Goal: Task Accomplishment & Management: Complete application form

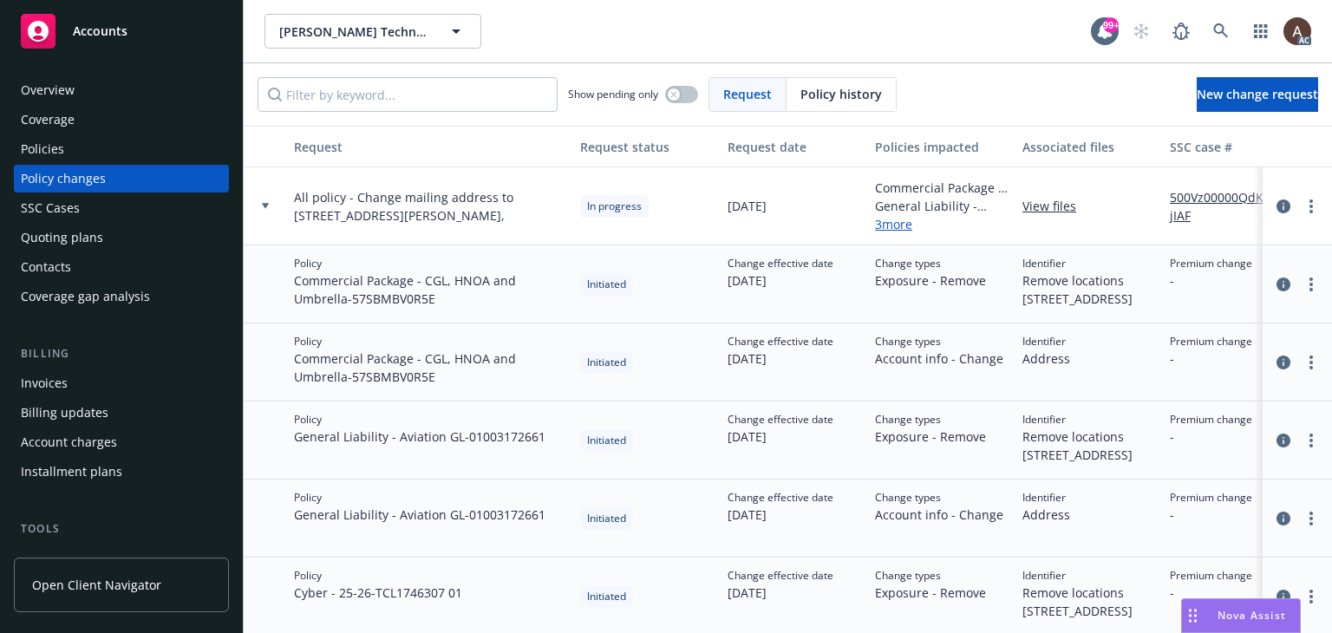
click at [83, 147] on div "Policies" at bounding box center [121, 149] width 201 height 28
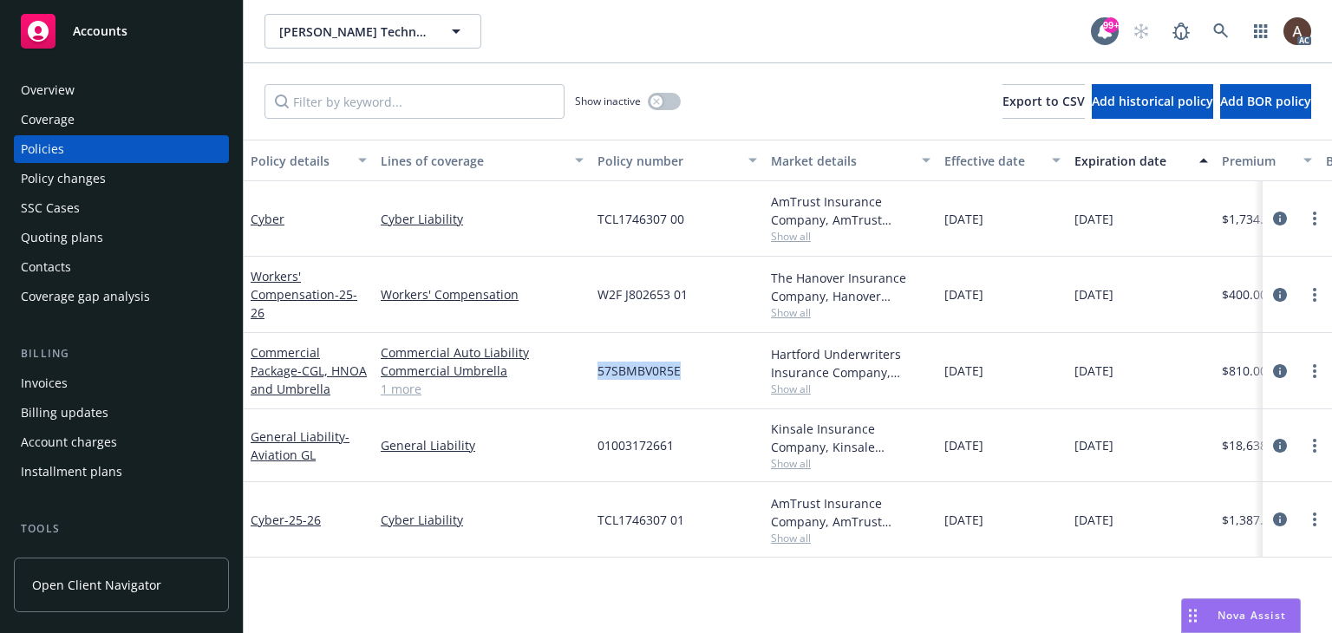
drag, startPoint x: 595, startPoint y: 374, endPoint x: 688, endPoint y: 379, distance: 93.0
click at [688, 379] on div "57SBMBV0R5E" at bounding box center [677, 371] width 173 height 76
copy span "57SBMBV0R5E"
click at [92, 174] on div "Policy changes" at bounding box center [63, 179] width 85 height 28
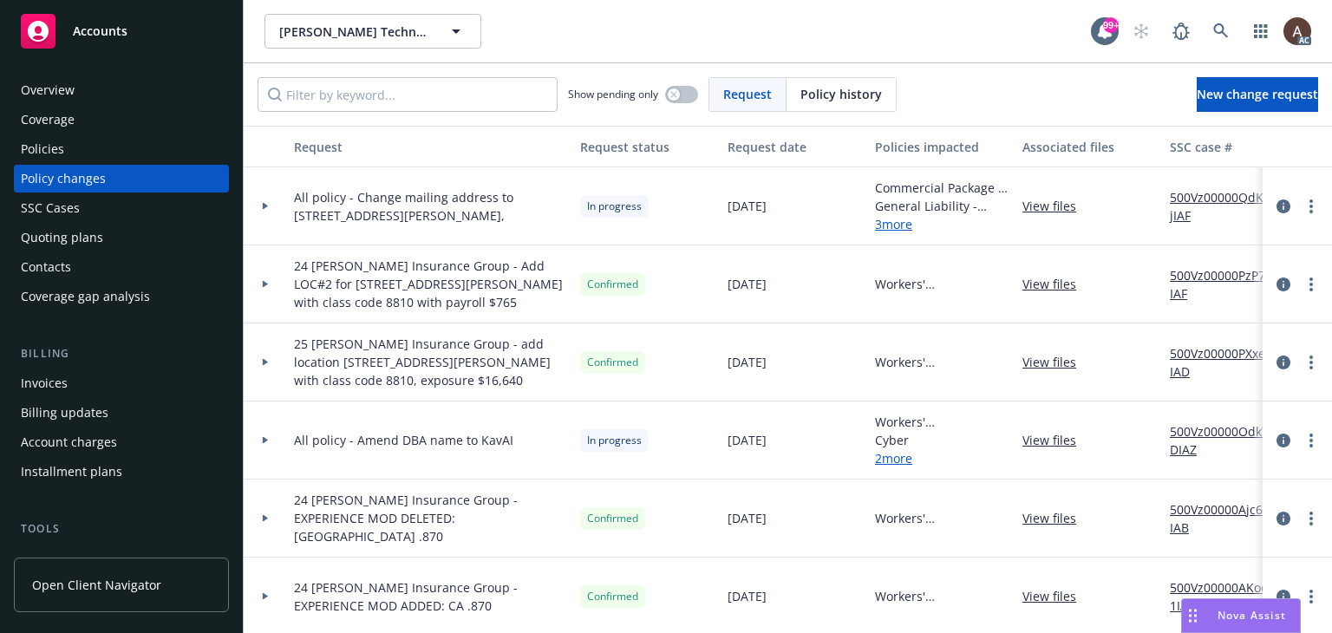
click at [121, 154] on div "Policies" at bounding box center [121, 149] width 201 height 28
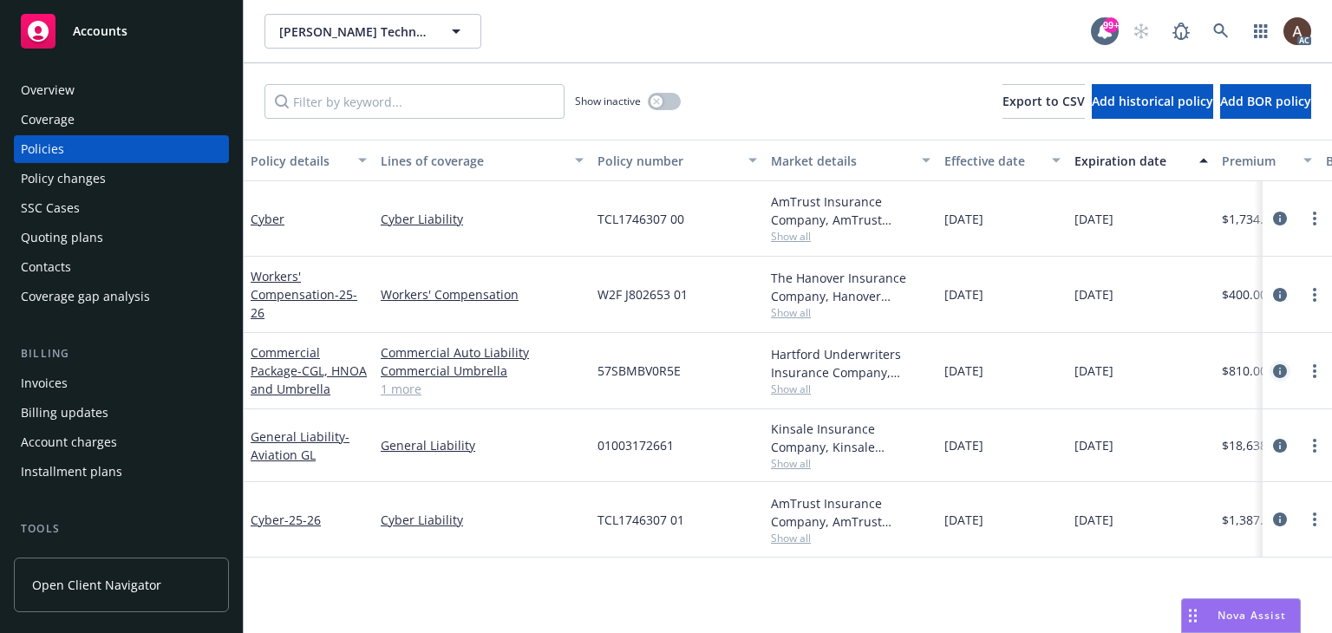
click at [1280, 372] on icon "circleInformation" at bounding box center [1280, 371] width 14 height 14
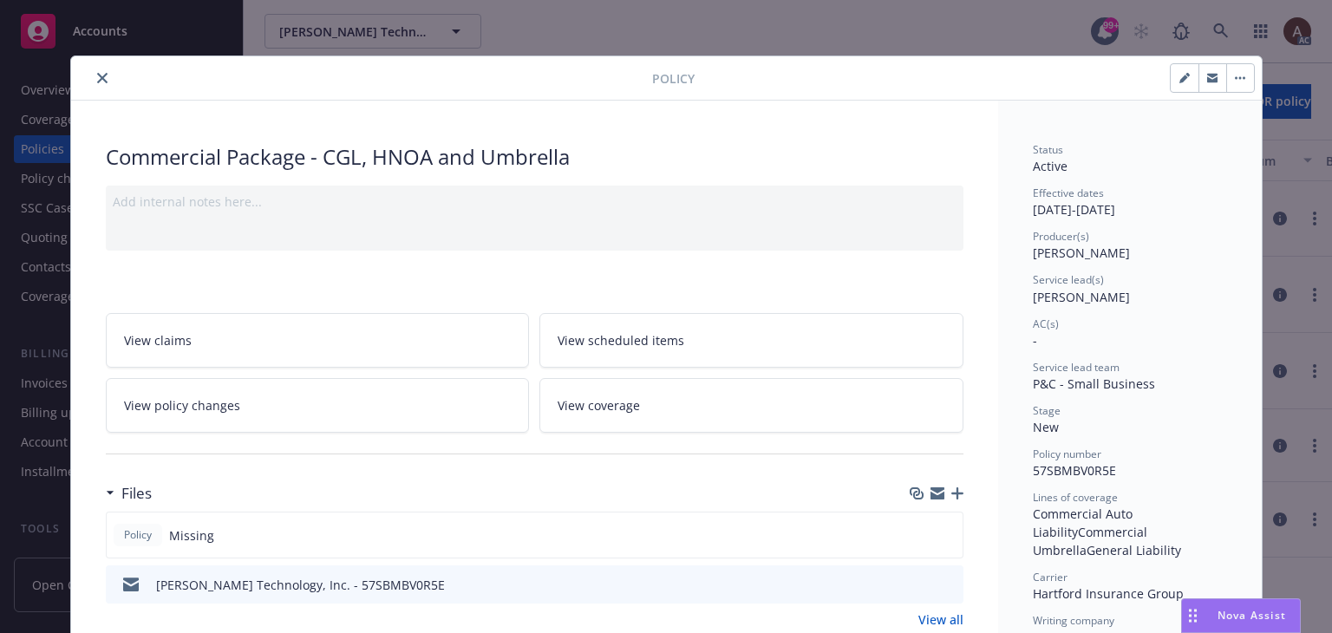
click at [350, 410] on link "View policy changes" at bounding box center [318, 405] width 424 height 55
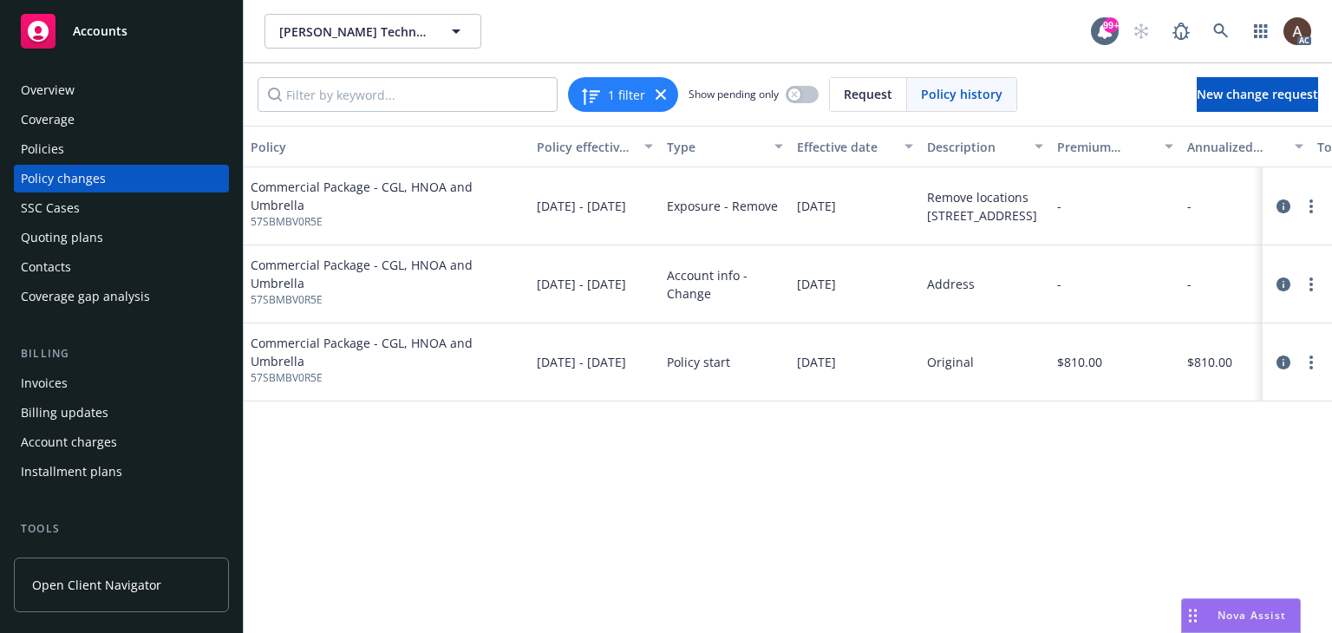
click at [80, 178] on div "Policy changes" at bounding box center [63, 179] width 85 height 28
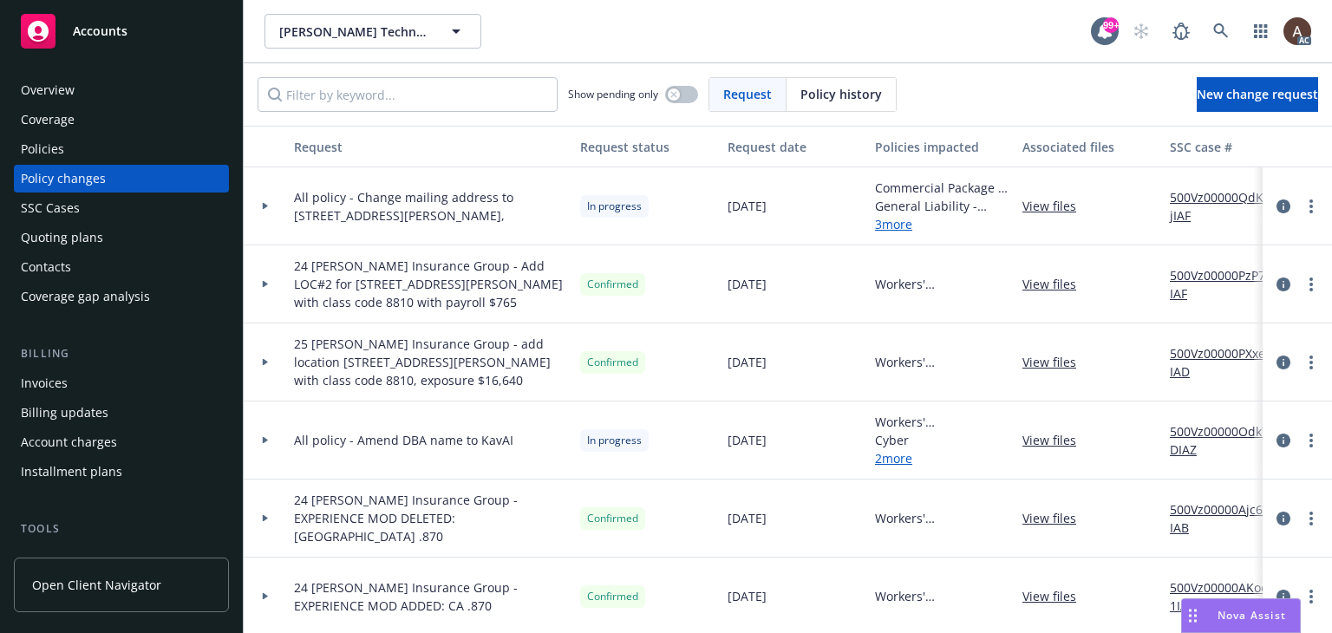
click at [267, 205] on icon at bounding box center [265, 206] width 7 height 6
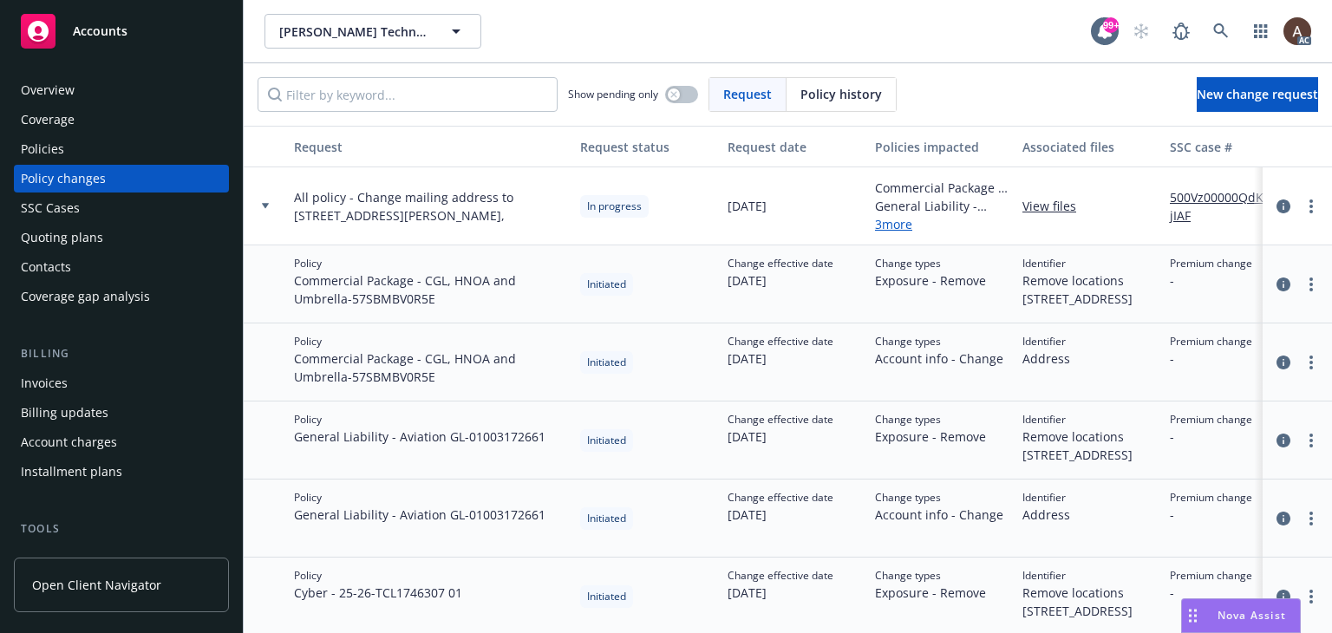
drag, startPoint x: 1298, startPoint y: 206, endPoint x: 1291, endPoint y: 216, distance: 11.8
click at [1310, 206] on circle "more" at bounding box center [1311, 206] width 3 height 3
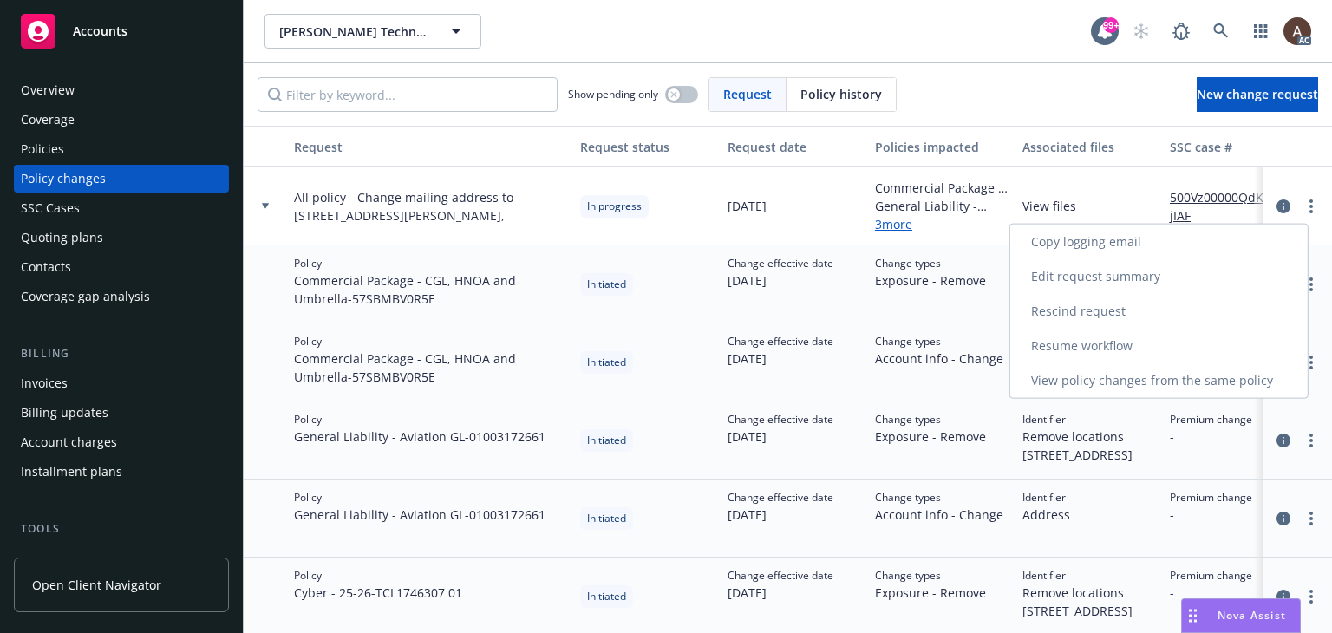
click at [1093, 339] on link "Resume workflow" at bounding box center [1160, 346] width 298 height 35
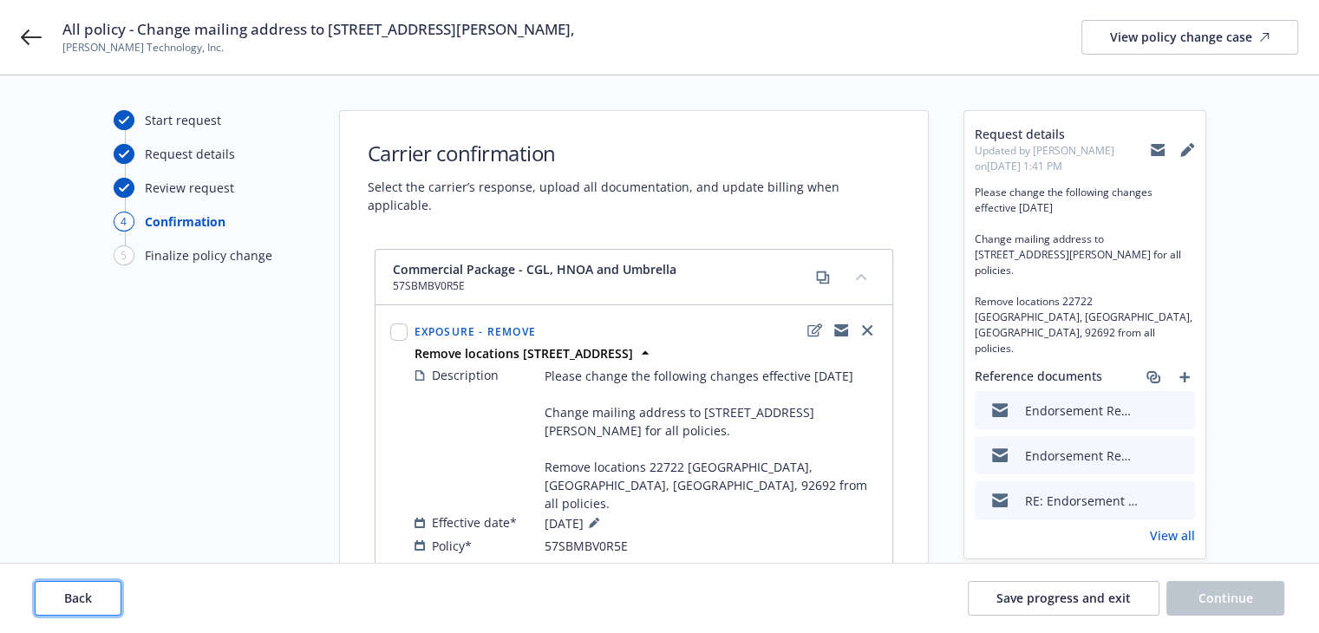
click at [92, 593] on button "Back" at bounding box center [78, 598] width 87 height 35
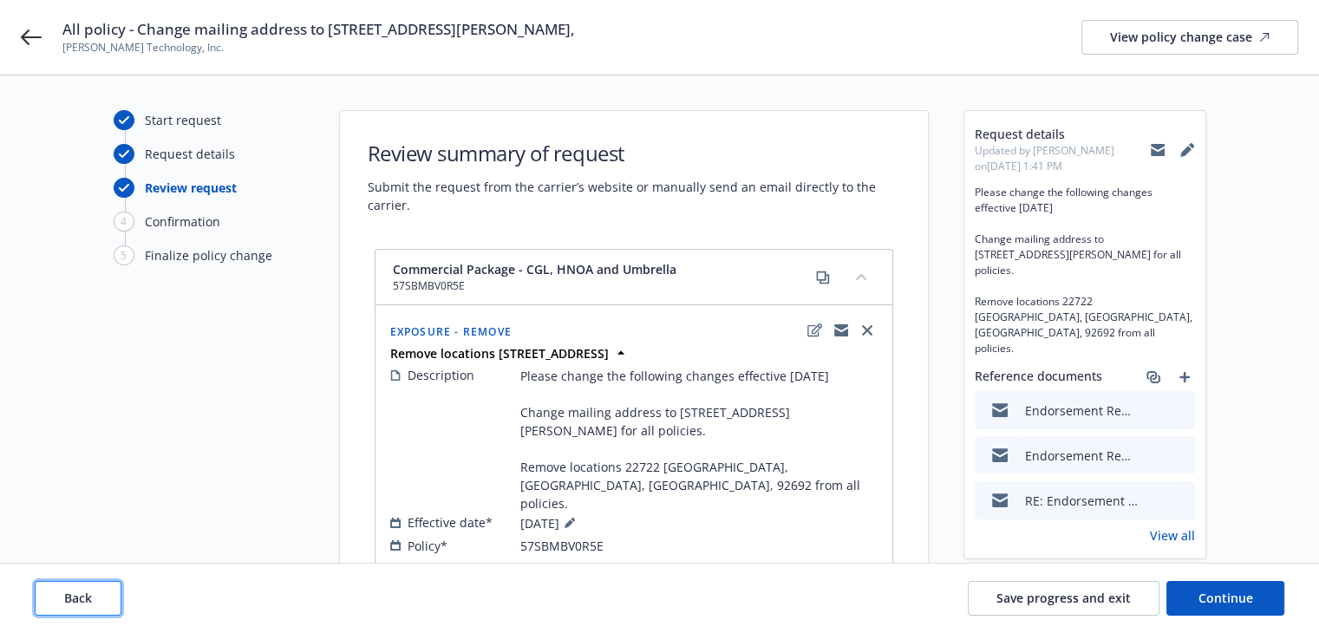
click at [92, 593] on button "Back" at bounding box center [78, 598] width 87 height 35
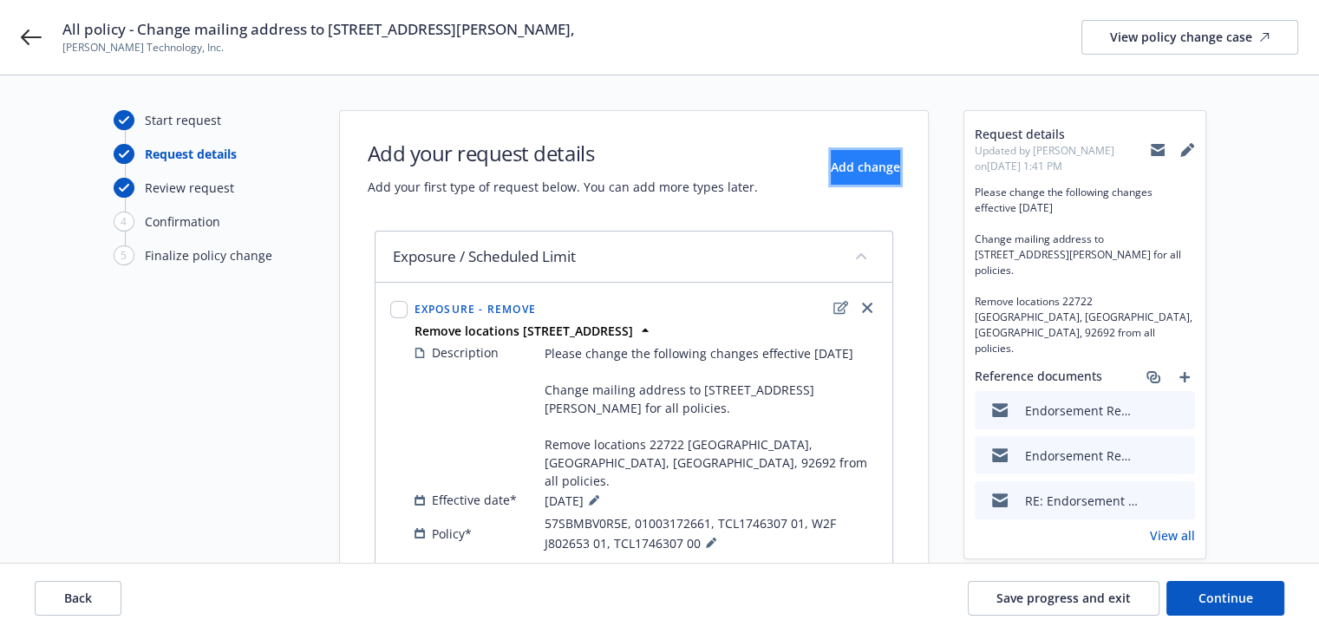
click at [831, 160] on span "Add change" at bounding box center [865, 167] width 69 height 16
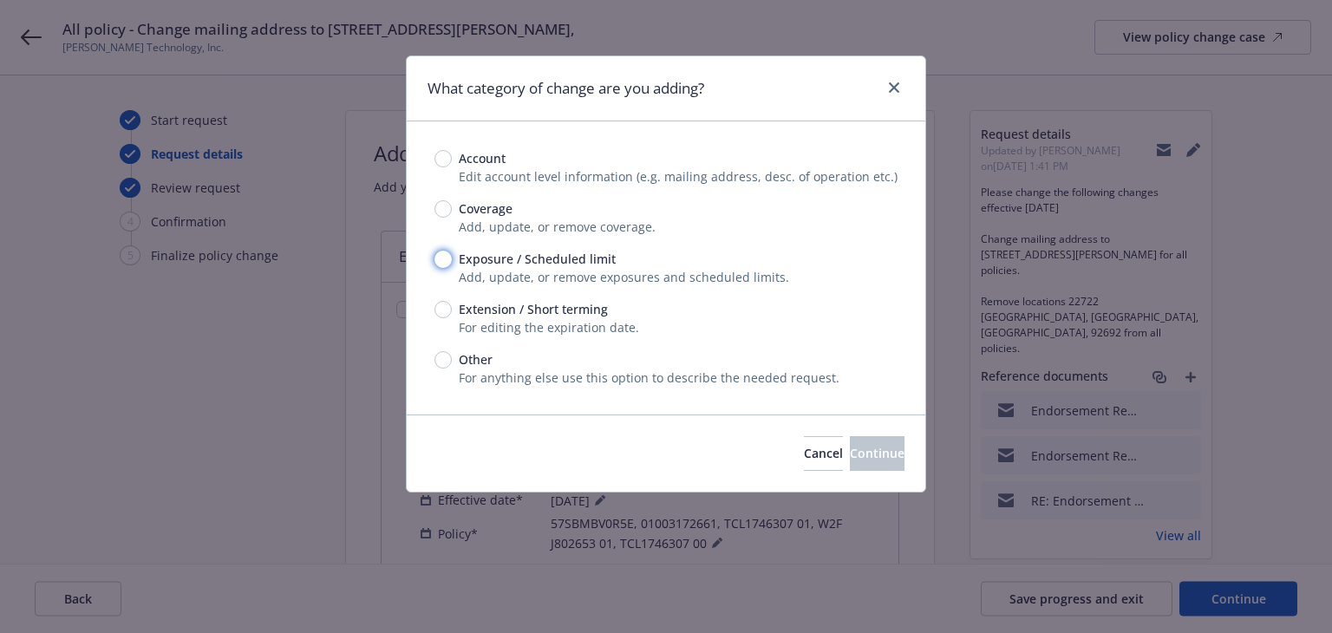
click at [443, 261] on input "Exposure / Scheduled limit" at bounding box center [443, 259] width 17 height 17
radio input "true"
click at [850, 443] on button "Continue" at bounding box center [877, 453] width 55 height 35
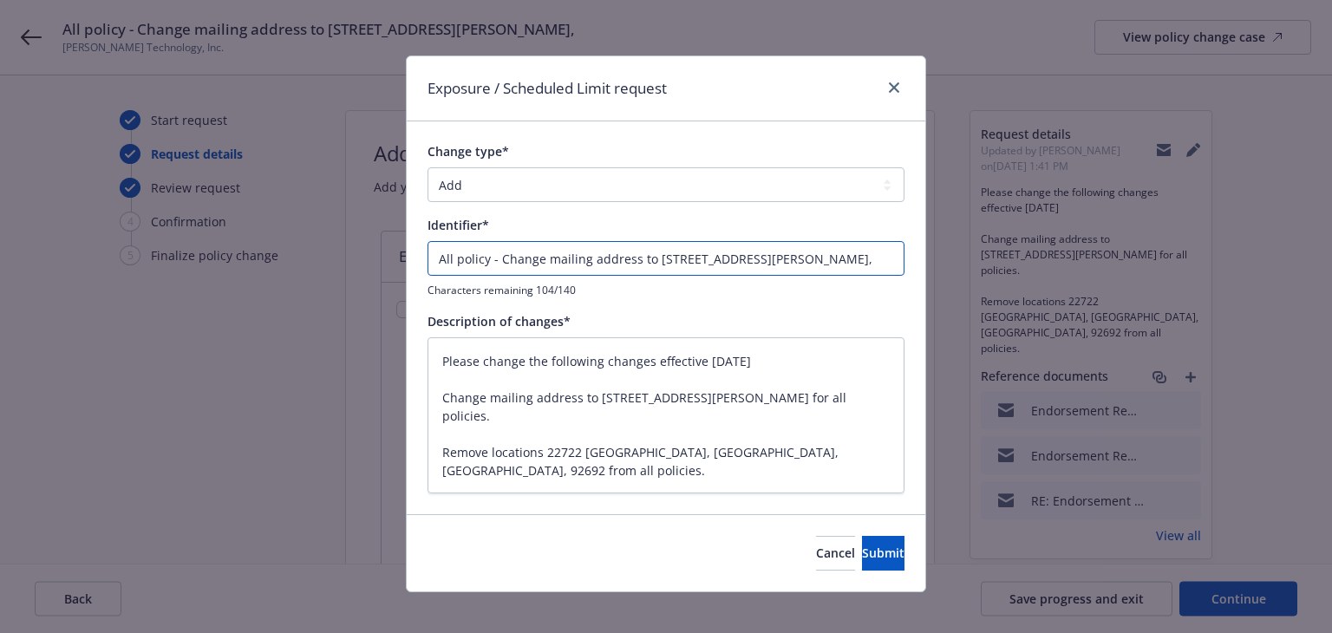
drag, startPoint x: 810, startPoint y: 258, endPoint x: 368, endPoint y: 264, distance: 442.4
click at [368, 264] on div "Exposure / Scheduled Limit request Change type* Add Audit Change Remove Identif…" at bounding box center [666, 316] width 1332 height 633
type input "Remove locations 22722 Sandalwood,"
type textarea "x"
type input "Remove locations 22722 Sandalwood,"
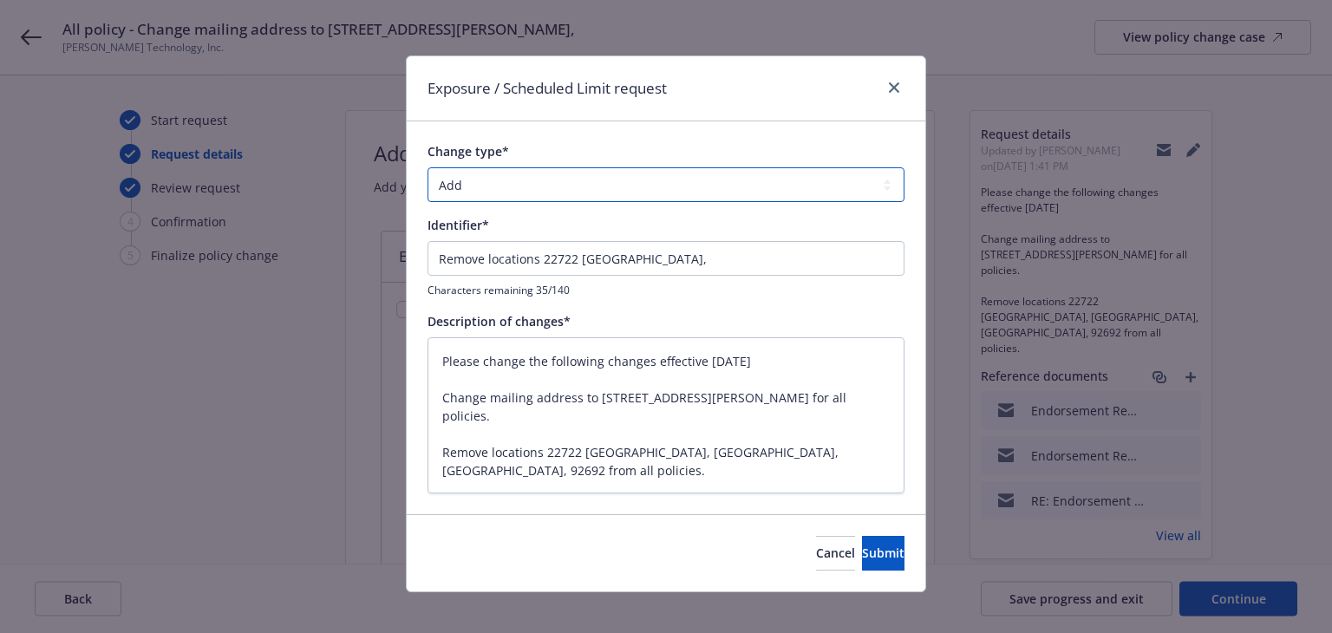
click at [523, 182] on select "Add Audit Change Remove" at bounding box center [666, 184] width 477 height 35
select select "REMOVE"
click at [428, 167] on select "Add Audit Change Remove" at bounding box center [666, 184] width 477 height 35
type textarea "x"
click at [536, 432] on textarea "Please change the following changes effective 8/12/25 Change mailing address to…" at bounding box center [666, 415] width 477 height 157
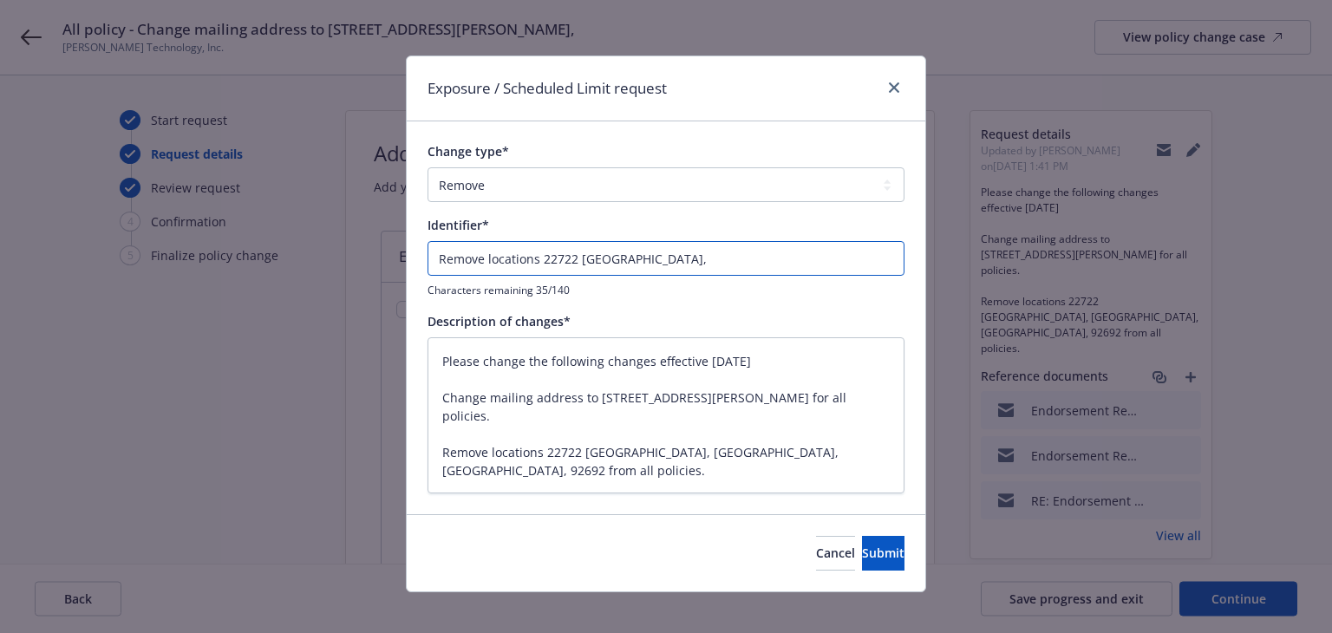
click at [434, 260] on input "Remove locations 22722 Sandalwood," at bounding box center [666, 258] width 477 height 35
type input "ERemove locations 22722 Sandalwood,"
type textarea "x"
type input "ENRemove locations 22722 Sandalwood,"
type textarea "x"
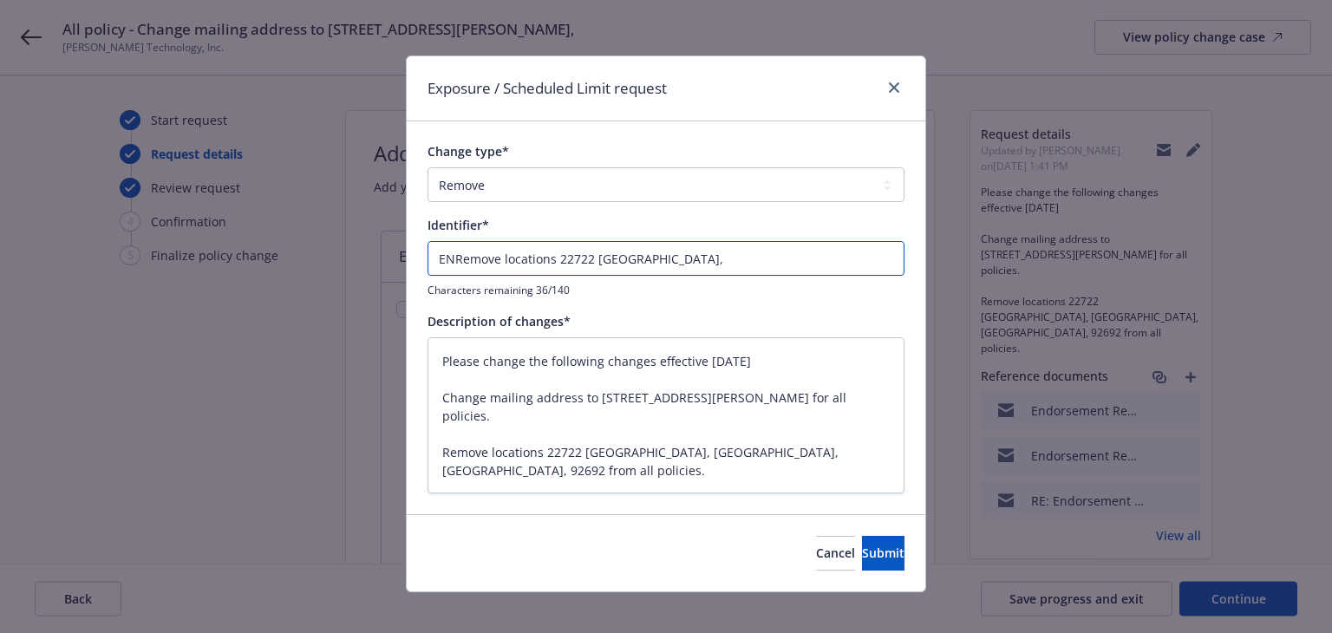
type input "ENDRemove locations 22722 Sandalwood,"
type textarea "x"
type input "ENDTRemove locations 22722 Sandalwood,"
type textarea "x"
type input "ENDT#Remove locations 22722 Sandalwood,"
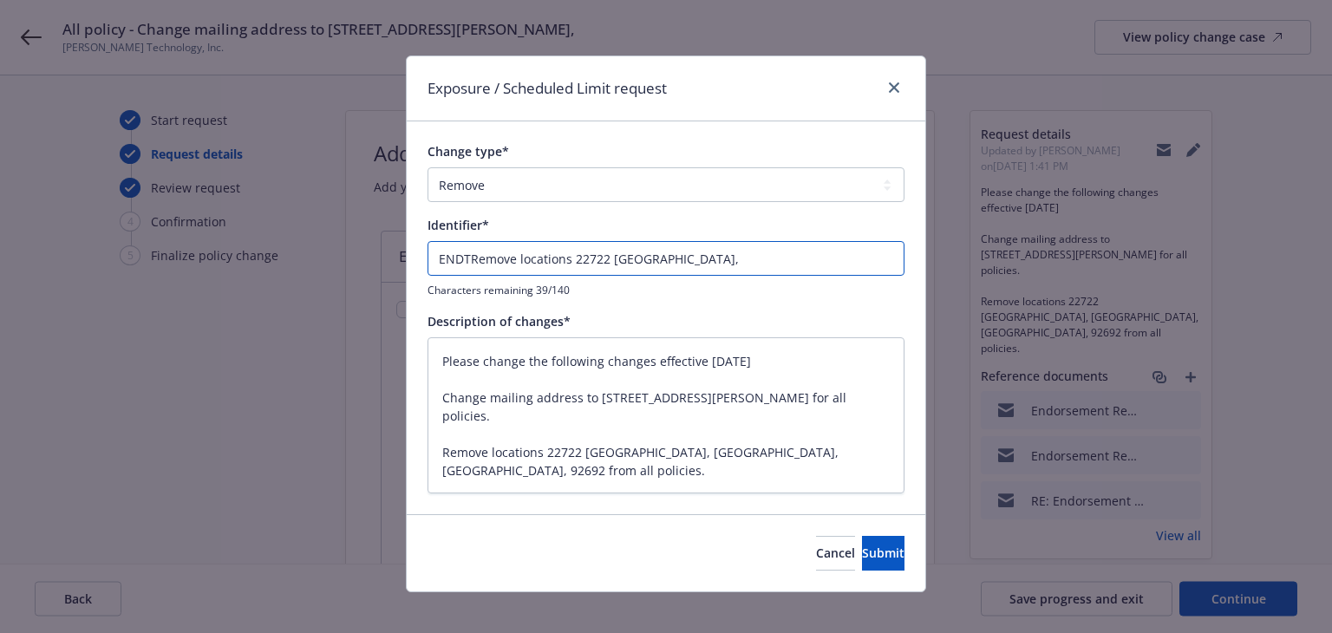
type textarea "x"
type input "ENDT#0Remove locations 22722 Sandalwood,"
type textarea "x"
type input "ENDT#00Remove locations 22722 Sandalwood,"
type textarea "x"
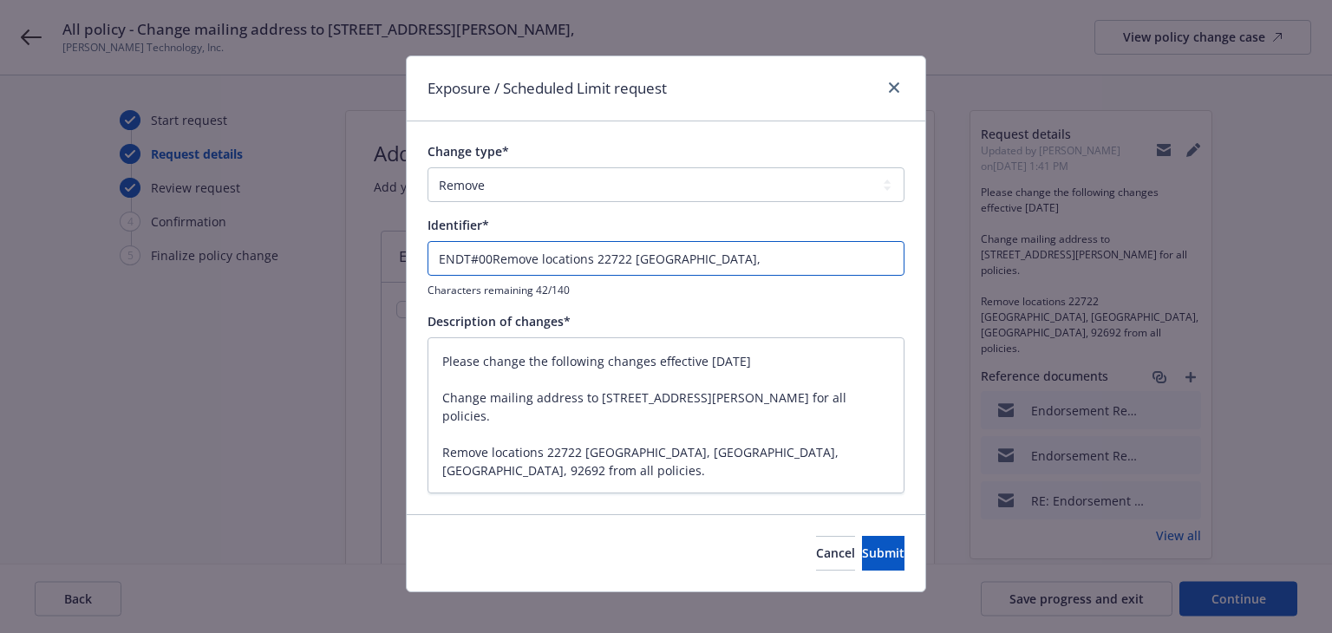
type input "ENDT#001Remove locations 22722 Sandalwood,"
type textarea "x"
type input "ENDT#001 Remove locations 22722 Sandalwood,"
type textarea "x"
type input "ENDT#001 -Remove locations 22722 Sandalwood,"
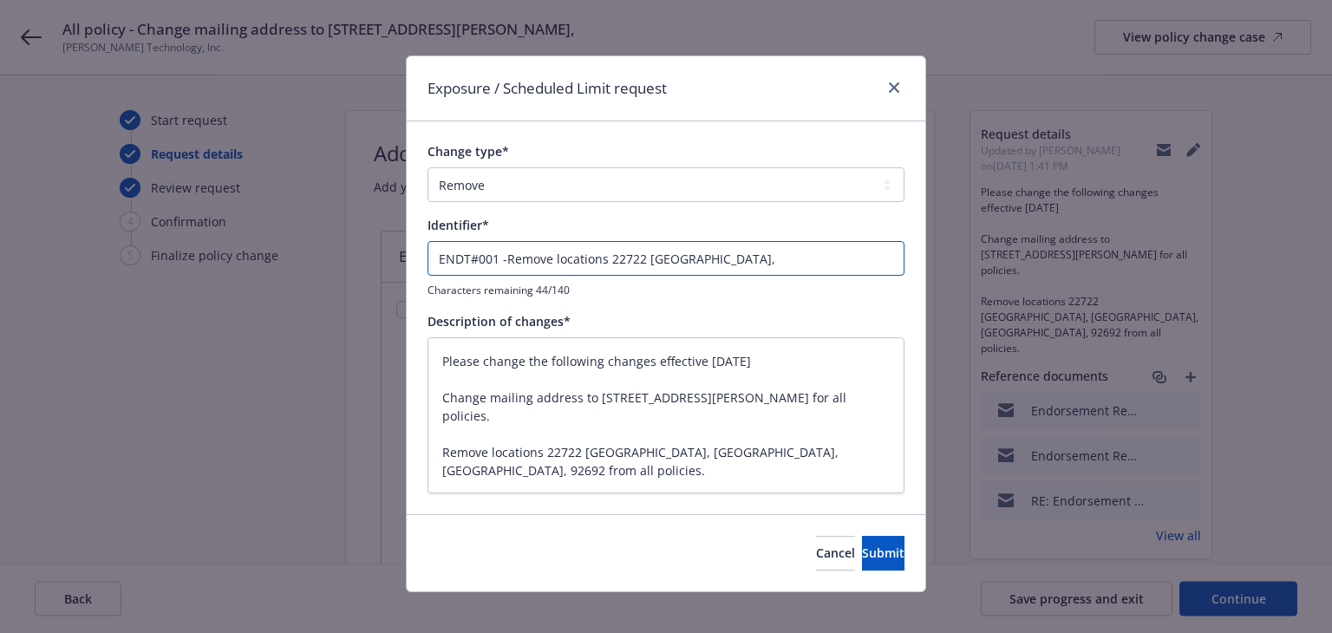
type textarea "x"
type input "ENDT#001 - Remove locations 22722 Sandalwood,"
click at [862, 547] on span "Submit" at bounding box center [883, 553] width 43 height 16
type textarea "x"
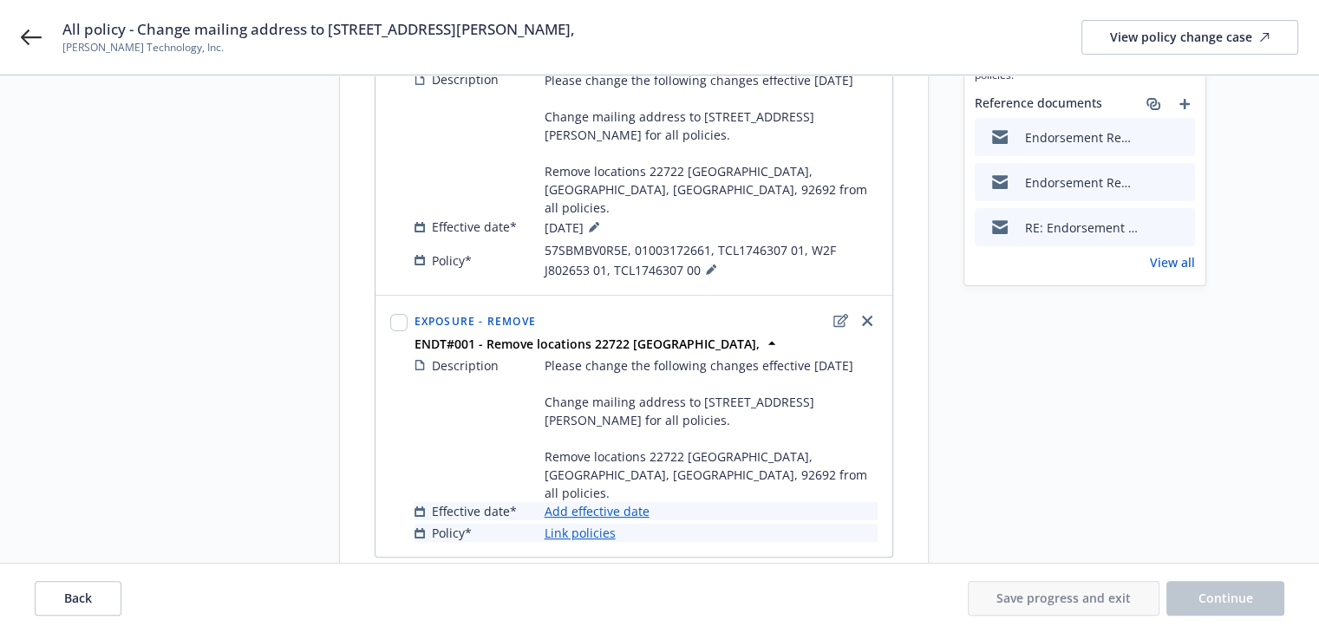
scroll to position [347, 0]
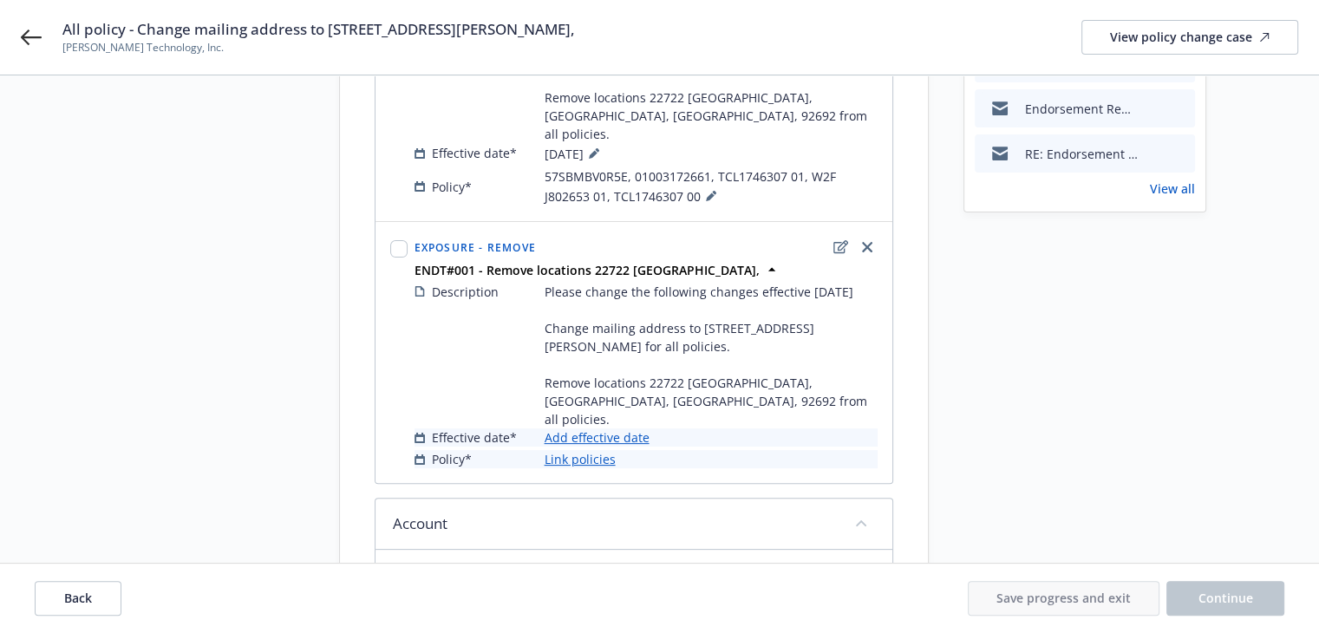
click at [604, 429] on link "Add effective date" at bounding box center [597, 438] width 105 height 18
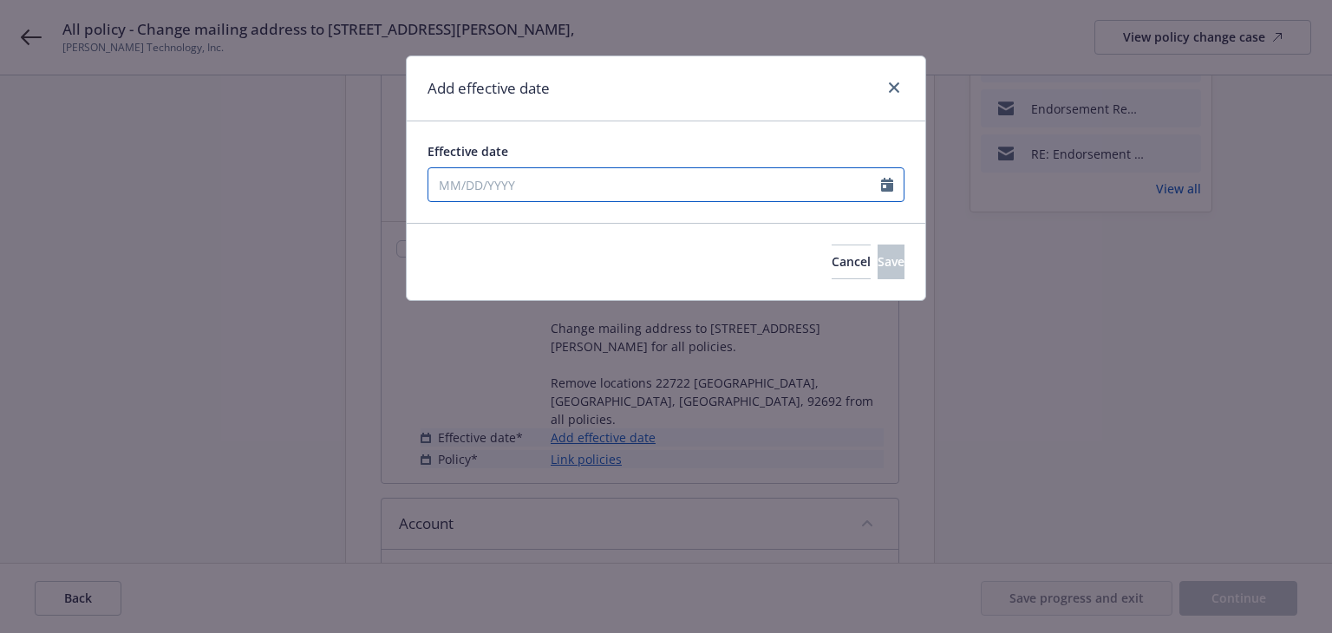
click at [585, 188] on input "Effective date" at bounding box center [655, 184] width 453 height 33
select select "8"
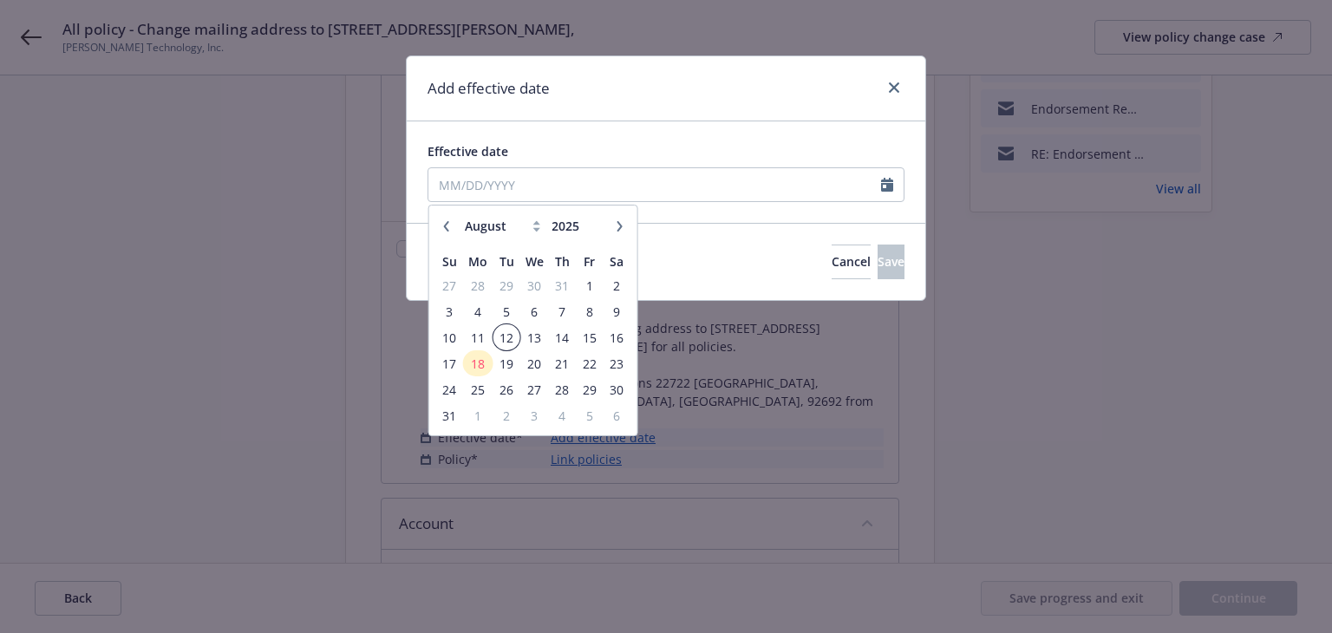
click at [502, 332] on span "12" at bounding box center [505, 338] width 23 height 22
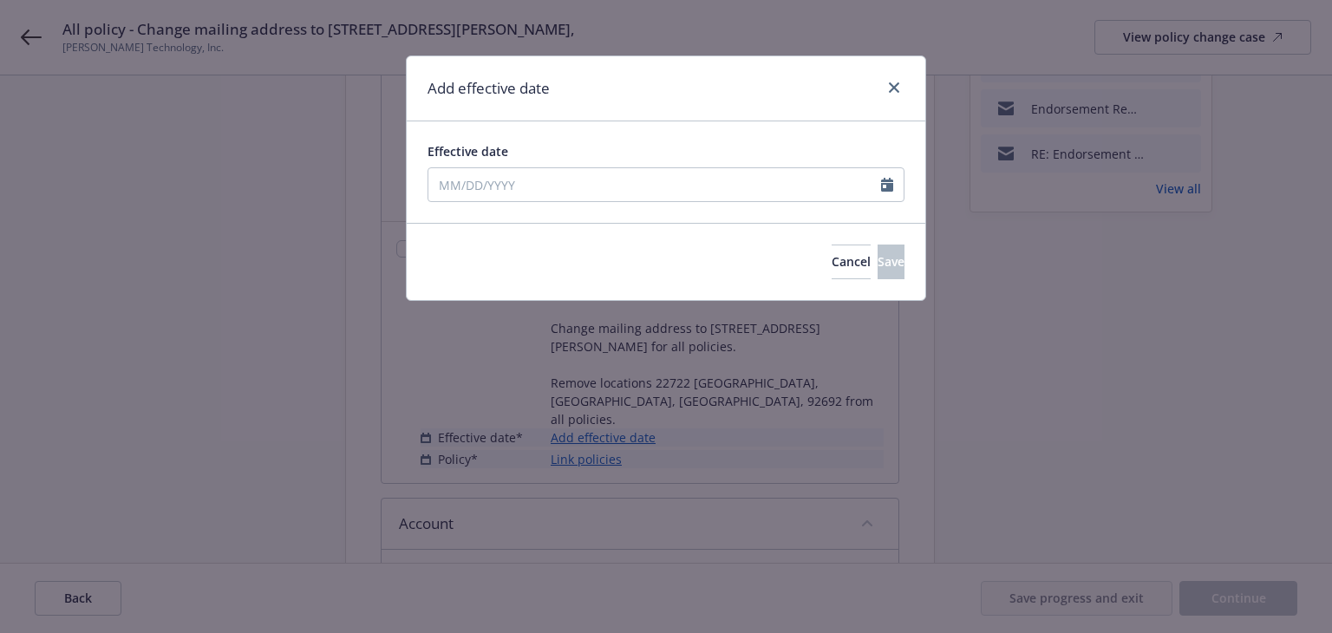
type input "08/12/2025"
click at [878, 252] on button "Save" at bounding box center [891, 262] width 27 height 35
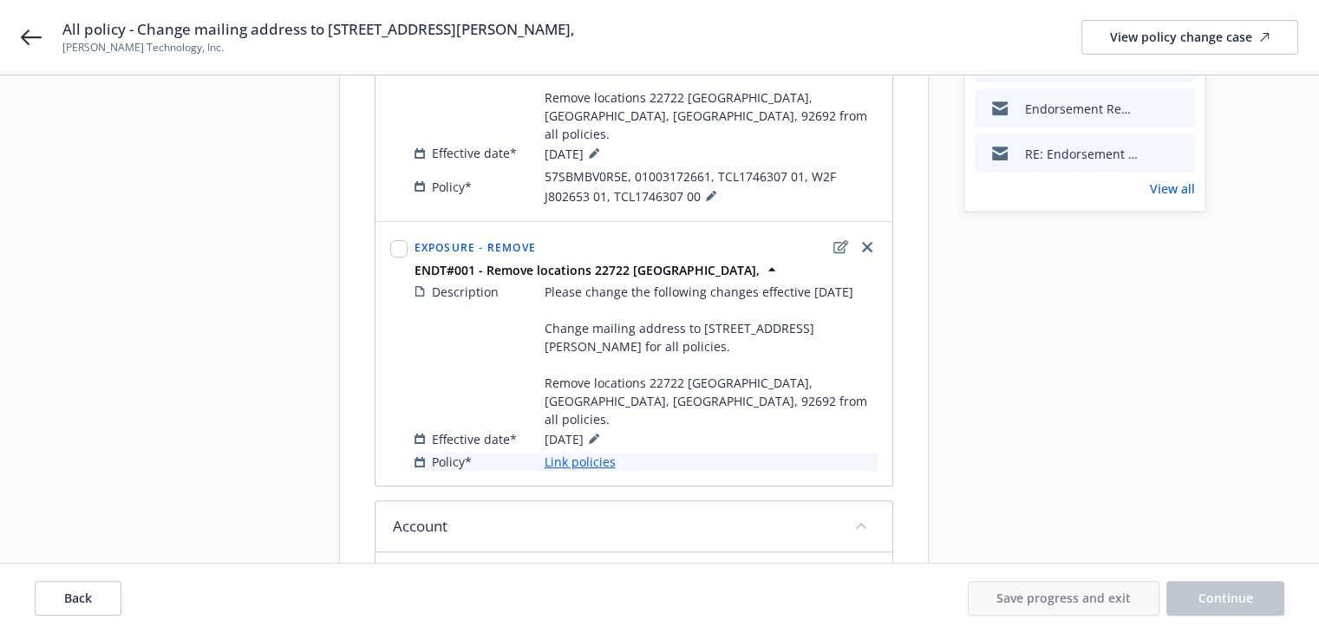
click at [577, 453] on link "Link policies" at bounding box center [580, 462] width 71 height 18
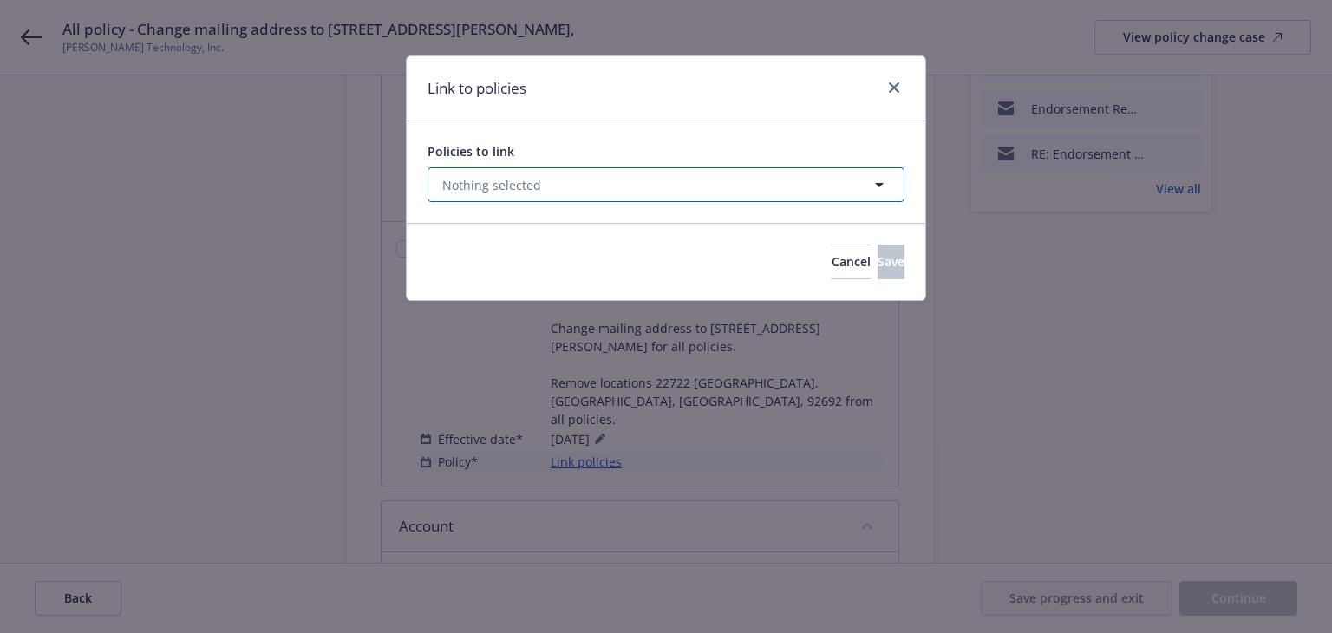
click at [581, 196] on button "Nothing selected" at bounding box center [666, 184] width 477 height 35
select select "ACTIVE"
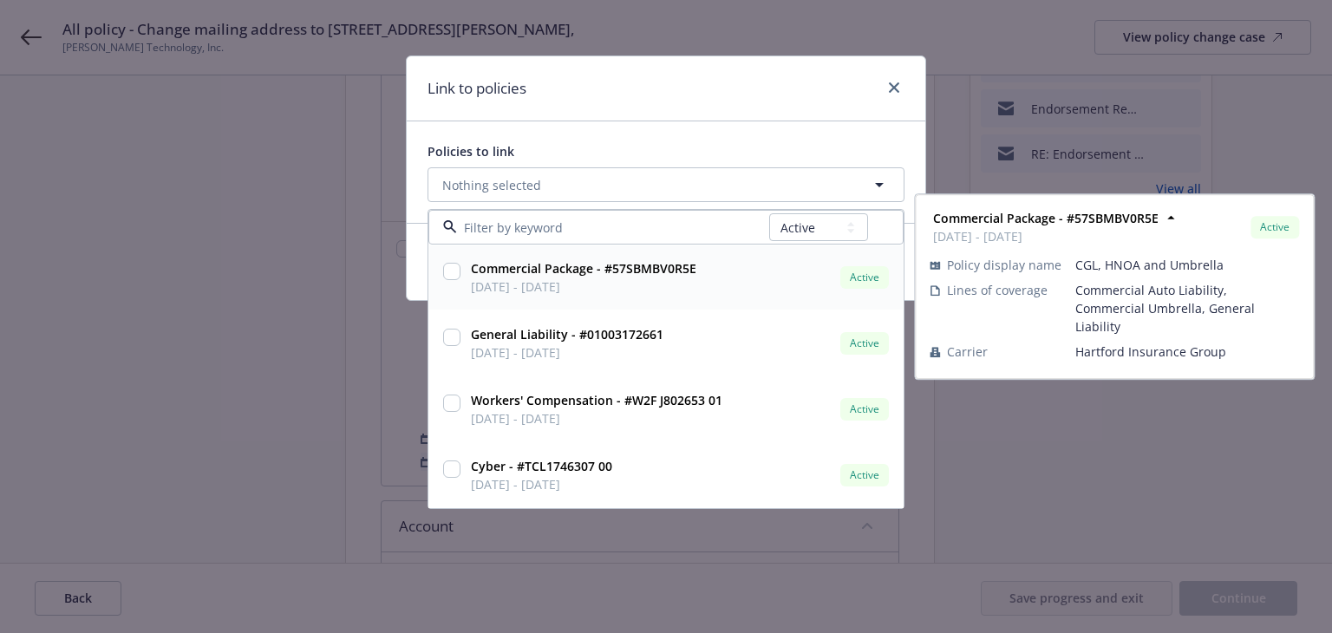
click at [585, 287] on span "08/09/2025 - 08/09/2026" at bounding box center [584, 287] width 226 height 18
checkbox input "true"
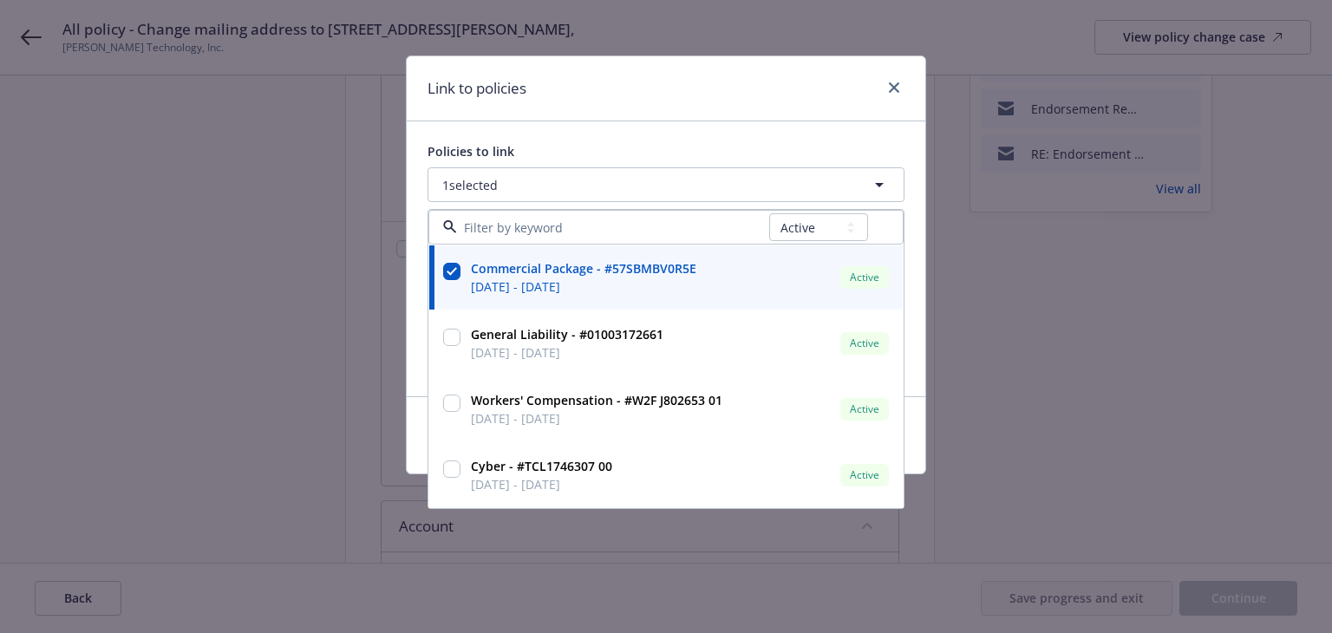
click at [645, 81] on div "Link to policies" at bounding box center [666, 88] width 519 height 65
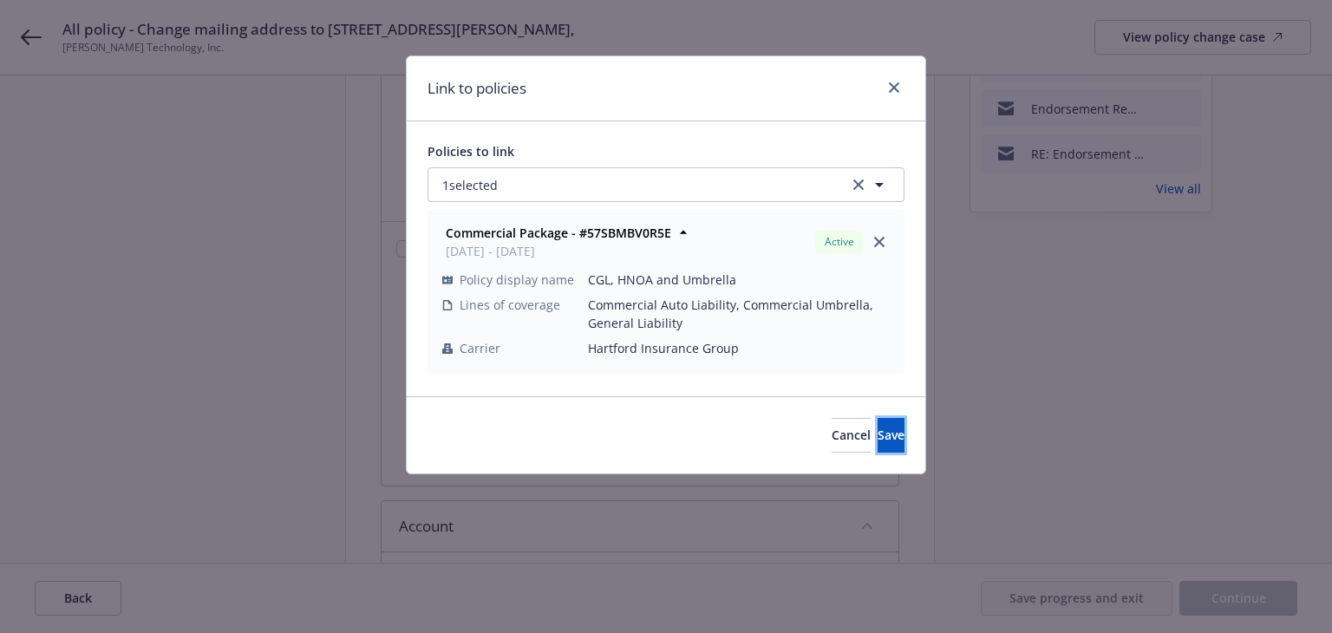
click at [878, 433] on span "Save" at bounding box center [891, 435] width 27 height 16
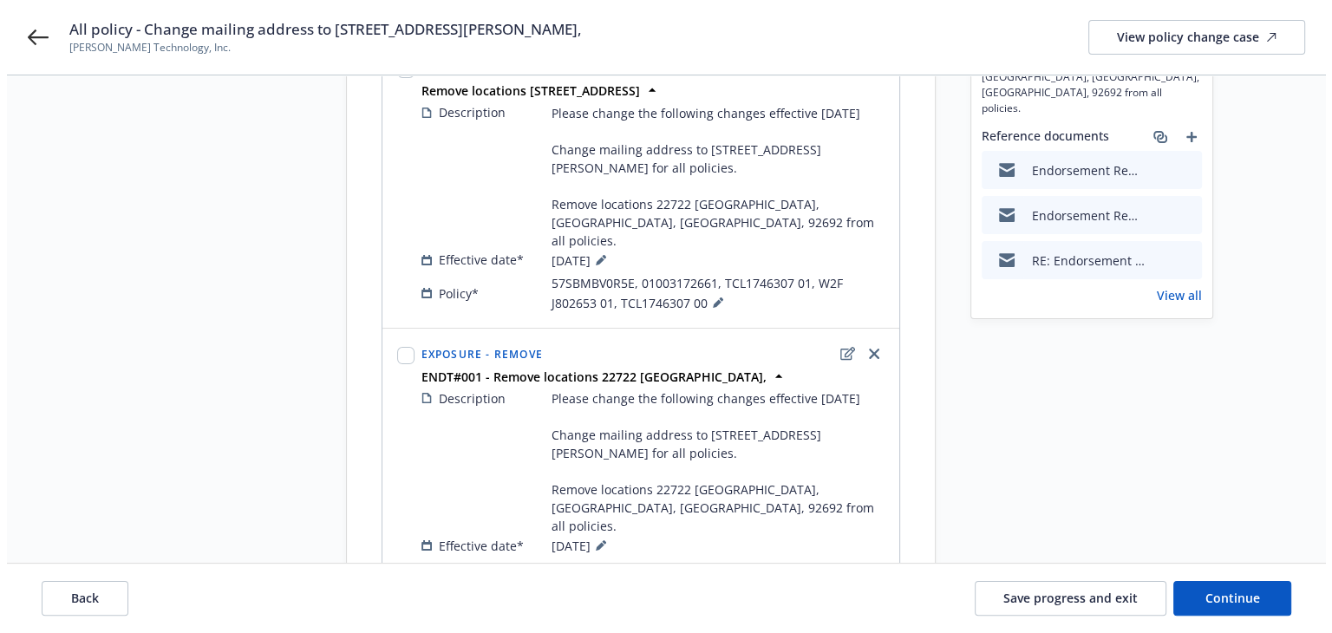
scroll to position [173, 0]
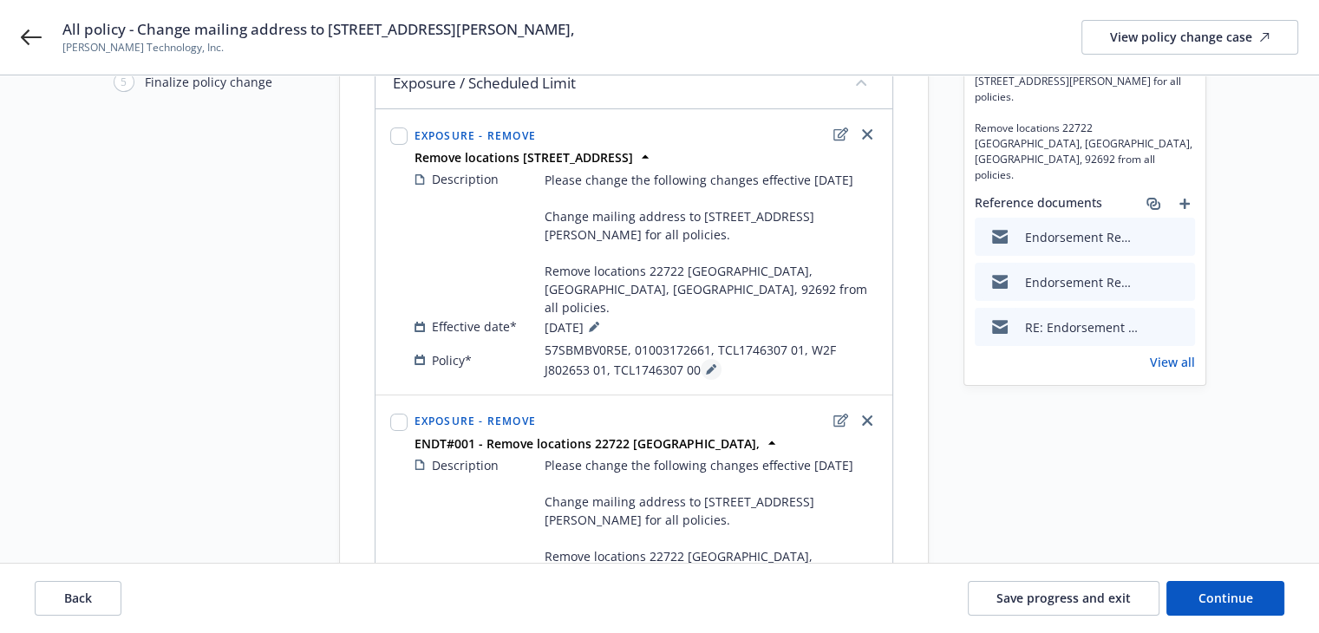
click at [710, 366] on icon at bounding box center [710, 370] width 9 height 9
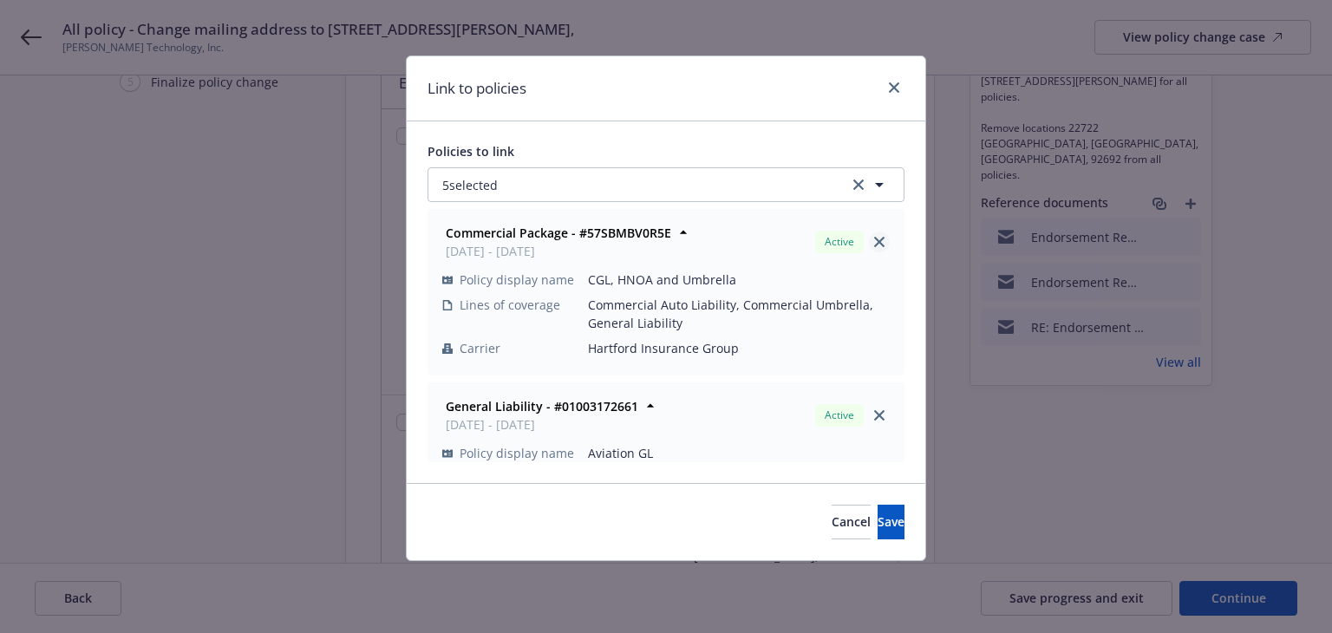
click at [874, 240] on icon "close" at bounding box center [879, 242] width 10 height 10
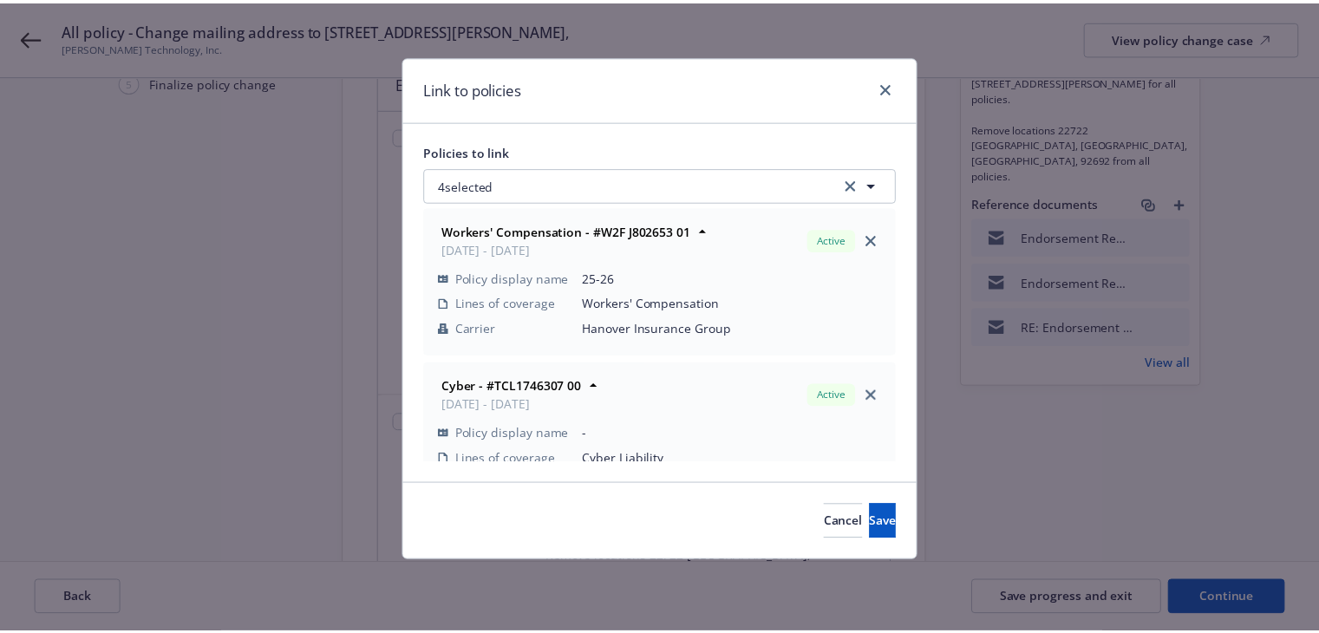
scroll to position [359, 0]
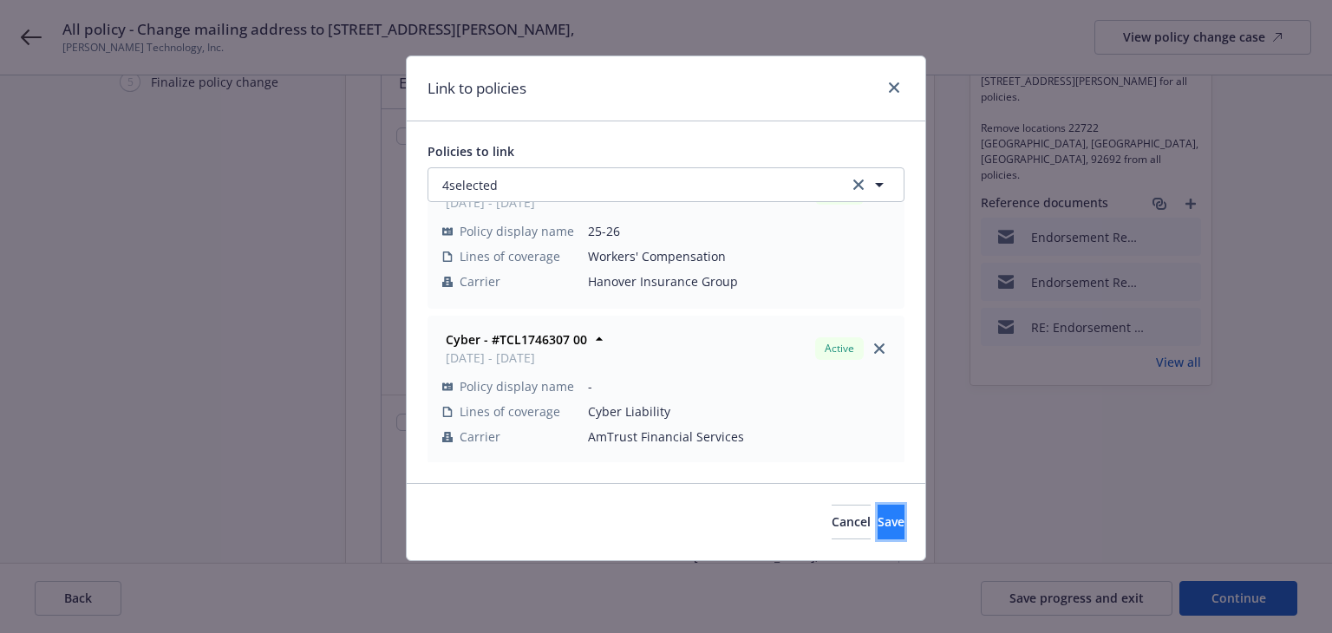
click at [878, 526] on span "Save" at bounding box center [891, 522] width 27 height 16
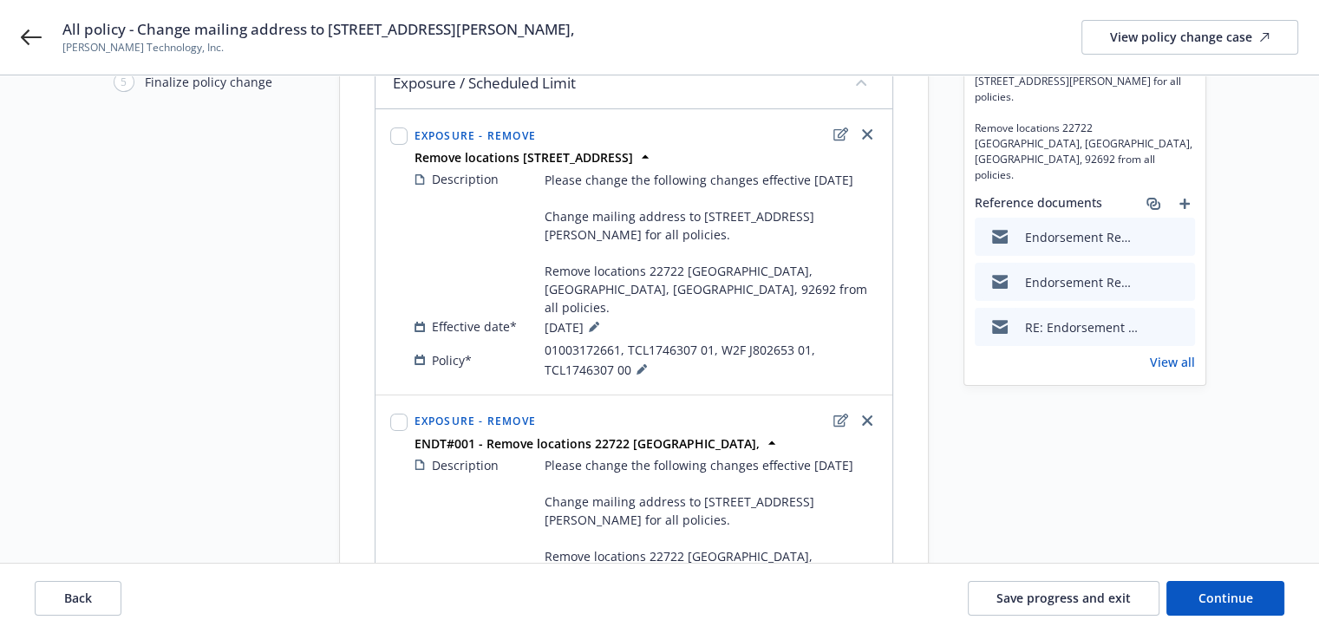
scroll to position [434, 0]
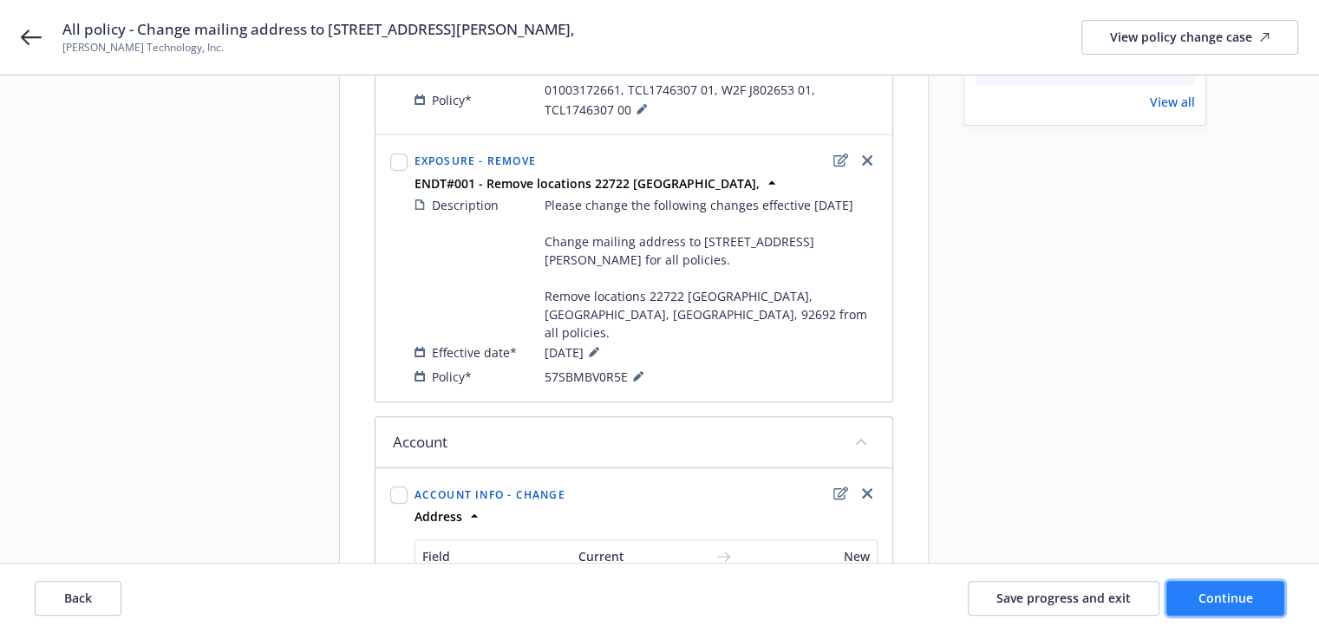
click at [1228, 607] on button "Continue" at bounding box center [1226, 598] width 118 height 35
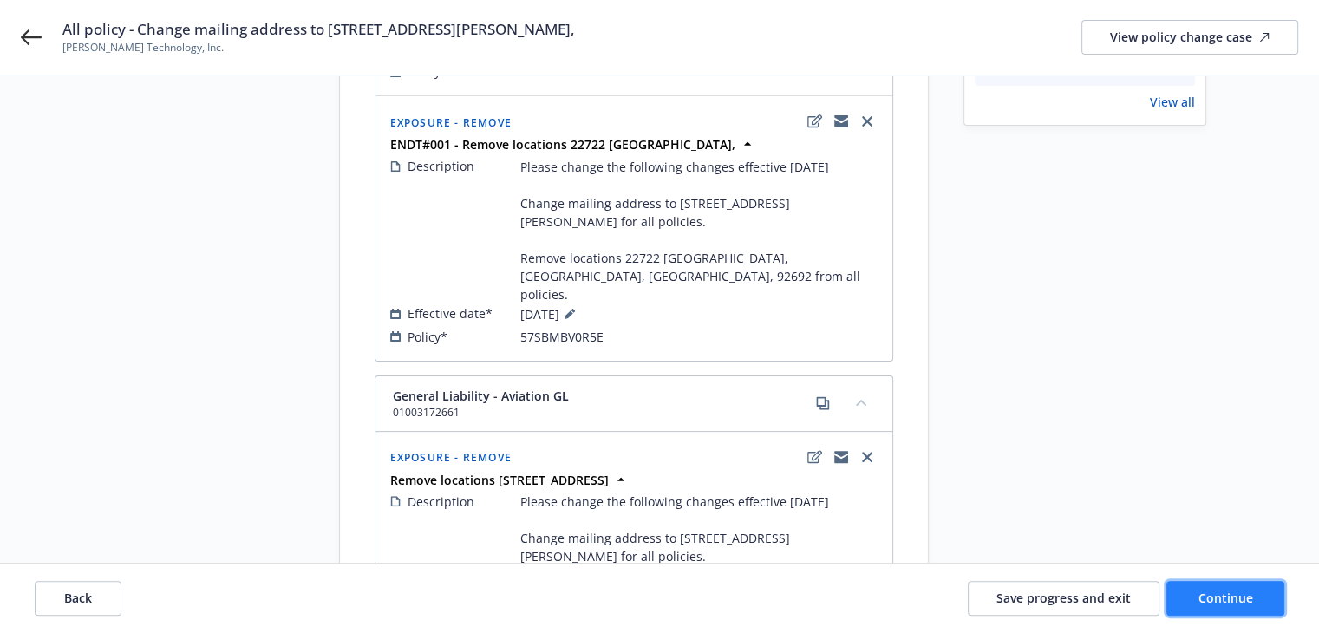
click at [1228, 607] on button "Continue" at bounding box center [1226, 598] width 118 height 35
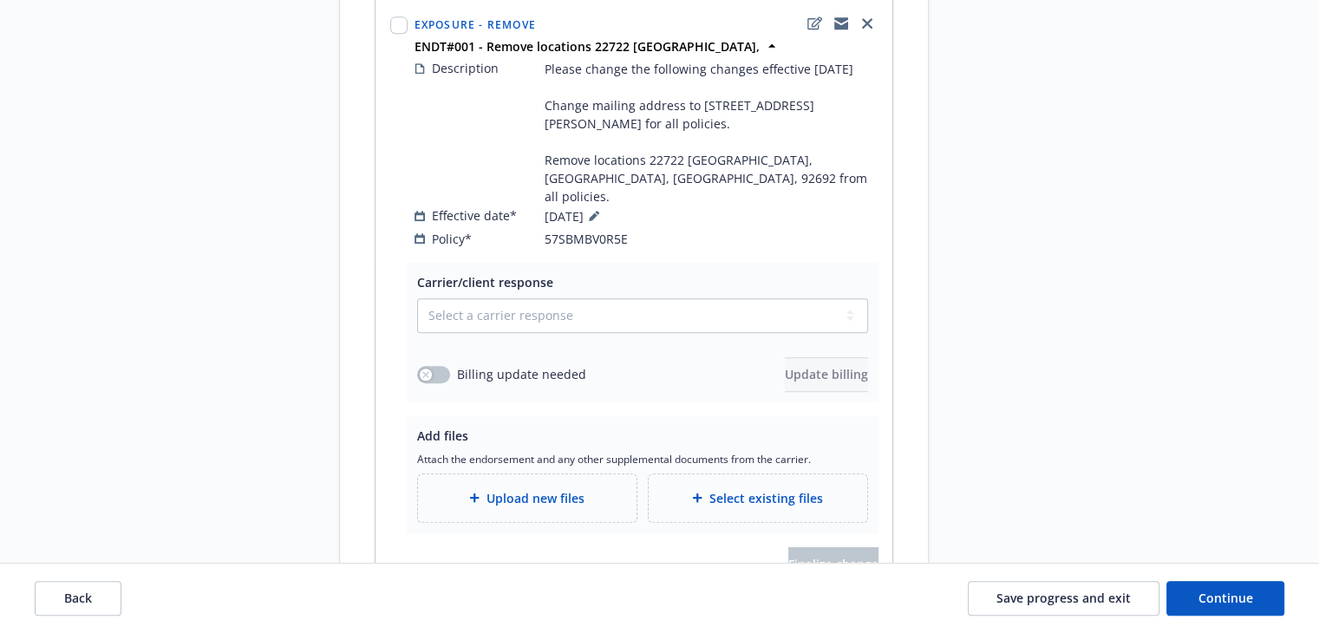
scroll to position [867, 0]
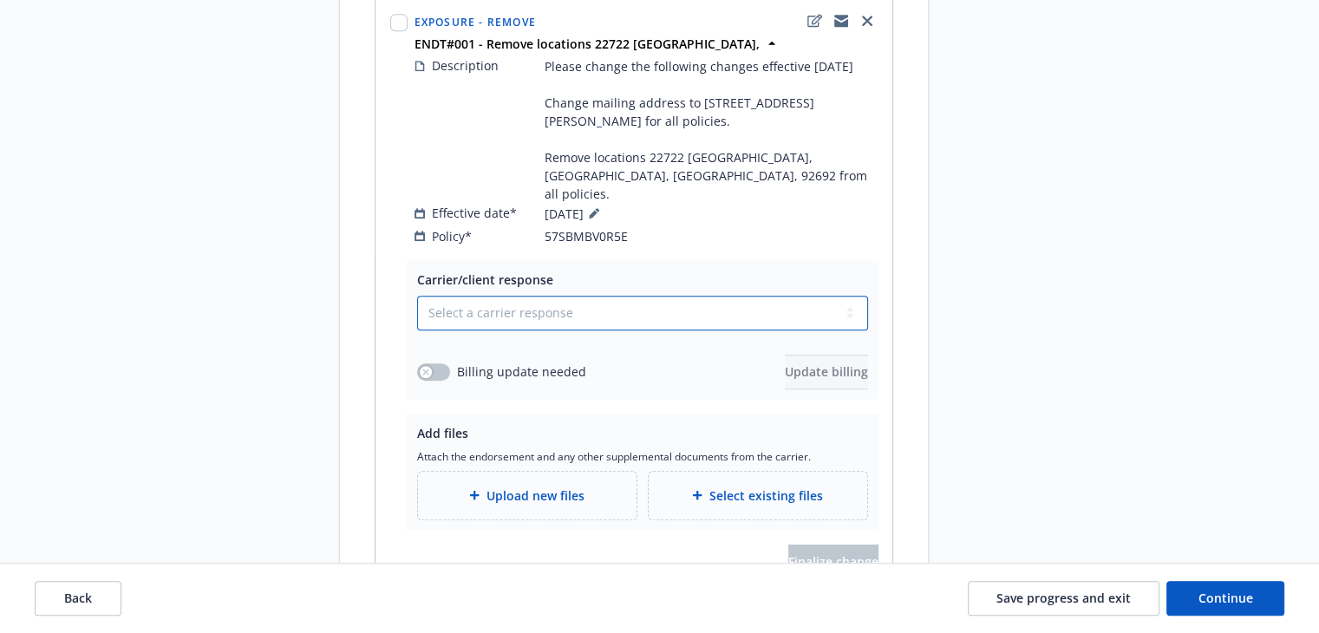
click at [484, 303] on select "Select a carrier response Accepted Accepted with revision No endorsement needed…" at bounding box center [642, 313] width 451 height 35
select select "ACCEPTED"
click at [417, 296] on select "Select a carrier response Accepted Accepted with revision No endorsement needed…" at bounding box center [642, 313] width 451 height 35
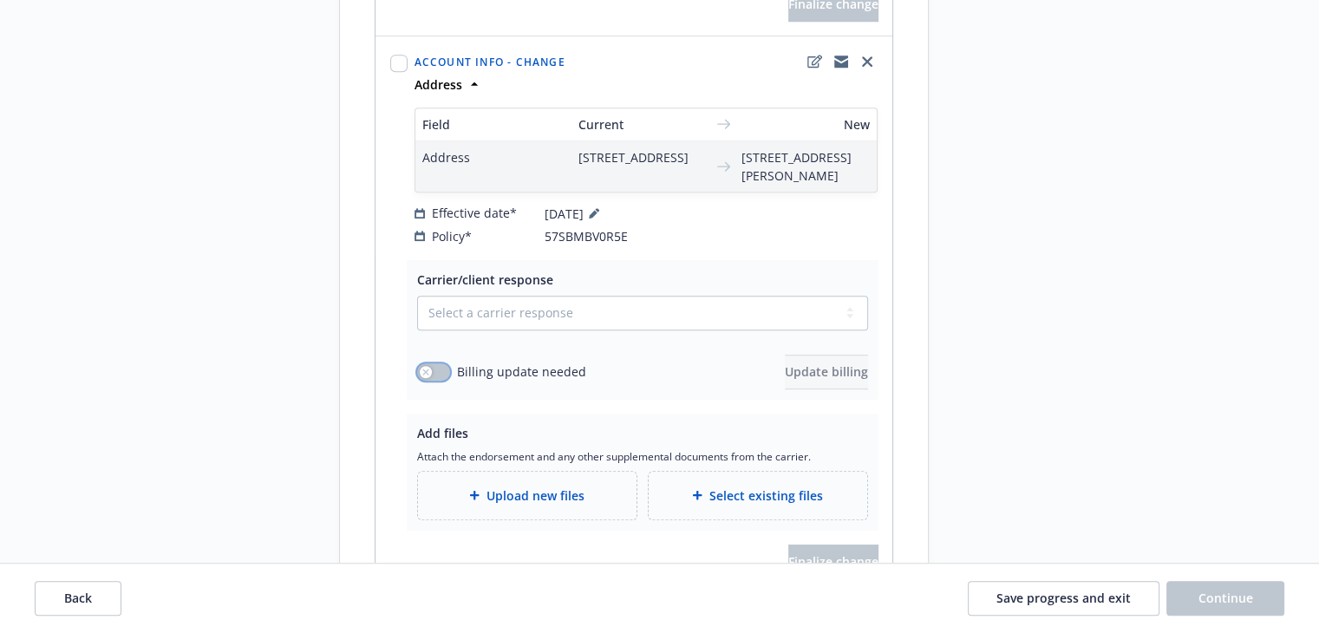
click at [423, 369] on icon "button" at bounding box center [425, 372] width 7 height 7
click at [439, 370] on icon "button" at bounding box center [440, 372] width 7 height 5
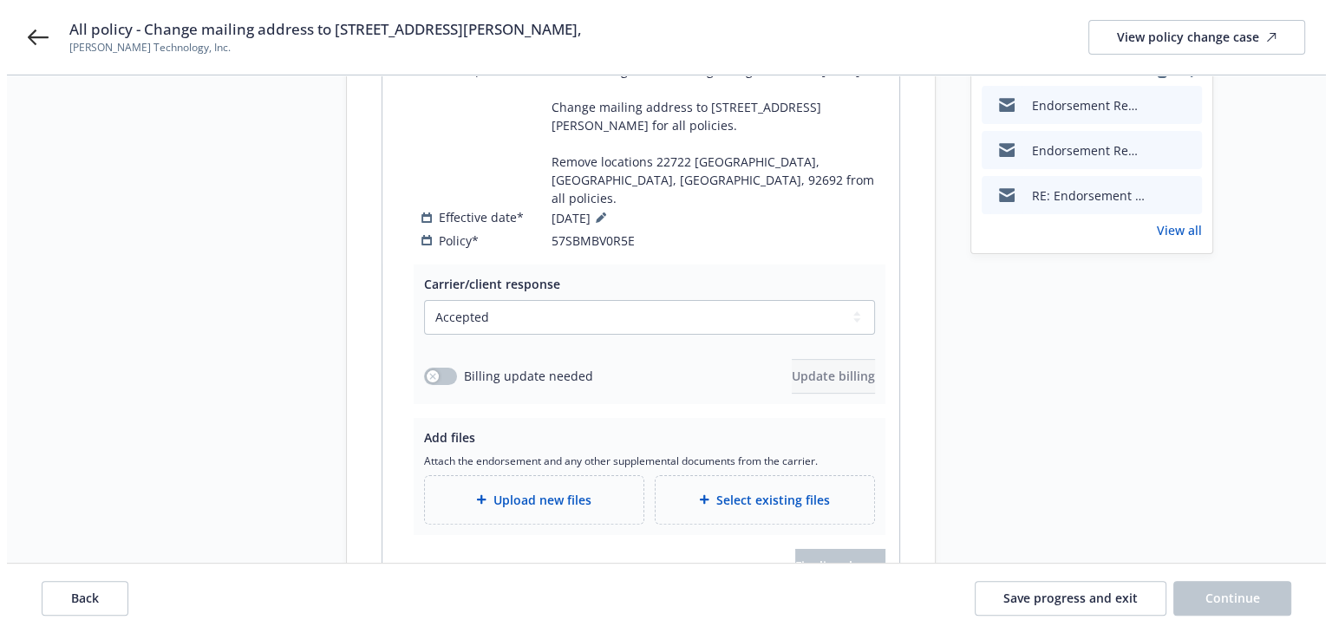
scroll to position [434, 0]
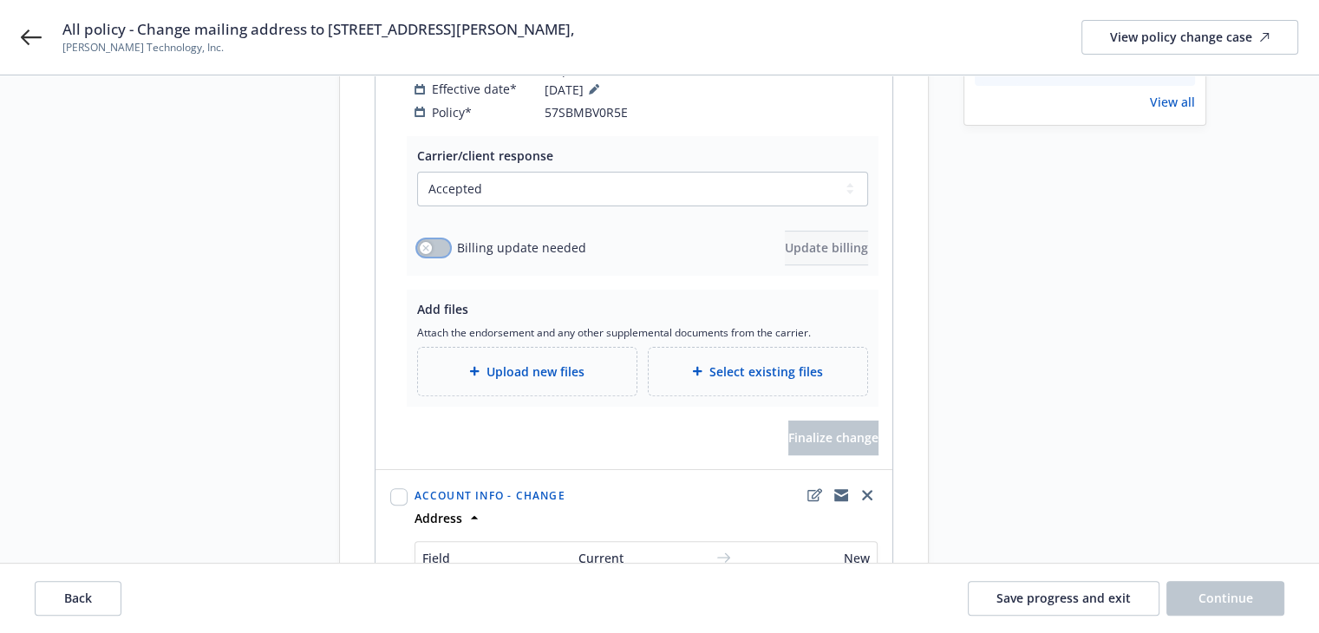
click at [422, 245] on icon "button" at bounding box center [425, 248] width 7 height 7
click at [785, 239] on span "Update billing" at bounding box center [826, 247] width 83 height 16
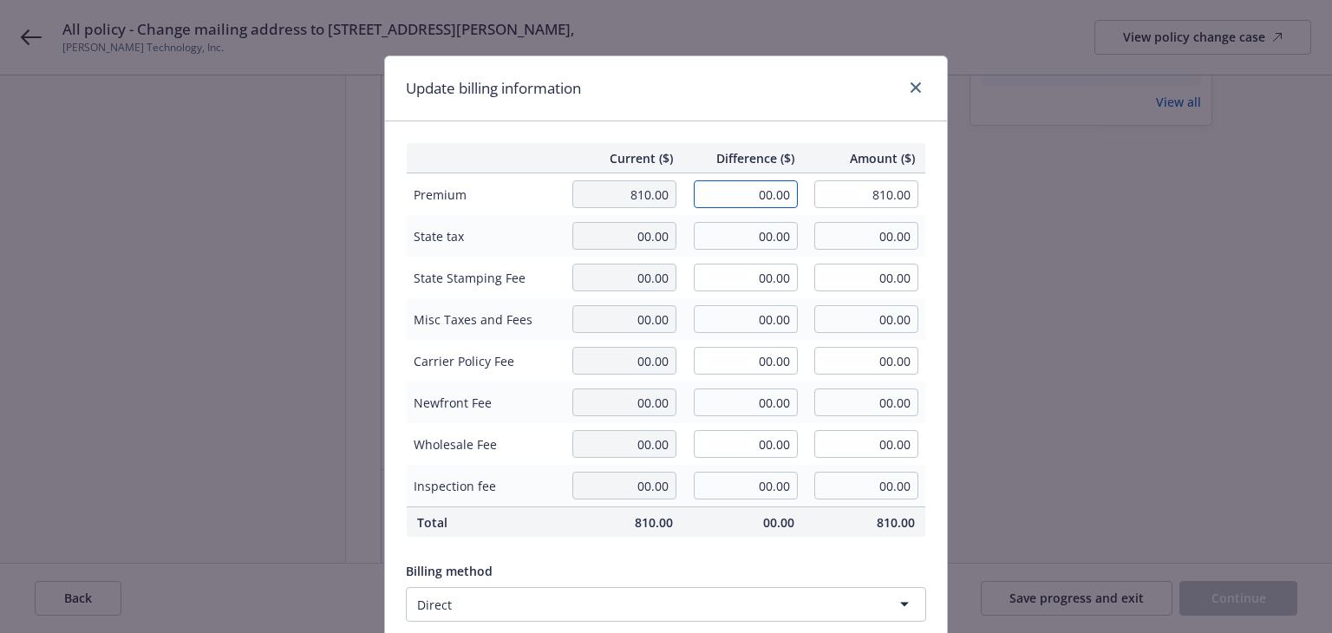
click at [742, 193] on input "00.00" at bounding box center [746, 194] width 104 height 28
type input "-62"
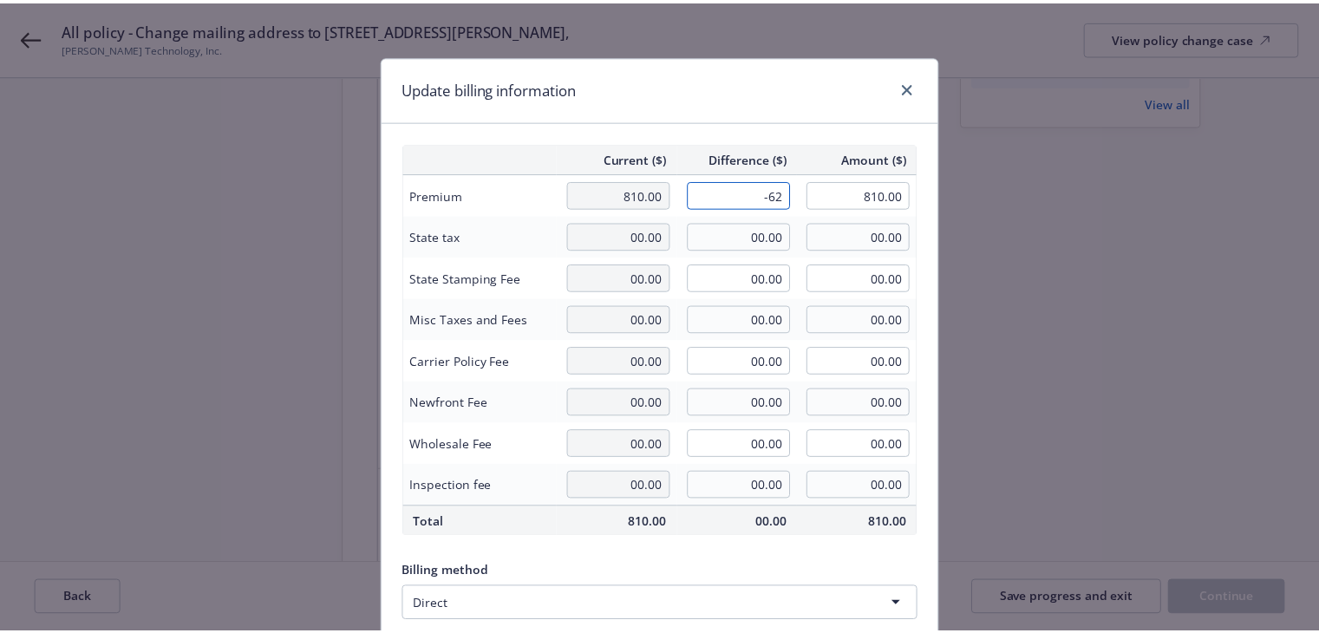
scroll to position [219, 0]
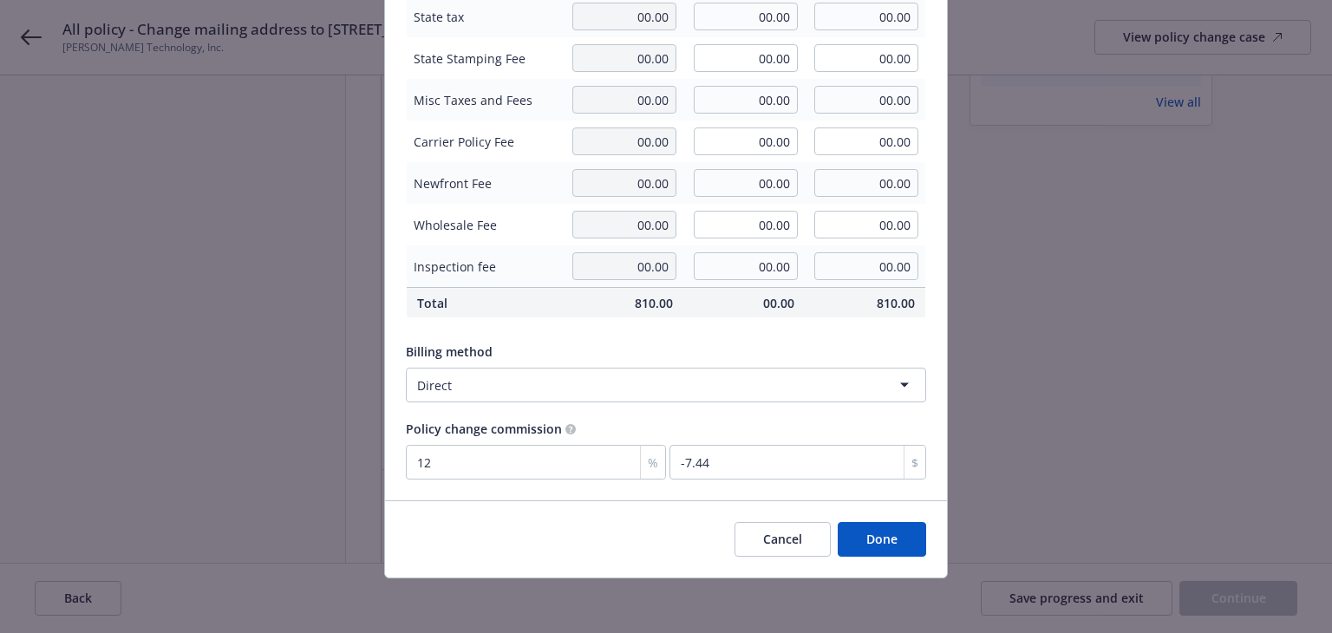
click at [863, 529] on button "Done" at bounding box center [882, 539] width 88 height 35
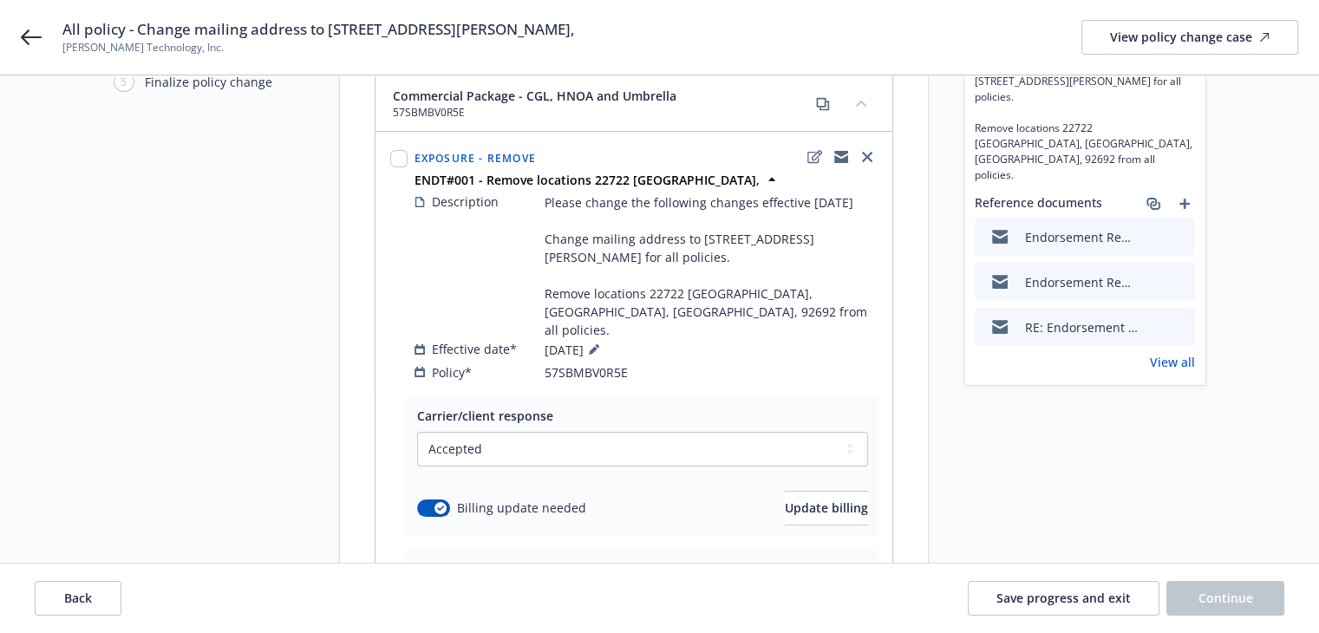
scroll to position [0, 0]
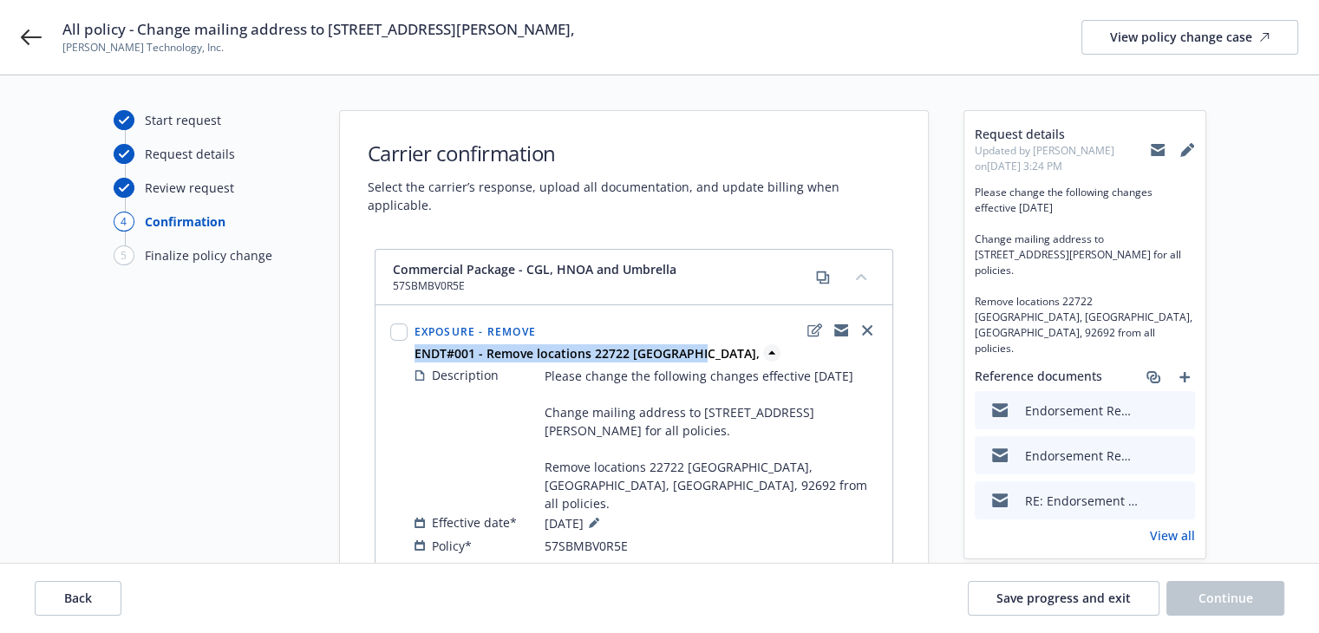
drag, startPoint x: 410, startPoint y: 343, endPoint x: 699, endPoint y: 341, distance: 288.9
click at [699, 341] on div "Exposure - Remove ENDT#001 - Remove locations 22722 Sandalwood, Description Ple…" at bounding box center [646, 438] width 470 height 242
copy strong "ENDT#001 - Remove locations 22722 Sandalwood"
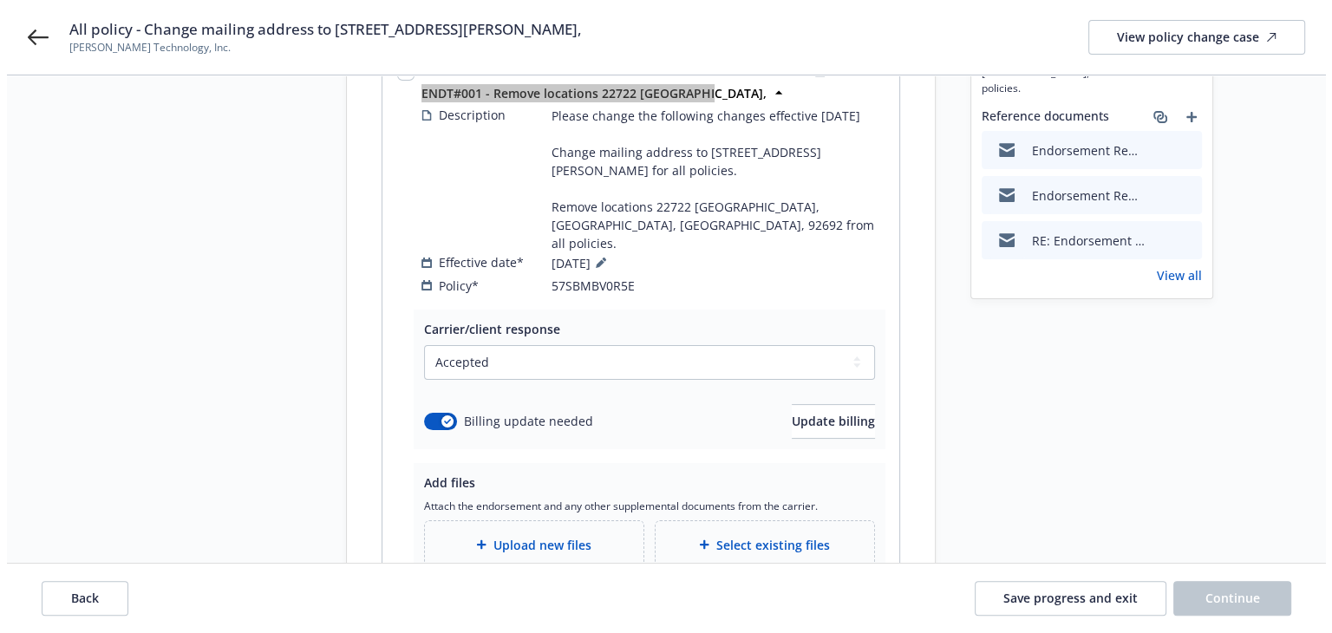
scroll to position [520, 0]
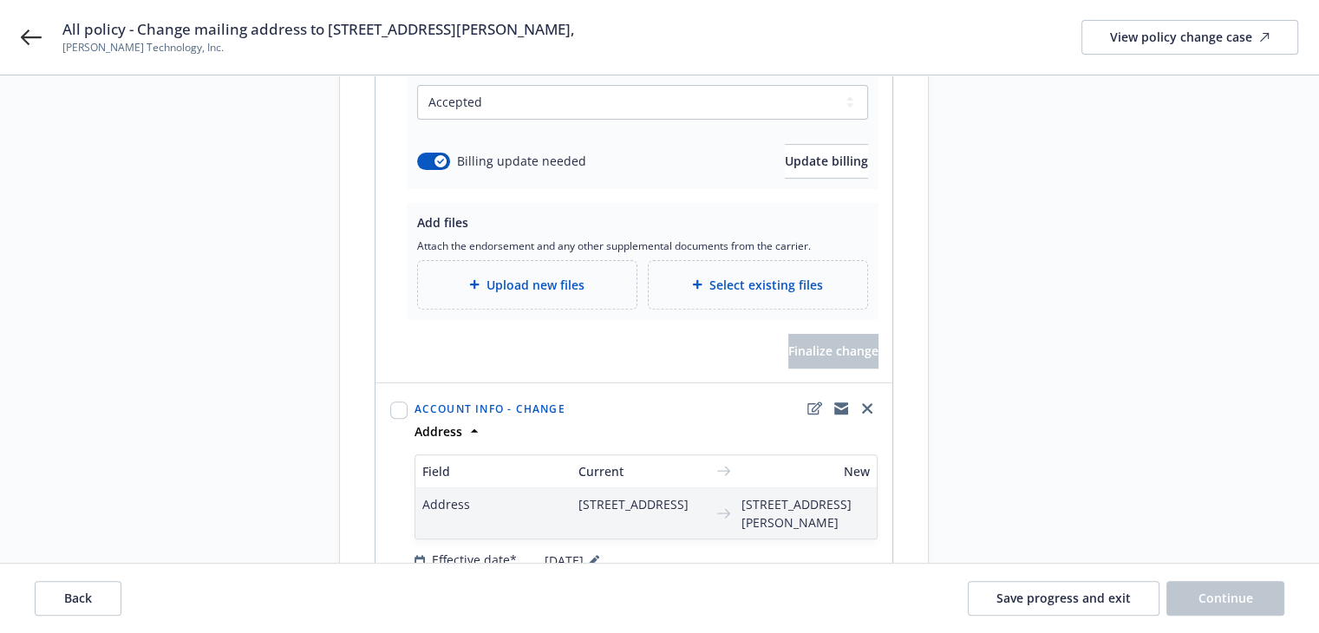
click at [572, 276] on span "Upload new files" at bounding box center [536, 285] width 98 height 18
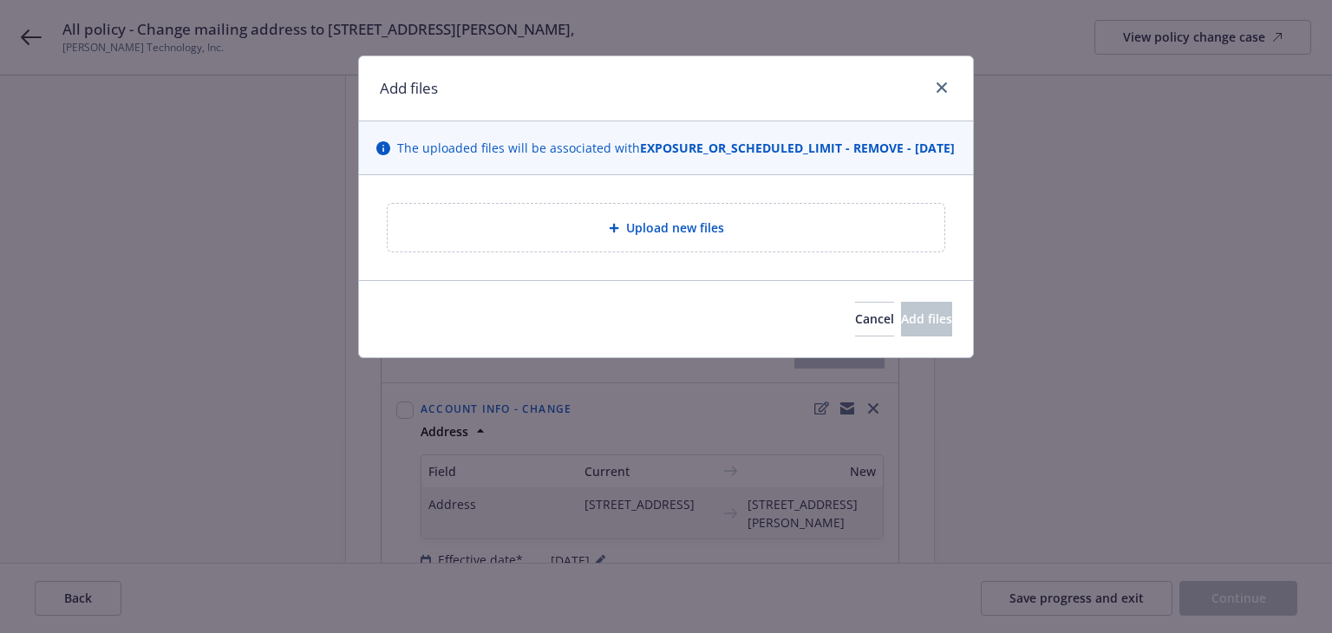
click at [569, 238] on div "Upload new files" at bounding box center [666, 228] width 529 height 20
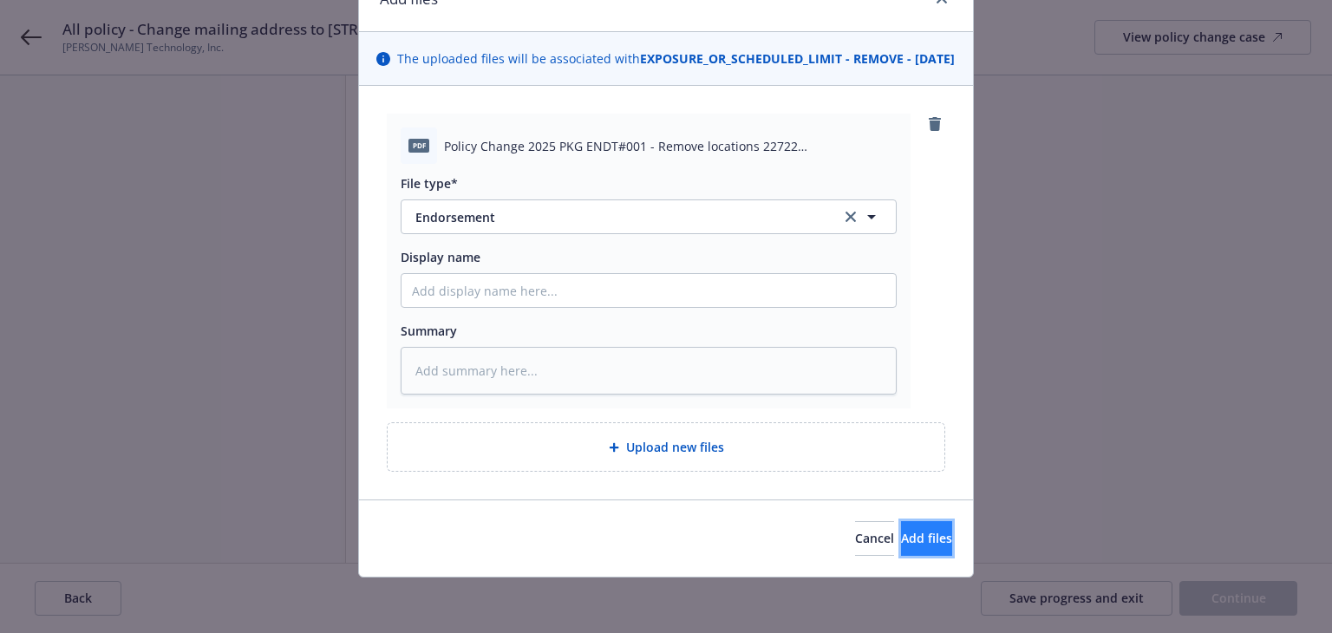
click at [901, 536] on span "Add files" at bounding box center [926, 538] width 51 height 16
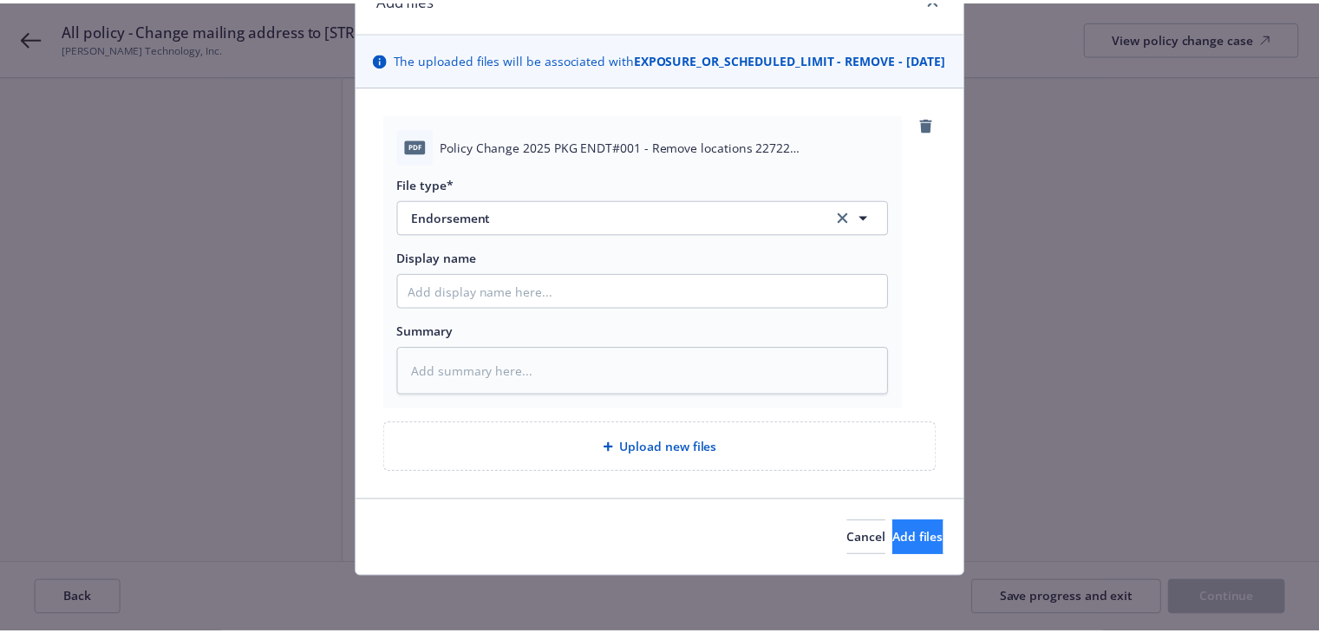
scroll to position [43, 0]
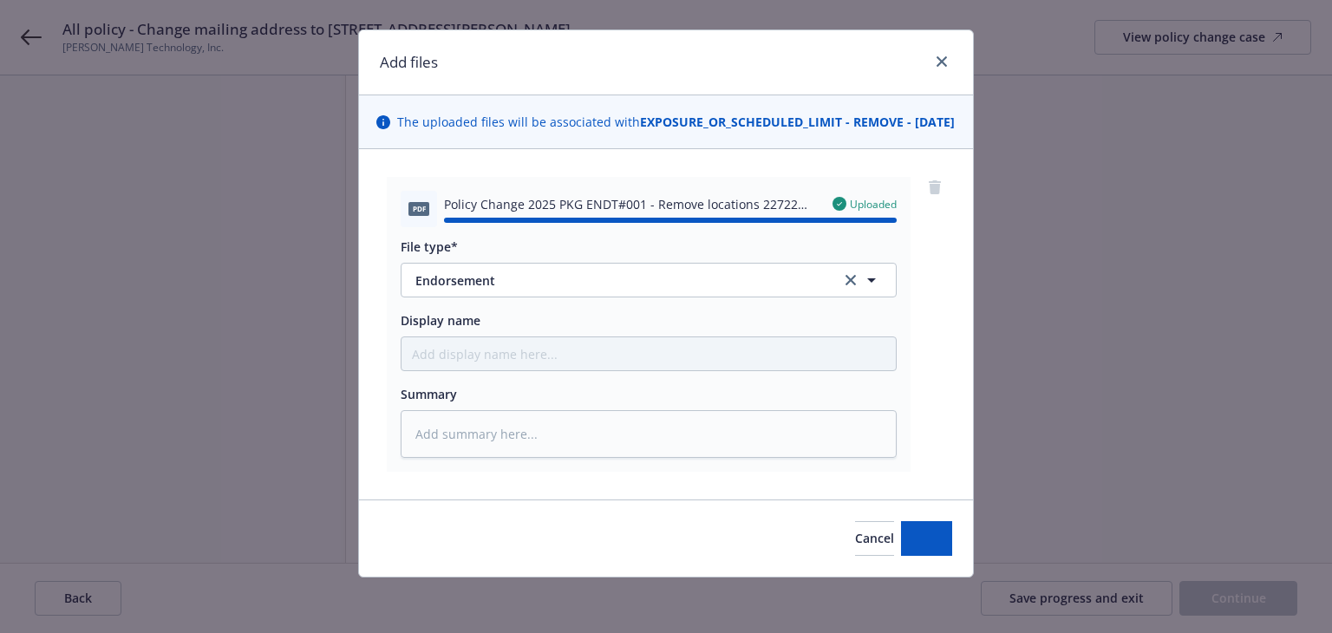
type textarea "x"
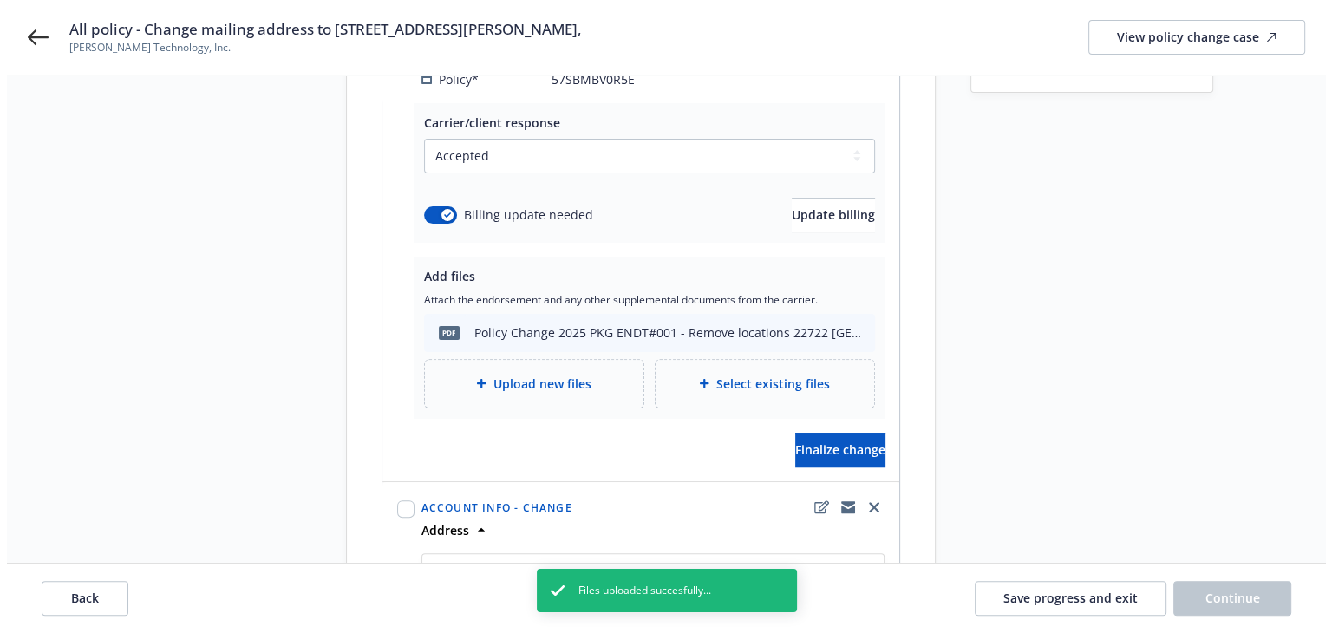
scroll to position [520, 0]
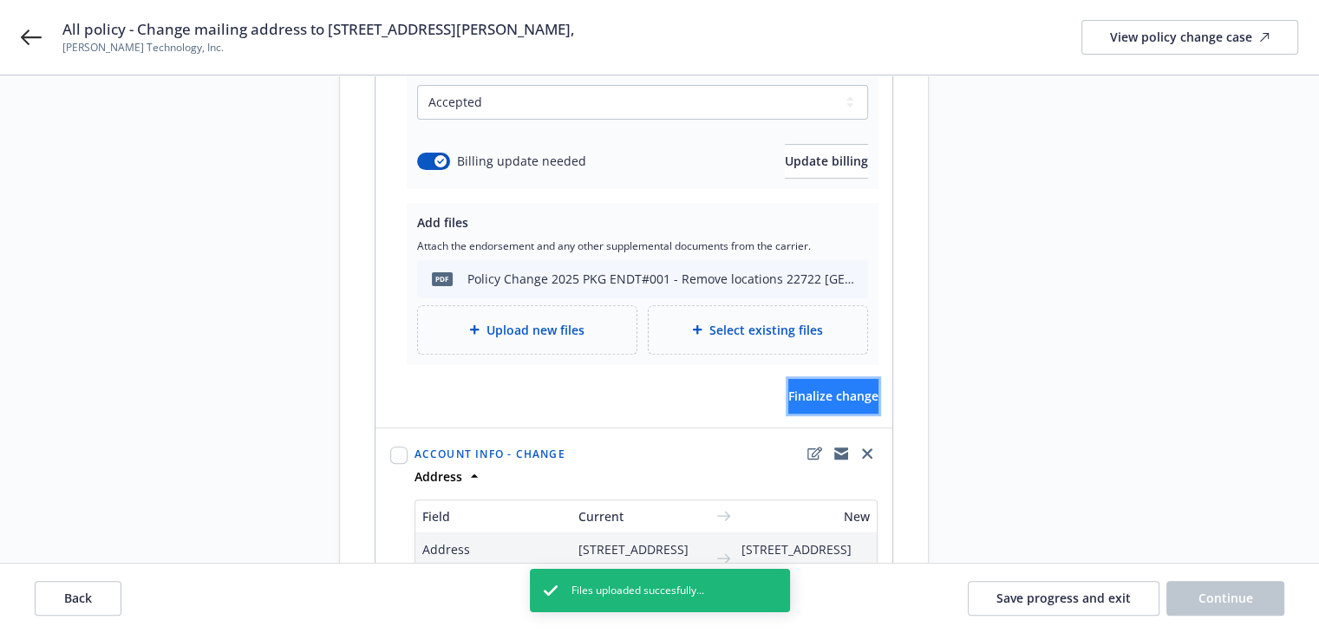
click at [806, 388] on span "Finalize change" at bounding box center [834, 396] width 90 height 16
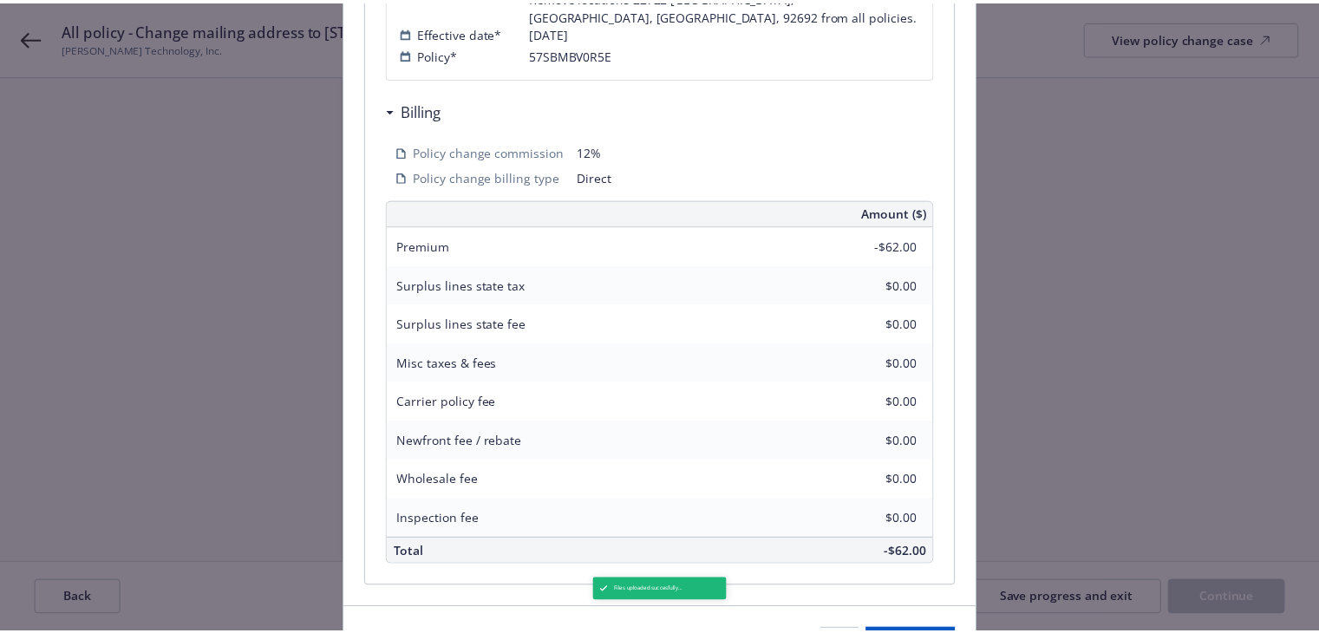
scroll to position [646, 0]
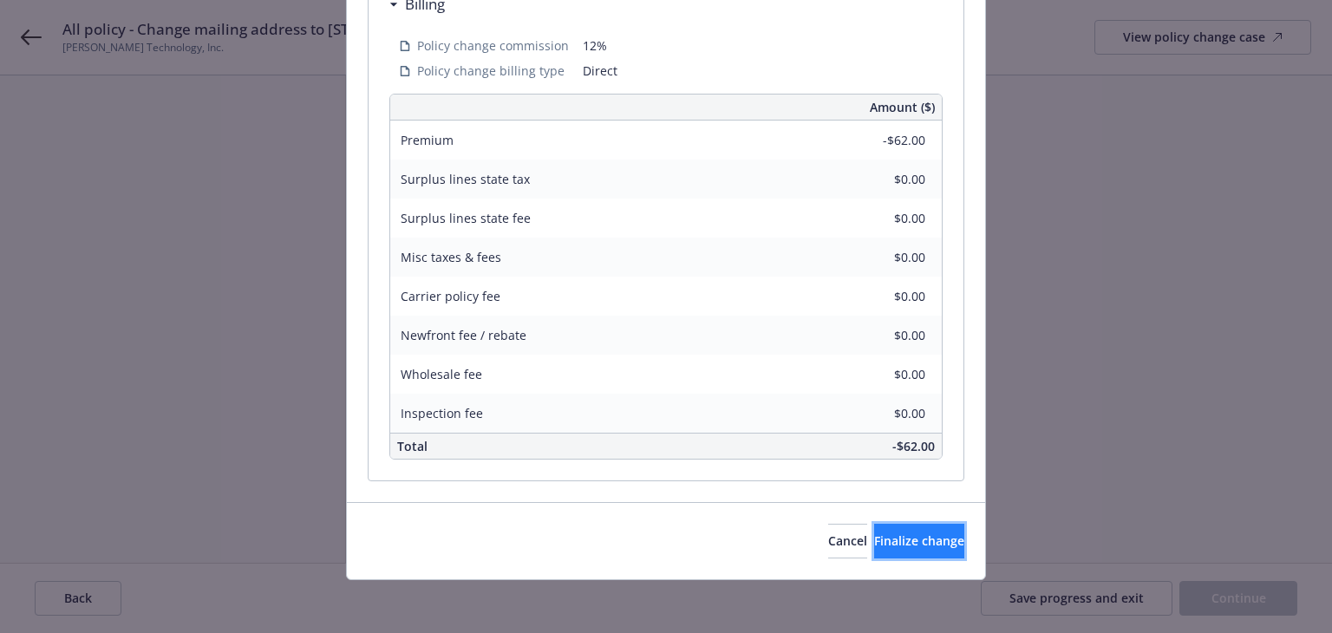
click at [907, 542] on span "Finalize change" at bounding box center [919, 541] width 90 height 16
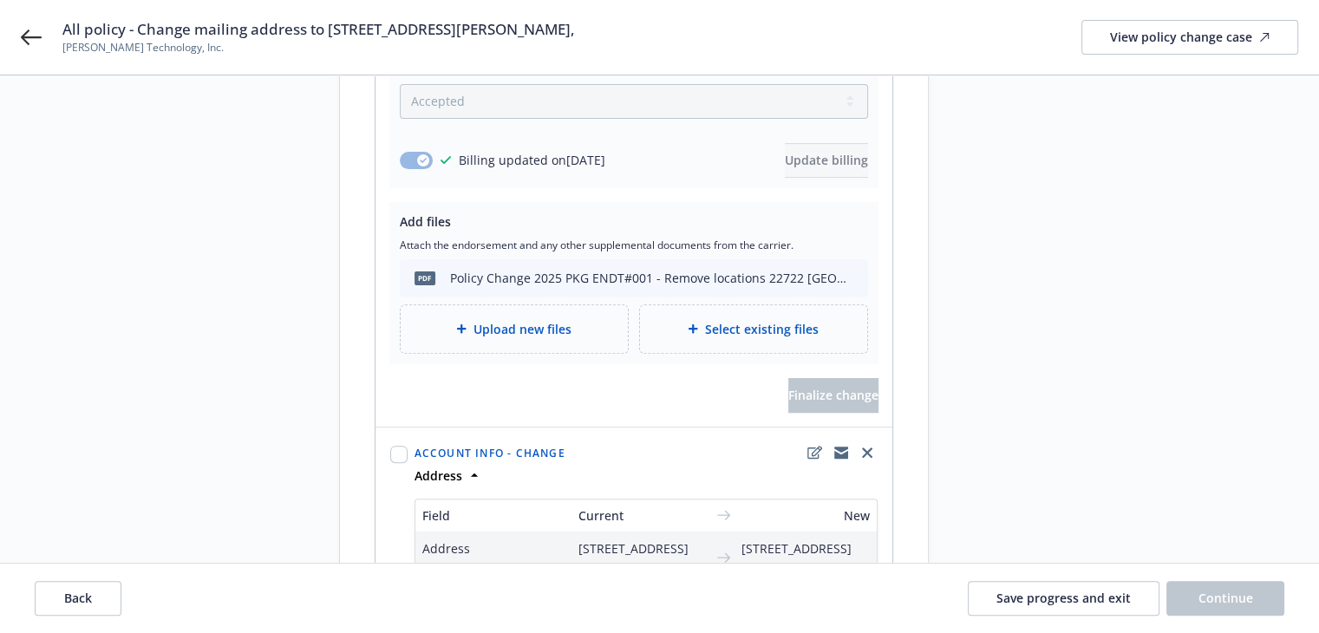
scroll to position [867, 0]
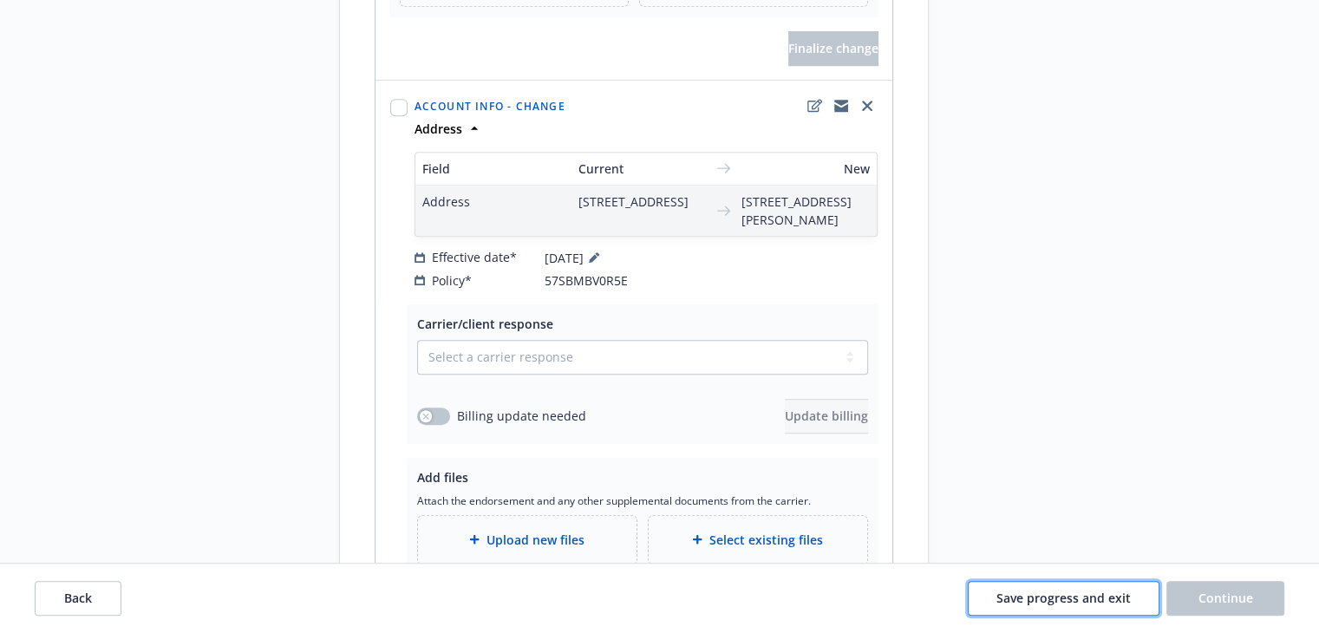
click at [1062, 590] on span "Save progress and exit" at bounding box center [1064, 598] width 134 height 16
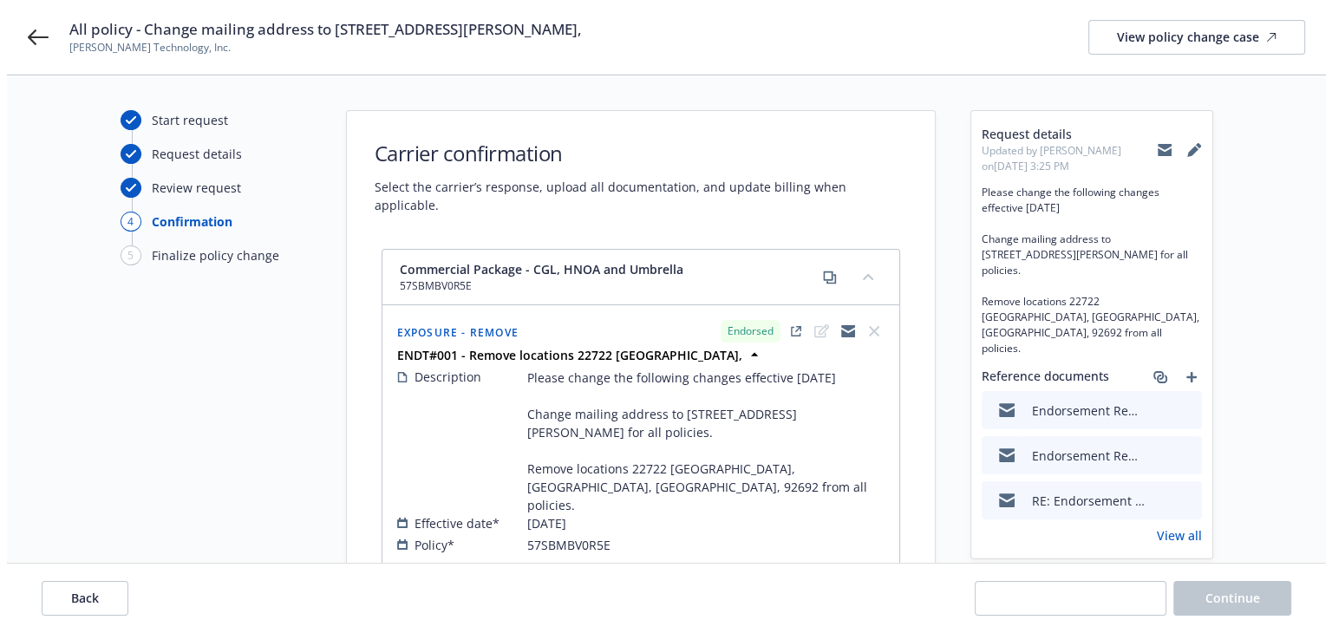
scroll to position [0, 0]
select select "ACCEPTED"
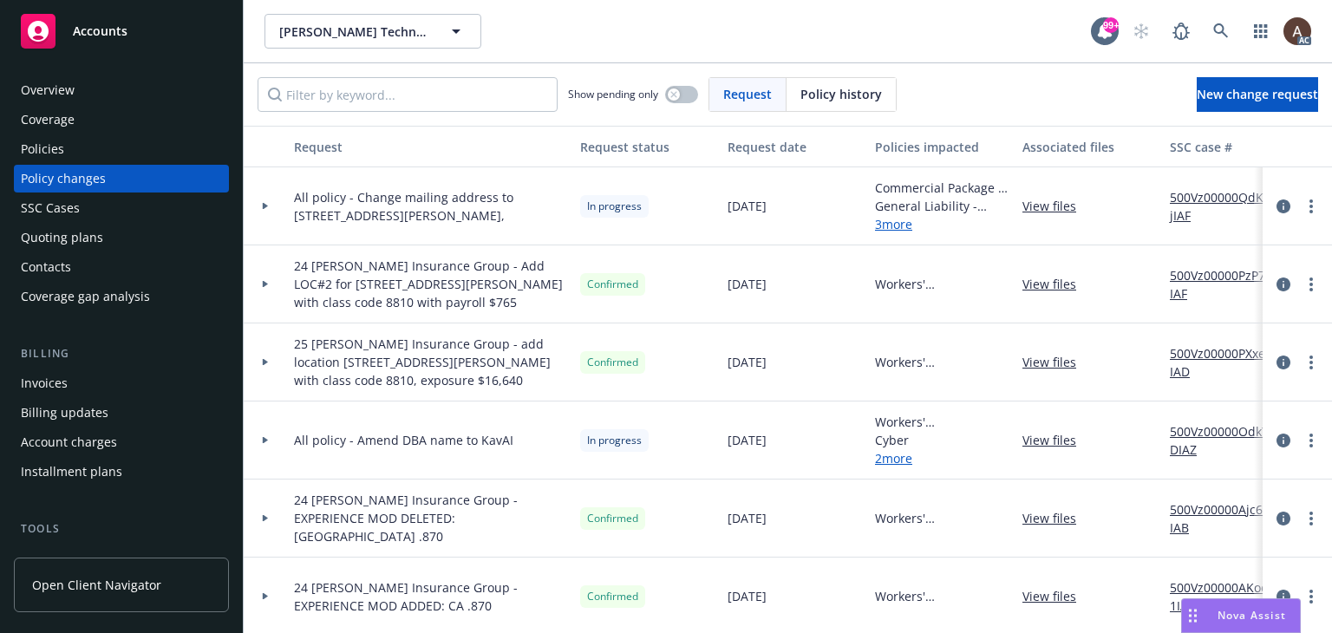
click at [260, 206] on div at bounding box center [265, 206] width 29 height 6
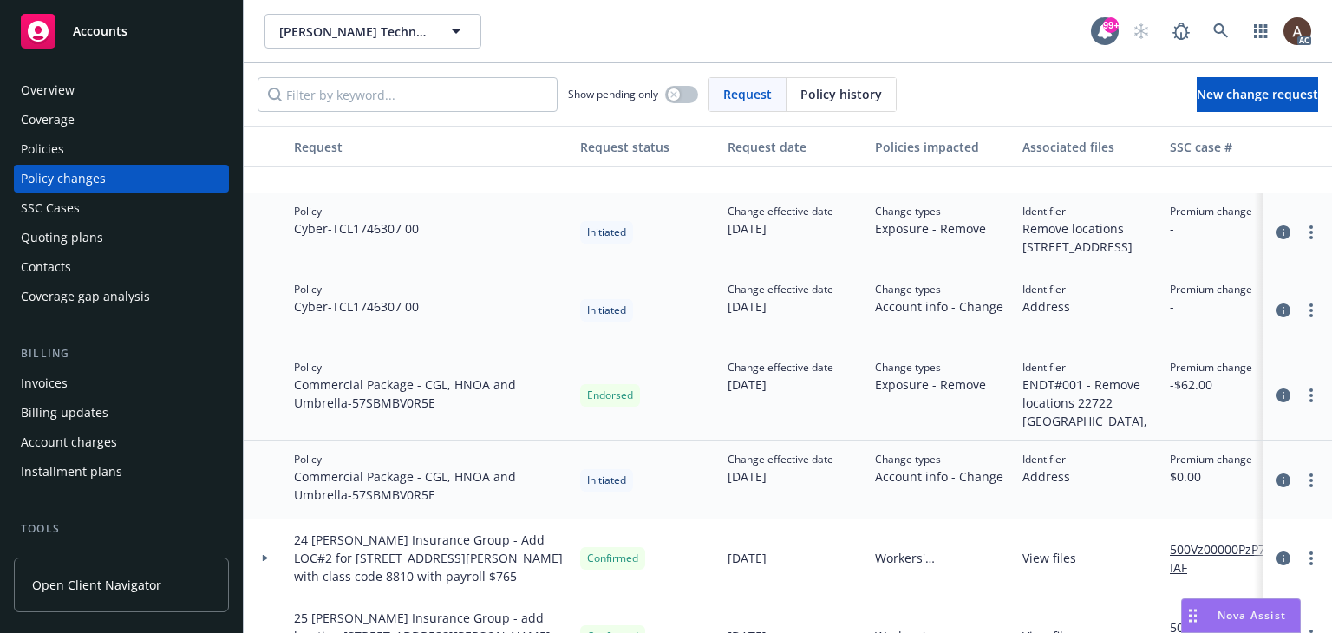
scroll to position [694, 0]
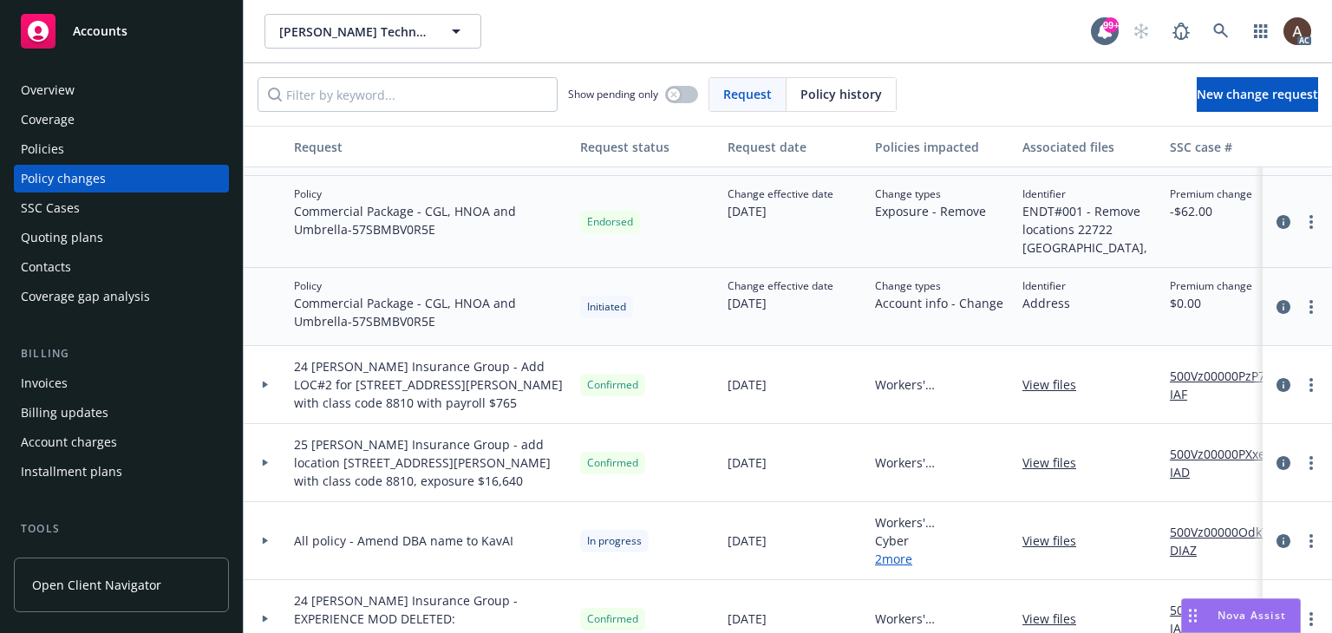
drag, startPoint x: 80, startPoint y: 147, endPoint x: 60, endPoint y: 144, distance: 20.1
click at [80, 147] on div "Policies" at bounding box center [121, 149] width 201 height 28
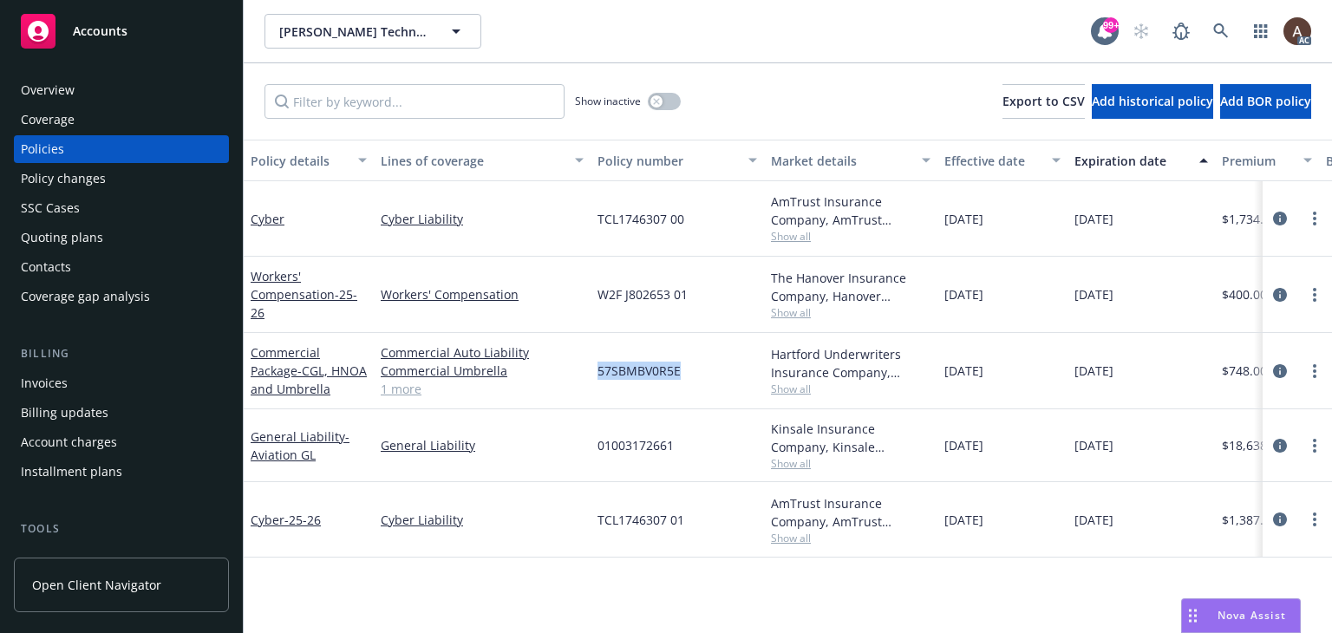
drag, startPoint x: 598, startPoint y: 374, endPoint x: 686, endPoint y: 379, distance: 88.6
click at [686, 379] on div "57SBMBV0R5E" at bounding box center [677, 371] width 173 height 76
copy span "57SBMBV0R5E"
click at [125, 179] on div "Policy changes" at bounding box center [121, 179] width 201 height 28
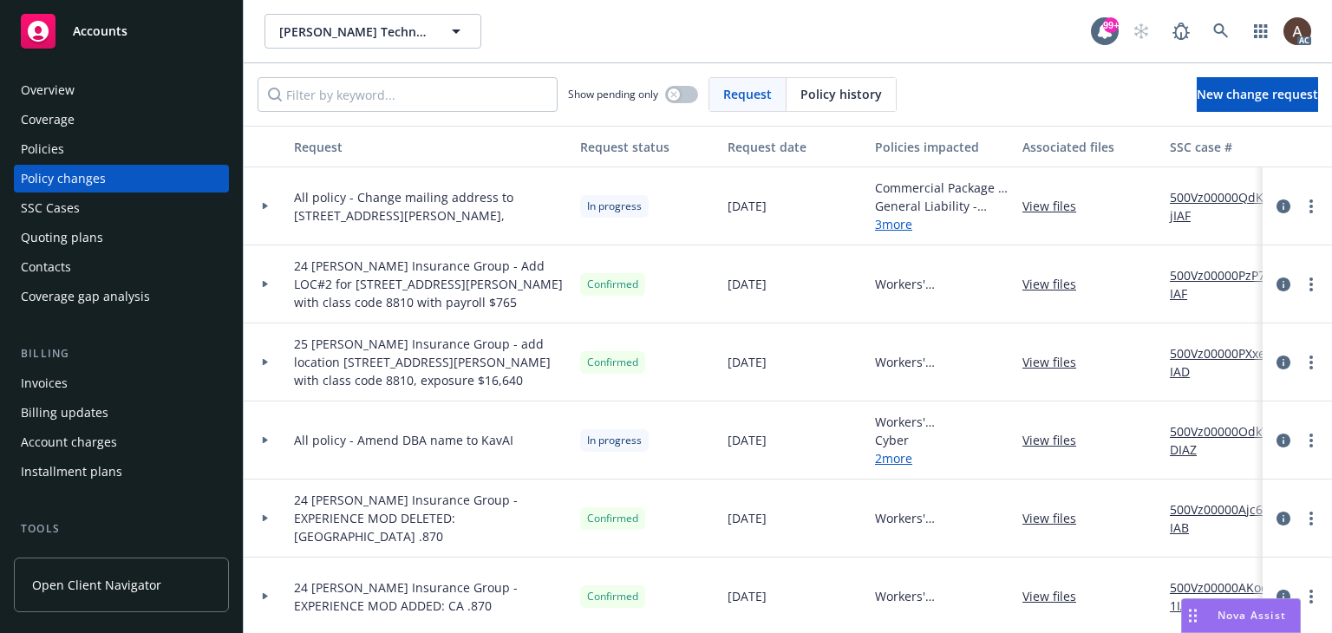
drag, startPoint x: 425, startPoint y: 206, endPoint x: 422, endPoint y: 230, distance: 24.5
click at [422, 225] on span "All policy - Change mailing address to 1030 Curtis St Suite 200 and Remove loca…" at bounding box center [430, 206] width 272 height 36
copy span "Remove locations 22722 Sandalwood,"
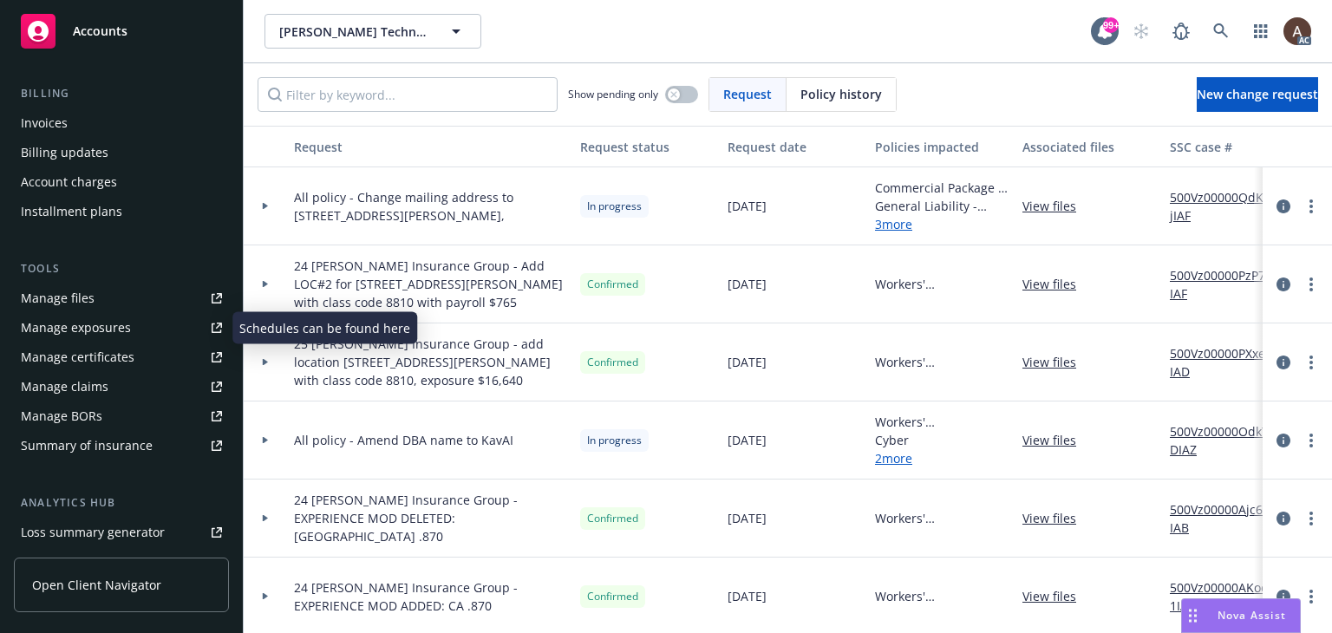
click at [103, 337] on div "Manage exposures" at bounding box center [76, 328] width 110 height 28
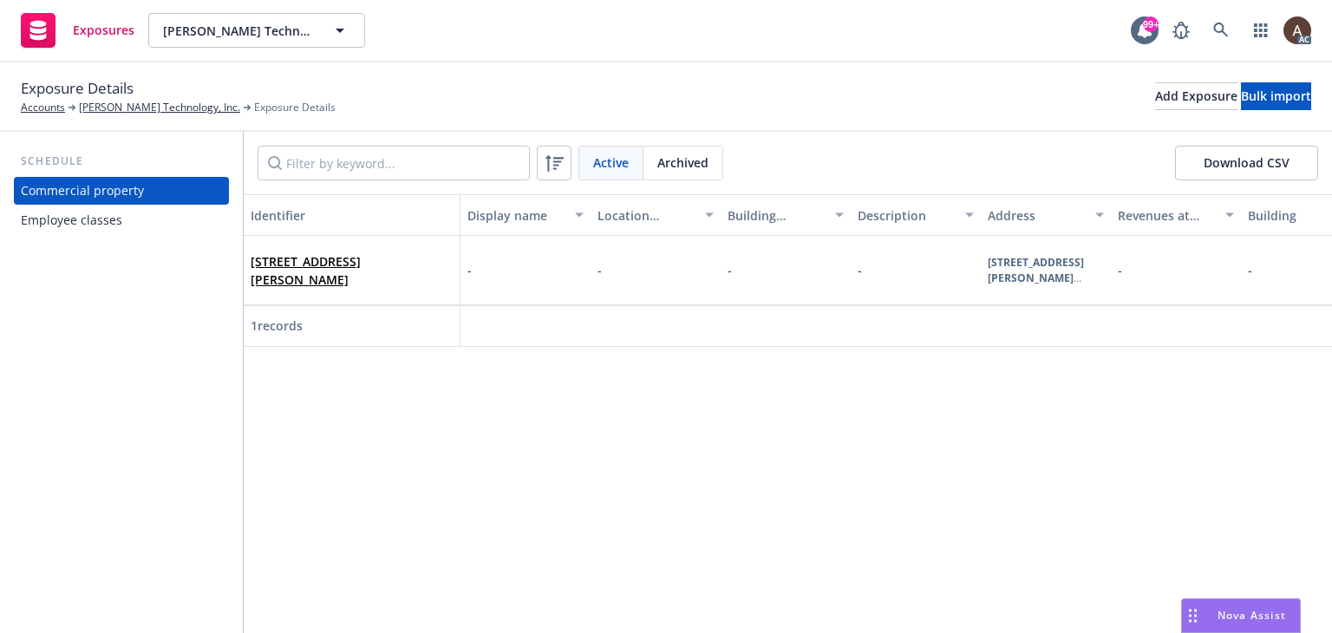
click at [326, 460] on div "Identifier Display name Location number Building number Description Address Rev…" at bounding box center [788, 413] width 1089 height 439
click at [125, 221] on div "Employee classes" at bounding box center [121, 220] width 201 height 28
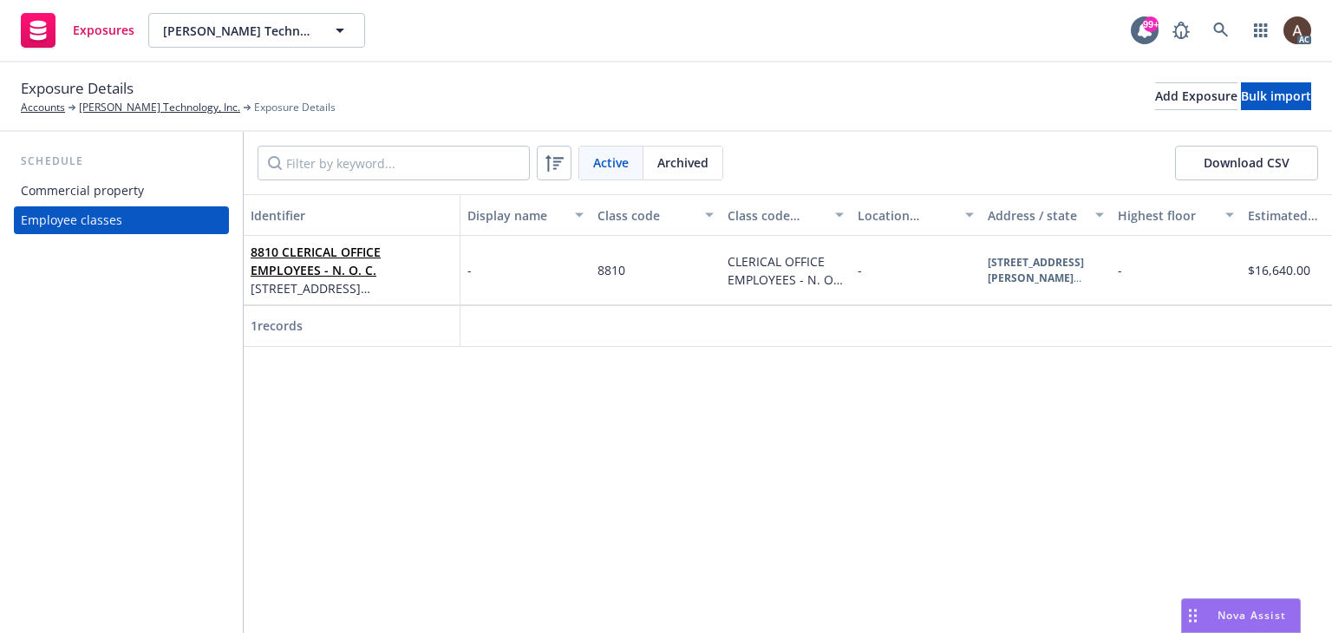
click at [128, 199] on div "Commercial property" at bounding box center [82, 191] width 123 height 28
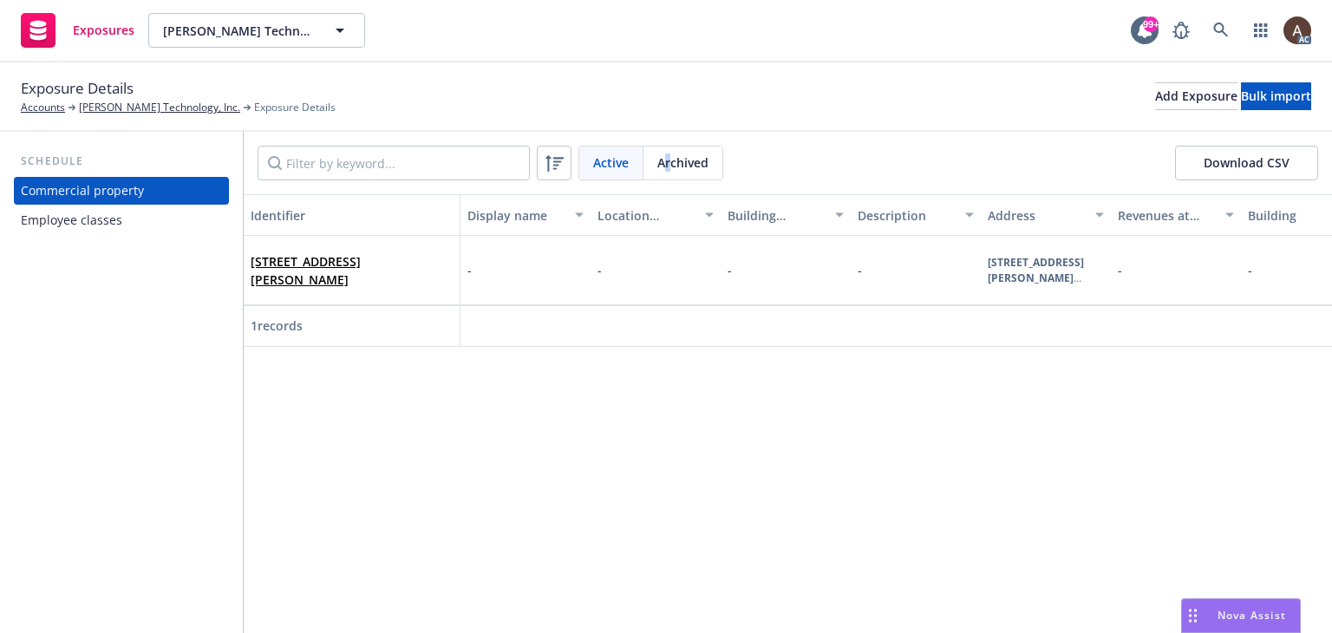
click at [667, 163] on span "Archived" at bounding box center [683, 163] width 51 height 18
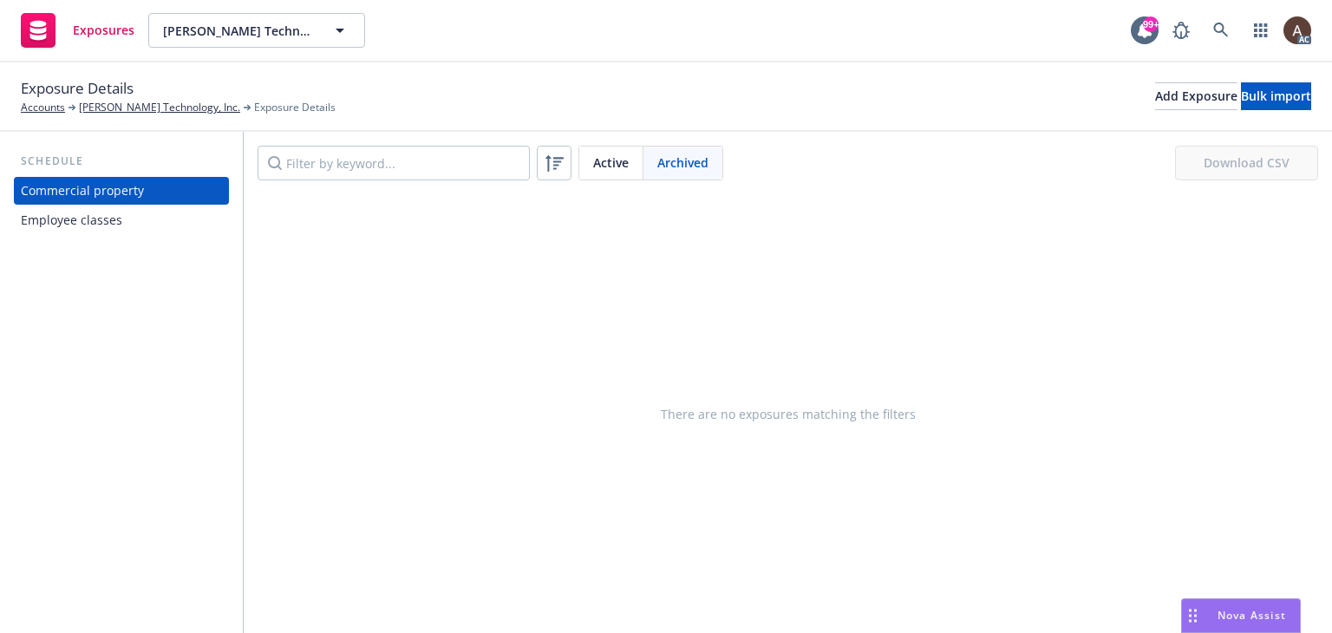
click at [591, 162] on div "Active" at bounding box center [611, 163] width 64 height 33
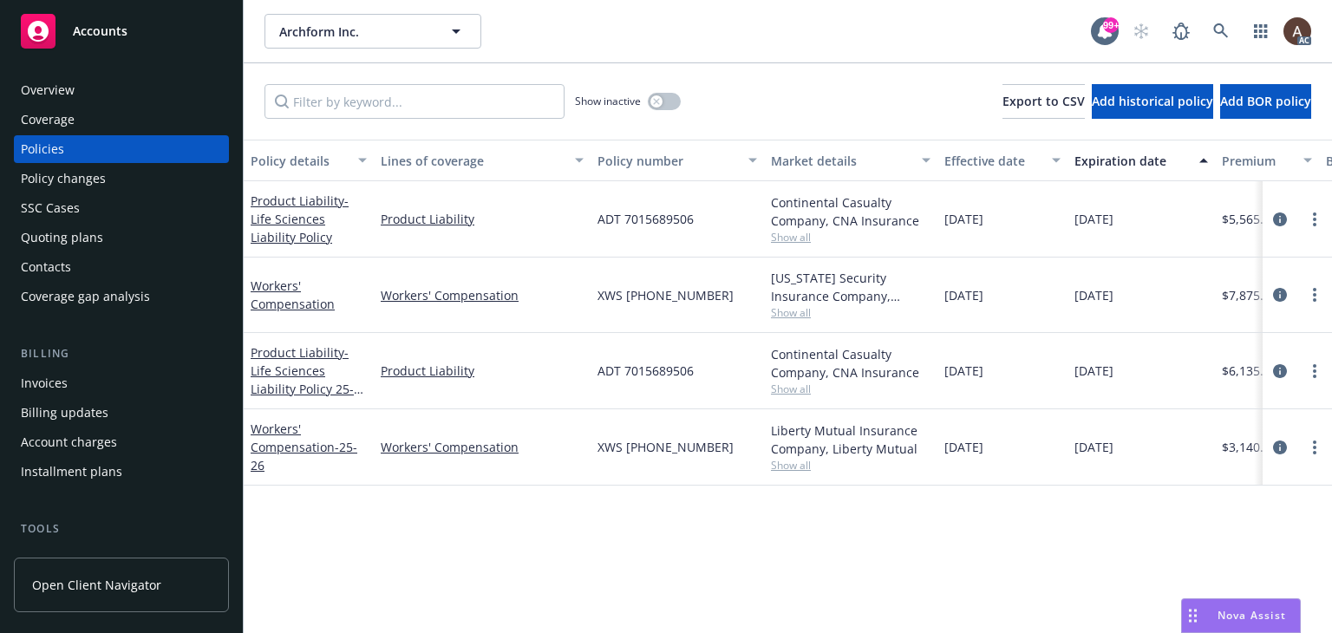
drag, startPoint x: 1284, startPoint y: 296, endPoint x: 1264, endPoint y: 296, distance: 20.0
click at [1284, 296] on icon "circleInformation" at bounding box center [1280, 295] width 14 height 14
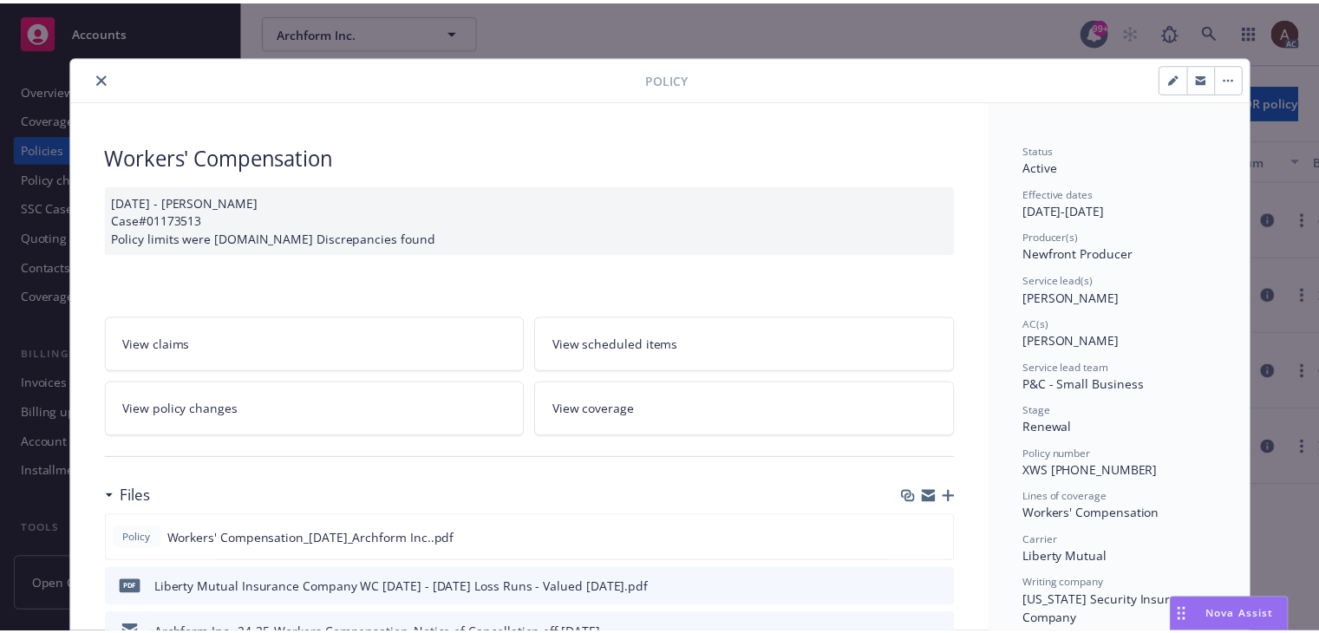
scroll to position [87, 0]
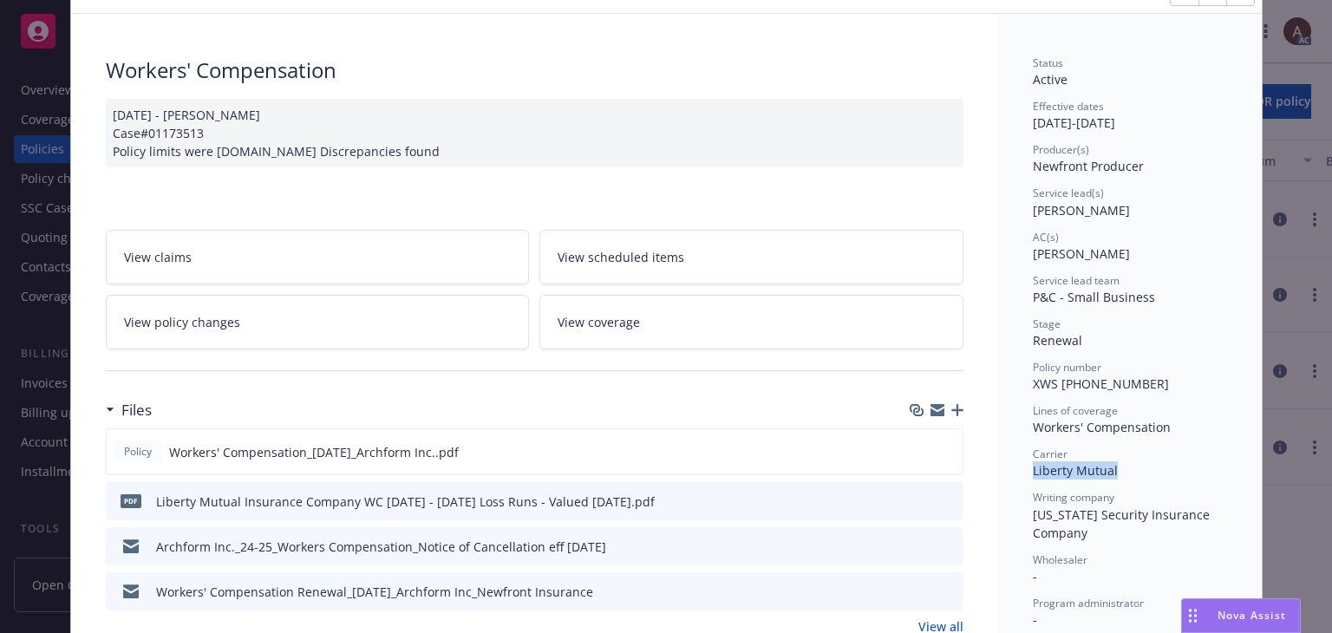
drag, startPoint x: 1024, startPoint y: 473, endPoint x: 1112, endPoint y: 475, distance: 87.6
copy span "Liberty Mutual"
click at [222, 320] on span "View policy changes" at bounding box center [182, 322] width 116 height 18
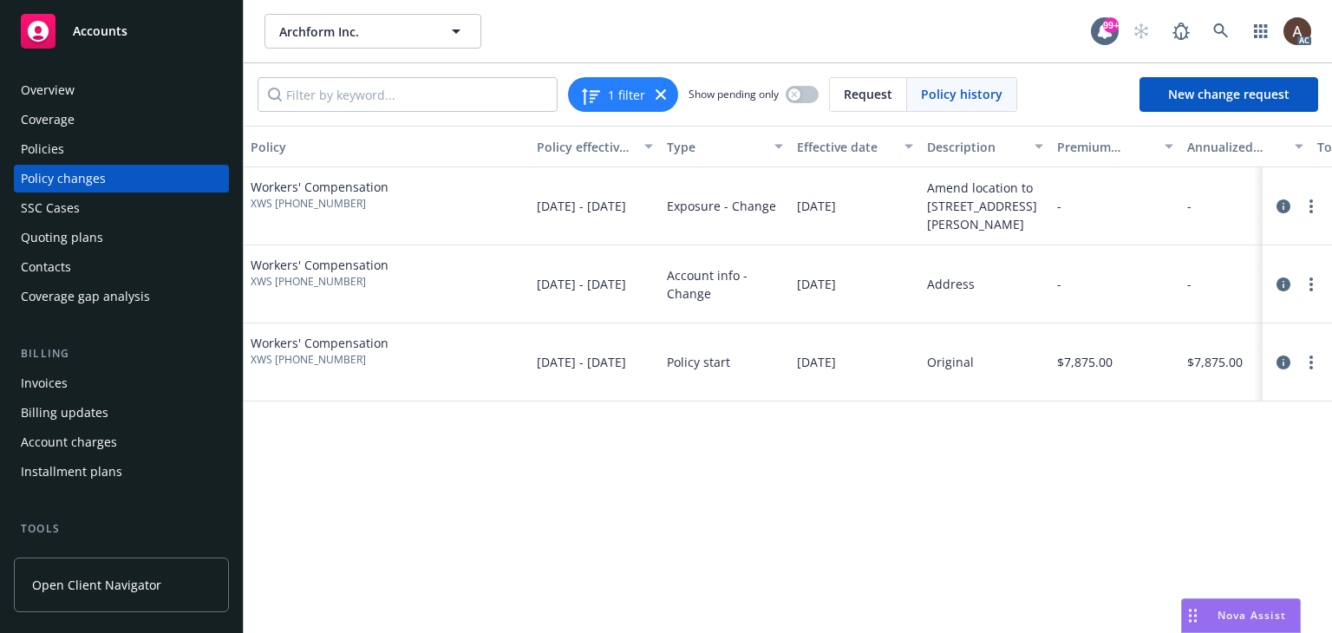
click at [96, 175] on div "Policy changes" at bounding box center [63, 179] width 85 height 28
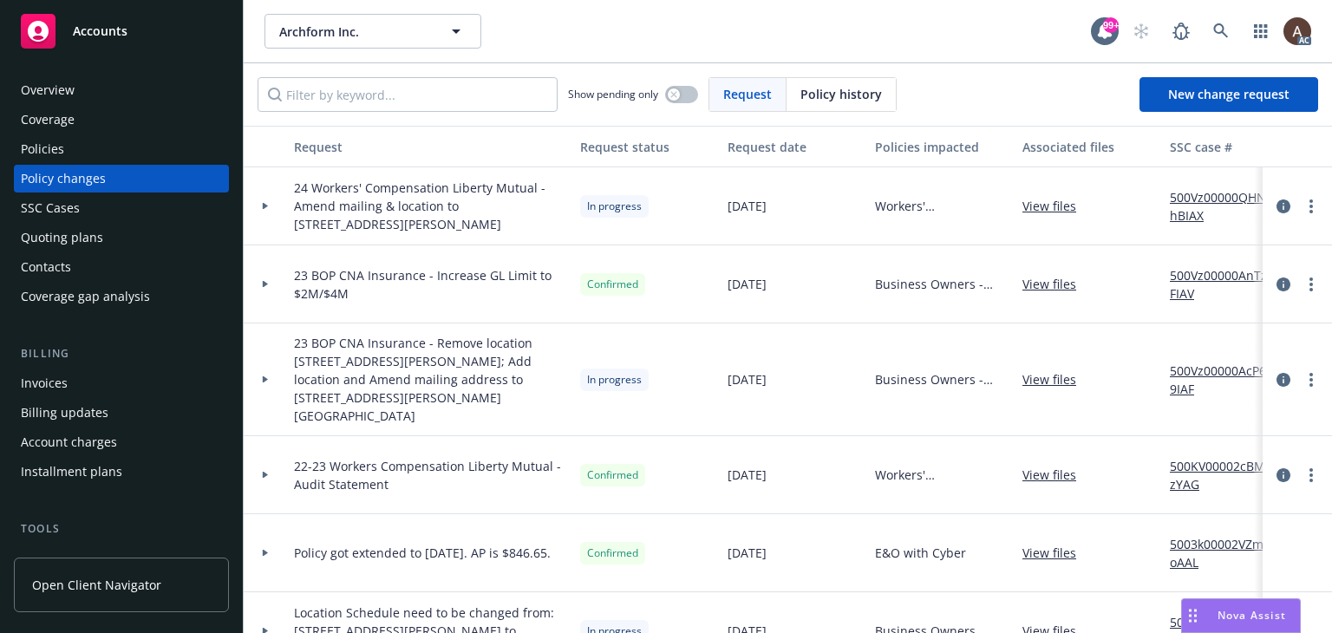
click at [263, 203] on icon at bounding box center [265, 206] width 5 height 7
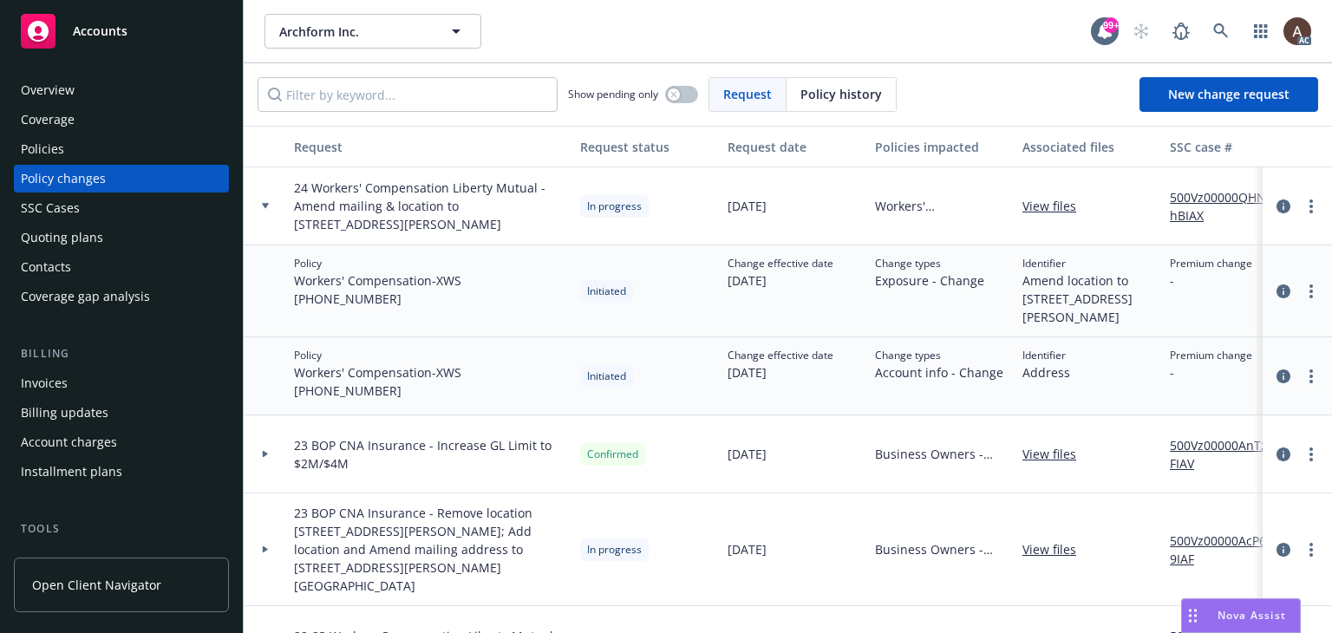
click at [1231, 198] on link "500Vz00000QHNhBIAX" at bounding box center [1228, 206] width 116 height 36
click at [1301, 211] on link "more" at bounding box center [1311, 206] width 21 height 21
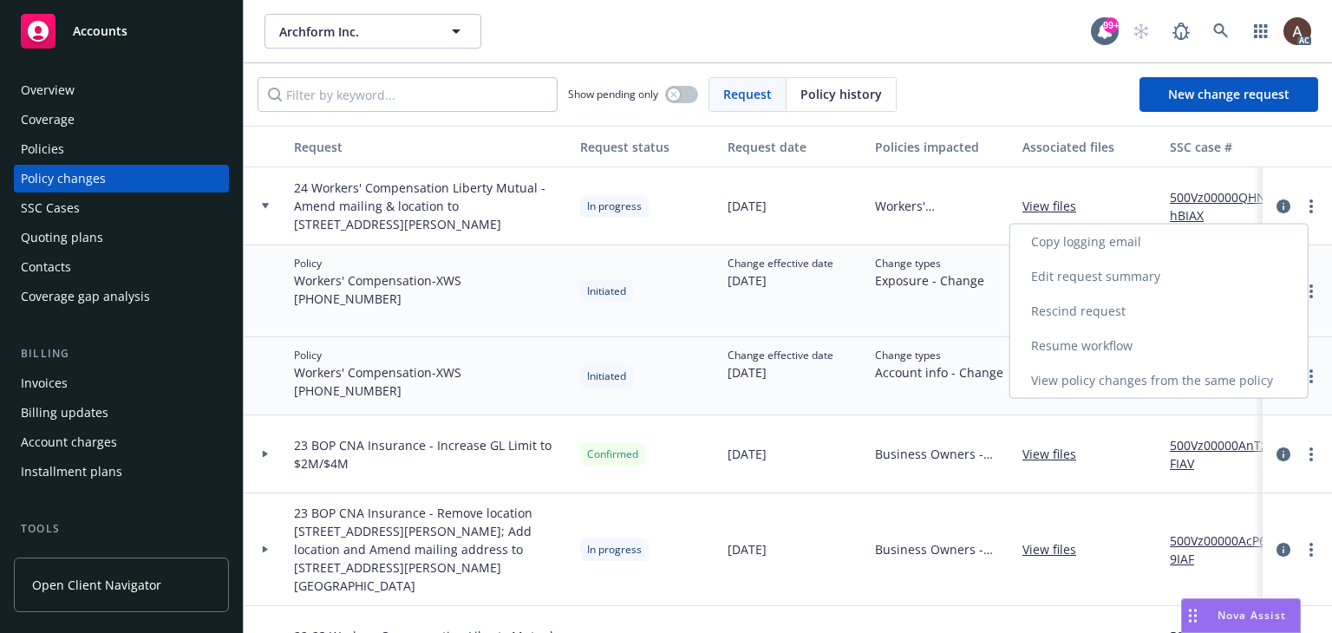
drag, startPoint x: 1076, startPoint y: 344, endPoint x: 420, endPoint y: 148, distance: 684.5
click at [1076, 344] on link "Resume workflow" at bounding box center [1160, 346] width 298 height 35
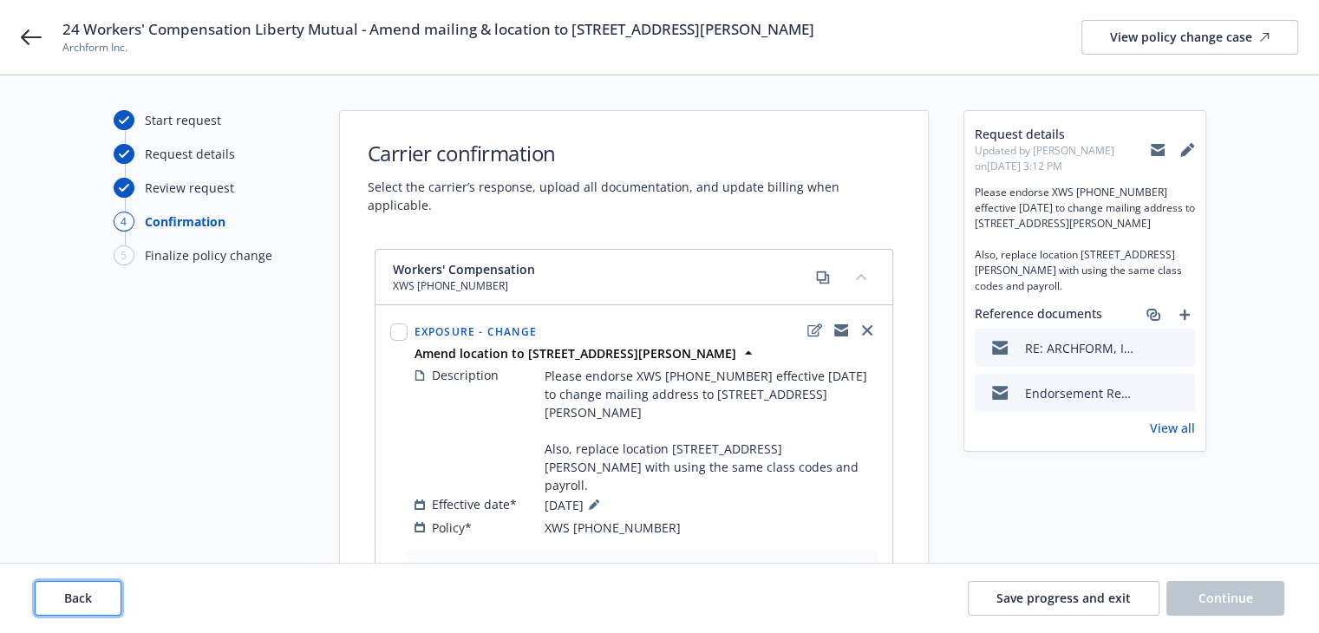
click at [87, 590] on span "Back" at bounding box center [78, 598] width 28 height 16
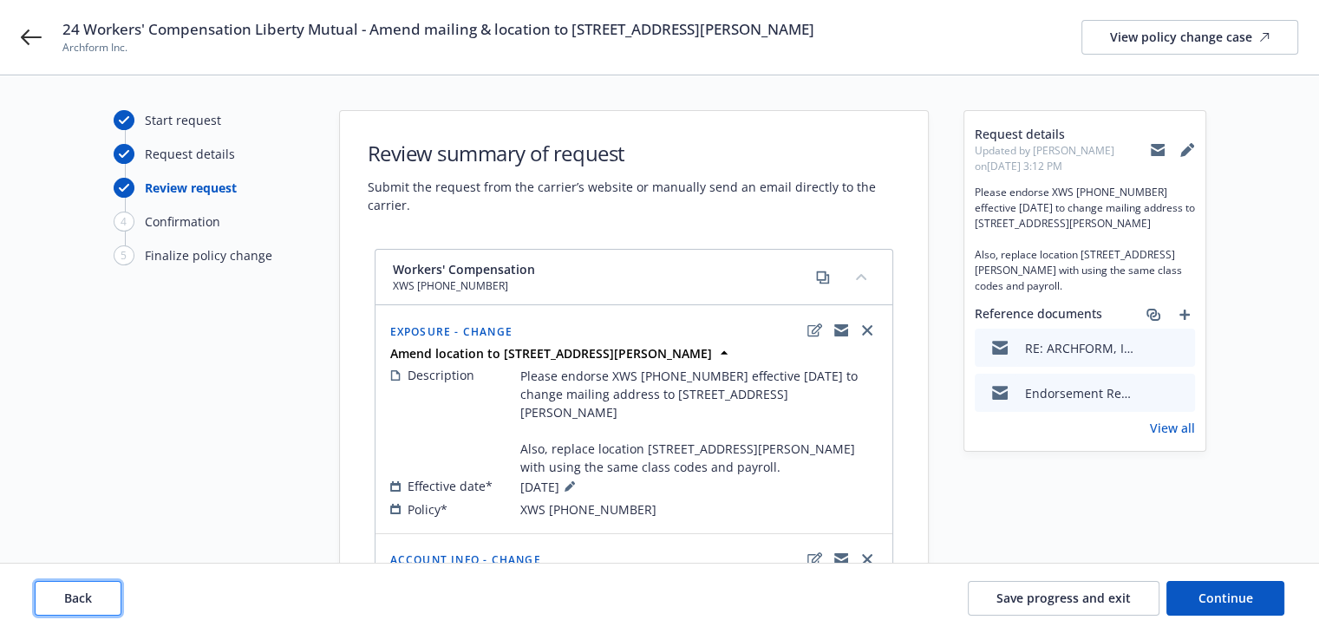
click at [77, 590] on span "Back" at bounding box center [78, 598] width 28 height 16
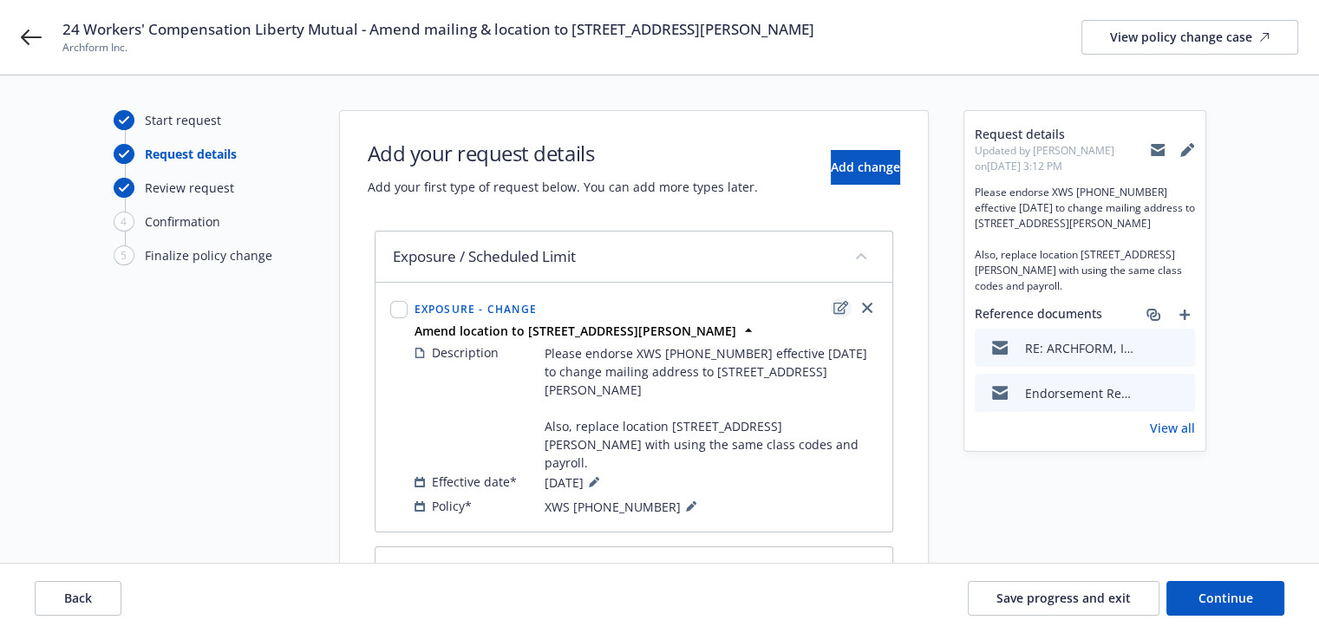
click at [839, 302] on icon "edit" at bounding box center [841, 308] width 15 height 14
select select "CHANGE"
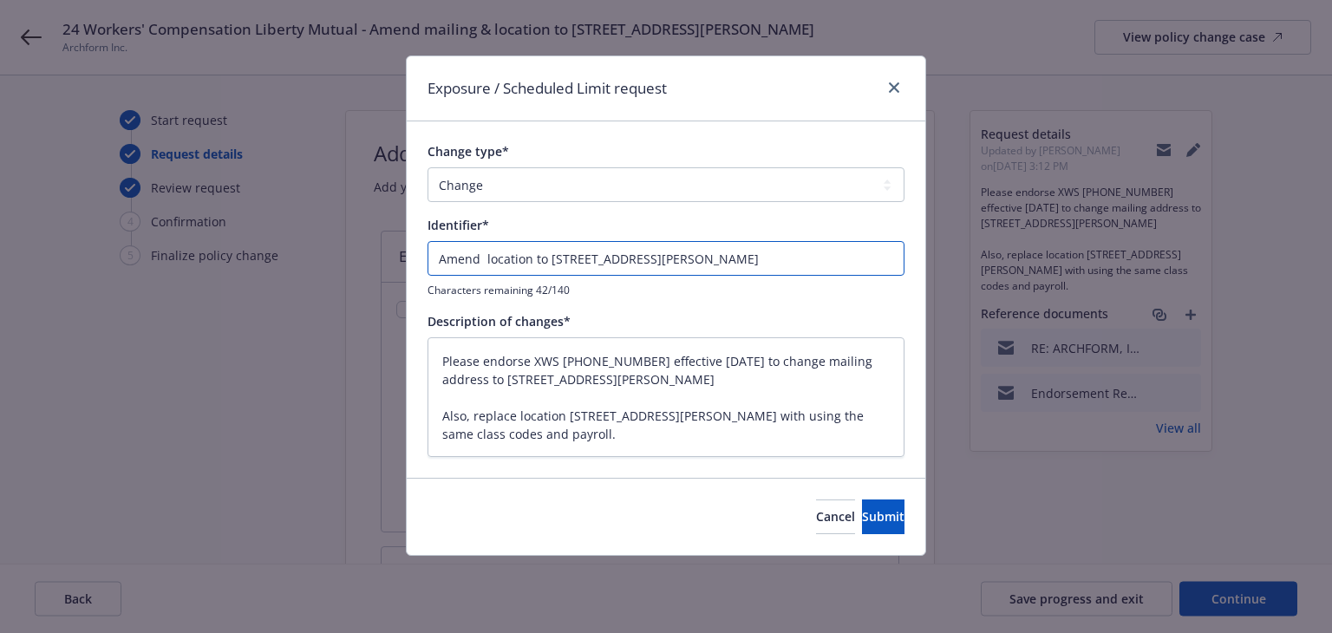
click at [441, 256] on input "Amend location to 2255 Martin Ave Suite H" at bounding box center [666, 258] width 477 height 35
type input "EAmend location to 2255 Martin Ave Suite H"
type textarea "x"
type input "ENAmend location to 2255 Martin Ave Suite H"
type textarea "x"
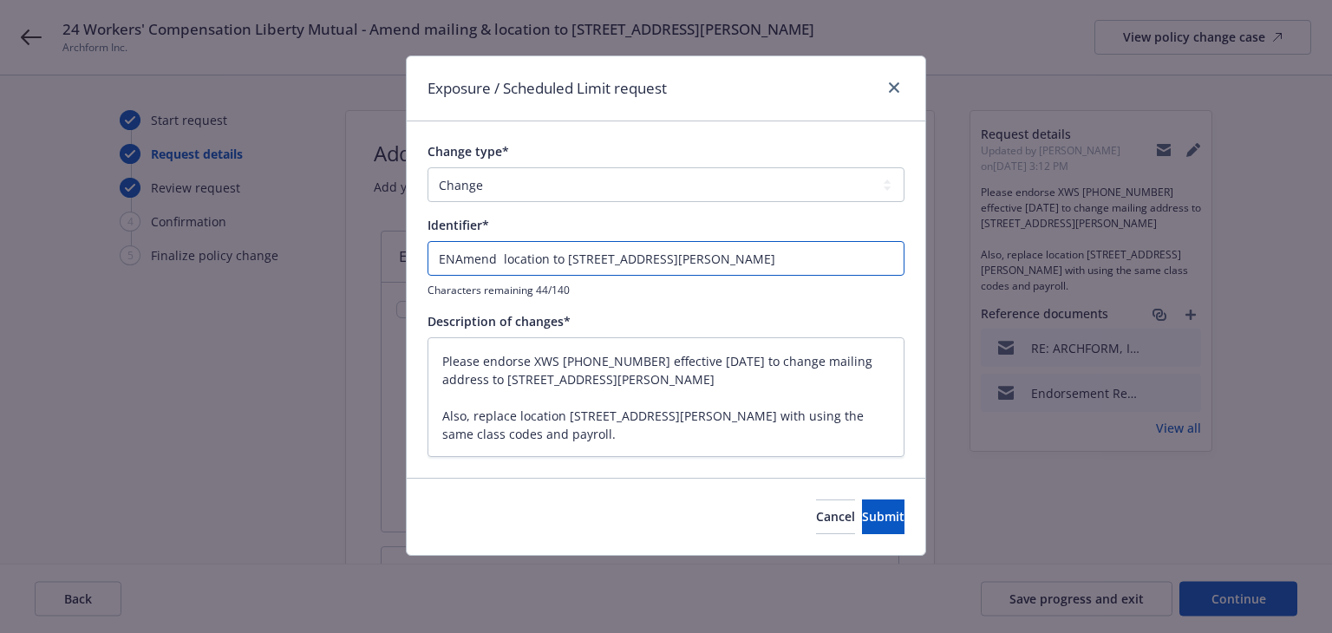
type input "ENDAmend location to 2255 Martin Ave Suite H"
type textarea "x"
type input "ENDTAmend location to 2255 Martin Ave Suite H"
type textarea "x"
type input "ENDT#Amend location to 2255 Martin Ave Suite H"
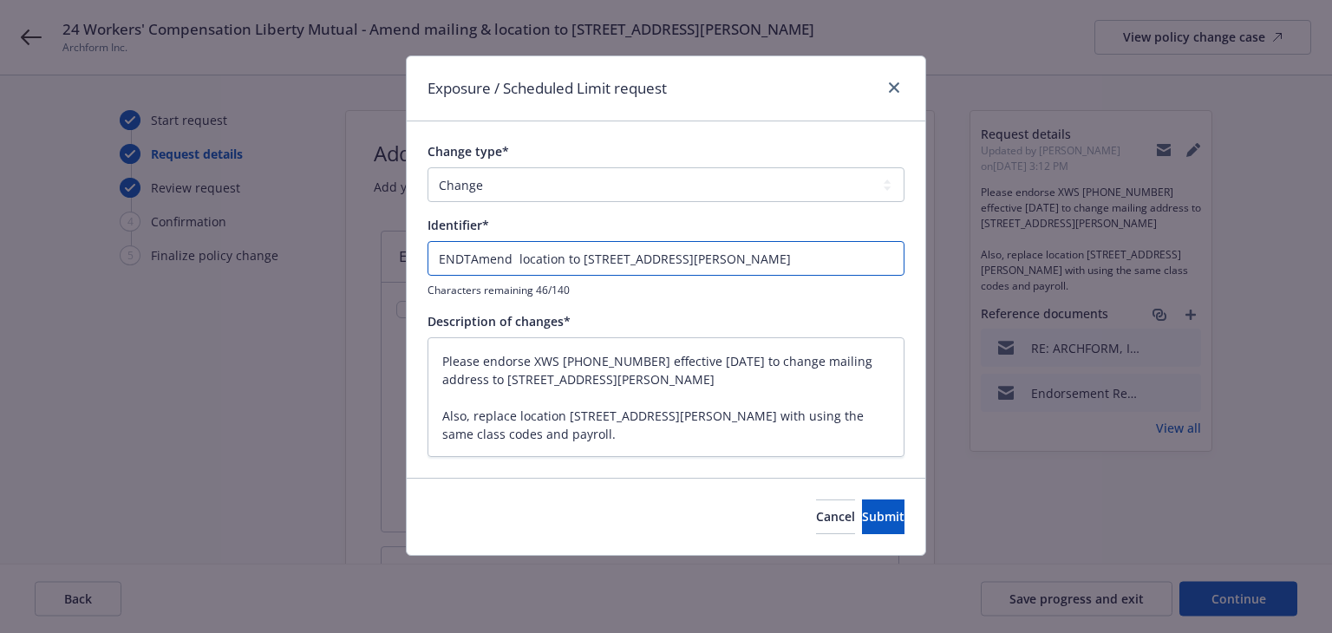
type textarea "x"
type input "ENDT#1Amend location to 2255 Martin Ave Suite H"
type textarea "x"
type input "ENDT#1 Amend location to 2255 Martin Ave Suite H"
type textarea "x"
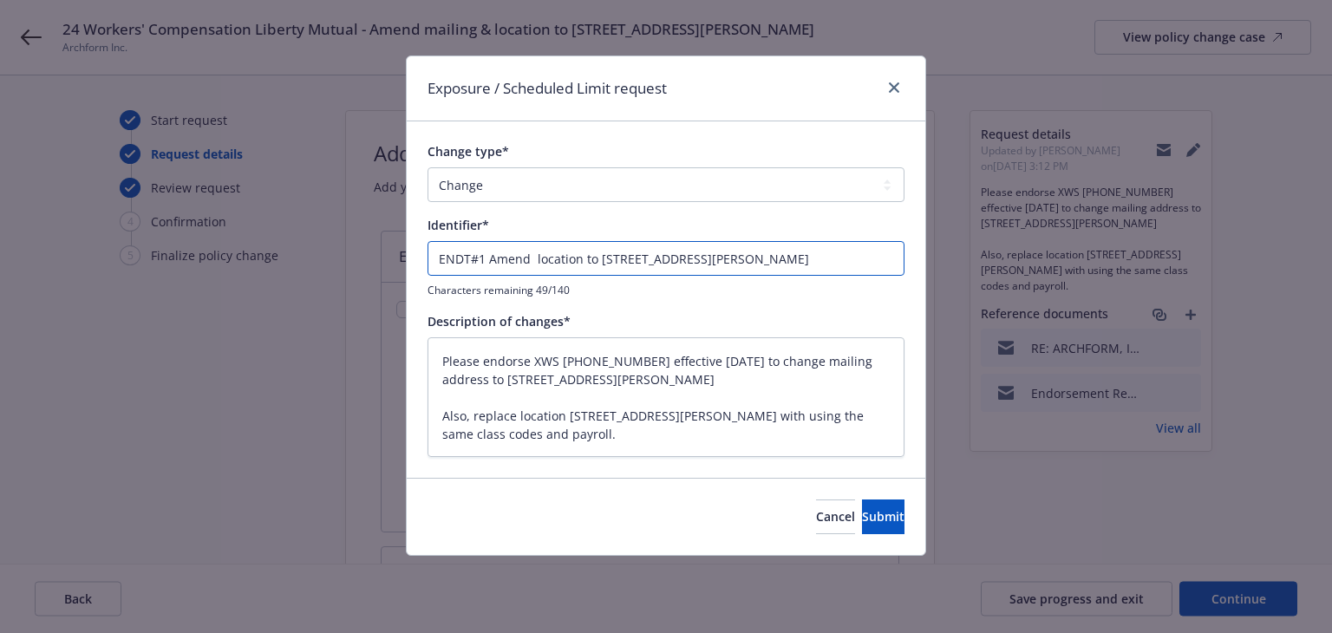
type input "ENDT#1 -Amend location to 2255 Martin Ave Suite H"
type textarea "x"
type input "ENDT#1 - Amend location to 2255 Martin Ave Suite H"
type textarea "x"
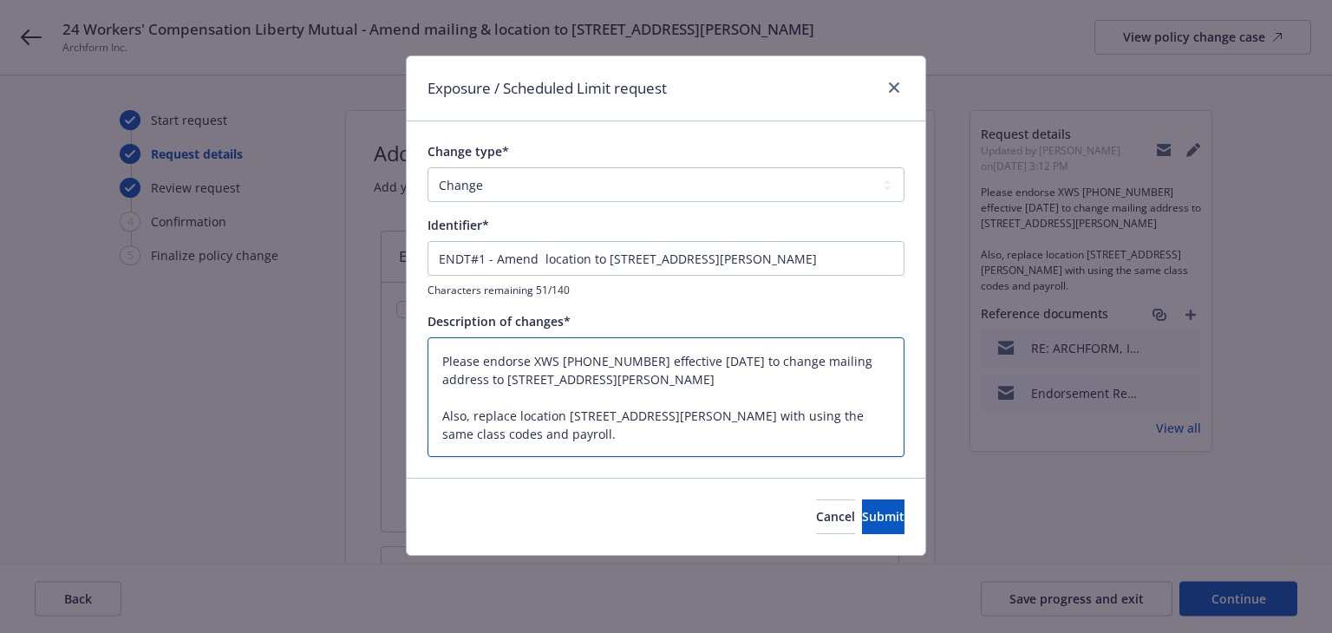
drag, startPoint x: 647, startPoint y: 379, endPoint x: 789, endPoint y: 383, distance: 141.4
click at [789, 383] on textarea "Please endorse XWS (25) 63 80 05 95 effective 8/5/25 to change mailing address …" at bounding box center [666, 397] width 477 height 121
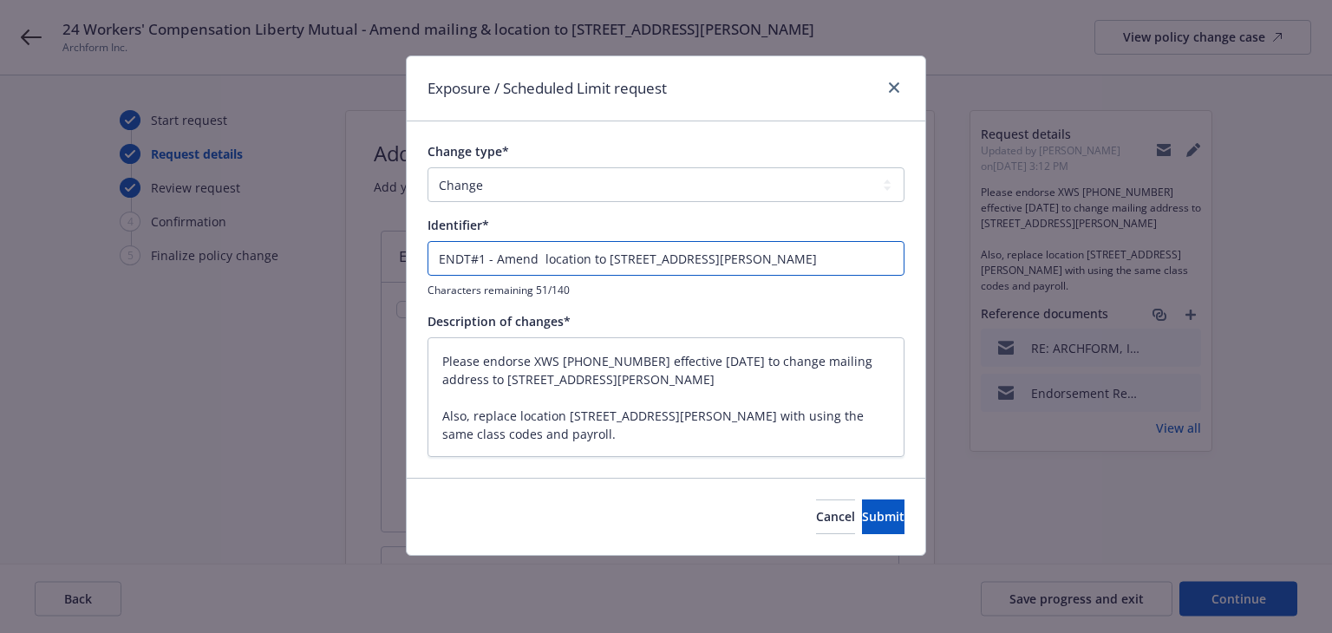
click at [760, 254] on input "ENDT#1 - Amend location to 2255 Martin Ave Suite H" at bounding box center [666, 258] width 477 height 35
paste input "Santa Clara, CA 95050"
type input "ENDT#1 - Amend location to 2255 Martin Ave Suite HSanta Clara, CA 95050"
type textarea "x"
click at [740, 258] on input "ENDT#1 - Amend location to 2255 Martin Ave Suite HSanta Clara, CA 95050" at bounding box center [666, 258] width 477 height 35
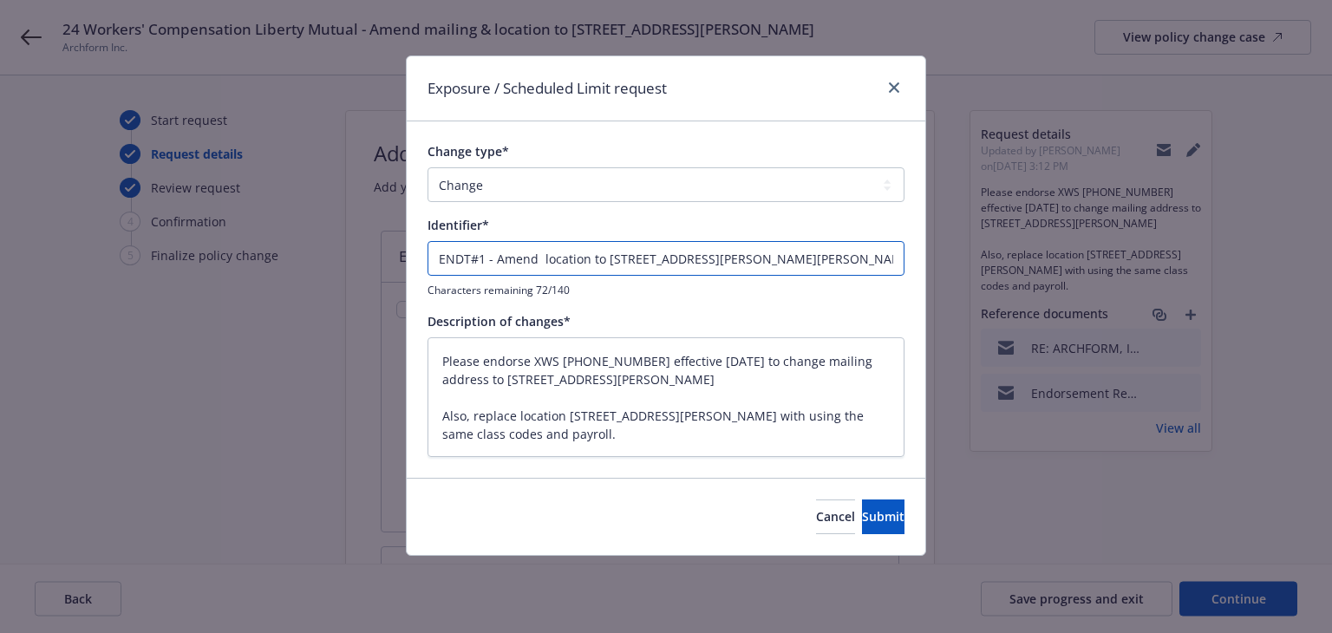
type input "ENDT#1 - Amend location to 2255 Martin Ave Suite H.Santa Clara, CA 95050"
type textarea "x"
type input "ENDT#1 - Amend location to 2255 Martin Ave Suite H. Santa Clara, CA 95050"
type textarea "x"
type input "ENDT#1 - Amend location to 2255 Martin Ave Suite H. Santa Clara, CA 95050"
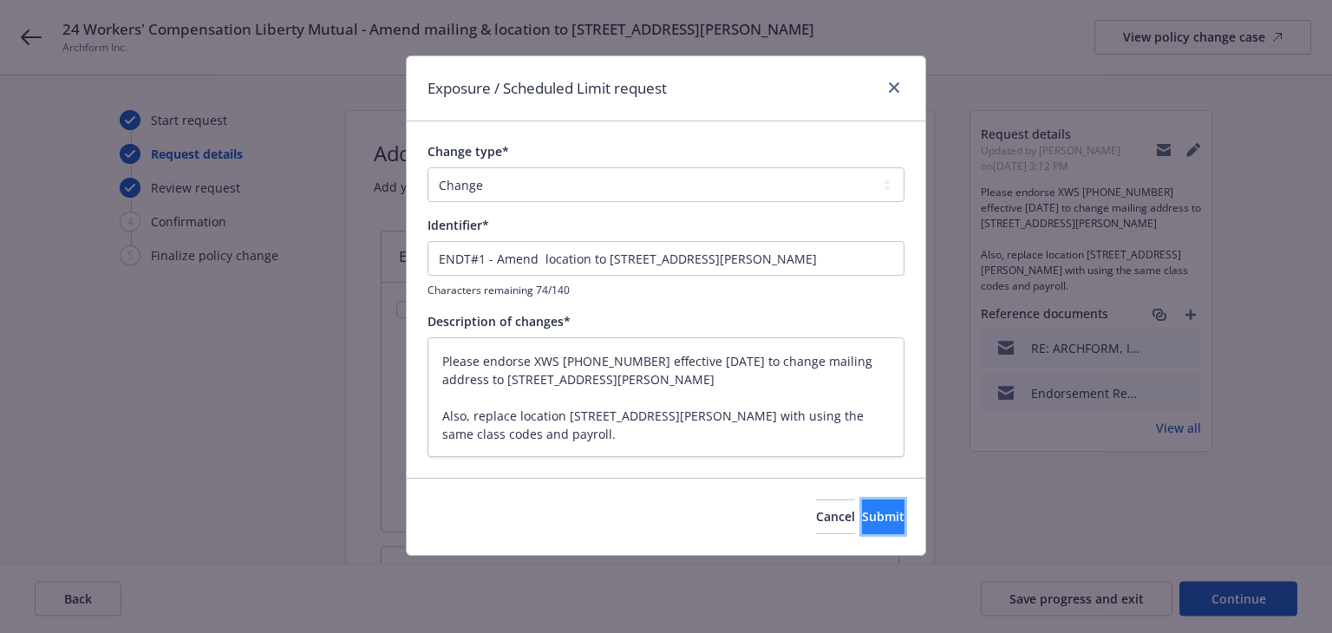
click at [862, 527] on button "Submit" at bounding box center [883, 517] width 43 height 35
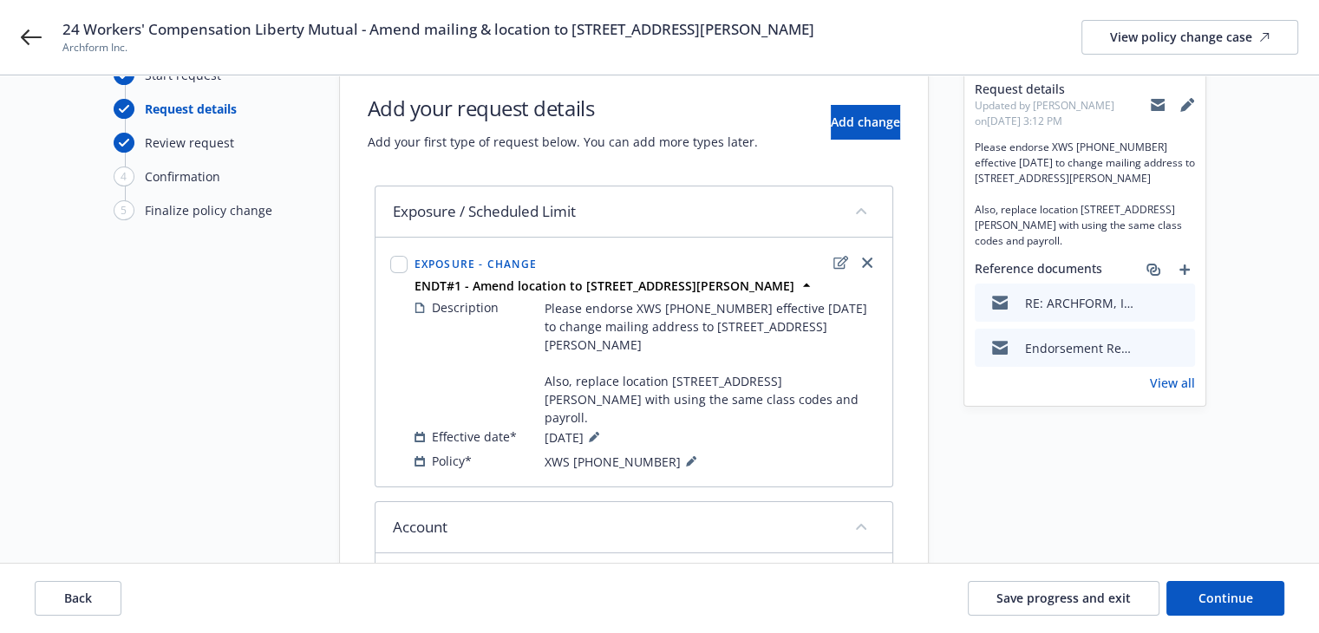
scroll to position [87, 0]
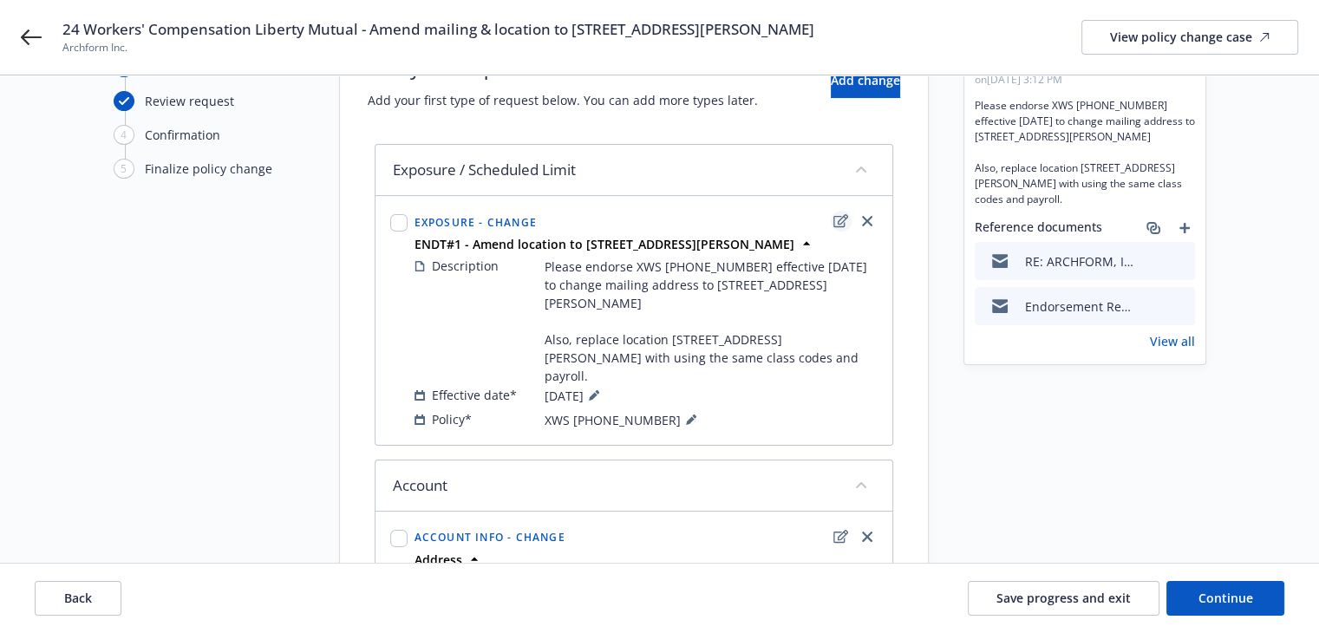
click at [838, 219] on icon "edit" at bounding box center [841, 221] width 15 height 14
type textarea "x"
select select "CHANGE"
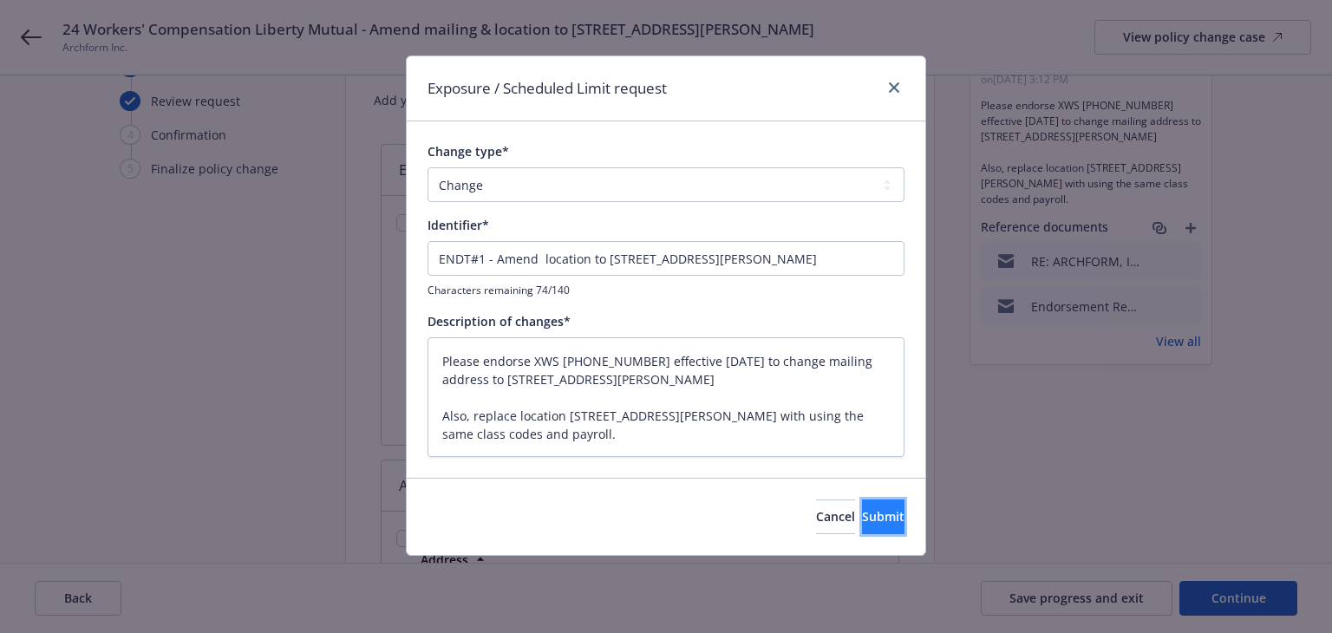
click at [862, 525] on button "Submit" at bounding box center [883, 517] width 43 height 35
type textarea "x"
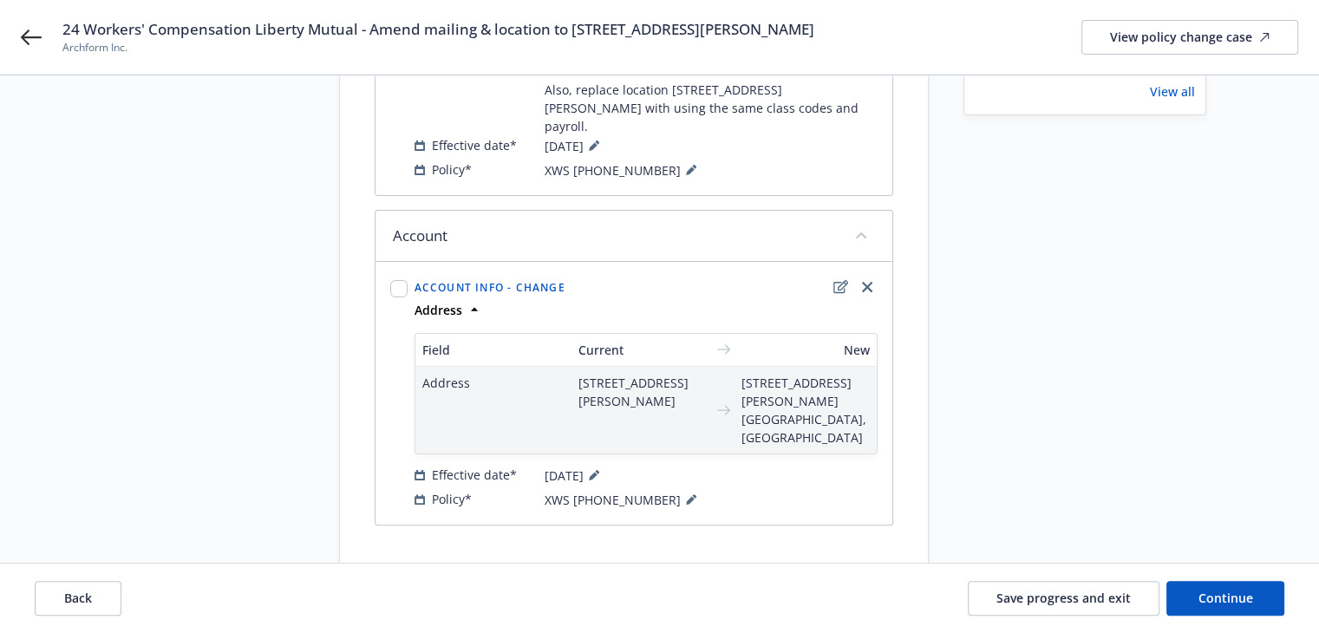
scroll to position [76, 0]
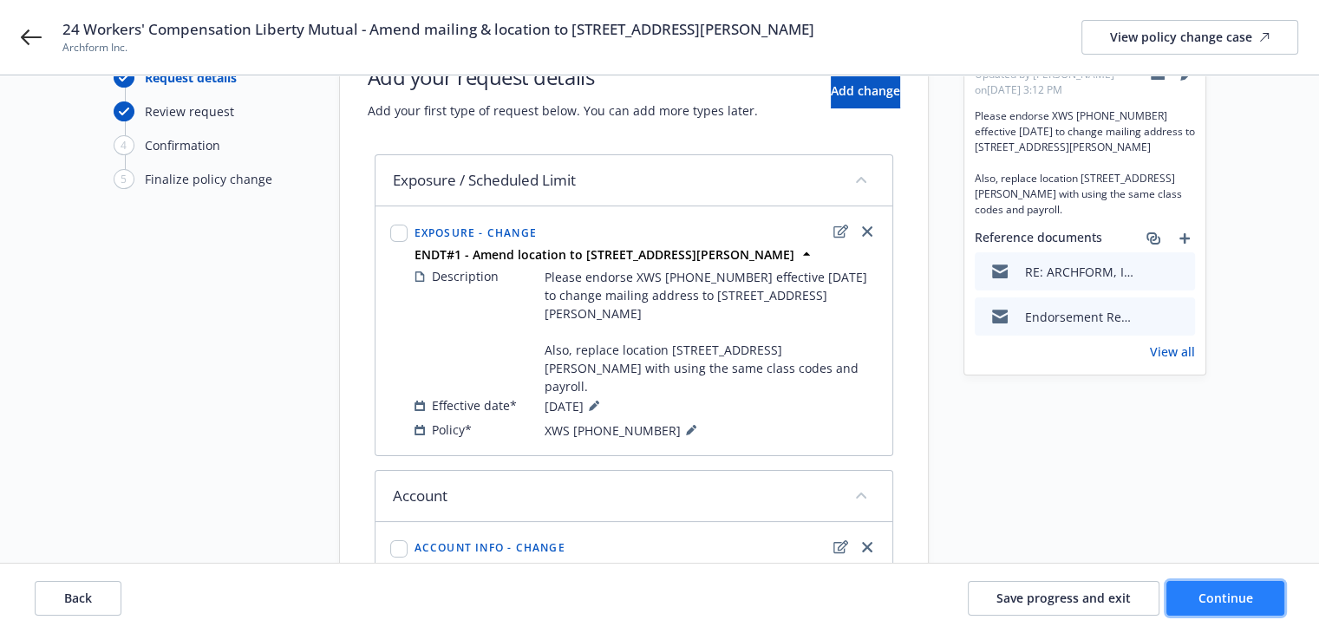
click at [1211, 605] on span "Continue" at bounding box center [1226, 598] width 55 height 16
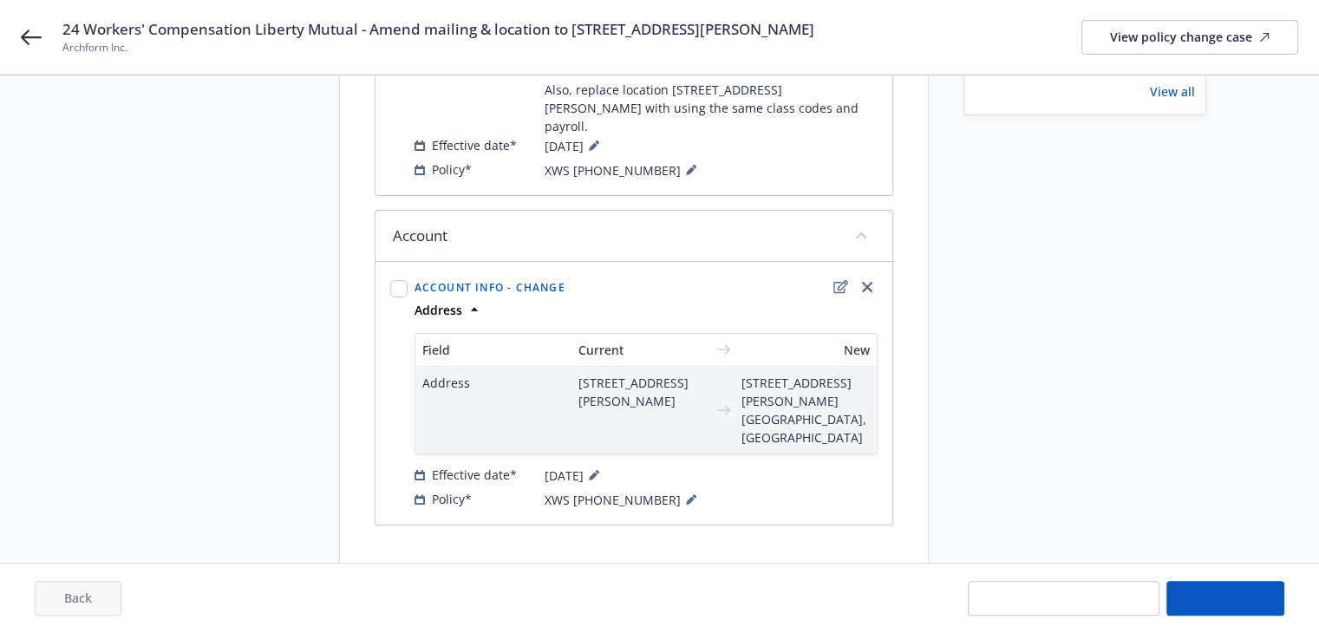
scroll to position [0, 0]
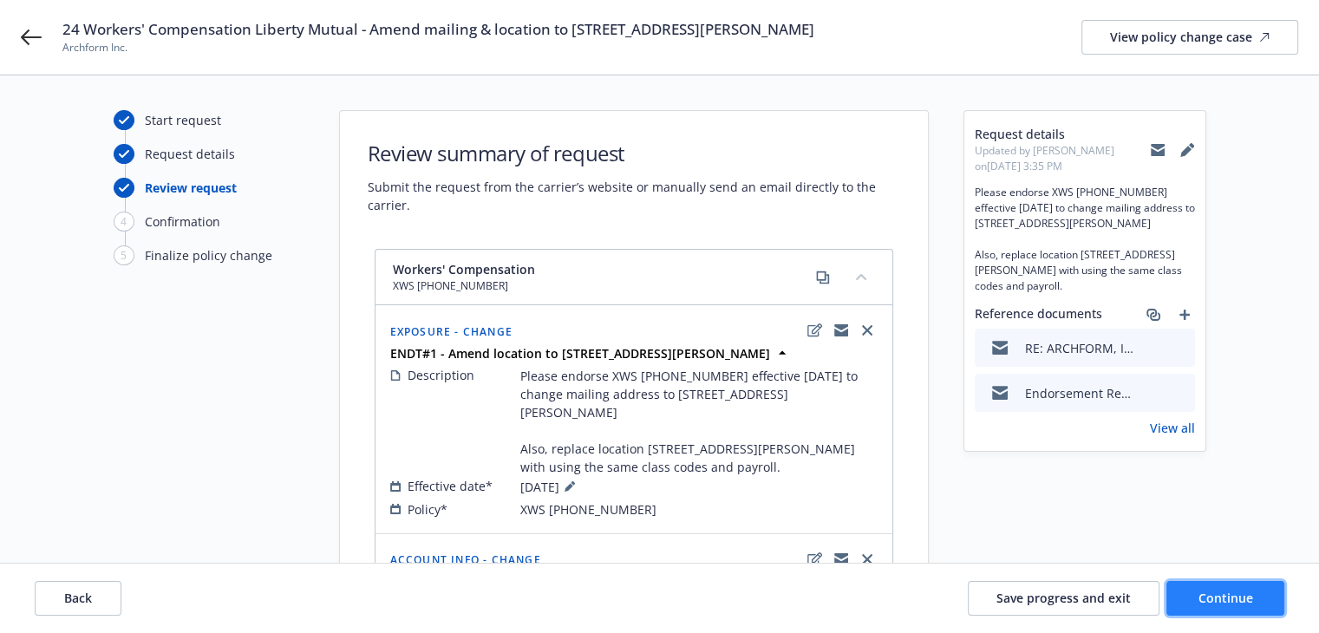
click at [1224, 595] on span "Continue" at bounding box center [1226, 598] width 55 height 16
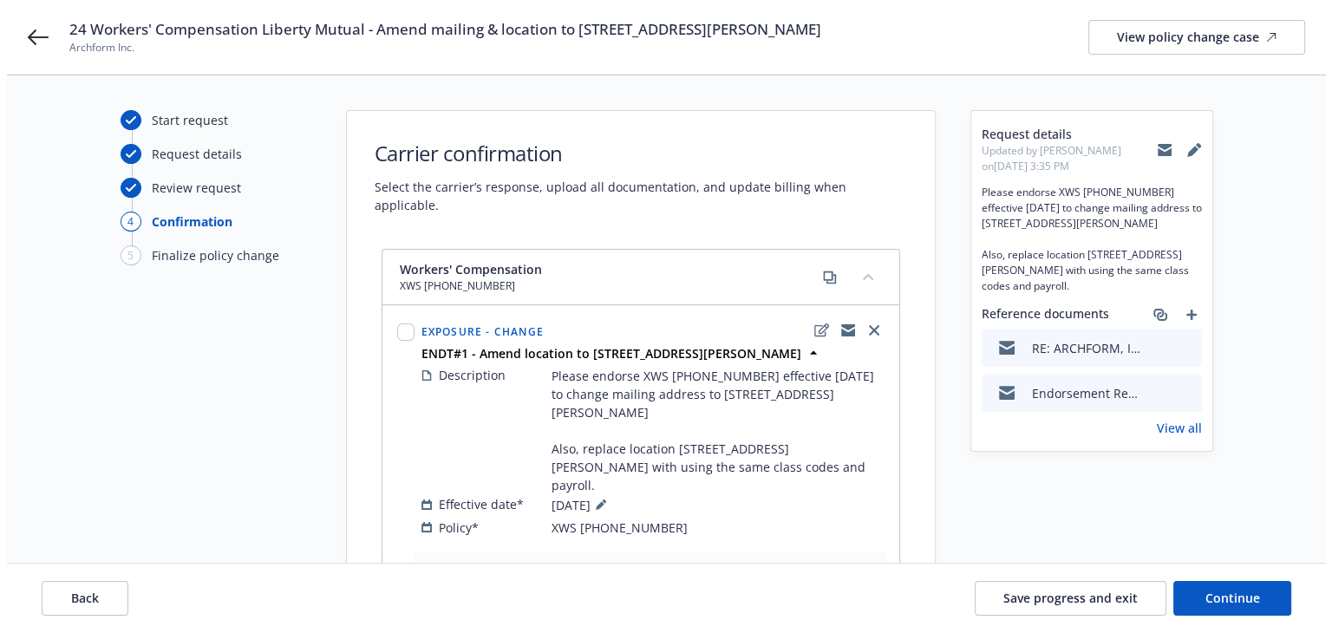
scroll to position [260, 0]
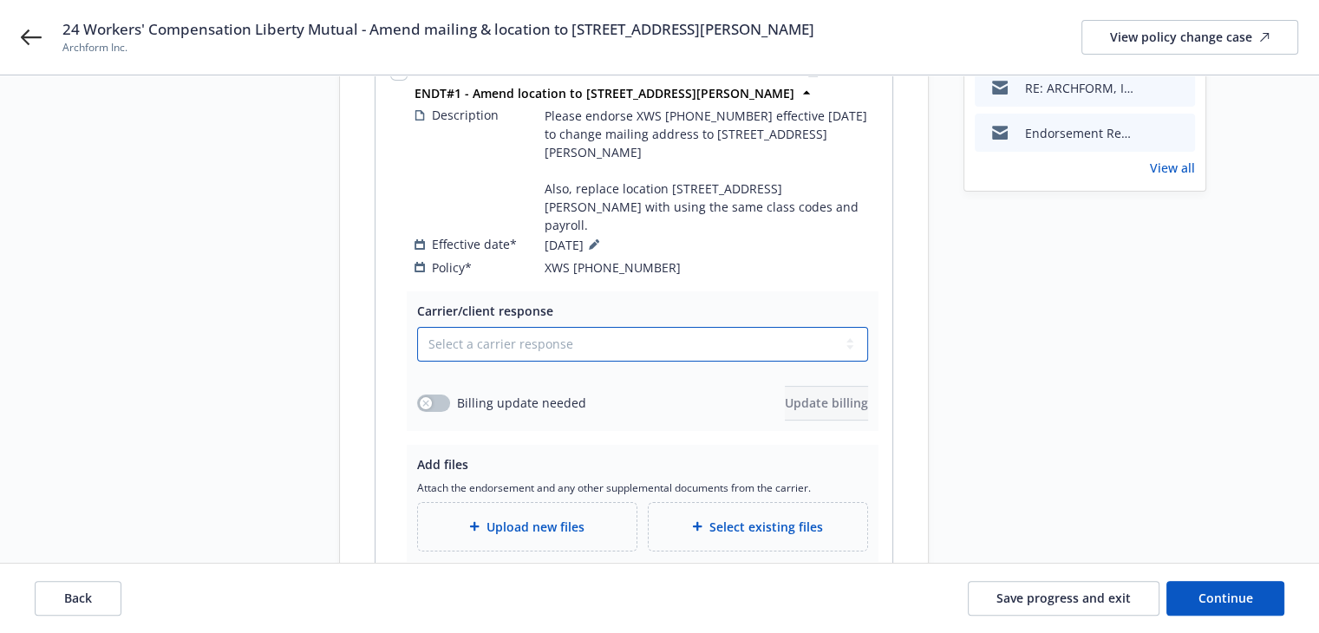
click at [522, 327] on select "Select a carrier response Accepted Accepted with revision No endorsement needed…" at bounding box center [642, 344] width 451 height 35
select select "ACCEPTED"
click at [417, 327] on select "Select a carrier response Accepted Accepted with revision No endorsement needed…" at bounding box center [642, 344] width 451 height 35
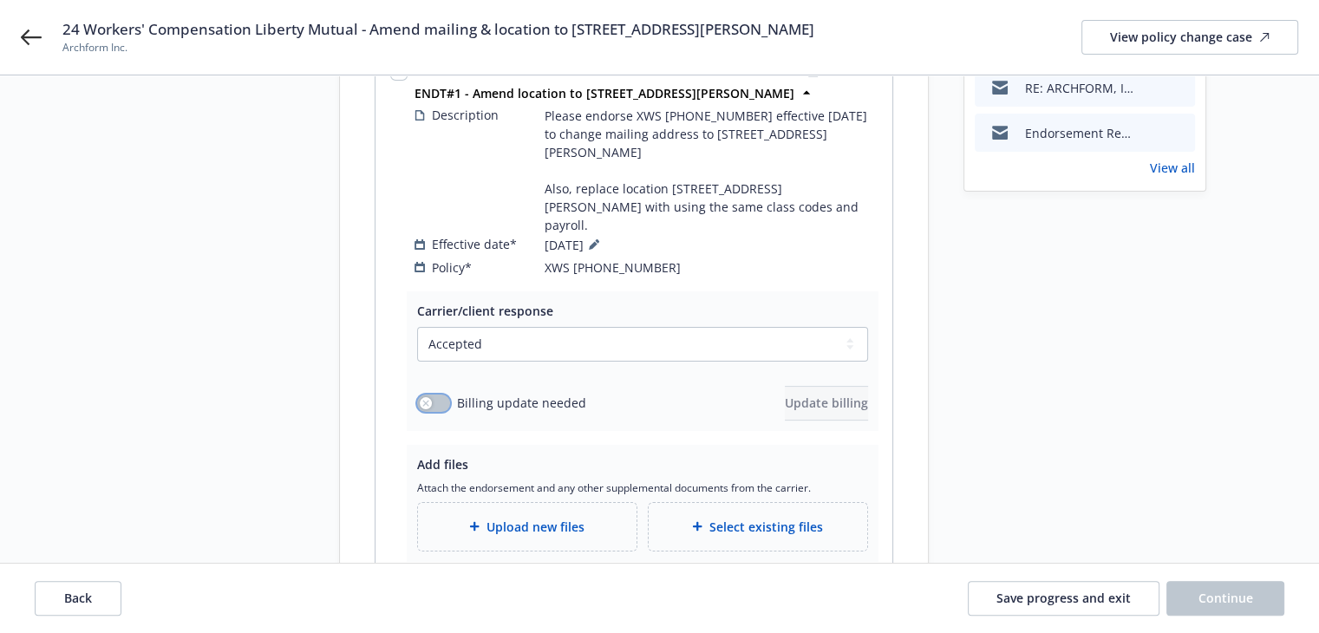
click at [429, 397] on div "button" at bounding box center [426, 403] width 12 height 12
click at [785, 395] on span "Update billing" at bounding box center [826, 403] width 83 height 16
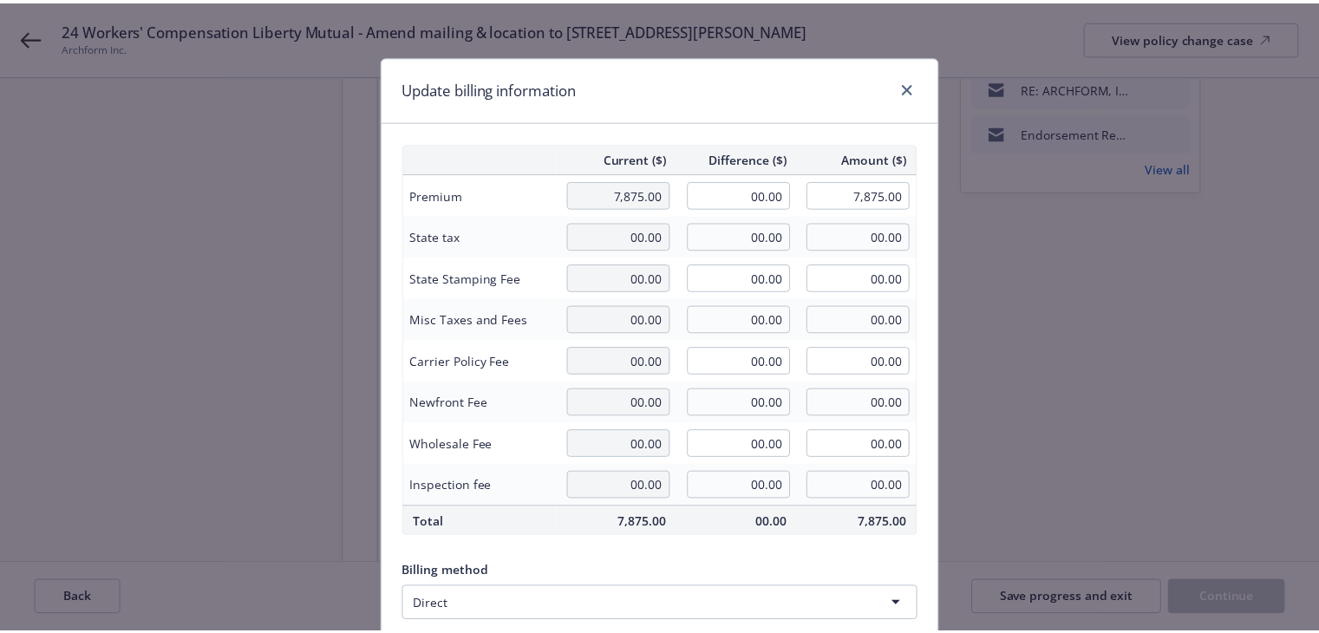
scroll to position [173, 0]
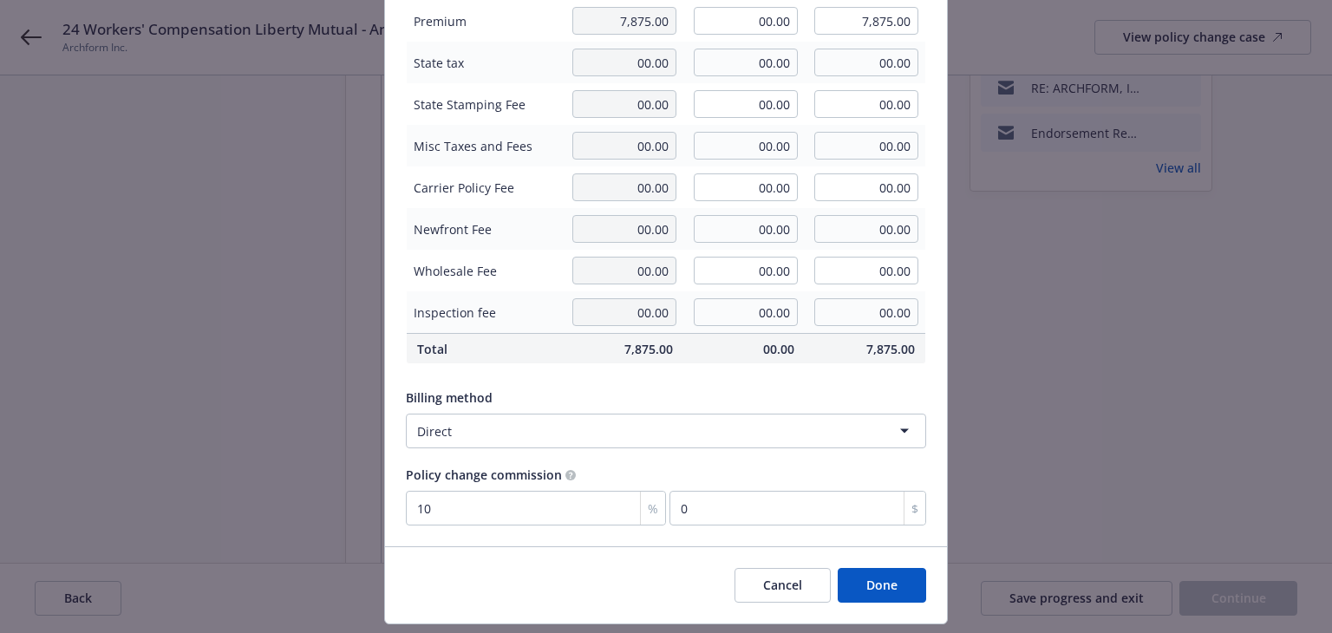
click at [871, 589] on button "Done" at bounding box center [882, 585] width 88 height 35
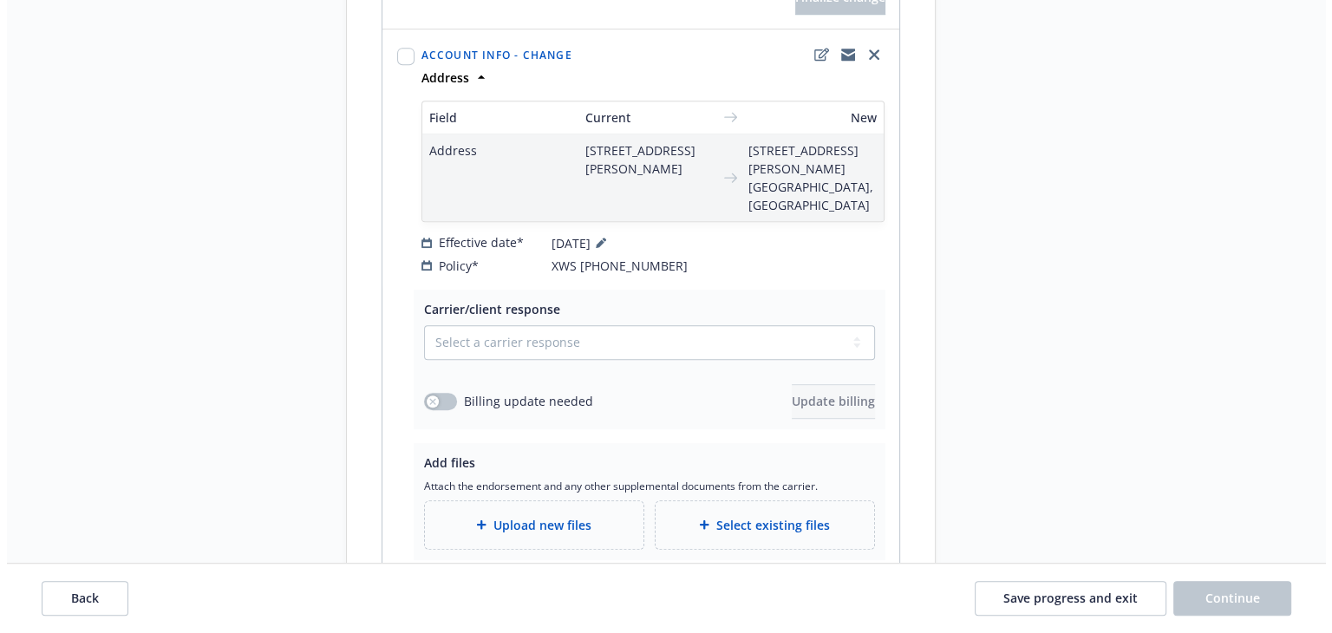
scroll to position [936, 0]
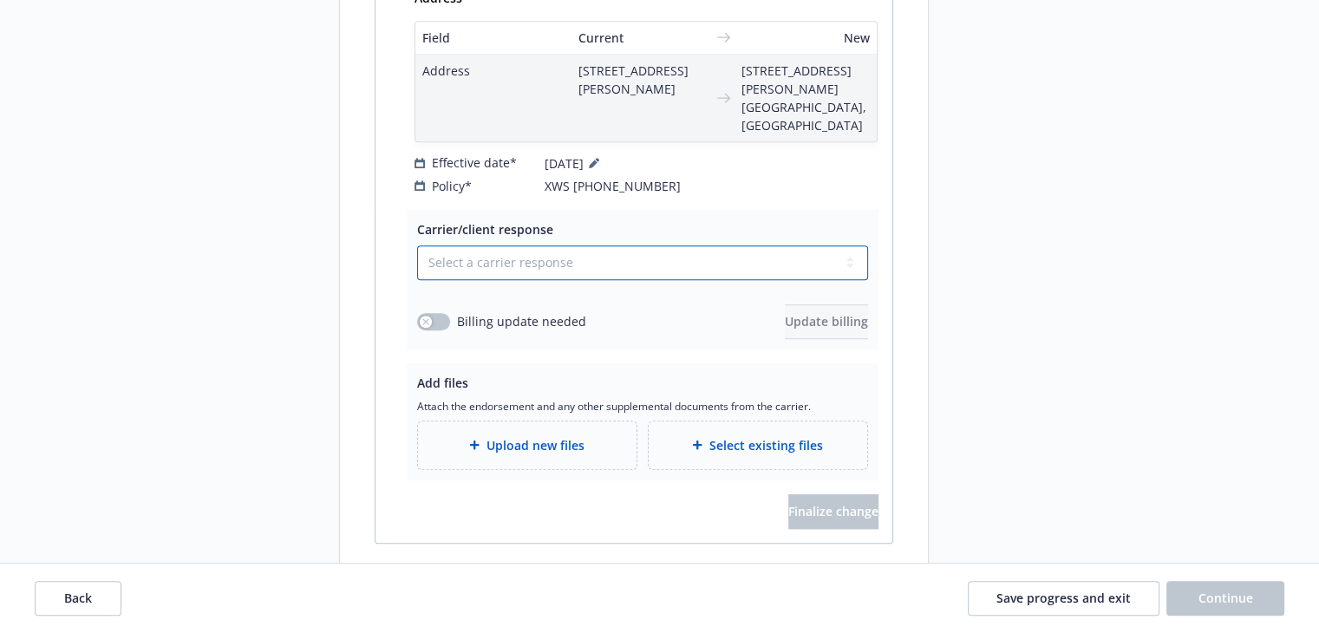
drag, startPoint x: 466, startPoint y: 205, endPoint x: 464, endPoint y: 219, distance: 14.8
click at [466, 245] on select "Select a carrier response Accepted Accepted with revision No endorsement needed…" at bounding box center [642, 262] width 451 height 35
select select "ACCEPTED"
click at [417, 245] on select "Select a carrier response Accepted Accepted with revision No endorsement needed…" at bounding box center [642, 262] width 451 height 35
click at [426, 318] on icon "button" at bounding box center [425, 321] width 6 height 6
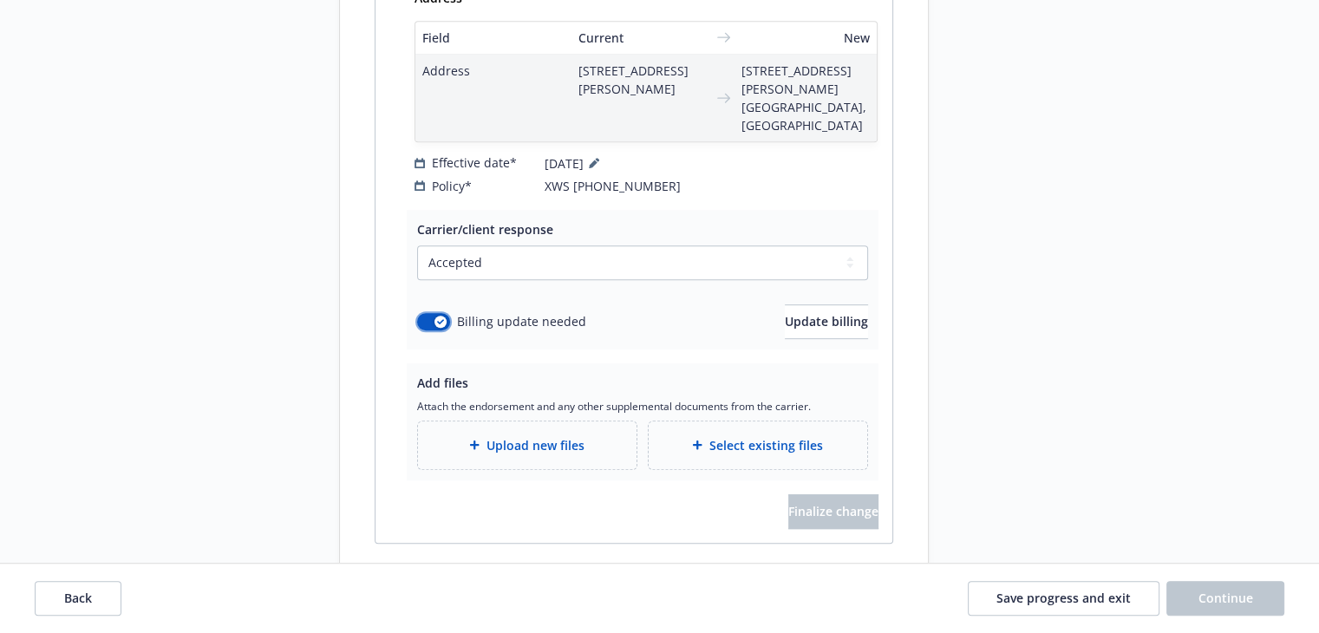
click at [440, 316] on div "button" at bounding box center [441, 322] width 12 height 12
click at [494, 422] on div "Upload new files" at bounding box center [527, 446] width 219 height 48
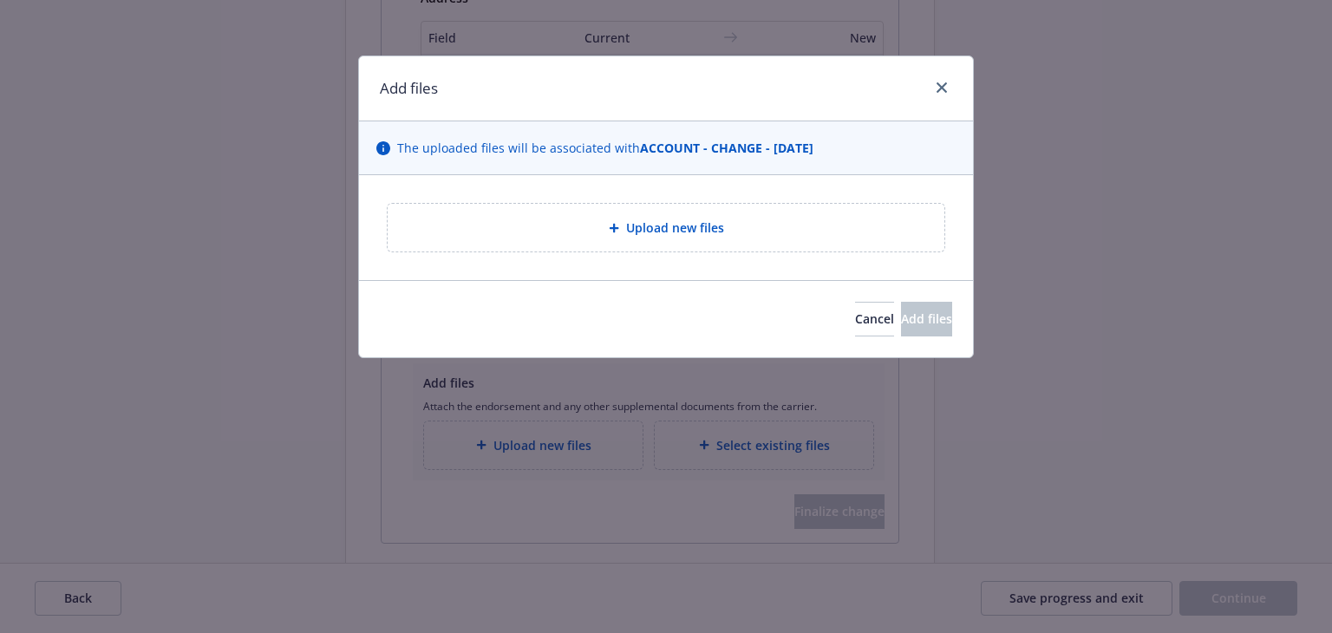
click at [614, 235] on div "Upload new files" at bounding box center [666, 228] width 529 height 20
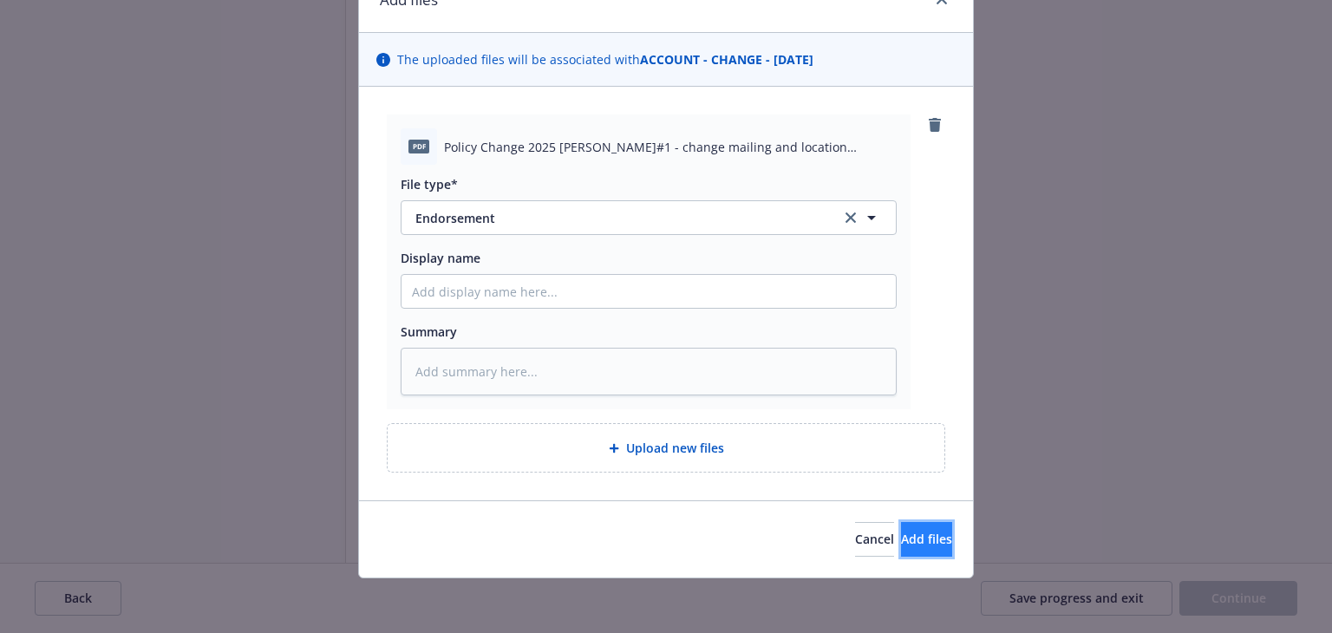
click at [901, 547] on button "Add files" at bounding box center [926, 539] width 51 height 35
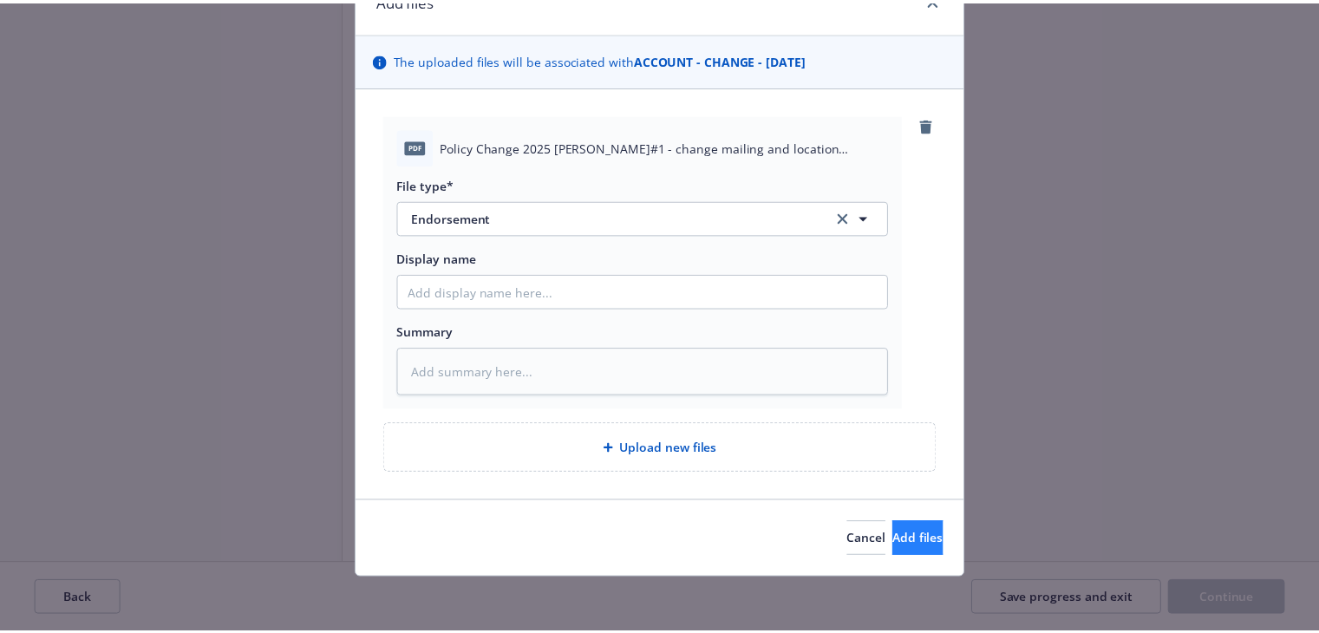
scroll to position [25, 0]
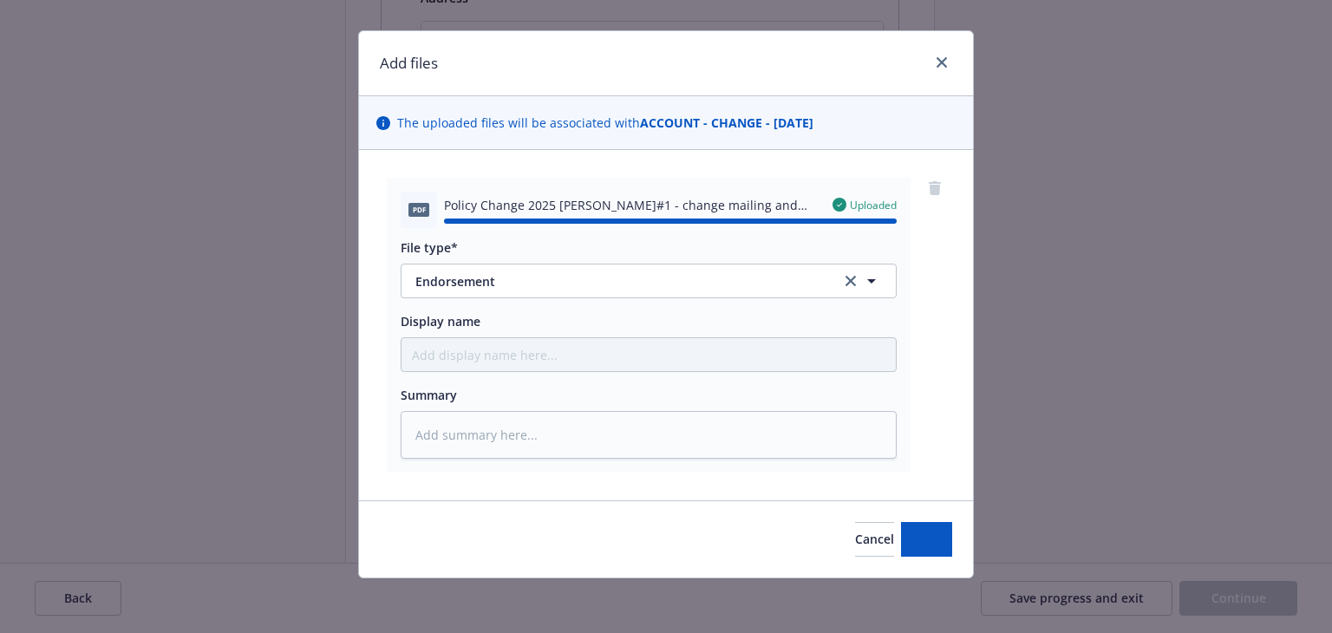
type textarea "x"
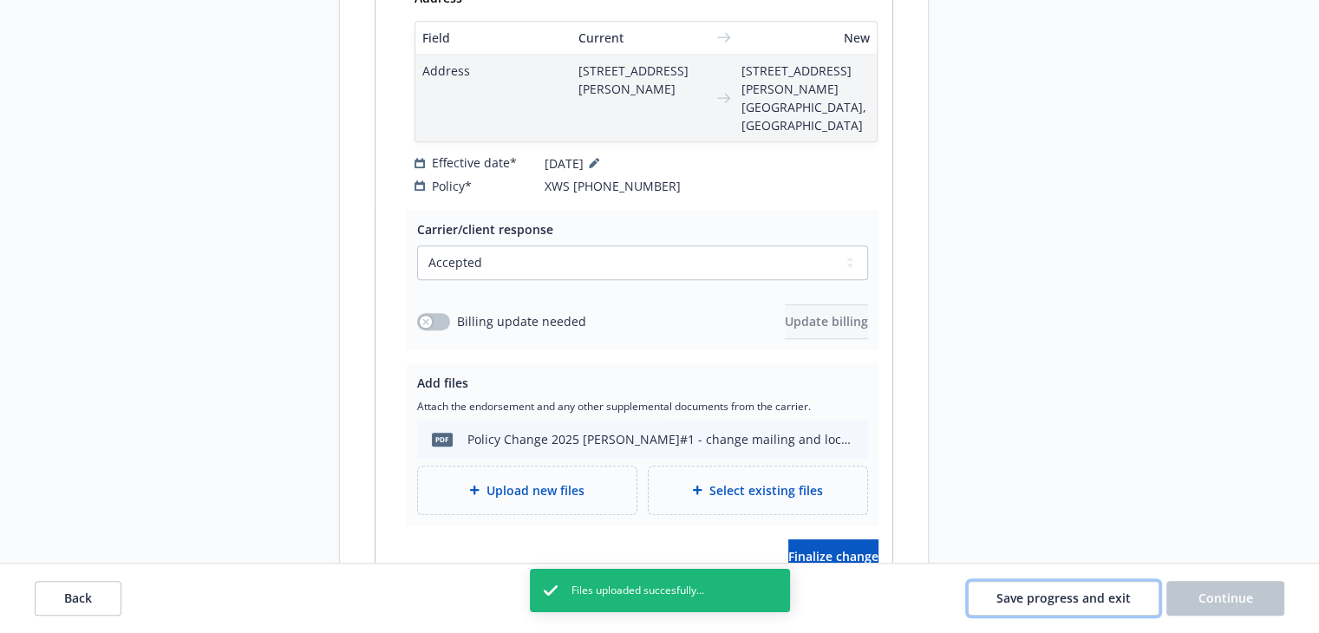
click at [1051, 599] on span "Save progress and exit" at bounding box center [1064, 598] width 134 height 16
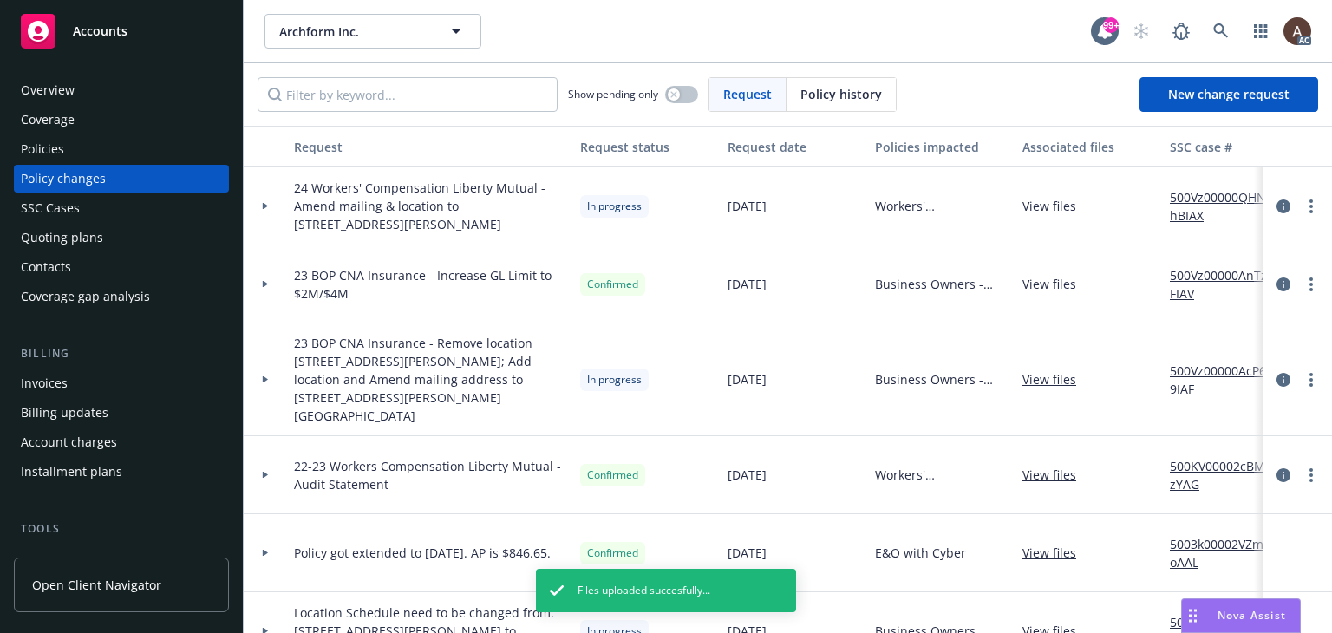
click at [264, 200] on div at bounding box center [265, 206] width 43 height 78
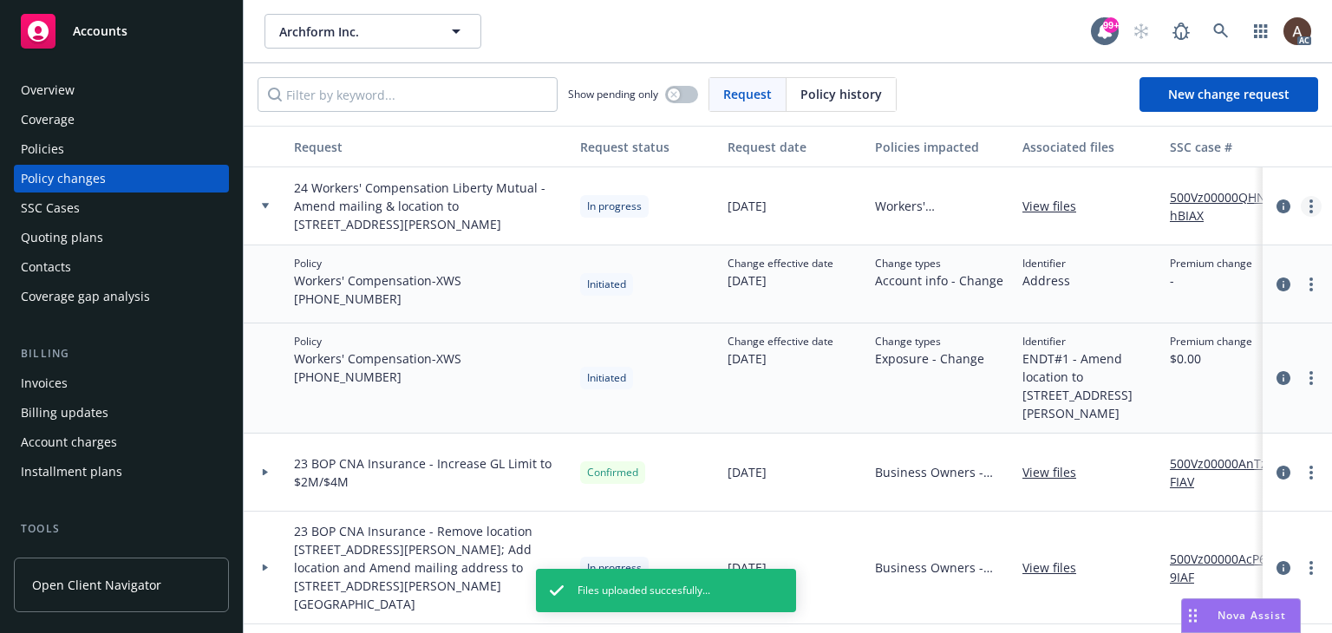
click at [1301, 206] on link "more" at bounding box center [1311, 206] width 21 height 21
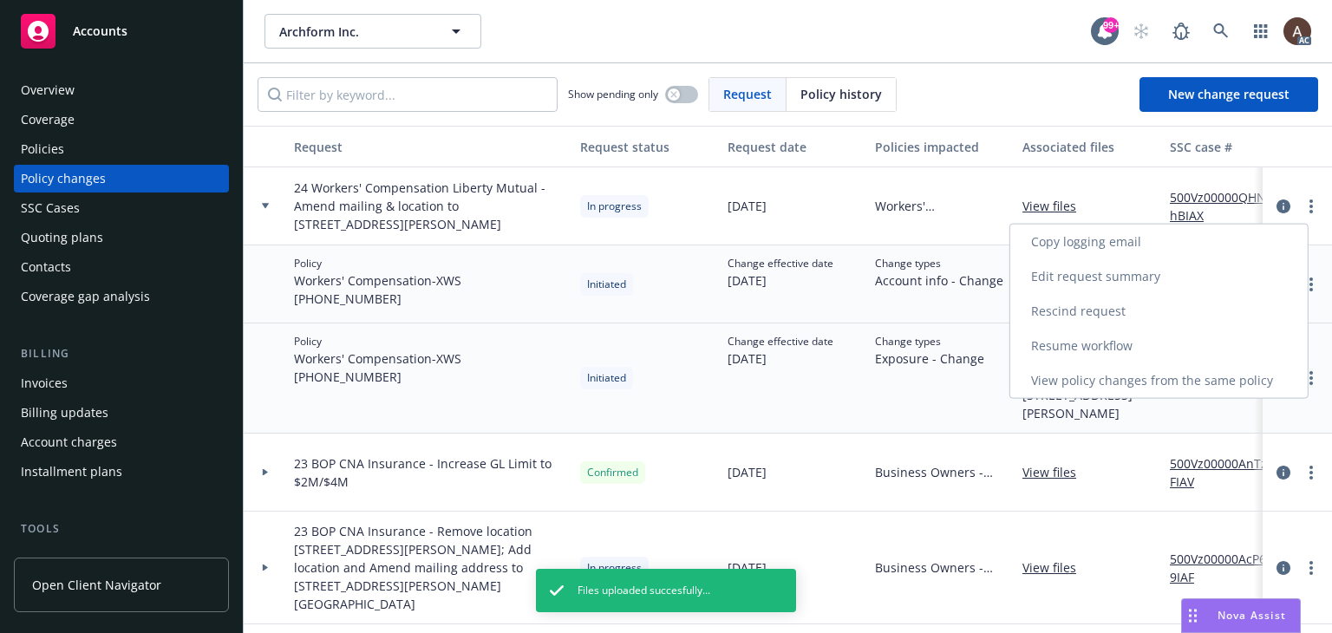
click at [1119, 340] on link "Resume workflow" at bounding box center [1160, 346] width 298 height 35
select select "ACCEPTED"
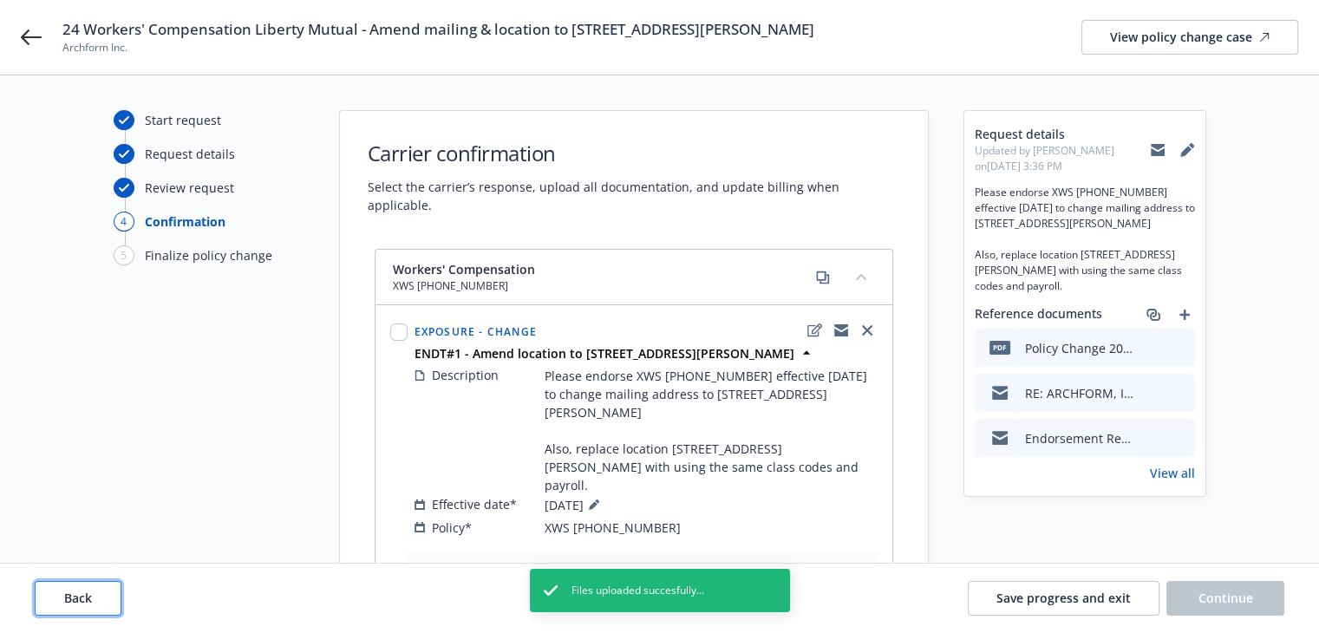
click at [45, 596] on button "Back" at bounding box center [78, 598] width 87 height 35
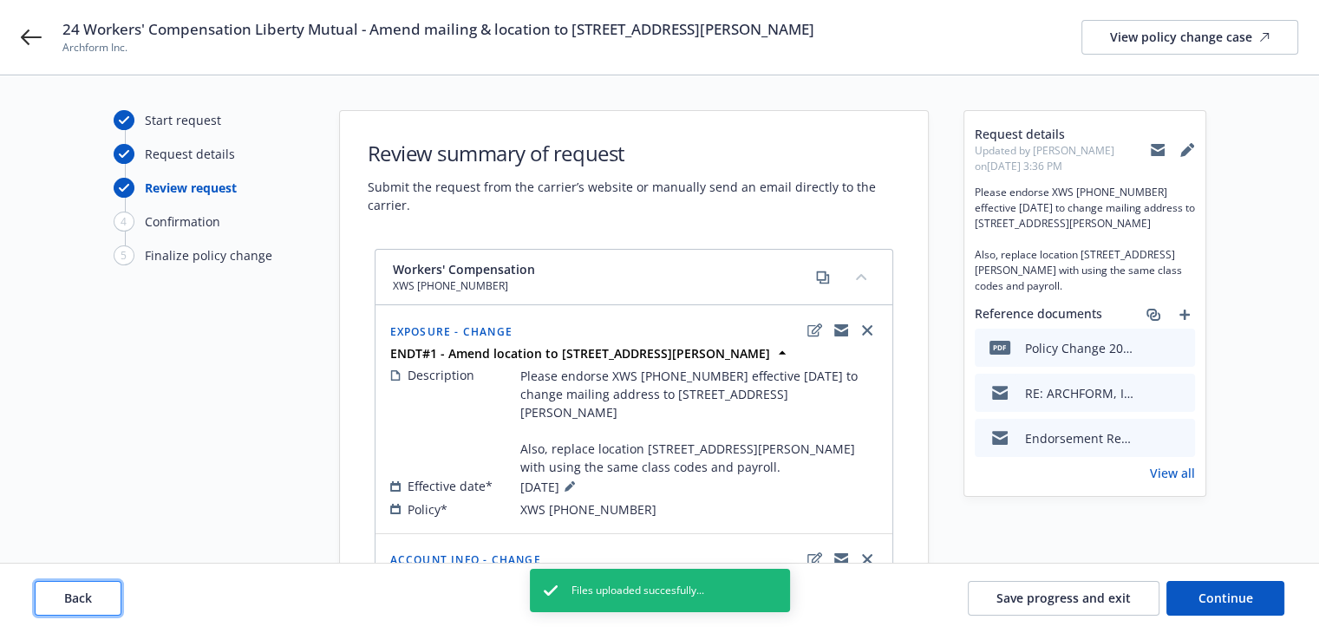
click at [49, 596] on button "Back" at bounding box center [78, 598] width 87 height 35
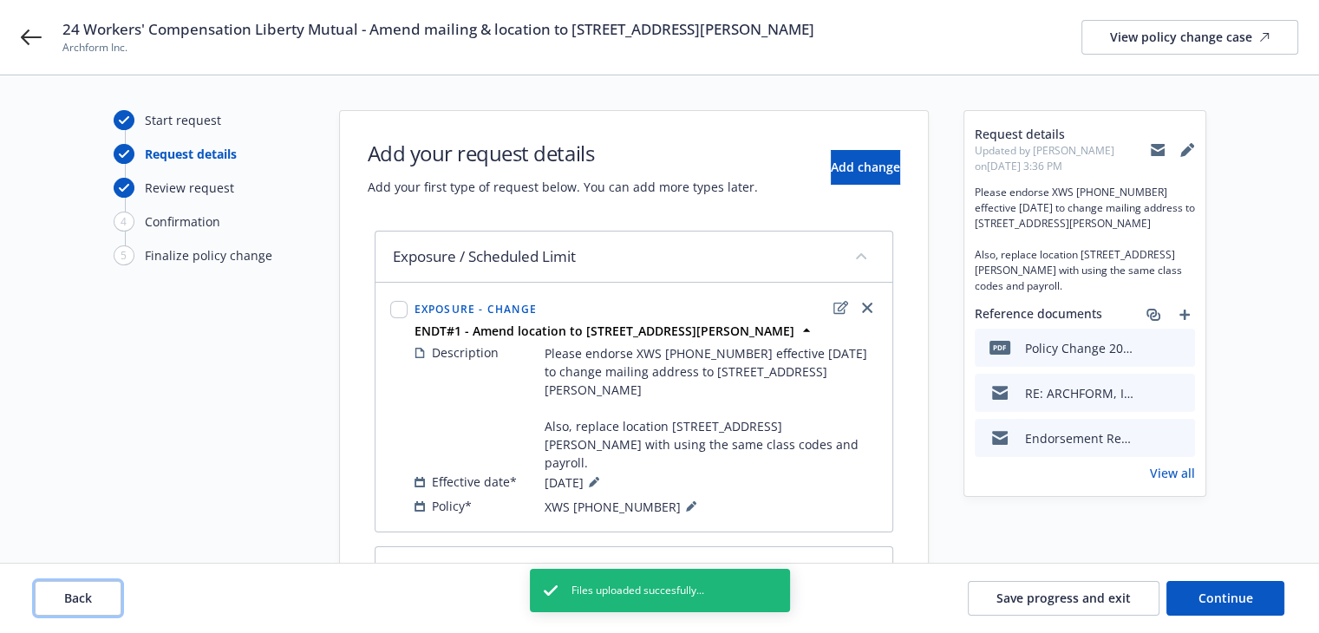
scroll to position [260, 0]
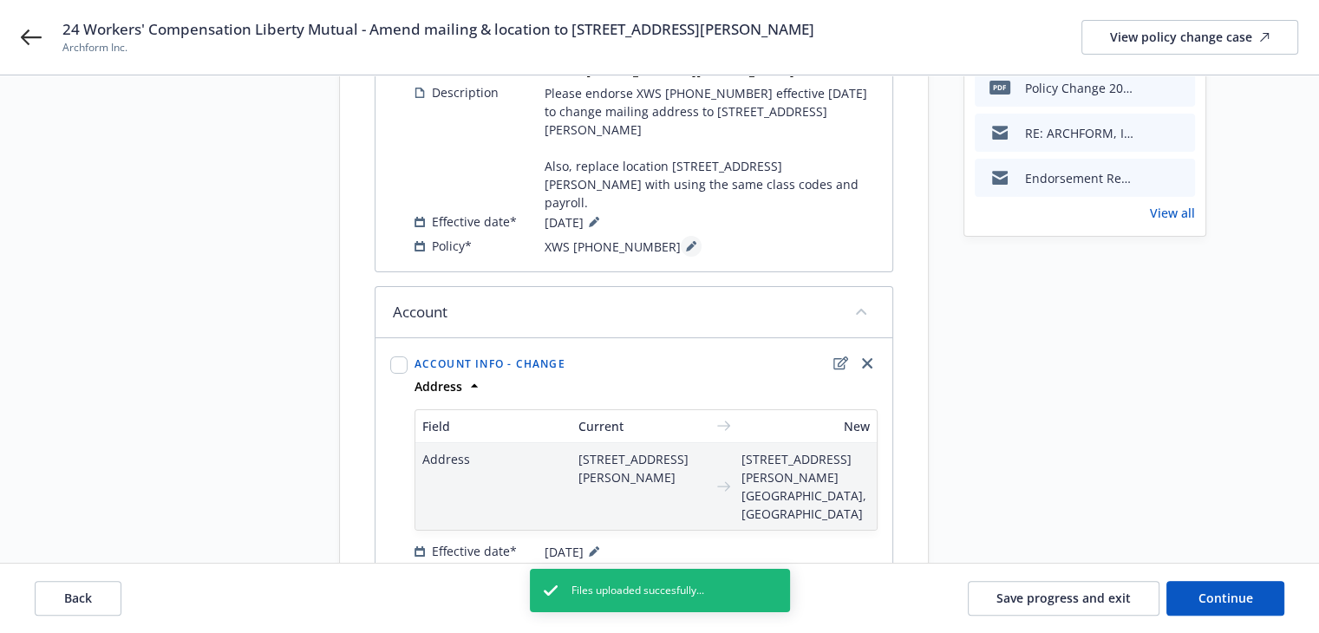
click at [686, 243] on icon at bounding box center [690, 247] width 9 height 9
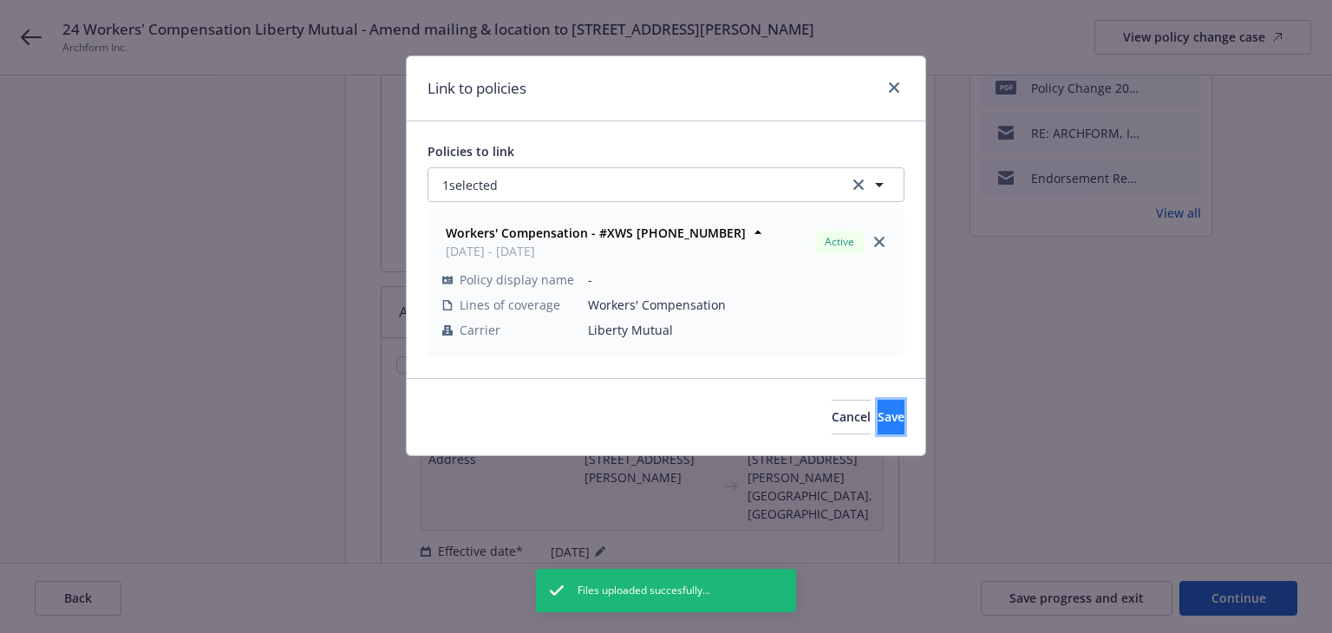
click at [878, 412] on span "Save" at bounding box center [891, 417] width 27 height 16
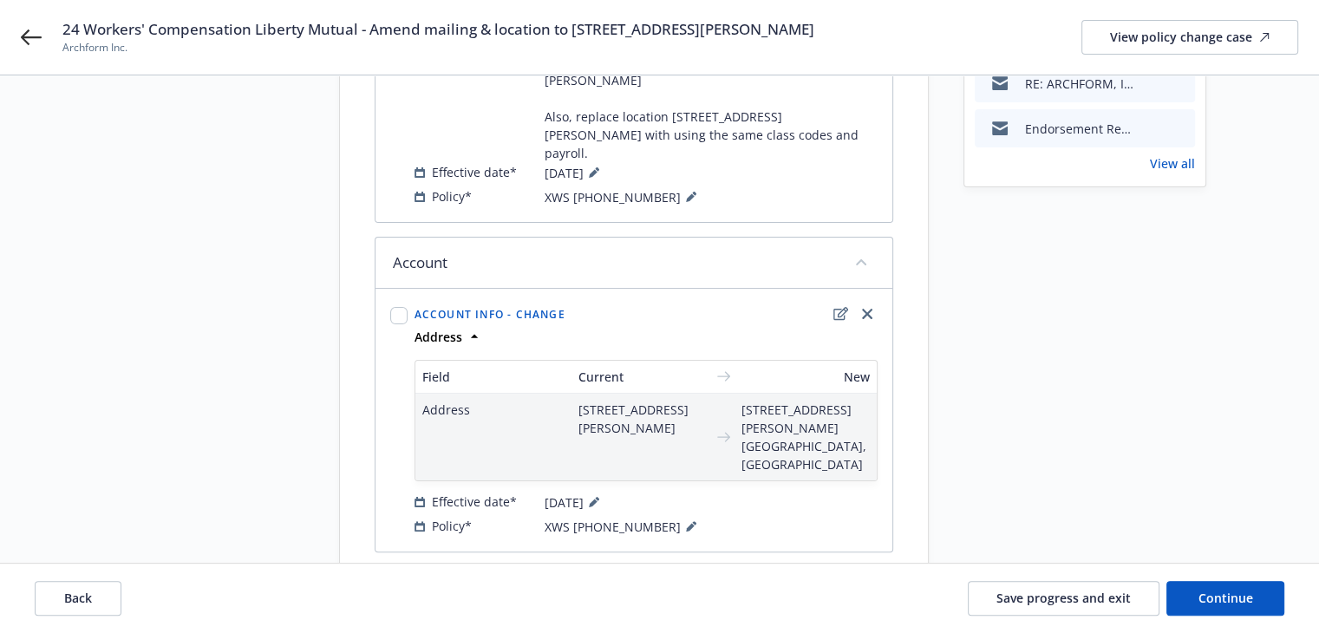
scroll to position [337, 0]
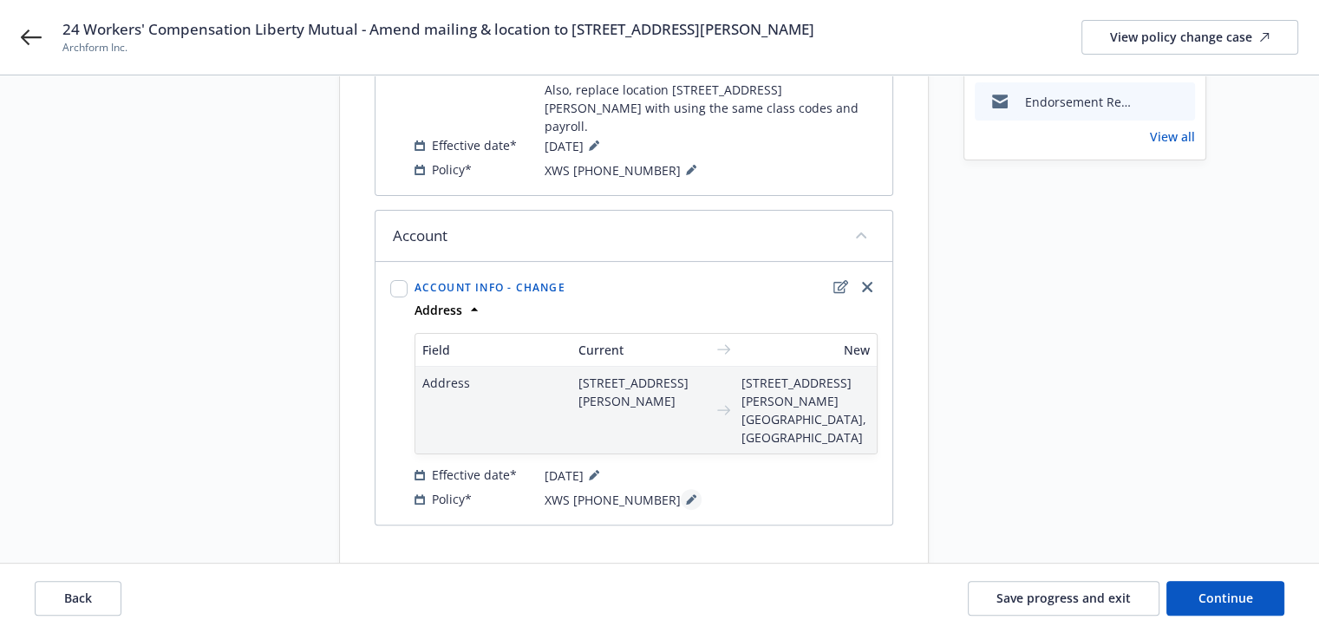
click at [686, 494] on icon at bounding box center [691, 499] width 10 height 10
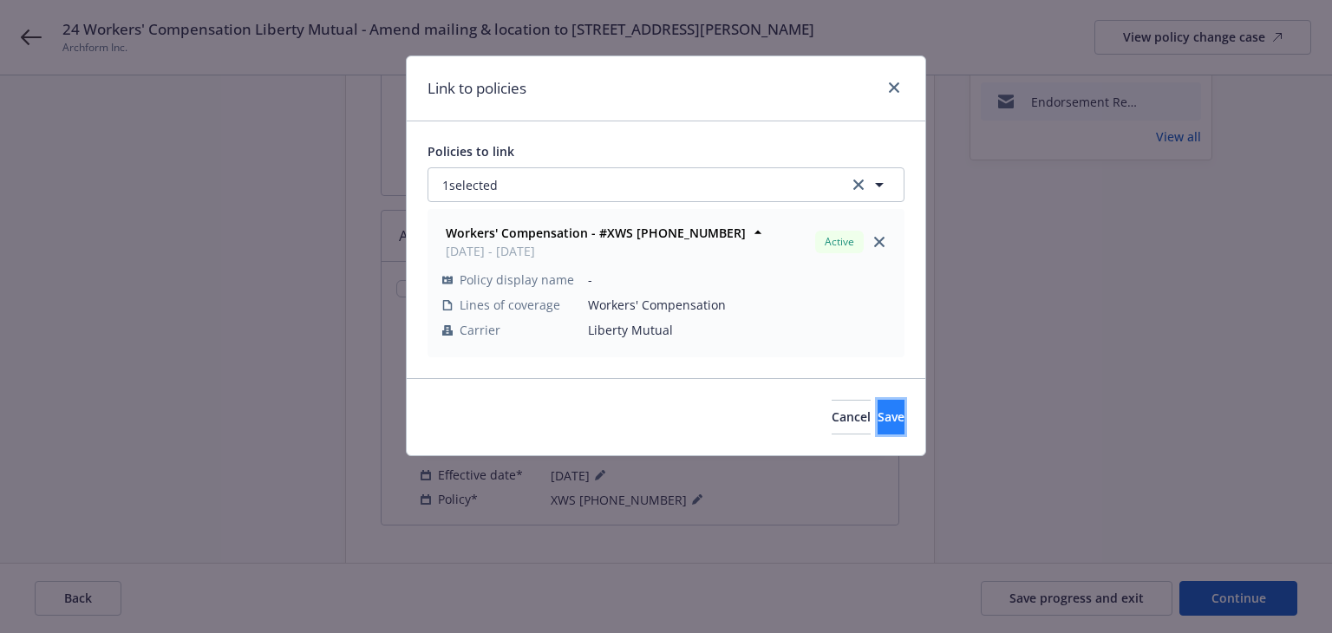
click at [878, 414] on span "Save" at bounding box center [891, 417] width 27 height 16
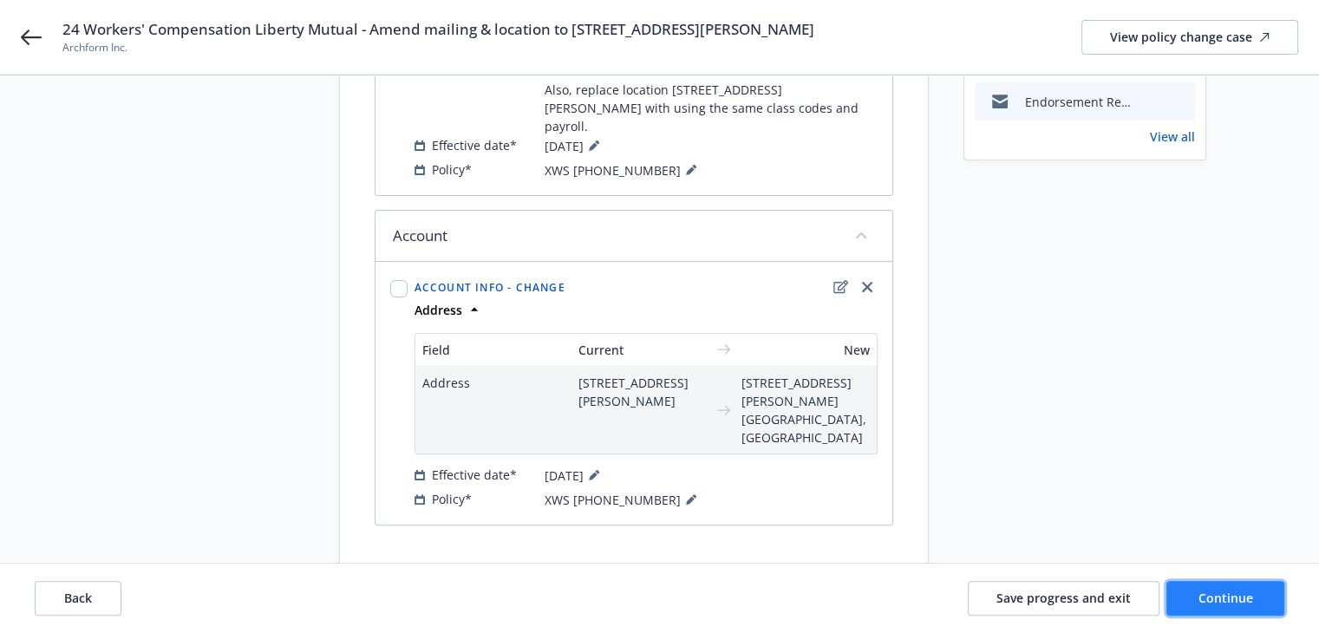
click at [1224, 605] on span "Continue" at bounding box center [1226, 598] width 55 height 16
click at [1222, 590] on span "Continue" at bounding box center [1226, 598] width 55 height 16
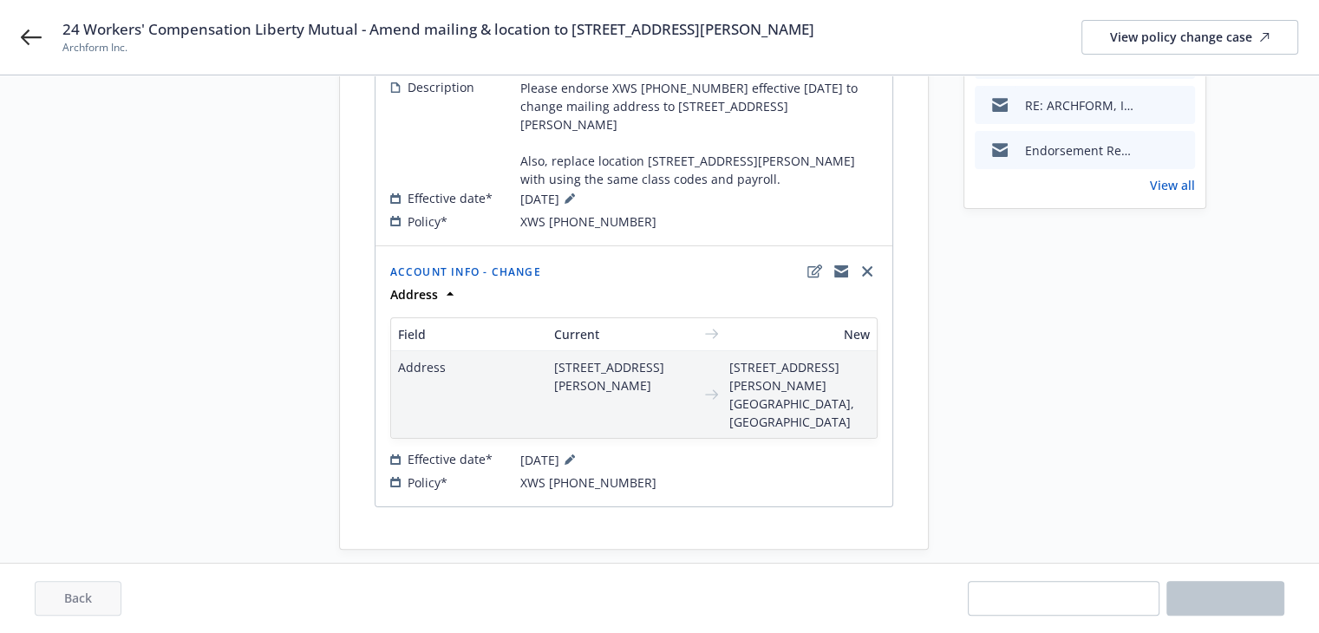
scroll to position [0, 0]
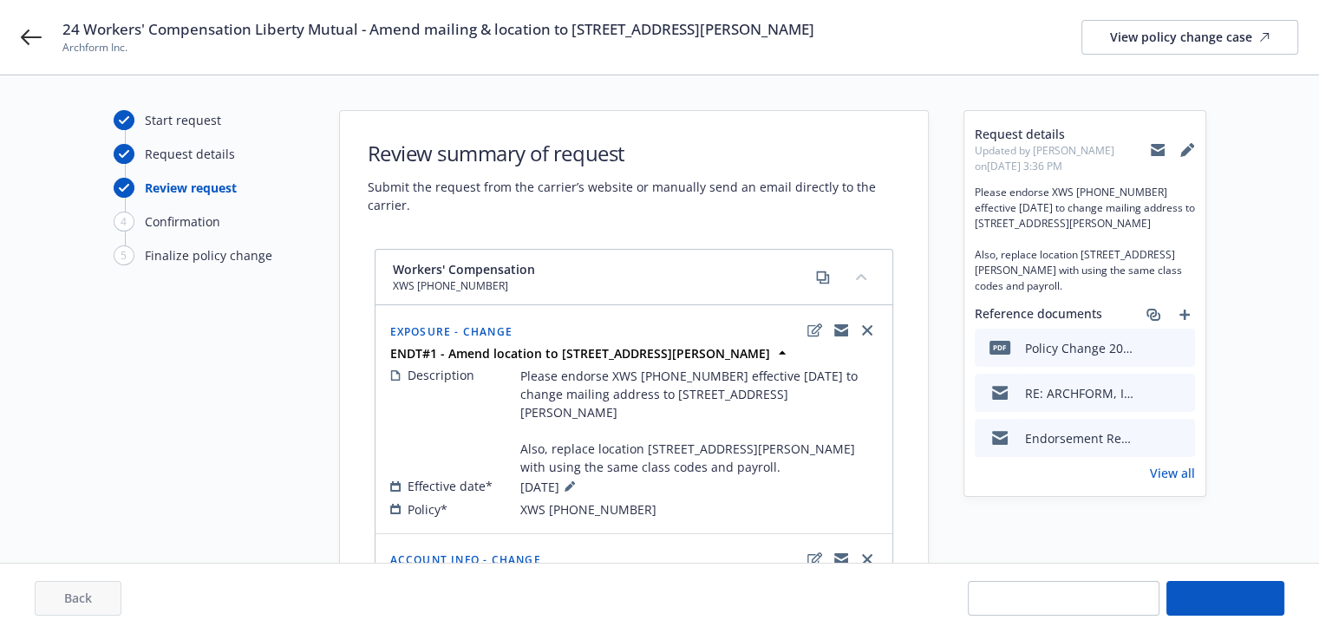
select select "ACCEPTED"
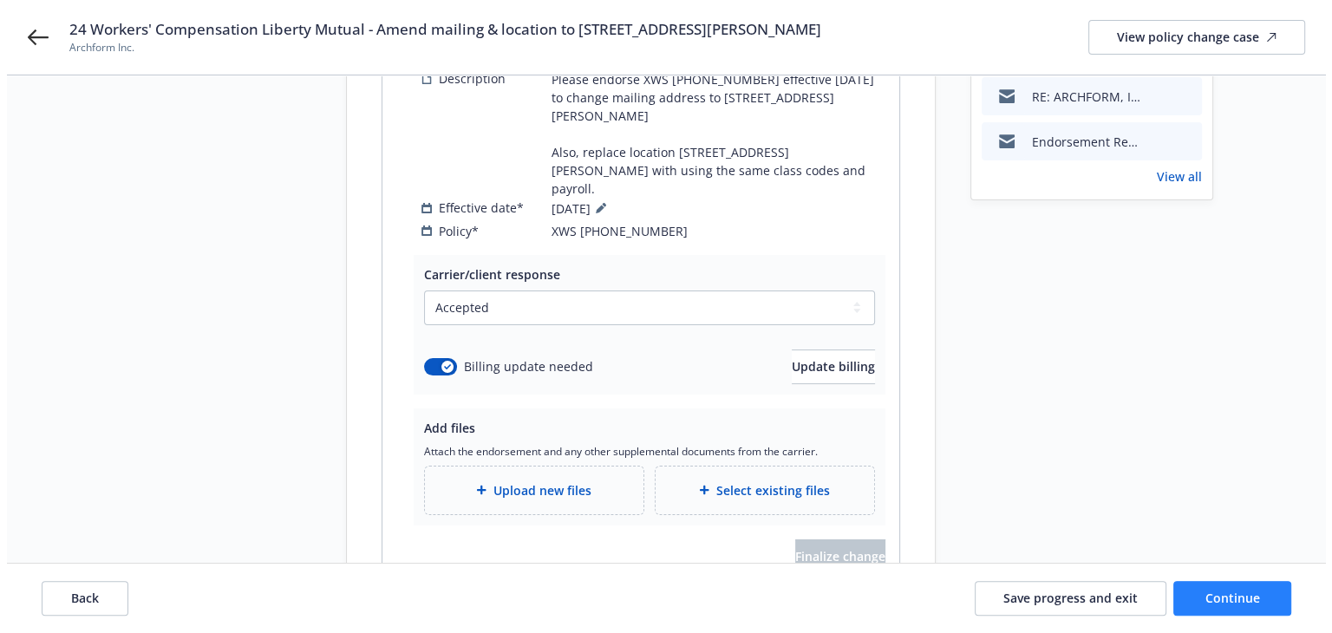
scroll to position [347, 0]
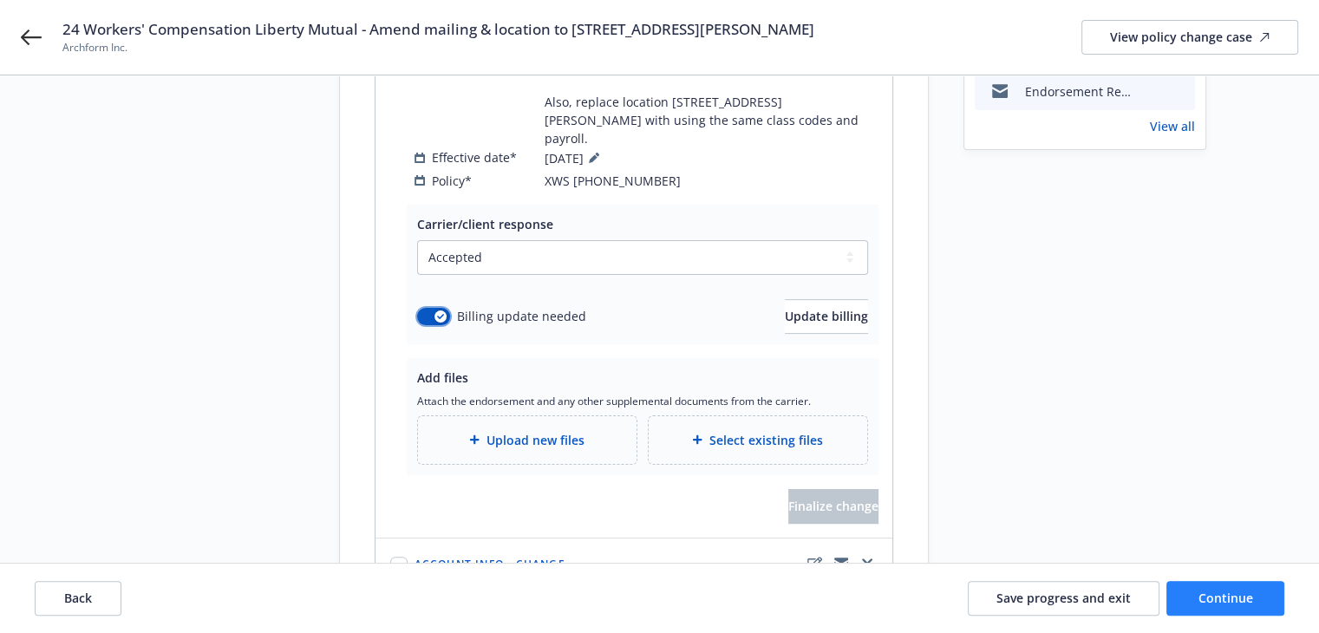
click at [444, 311] on div "button" at bounding box center [441, 317] width 12 height 12
click at [526, 416] on div "Upload new files" at bounding box center [527, 440] width 219 height 48
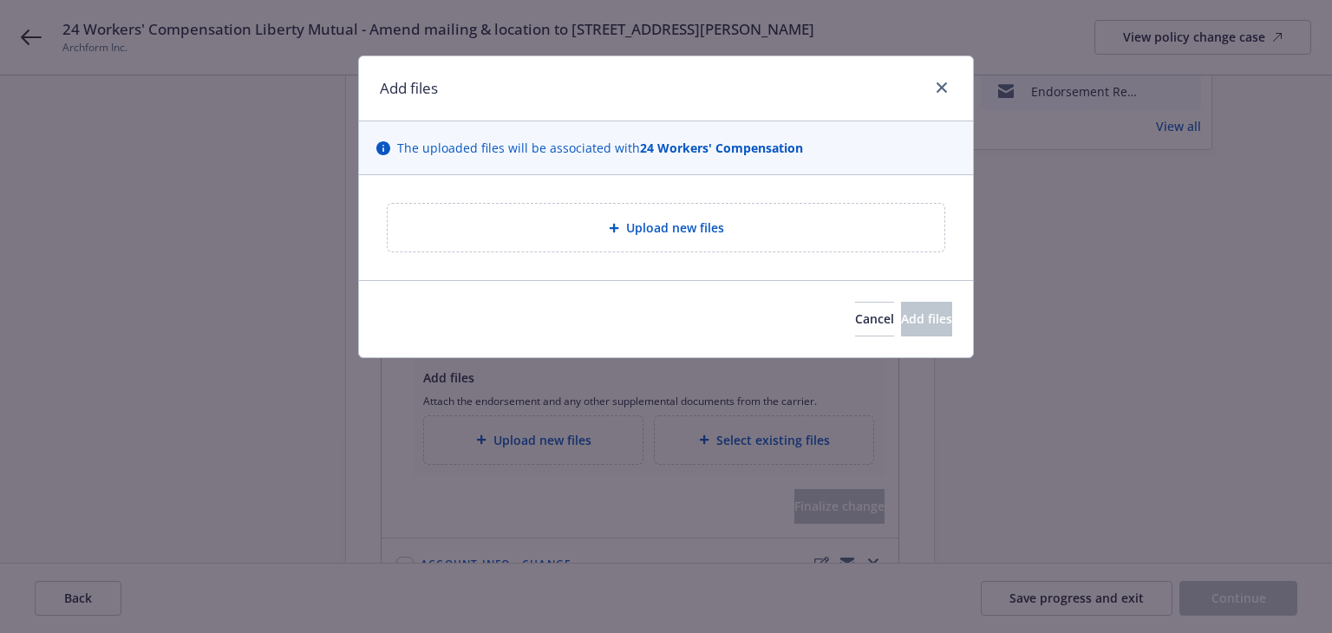
click at [642, 237] on div "Upload new files" at bounding box center [666, 228] width 529 height 20
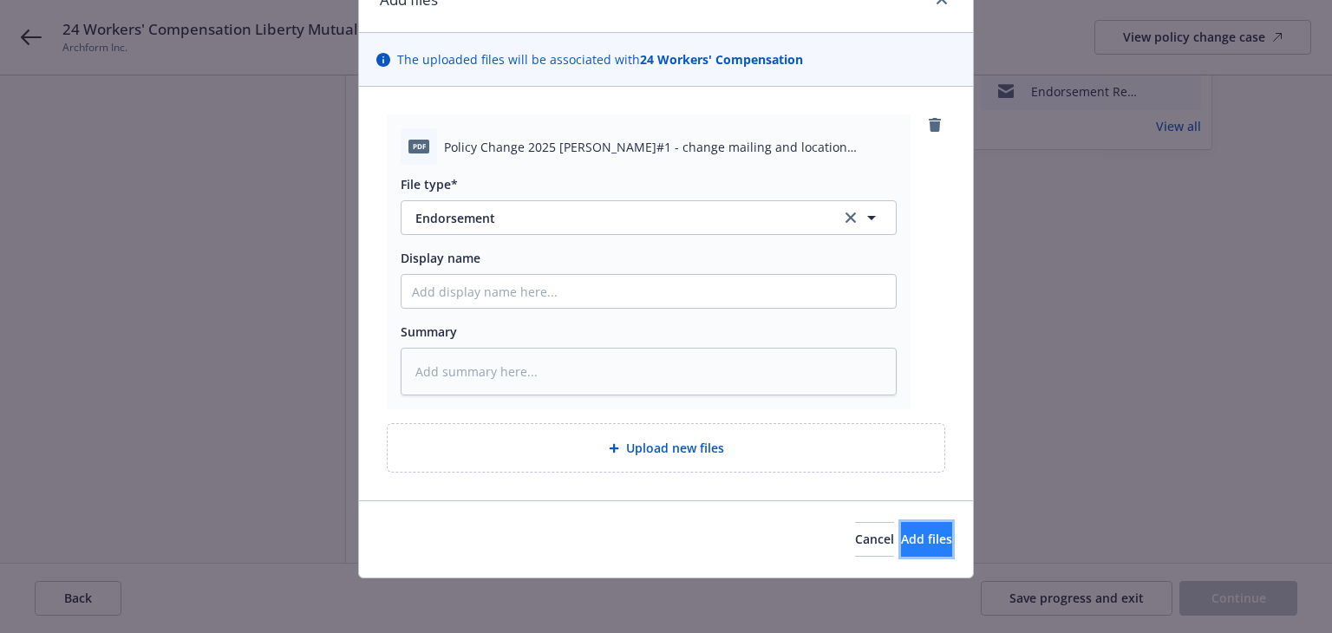
click at [901, 541] on span "Add files" at bounding box center [926, 539] width 51 height 16
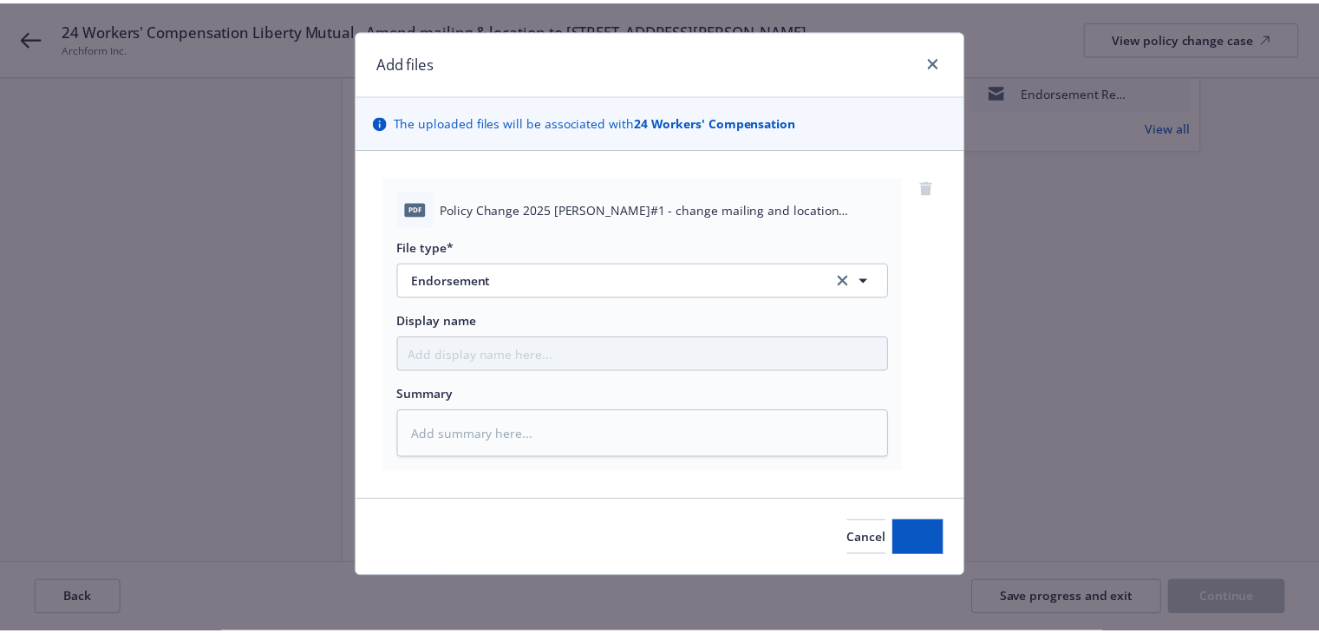
scroll to position [25, 0]
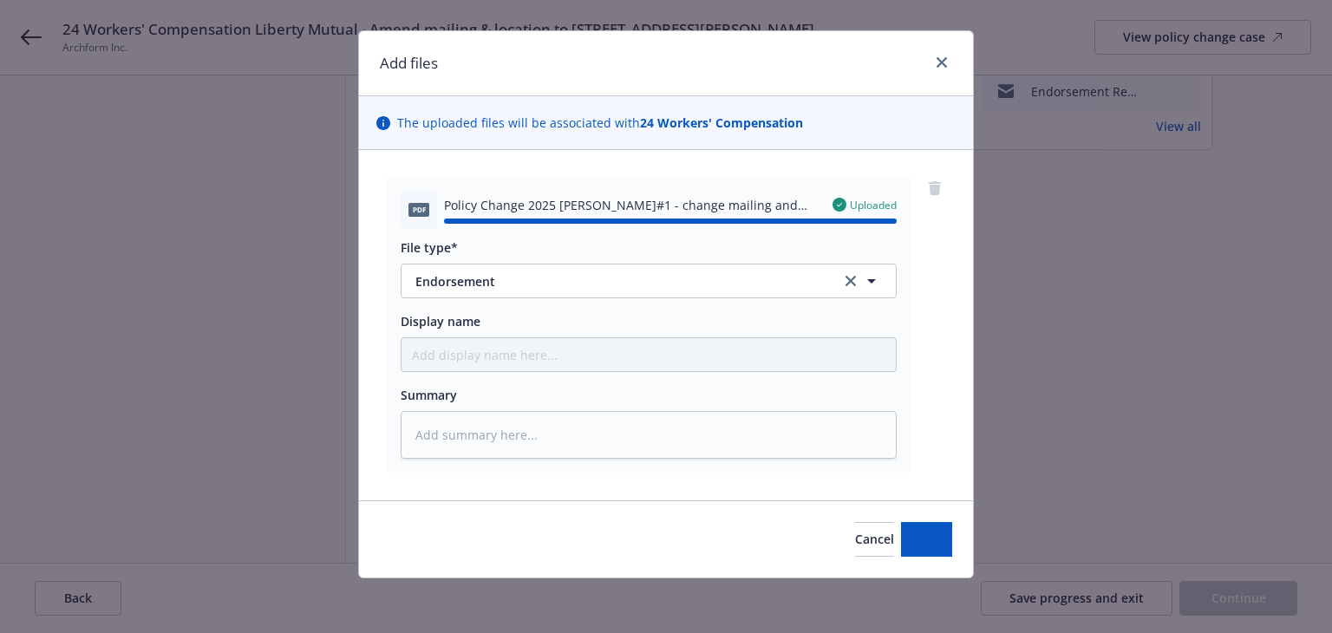
type textarea "x"
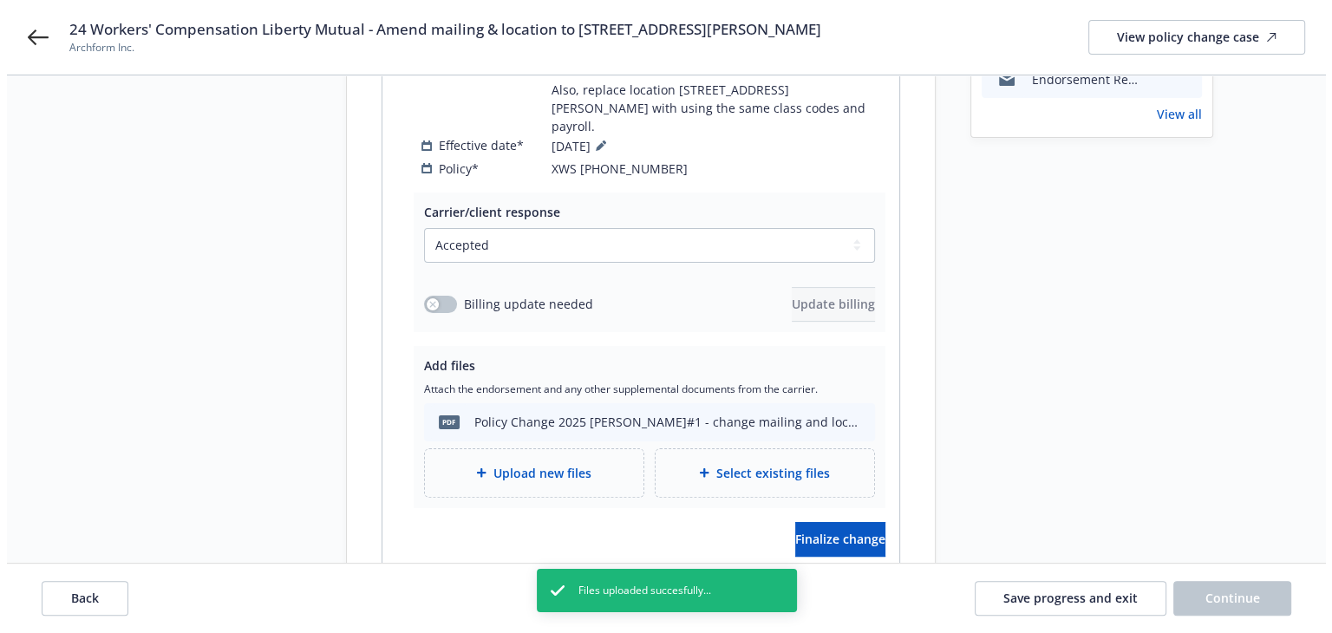
scroll to position [434, 0]
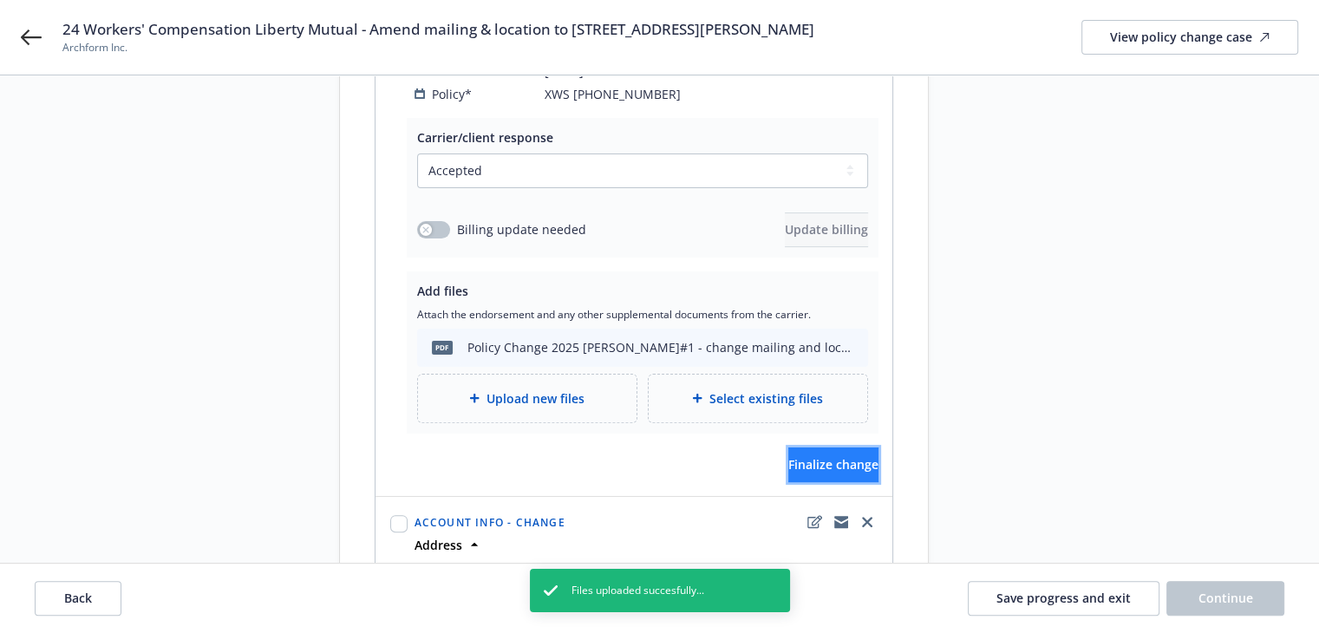
click at [789, 456] on span "Finalize change" at bounding box center [834, 464] width 90 height 16
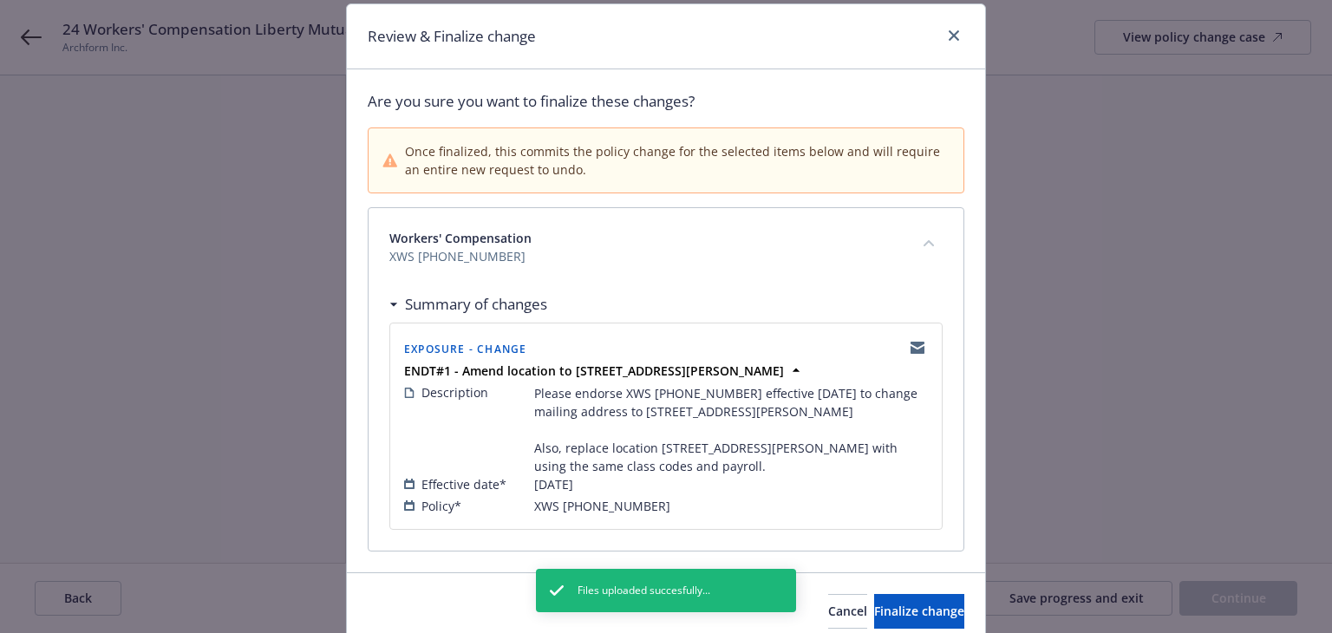
scroll to position [123, 0]
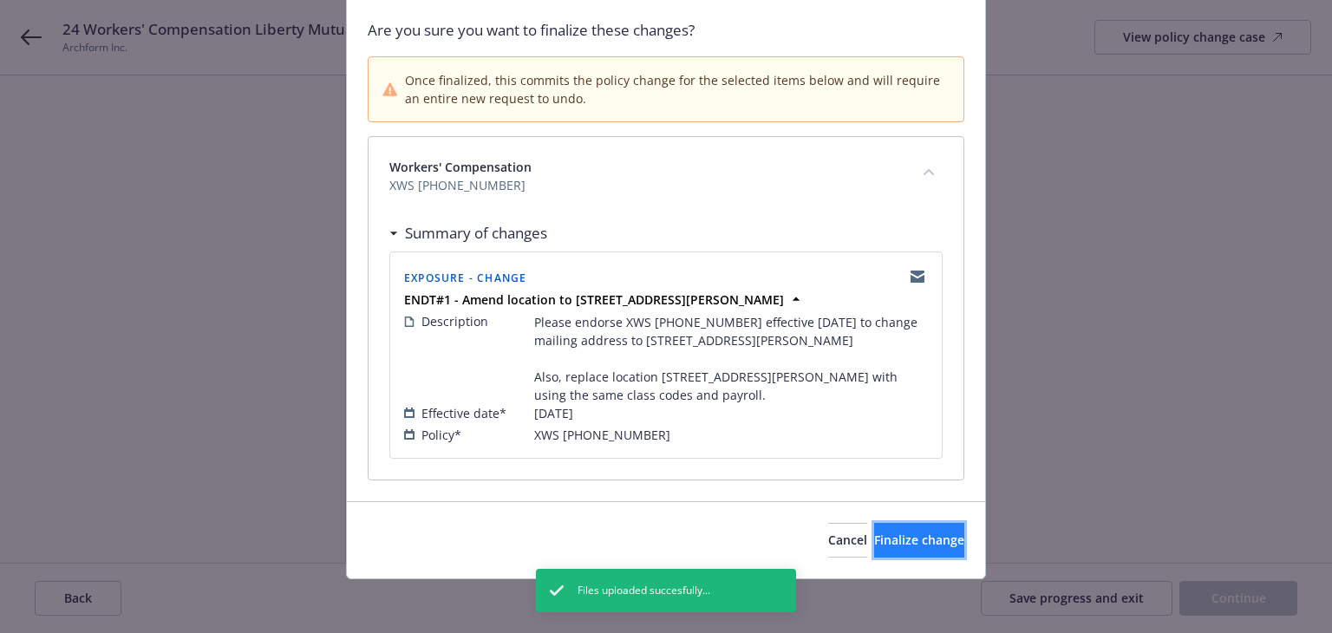
click at [874, 541] on span "Finalize change" at bounding box center [919, 540] width 90 height 16
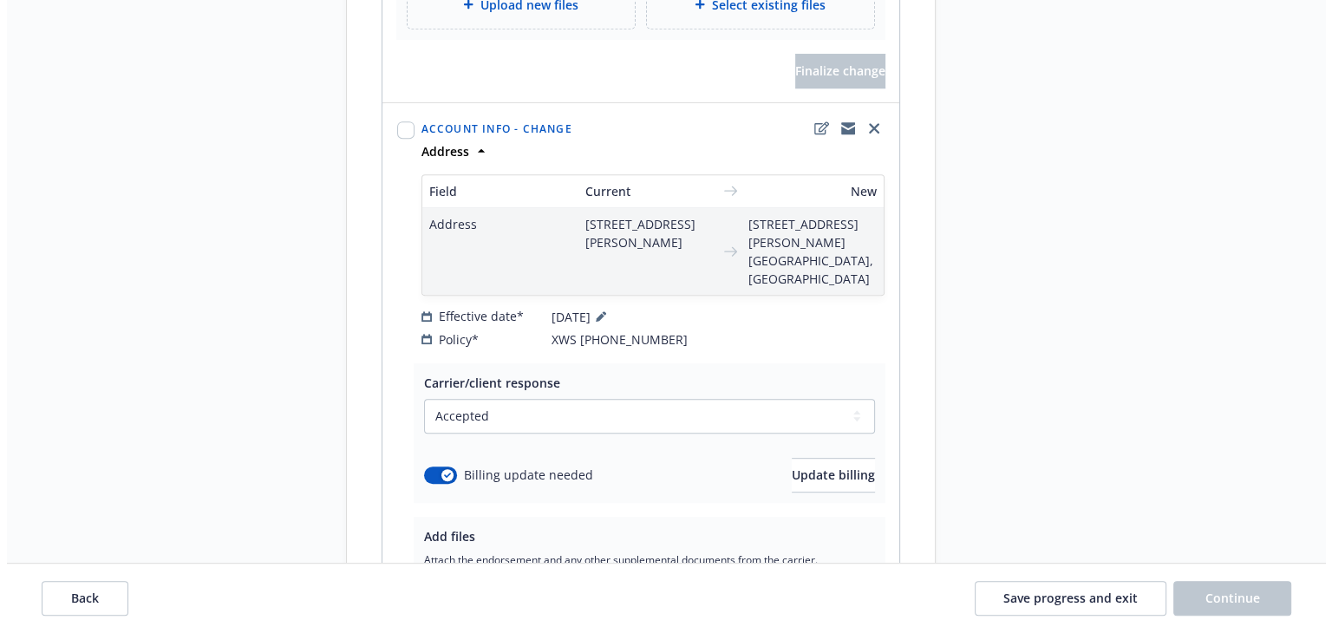
scroll to position [954, 0]
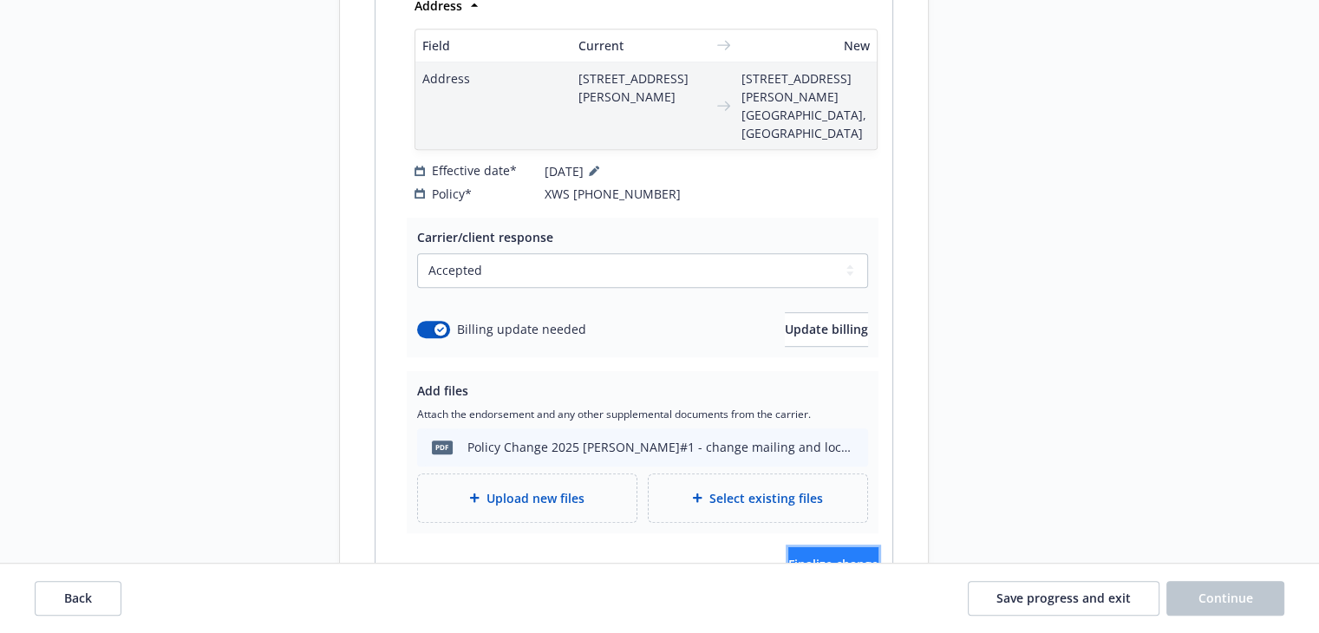
click at [808, 547] on button "Finalize change" at bounding box center [834, 564] width 90 height 35
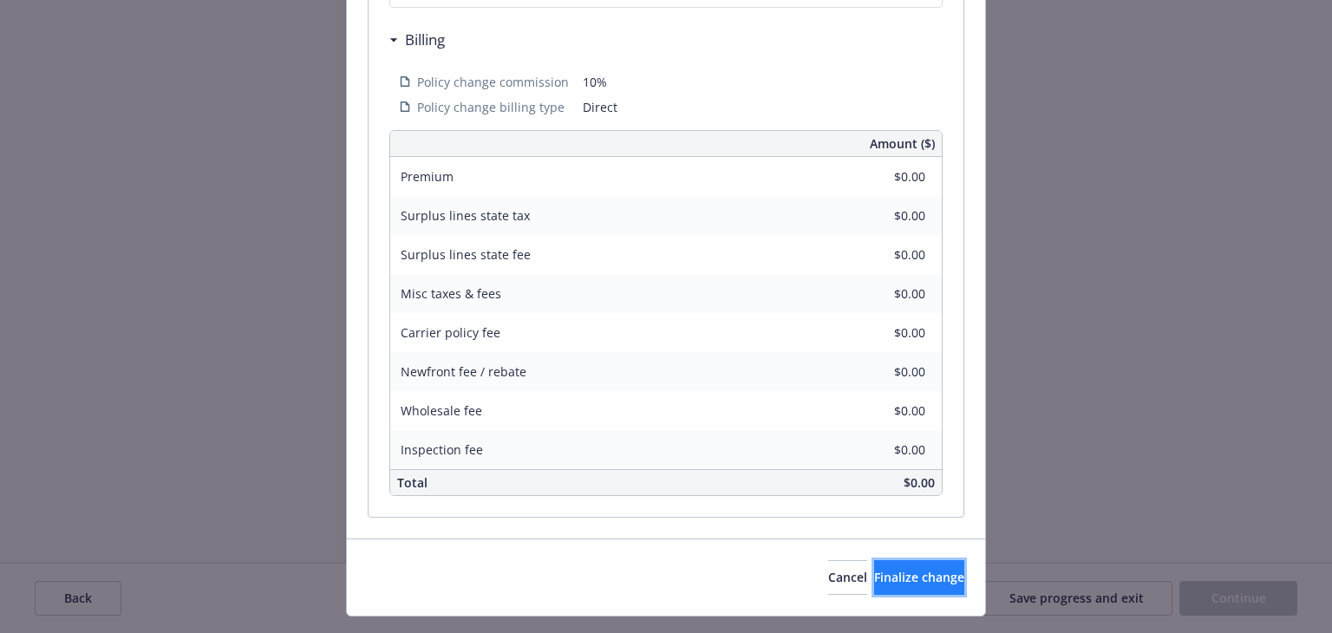
click at [874, 569] on span "Finalize change" at bounding box center [919, 577] width 90 height 16
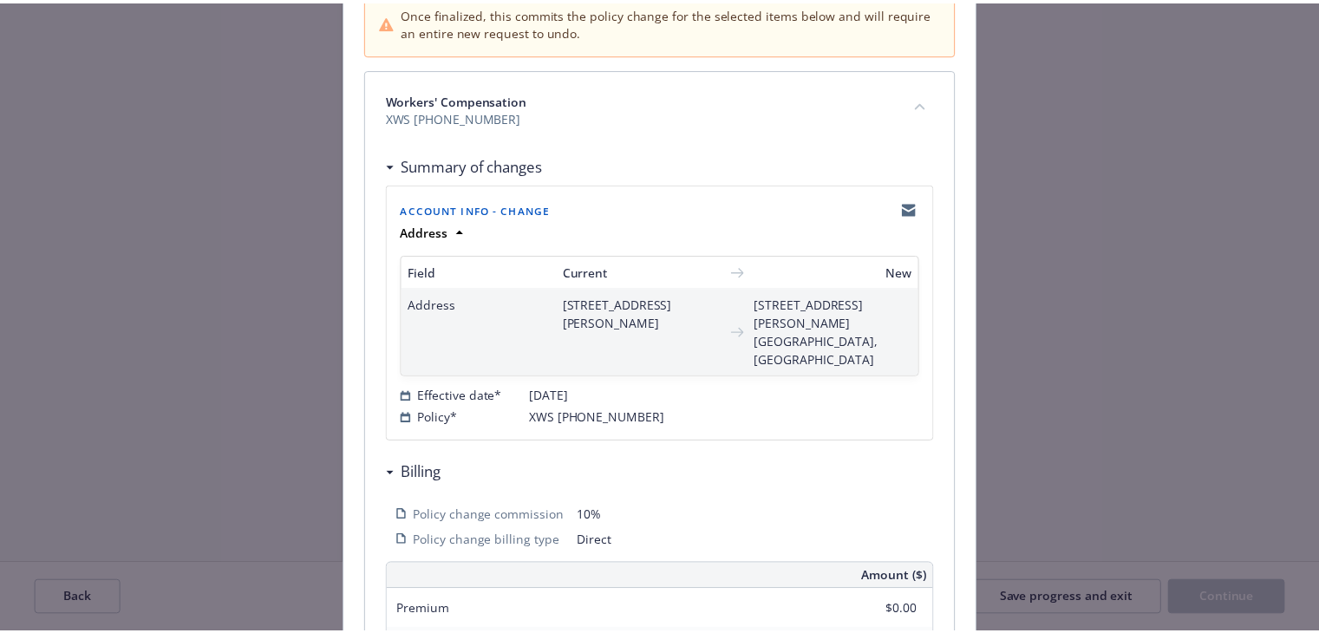
scroll to position [625, 0]
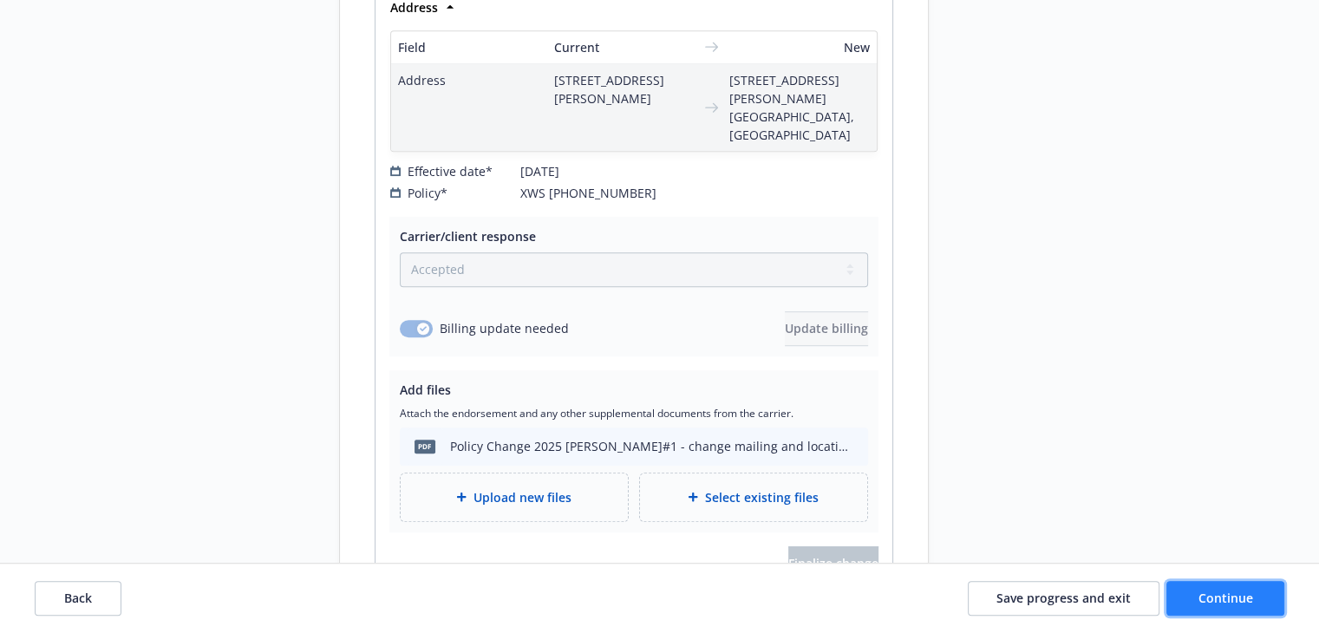
click at [1228, 594] on span "Continue" at bounding box center [1226, 598] width 55 height 16
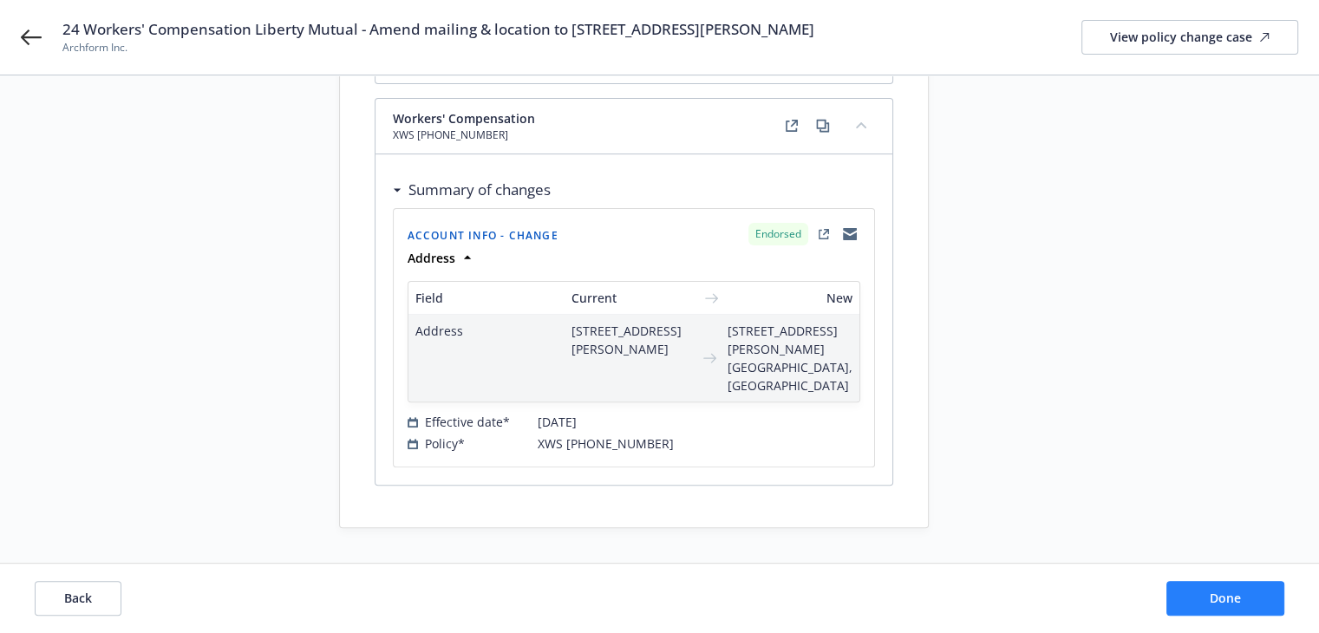
scroll to position [481, 0]
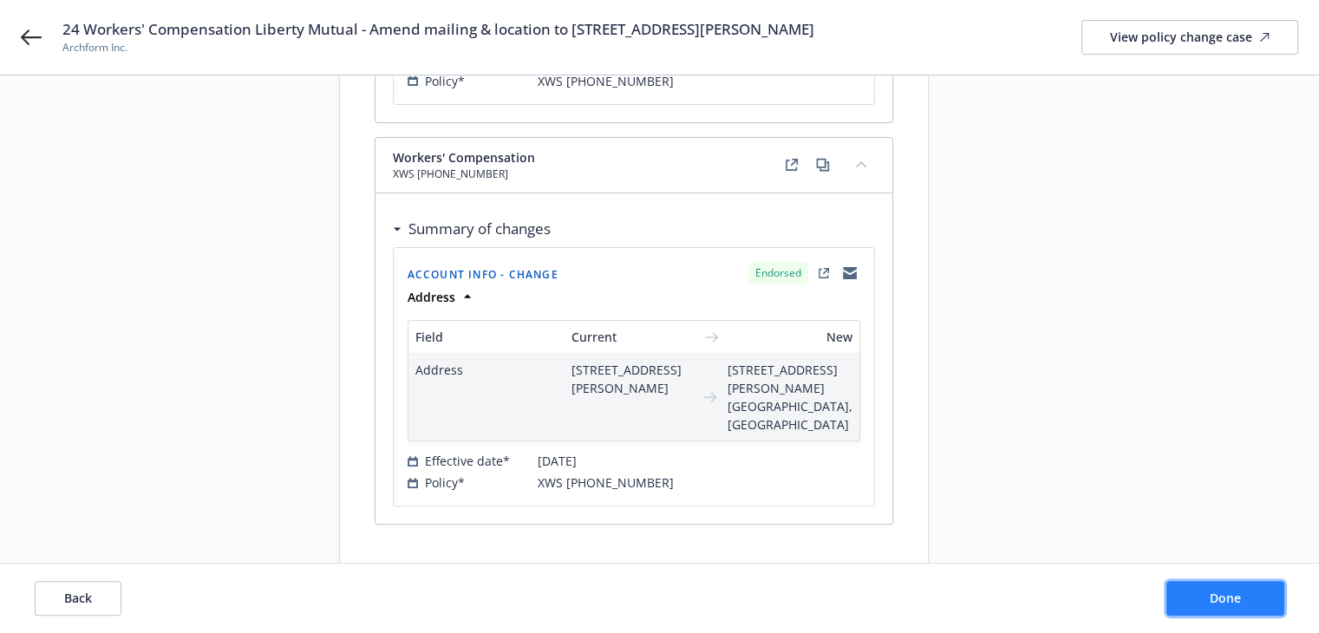
click at [1228, 594] on span "Done" at bounding box center [1225, 598] width 31 height 16
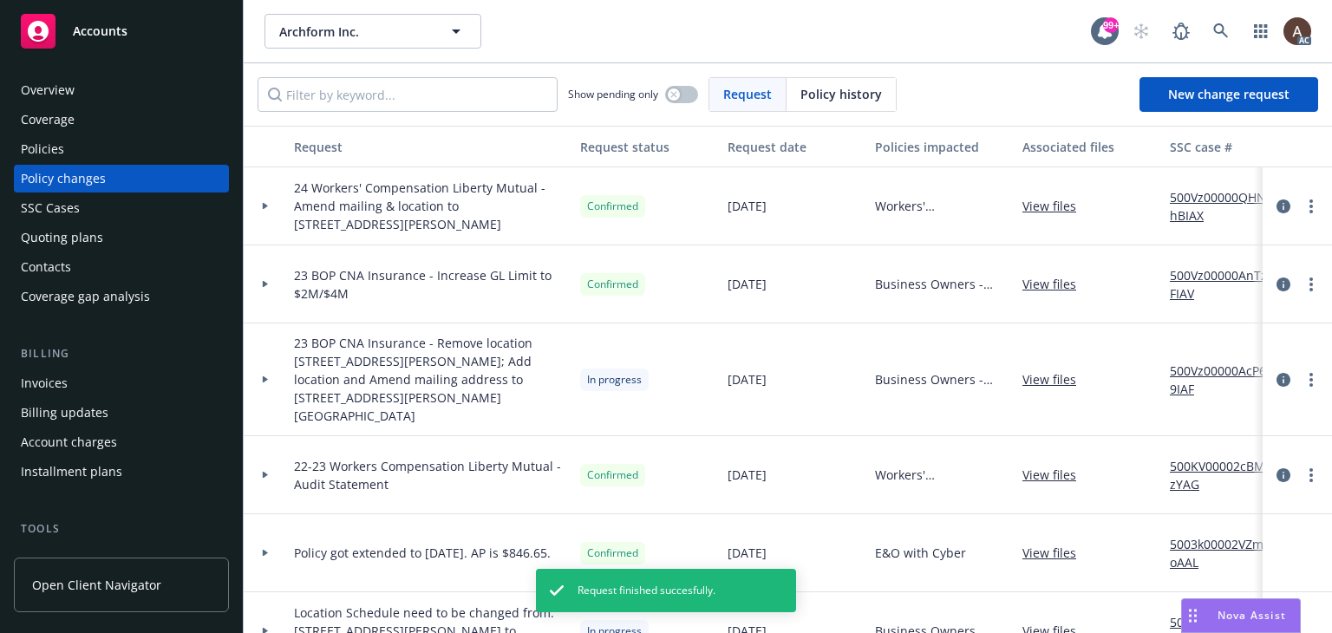
drag, startPoint x: 90, startPoint y: 95, endPoint x: 90, endPoint y: 151, distance: 56.4
click at [90, 95] on div "Overview" at bounding box center [121, 90] width 201 height 28
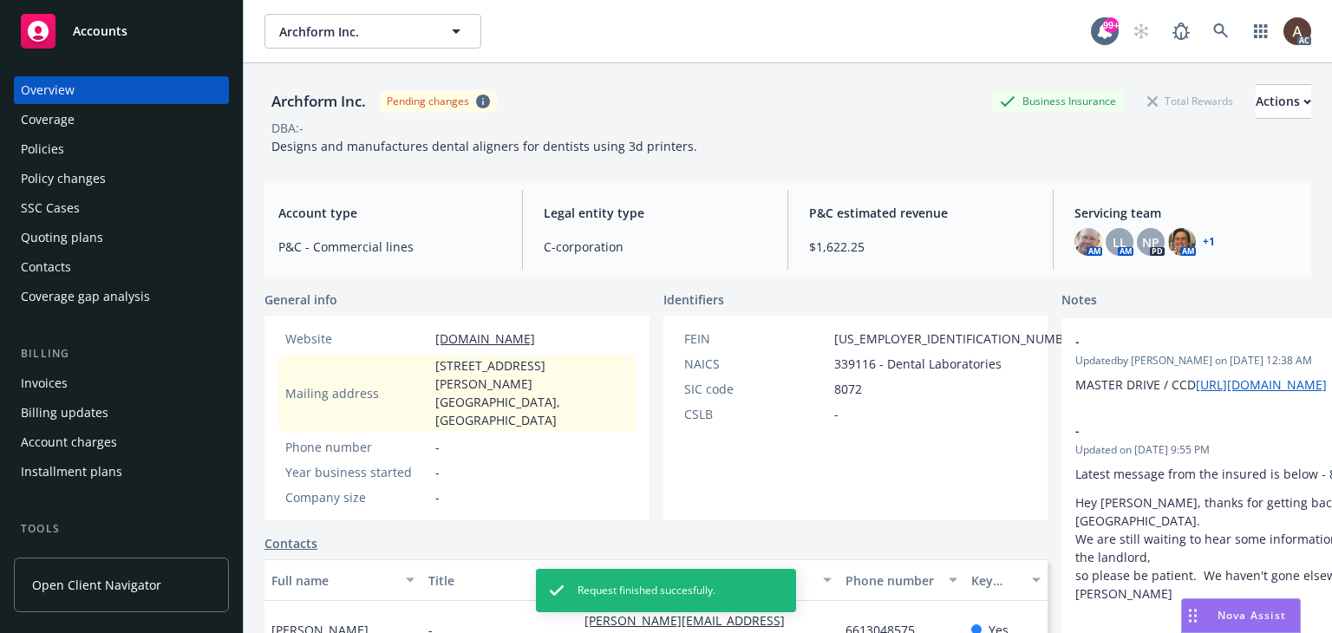
click at [95, 177] on div "Policy changes" at bounding box center [63, 179] width 85 height 28
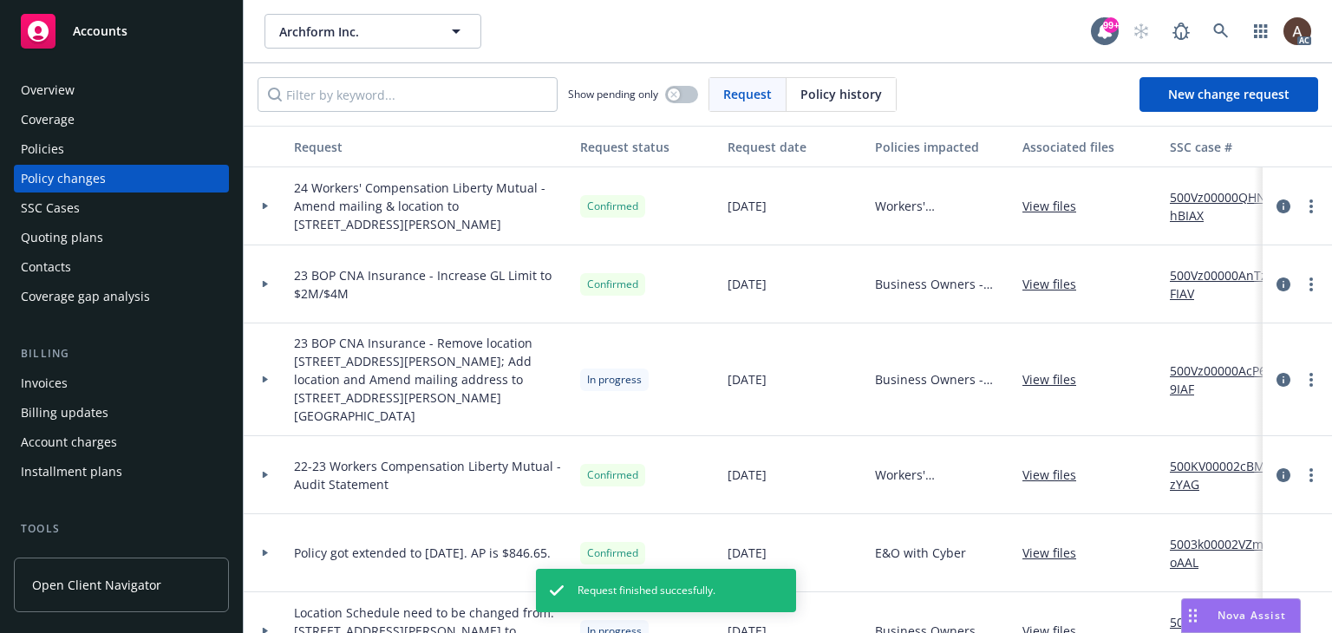
click at [101, 83] on div "Overview" at bounding box center [121, 90] width 201 height 28
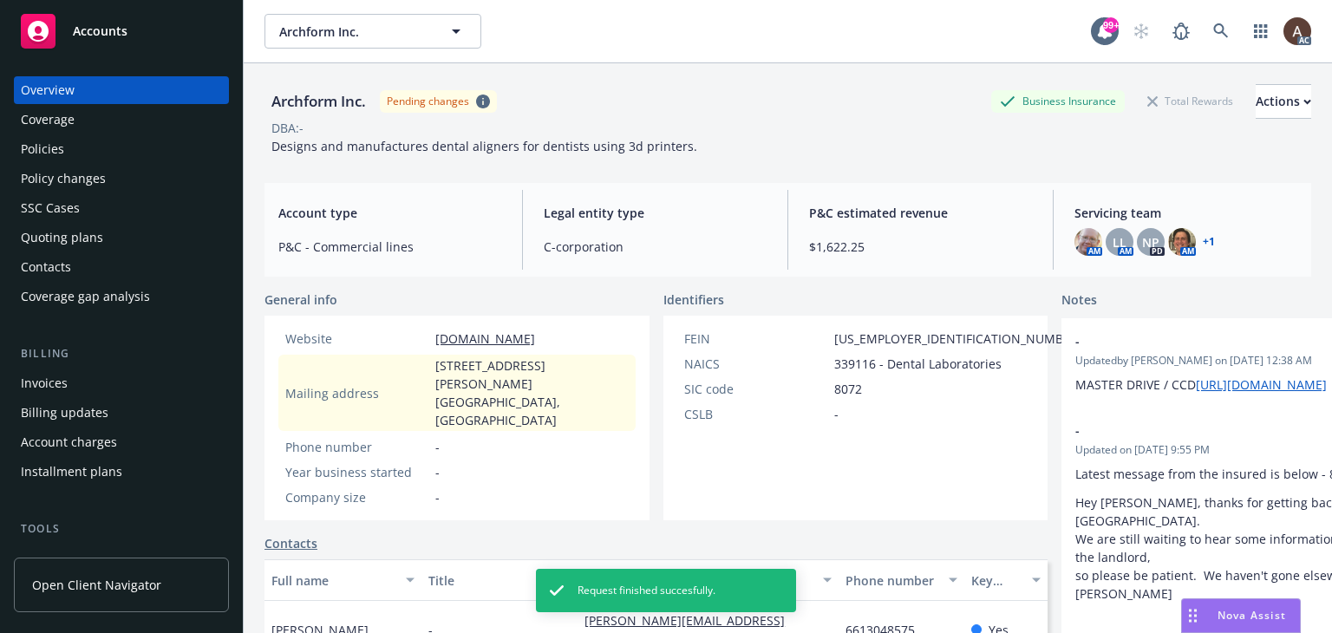
click at [101, 175] on div "Policy changes" at bounding box center [63, 179] width 85 height 28
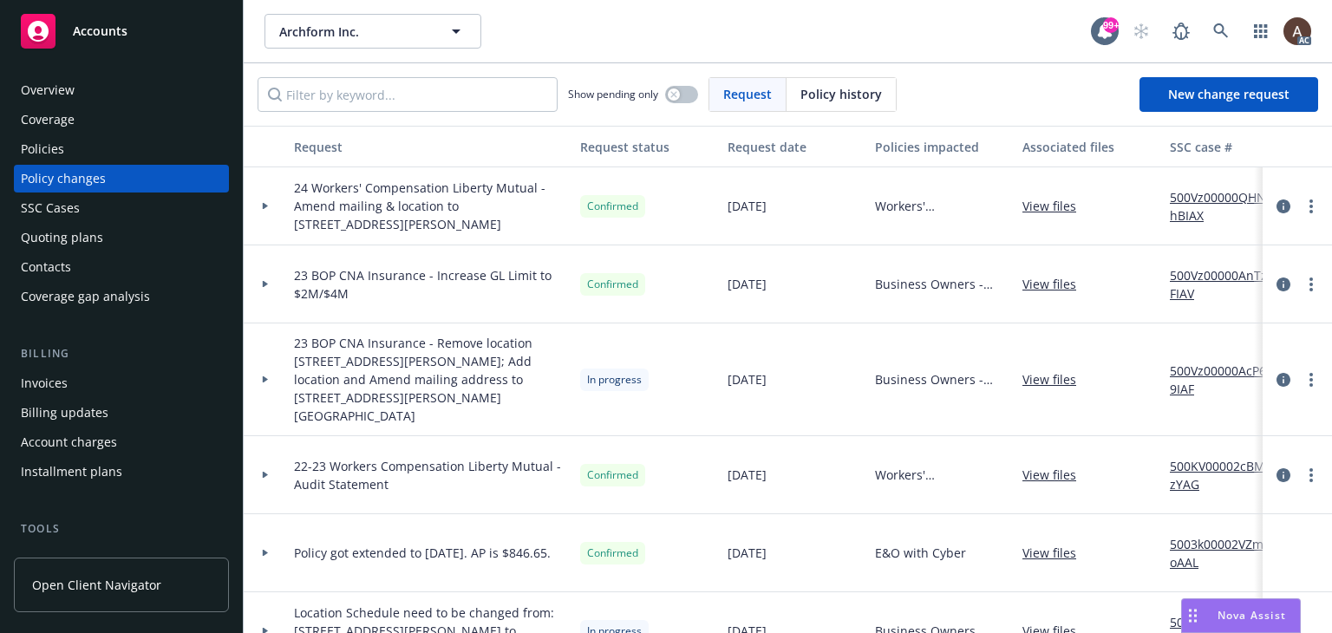
click at [263, 203] on icon at bounding box center [265, 206] width 5 height 7
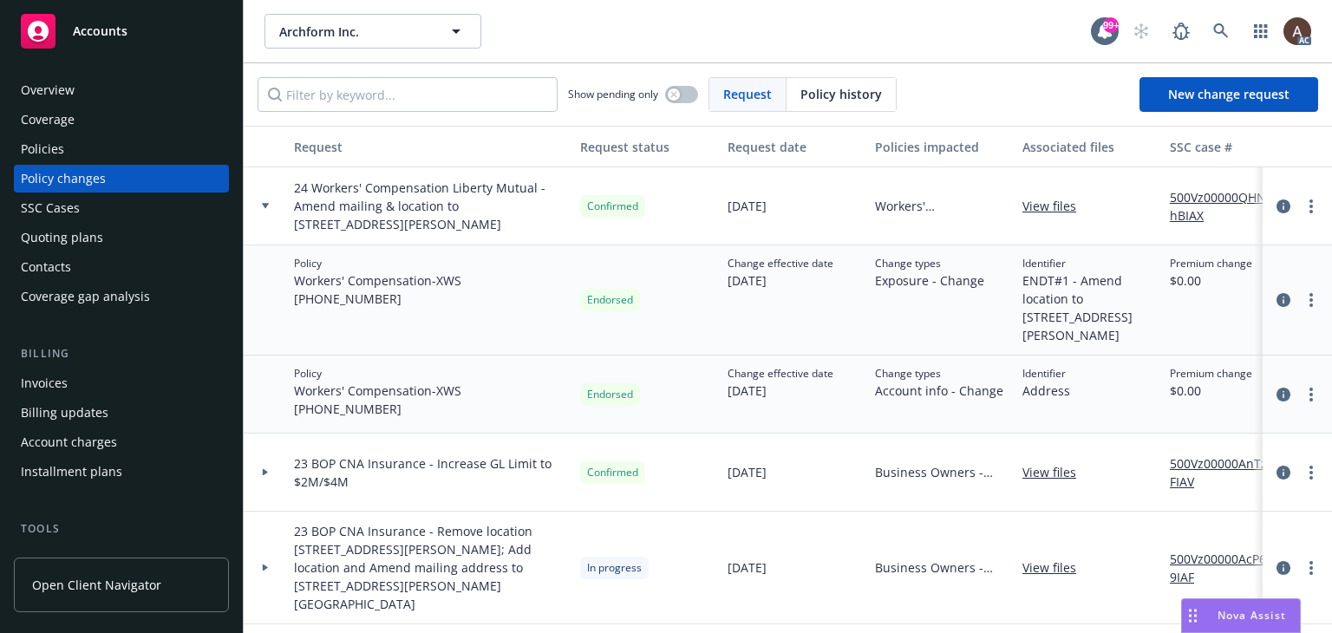
click at [263, 203] on icon at bounding box center [265, 205] width 7 height 5
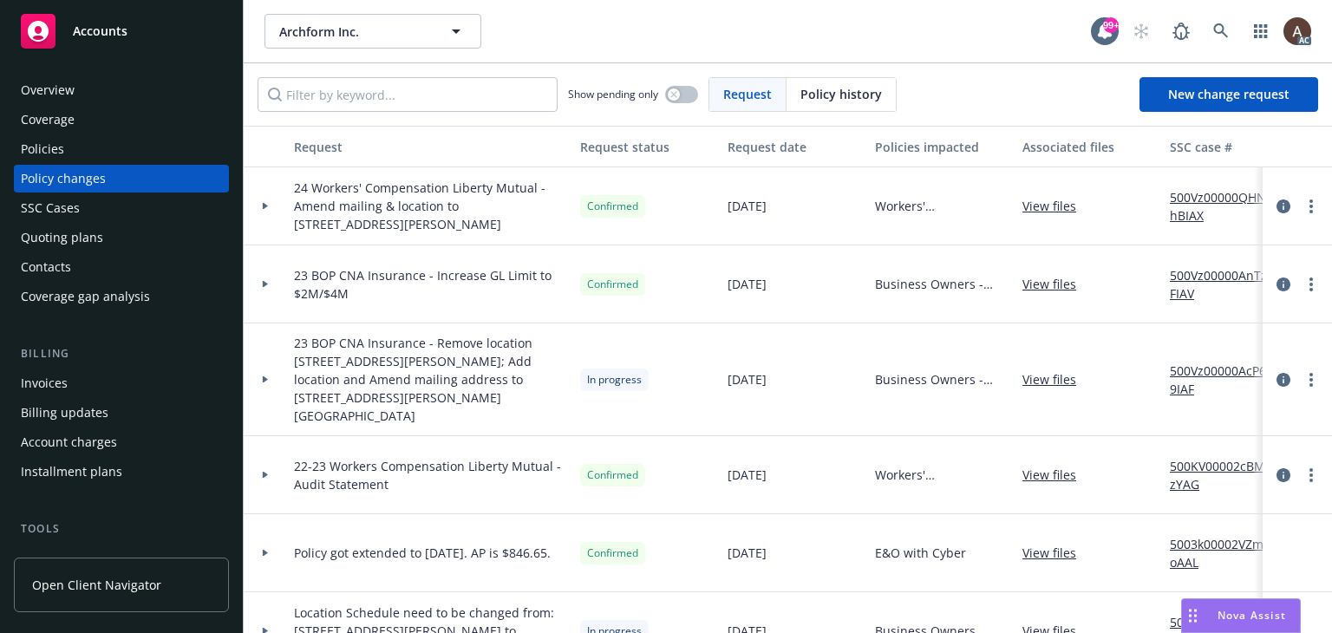
click at [96, 151] on div "Policies" at bounding box center [121, 149] width 201 height 28
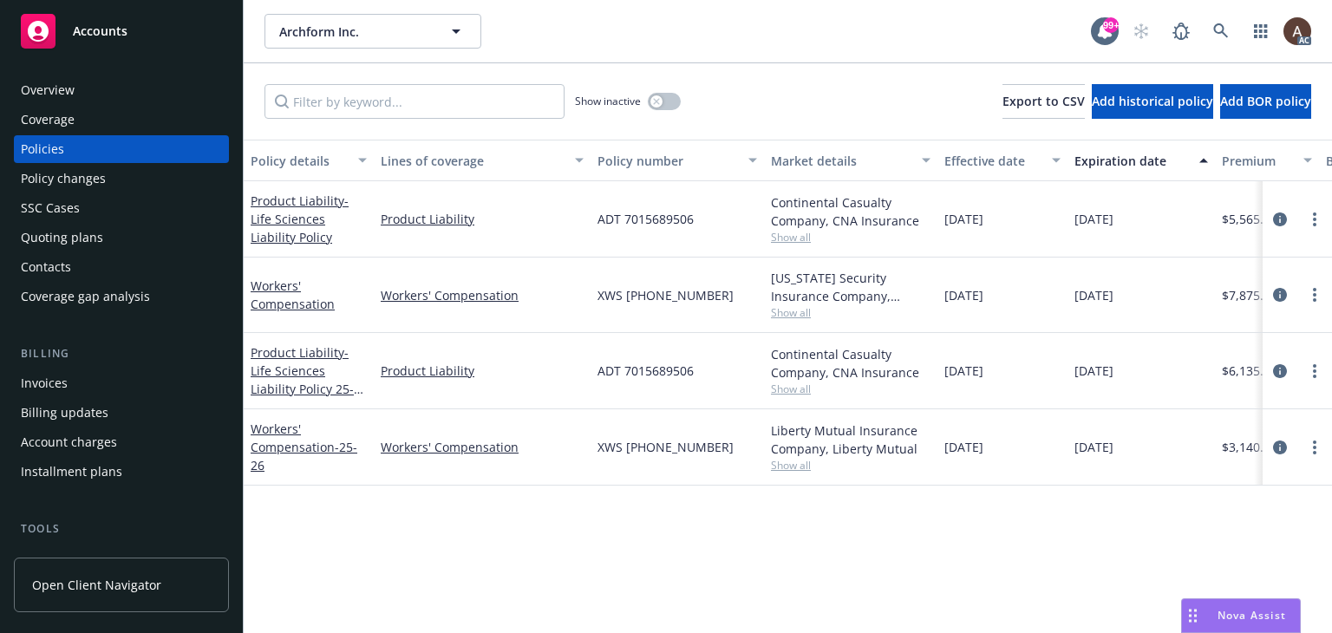
scroll to position [260, 0]
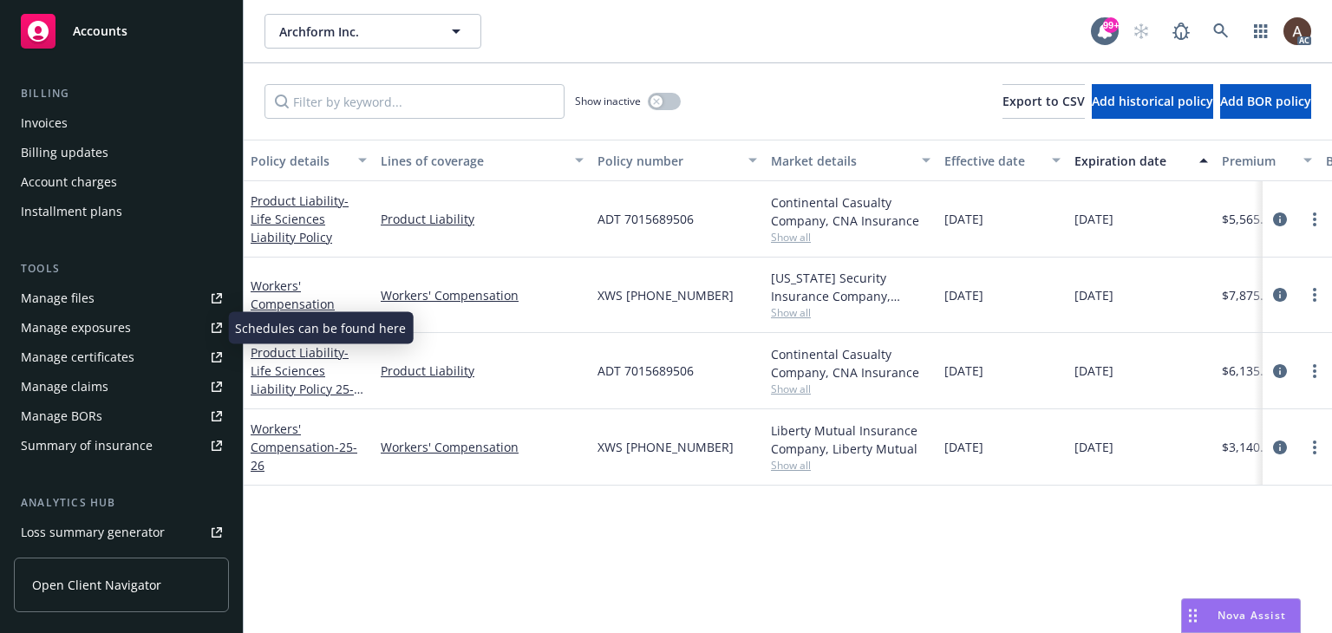
click at [101, 332] on div "Manage exposures" at bounding box center [76, 328] width 110 height 28
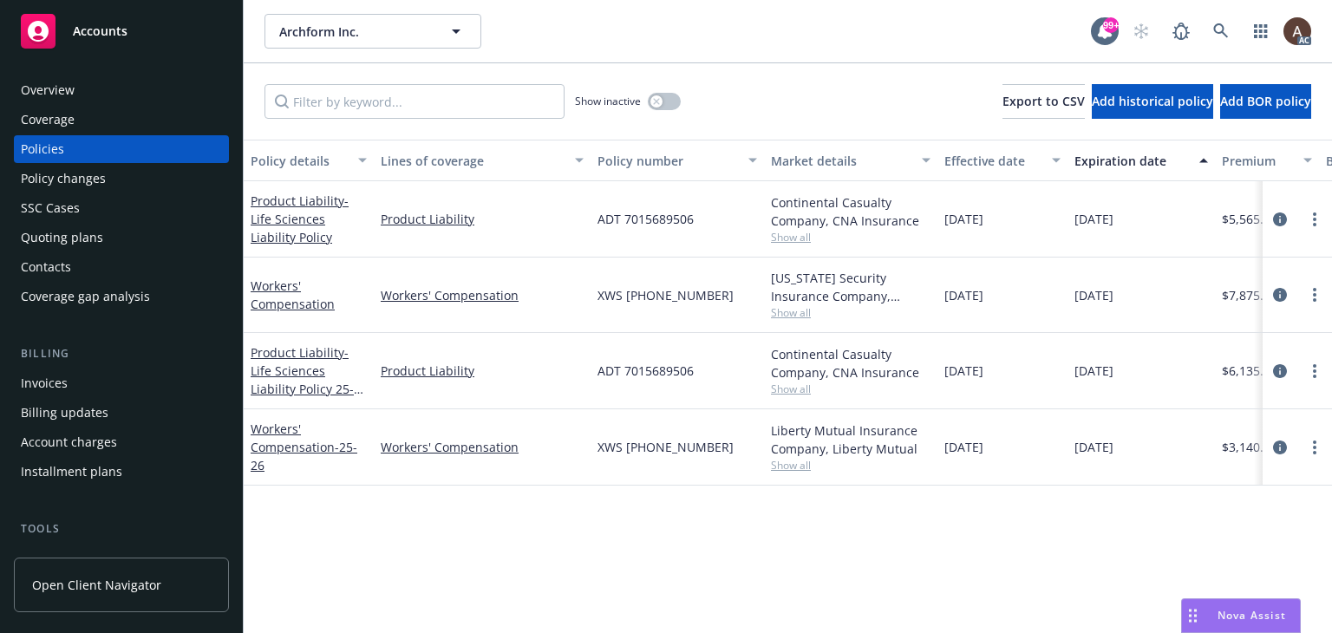
click at [82, 182] on div "Policy changes" at bounding box center [63, 179] width 85 height 28
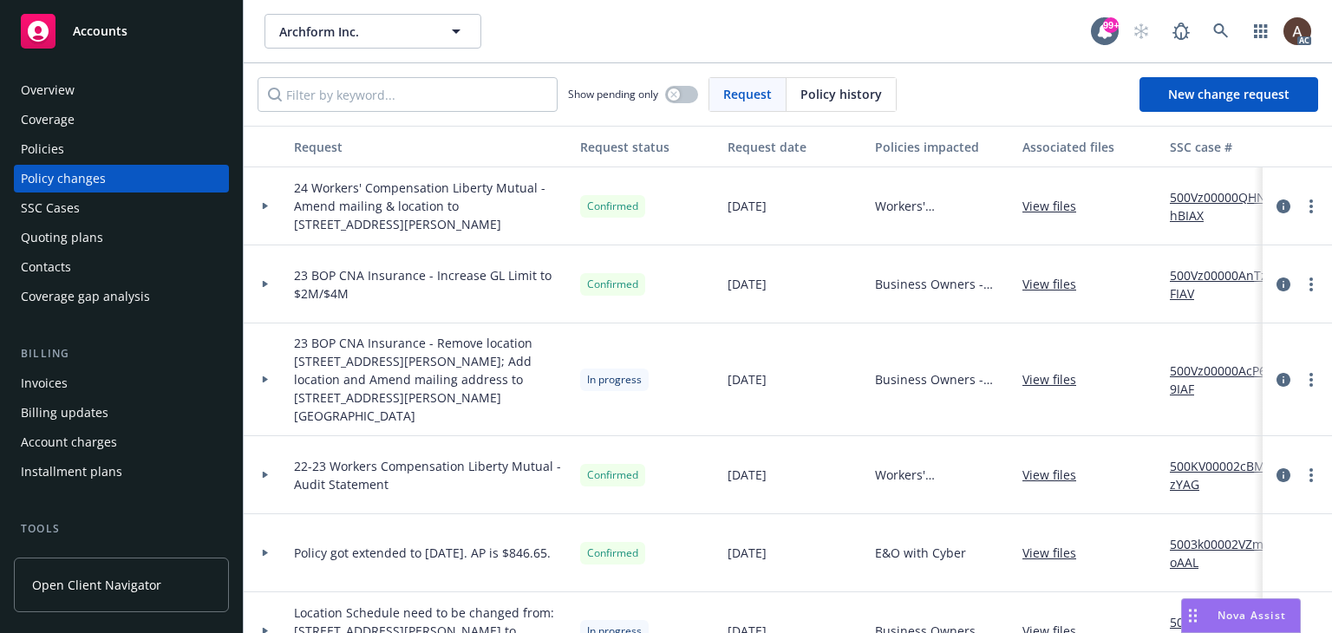
click at [131, 152] on div "Policies" at bounding box center [121, 149] width 201 height 28
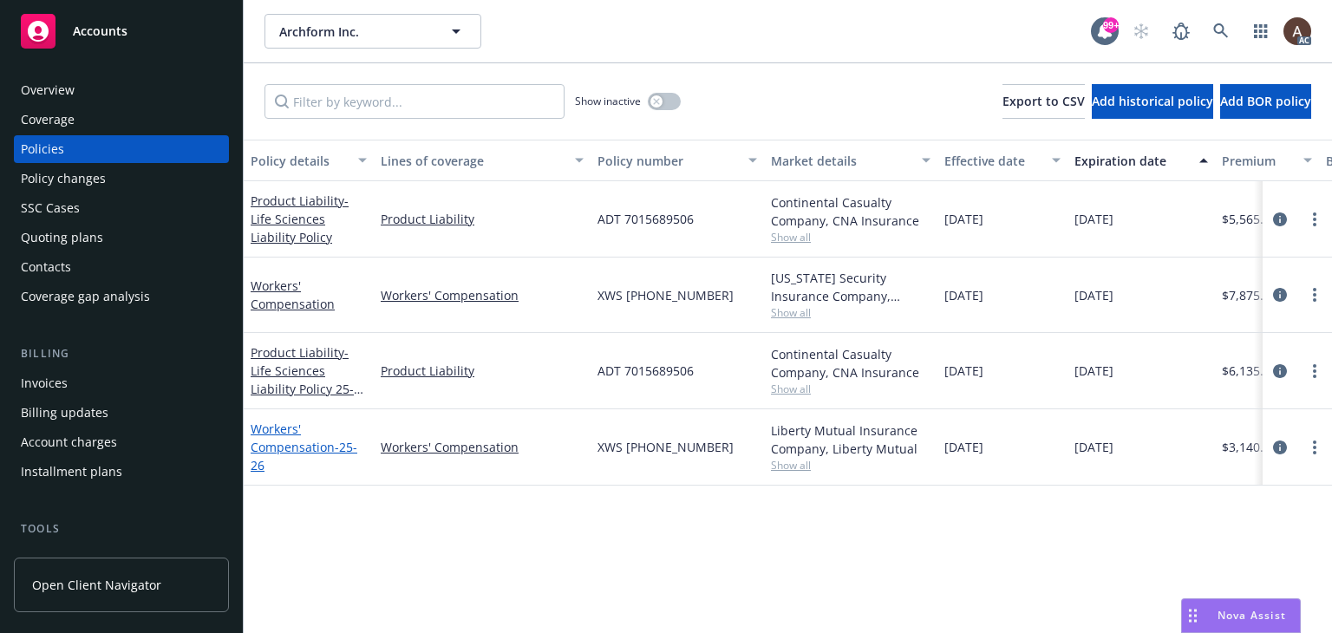
click at [309, 442] on link "Workers' Compensation - 25-26" at bounding box center [304, 447] width 107 height 53
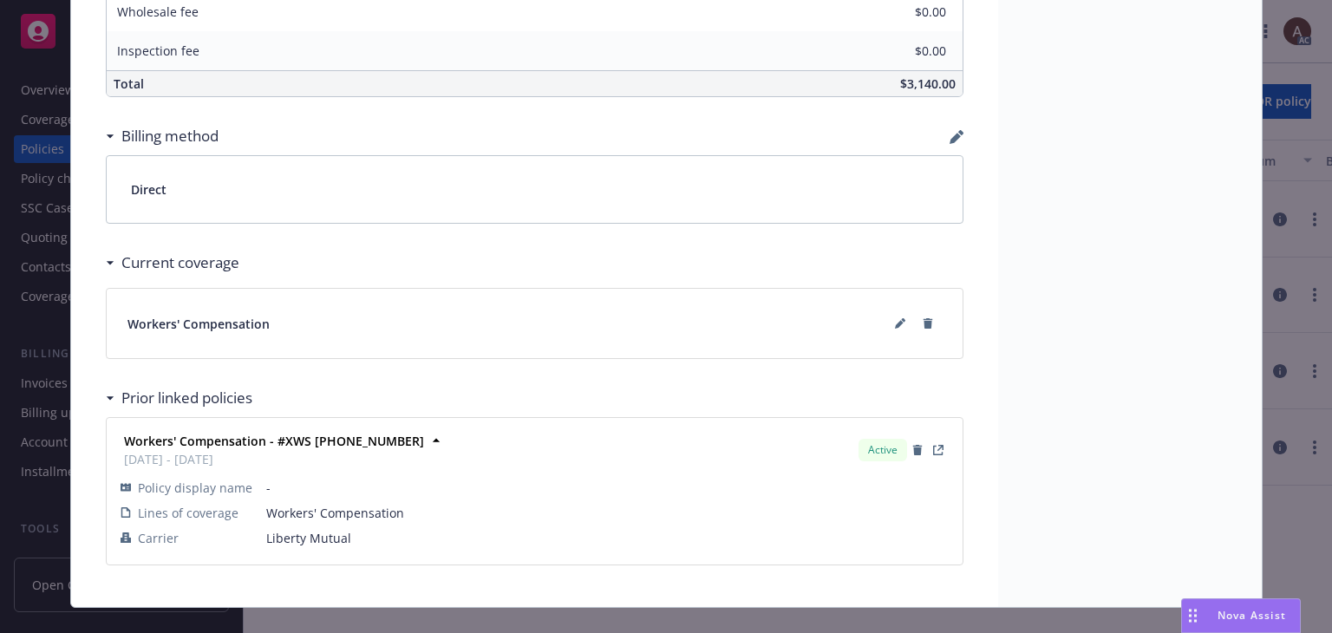
scroll to position [1126, 0]
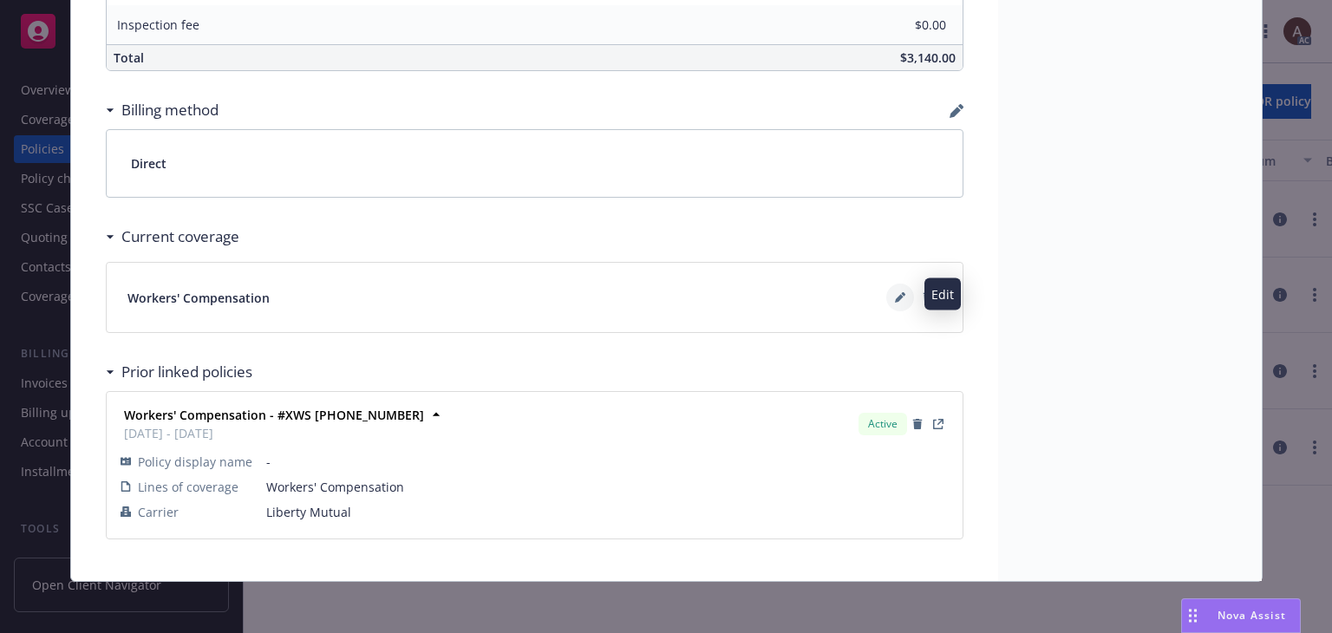
click at [895, 296] on icon at bounding box center [899, 299] width 9 height 9
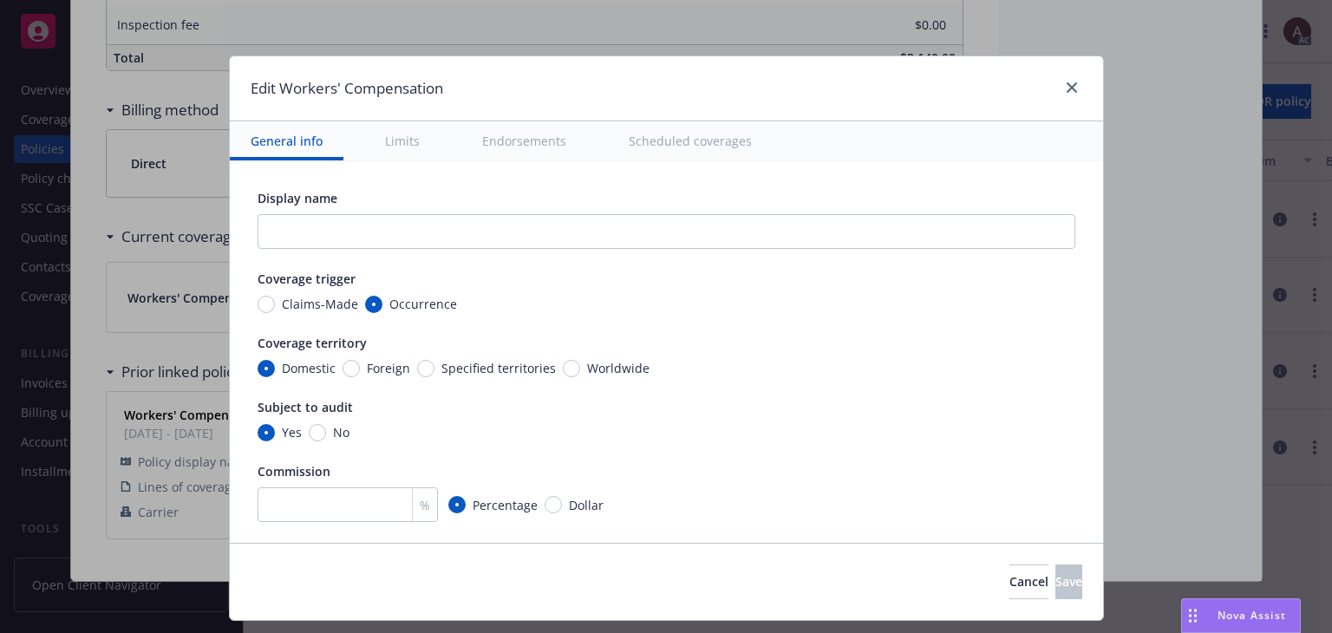
click at [670, 143] on button "Scheduled coverages" at bounding box center [690, 140] width 165 height 39
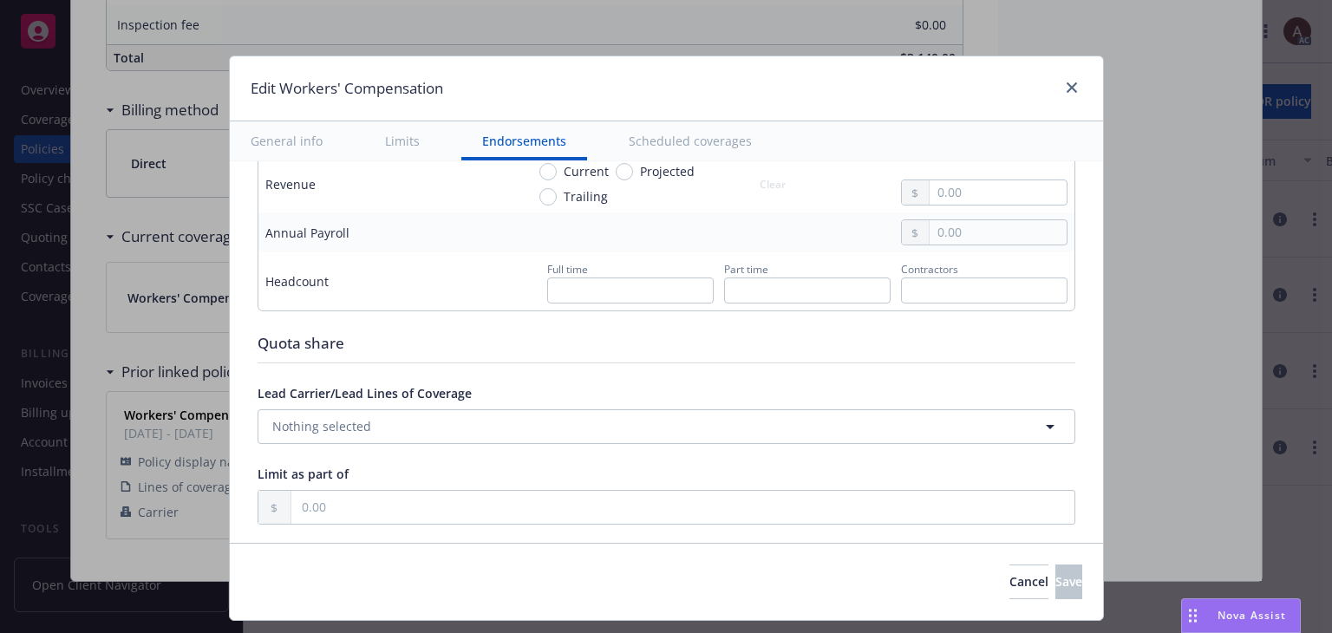
scroll to position [1649, 0]
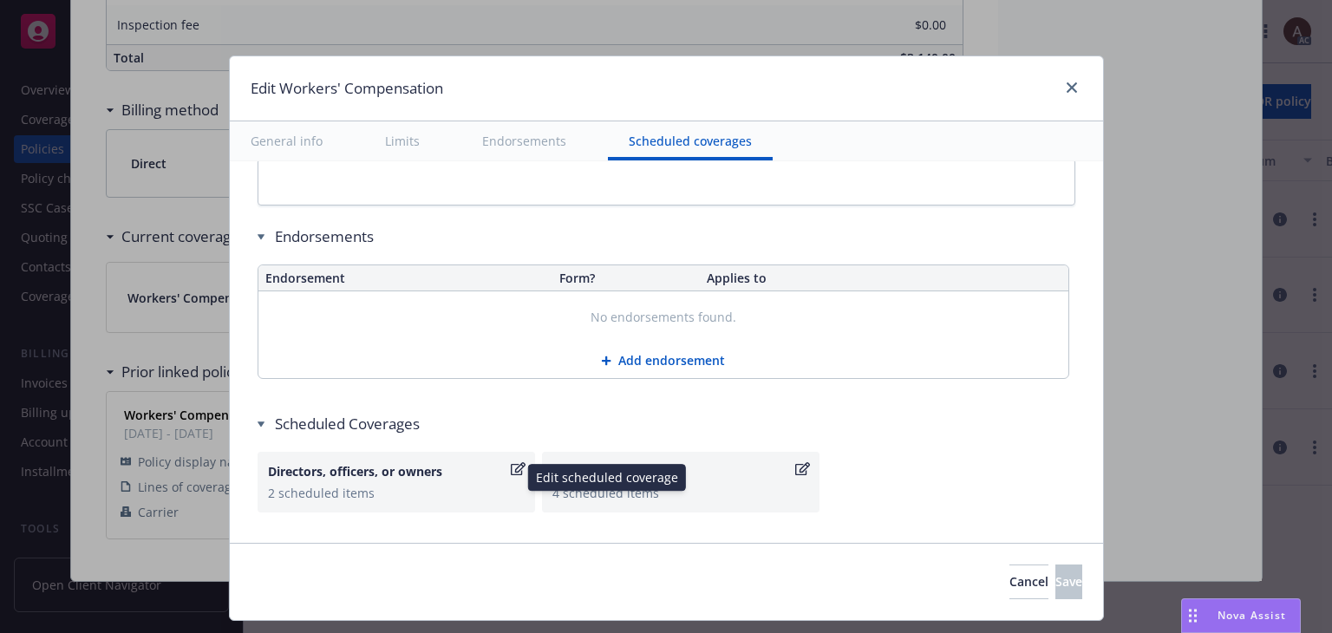
click at [445, 484] on div "2 scheduled items" at bounding box center [396, 493] width 257 height 18
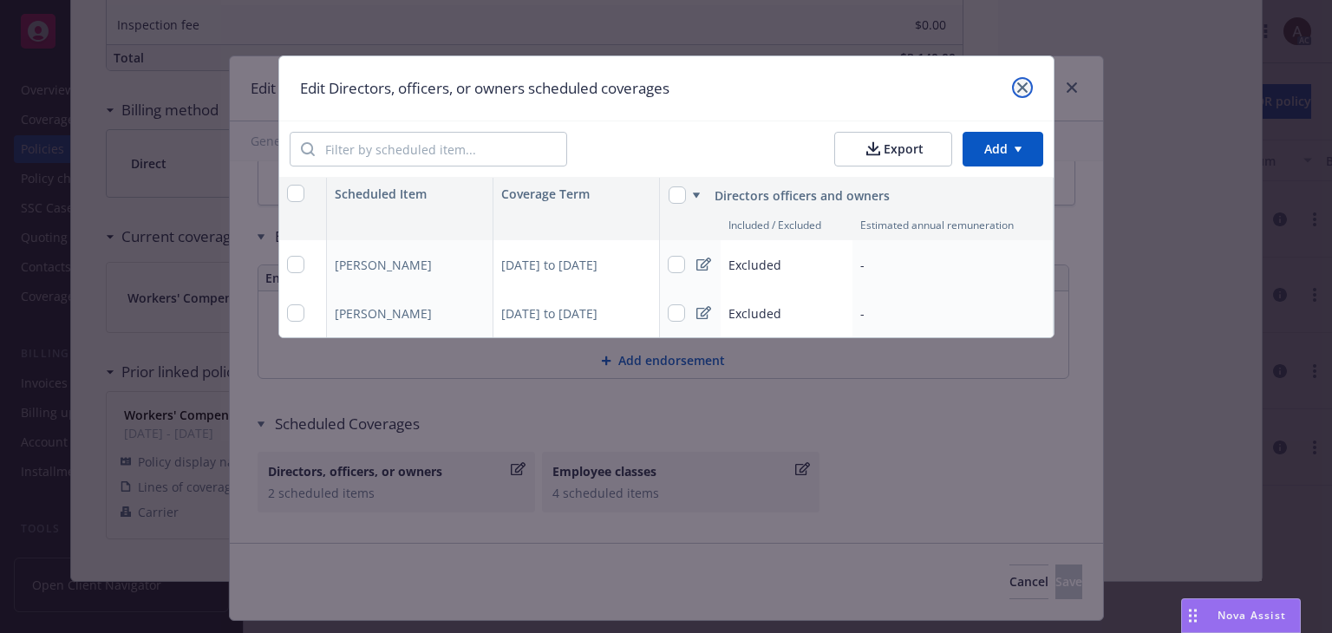
click at [1025, 90] on icon "close" at bounding box center [1023, 87] width 10 height 10
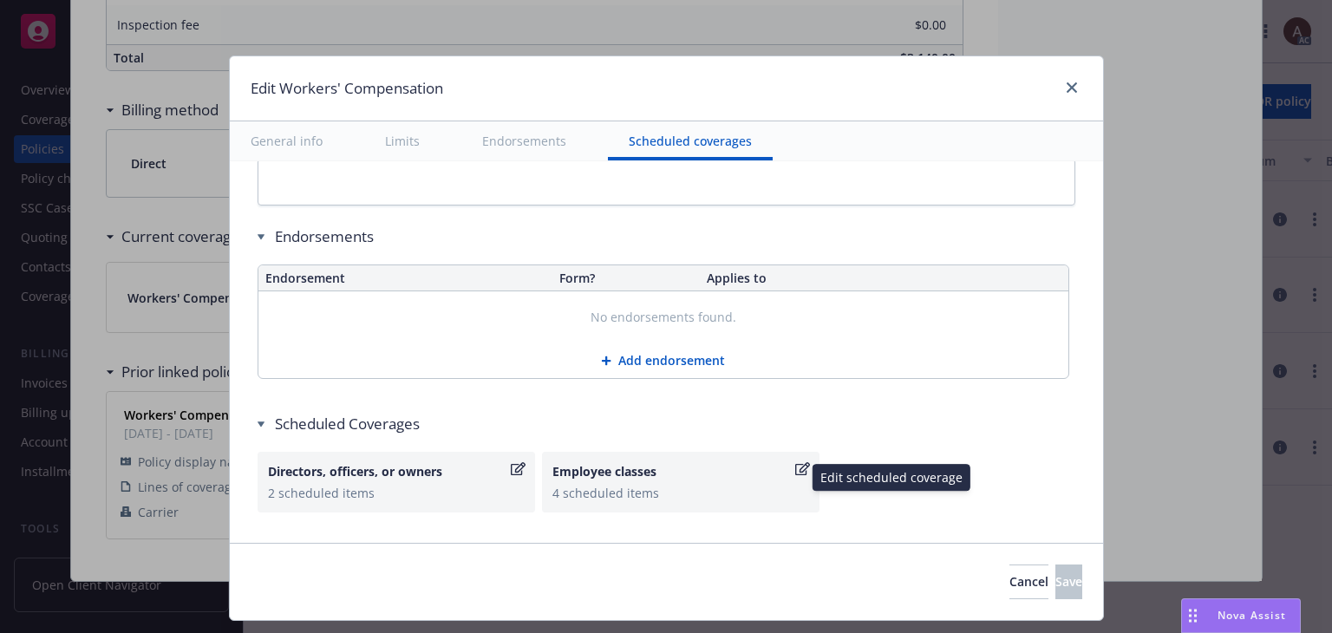
click at [691, 472] on div "Employee classes" at bounding box center [672, 471] width 239 height 18
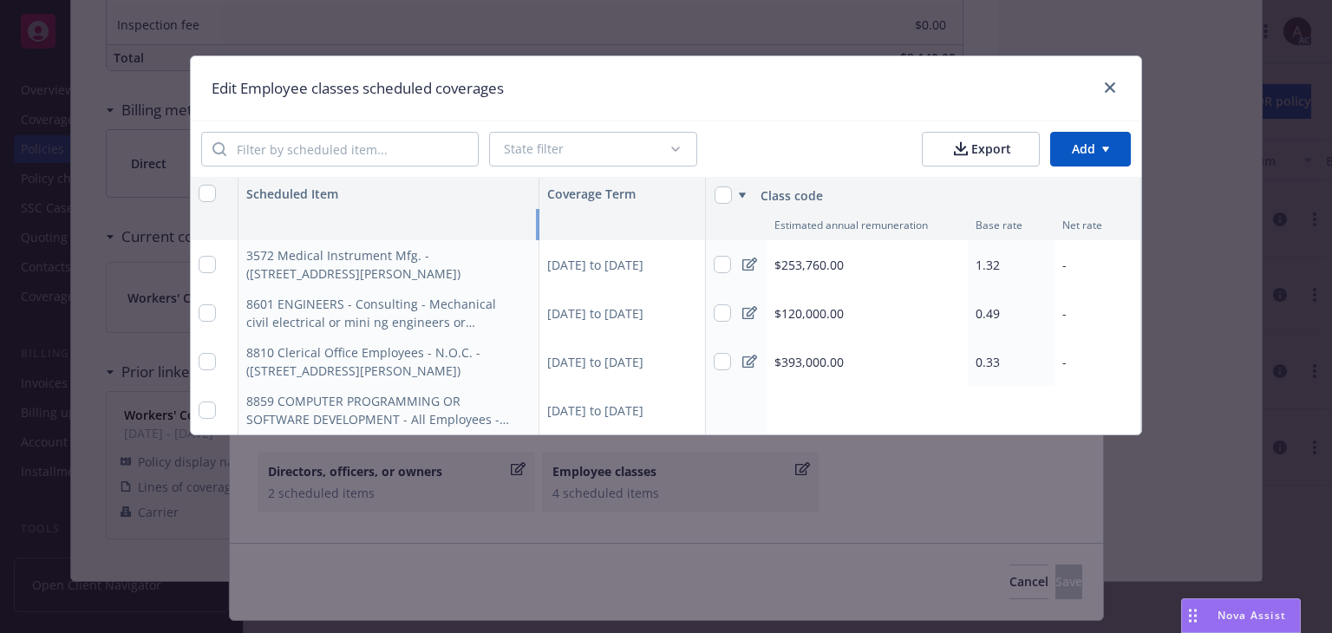
drag, startPoint x: 470, startPoint y: 210, endPoint x: 605, endPoint y: 208, distance: 134.5
click at [0, 0] on div "Estimated annual remuneration Base rate Net rate" at bounding box center [0, 0] width 0 height 0
click at [208, 269] on input "checkbox" at bounding box center [207, 264] width 17 height 17
checkbox input "true"
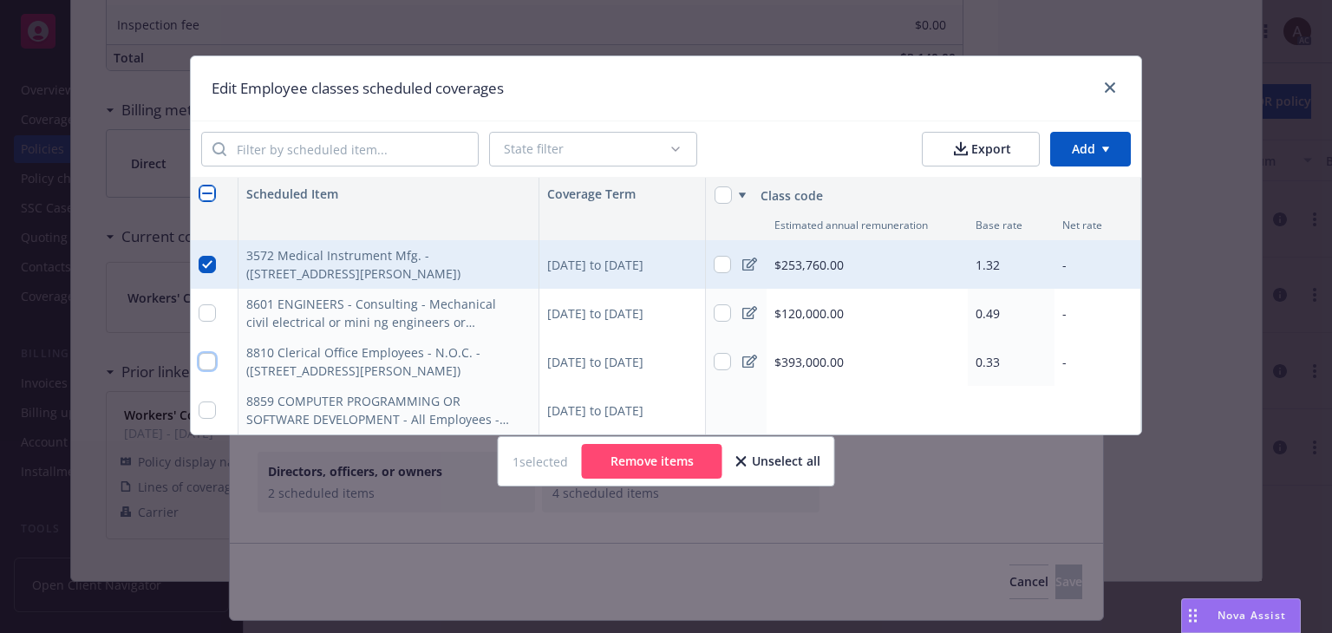
click at [207, 357] on input "checkbox" at bounding box center [207, 361] width 17 height 17
checkbox input "true"
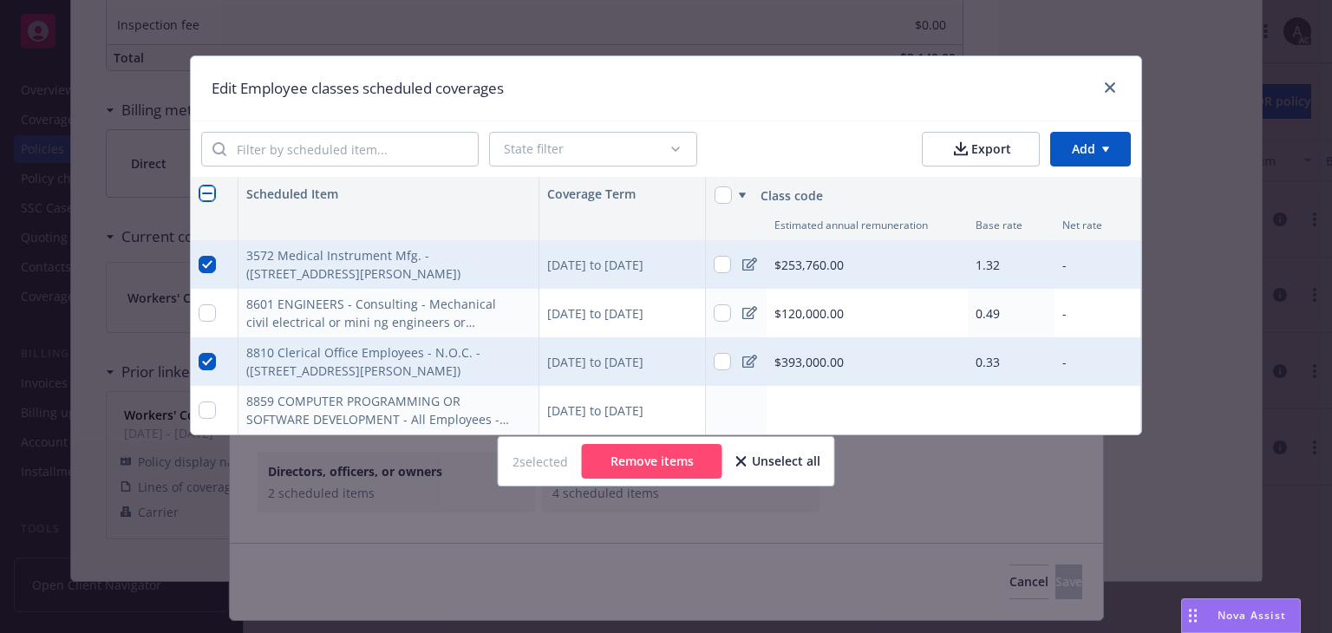
click at [645, 474] on button "Remove items" at bounding box center [652, 461] width 141 height 35
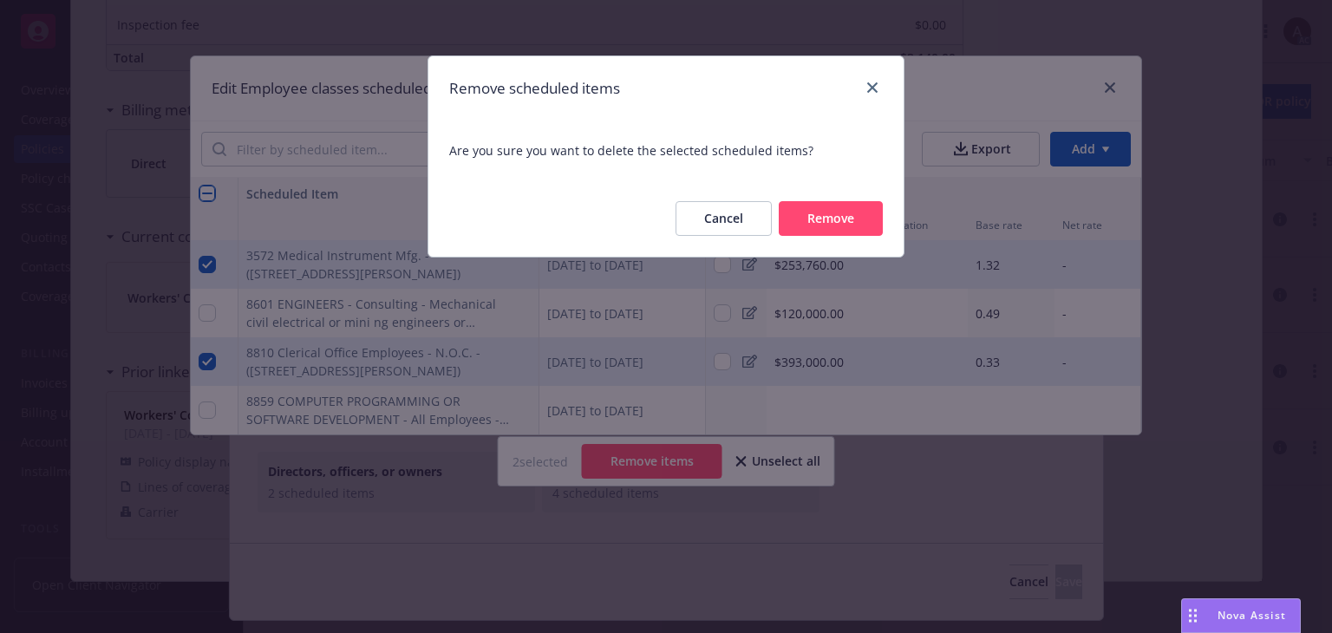
click at [805, 226] on button "Remove" at bounding box center [831, 218] width 104 height 35
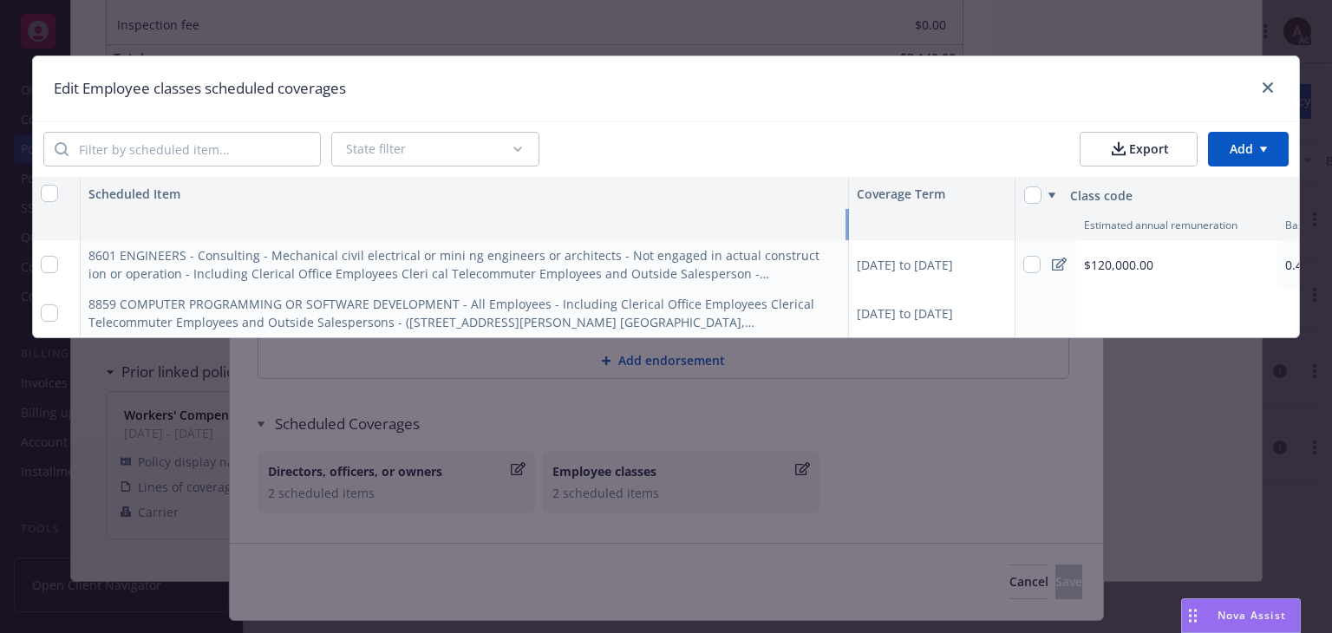
drag, startPoint x: 537, startPoint y: 216, endPoint x: 1005, endPoint y: 221, distance: 467.6
click at [0, 0] on div "Estimated annual remuneration Base rate Net rate" at bounding box center [0, 0] width 0 height 0
click at [1270, 84] on icon "close" at bounding box center [1268, 87] width 10 height 10
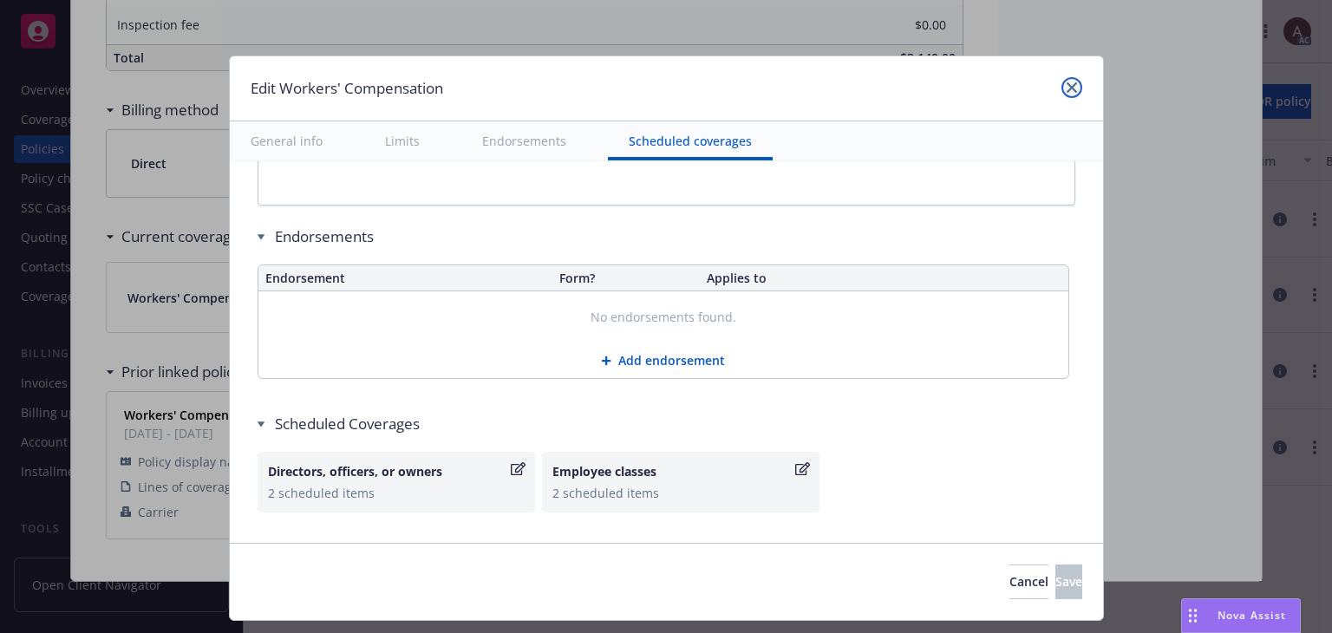
click at [1069, 91] on icon "close" at bounding box center [1072, 87] width 10 height 10
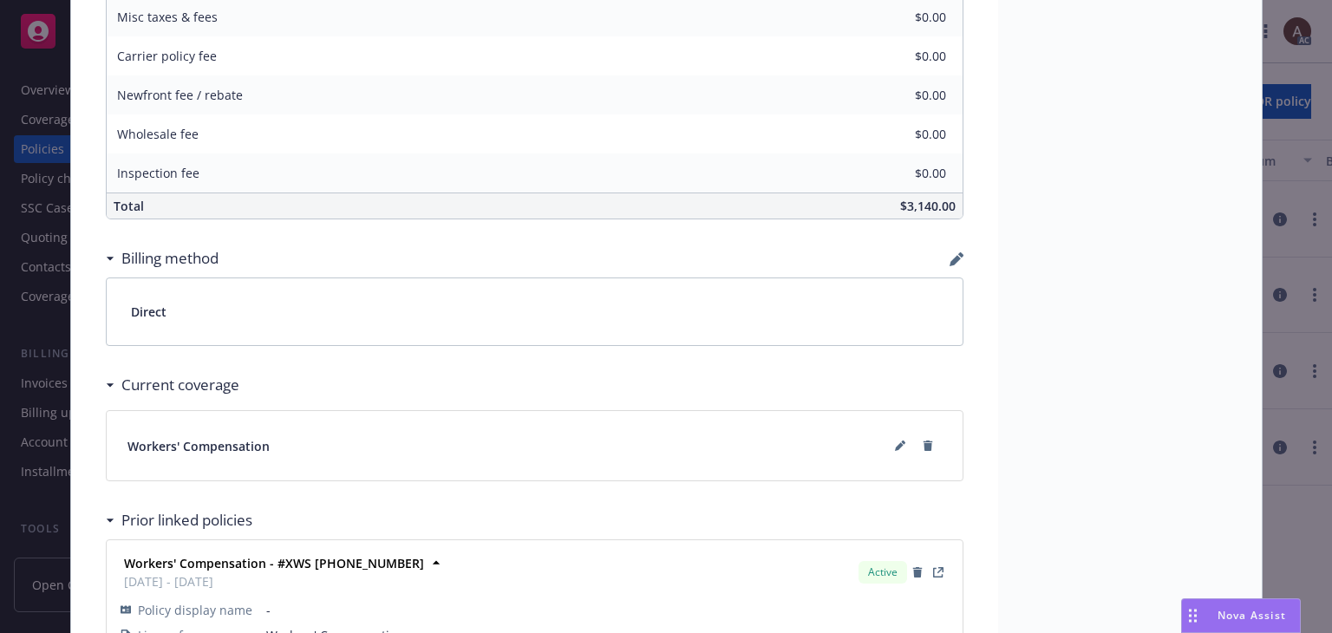
scroll to position [1126, 0]
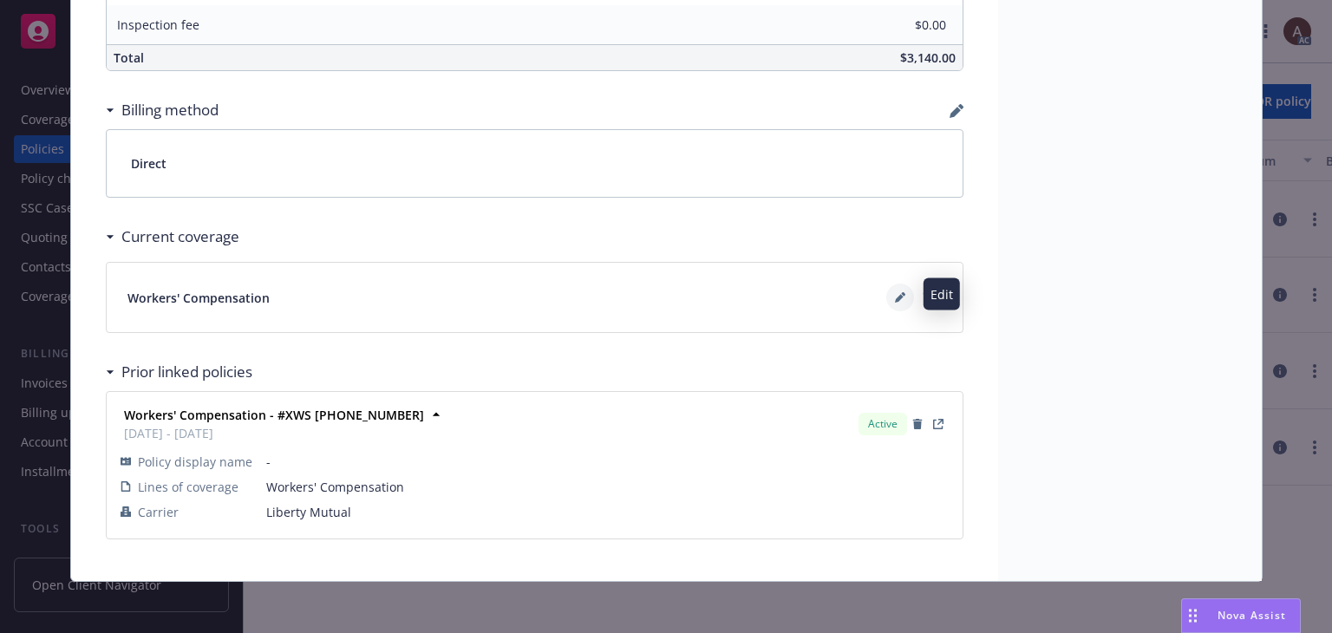
click at [895, 296] on icon at bounding box center [899, 299] width 9 height 9
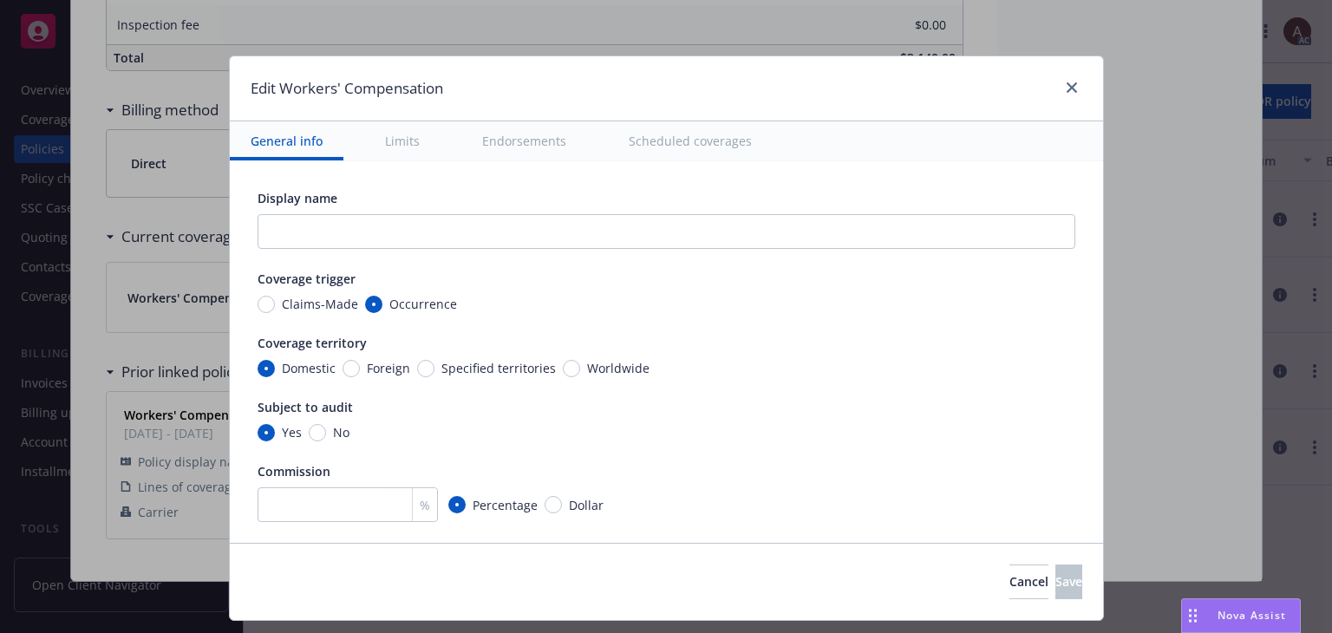
click at [658, 154] on button "Scheduled coverages" at bounding box center [690, 140] width 165 height 39
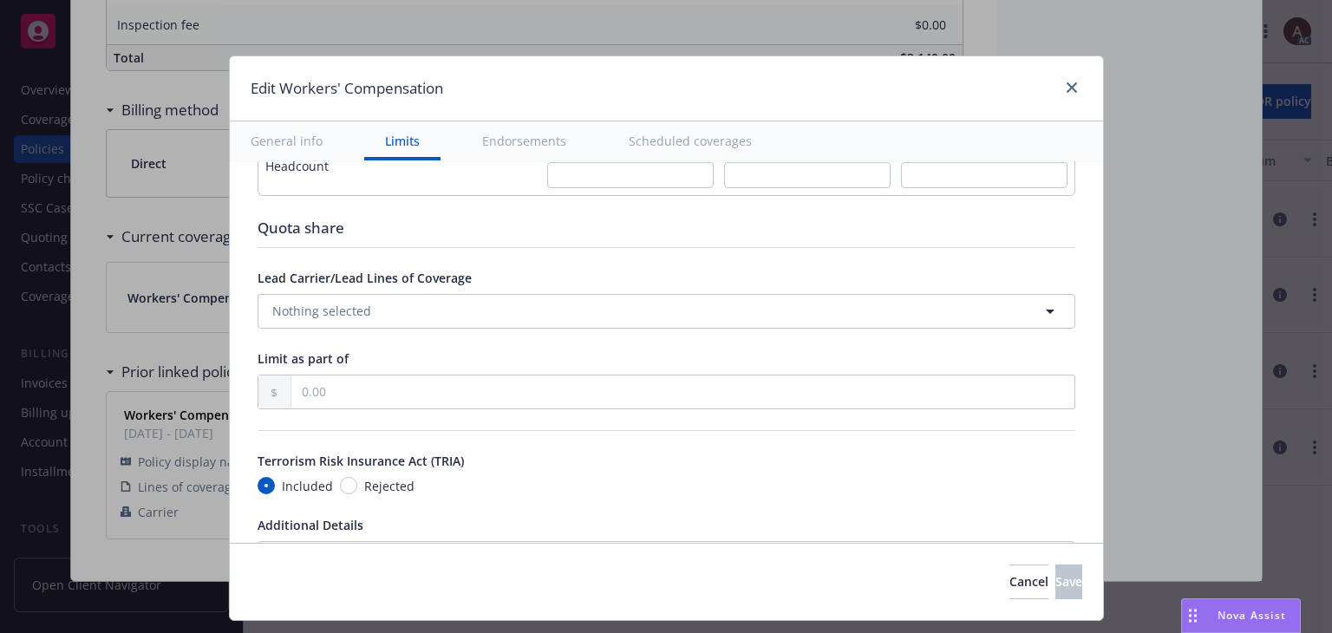
scroll to position [1649, 0]
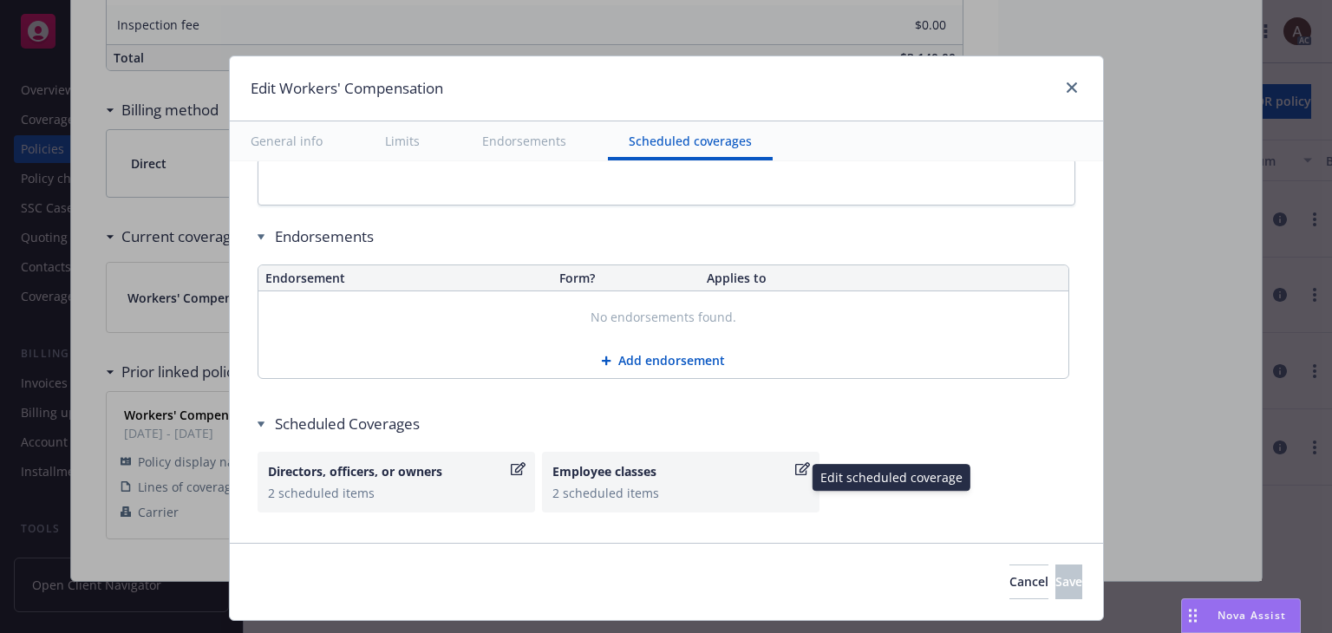
click at [656, 484] on div "2 scheduled items" at bounding box center [681, 493] width 257 height 18
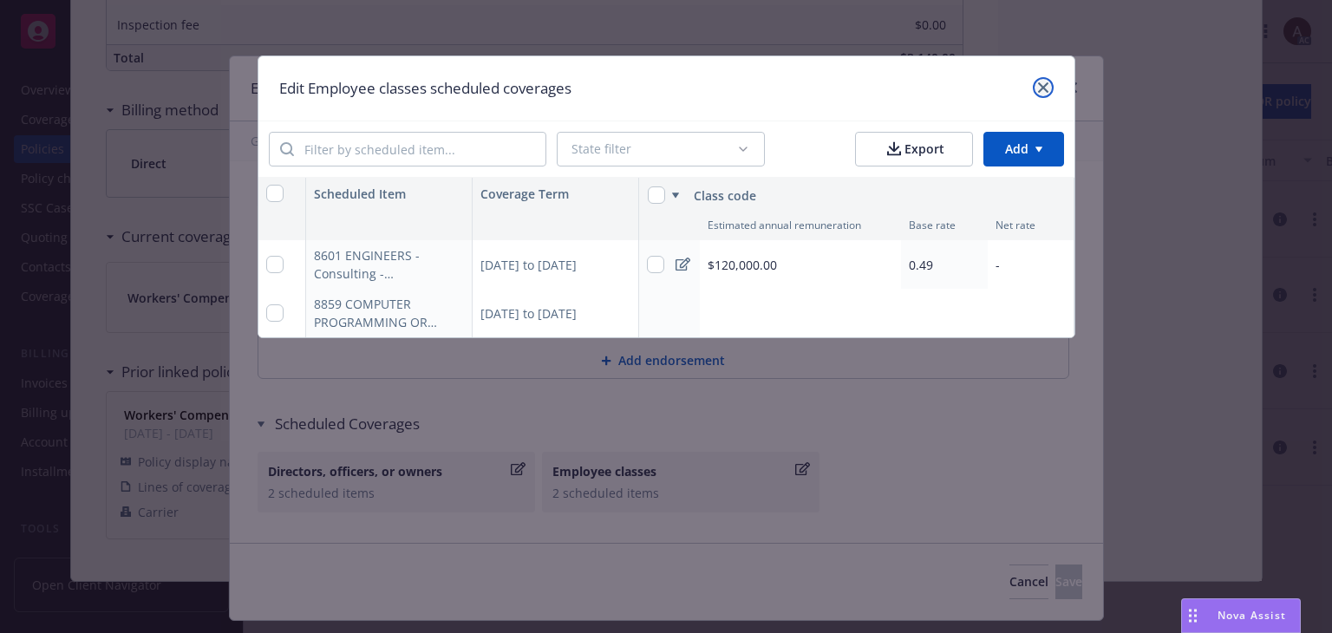
click at [1042, 91] on icon "close" at bounding box center [1043, 87] width 10 height 10
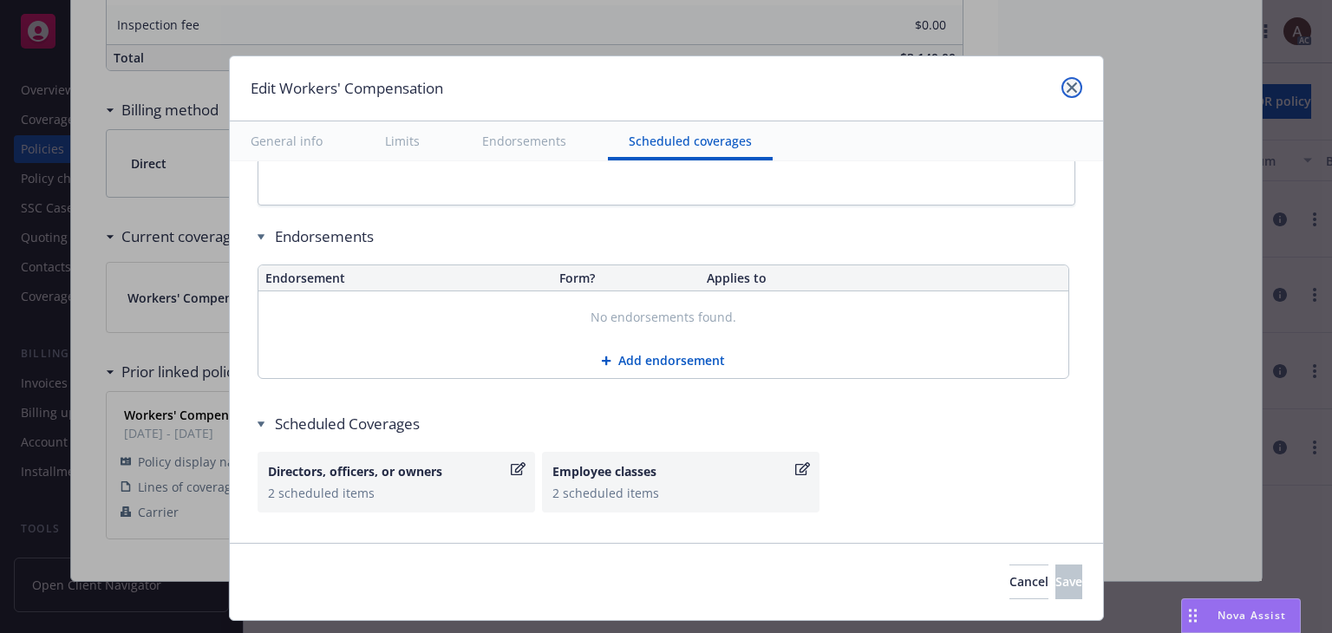
click at [1067, 82] on icon "close" at bounding box center [1072, 87] width 10 height 10
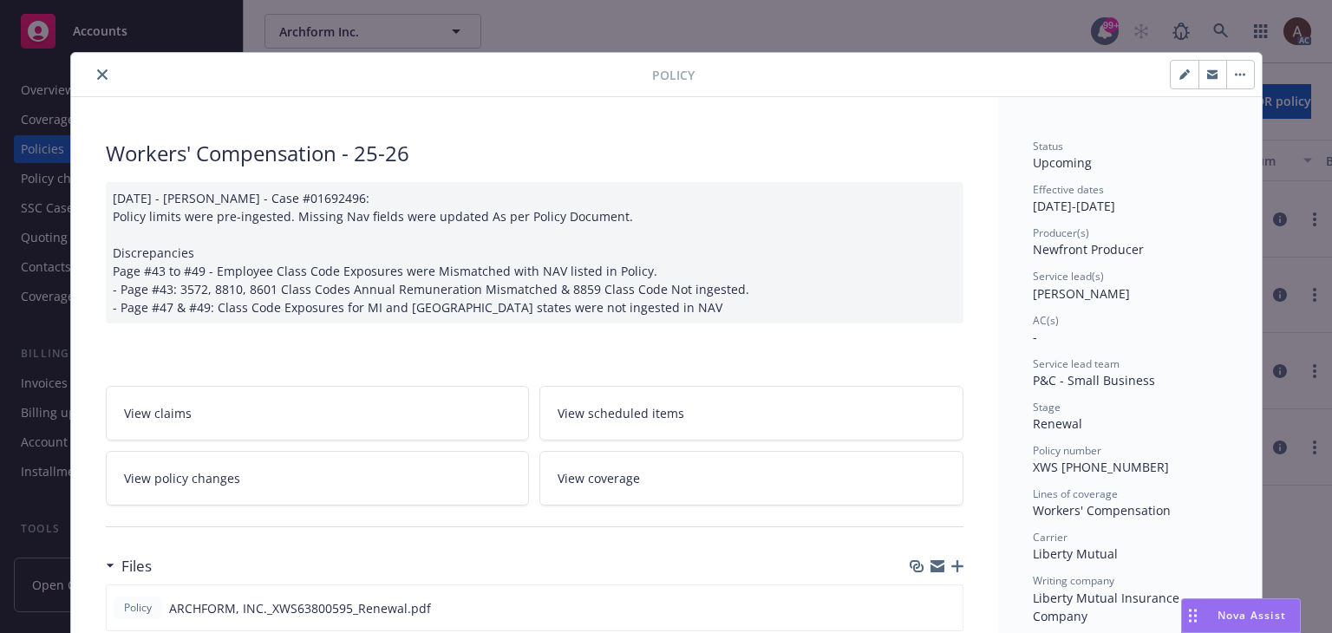
scroll to position [0, 0]
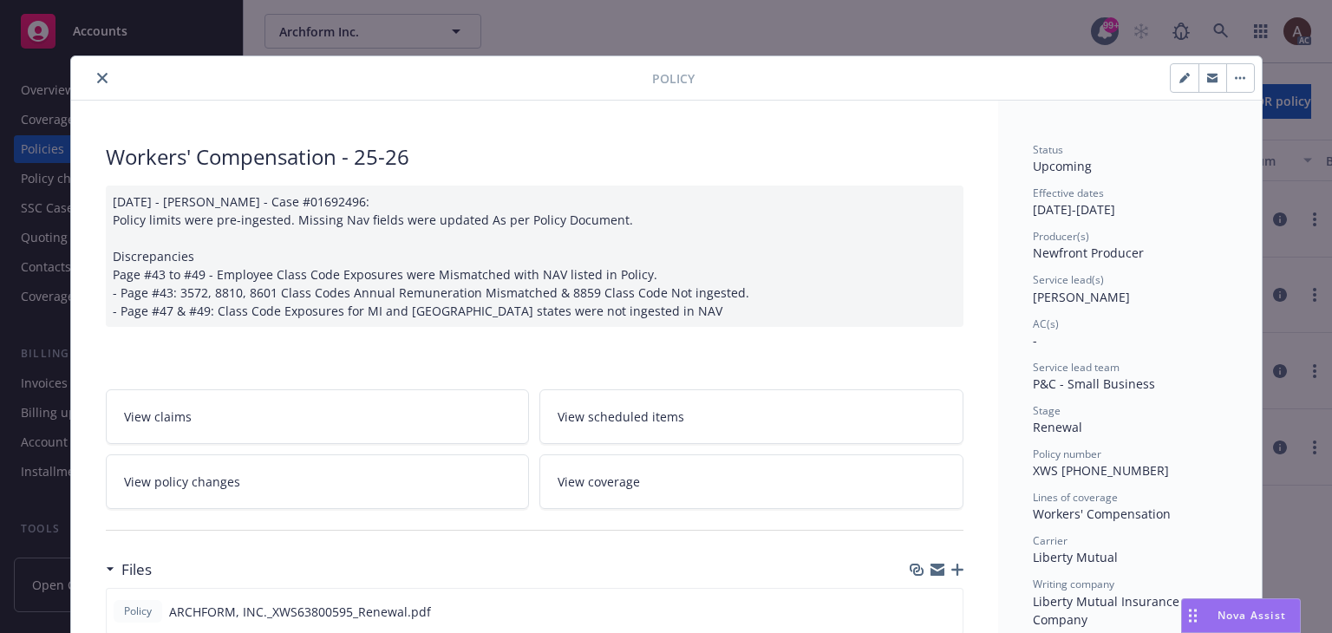
click at [97, 79] on icon "close" at bounding box center [102, 78] width 10 height 10
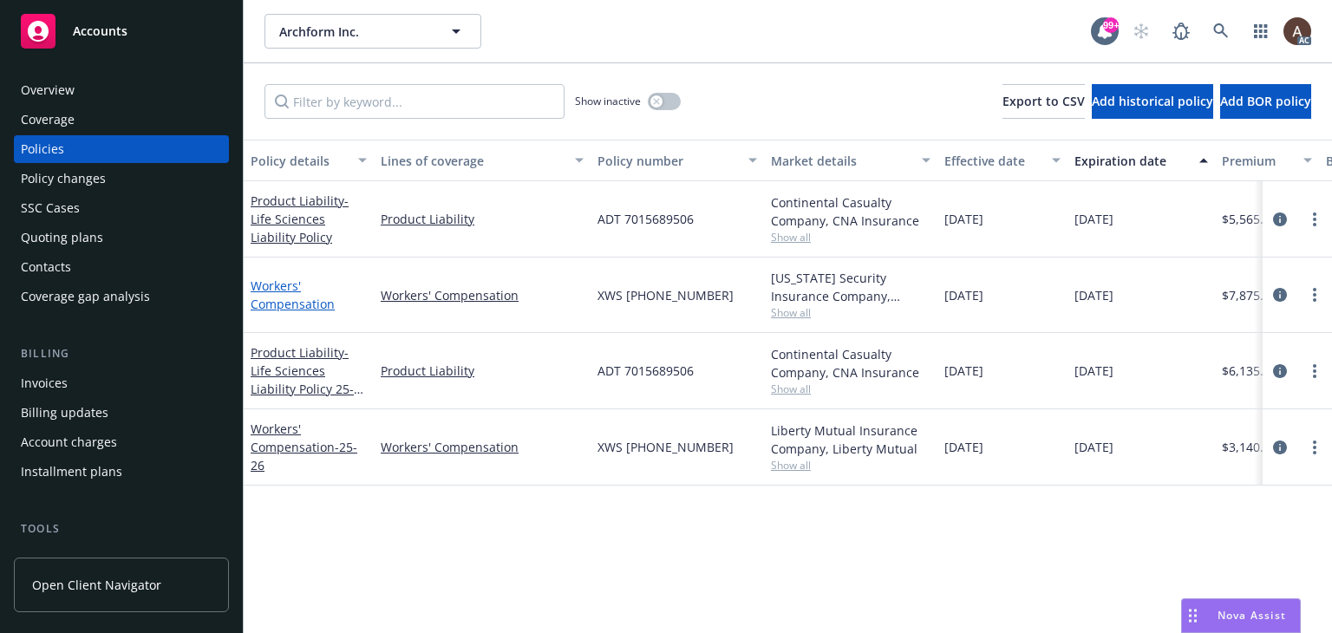
click at [287, 296] on link "Workers' Compensation" at bounding box center [293, 295] width 84 height 35
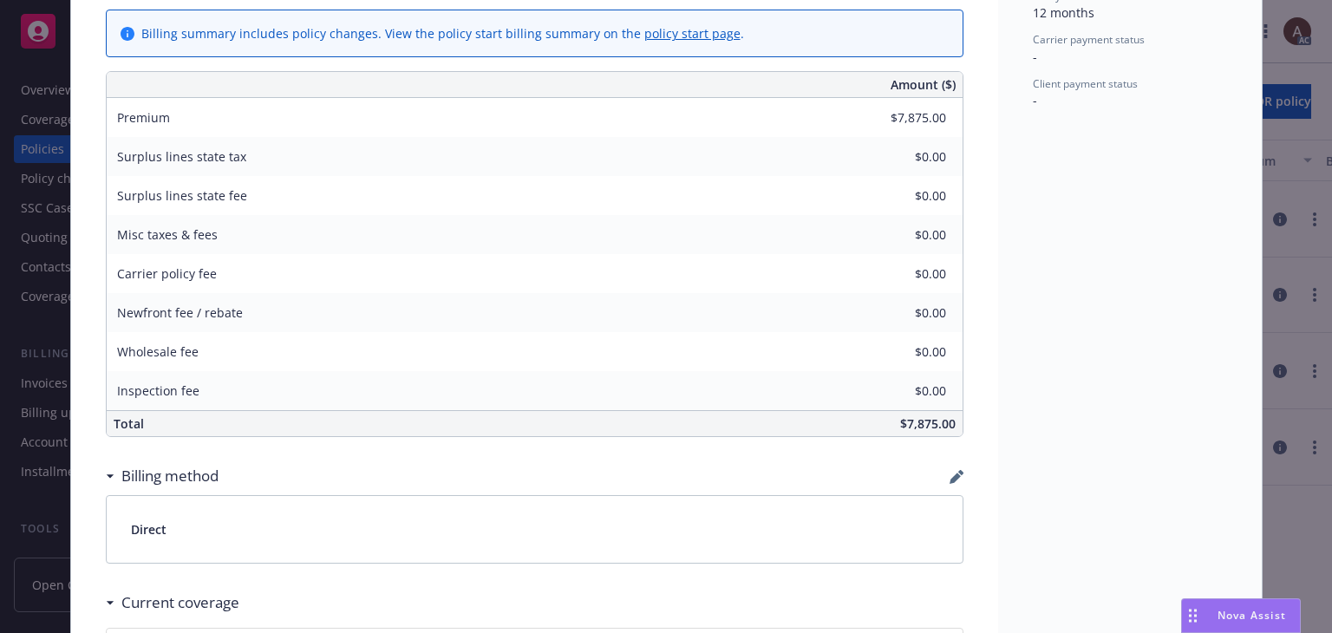
scroll to position [1214, 0]
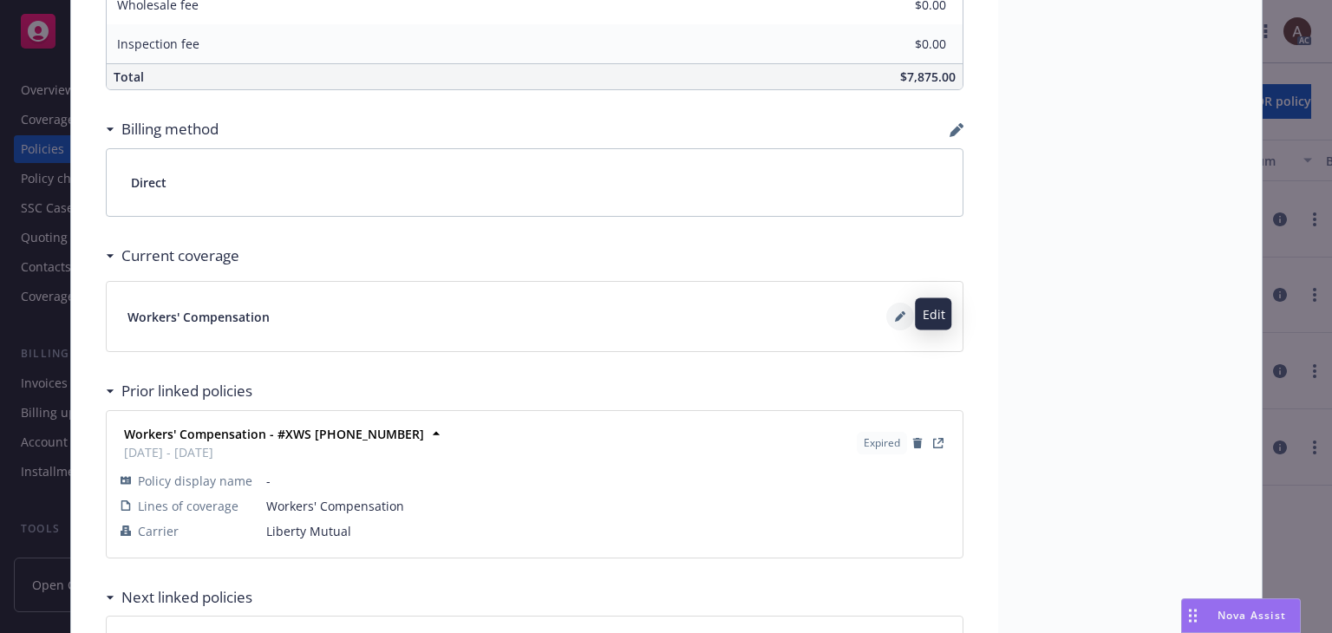
click at [895, 315] on icon at bounding box center [899, 318] width 9 height 9
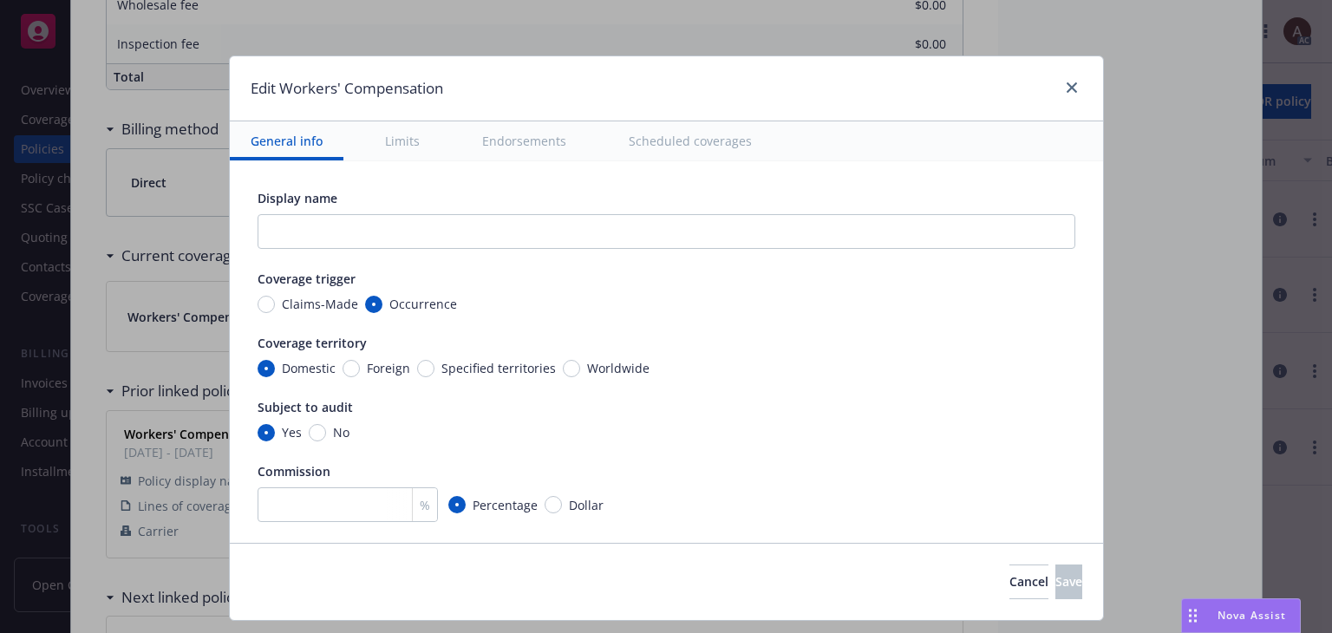
click at [667, 142] on button "Scheduled coverages" at bounding box center [690, 140] width 165 height 39
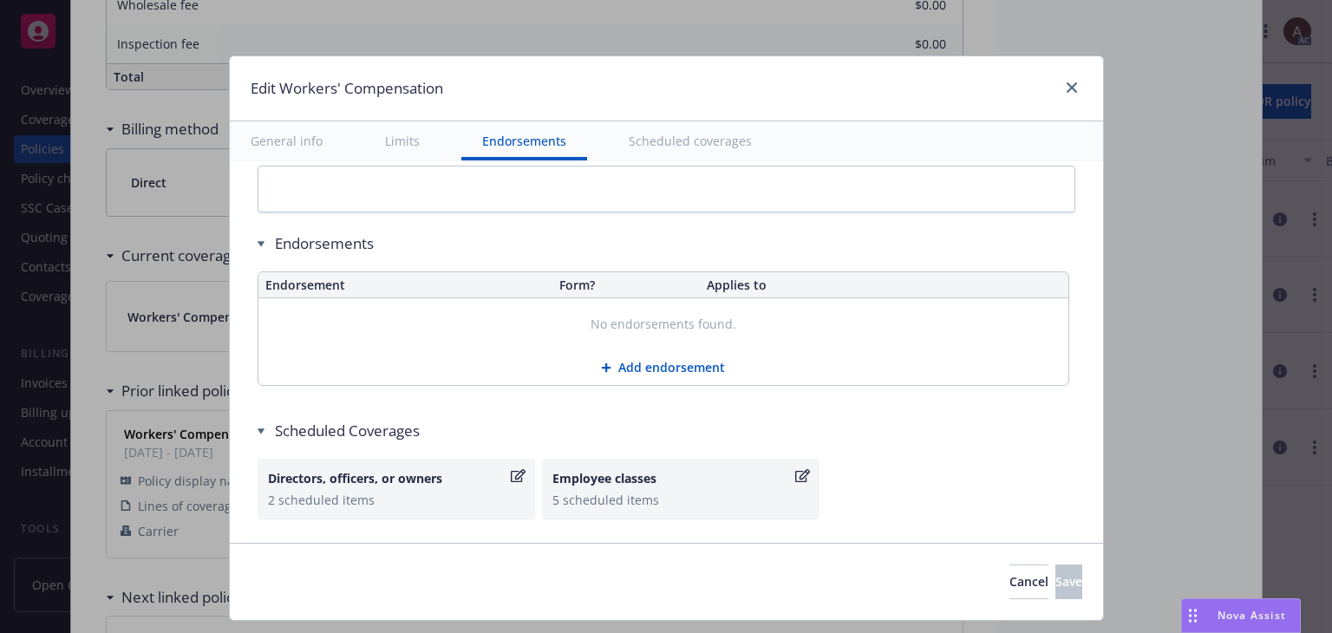
scroll to position [1649, 0]
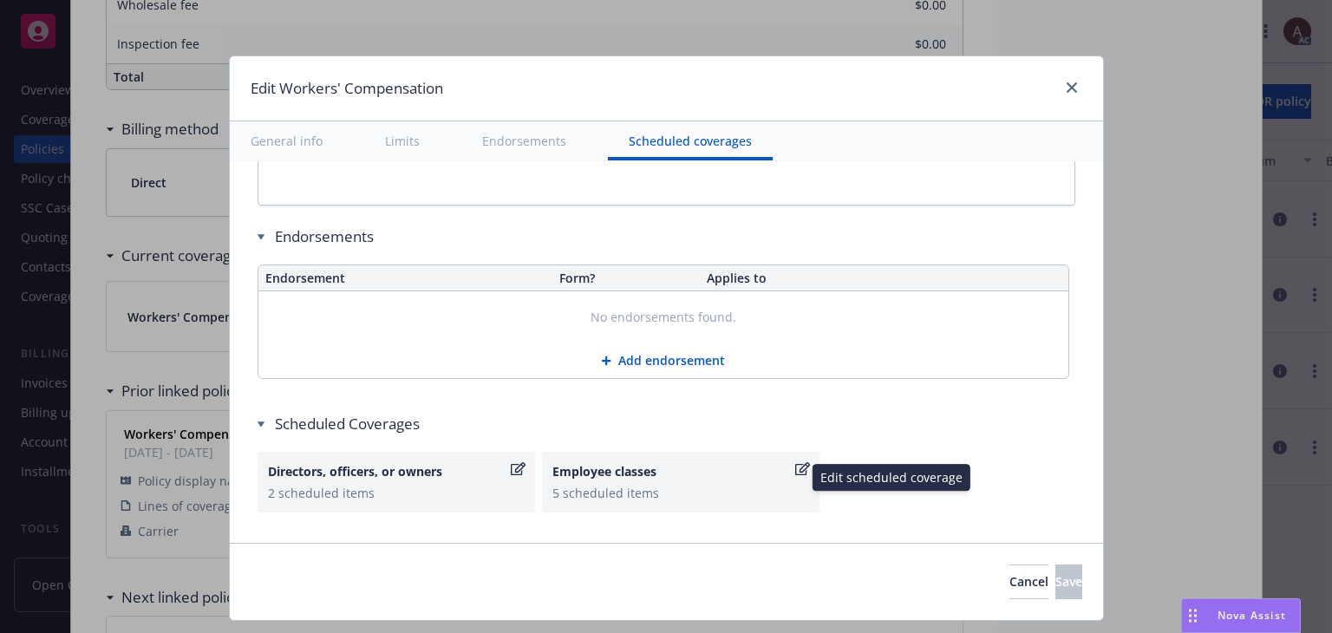
click at [642, 484] on div "5 scheduled items" at bounding box center [681, 493] width 257 height 18
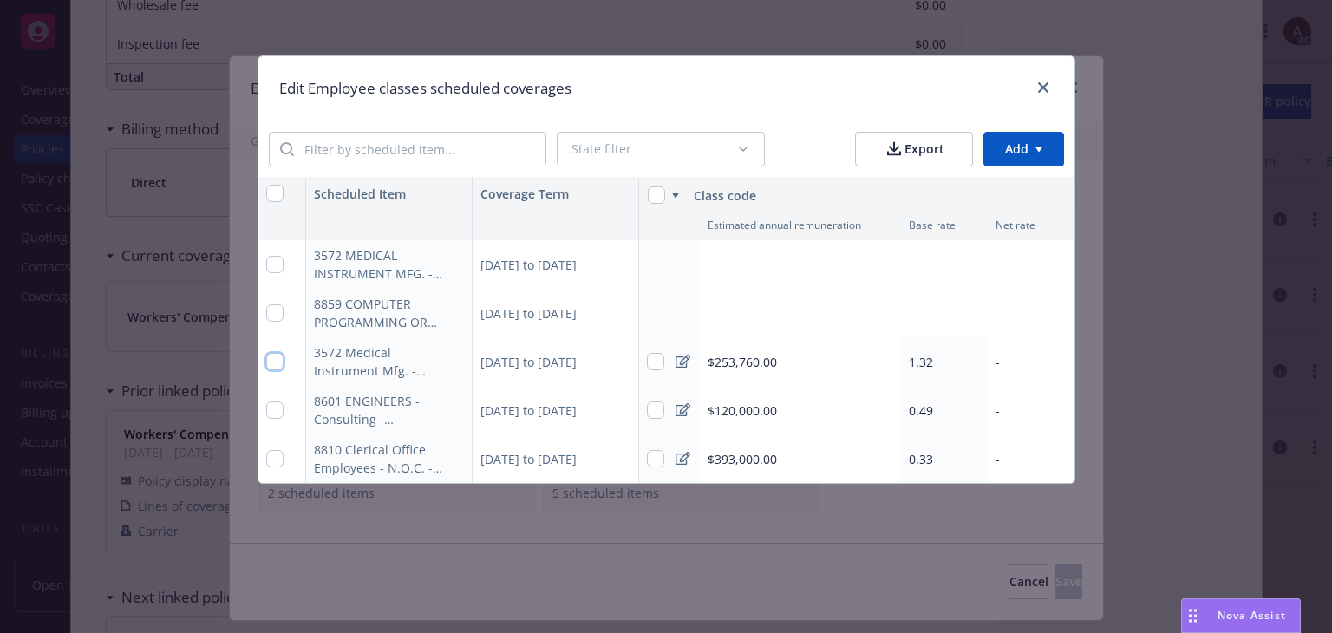
click at [278, 359] on input "checkbox" at bounding box center [274, 361] width 17 height 17
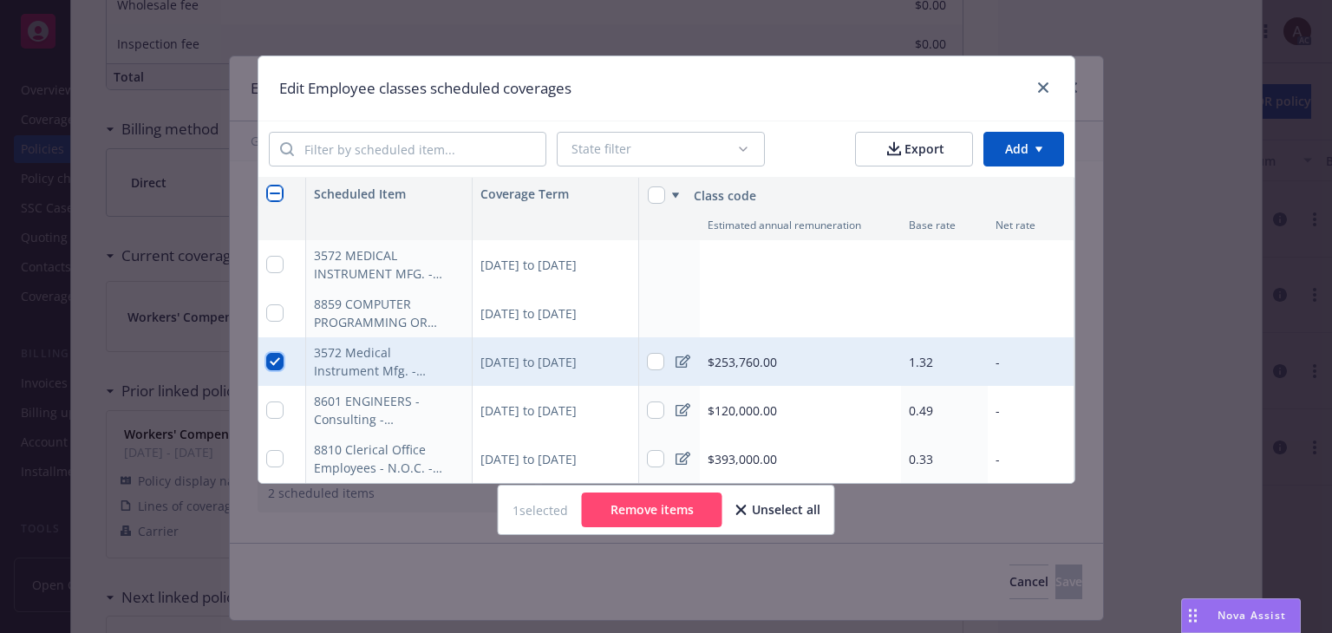
click at [279, 360] on input "checkbox" at bounding box center [274, 361] width 17 height 17
checkbox input "false"
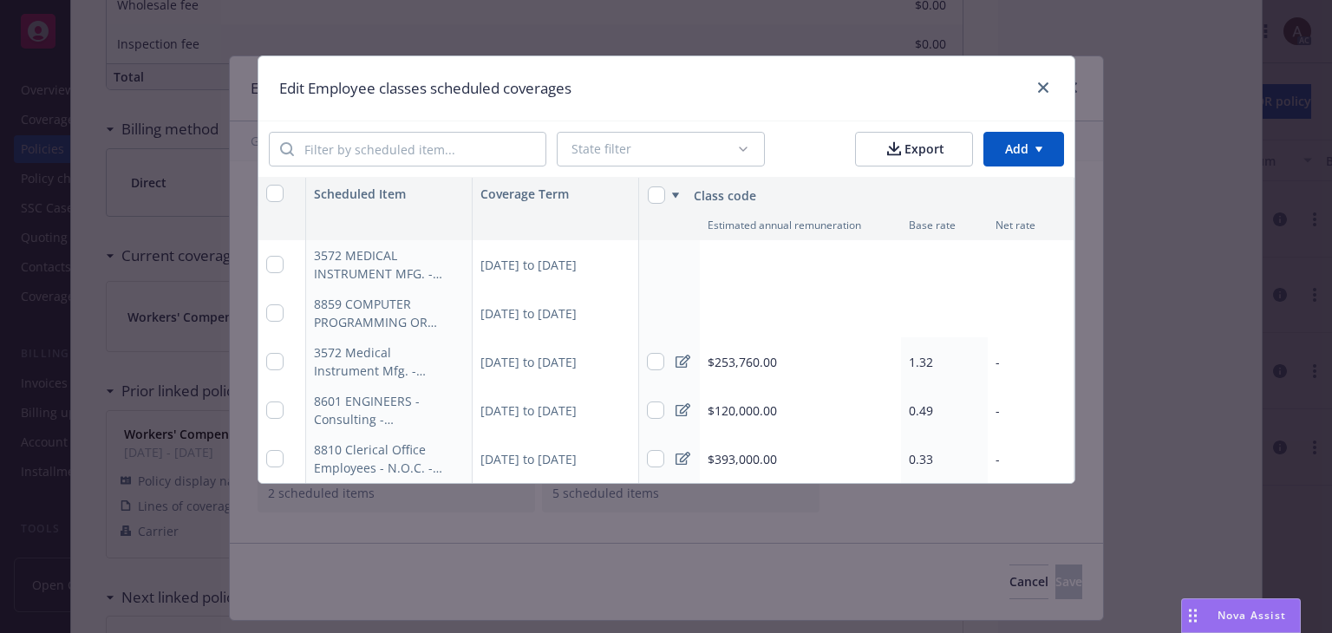
click at [572, 352] on div "09/10/2024 to 09/10/2025" at bounding box center [556, 361] width 167 height 49
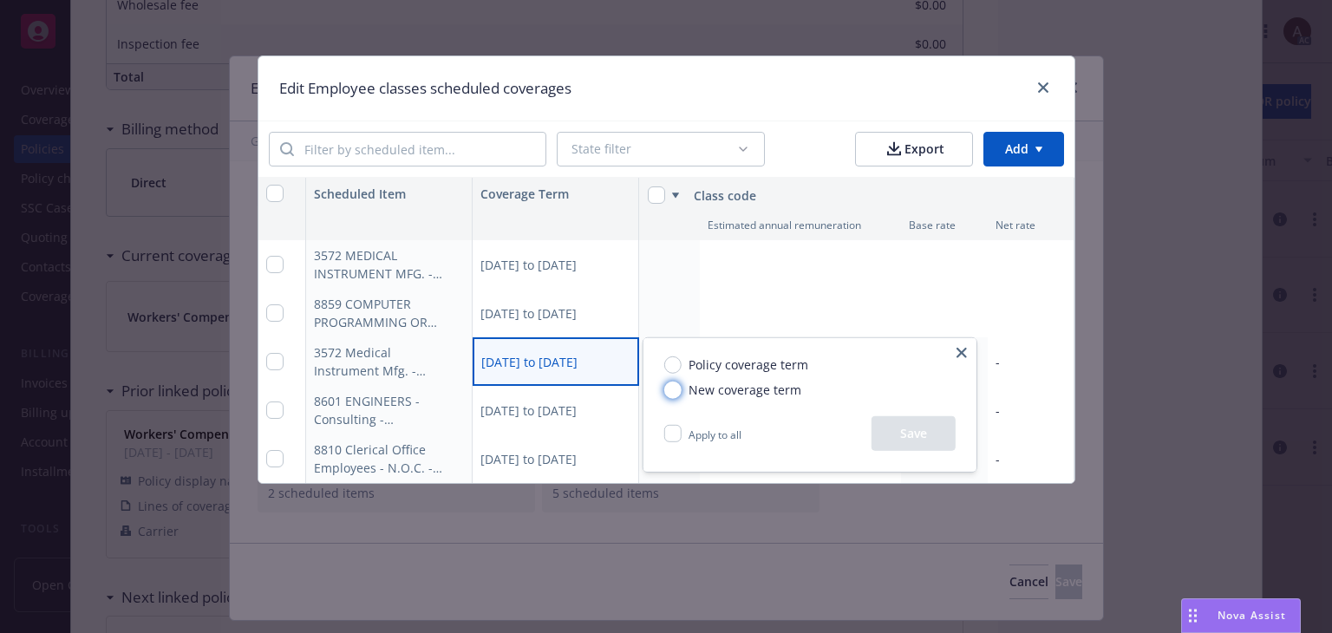
click at [674, 386] on input "New coverage term" at bounding box center [672, 389] width 17 height 17
radio input "true"
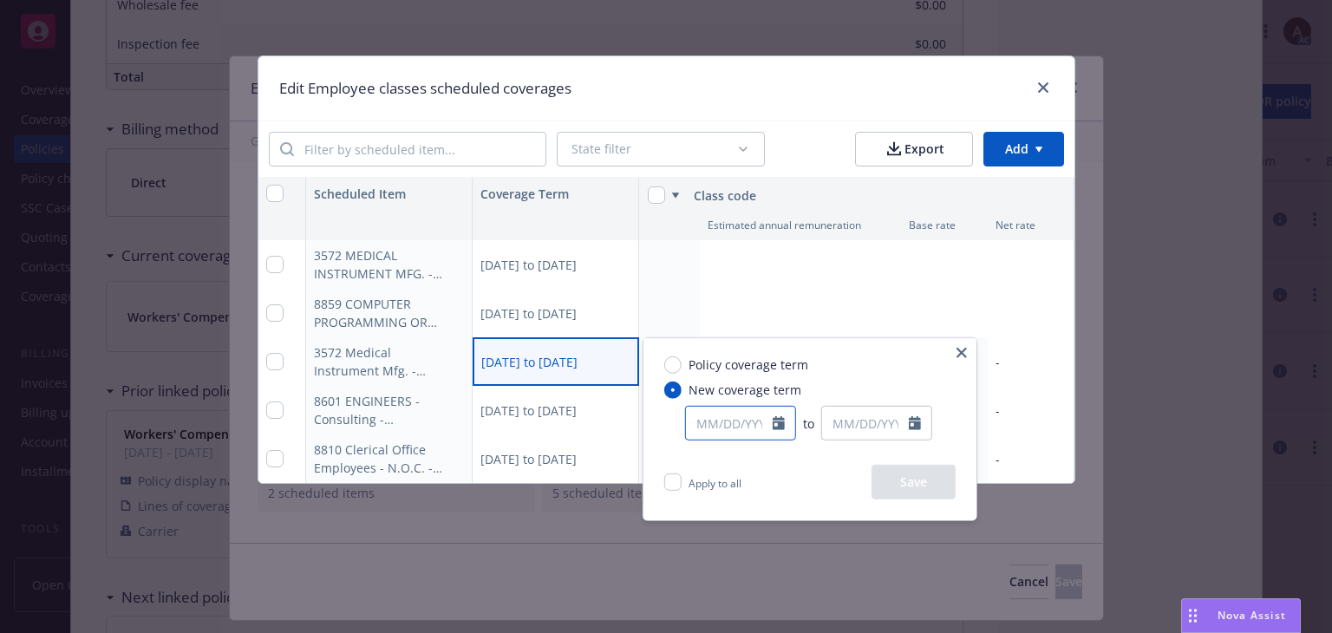
click at [736, 433] on input "text" at bounding box center [729, 423] width 87 height 33
select select "8"
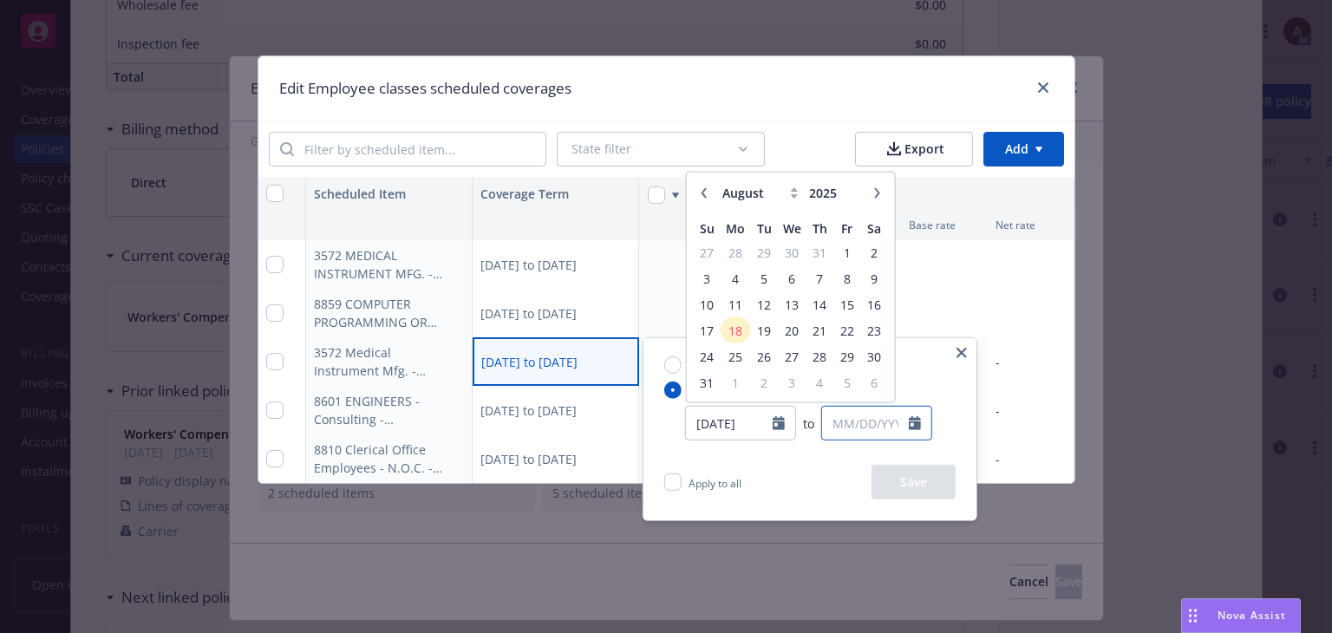
click at [875, 426] on input "text" at bounding box center [865, 423] width 87 height 33
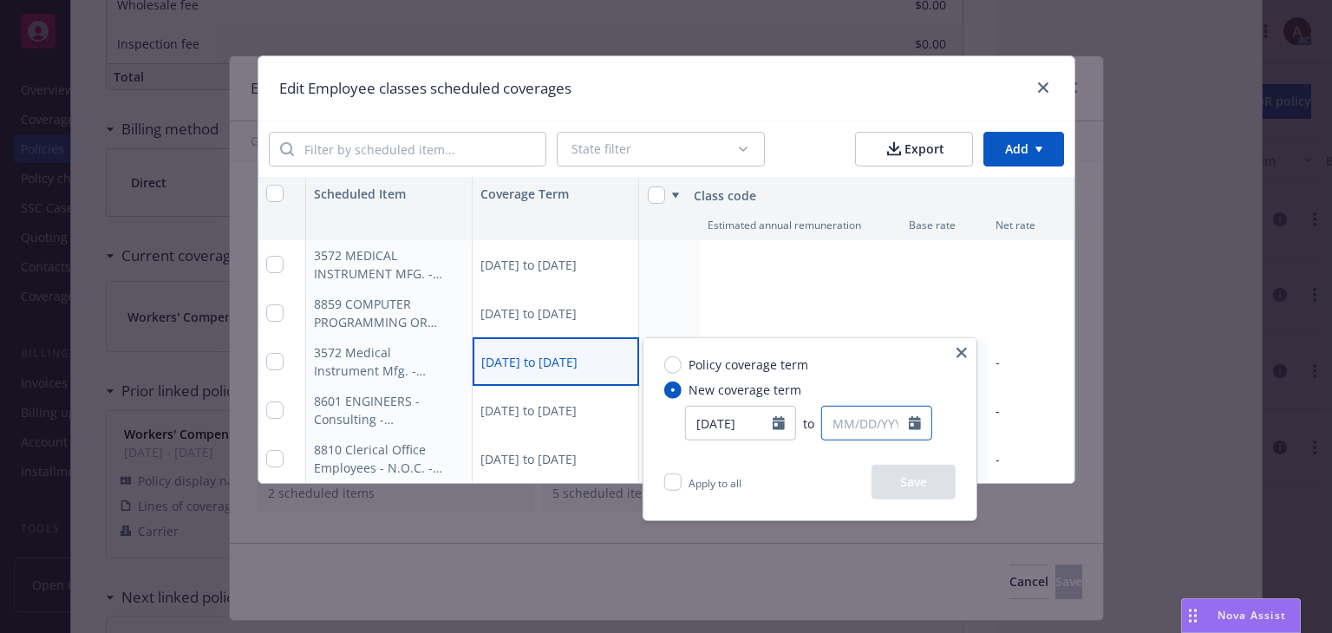
type input "09/10/2024"
select select "8"
type input "08/05/2025"
click at [825, 462] on div "Policy coverage term New coverage term 09/10/2024 to 08/05/2025 January Februar…" at bounding box center [810, 401] width 333 height 127
click at [899, 481] on button "Save" at bounding box center [914, 482] width 84 height 35
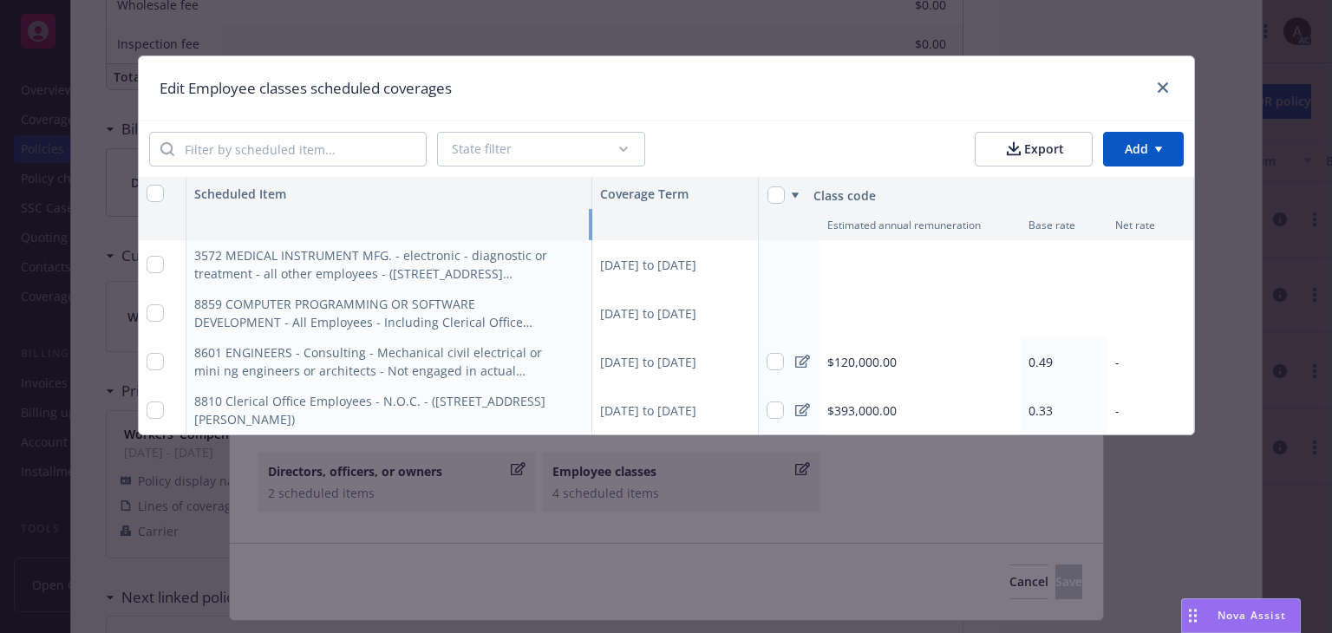
drag, startPoint x: 468, startPoint y: 223, endPoint x: 708, endPoint y: 232, distance: 239.6
click at [0, 0] on div "Estimated annual remuneration Base rate Net rate" at bounding box center [0, 0] width 0 height 0
click at [159, 410] on input "checkbox" at bounding box center [155, 410] width 17 height 17
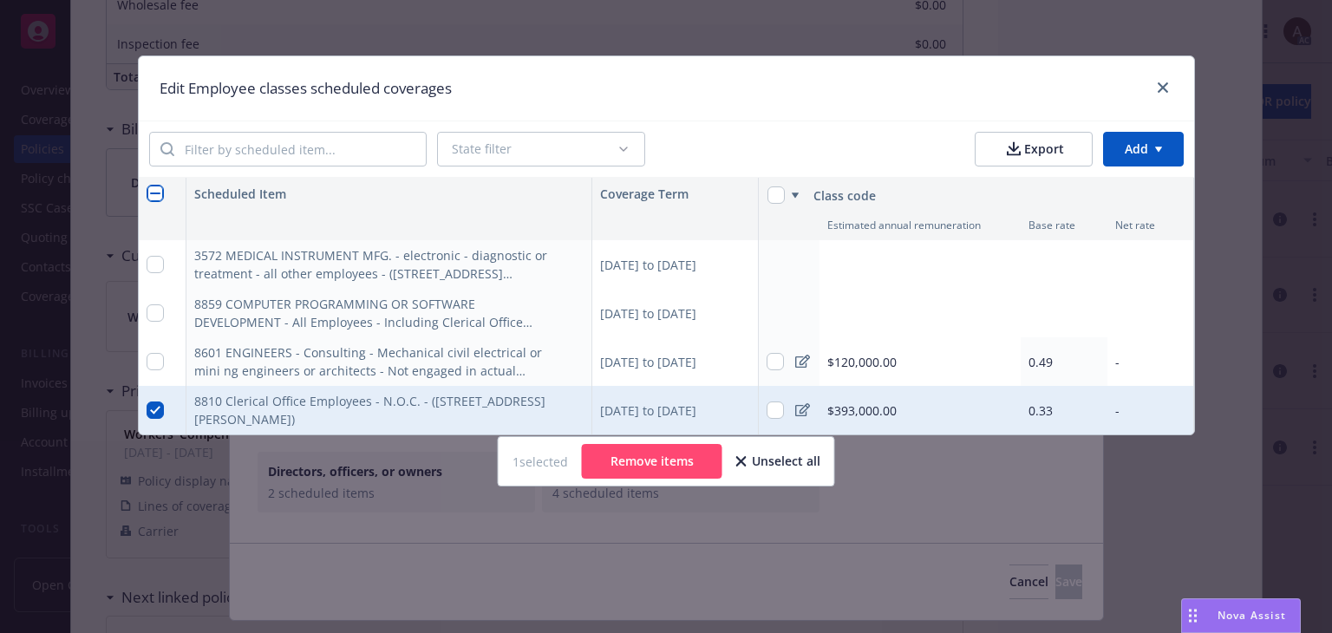
click at [727, 410] on div "09/10/2024 to 09/10/2025" at bounding box center [675, 410] width 167 height 49
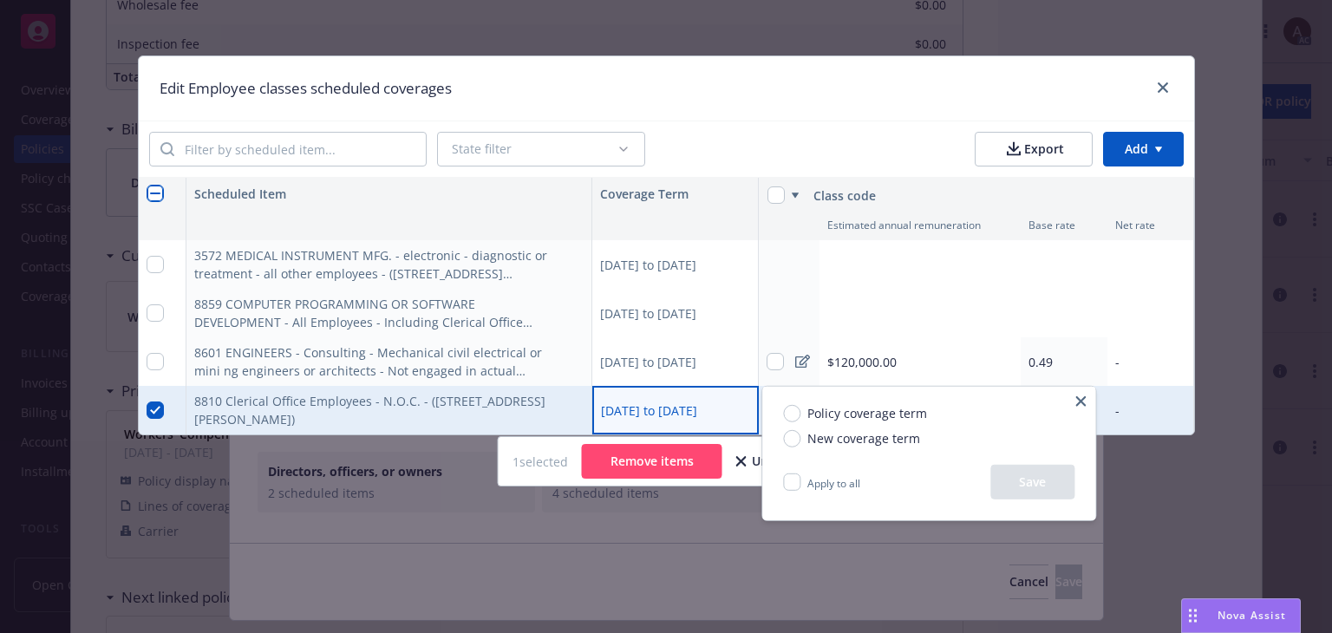
click at [158, 405] on html "Accounts Overview Coverage Policies Policy changes SSC Cases Quoting plans Cont…" at bounding box center [666, 316] width 1332 height 633
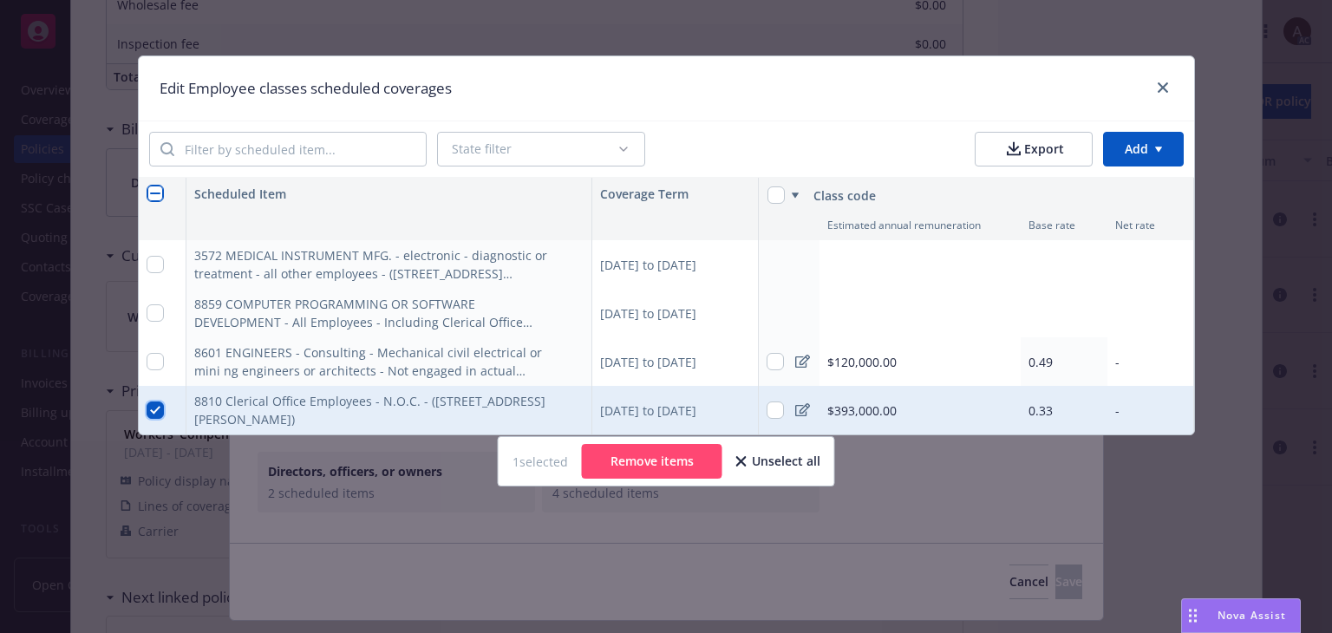
click at [152, 410] on input "checkbox" at bounding box center [155, 410] width 17 height 17
checkbox input "false"
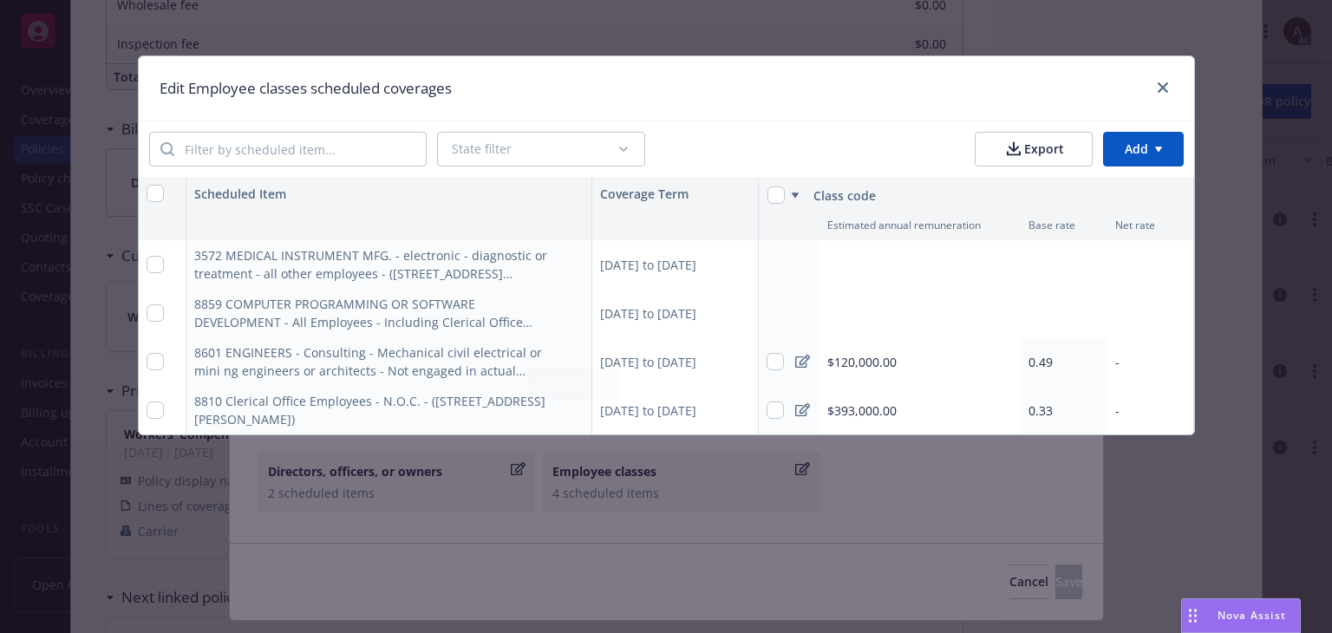
click at [687, 415] on div "09/10/2024 to 09/10/2025" at bounding box center [675, 410] width 167 height 49
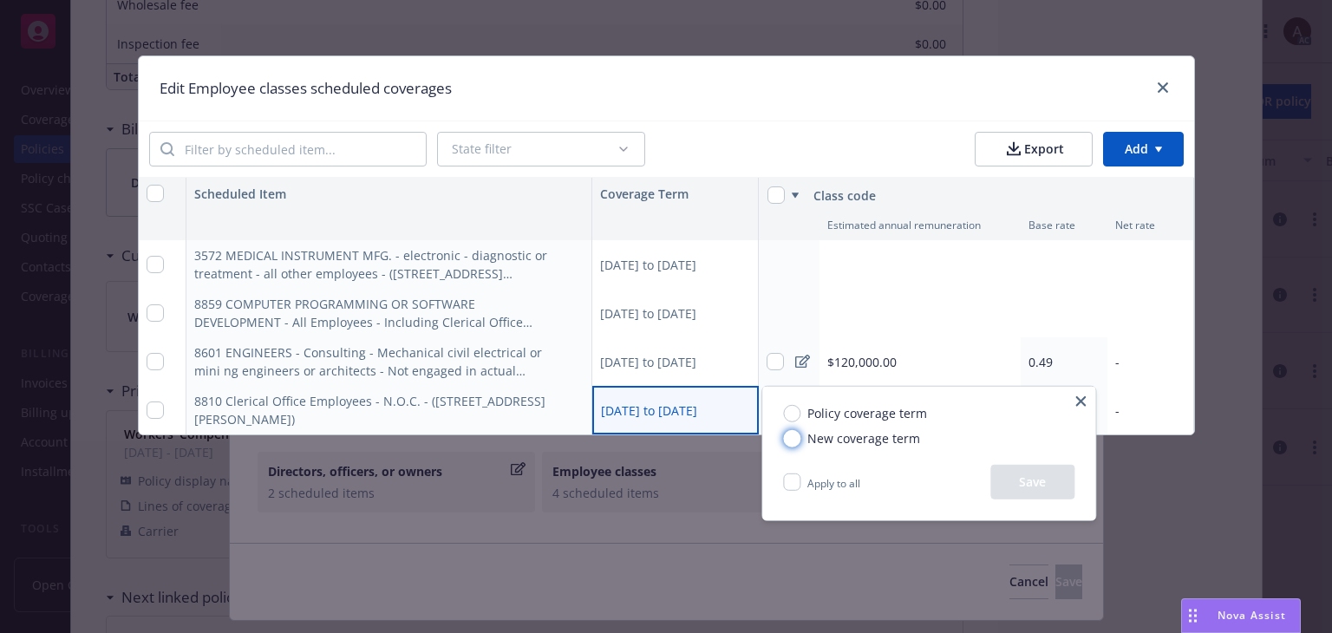
click at [794, 439] on input "New coverage term" at bounding box center [791, 437] width 17 height 17
radio input "true"
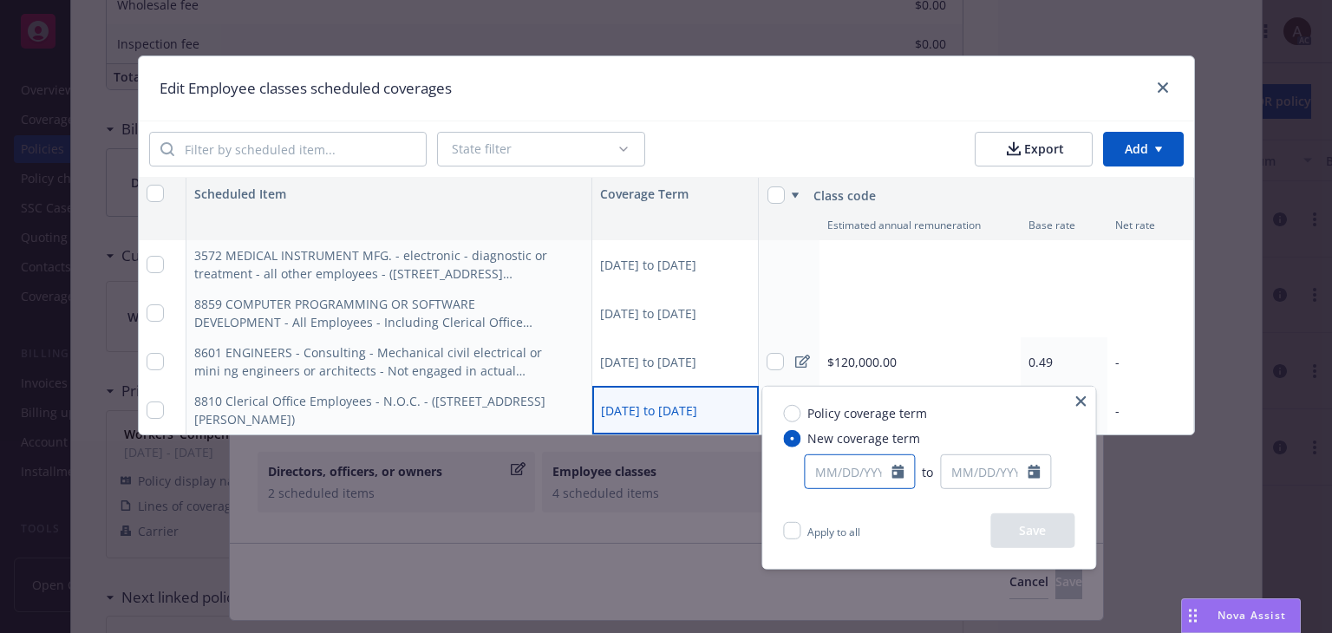
click at [846, 476] on input "text" at bounding box center [848, 471] width 87 height 33
select select "8"
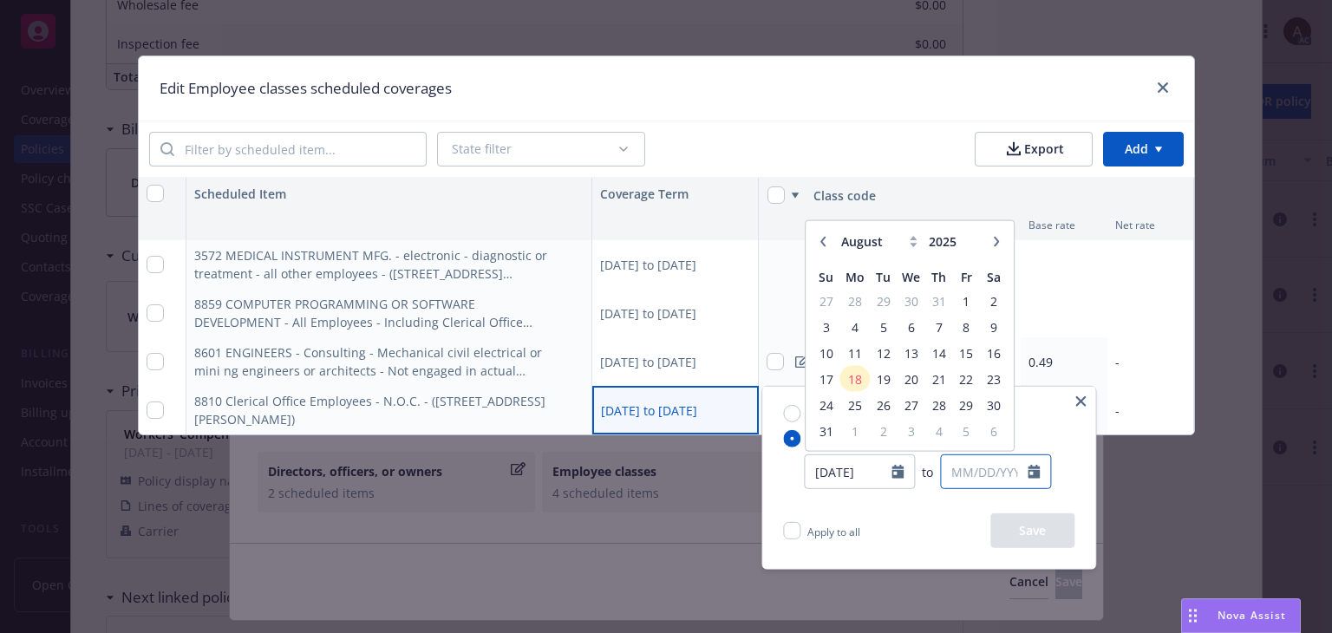
click at [963, 474] on input "text" at bounding box center [984, 471] width 87 height 33
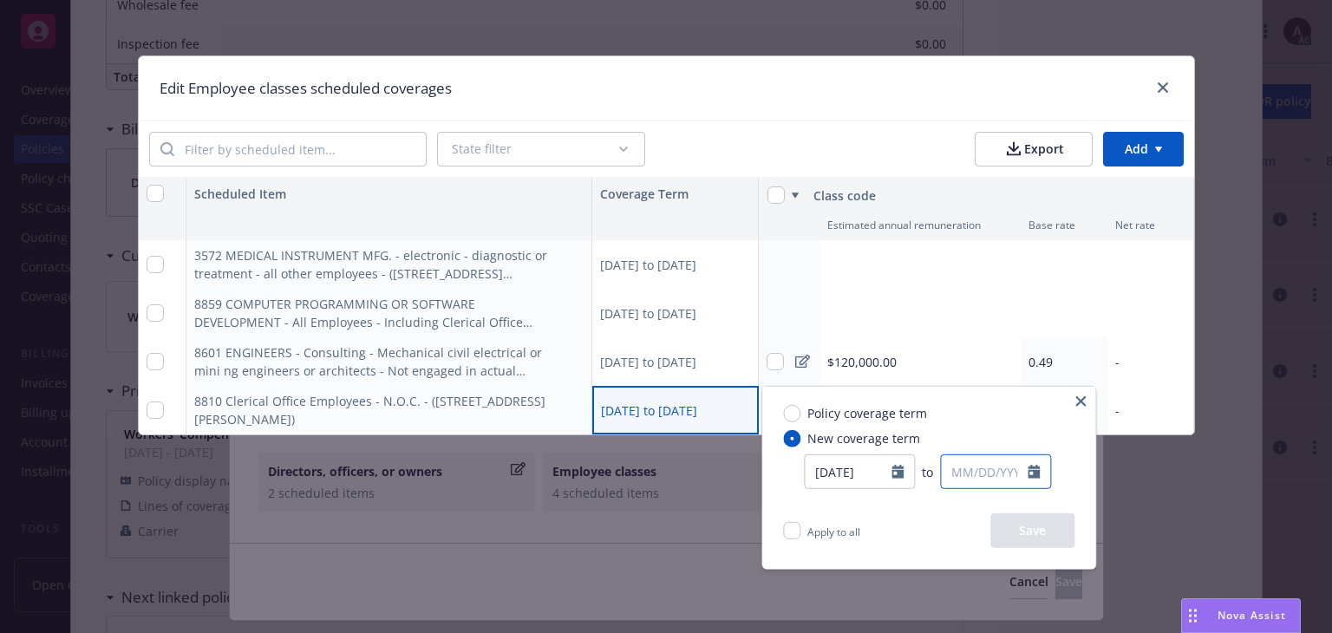
type input "09/10/2024"
select select "8"
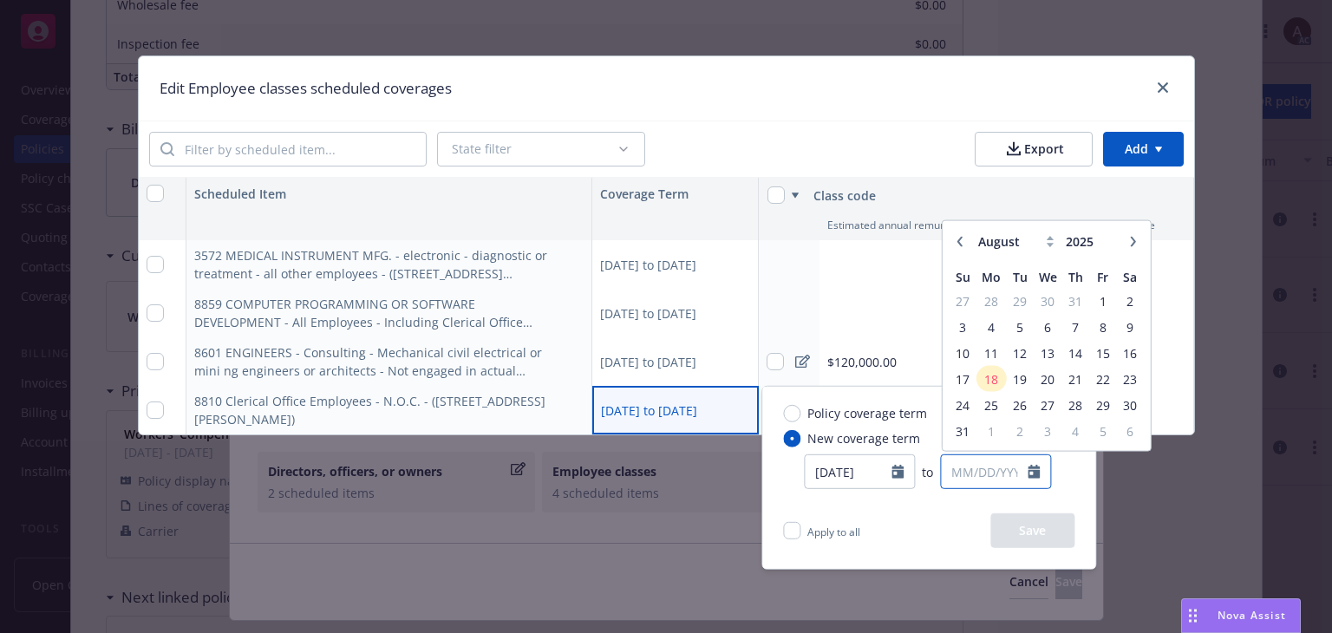
type input "/"
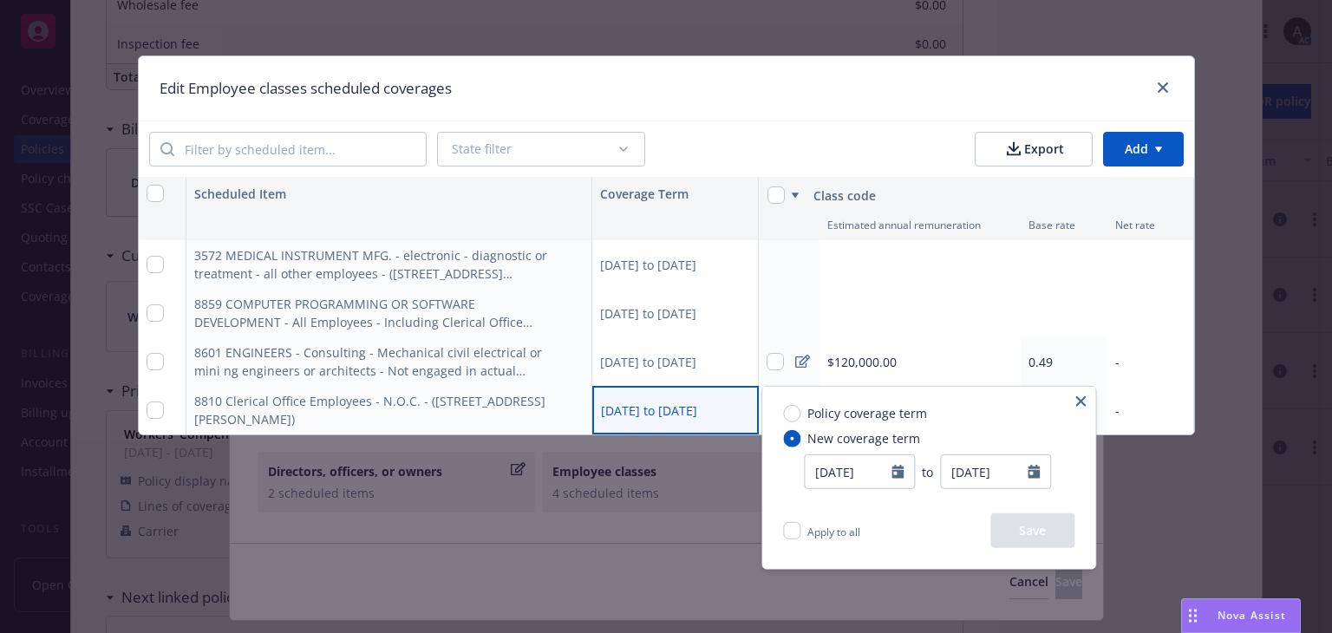
type input "08/05/2025"
click at [944, 515] on div "Apply to all Save" at bounding box center [929, 542] width 333 height 56
click at [1018, 523] on button "Save" at bounding box center [1033, 531] width 84 height 35
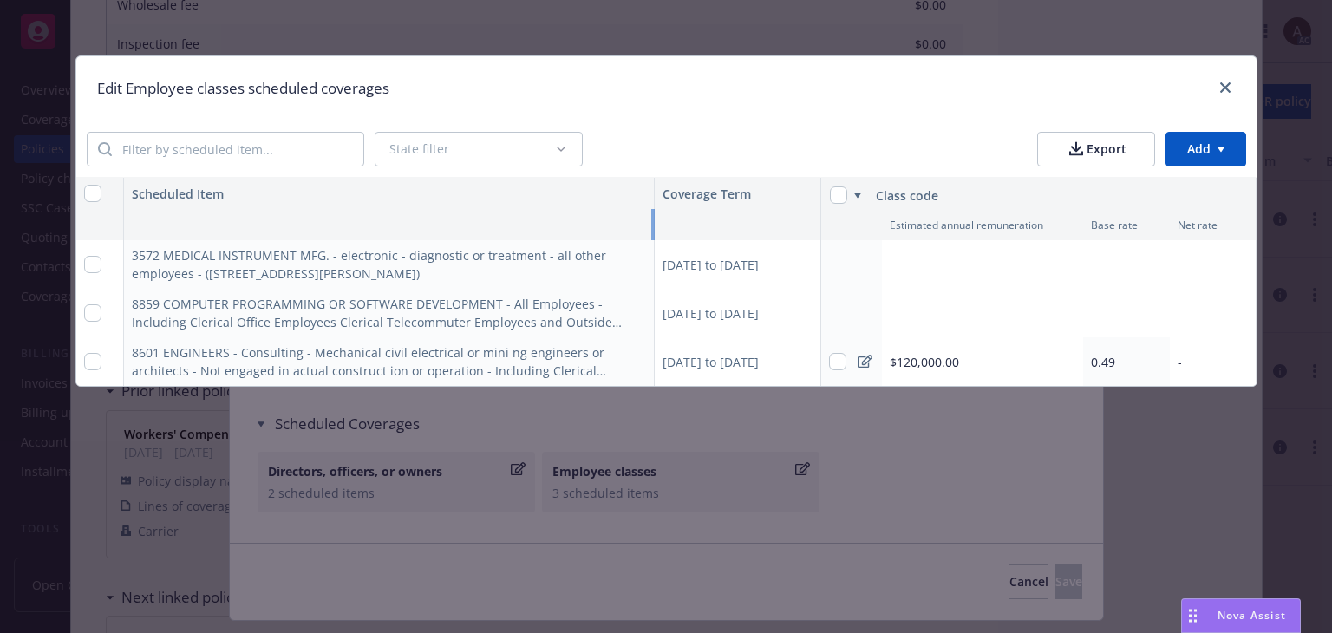
drag, startPoint x: 589, startPoint y: 214, endPoint x: 714, endPoint y: 212, distance: 124.9
click at [0, 0] on div "Estimated annual remuneration Base rate Net rate" at bounding box center [0, 0] width 0 height 0
click at [94, 364] on input "checkbox" at bounding box center [92, 361] width 17 height 17
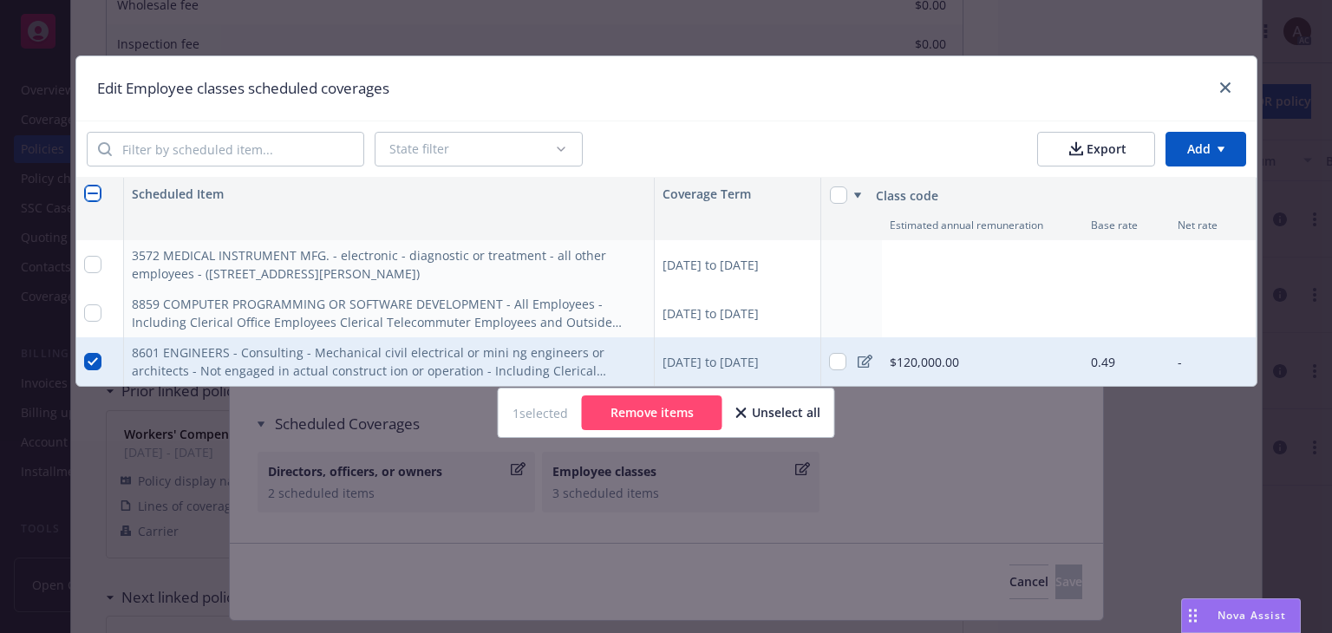
click at [101, 361] on div at bounding box center [100, 361] width 48 height 49
click at [92, 363] on input "checkbox" at bounding box center [92, 361] width 17 height 17
checkbox input "false"
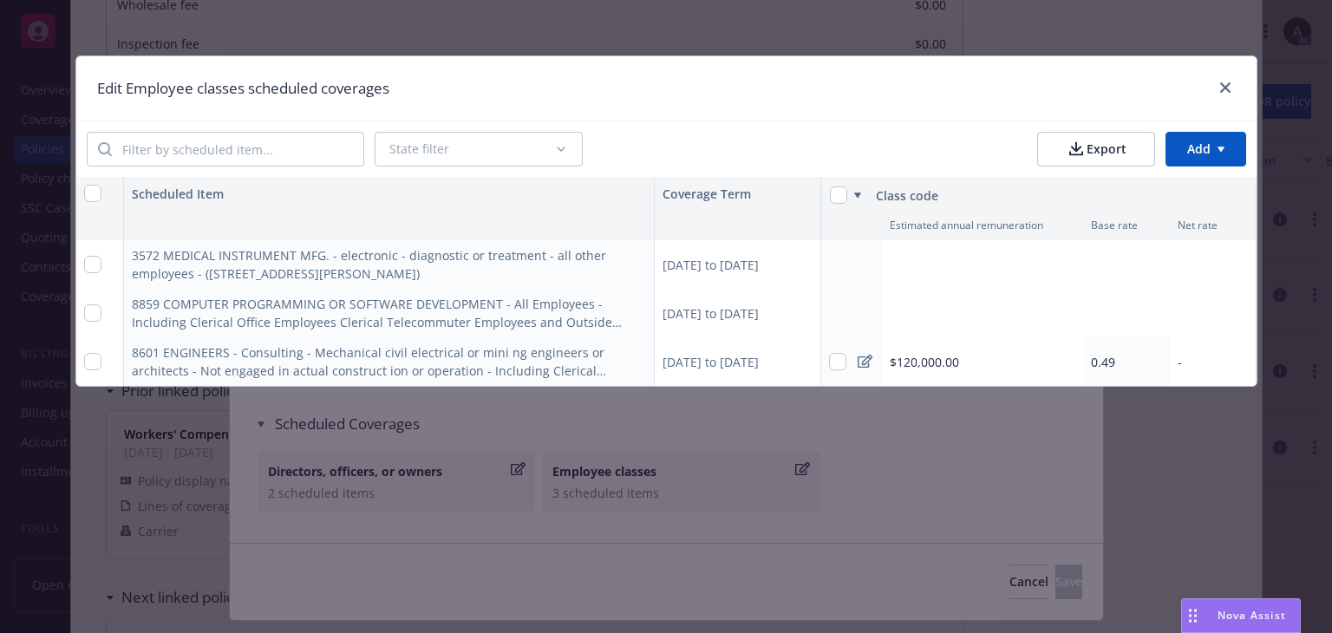
click at [737, 358] on div "09/10/2024 to 09/10/2025" at bounding box center [738, 361] width 167 height 49
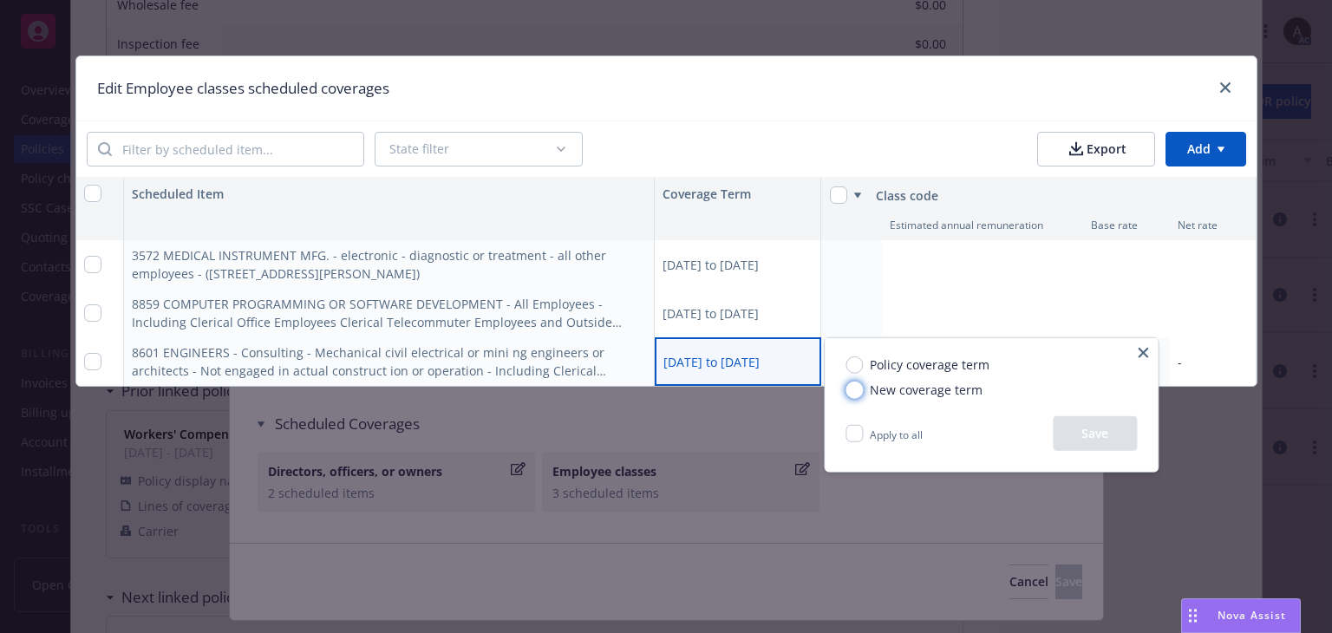
click at [858, 394] on input "New coverage term" at bounding box center [854, 389] width 17 height 17
radio input "true"
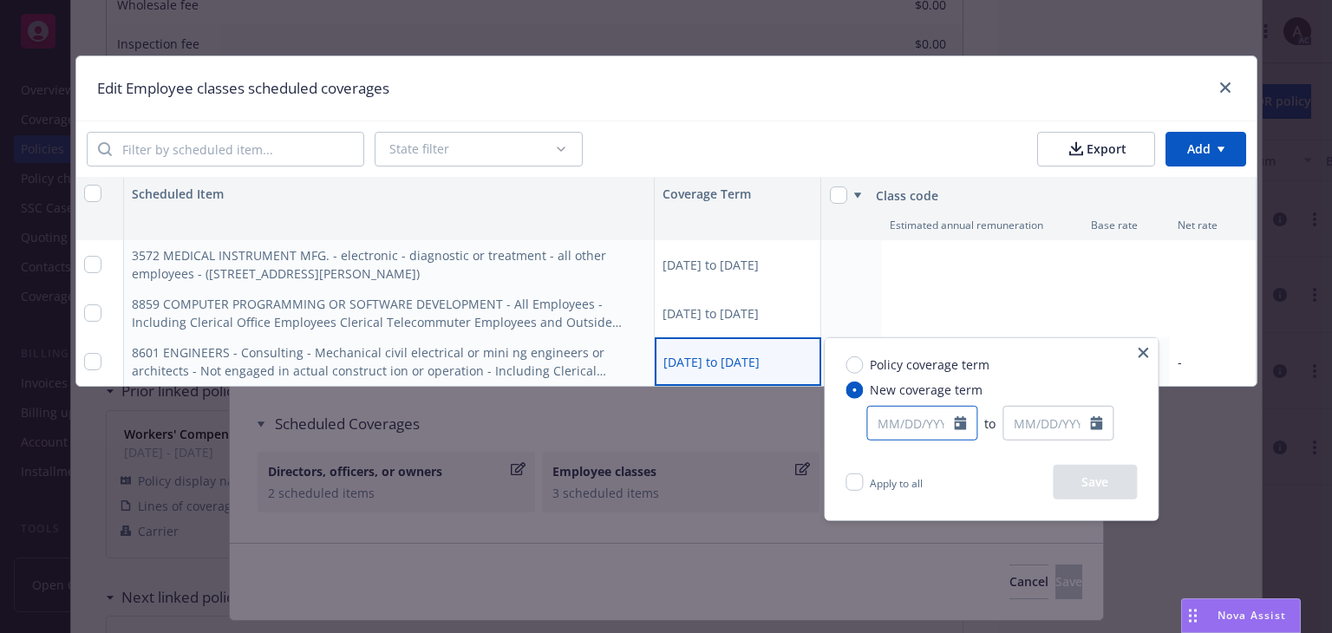
select select "8"
click at [926, 417] on input "text" at bounding box center [910, 423] width 87 height 33
click at [1034, 421] on input "text" at bounding box center [1047, 423] width 87 height 33
type input "09/10/2024"
select select "8"
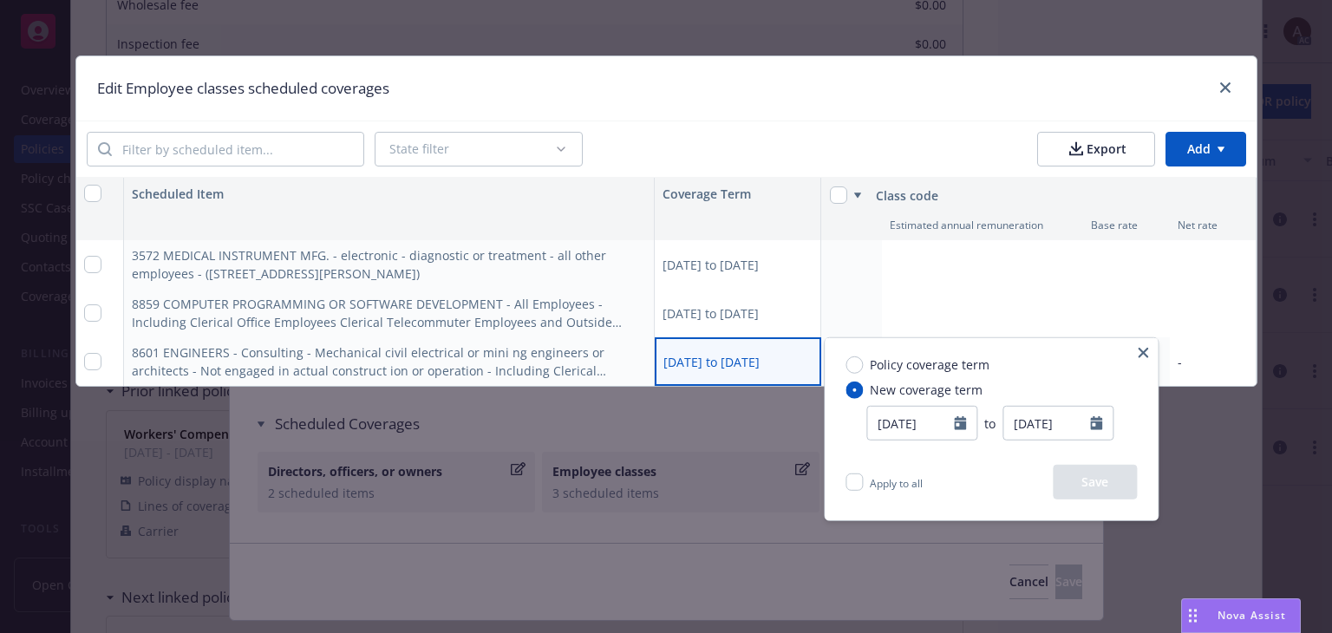
type input "08/05/2025"
click at [1000, 469] on div "Apply to all Save" at bounding box center [991, 493] width 333 height 56
click at [1090, 478] on button "Save" at bounding box center [1095, 482] width 84 height 35
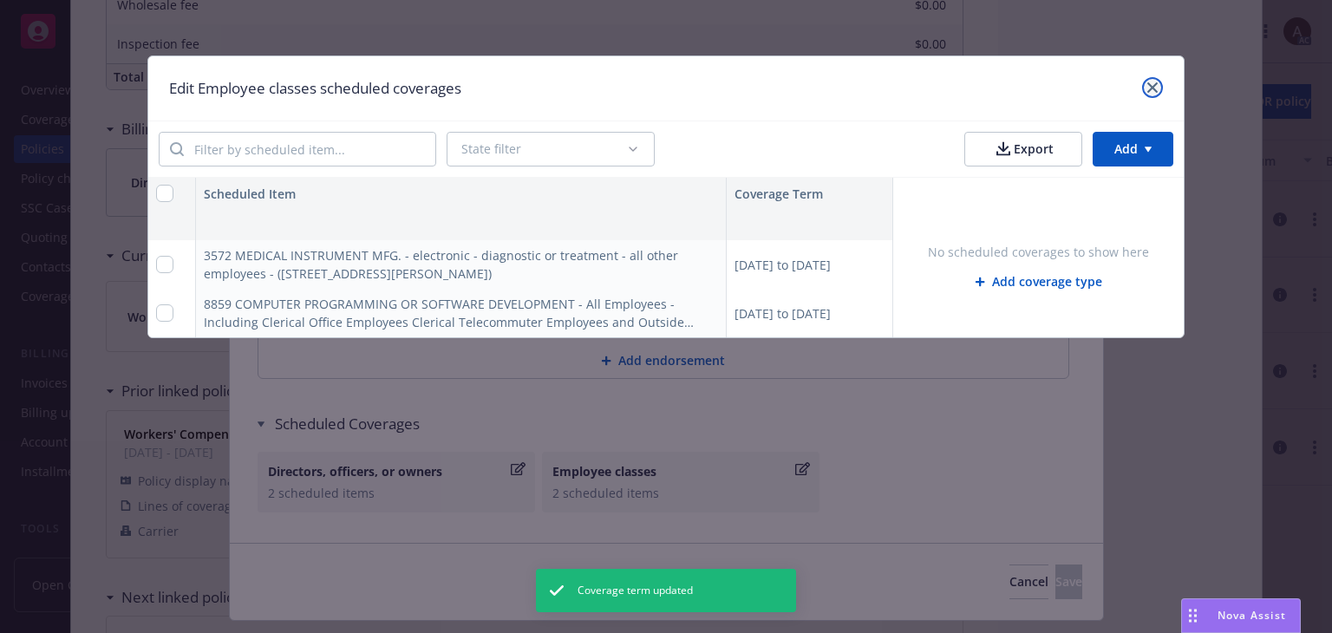
click at [1142, 82] on link "close" at bounding box center [1152, 87] width 21 height 21
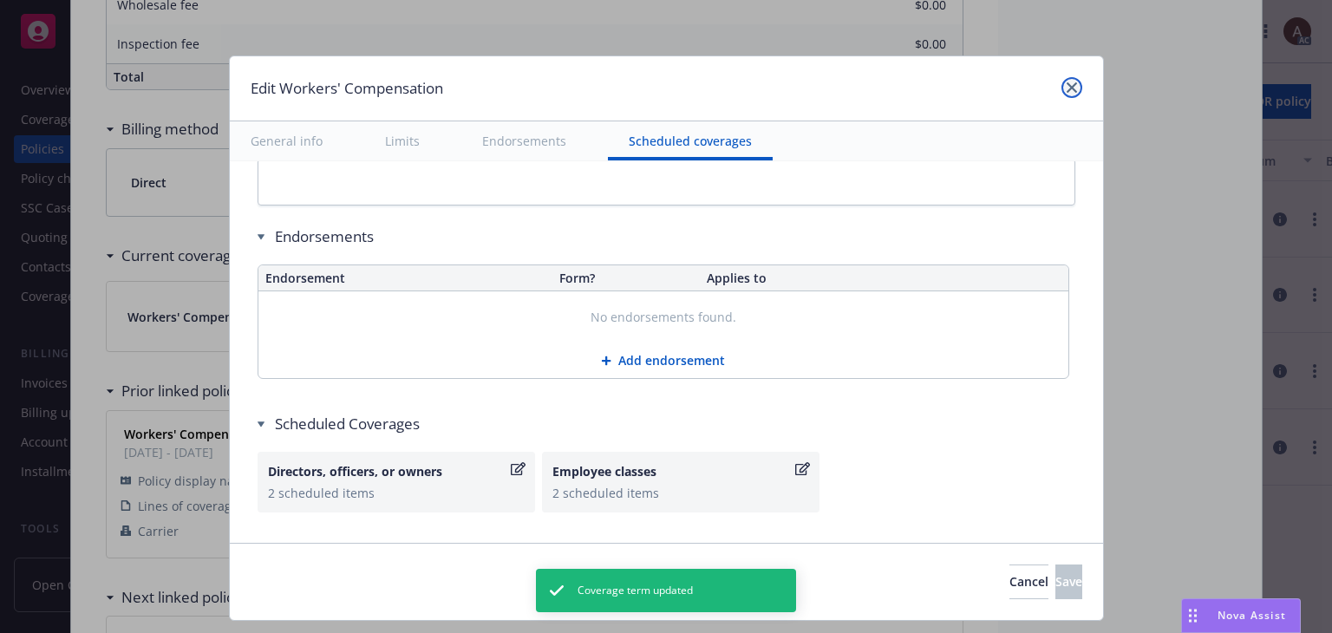
click at [1062, 88] on link "close" at bounding box center [1072, 87] width 21 height 21
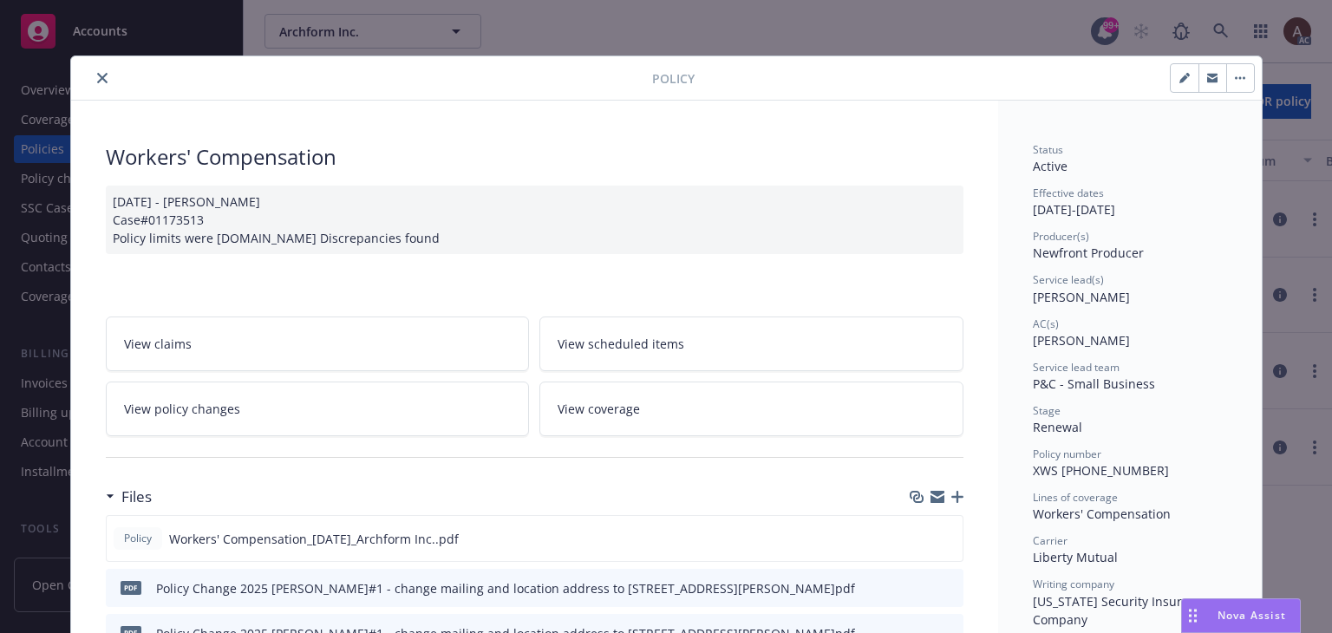
scroll to position [0, 0]
click at [97, 78] on icon "close" at bounding box center [102, 78] width 10 height 10
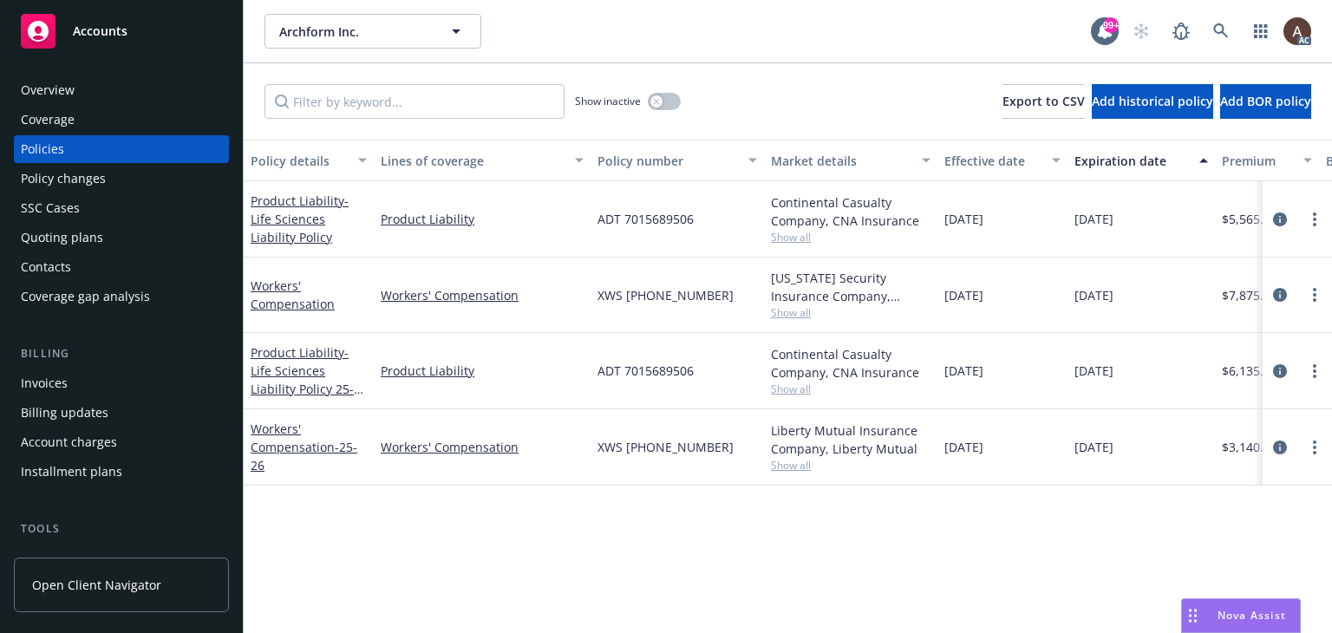
drag, startPoint x: 311, startPoint y: 443, endPoint x: 405, endPoint y: 458, distance: 95.7
click at [311, 443] on link "Workers' Compensation - 25-26" at bounding box center [304, 447] width 107 height 53
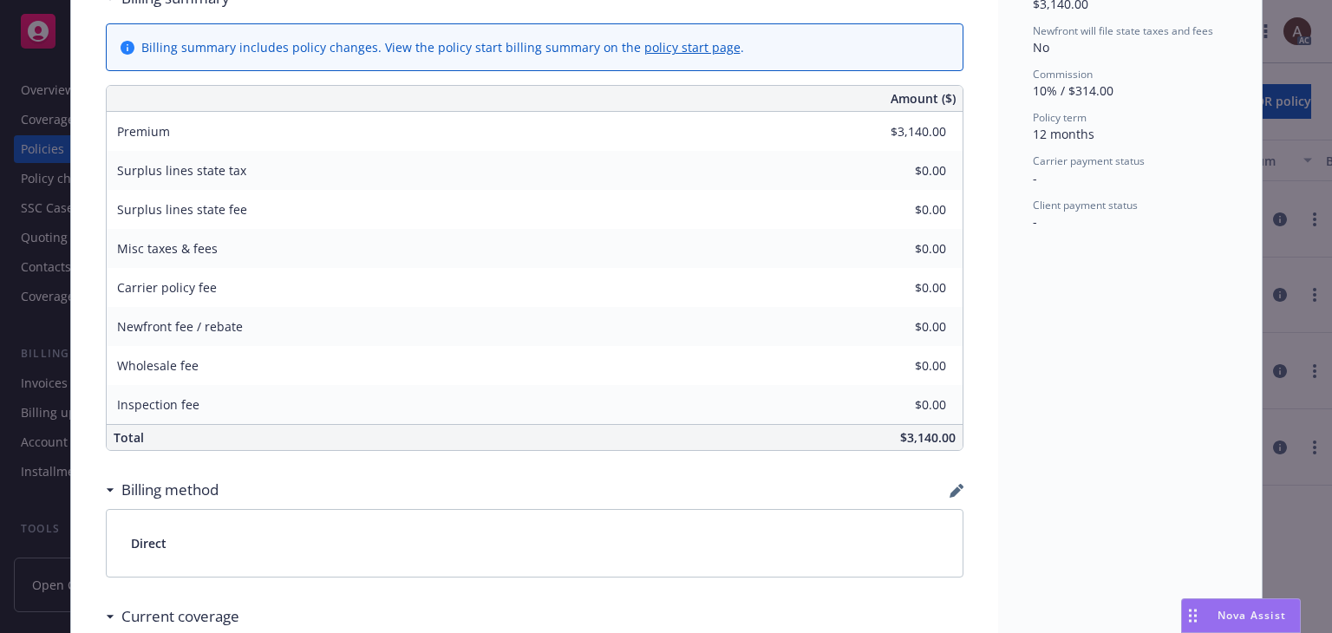
scroll to position [1093, 0]
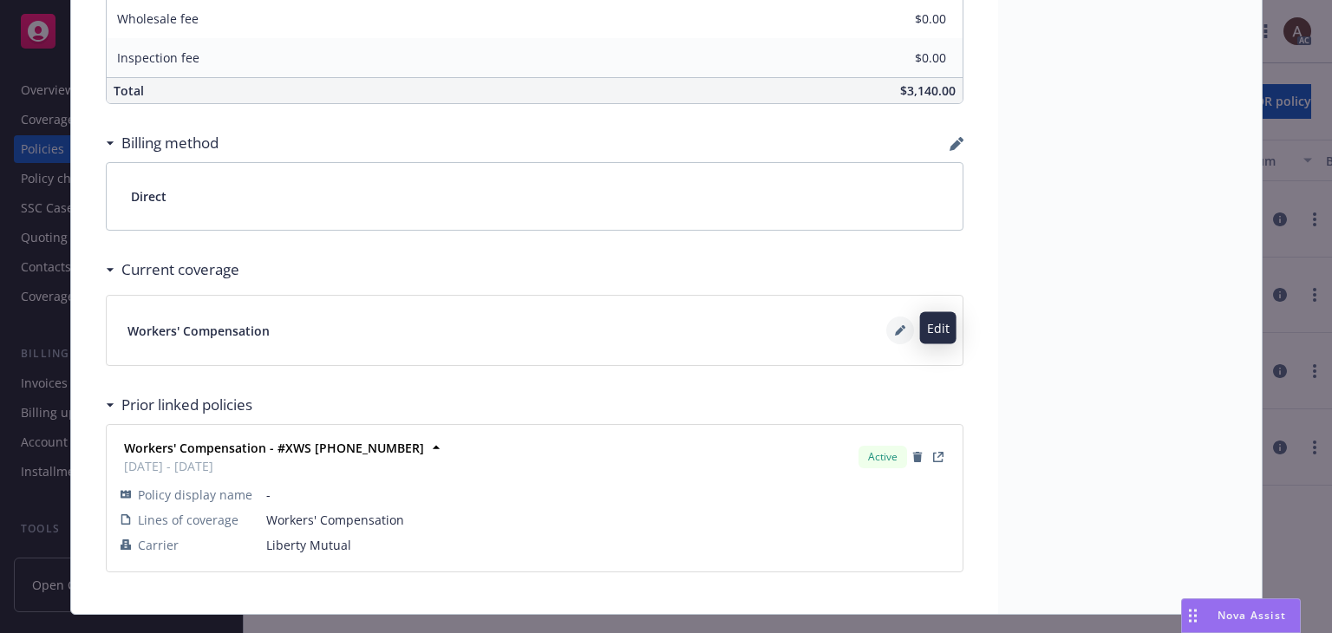
click at [895, 326] on icon at bounding box center [900, 330] width 10 height 10
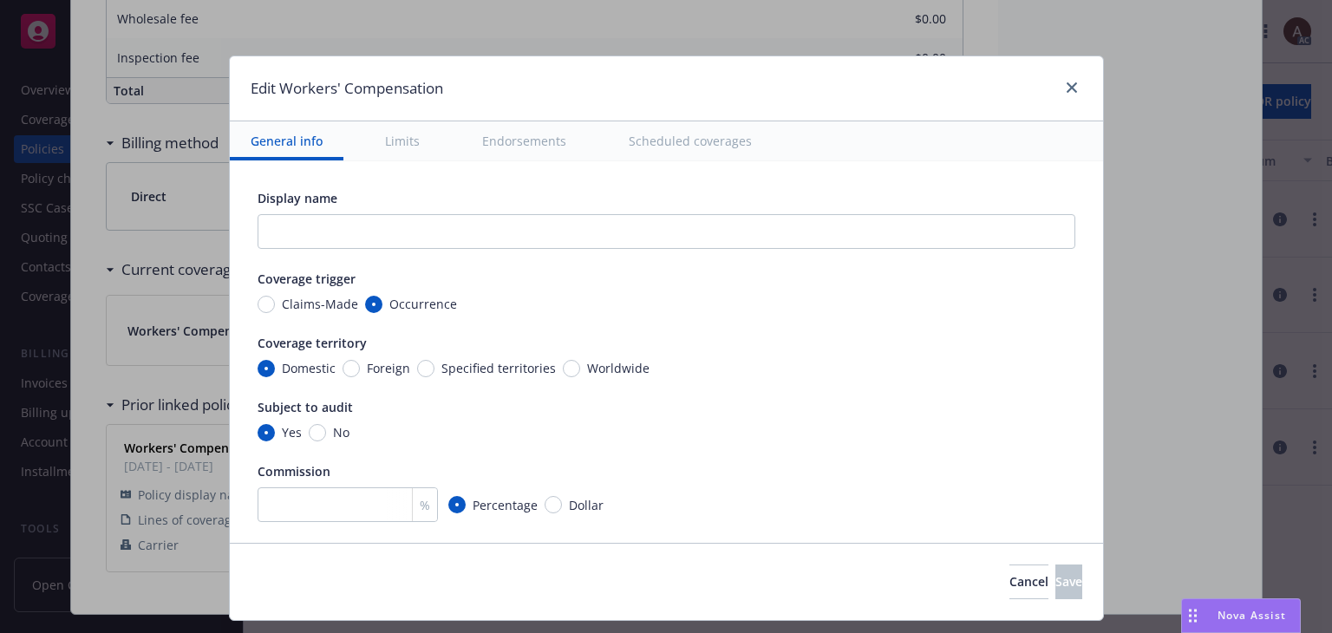
click at [670, 141] on button "Scheduled coverages" at bounding box center [690, 140] width 165 height 39
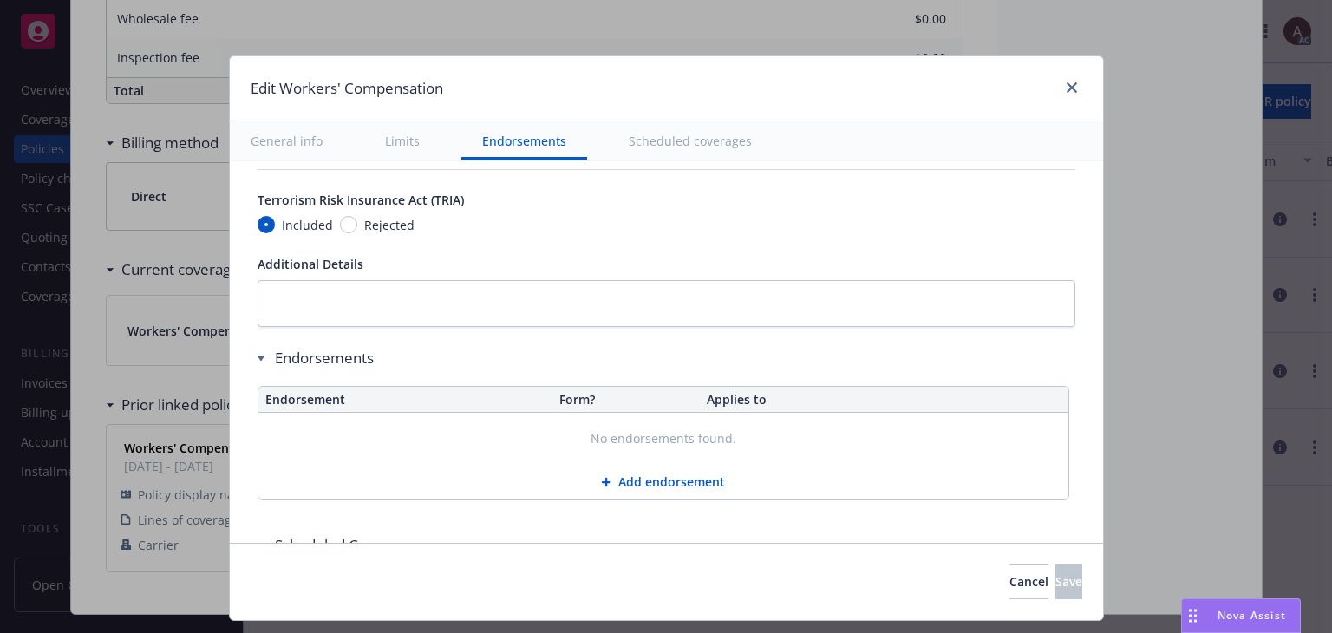
scroll to position [1649, 0]
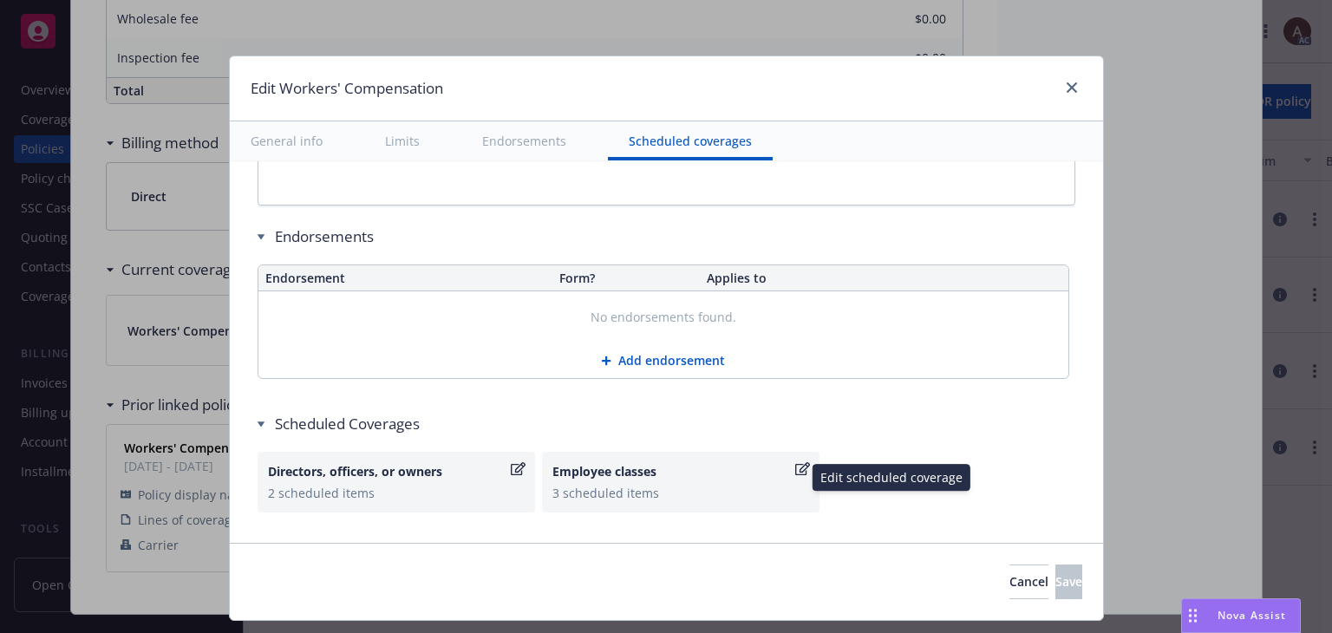
click at [646, 476] on div "Employee classes 3 scheduled items" at bounding box center [681, 482] width 257 height 40
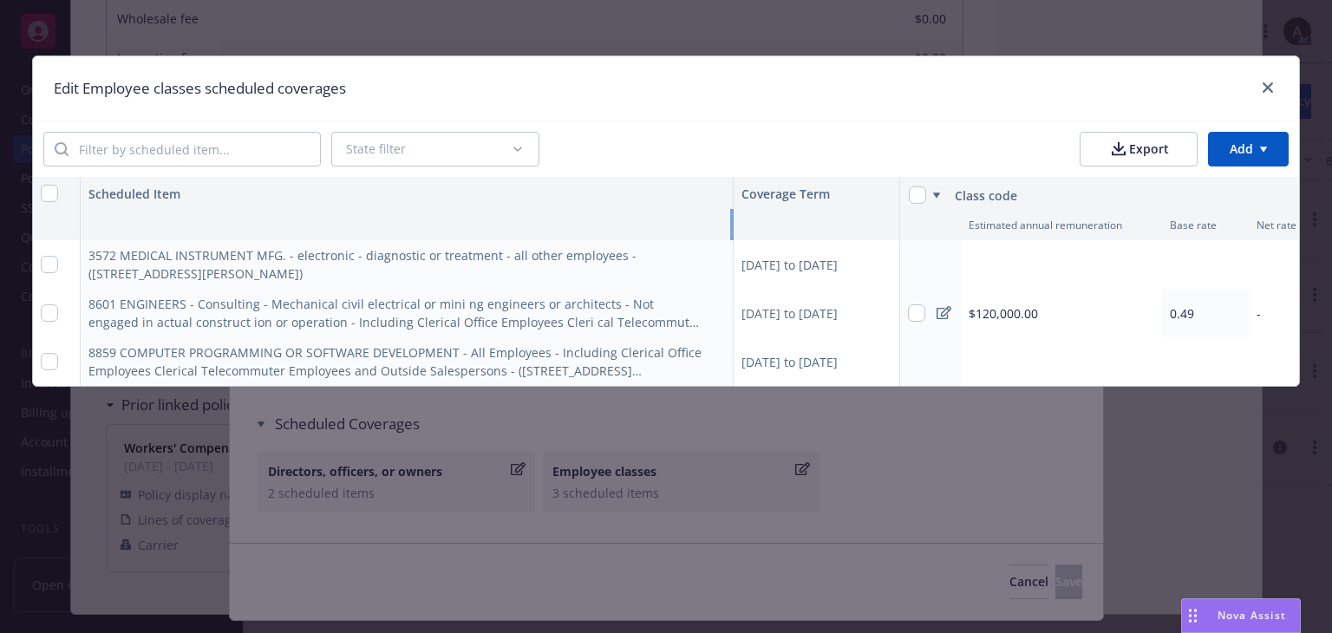
drag, startPoint x: 469, startPoint y: 209, endPoint x: 956, endPoint y: 224, distance: 486.9
click at [0, 0] on div "Estimated annual remuneration Base rate Net rate" at bounding box center [0, 0] width 0 height 0
click at [44, 310] on input "checkbox" at bounding box center [49, 312] width 17 height 17
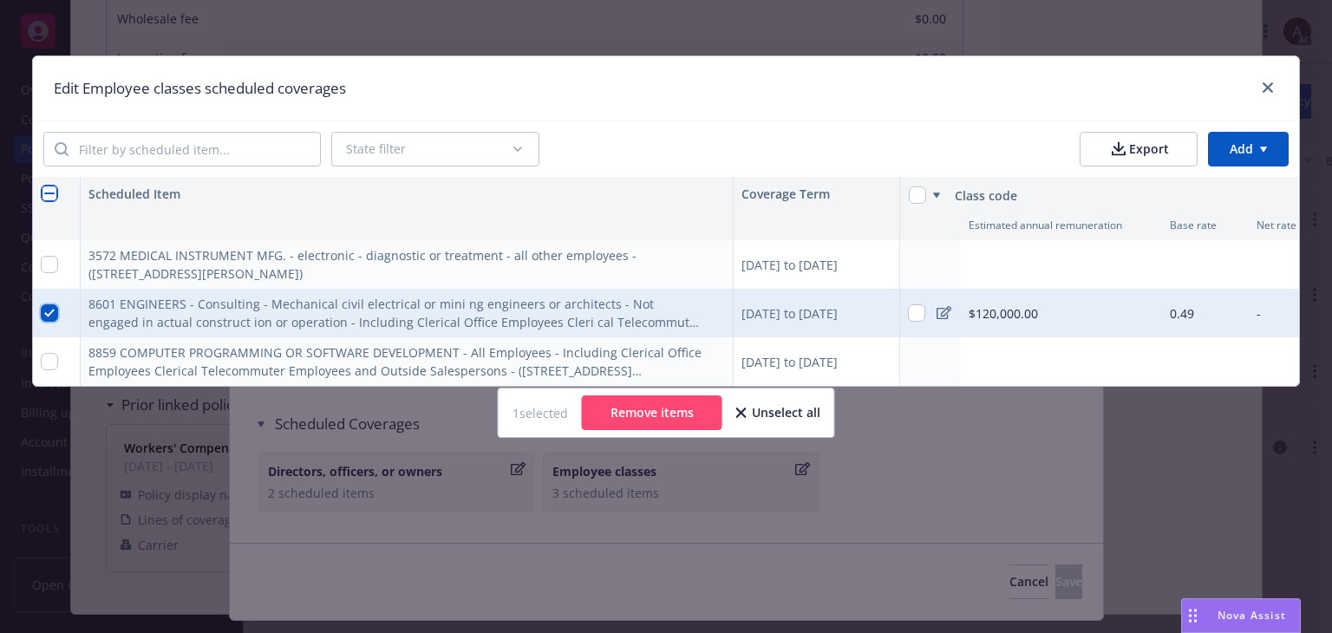
click at [56, 315] on input "checkbox" at bounding box center [49, 312] width 17 height 17
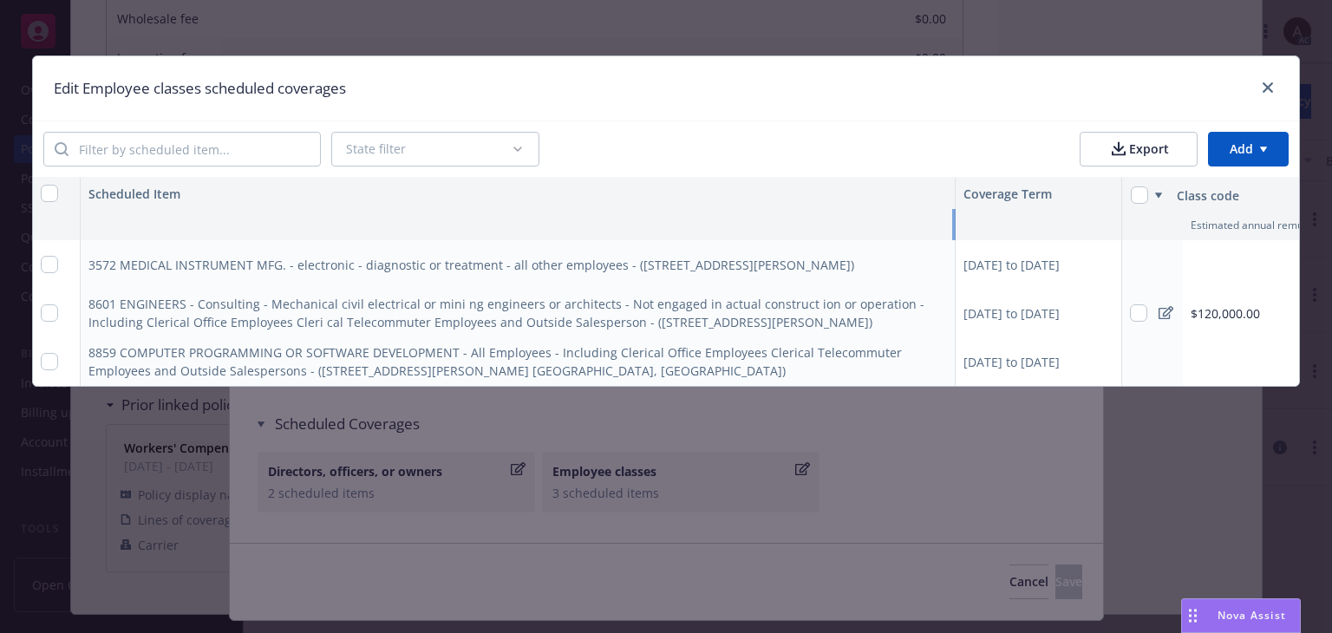
drag, startPoint x: 732, startPoint y: 223, endPoint x: 954, endPoint y: 222, distance: 222.1
click at [954, 222] on div "Resize column" at bounding box center [954, 224] width 5 height 31
click at [1024, 311] on div "09/10/2025 to 09/10/2026" at bounding box center [1039, 313] width 167 height 49
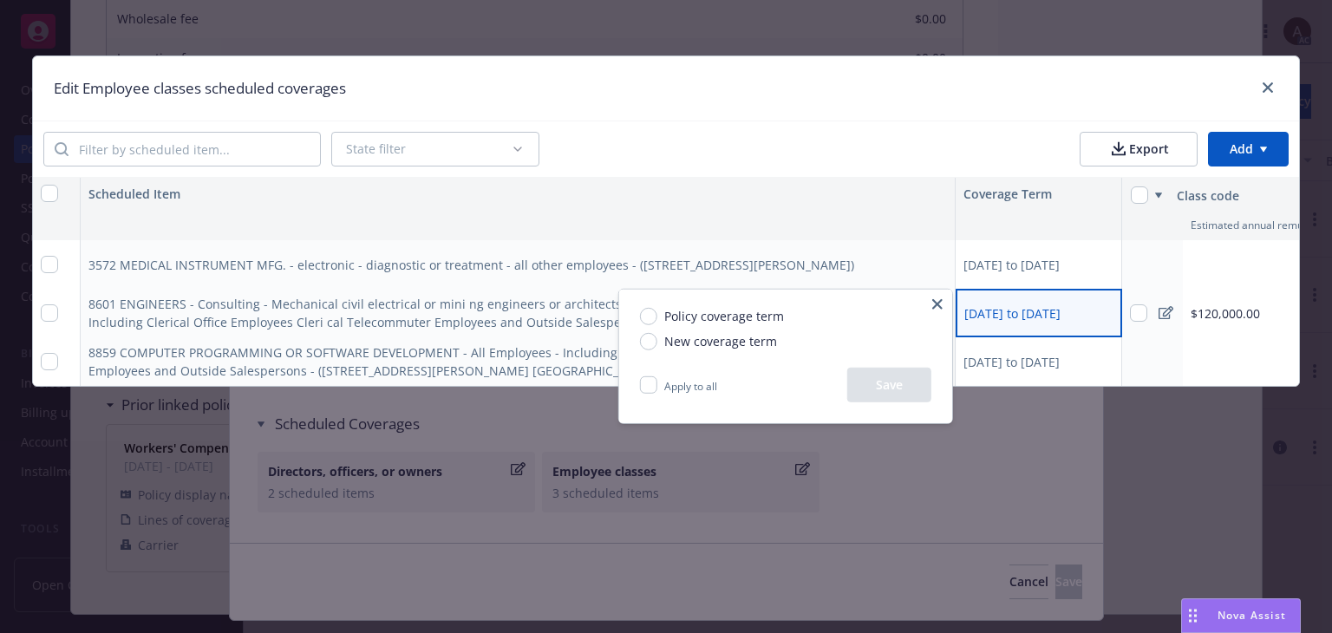
click at [933, 308] on icon "button" at bounding box center [938, 304] width 10 height 10
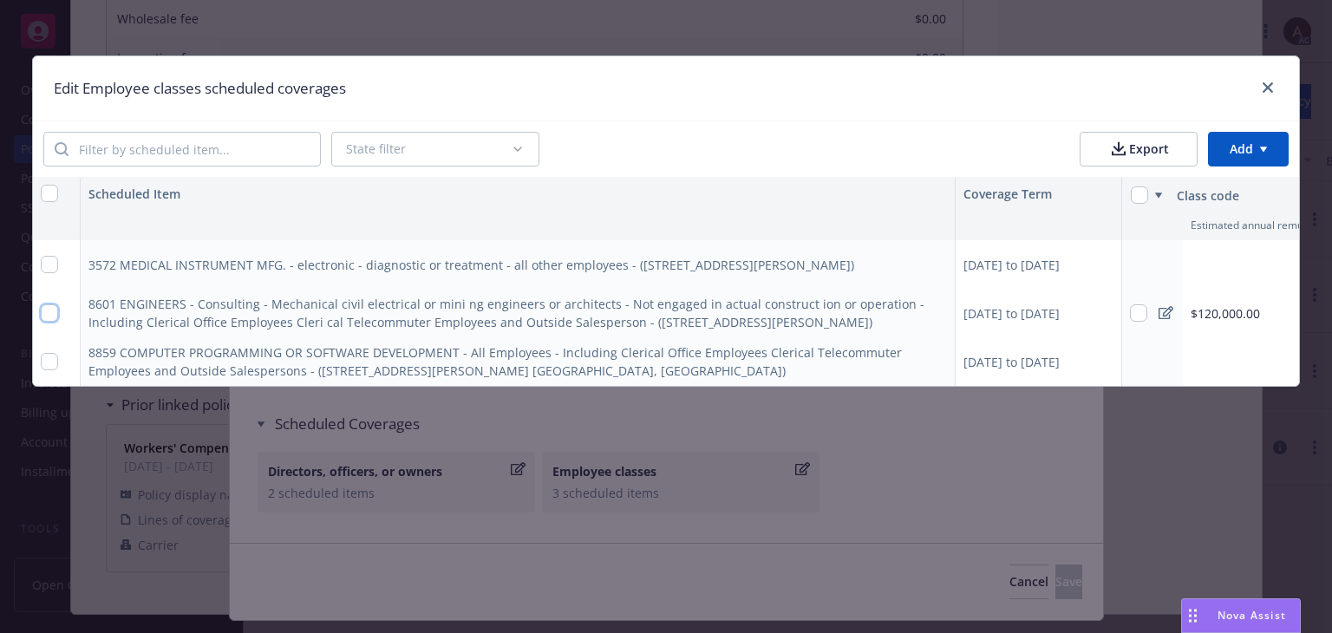
click at [56, 315] on input "checkbox" at bounding box center [49, 312] width 17 height 17
checkbox input "true"
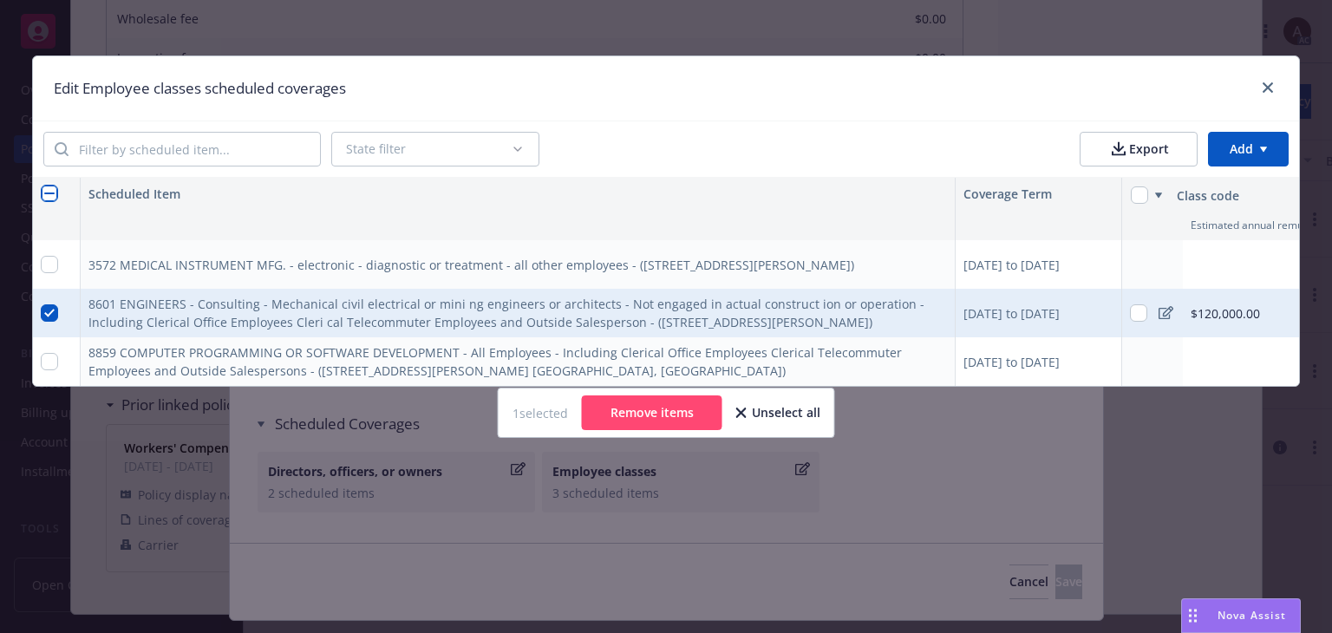
click at [658, 421] on button "Remove items" at bounding box center [652, 413] width 141 height 35
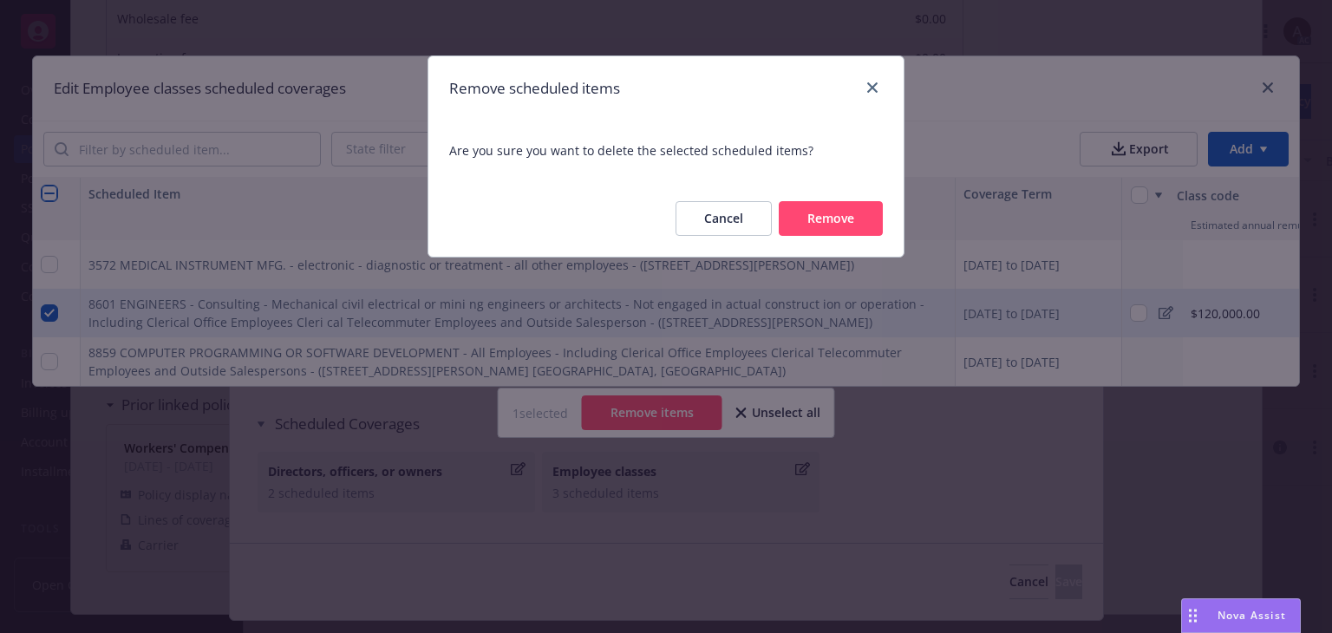
click at [827, 224] on button "Remove" at bounding box center [831, 218] width 104 height 35
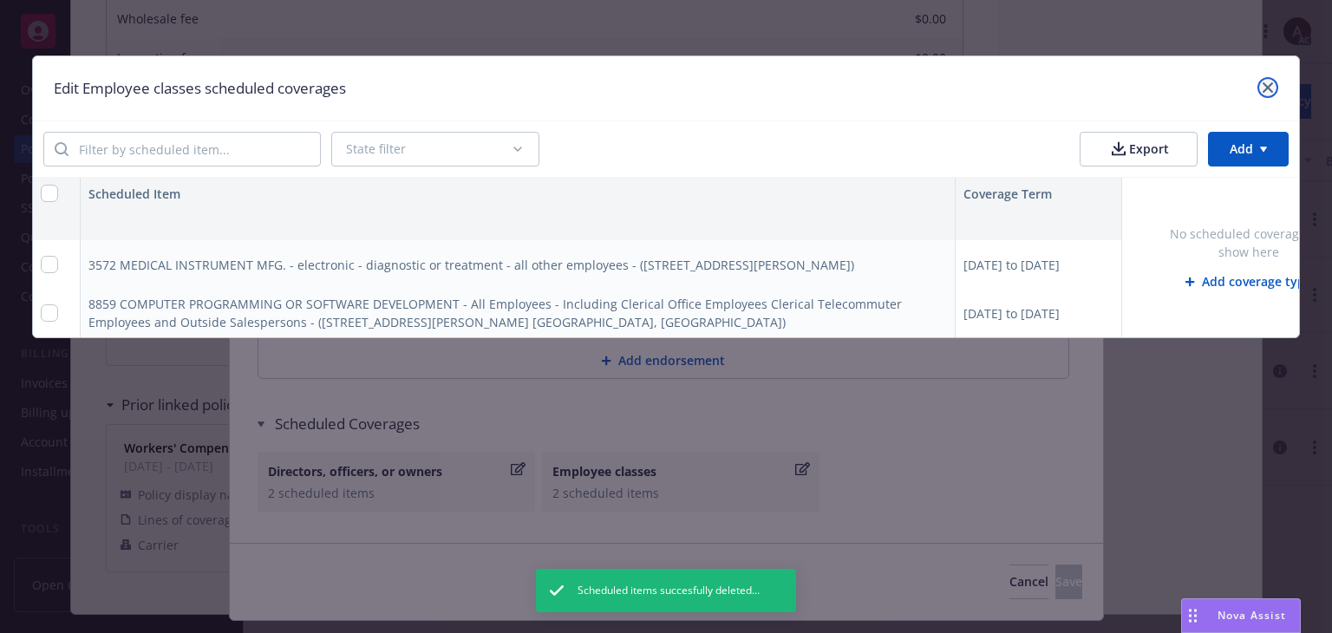
click at [1268, 89] on icon "close" at bounding box center [1268, 87] width 10 height 10
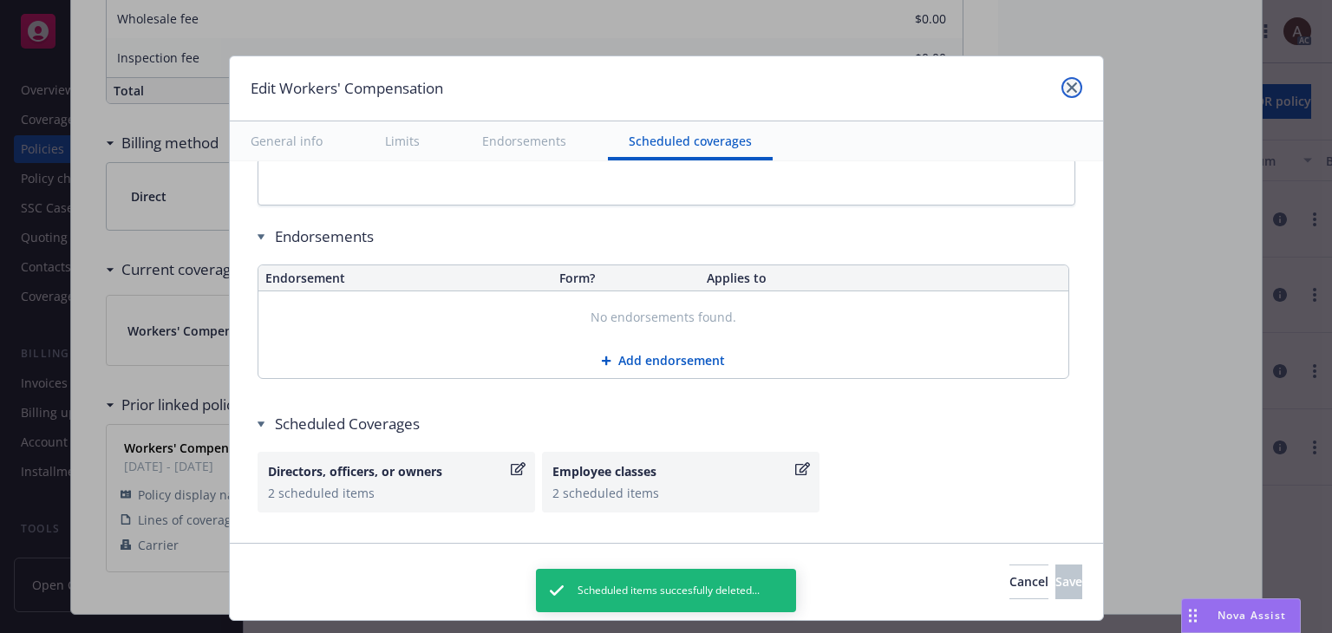
click at [1069, 83] on icon "close" at bounding box center [1072, 87] width 10 height 10
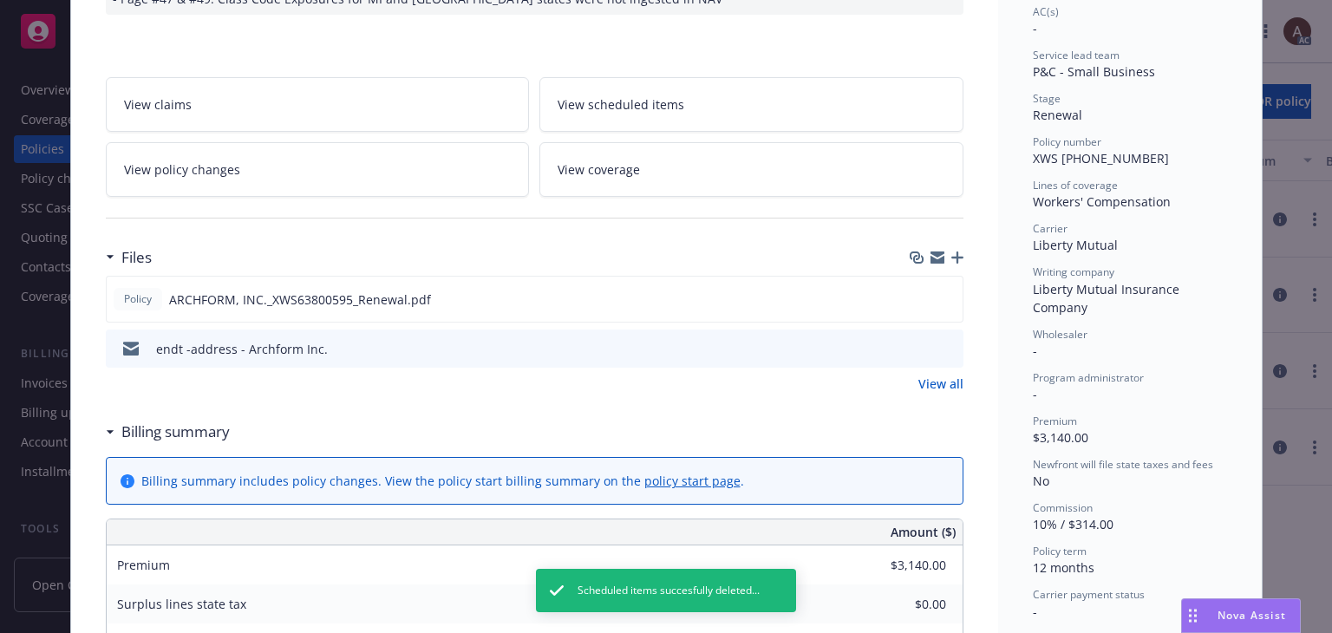
scroll to position [0, 0]
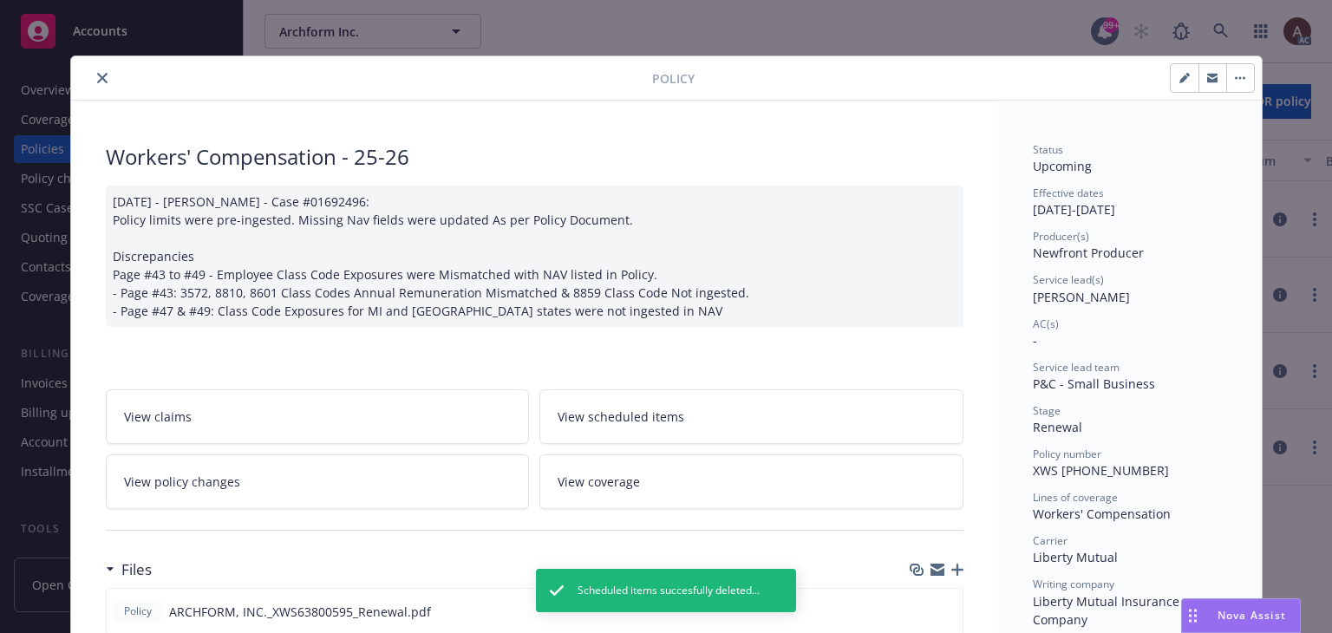
drag, startPoint x: 99, startPoint y: 82, endPoint x: 112, endPoint y: 70, distance: 17.2
click at [99, 82] on icon "close" at bounding box center [102, 78] width 10 height 10
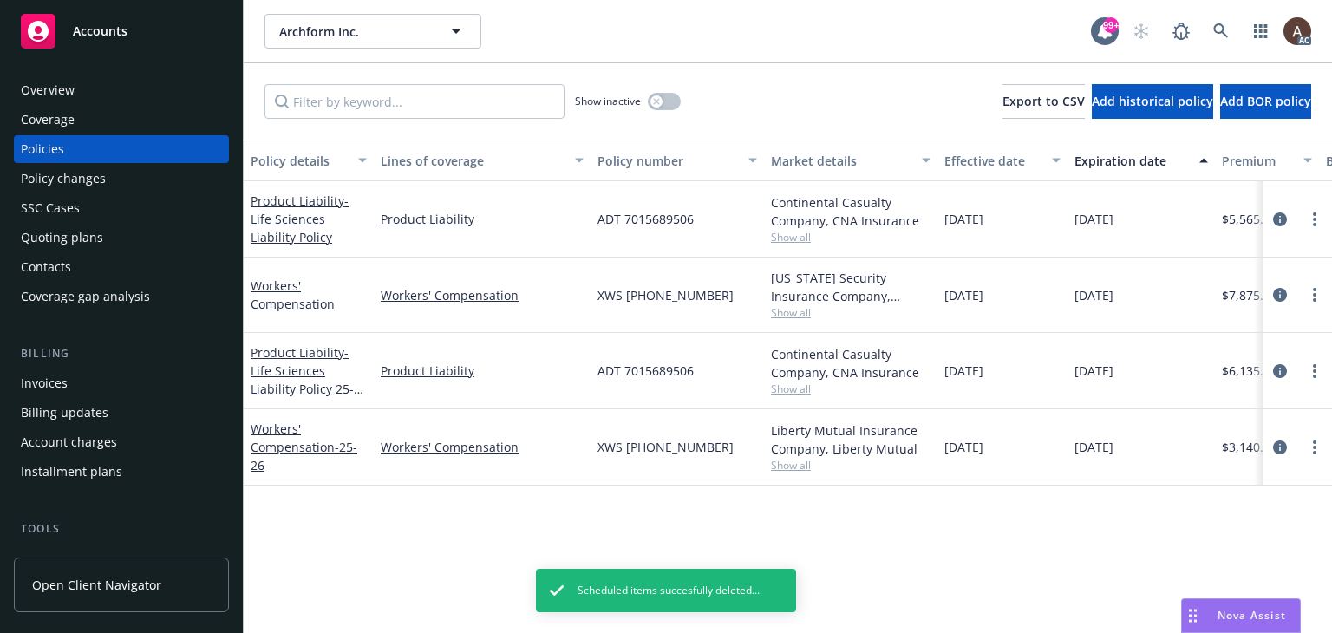
click at [83, 179] on div "Policy changes" at bounding box center [63, 179] width 85 height 28
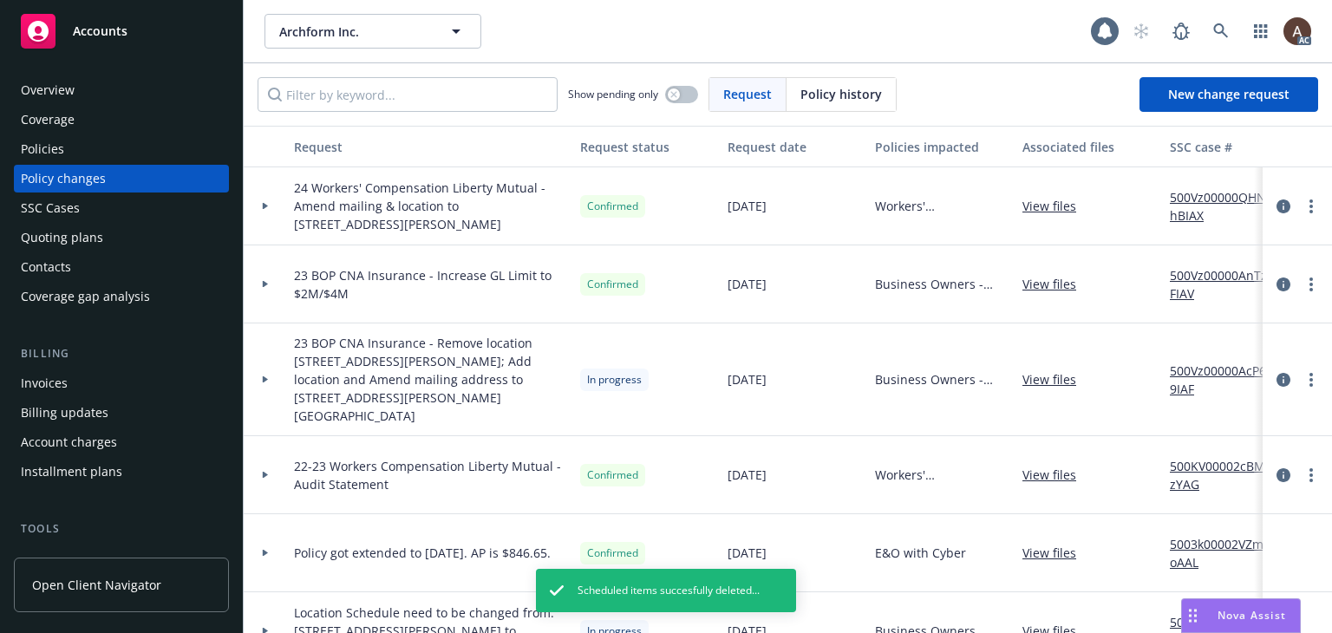
click at [268, 204] on icon at bounding box center [265, 206] width 7 height 6
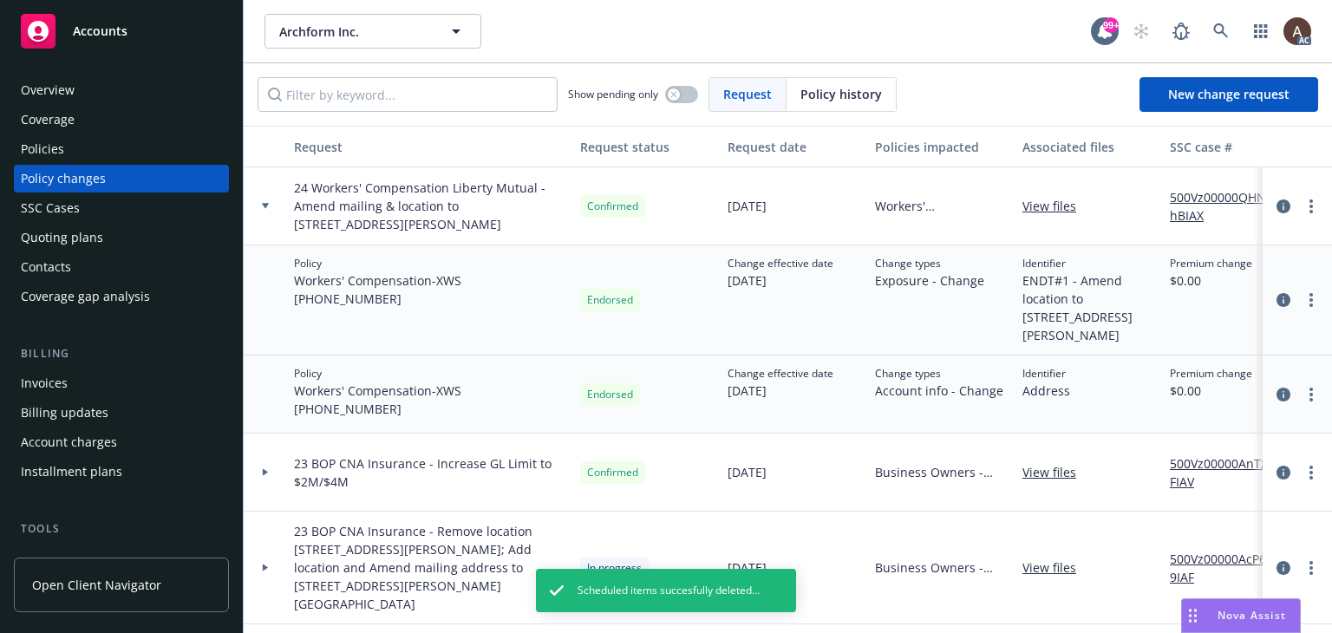
click at [267, 204] on icon at bounding box center [265, 205] width 7 height 5
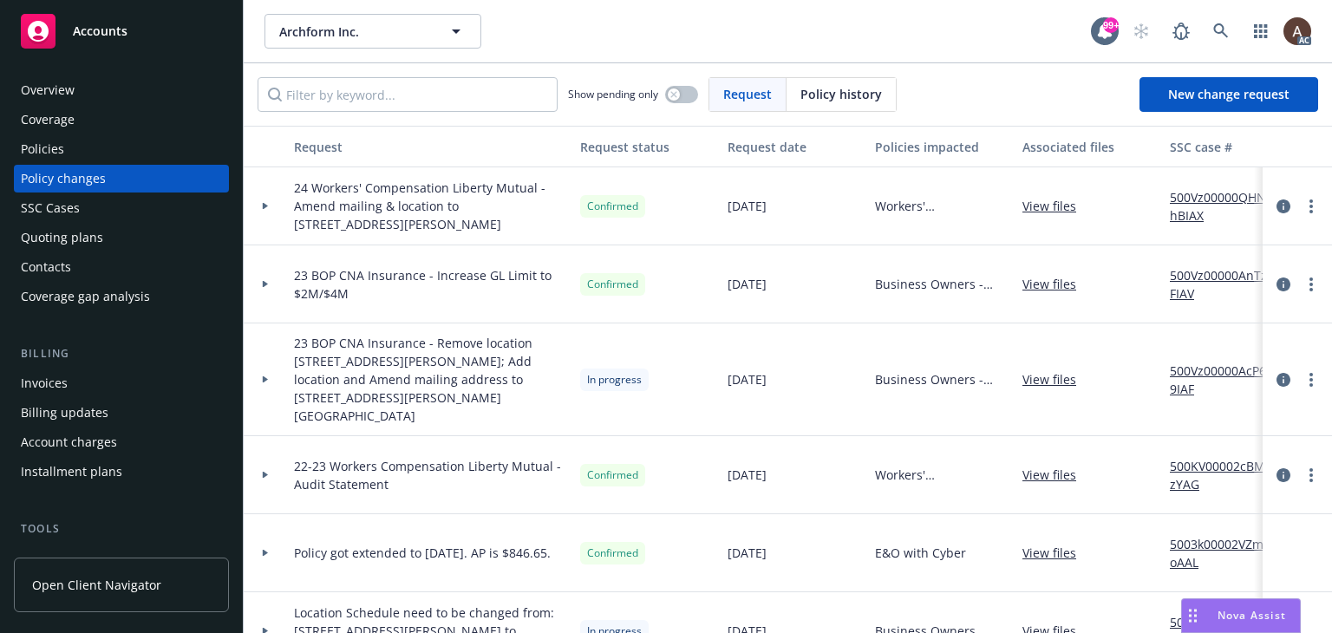
click at [64, 150] on div "Policies" at bounding box center [121, 149] width 201 height 28
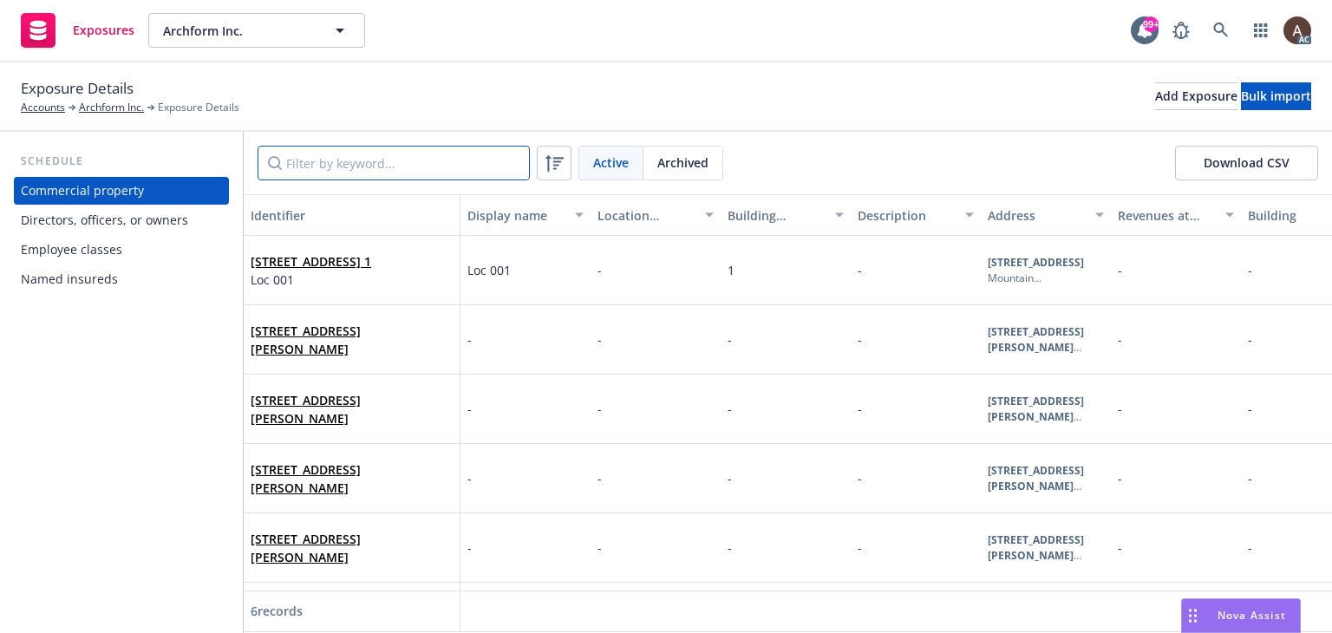
click at [310, 160] on input "Filter by keyword..." at bounding box center [394, 163] width 272 height 35
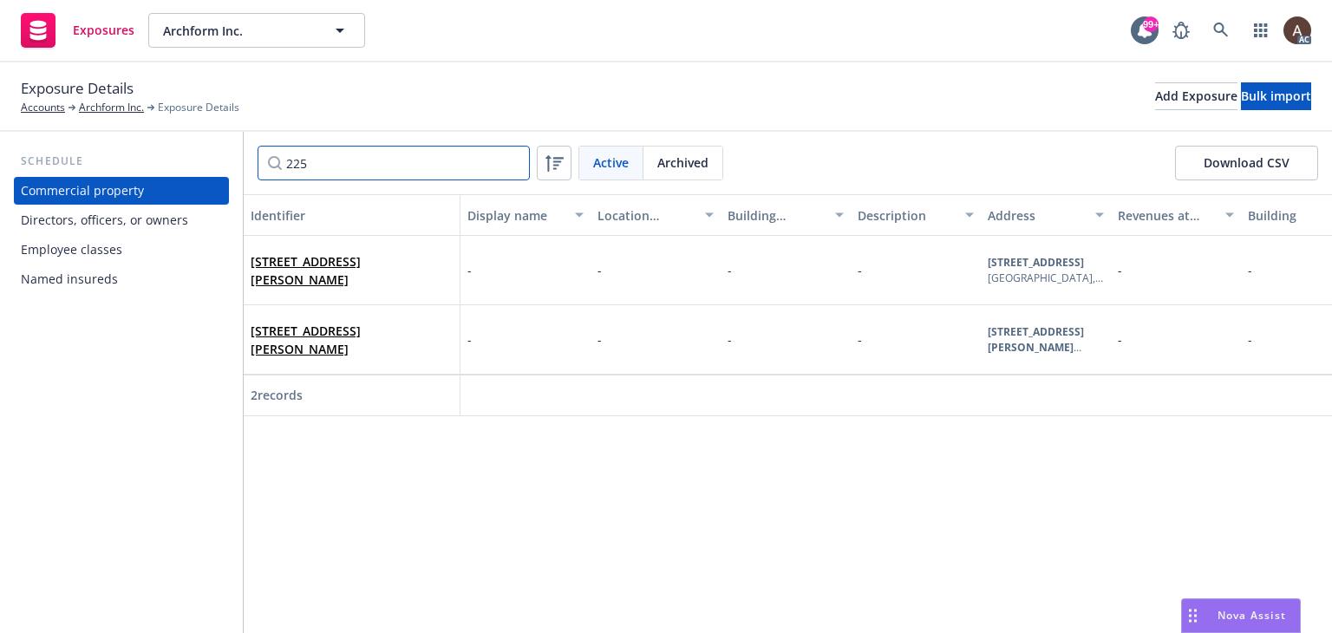
type input "2255"
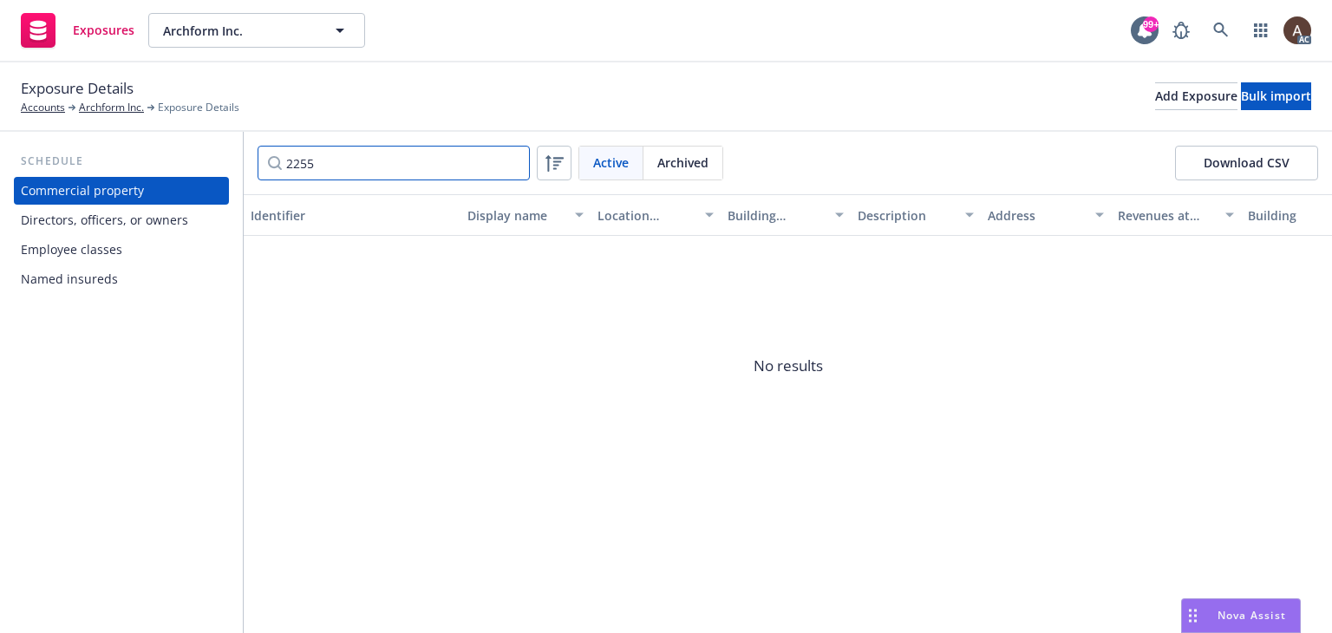
drag, startPoint x: 323, startPoint y: 163, endPoint x: 195, endPoint y: 158, distance: 127.6
click at [195, 158] on div "Schedule Commercial property Directors, officers, or owners Employee classes Na…" at bounding box center [666, 382] width 1332 height 501
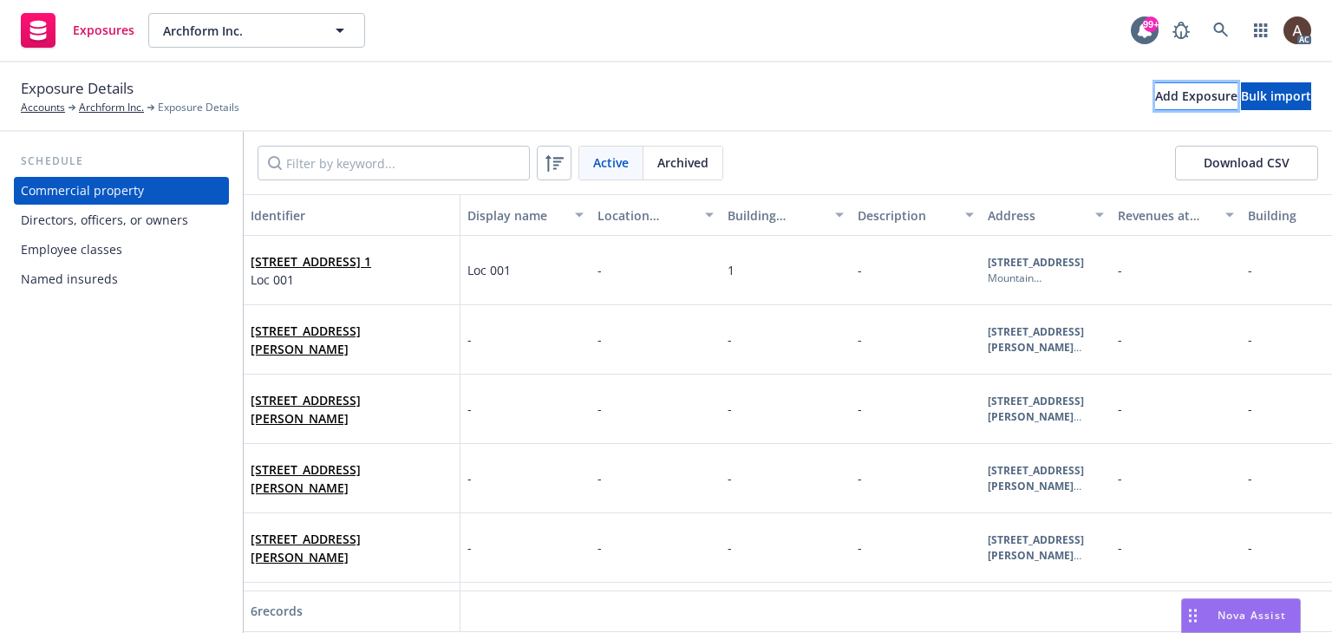
click at [1155, 101] on div "Add Exposure" at bounding box center [1196, 96] width 82 height 26
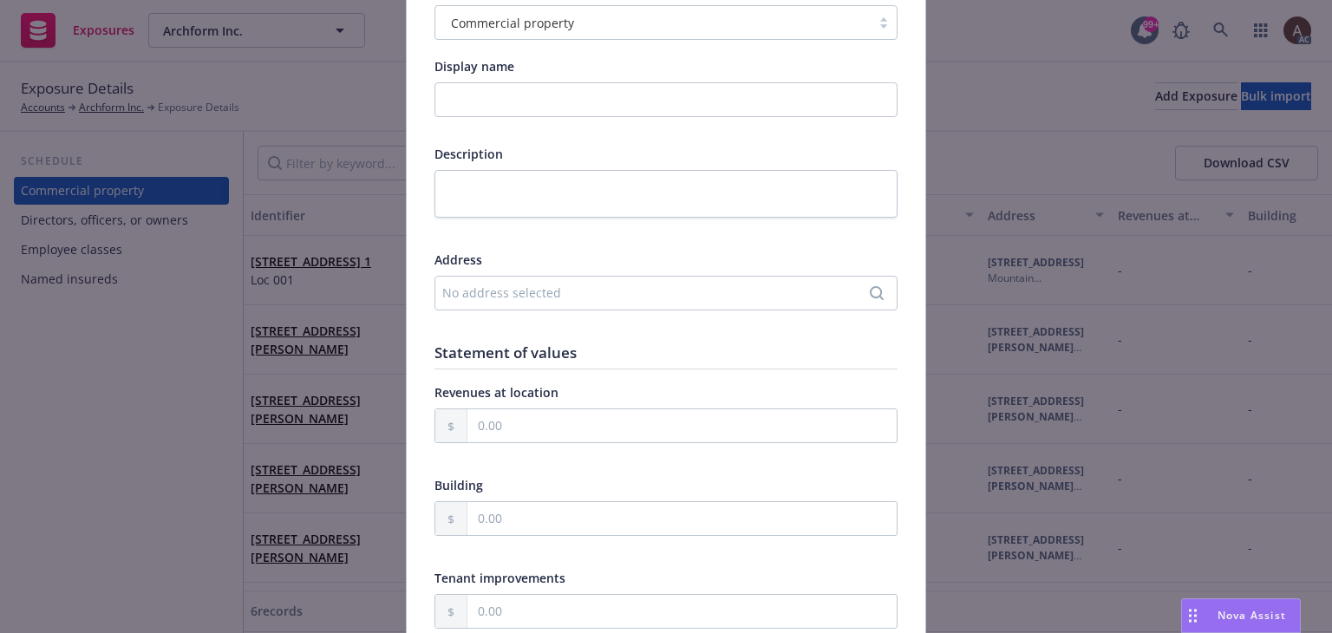
scroll to position [260, 0]
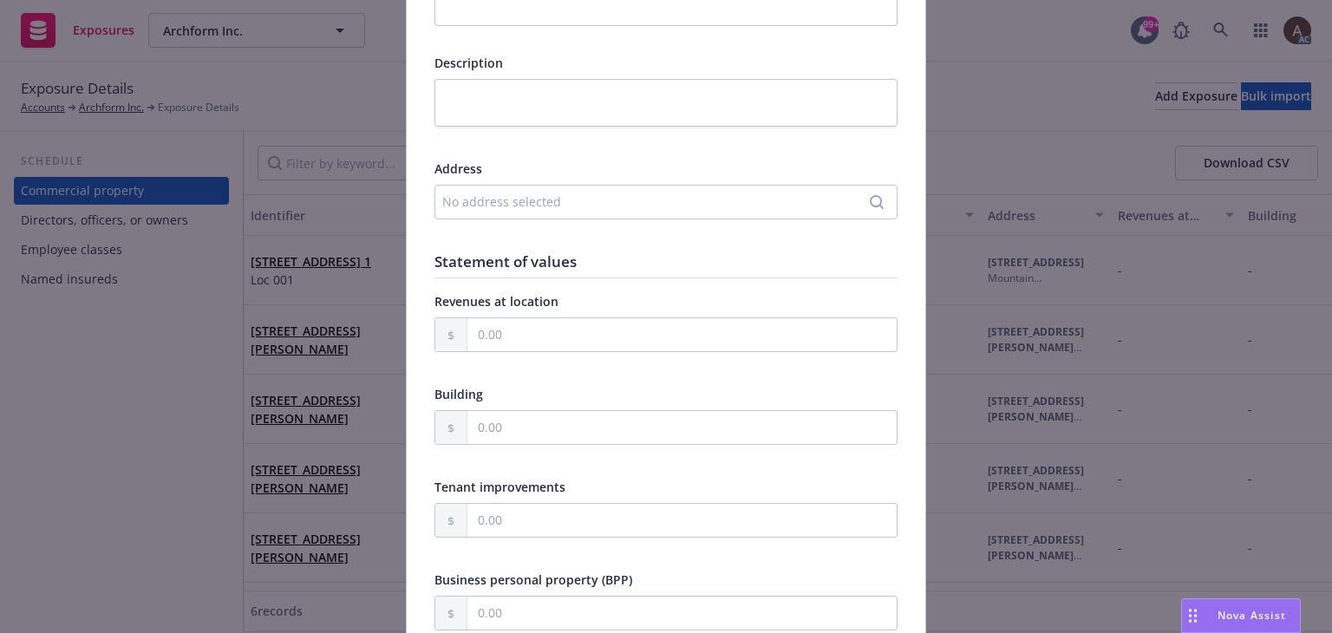
click at [506, 198] on div "No address selected" at bounding box center [657, 202] width 430 height 18
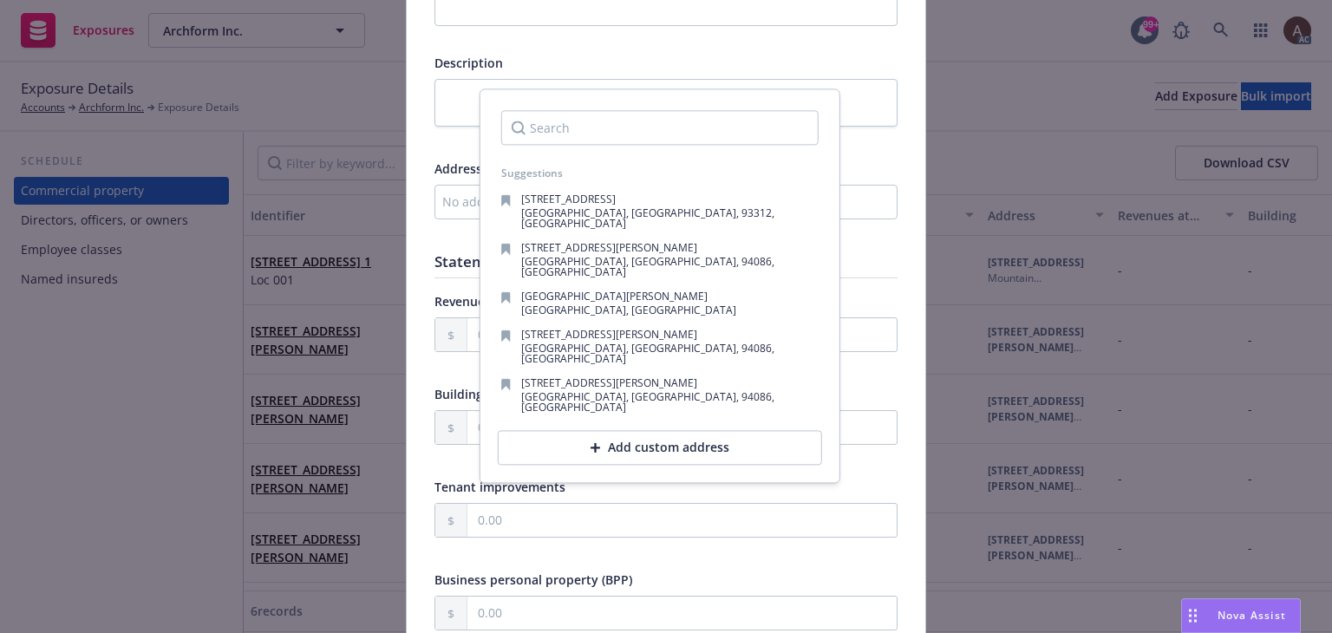
click at [660, 431] on div "Add custom address" at bounding box center [660, 448] width 324 height 35
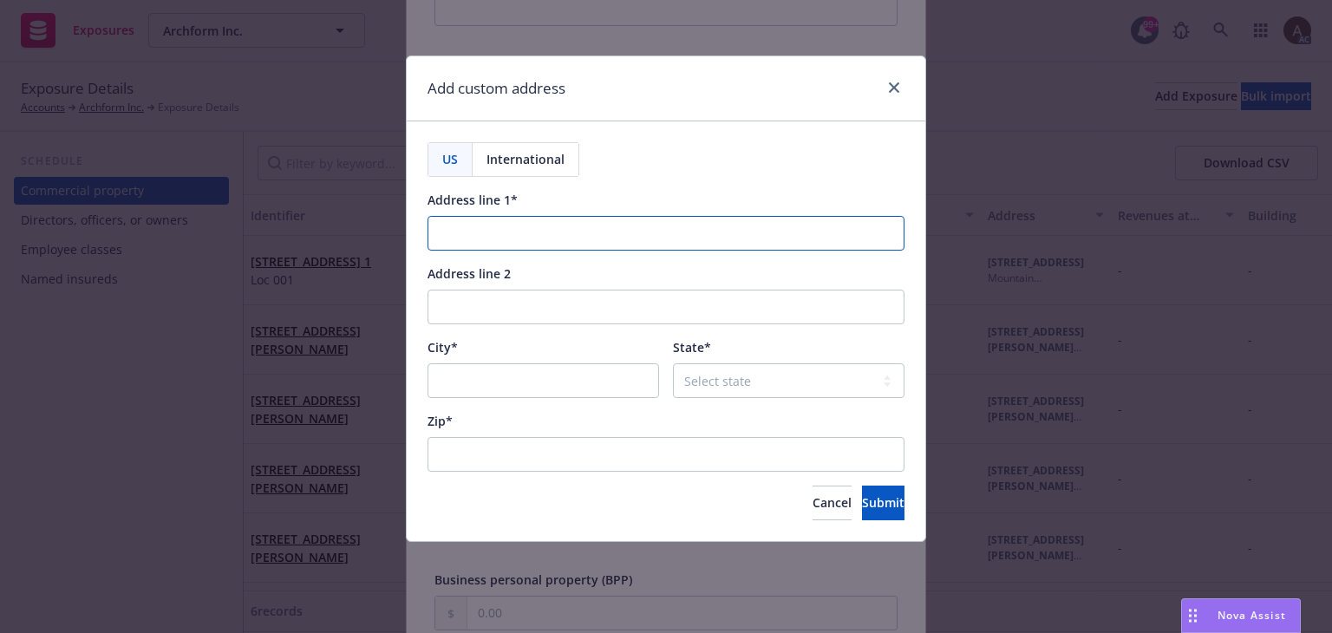
click at [489, 237] on input "Address line 1*" at bounding box center [666, 233] width 477 height 35
paste input "2255 Martin Ave Suite H."
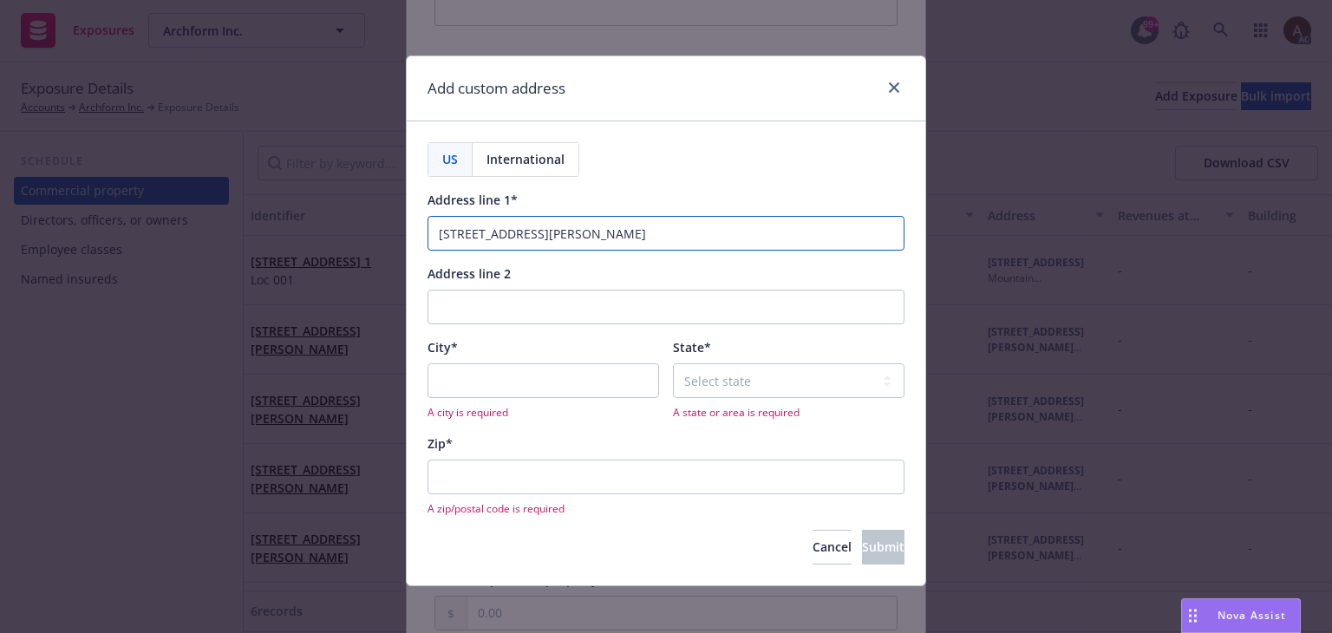
type input "2255 Martin Ave Suite H."
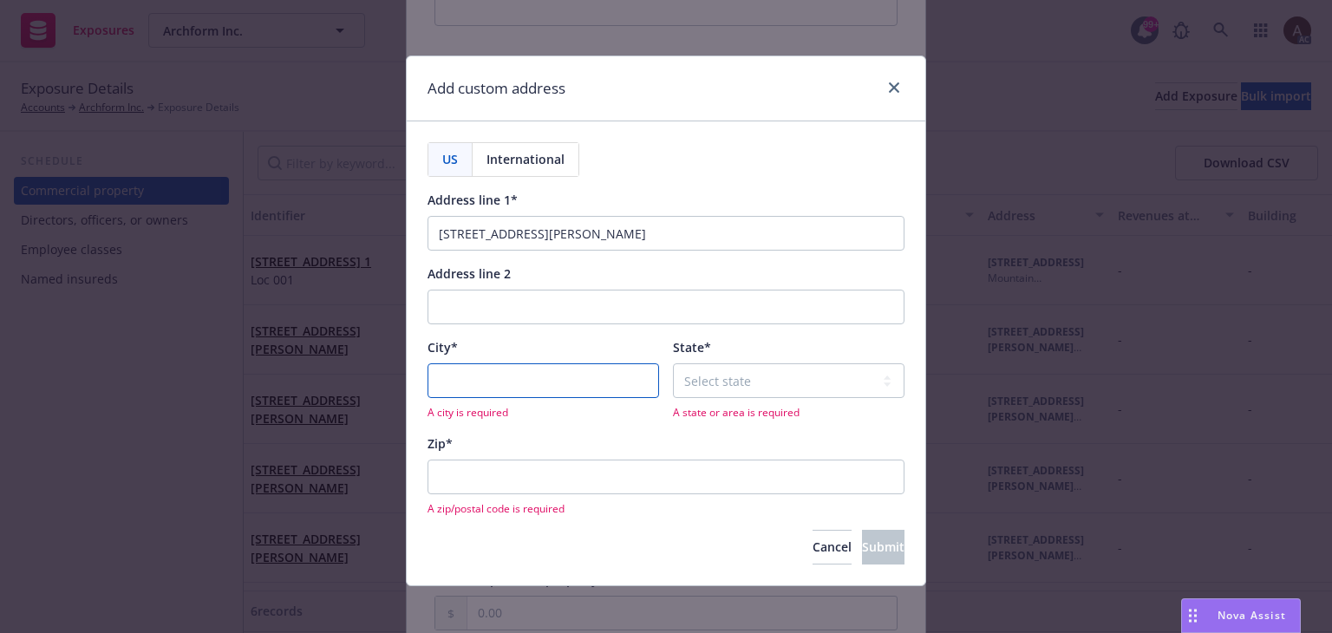
click at [574, 377] on input "City*" at bounding box center [544, 380] width 232 height 35
paste input "Santa Clara"
type input "Santa Clara"
click at [729, 379] on select "Select state Alabama Alaska American Samoa Arizona Arkansas Baker Island Califo…" at bounding box center [789, 380] width 232 height 35
select select "CA"
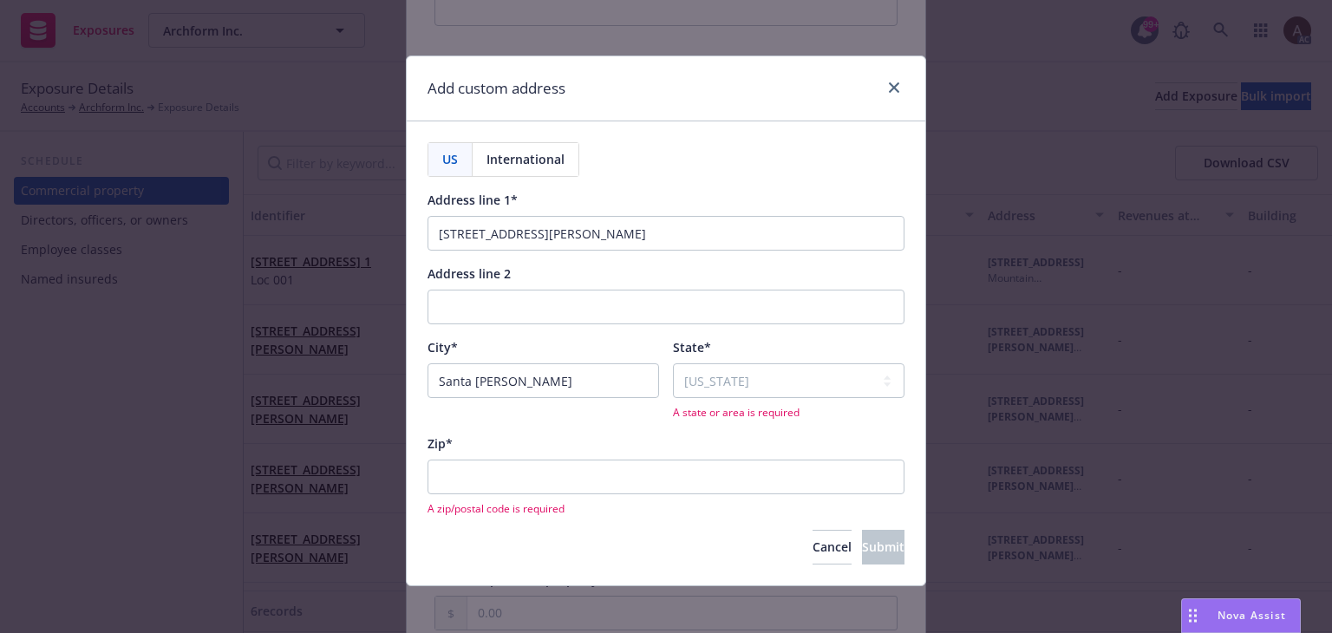
click at [579, 476] on div "A zip/postal code is required" at bounding box center [666, 488] width 477 height 56
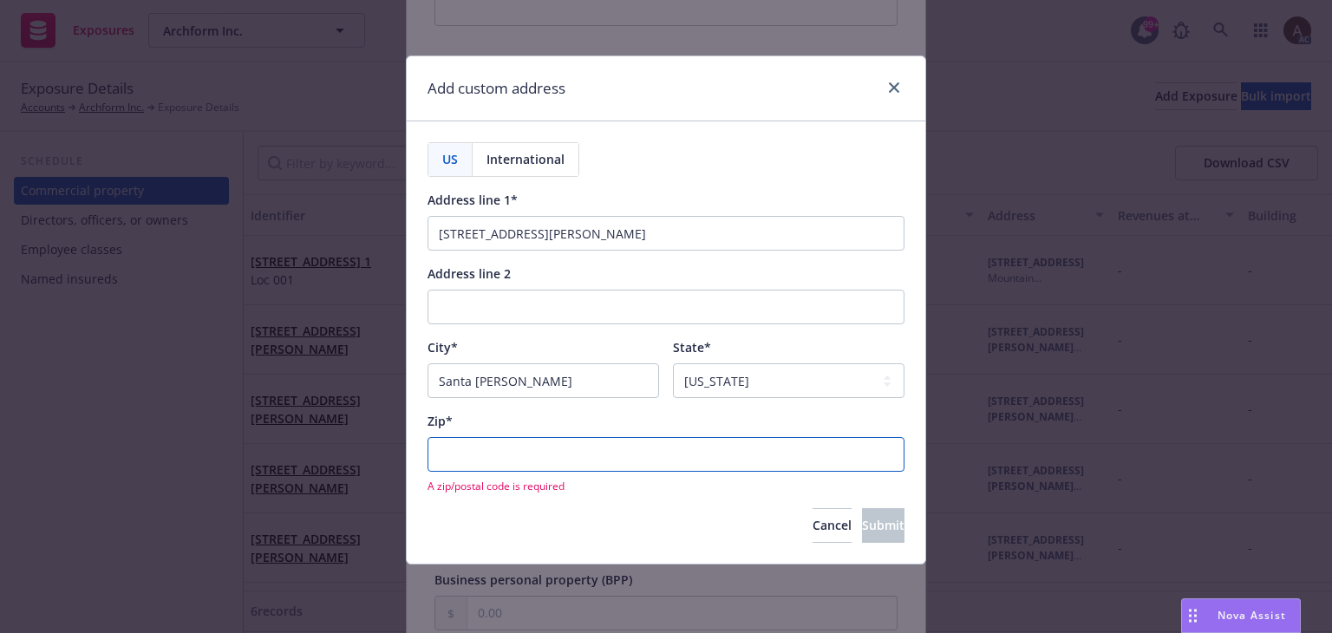
click at [569, 451] on input "Zip*" at bounding box center [666, 454] width 477 height 35
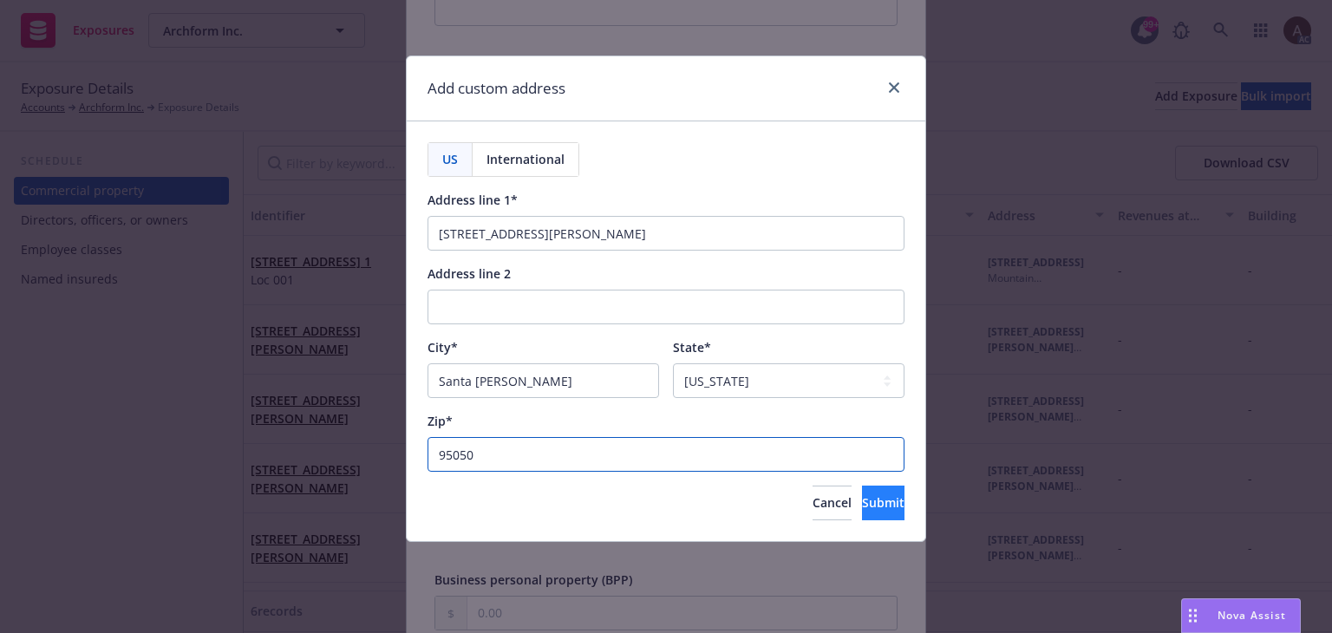
type input "95050"
click at [862, 506] on span "Submit" at bounding box center [883, 502] width 43 height 16
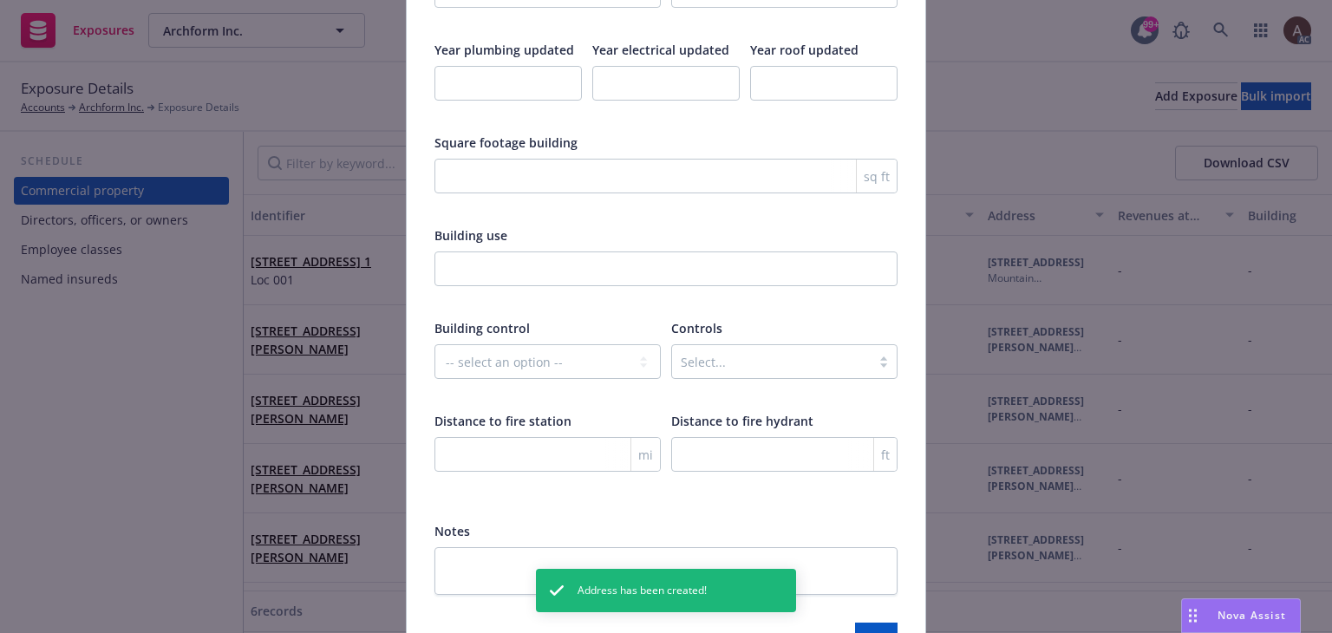
scroll to position [2882, 0]
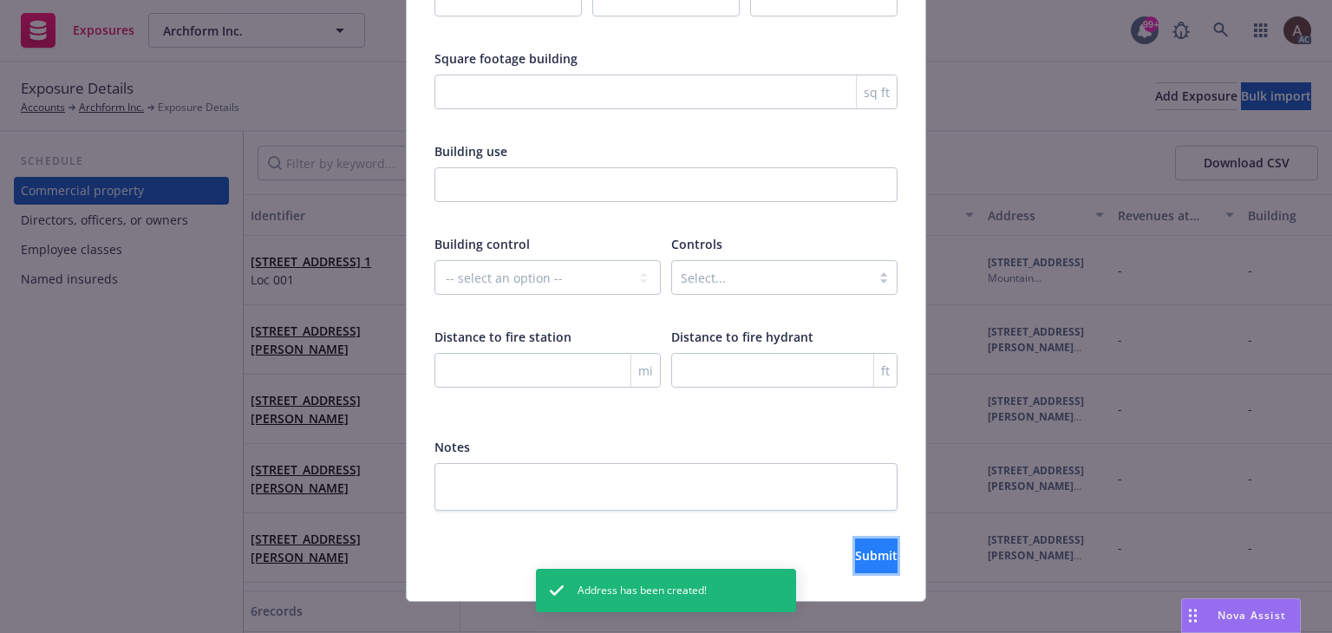
click at [855, 540] on button "Submit" at bounding box center [876, 556] width 43 height 35
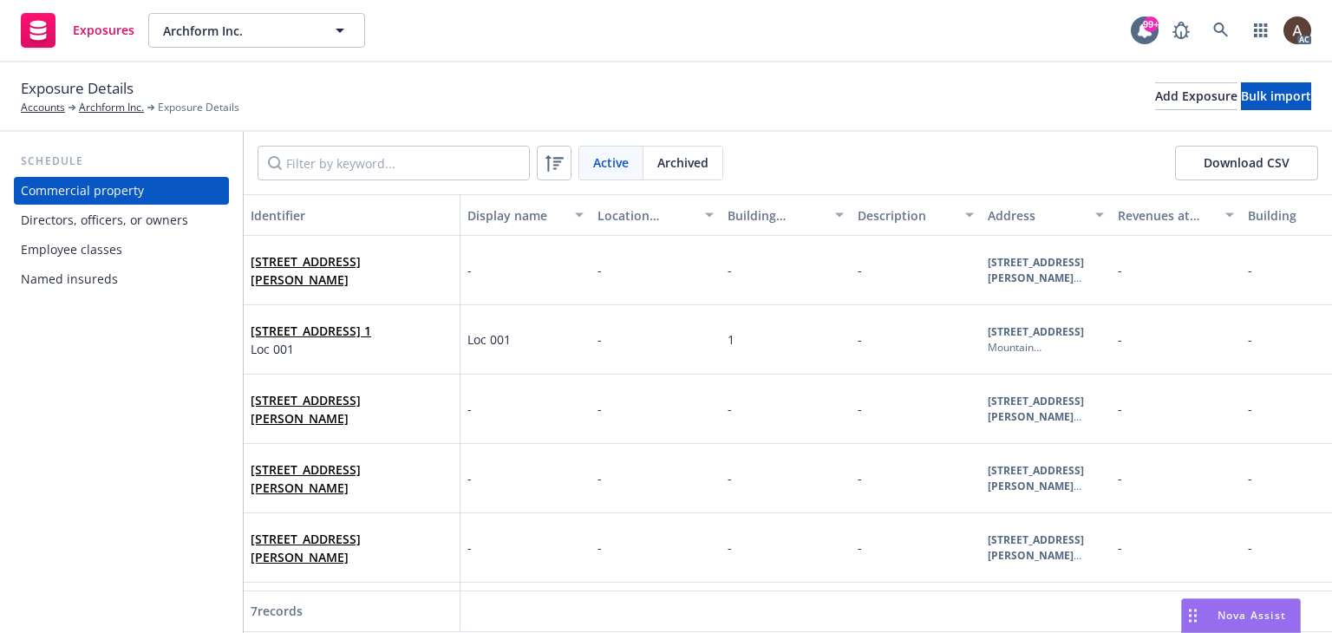
click at [128, 223] on div "Directors, officers, or owners" at bounding box center [104, 220] width 167 height 28
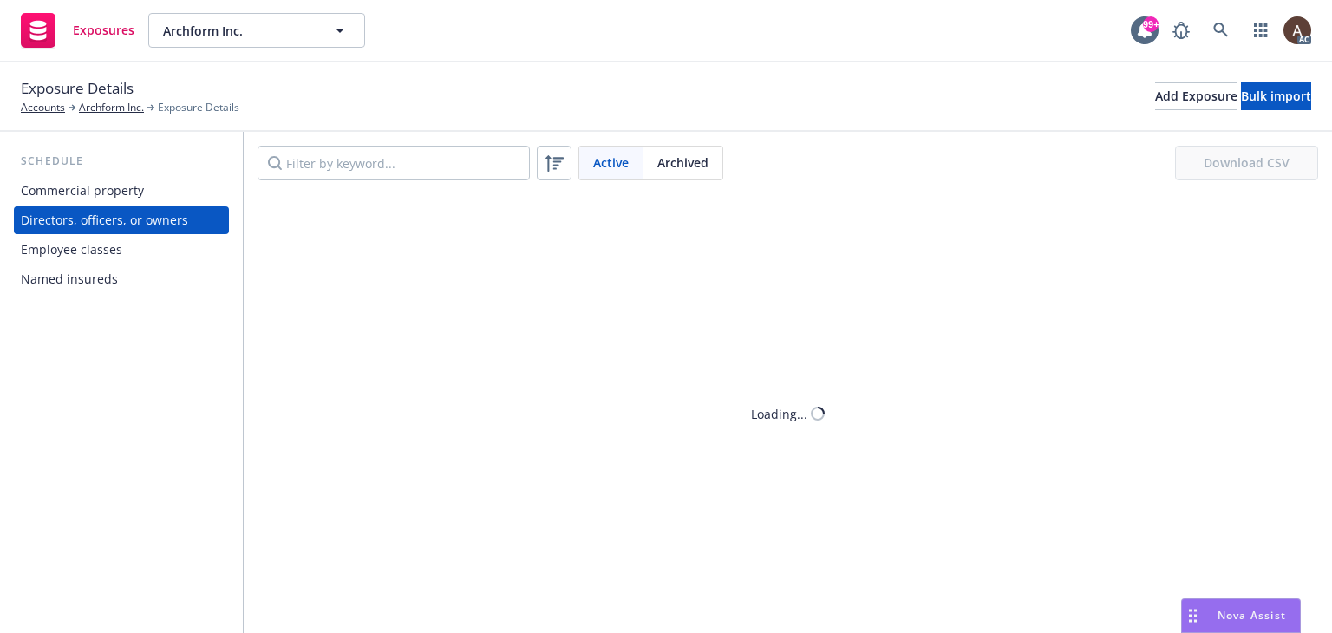
click at [120, 197] on div "Commercial property" at bounding box center [82, 191] width 123 height 28
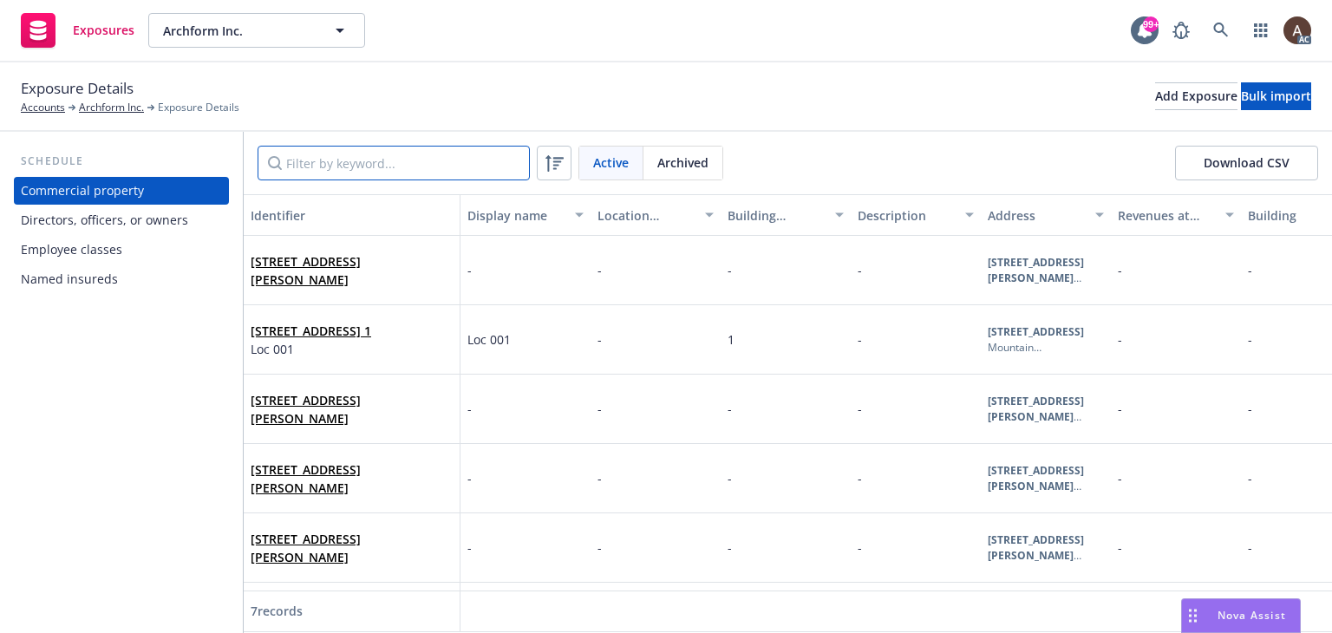
click at [307, 167] on input "Filter by keyword..." at bounding box center [394, 163] width 272 height 35
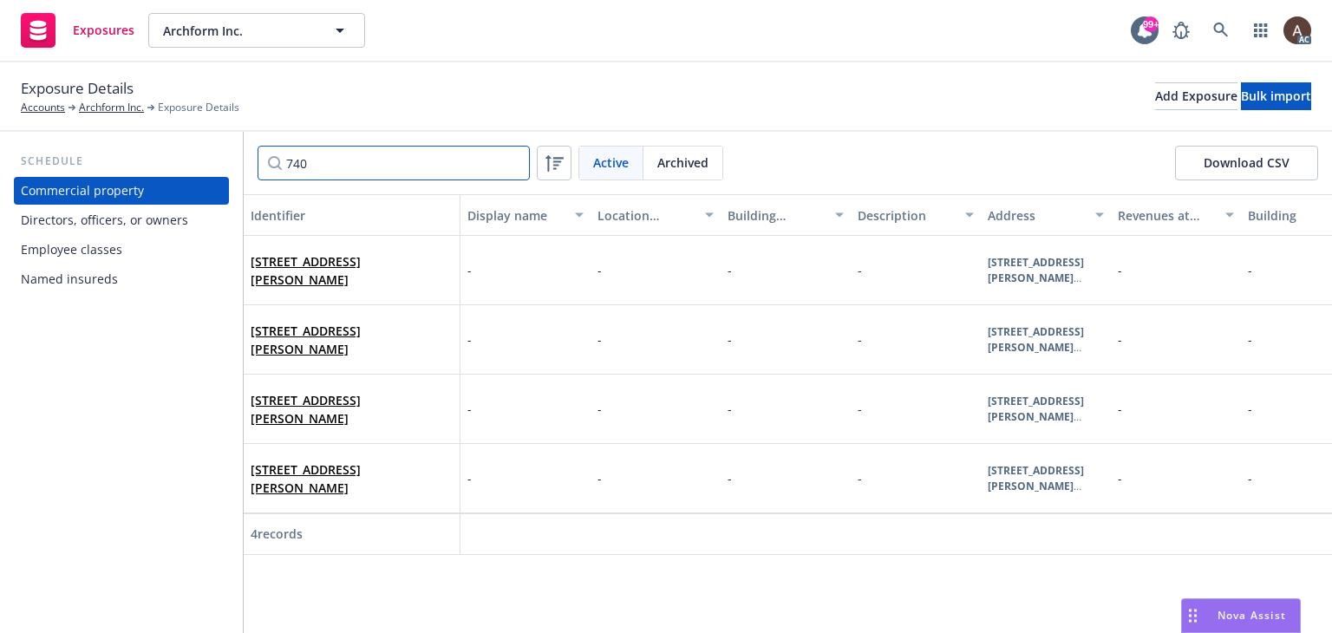
type input "740"
click at [291, 289] on div "740 Kifer Rd Sunnyvale, CA 94086" at bounding box center [352, 270] width 202 height 48
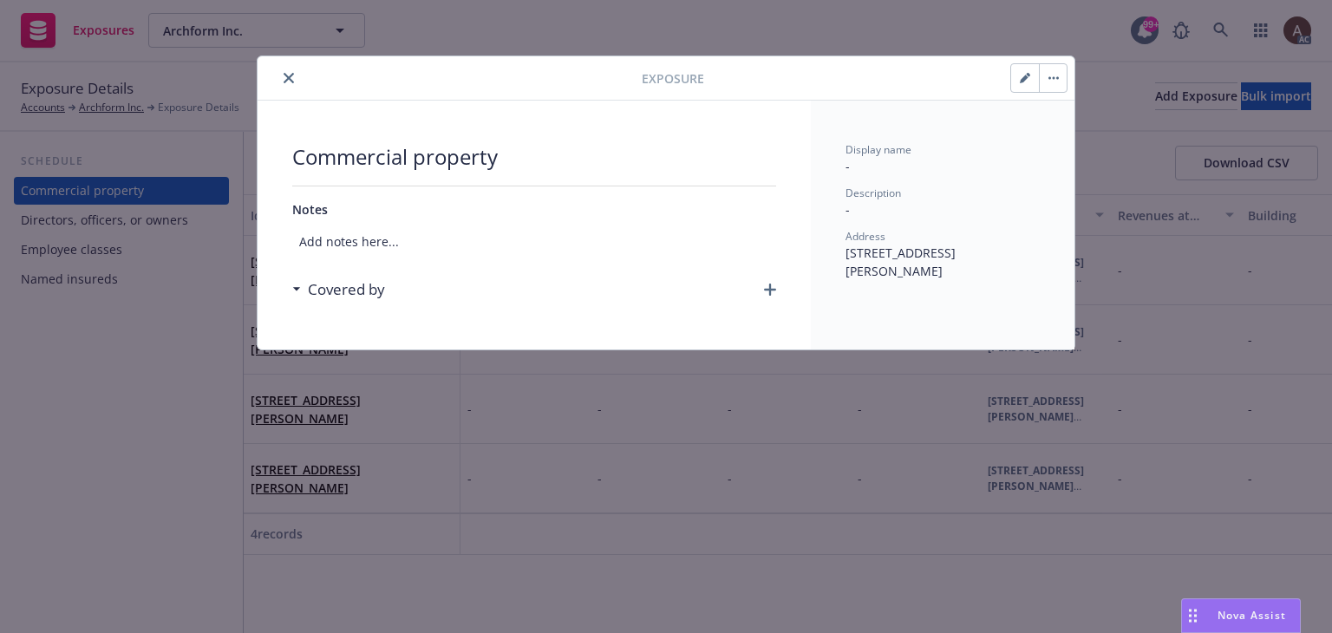
click at [137, 419] on div "Exposure Commercial property Notes Add notes here... Covered by Display name - …" at bounding box center [666, 316] width 1332 height 633
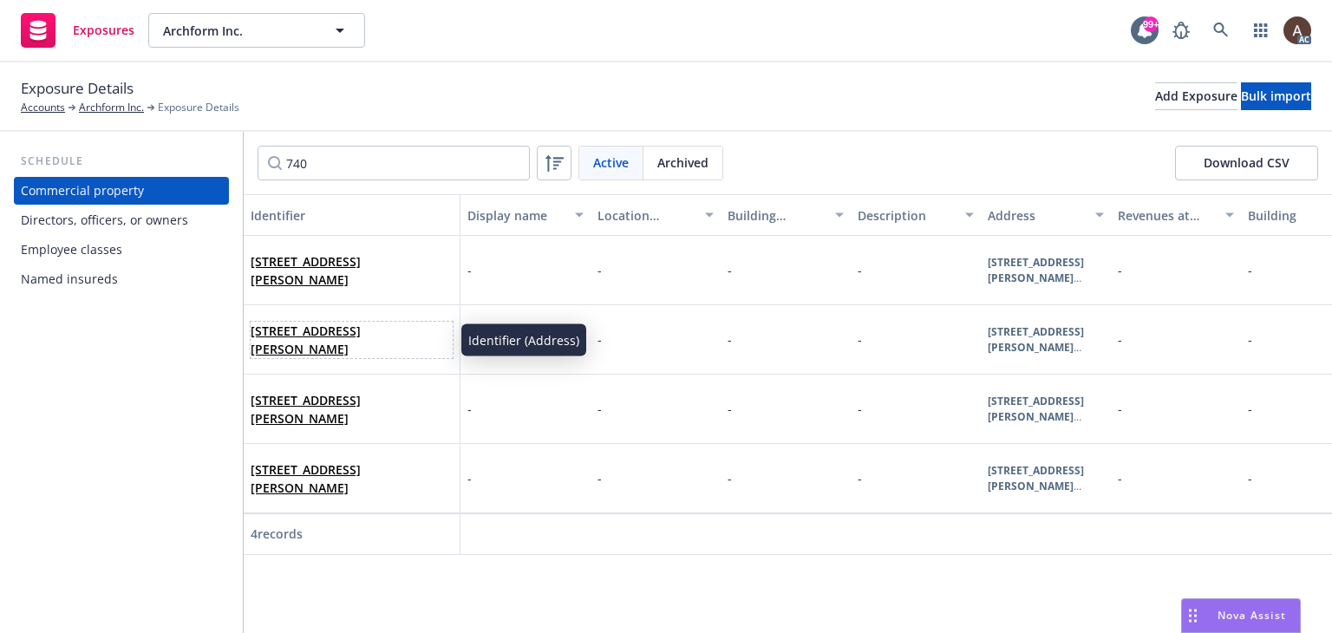
click at [410, 331] on span "740 KIFER RD Store #1, SUNNYVALE, CA, 94086, USA" at bounding box center [352, 340] width 202 height 36
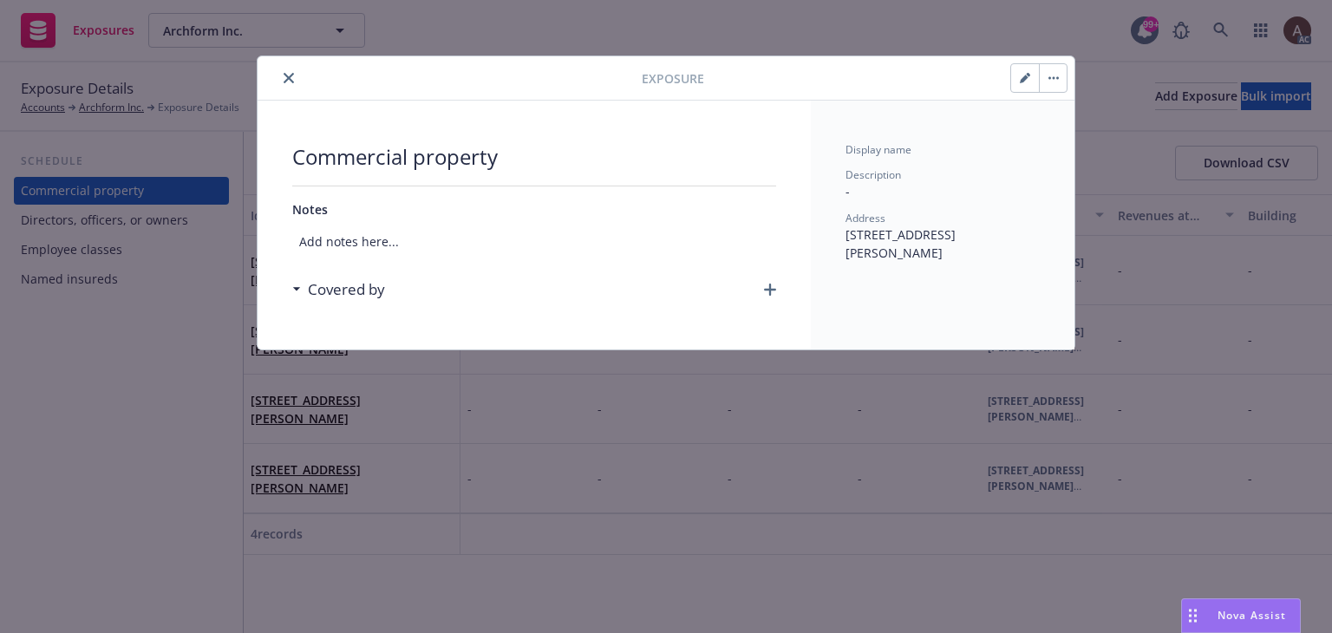
click at [106, 381] on div "Exposure Commercial property Notes Add notes here... Covered by Display name De…" at bounding box center [666, 316] width 1332 height 633
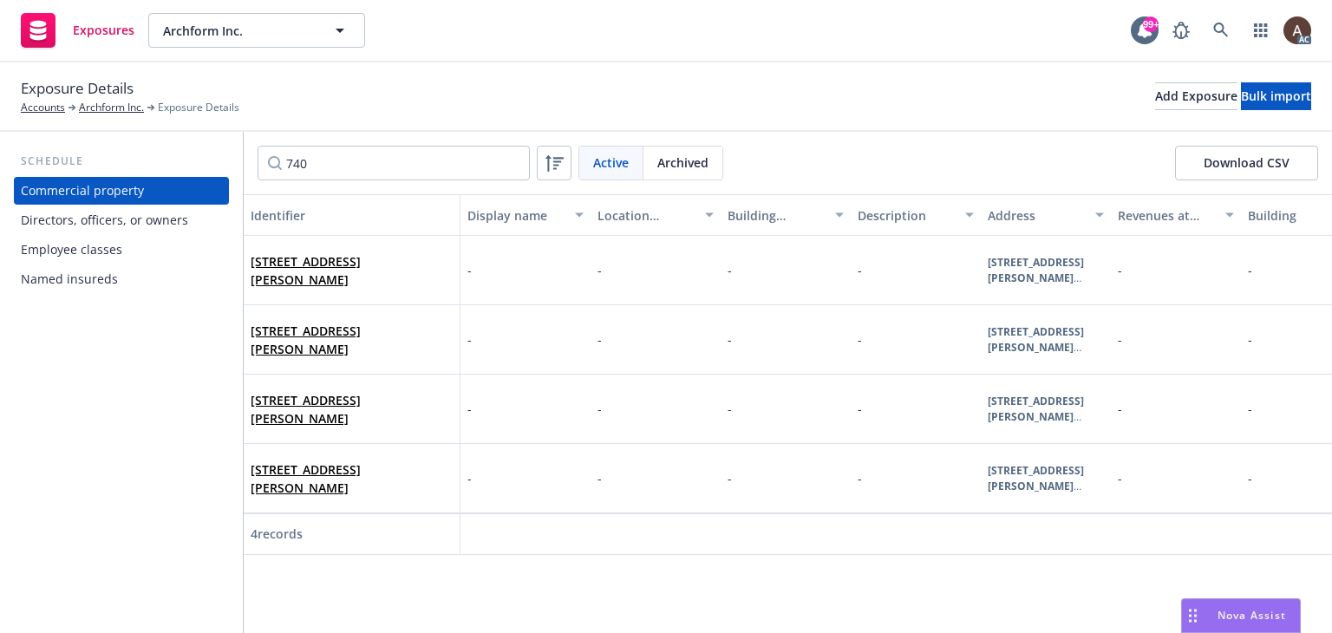
click at [418, 501] on div "740 Kifer Rd Sunnyvale, CA 94086" at bounding box center [352, 479] width 202 height 48
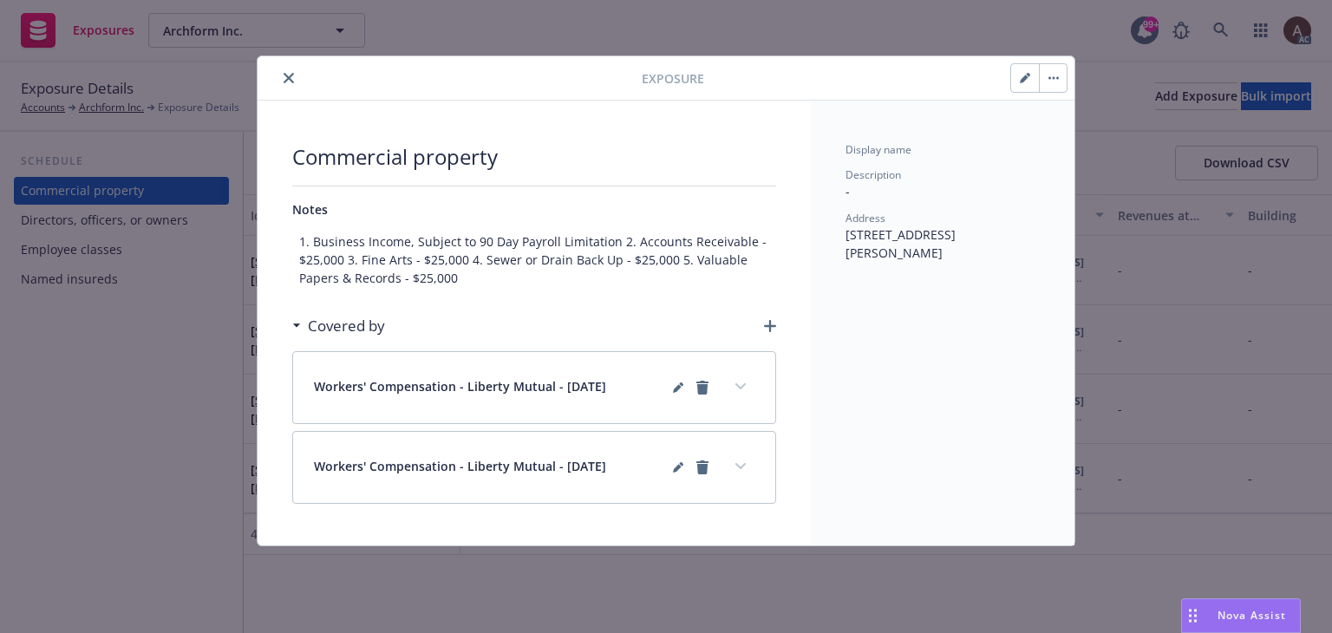
click at [743, 385] on icon "expand content" at bounding box center [741, 386] width 10 height 6
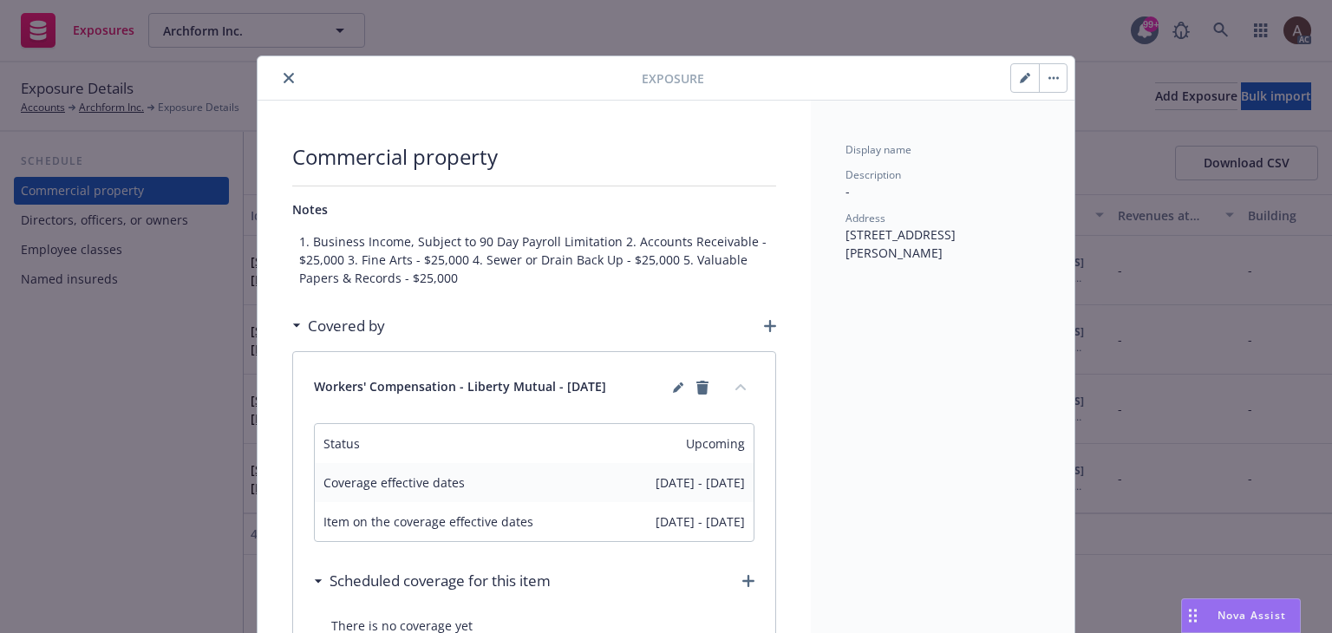
click at [743, 385] on button "collapse content" at bounding box center [741, 387] width 28 height 28
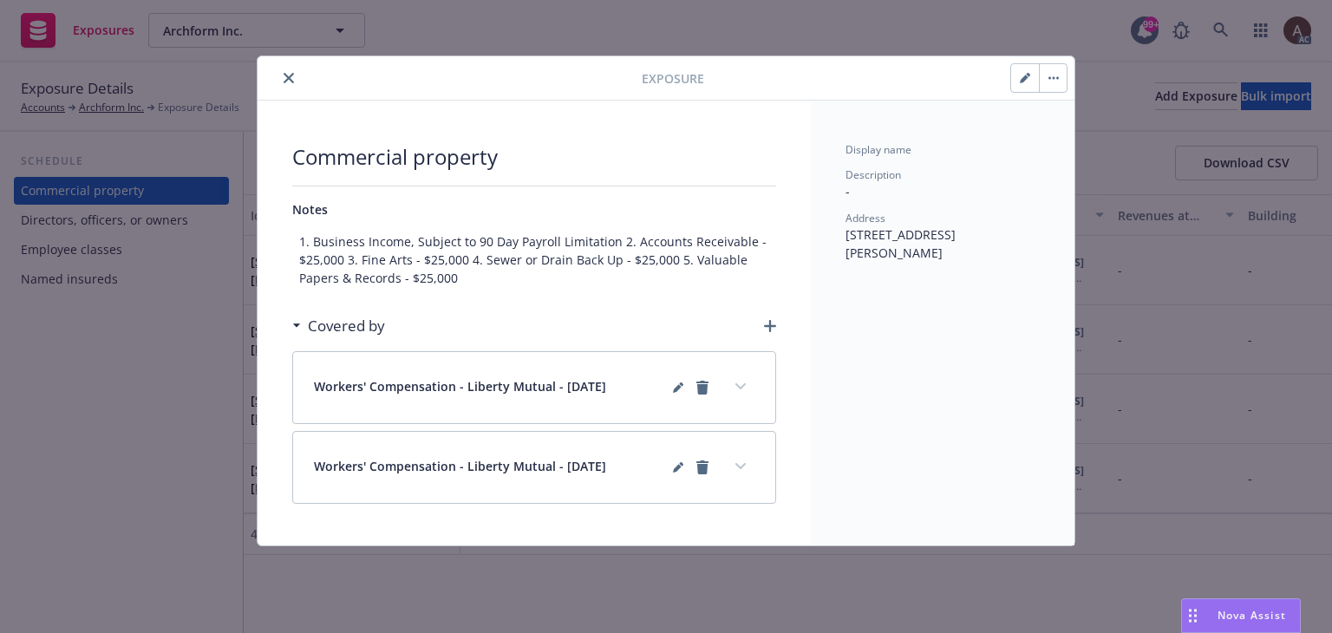
click at [91, 400] on div "Exposure Commercial property Notes 1. Business Income, Subject to 90 Day Payrol…" at bounding box center [666, 316] width 1332 height 633
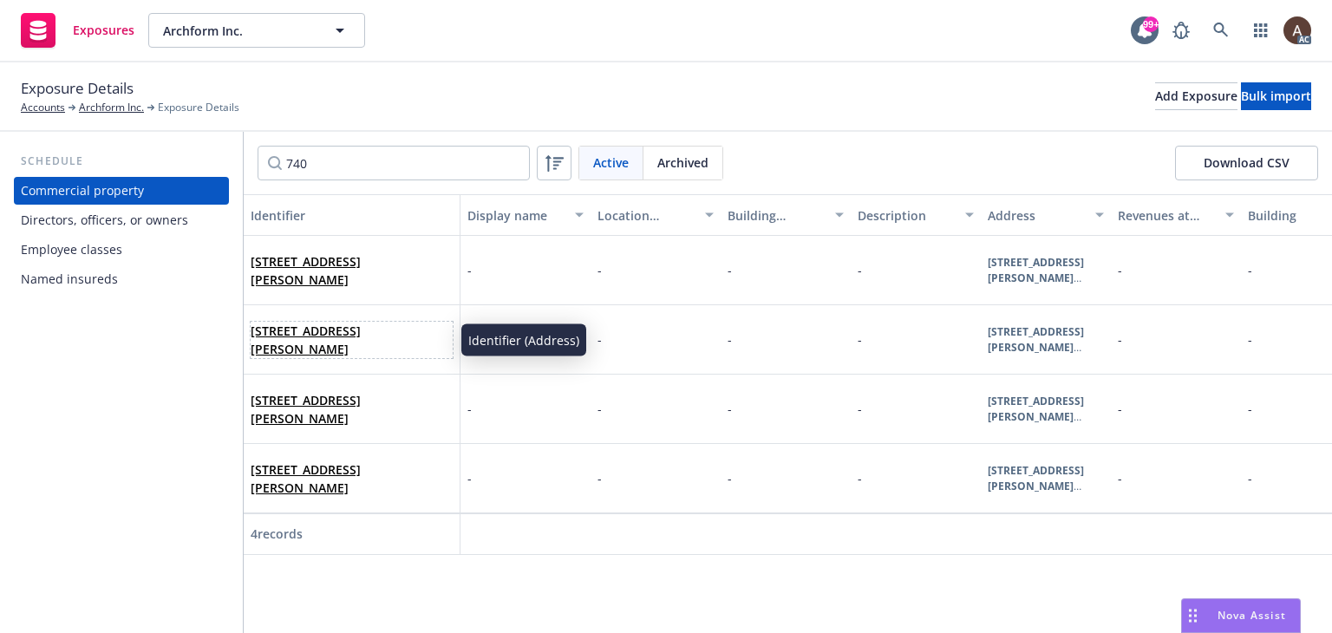
click at [420, 326] on span "740 KIFER RD Store #1, SUNNYVALE, CA, 94086, USA" at bounding box center [352, 340] width 202 height 36
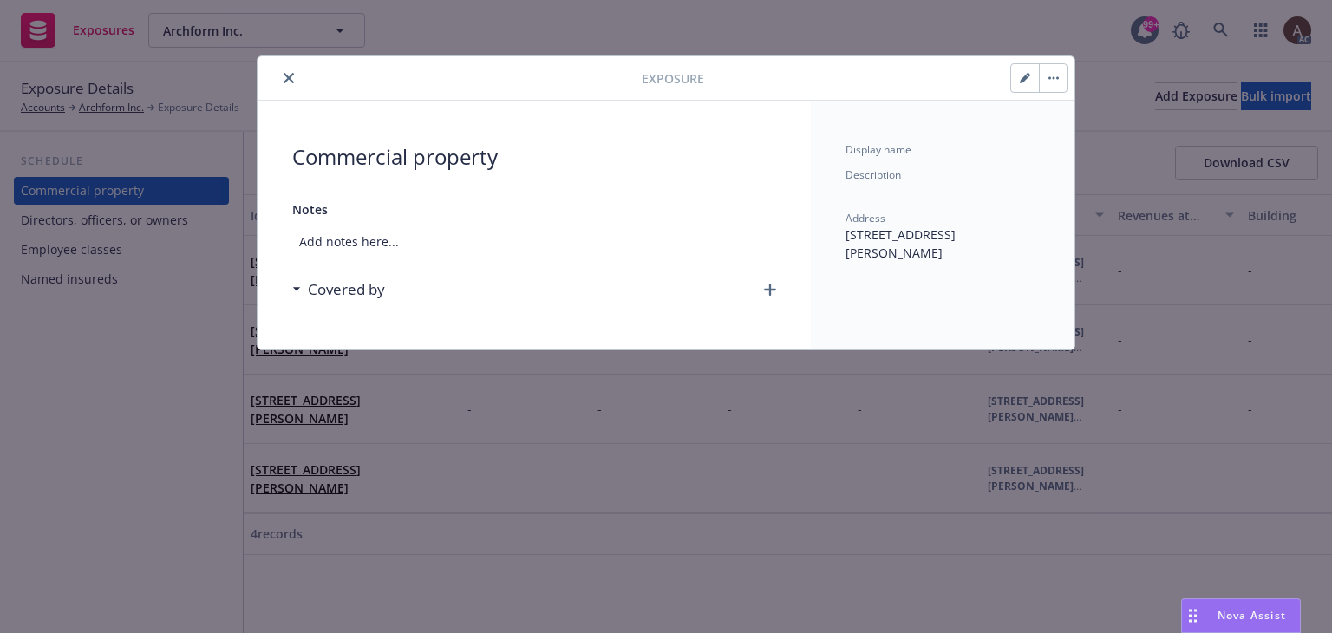
click at [284, 79] on icon "close" at bounding box center [289, 78] width 10 height 10
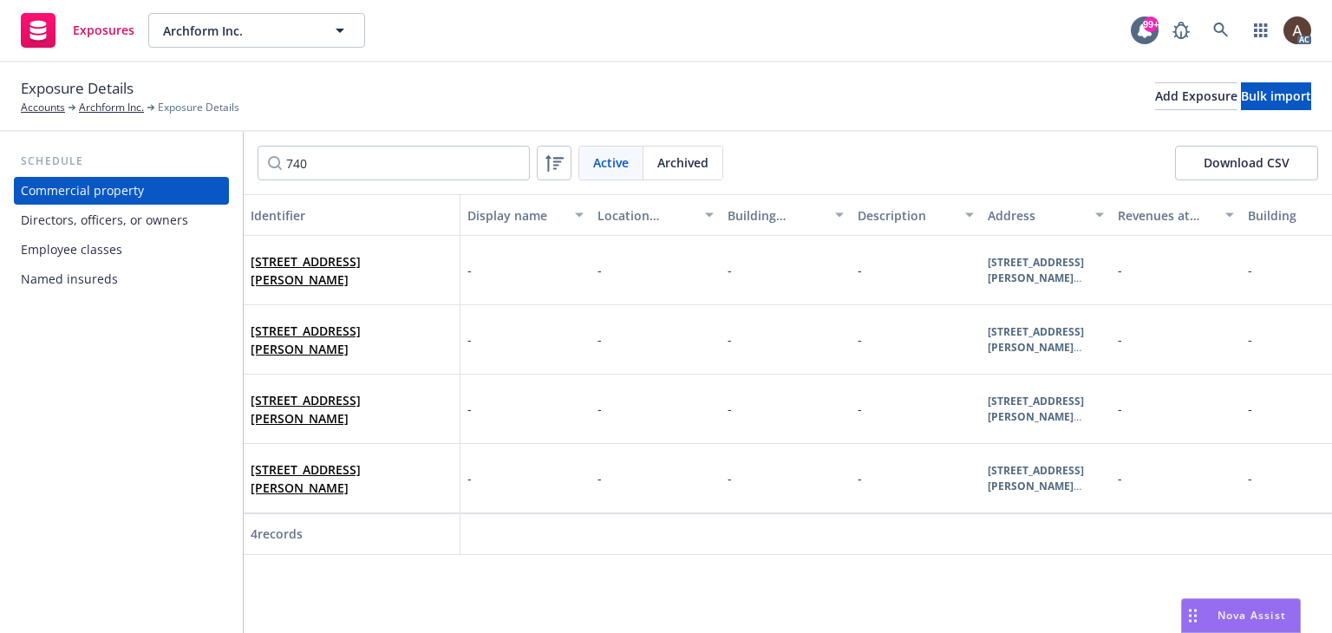
click at [367, 494] on div "740 Kifer Rd Sunnyvale, CA 94086" at bounding box center [352, 479] width 202 height 48
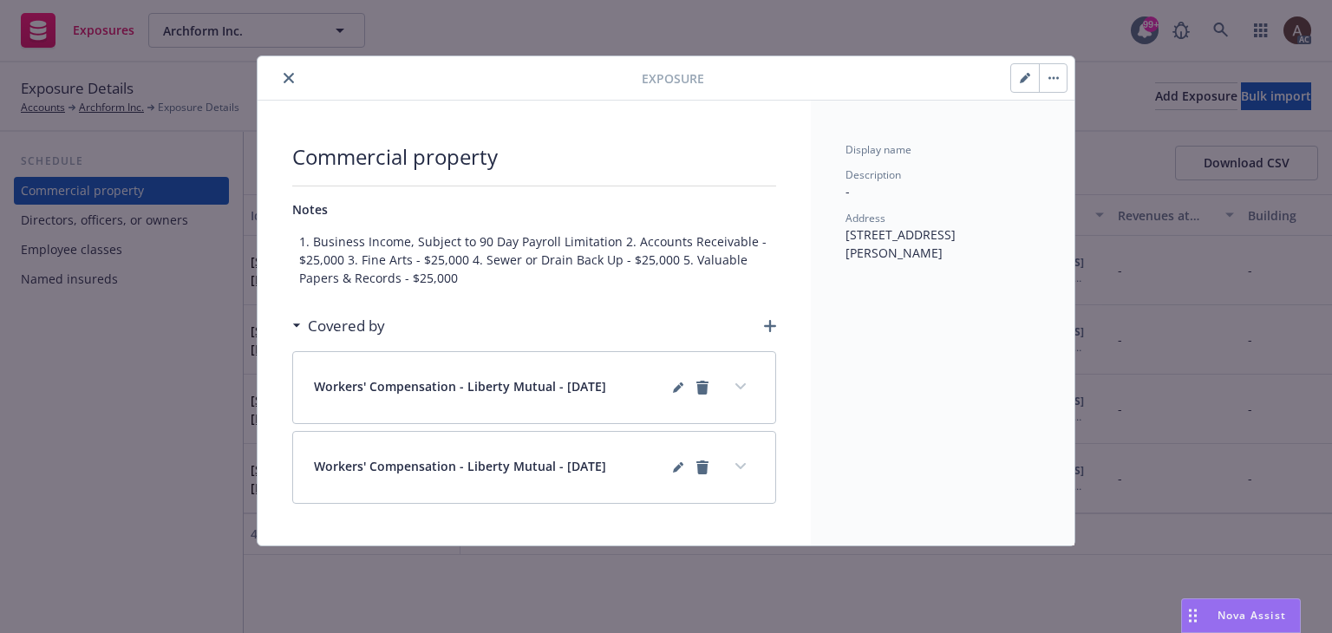
click at [739, 386] on icon "expand content" at bounding box center [741, 386] width 10 height 6
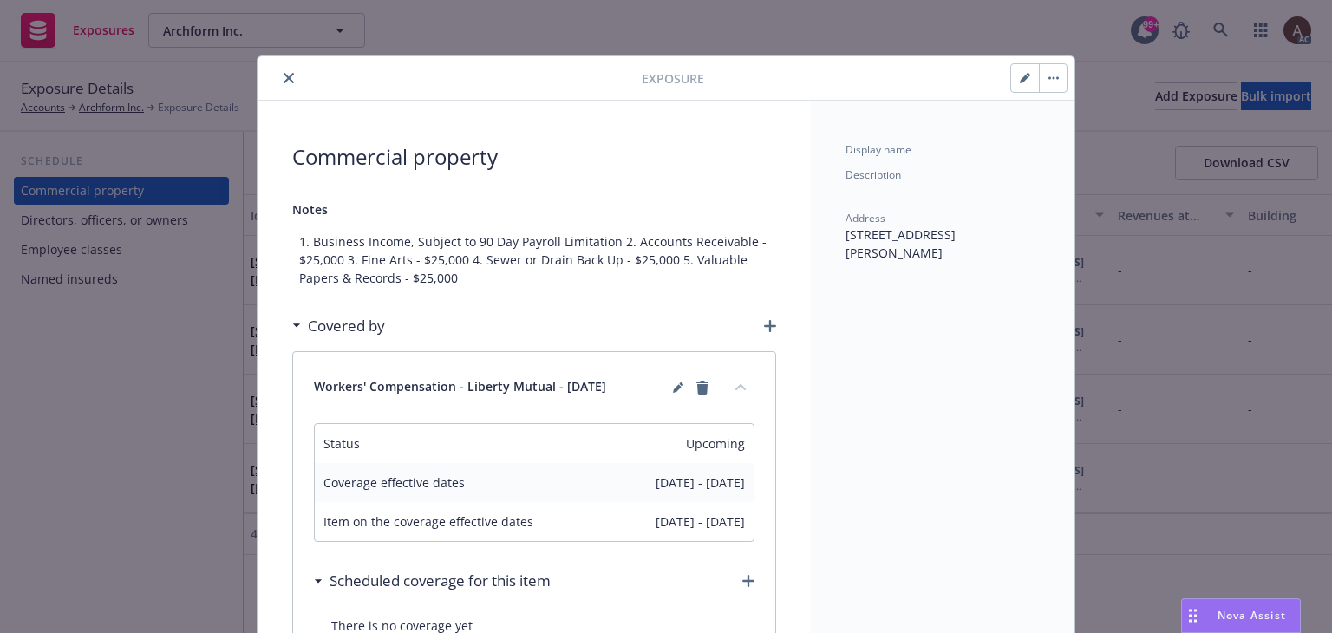
scroll to position [260, 0]
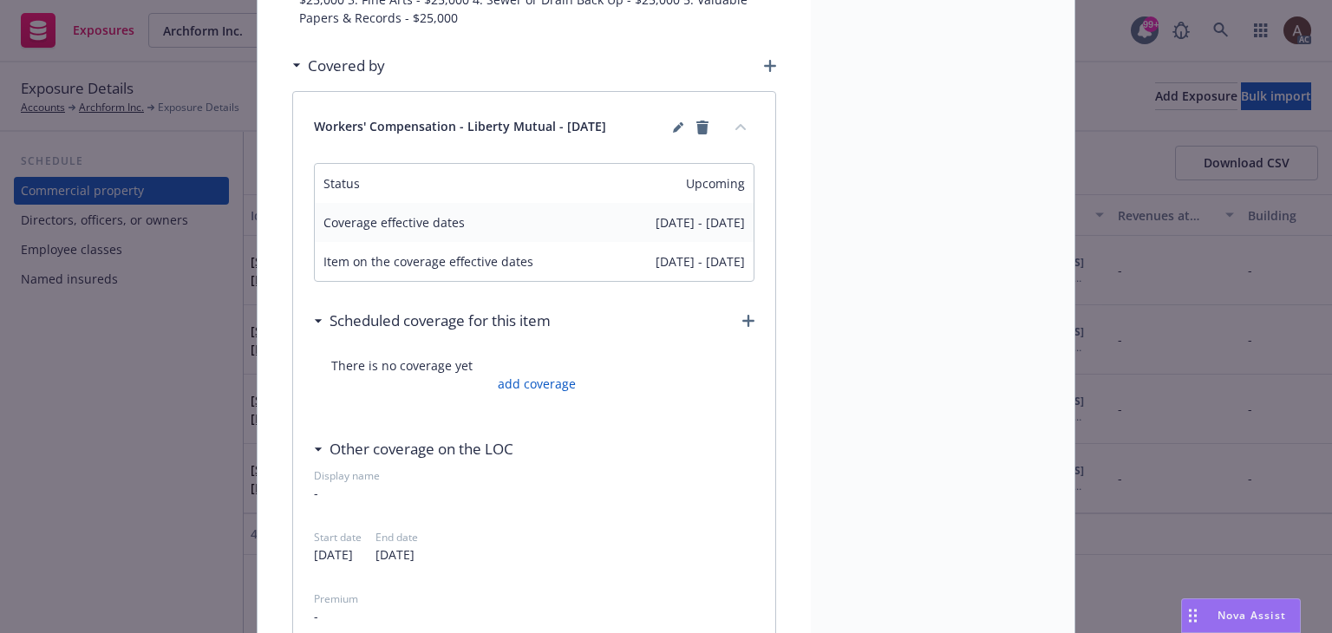
click at [733, 132] on button "collapse content" at bounding box center [741, 127] width 28 height 28
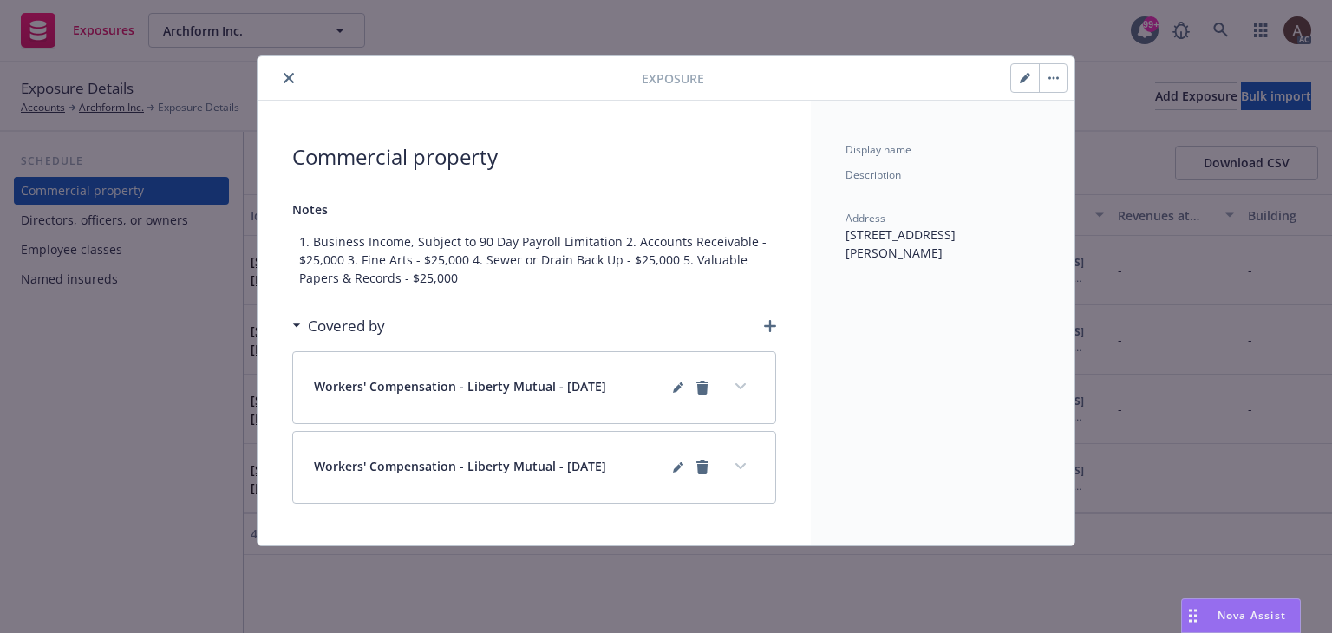
scroll to position [0, 0]
click at [733, 469] on button "expand content" at bounding box center [741, 467] width 28 height 28
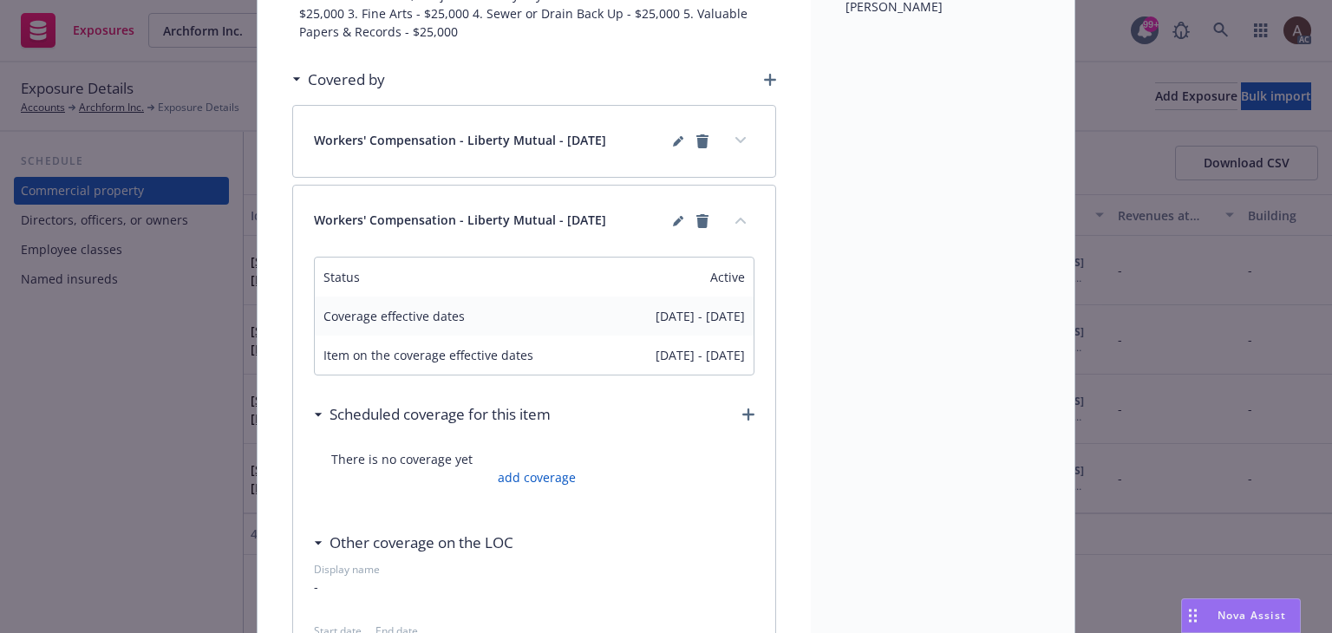
scroll to position [173, 0]
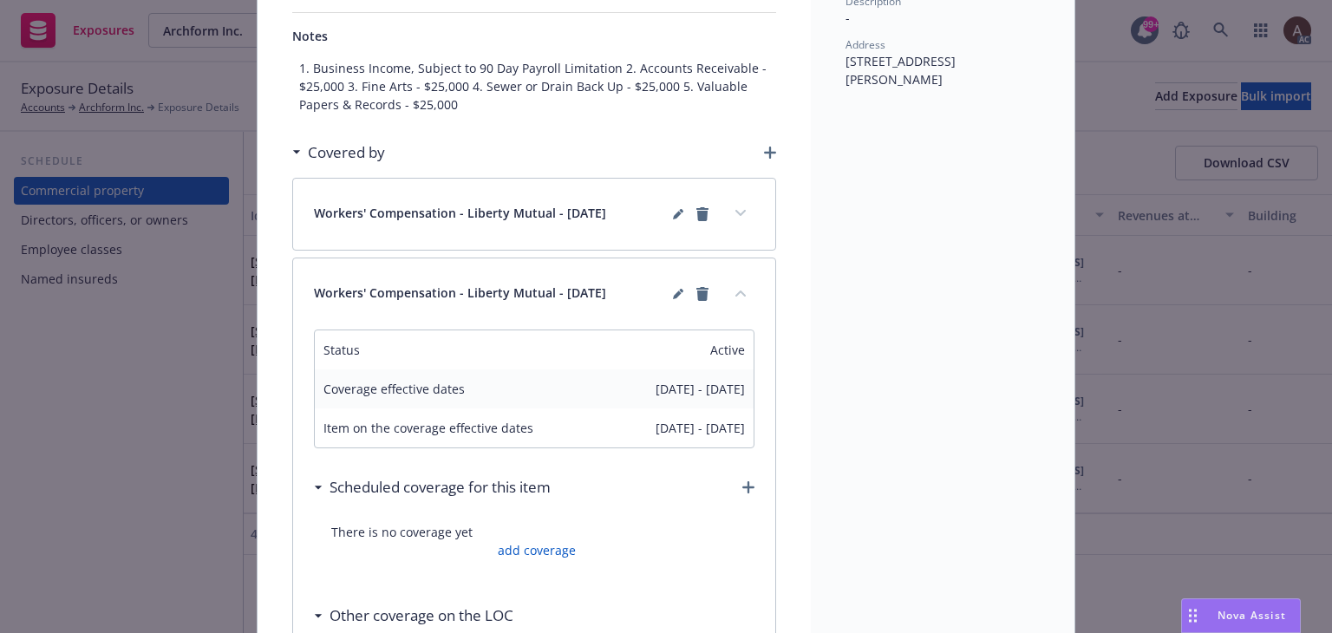
click at [736, 292] on icon "collapse content" at bounding box center [741, 293] width 10 height 7
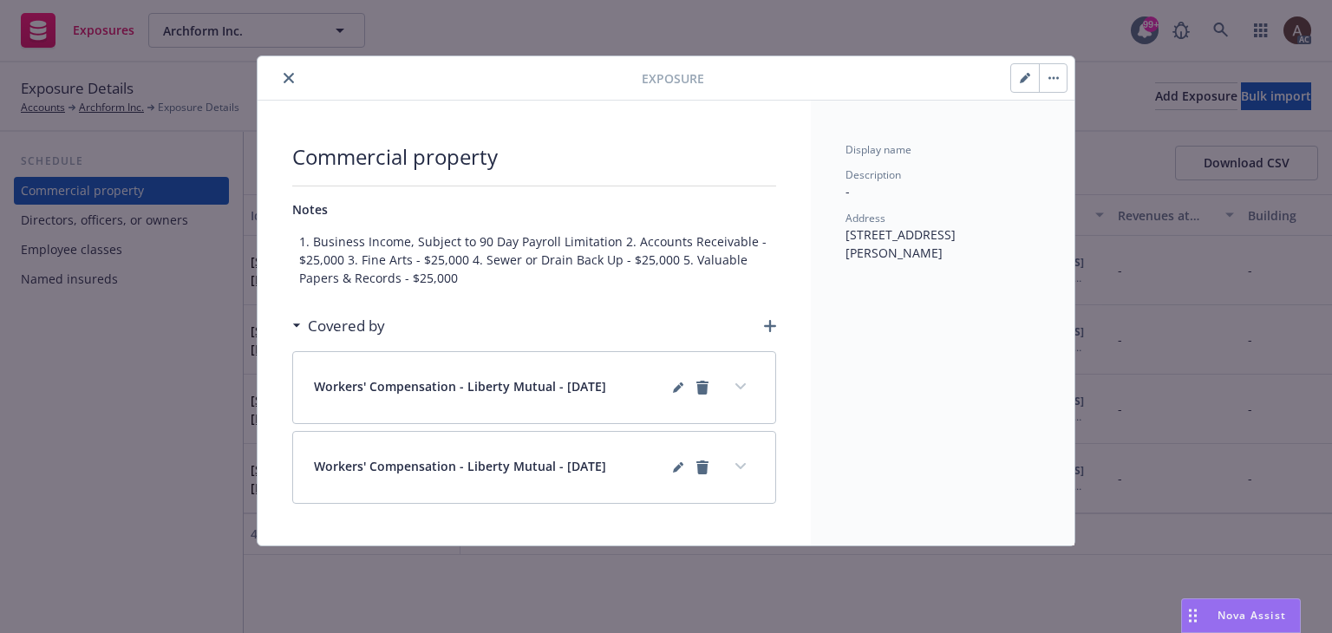
scroll to position [0, 0]
click at [183, 356] on div "Exposure Commercial property Notes 1. Business Income, Subject to 90 Day Payrol…" at bounding box center [666, 316] width 1332 height 633
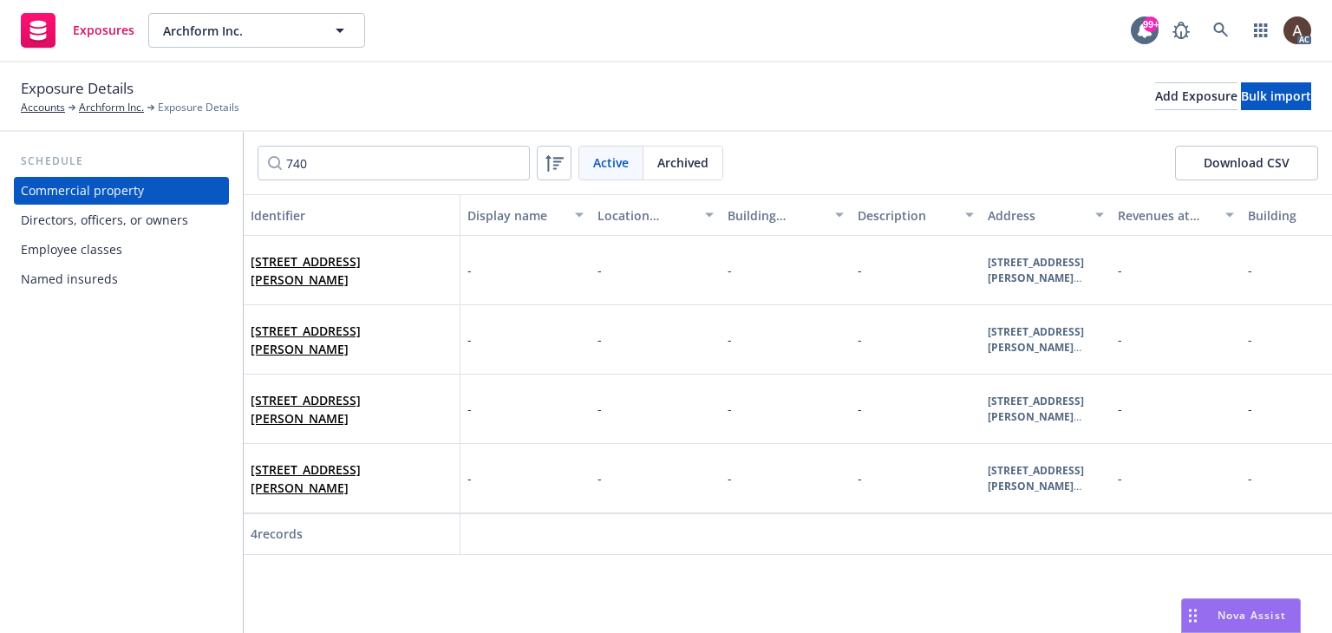
click at [121, 227] on div "Directors, officers, or owners" at bounding box center [104, 220] width 167 height 28
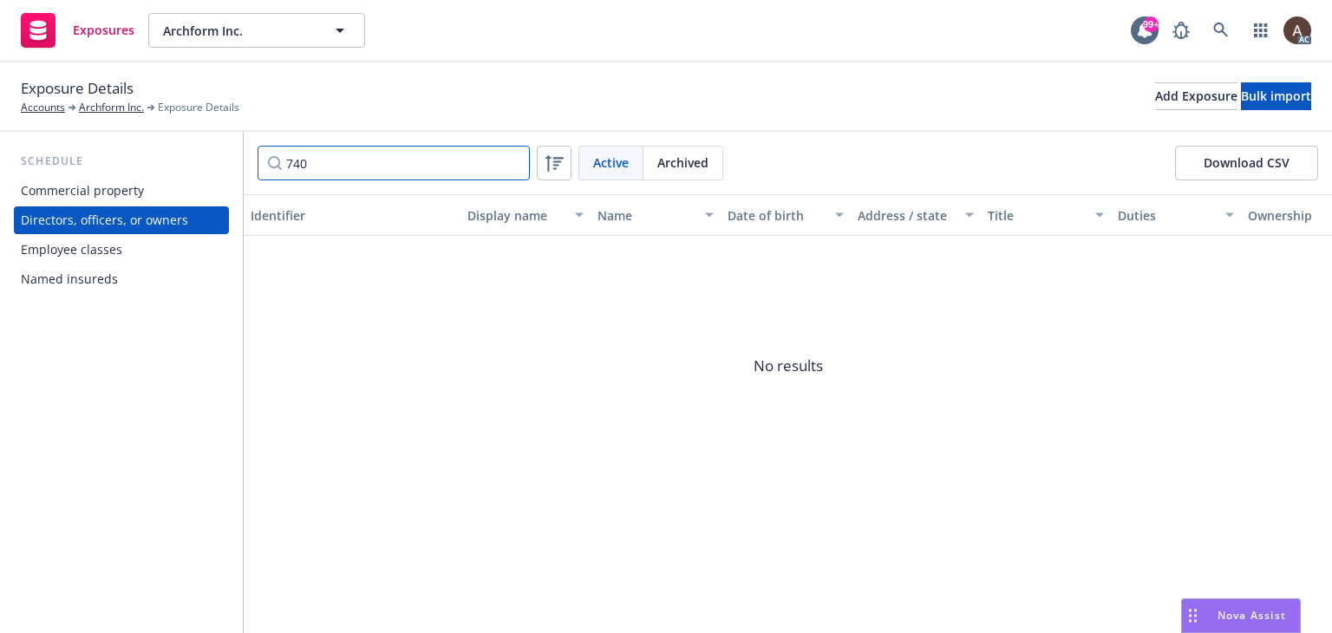
click at [328, 166] on input "740" at bounding box center [394, 163] width 272 height 35
drag, startPoint x: 364, startPoint y: 167, endPoint x: 219, endPoint y: 157, distance: 146.1
click at [219, 157] on div "Schedule Commercial property Directors, officers, or owners Employee classes Na…" at bounding box center [666, 382] width 1332 height 501
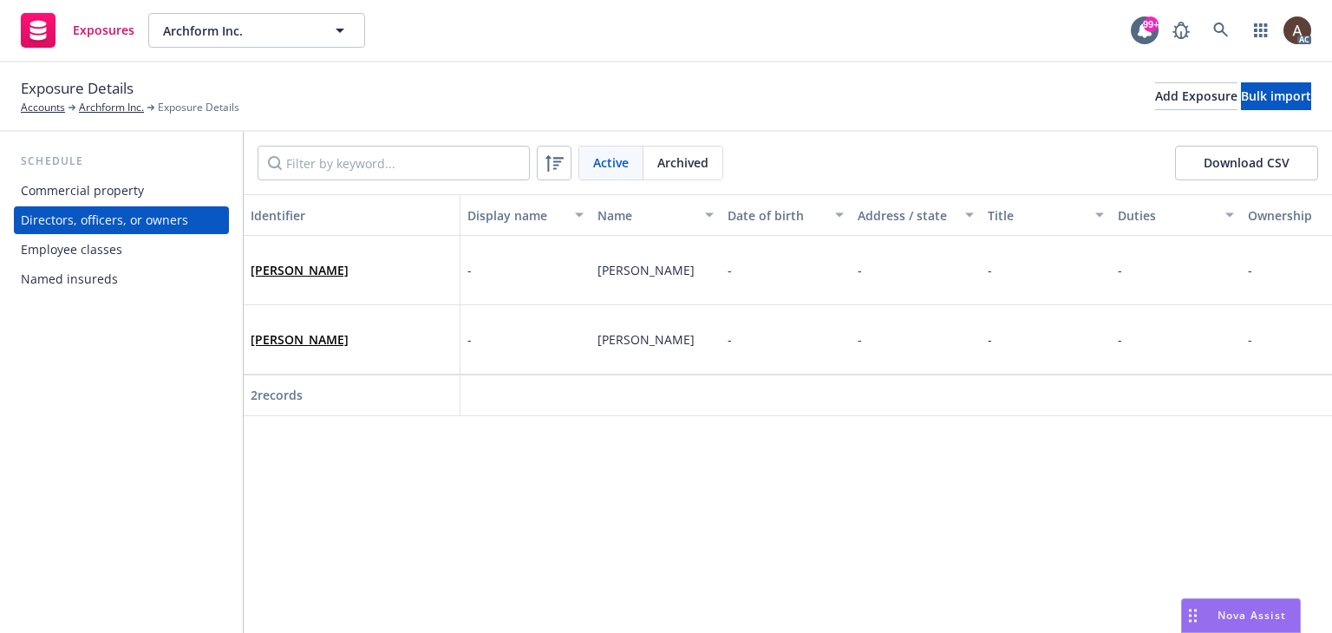
click at [138, 256] on div "Employee classes" at bounding box center [121, 250] width 201 height 28
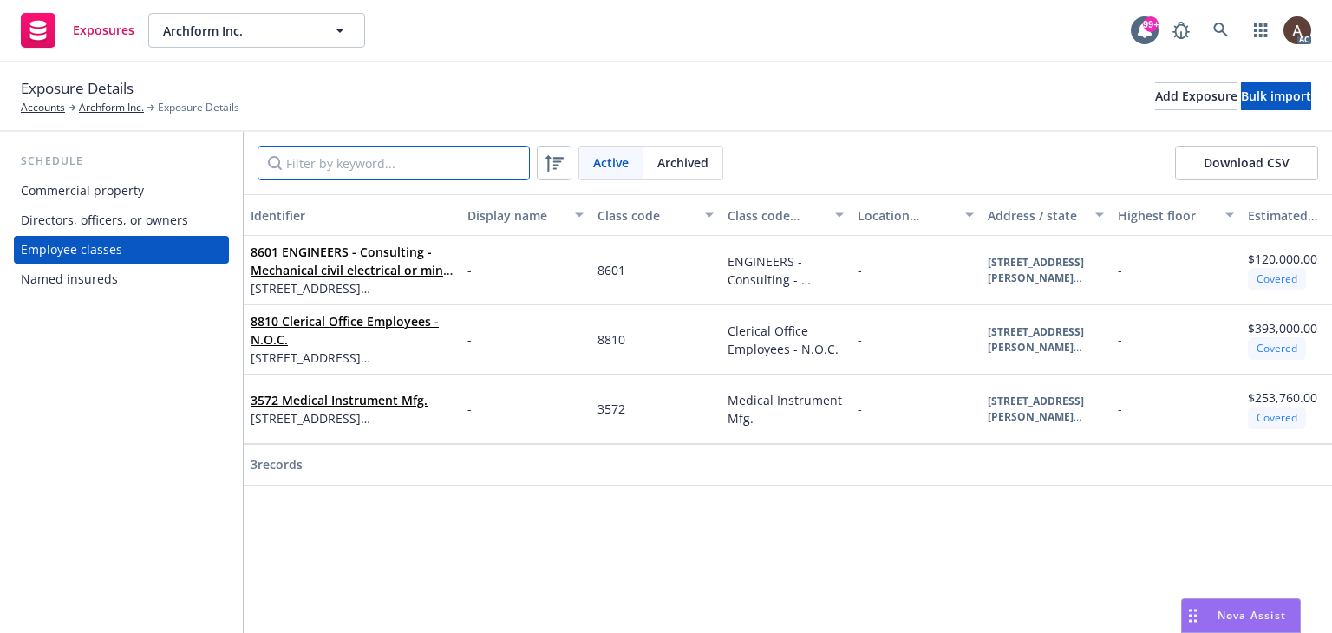
click at [375, 164] on input "Filter by keyword..." at bounding box center [394, 163] width 272 height 35
click at [1155, 95] on div "Add Exposure" at bounding box center [1196, 96] width 82 height 26
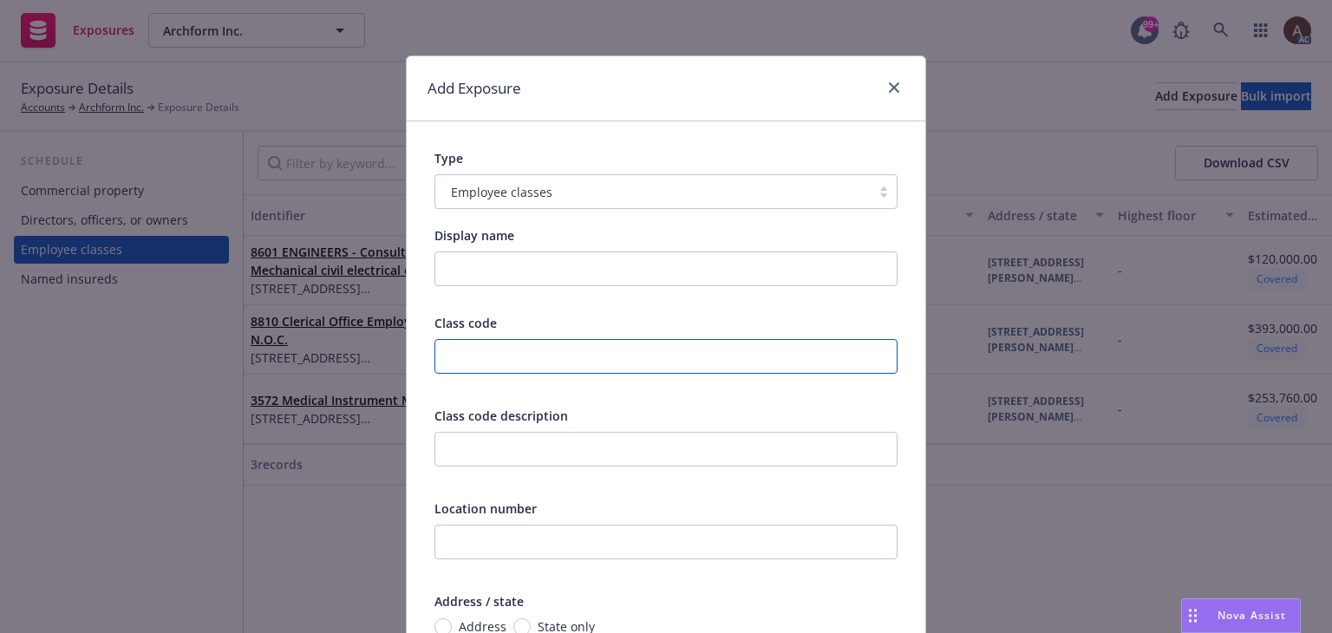
click at [487, 361] on input "text" at bounding box center [666, 356] width 463 height 35
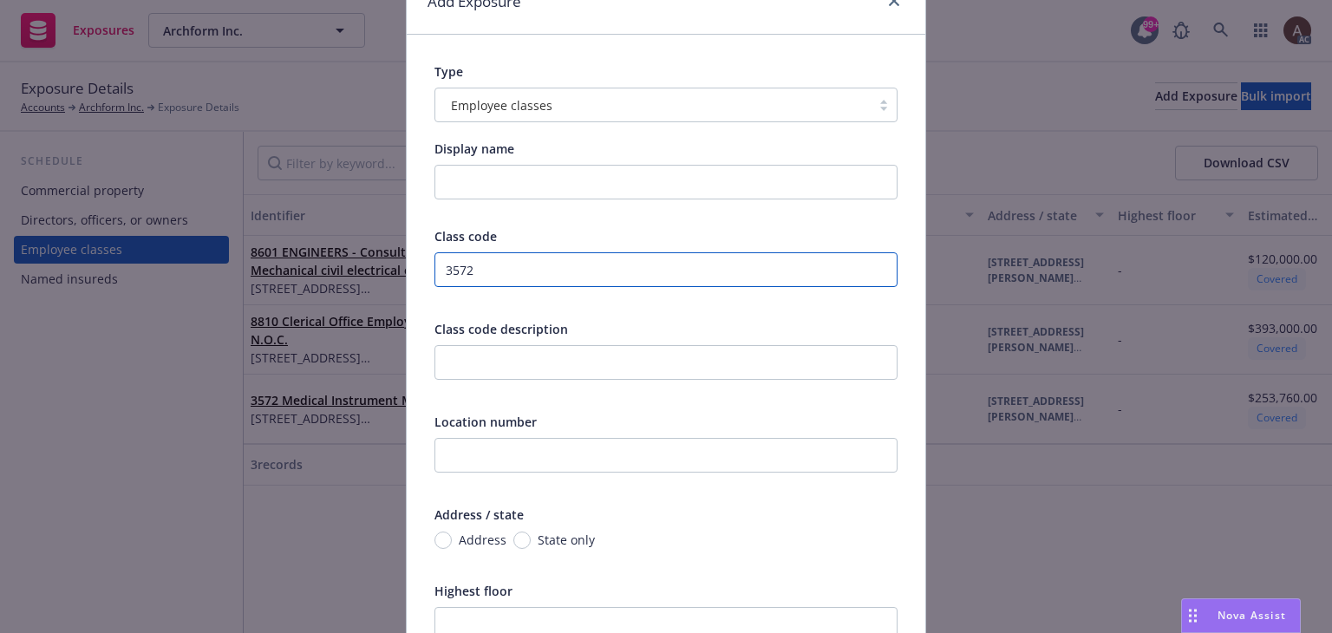
scroll to position [347, 0]
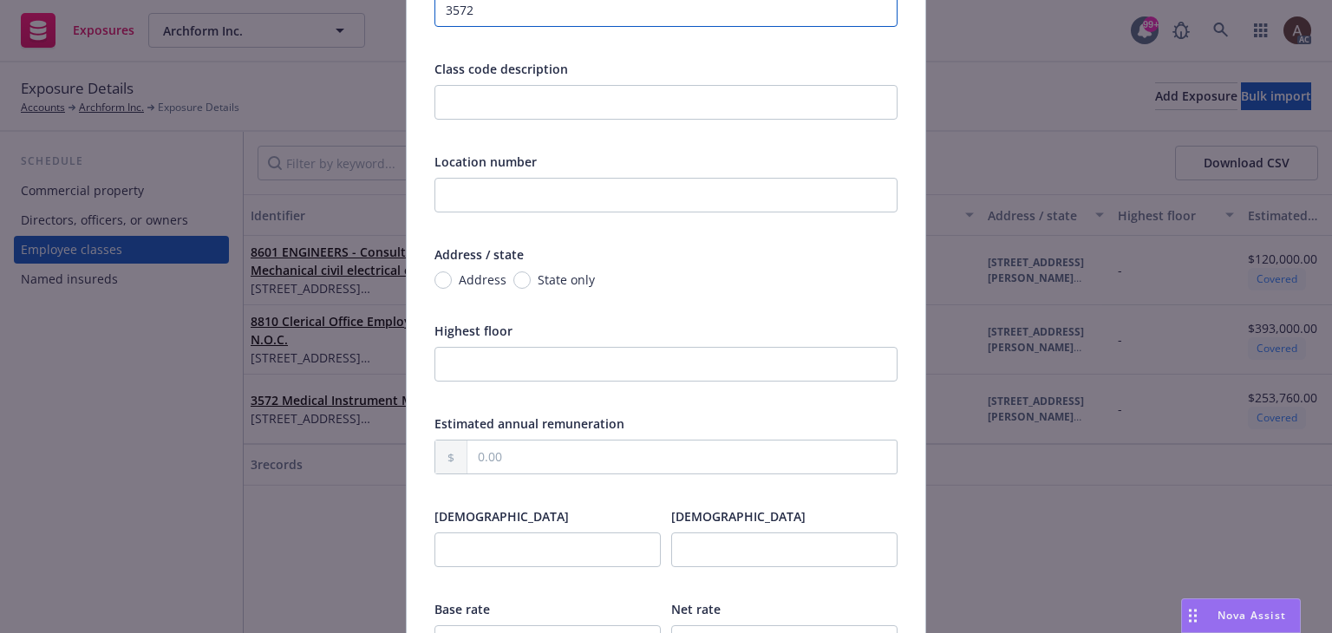
type input "3572"
click at [435, 285] on input "Address" at bounding box center [443, 280] width 17 height 17
radio input "true"
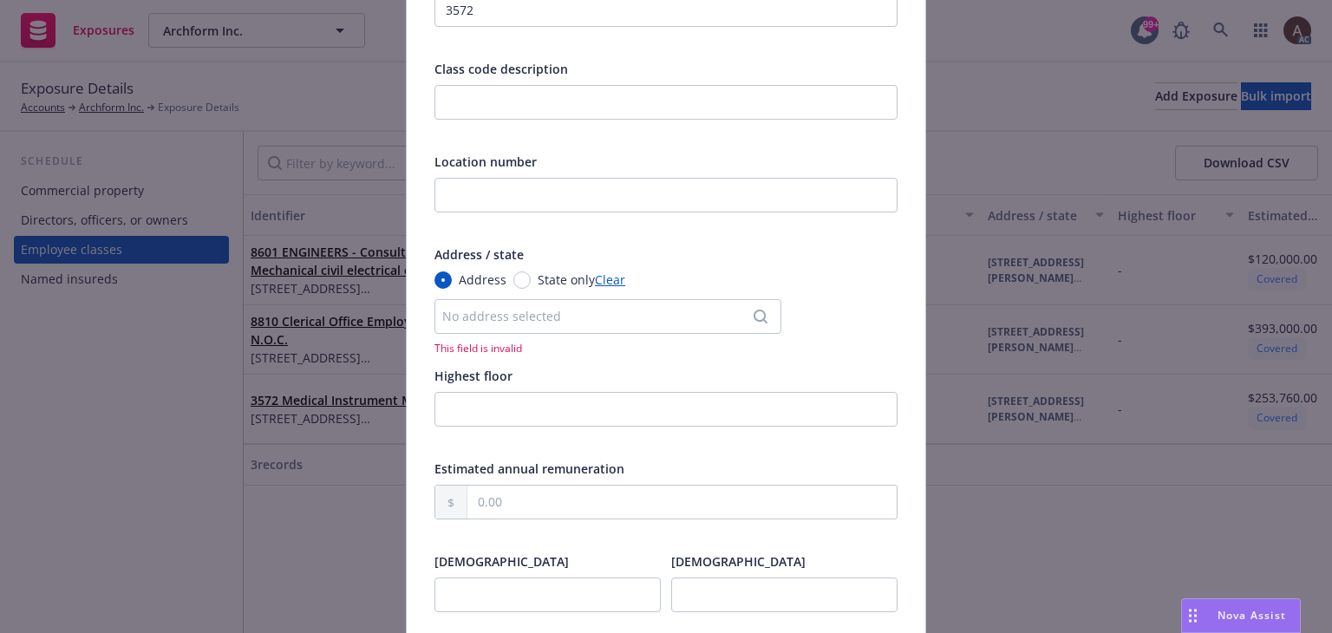
click at [511, 325] on div "No address selected" at bounding box center [608, 316] width 347 height 35
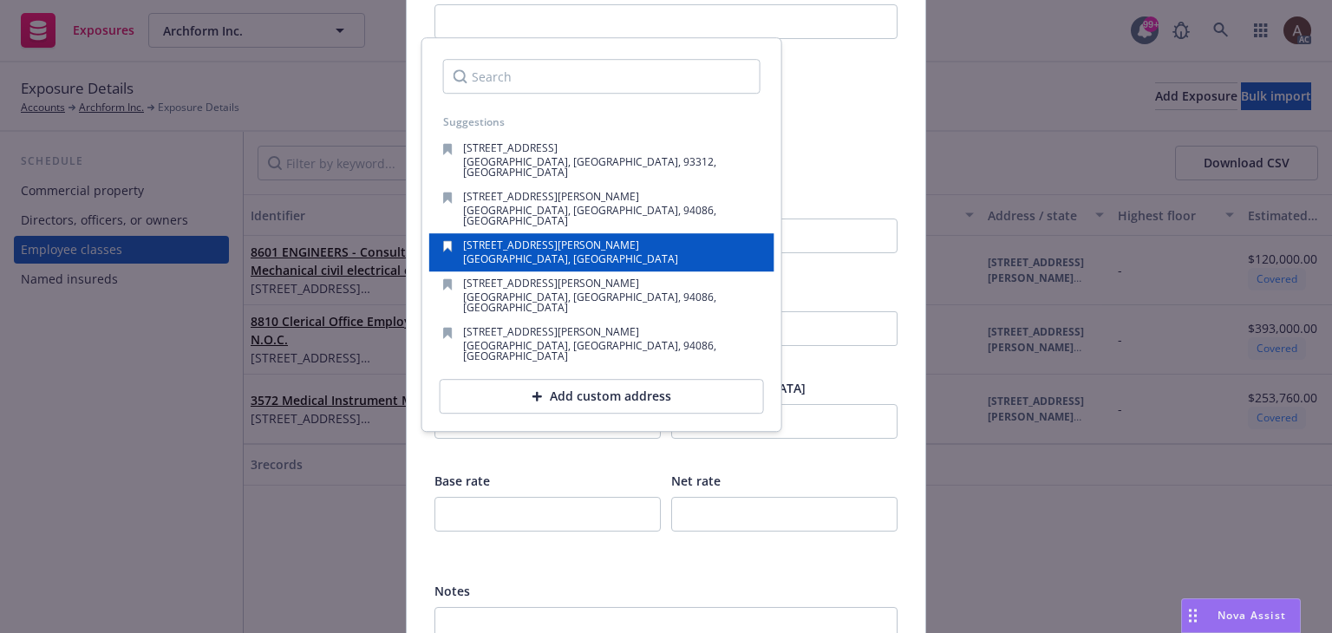
scroll to position [260, 0]
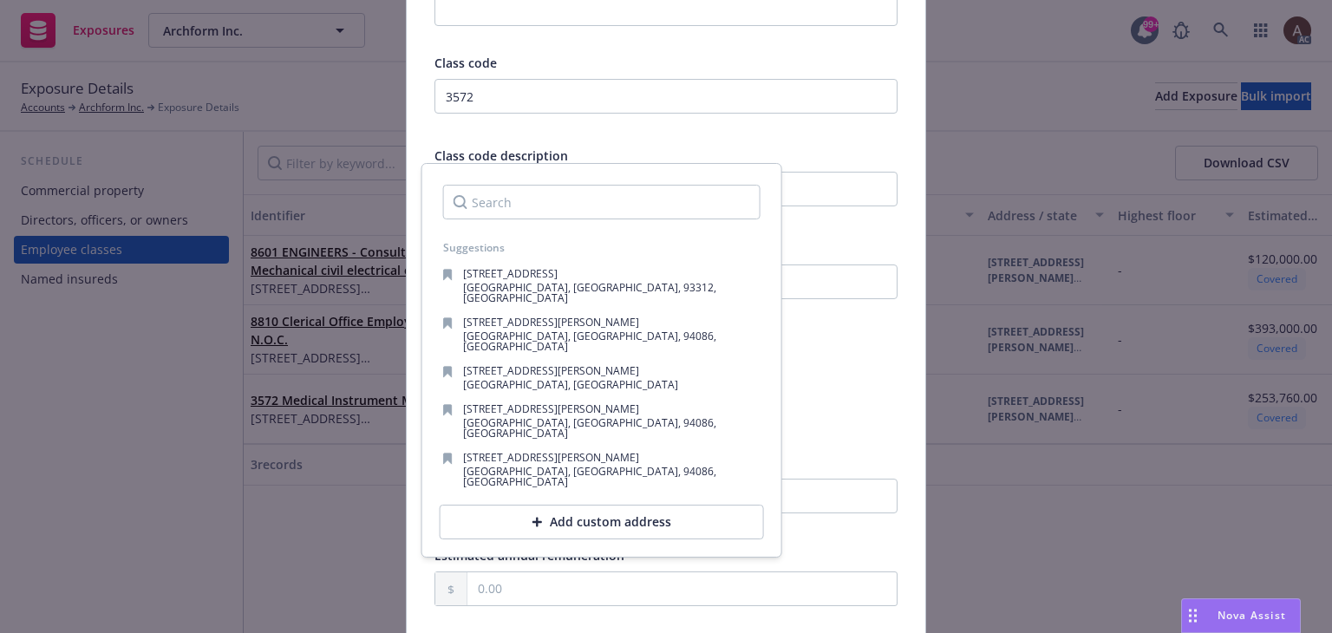
click at [493, 202] on input "Search" at bounding box center [601, 202] width 317 height 35
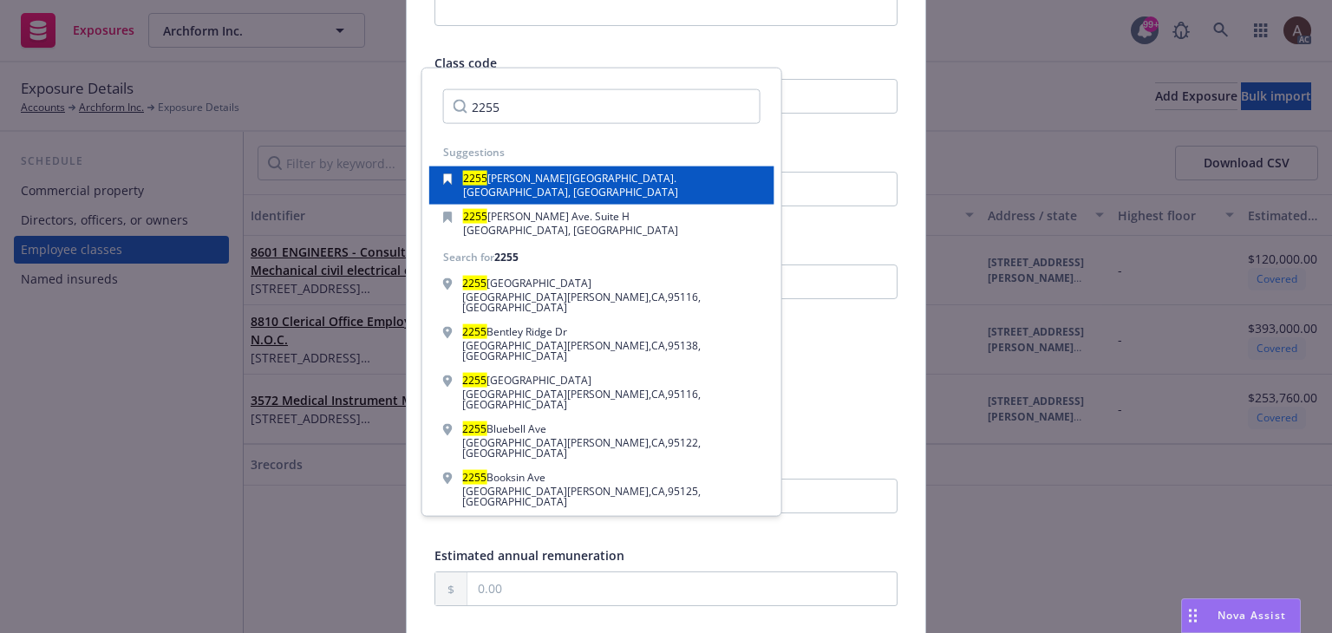
type input "2255"
click at [560, 187] on span "Santa Clara, CA, 95050, USA" at bounding box center [570, 192] width 215 height 15
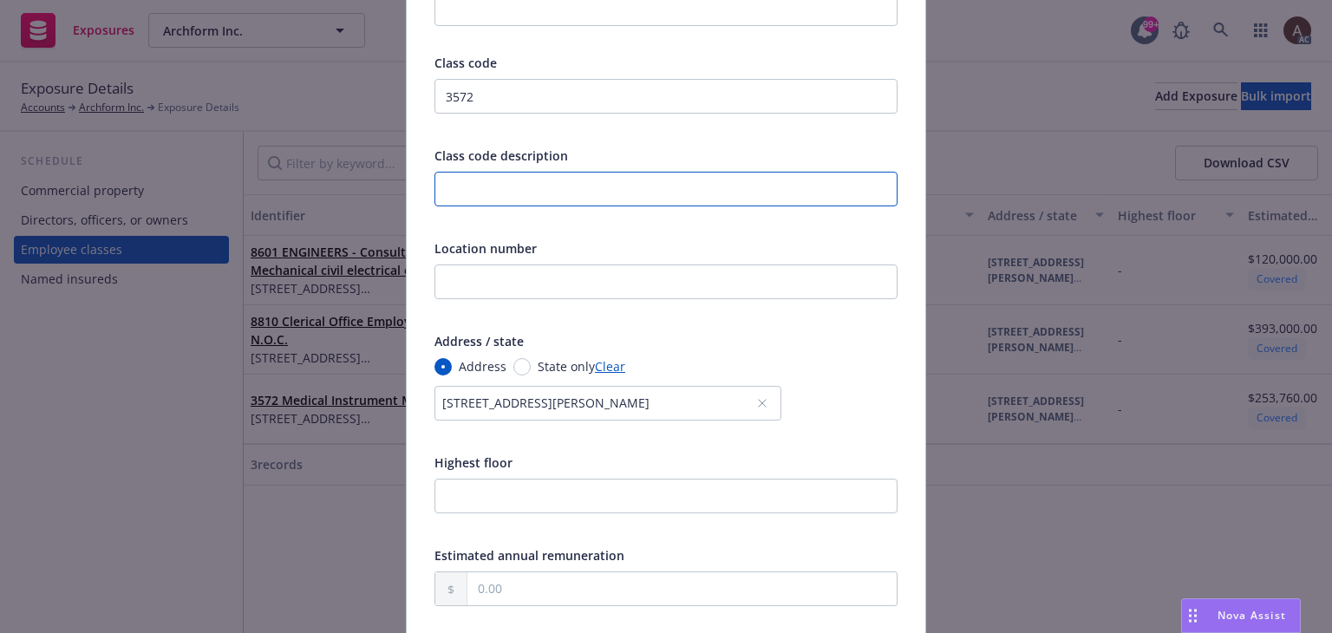
click at [475, 184] on input "text" at bounding box center [666, 189] width 463 height 35
paste input "Clerical Office Employees - N.O.C."
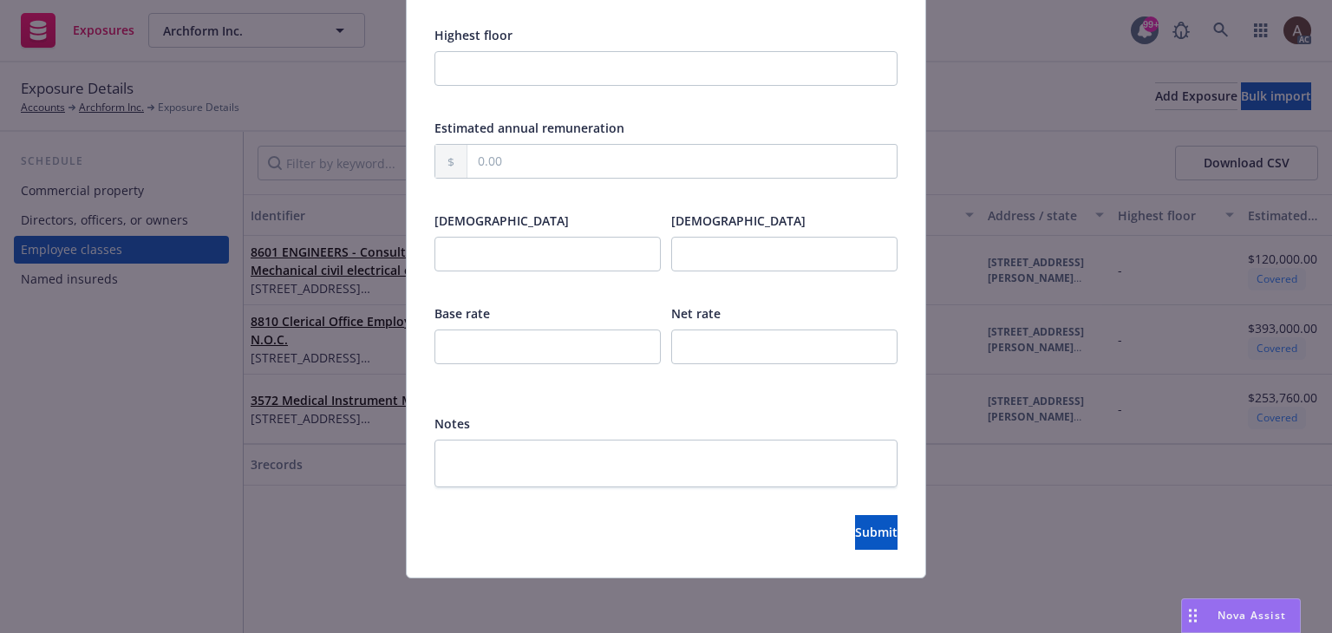
scroll to position [428, 0]
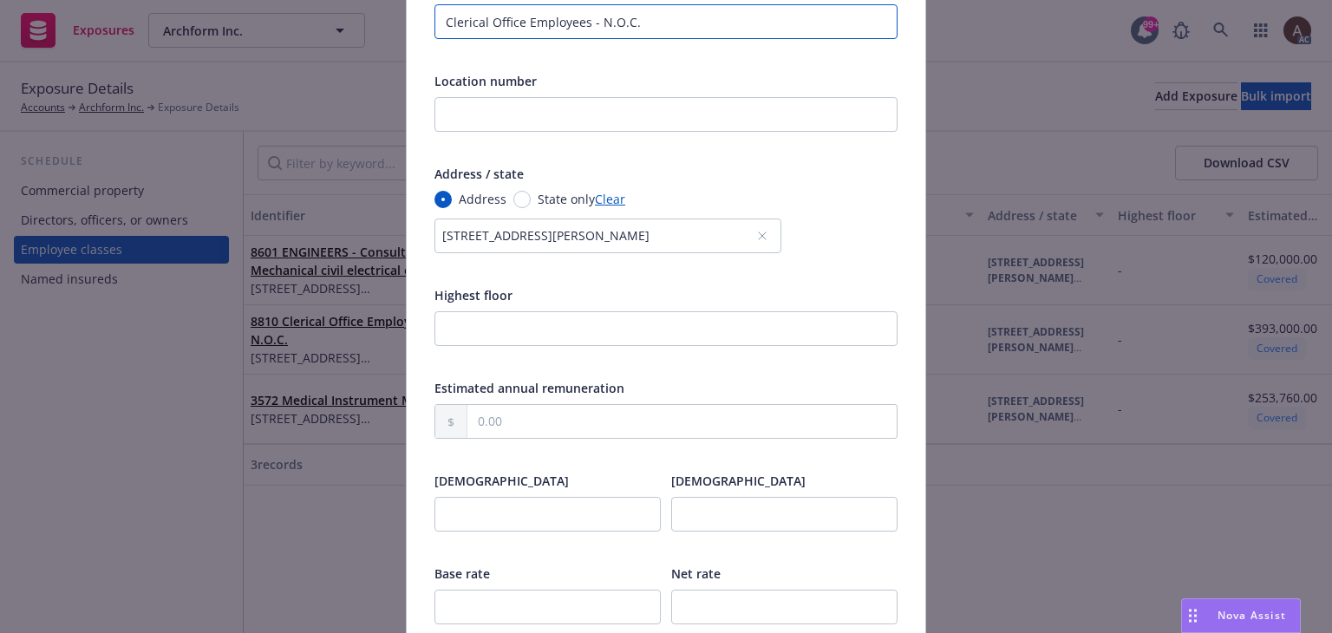
type input "Clerical Office Employees - N.O.C."
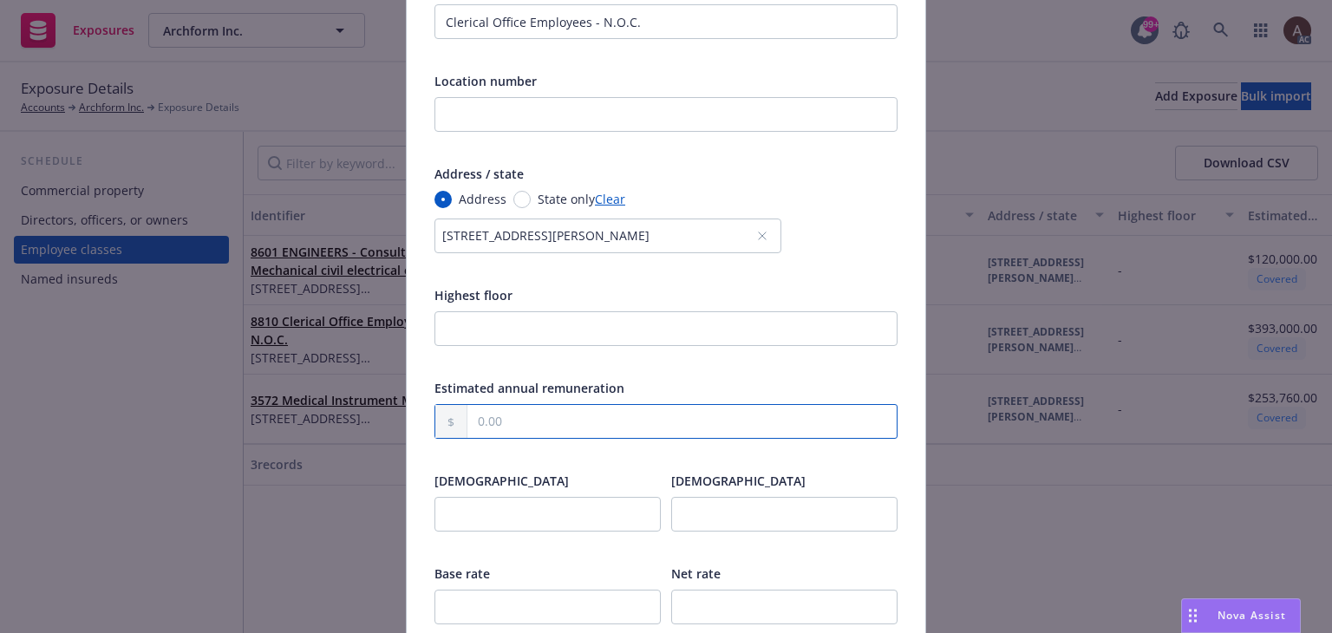
click at [502, 419] on input "text" at bounding box center [682, 421] width 429 height 33
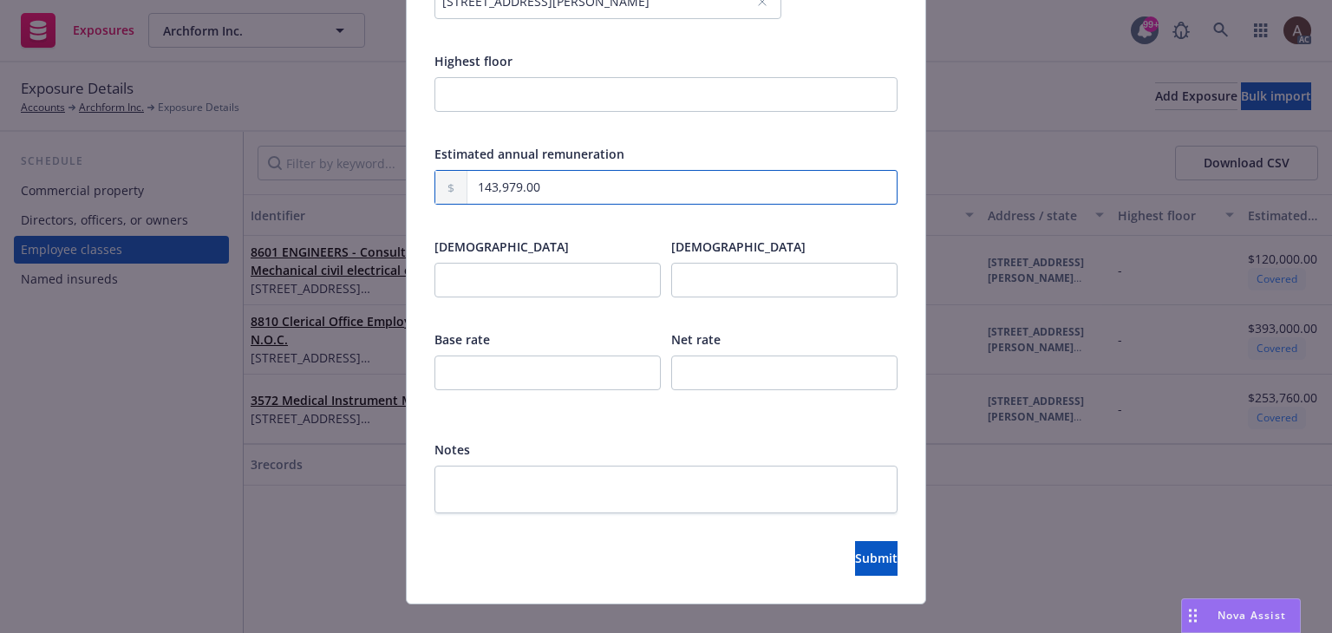
scroll to position [688, 0]
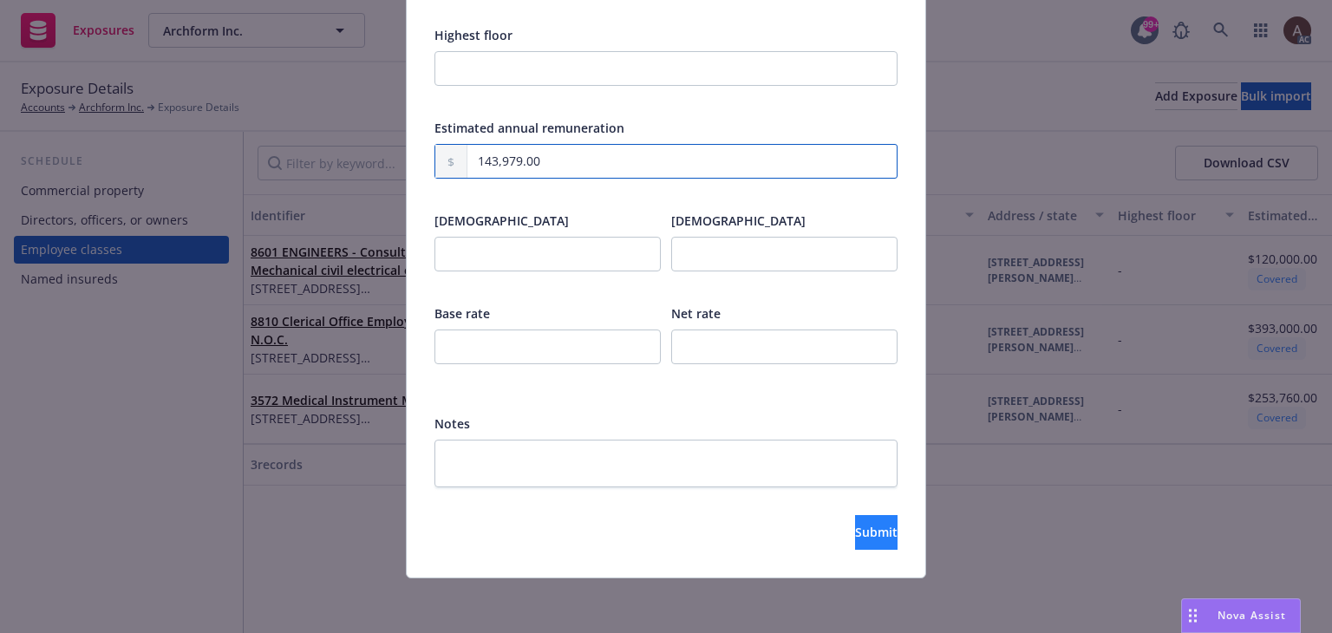
type input "143,979.00"
click at [855, 527] on span "Submit" at bounding box center [876, 532] width 43 height 16
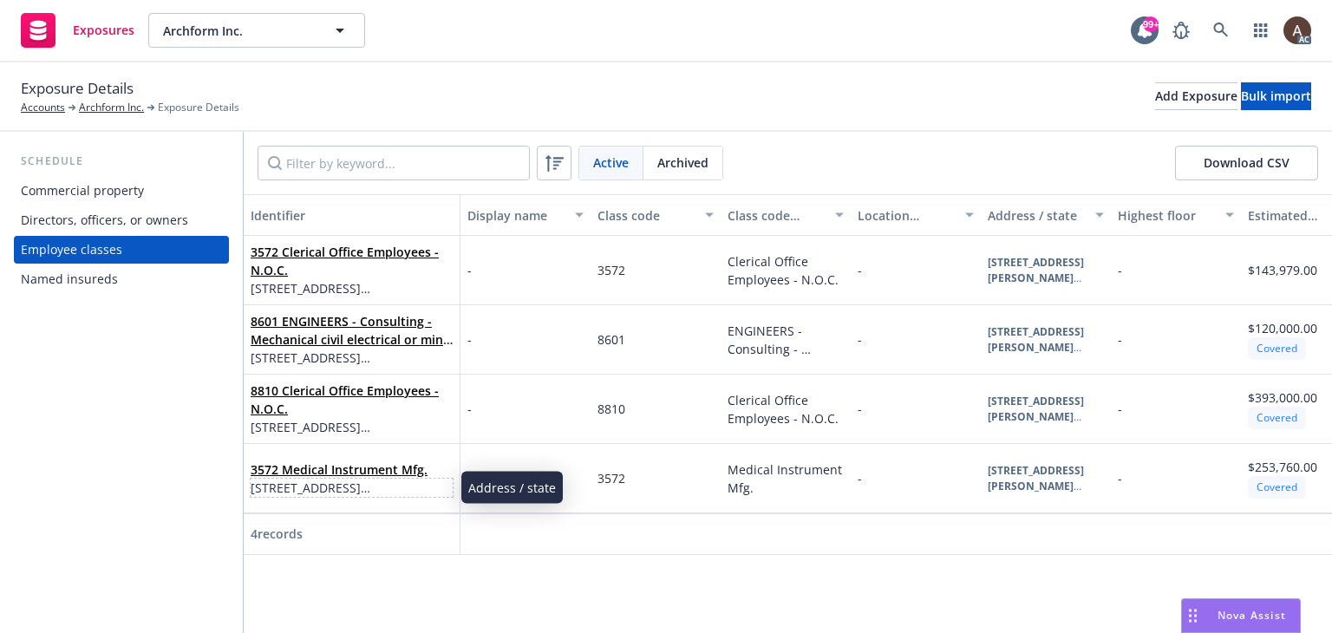
click at [410, 494] on span "740 Kifer Rd Suite 100 Sunnyvale, CA 94086" at bounding box center [352, 488] width 202 height 18
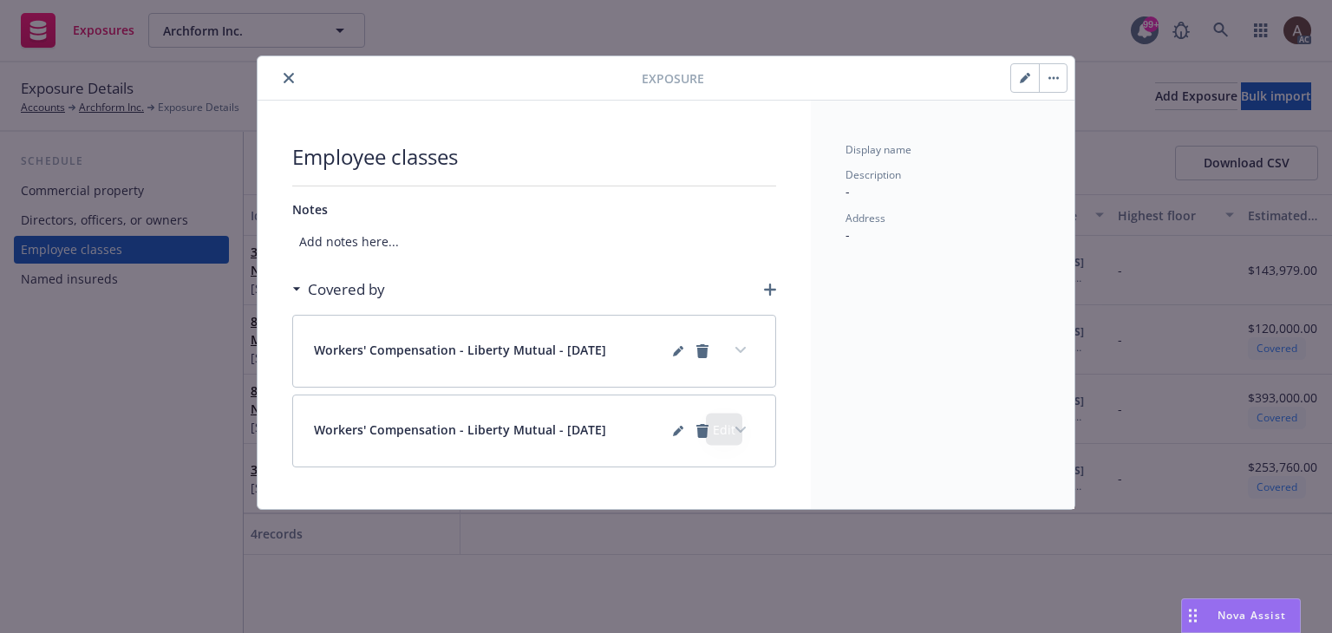
click at [735, 351] on button "expand content" at bounding box center [741, 351] width 28 height 28
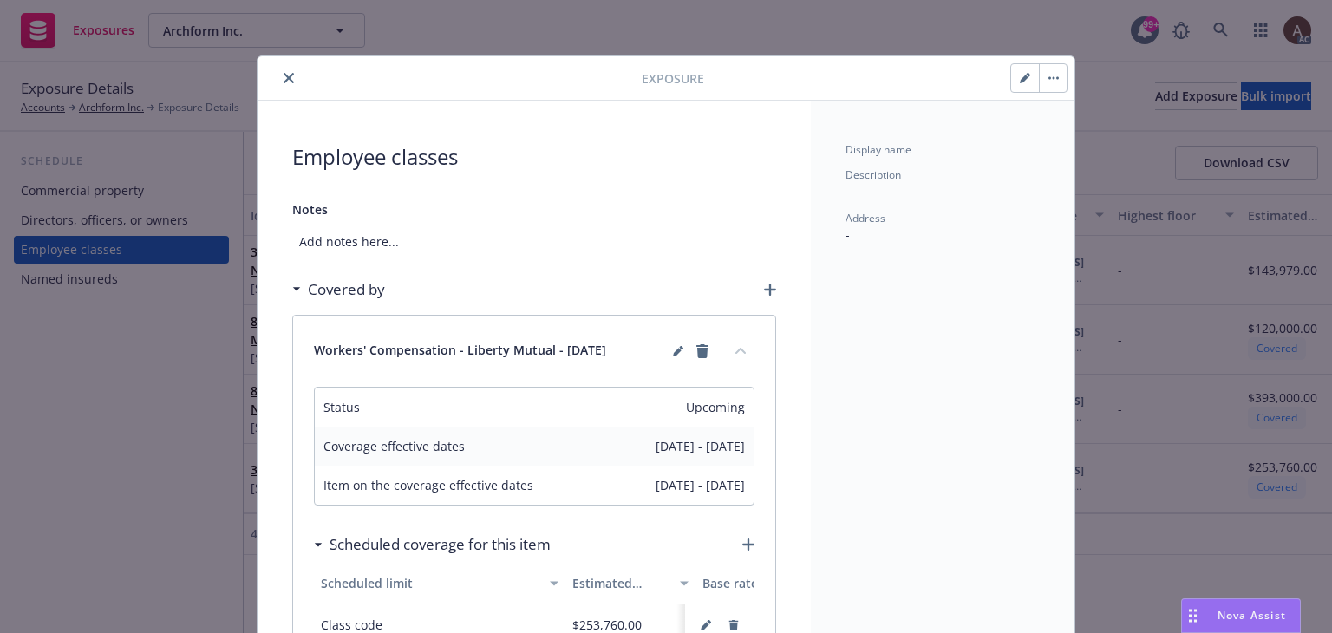
click at [737, 351] on icon "collapse content" at bounding box center [741, 351] width 10 height 6
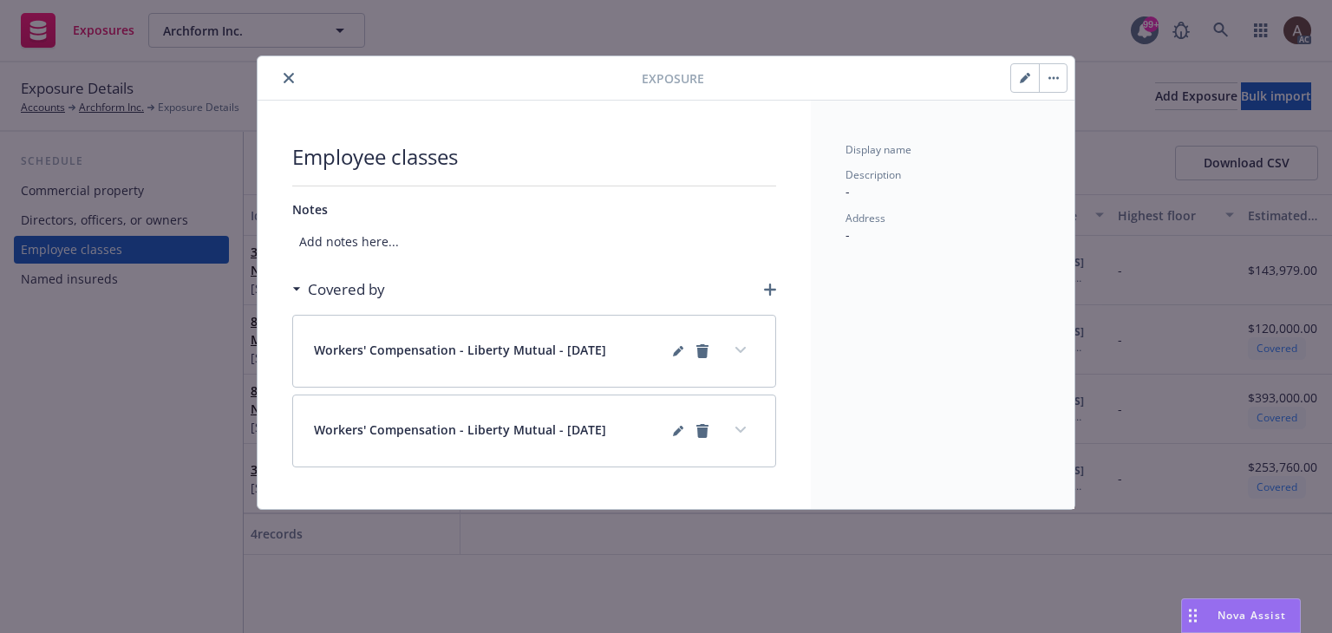
click at [743, 435] on button "expand content" at bounding box center [741, 430] width 28 height 28
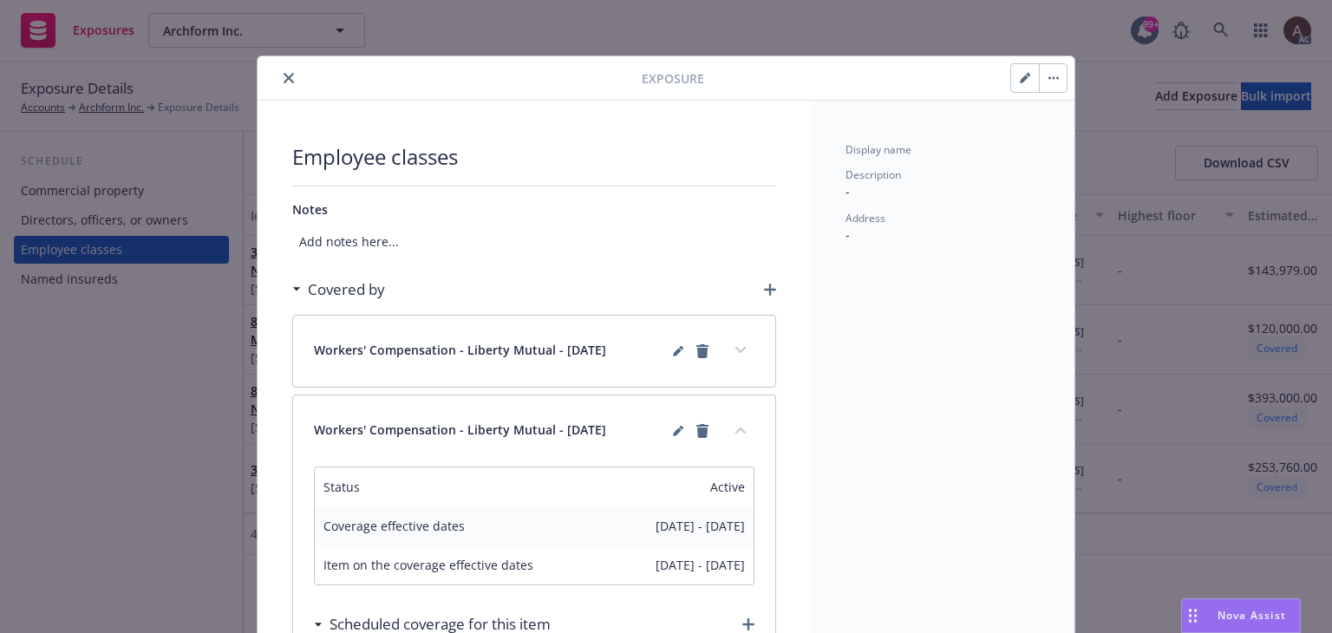
click at [743, 432] on button "collapse content" at bounding box center [741, 430] width 28 height 28
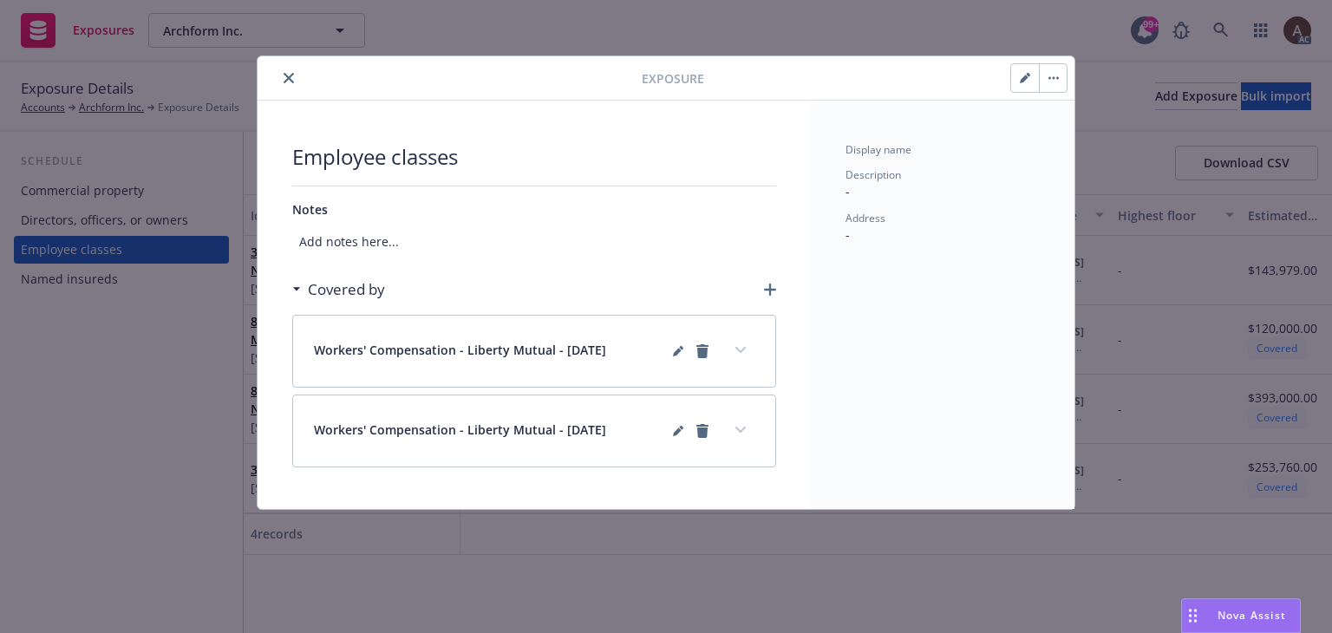
click at [92, 431] on div "Exposure Employee classes Notes Add notes here... Covered by Workers' Compensat…" at bounding box center [666, 316] width 1332 height 633
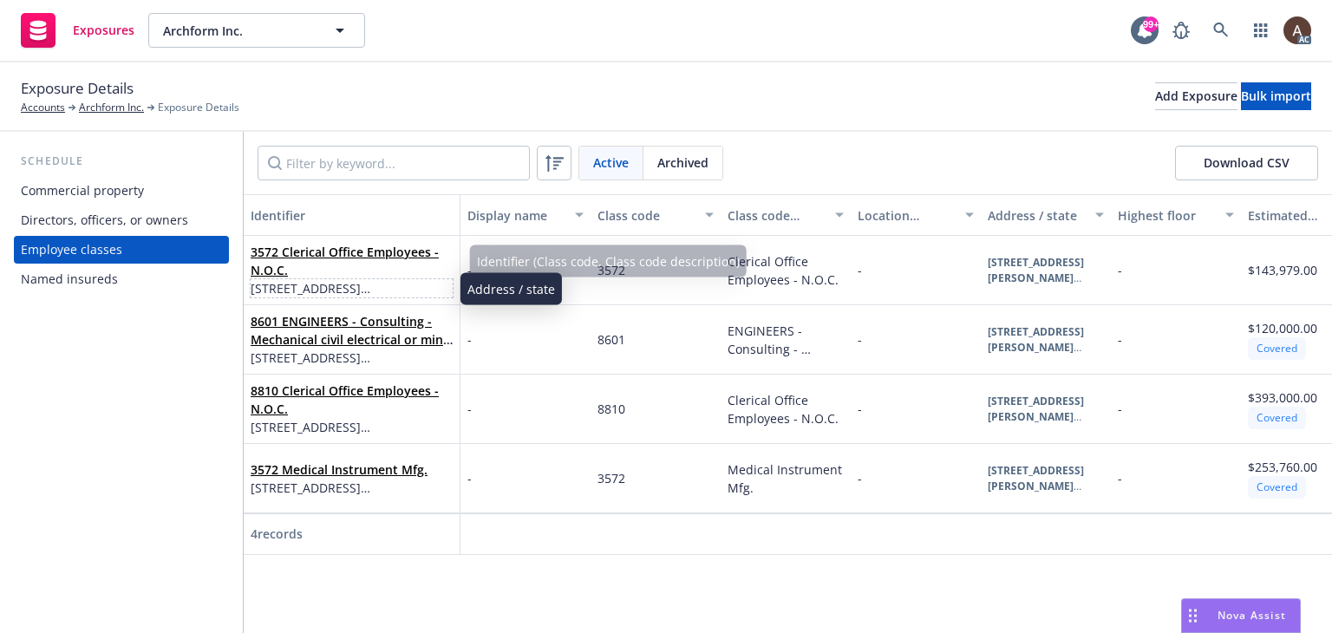
click at [419, 279] on span "2255 Martin Ave Suite H., Santa Clara, CA, 95050, USA" at bounding box center [352, 288] width 202 height 18
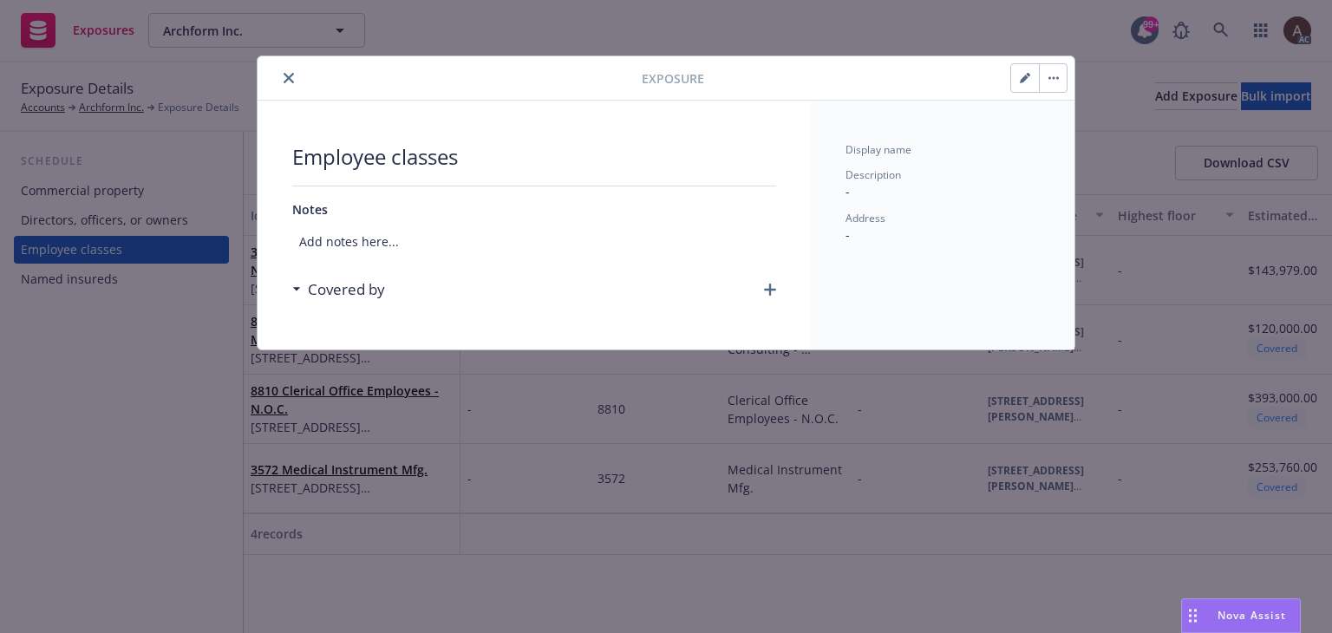
click at [770, 285] on icon "button" at bounding box center [770, 290] width 12 height 12
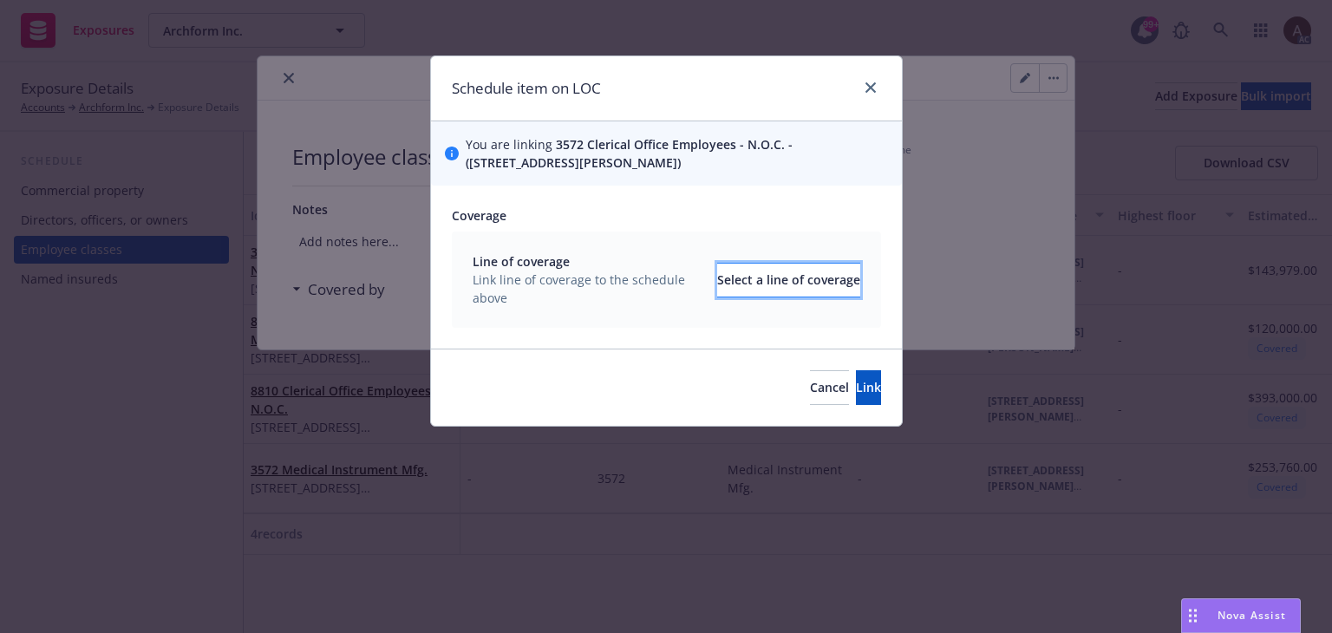
click at [725, 280] on div "Select a line of coverage" at bounding box center [788, 280] width 143 height 33
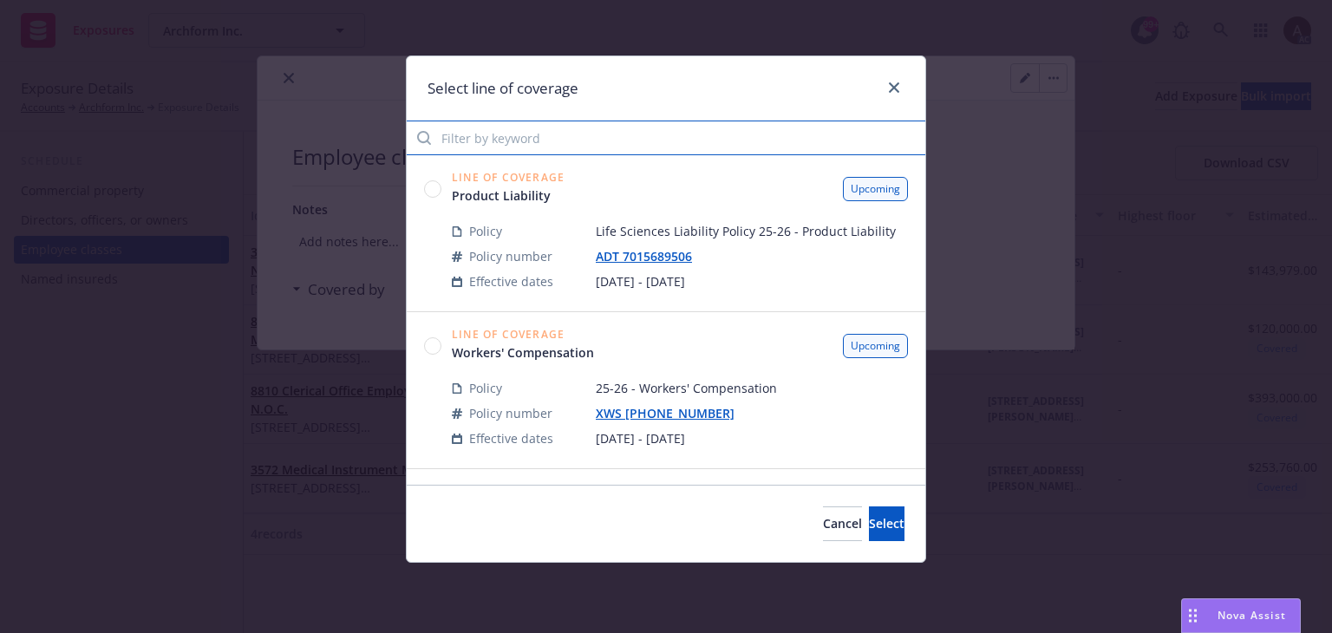
click at [522, 143] on input "Filter by keyword" at bounding box center [666, 138] width 519 height 35
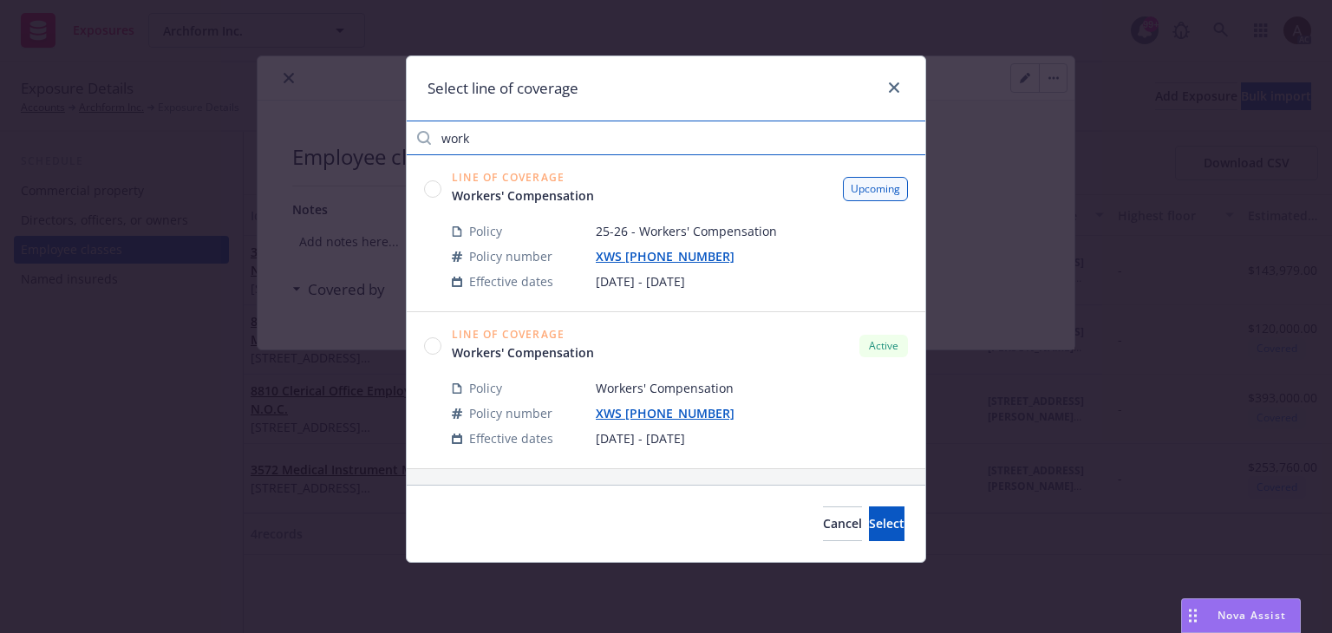
type input "work"
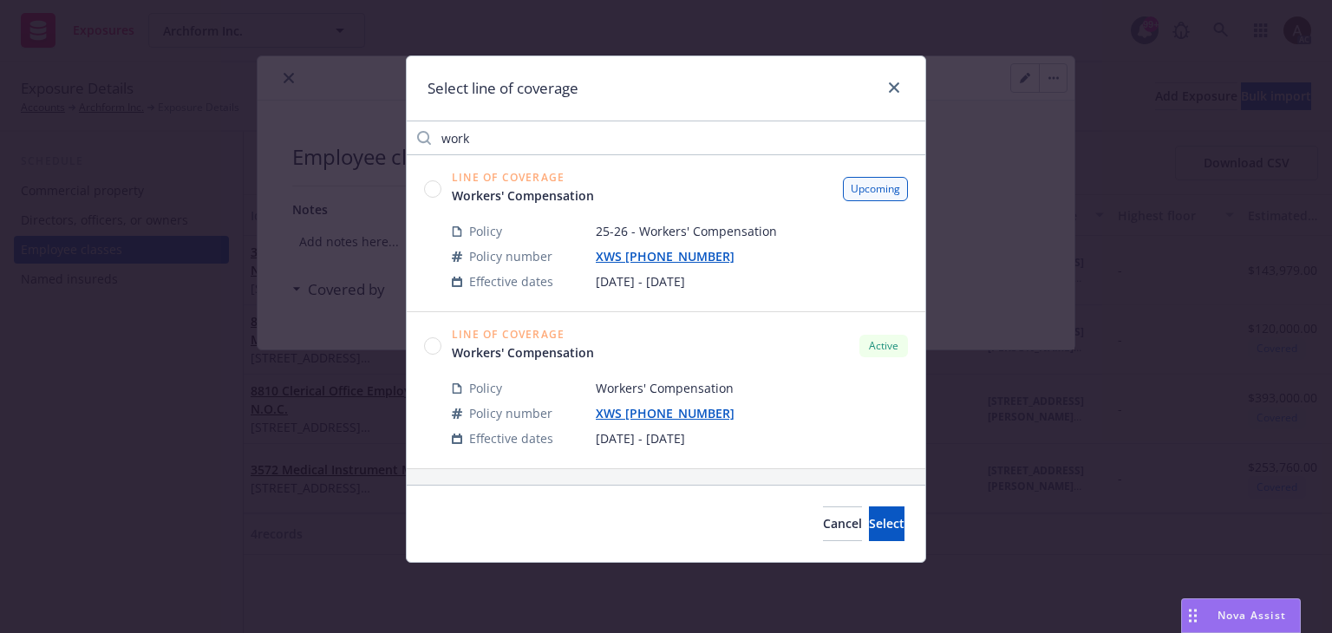
click at [430, 345] on circle at bounding box center [433, 345] width 16 height 16
click at [869, 527] on span "Select" at bounding box center [887, 523] width 36 height 16
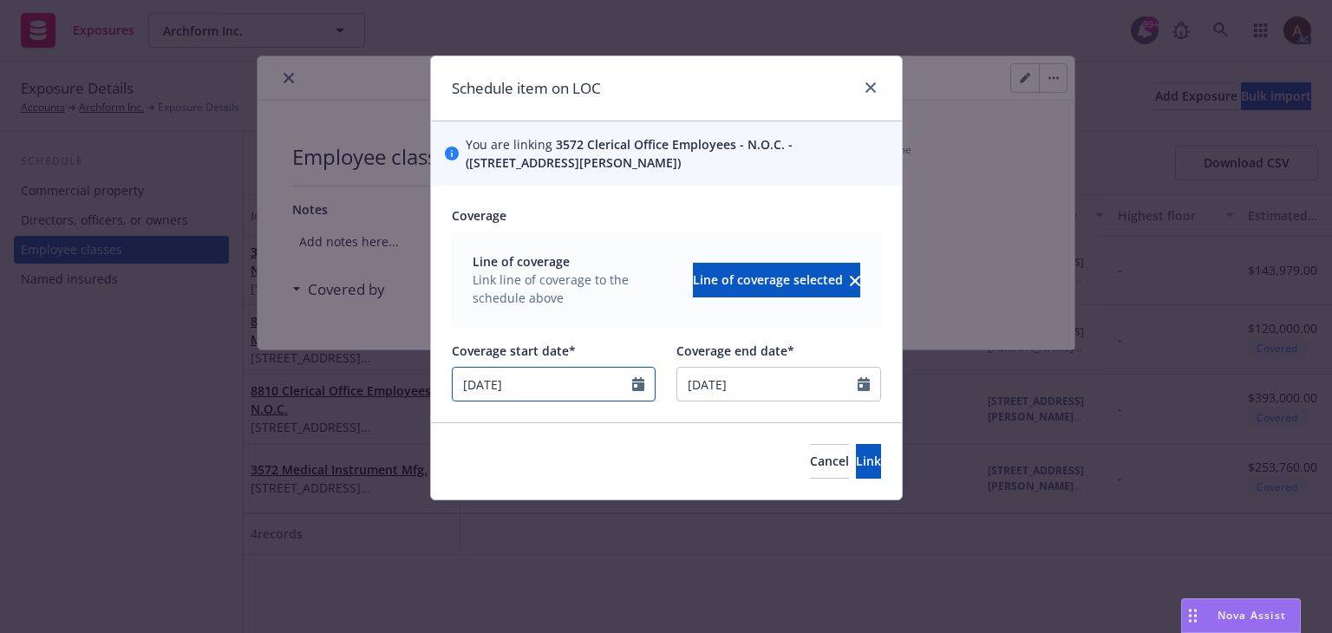
click at [609, 394] on input "09/10/2024" at bounding box center [543, 384] width 180 height 33
select select "9"
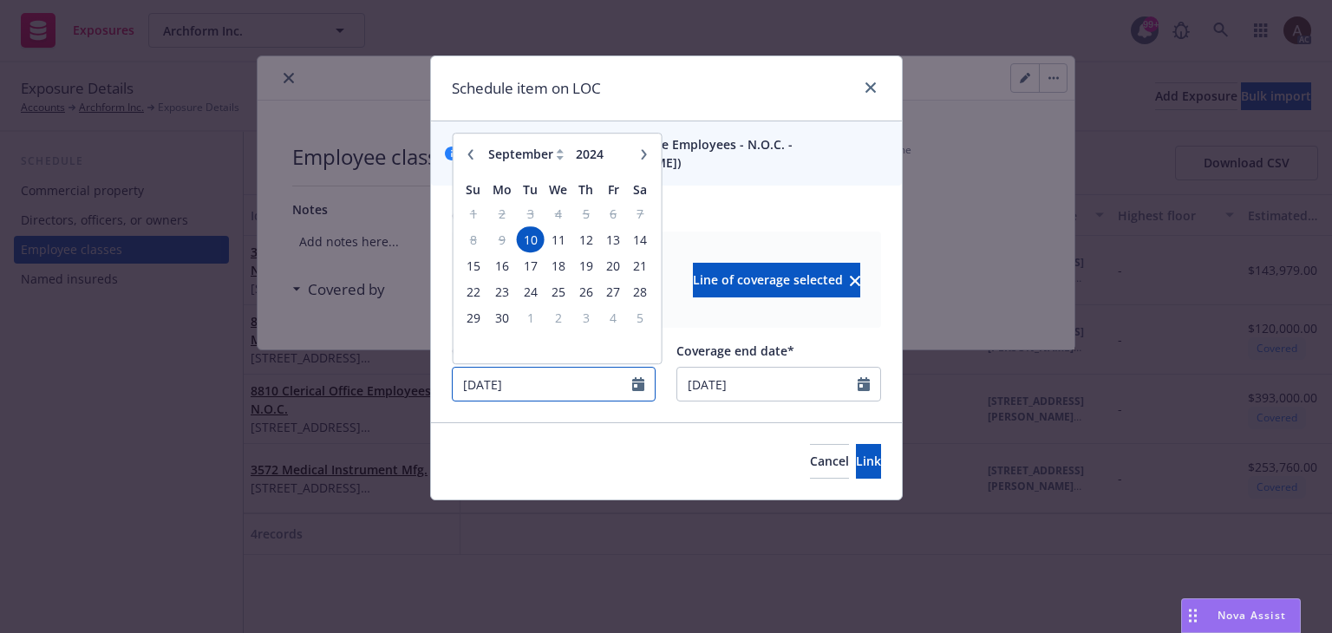
drag, startPoint x: 570, startPoint y: 391, endPoint x: 351, endPoint y: 350, distance: 222.4
click at [359, 354] on div "Schedule item on LOC You are linking 3572 Clerical Office Employees - N.O.C. - …" at bounding box center [666, 316] width 1332 height 633
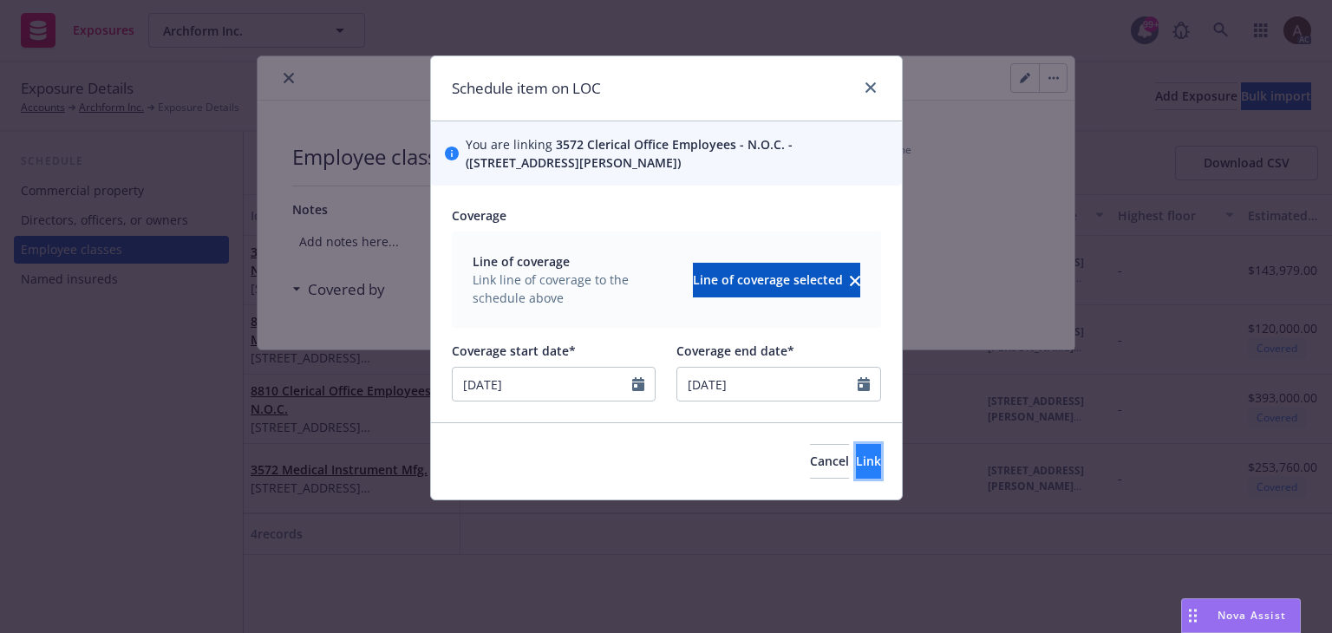
type input "08/05/2025"
click at [856, 461] on span "Link" at bounding box center [868, 461] width 25 height 16
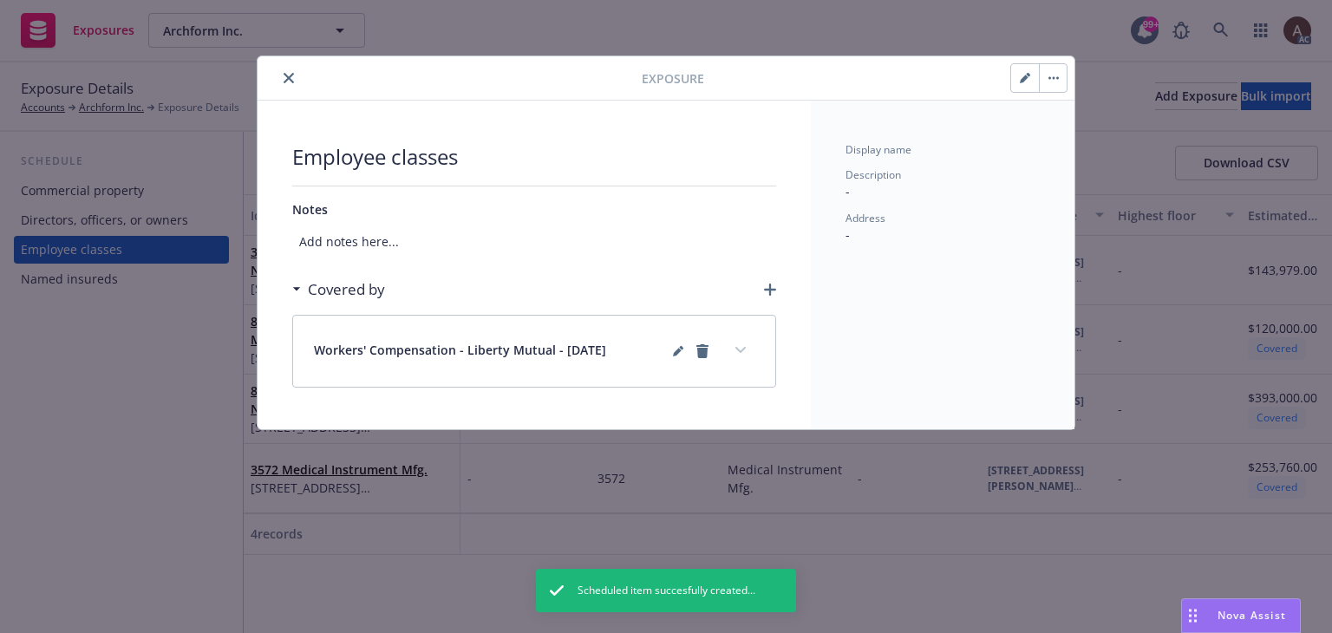
click at [746, 351] on button "expand content" at bounding box center [741, 351] width 28 height 28
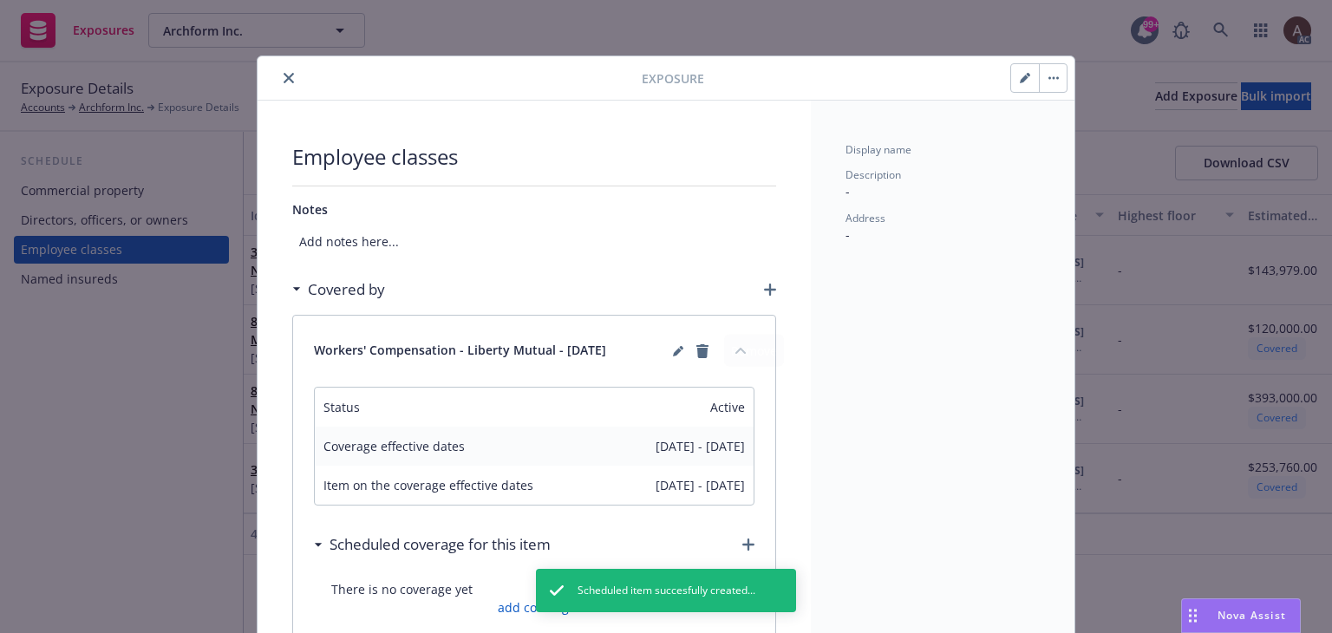
click at [67, 445] on div "Exposure Employee classes Notes Add notes here... Covered by Workers' Compensat…" at bounding box center [666, 316] width 1332 height 633
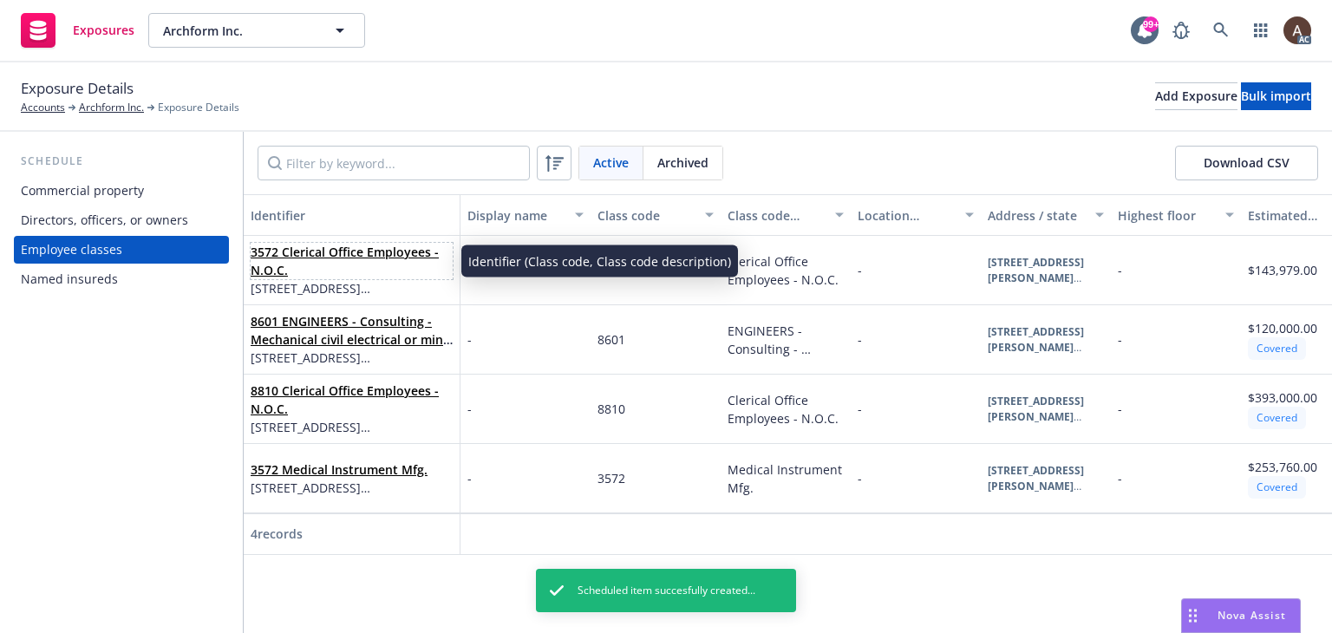
click at [403, 275] on span "3572 Clerical Office Employees - N.O.C." at bounding box center [352, 261] width 202 height 36
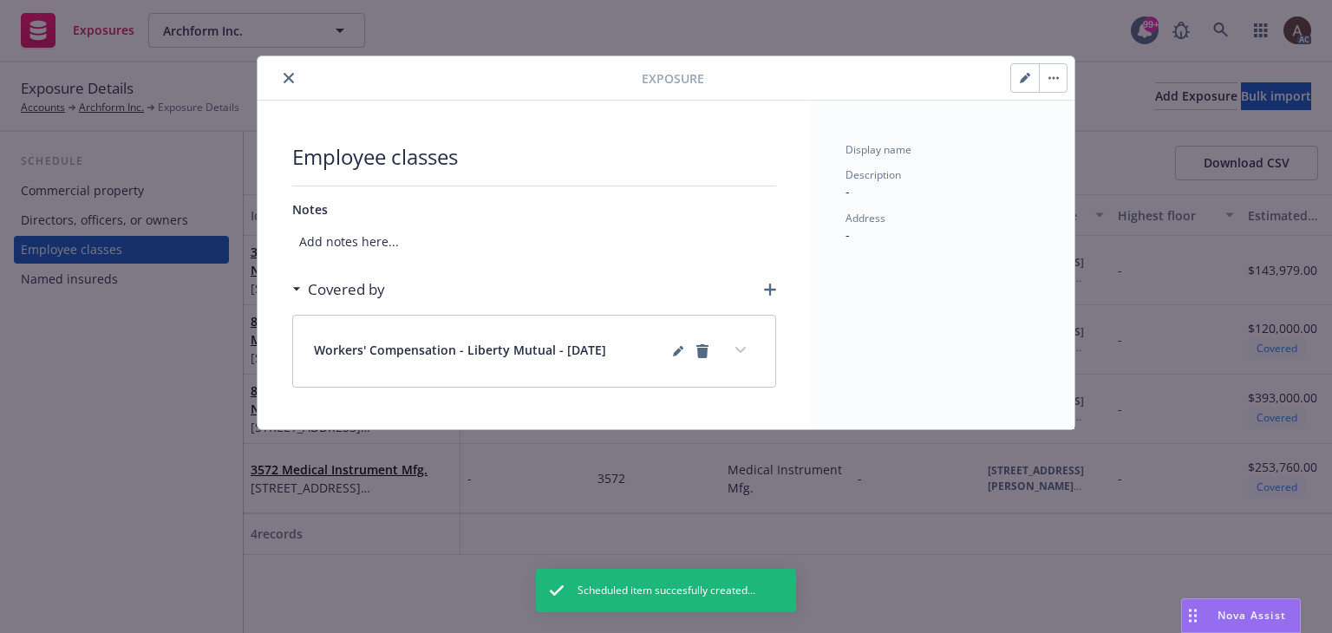
click at [766, 292] on icon "button" at bounding box center [770, 290] width 12 height 12
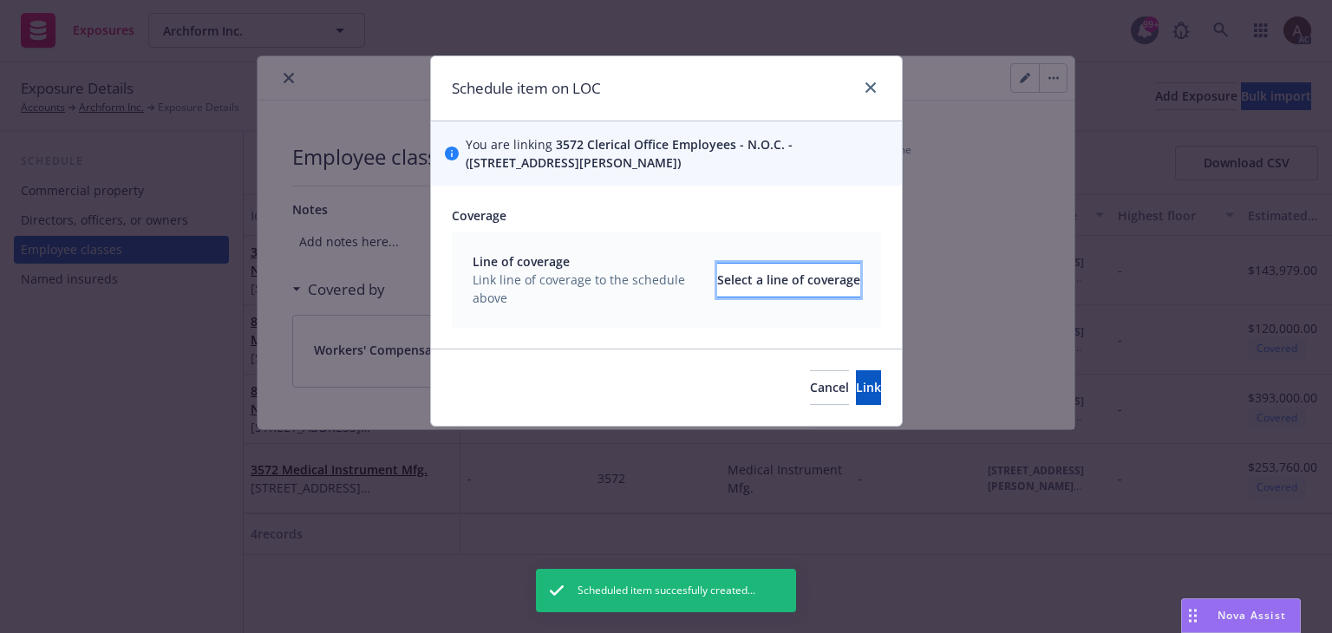
click at [758, 285] on div "Select a line of coverage" at bounding box center [788, 280] width 143 height 33
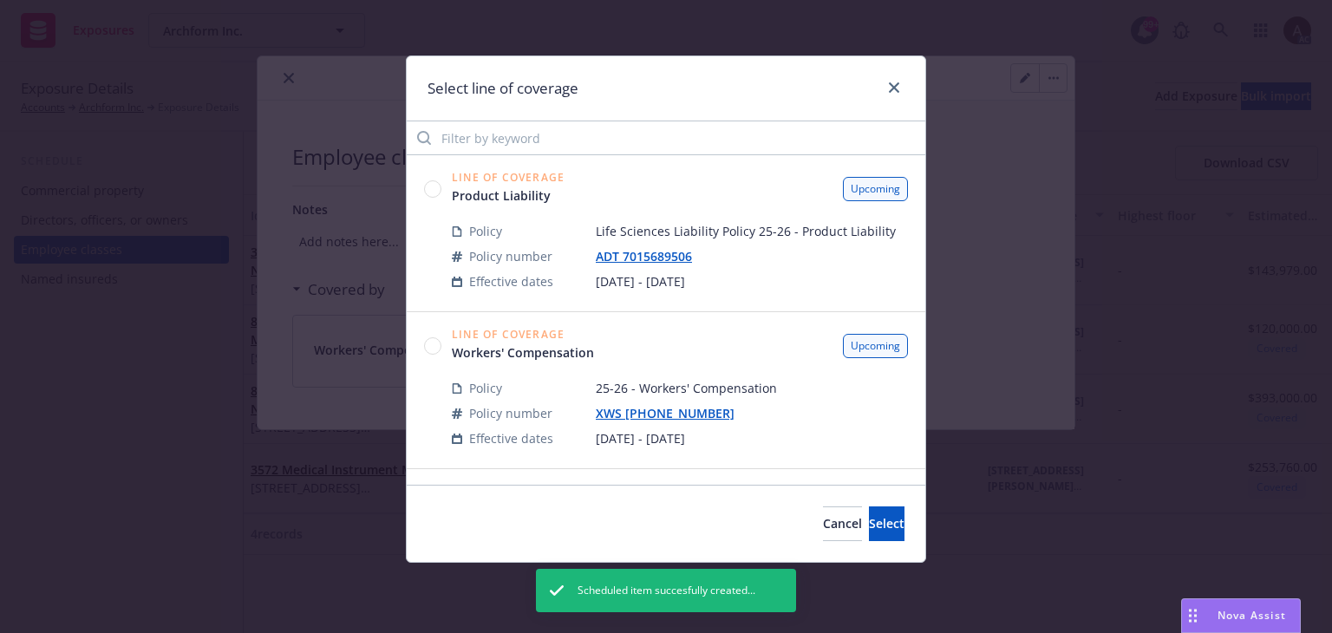
click at [432, 191] on circle at bounding box center [433, 188] width 16 height 16
click at [869, 523] on span "Select" at bounding box center [887, 523] width 36 height 16
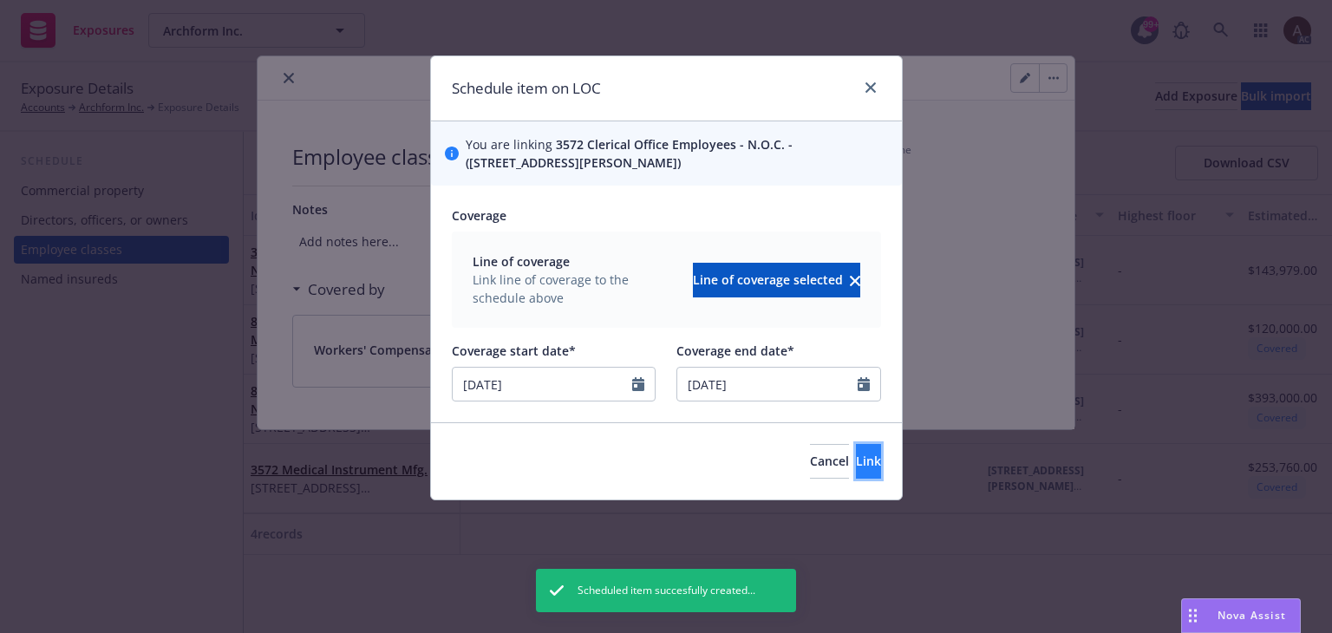
click at [856, 468] on span "Link" at bounding box center [868, 461] width 25 height 16
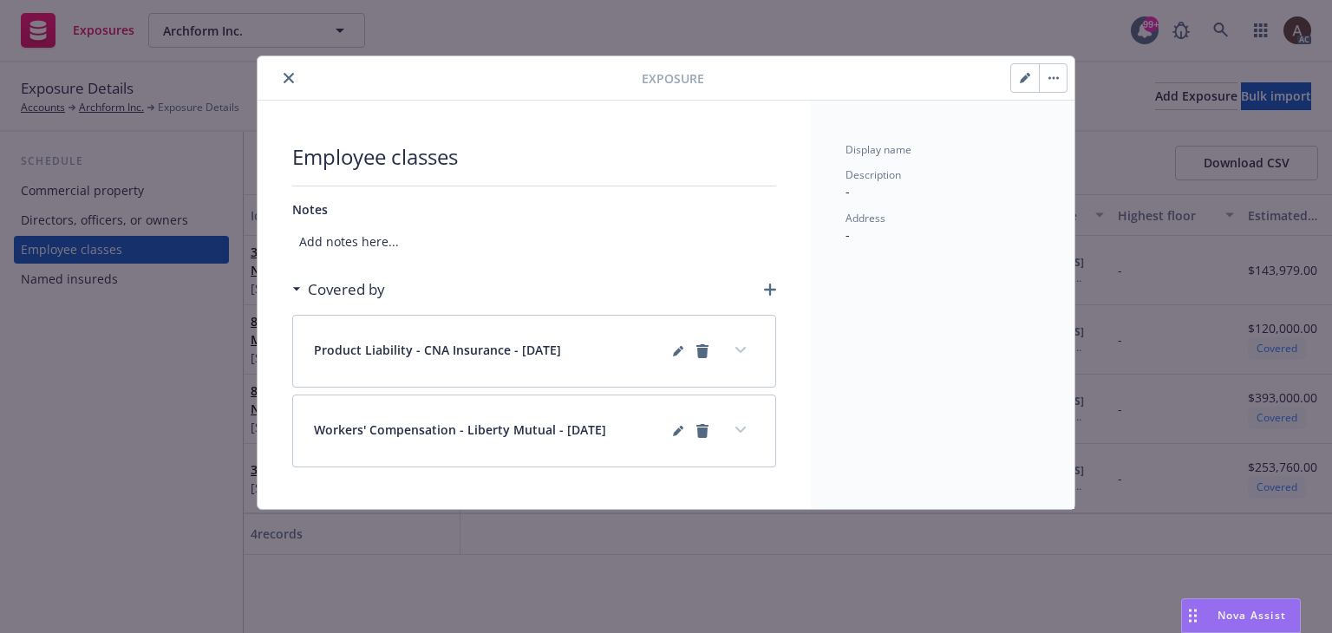
click at [80, 411] on div "Exposure Employee classes Notes Add notes here... Covered by Product Liability …" at bounding box center [666, 316] width 1332 height 633
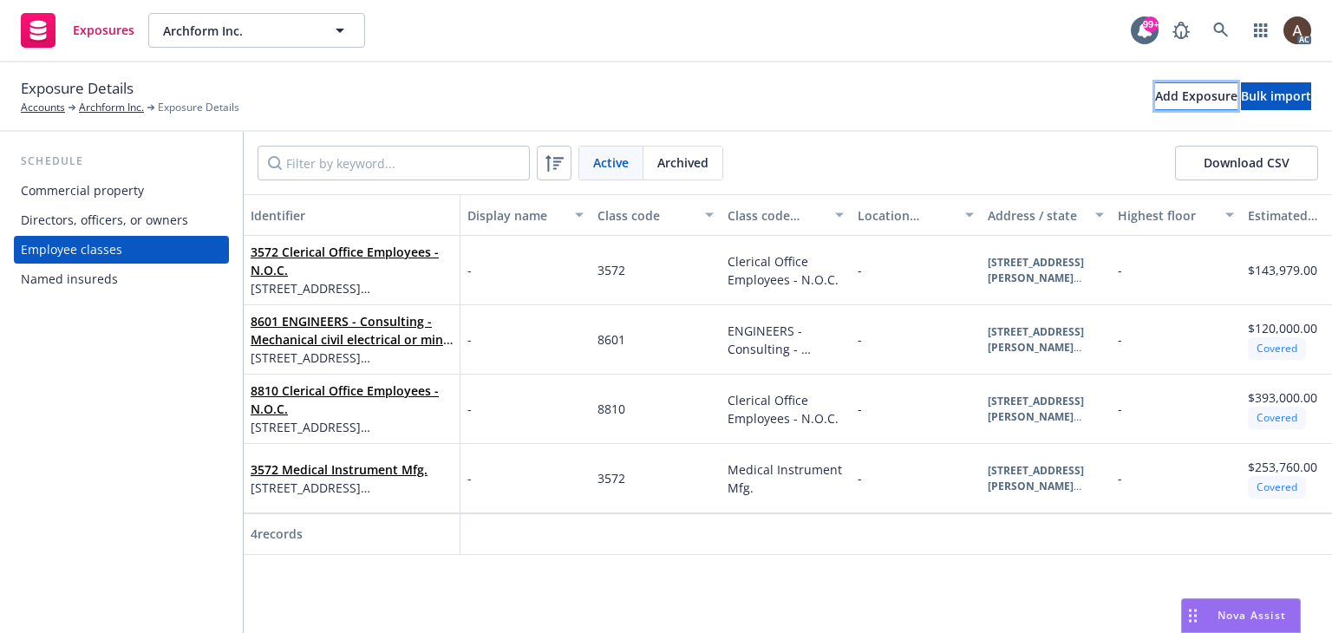
click at [1155, 101] on div "Add Exposure" at bounding box center [1196, 96] width 82 height 26
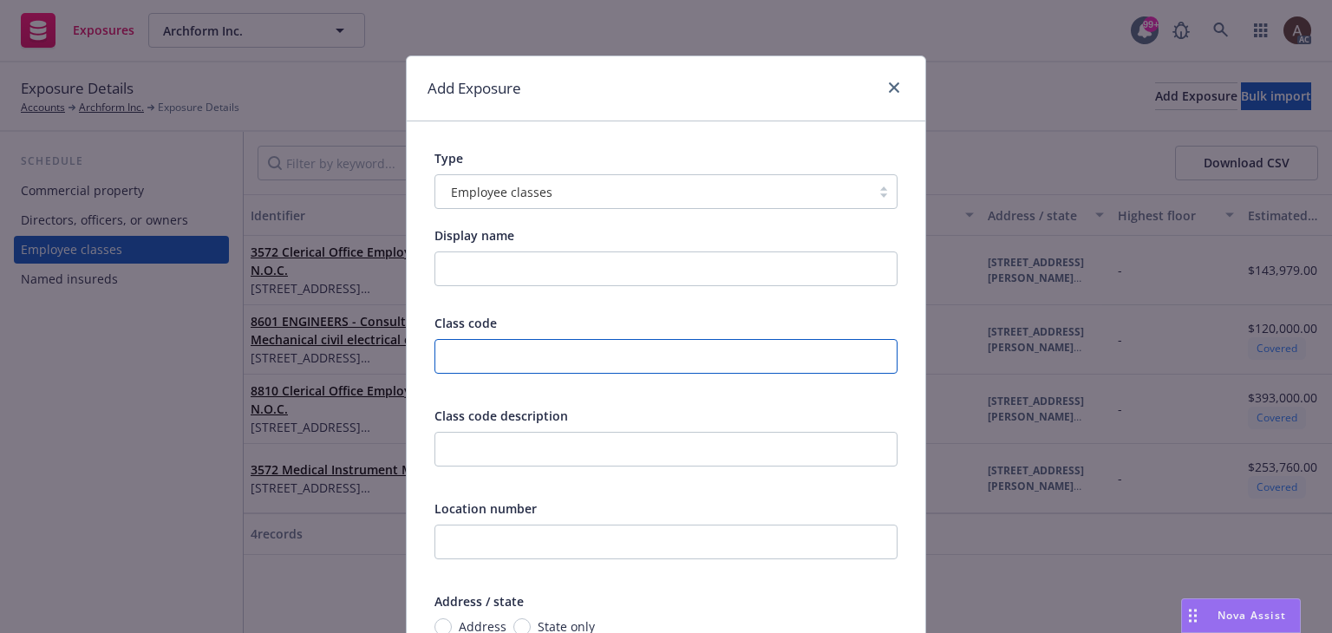
click at [465, 359] on input "text" at bounding box center [666, 356] width 463 height 35
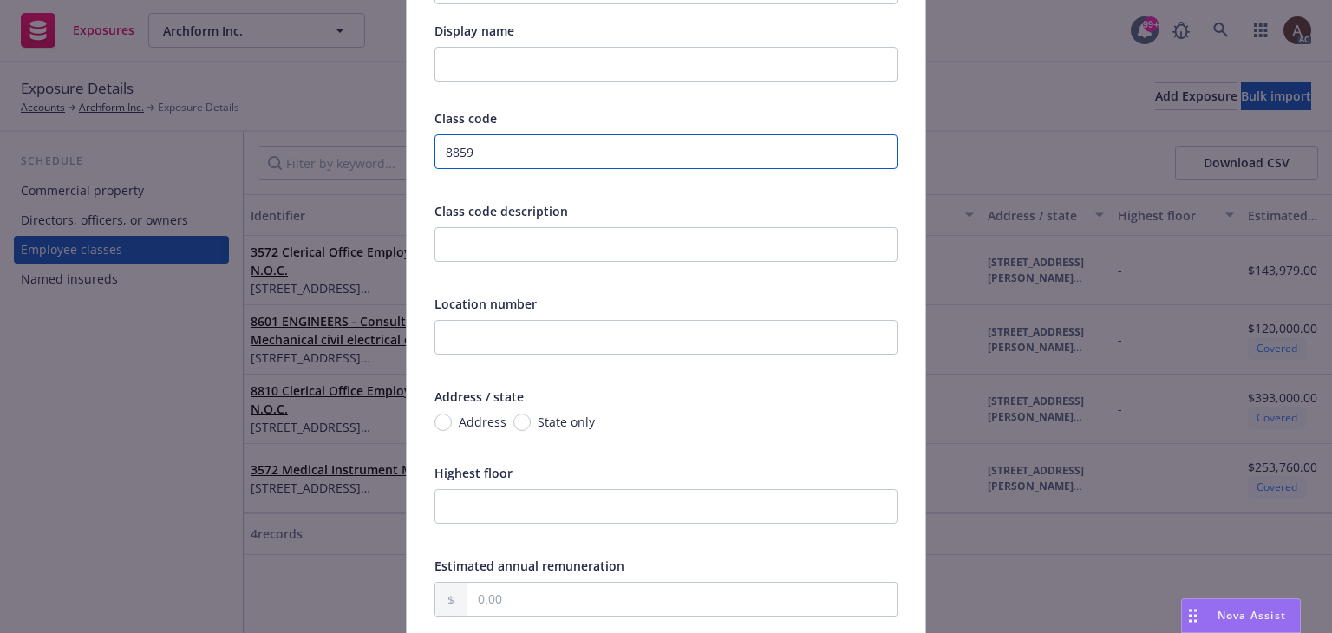
scroll to position [434, 0]
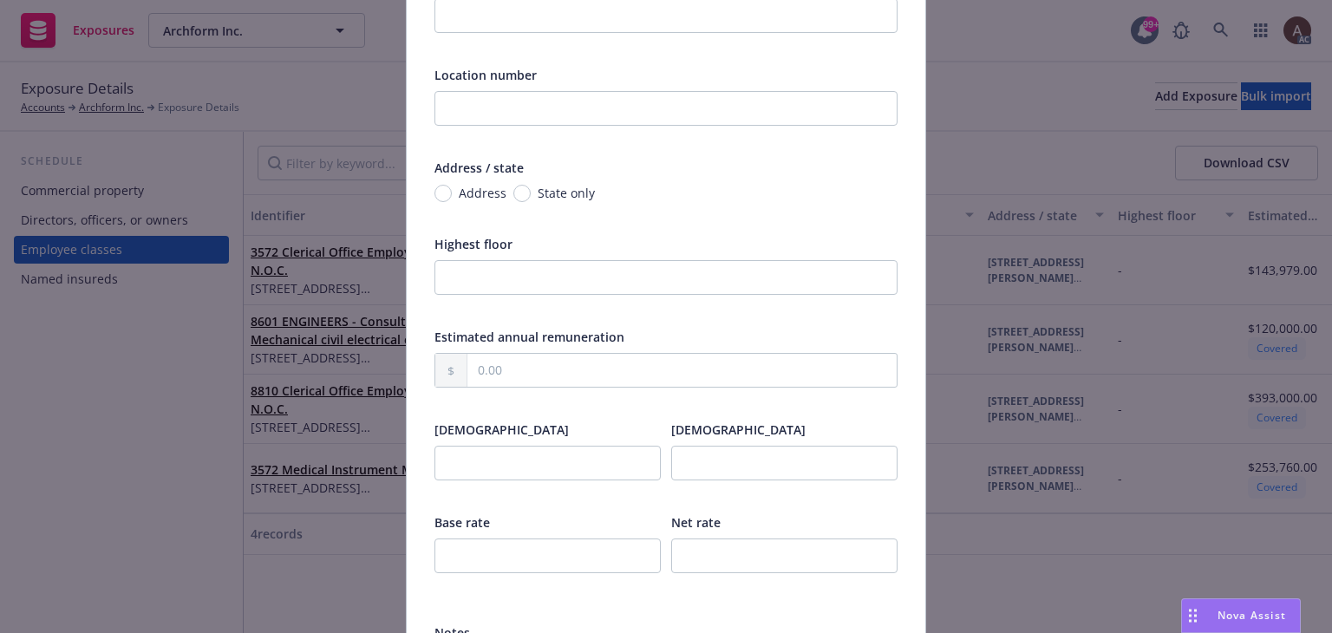
type input "8859"
click at [440, 194] on input "Address" at bounding box center [443, 193] width 17 height 17
radio input "true"
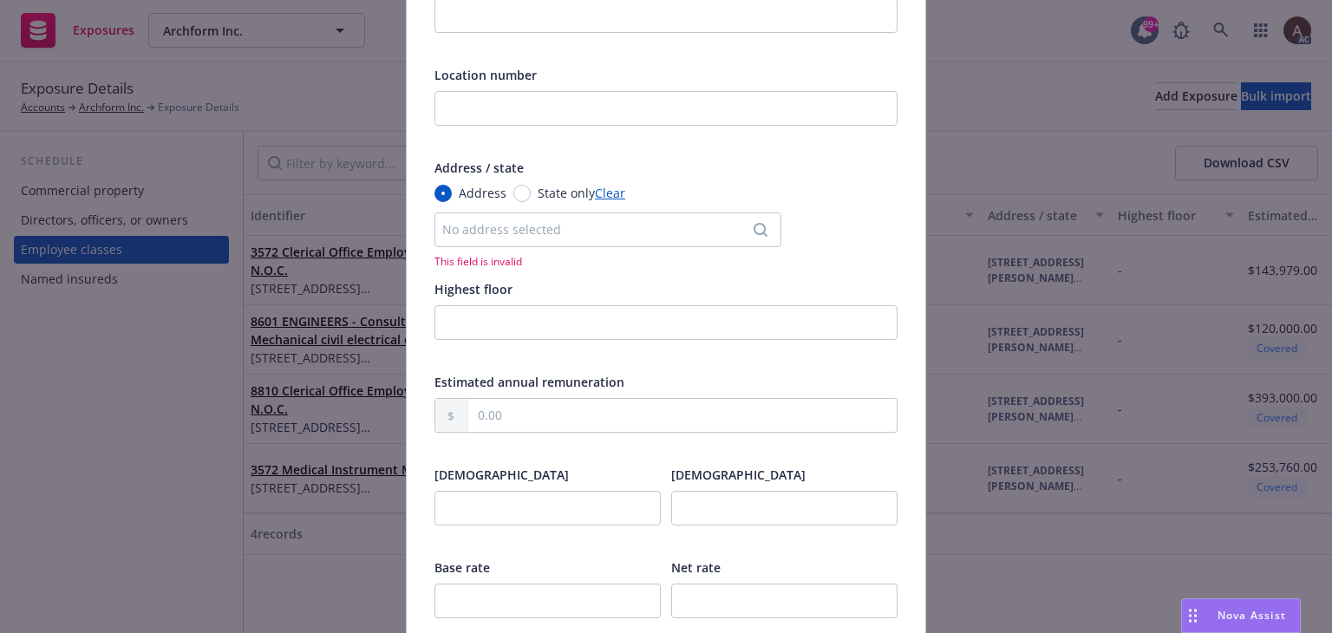
click at [472, 226] on div "No address selected" at bounding box center [599, 229] width 314 height 18
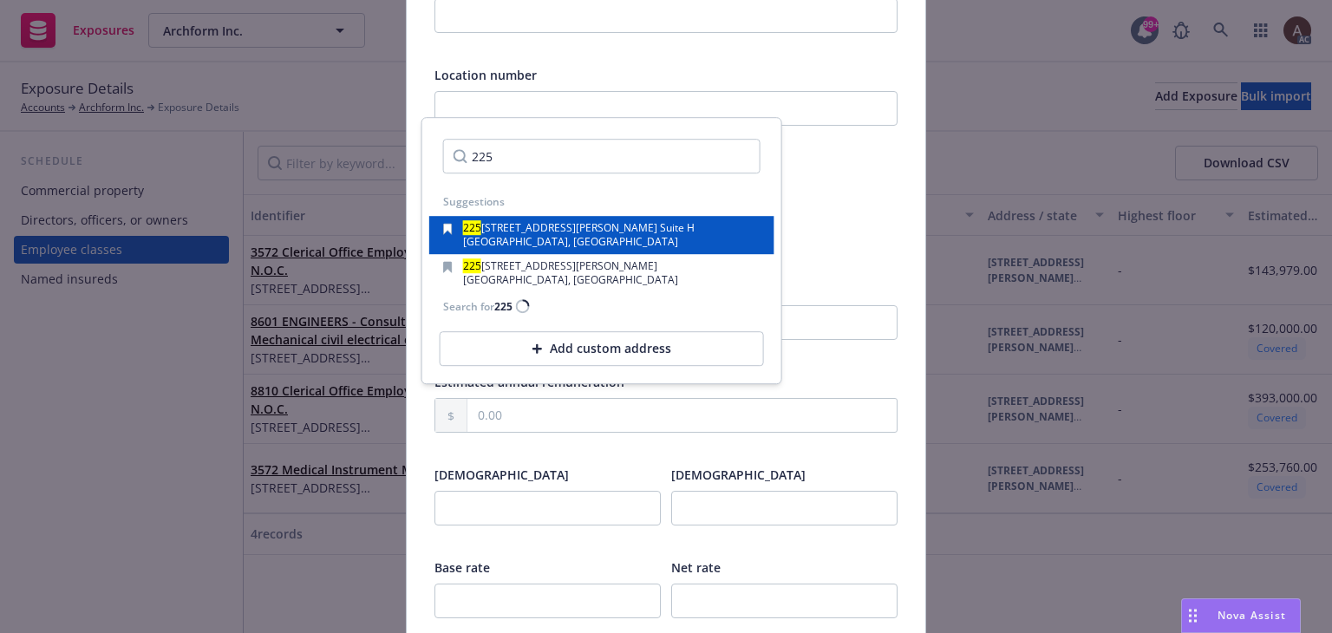
type input "225"
click at [480, 235] on span "Santa Clara, CA, 95050, USA" at bounding box center [570, 241] width 215 height 15
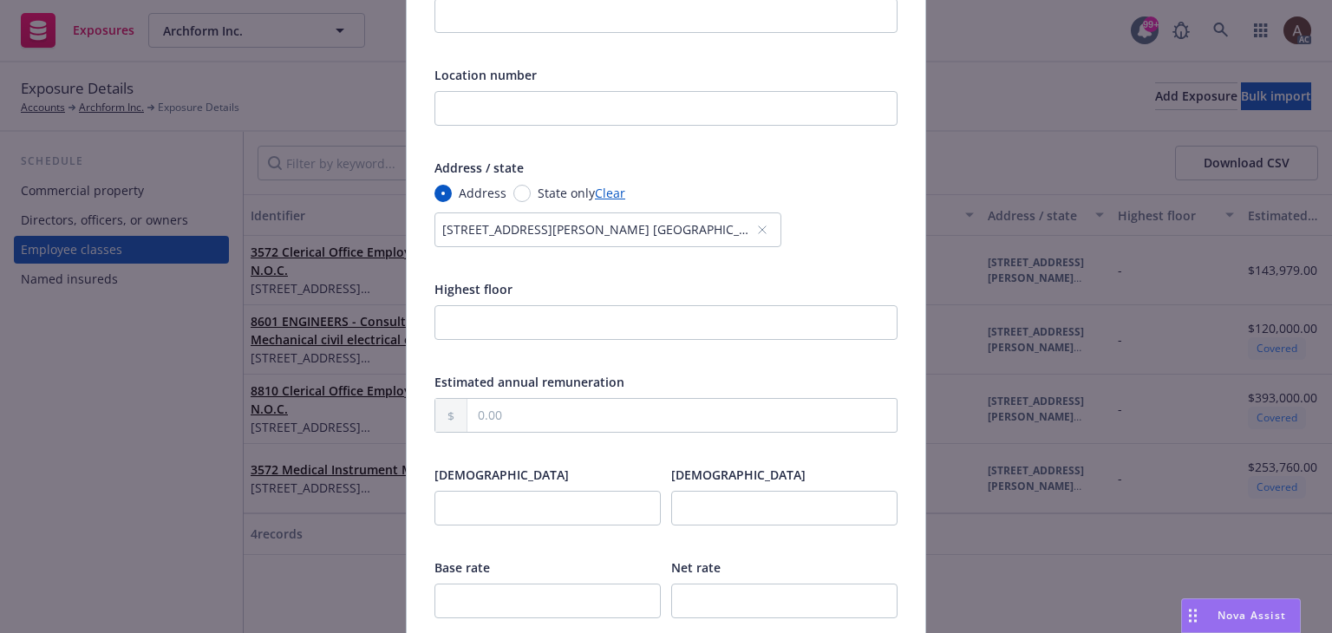
click at [547, 271] on div "Class code 8859 Class code description Location number Address / state Address …" at bounding box center [666, 167] width 463 height 575
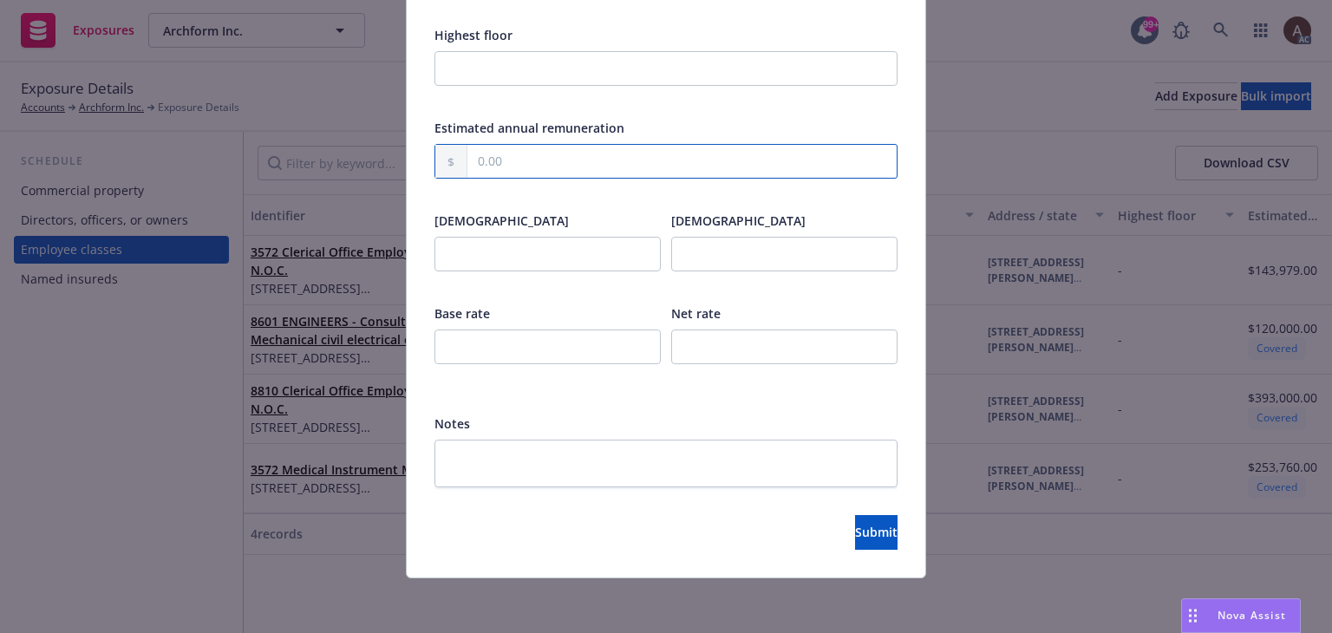
click at [474, 164] on input "text" at bounding box center [682, 161] width 429 height 33
type input "206,518.00"
click at [855, 544] on button "Submit" at bounding box center [876, 532] width 43 height 35
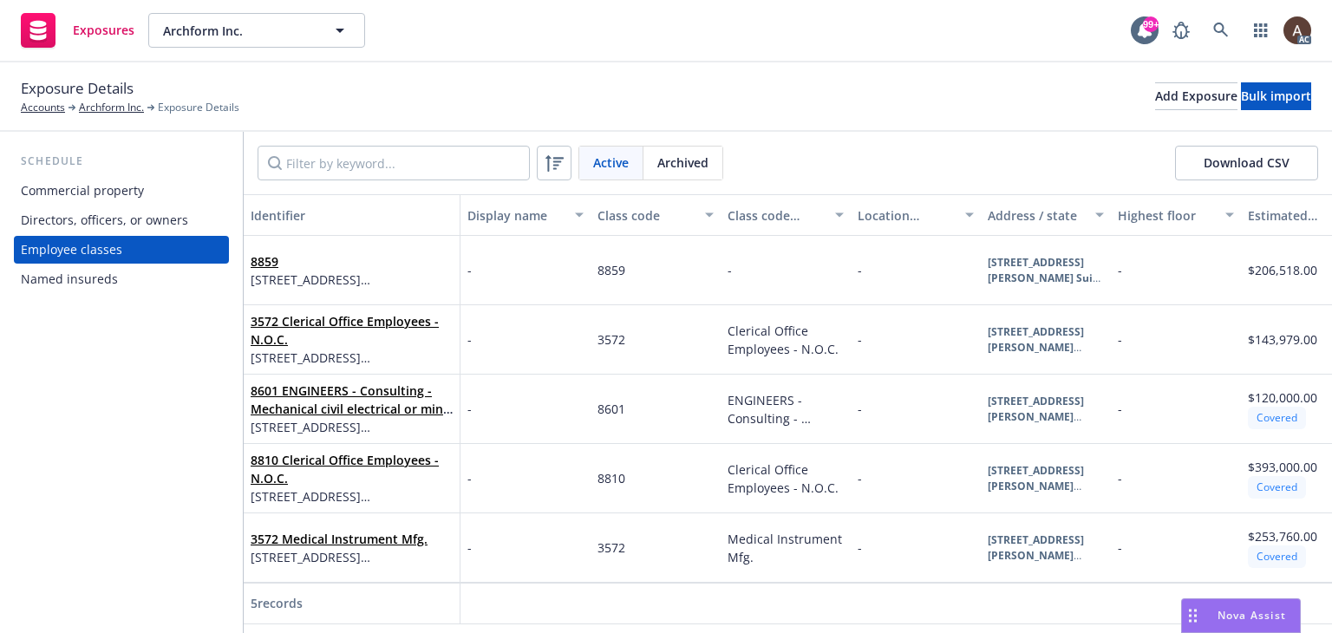
click at [153, 427] on div "Schedule Commercial property Directors, officers, or owners Employee classes Na…" at bounding box center [121, 382] width 243 height 501
click at [354, 563] on span "740 Kifer Rd Suite 100 Sunnyvale, CA 94086" at bounding box center [352, 557] width 202 height 18
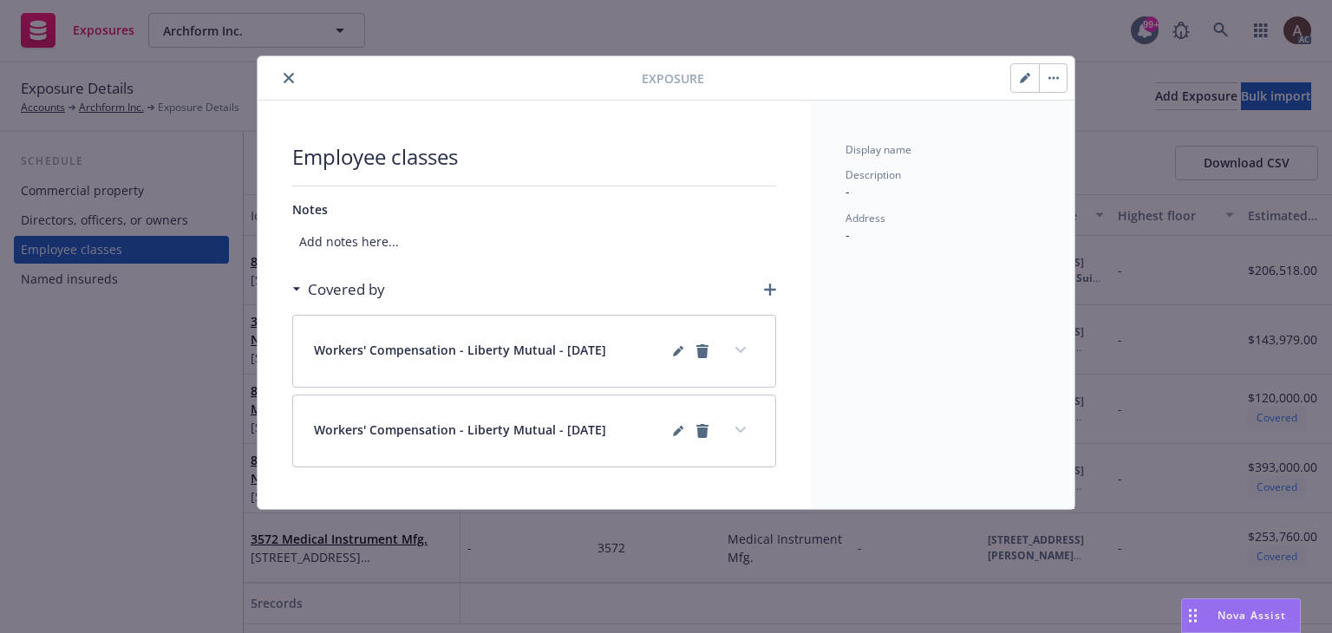
click at [21, 410] on div "Exposure Employee classes Notes Add notes here... Covered by Workers' Compensat…" at bounding box center [666, 316] width 1332 height 633
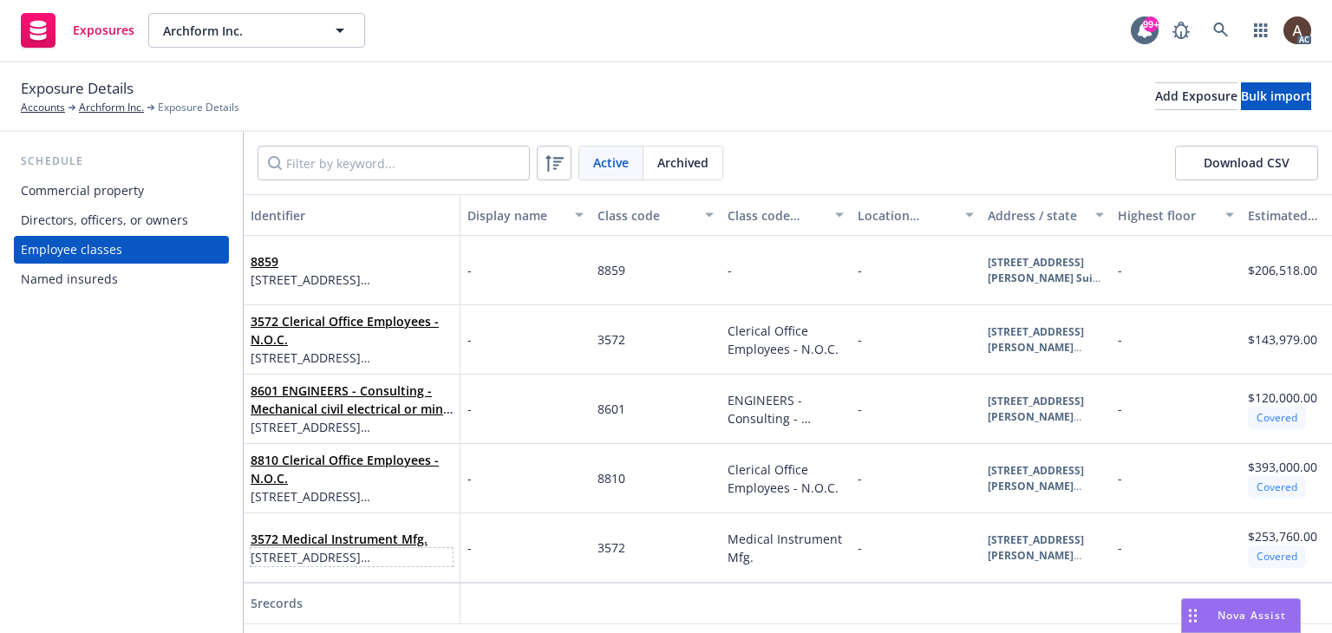
click at [425, 556] on span "740 Kifer Rd Suite 100 Sunnyvale, CA 94086" at bounding box center [352, 557] width 202 height 18
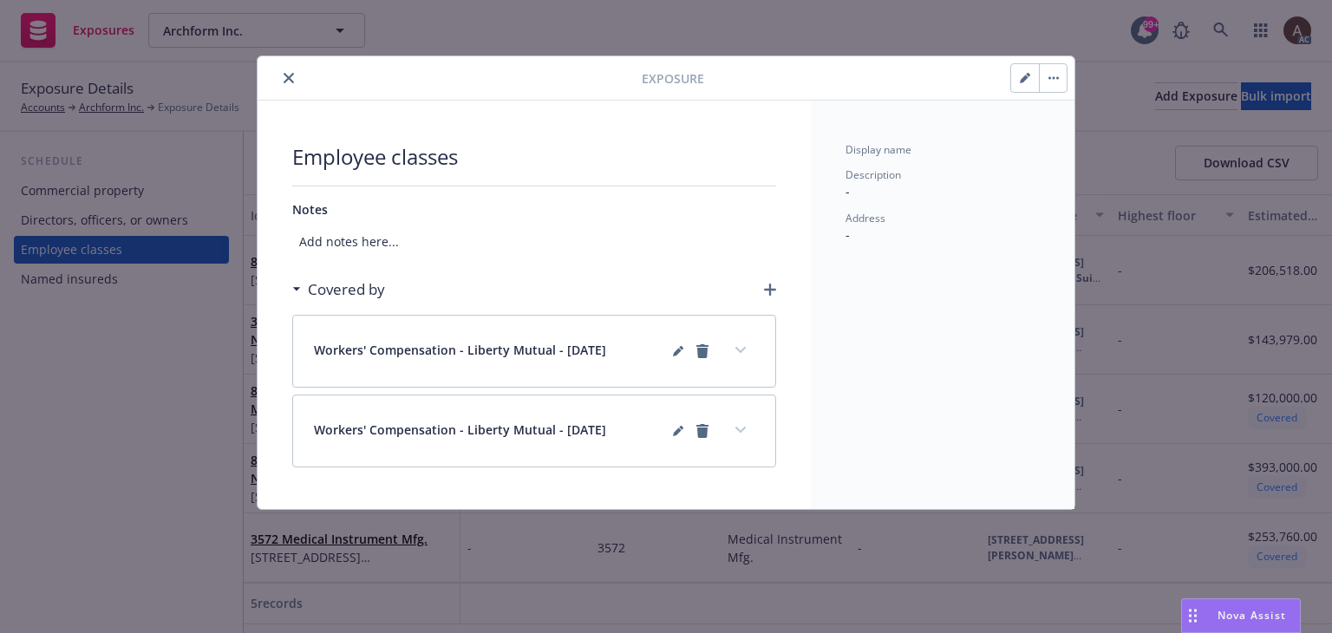
click at [1015, 78] on button "button" at bounding box center [1025, 78] width 28 height 28
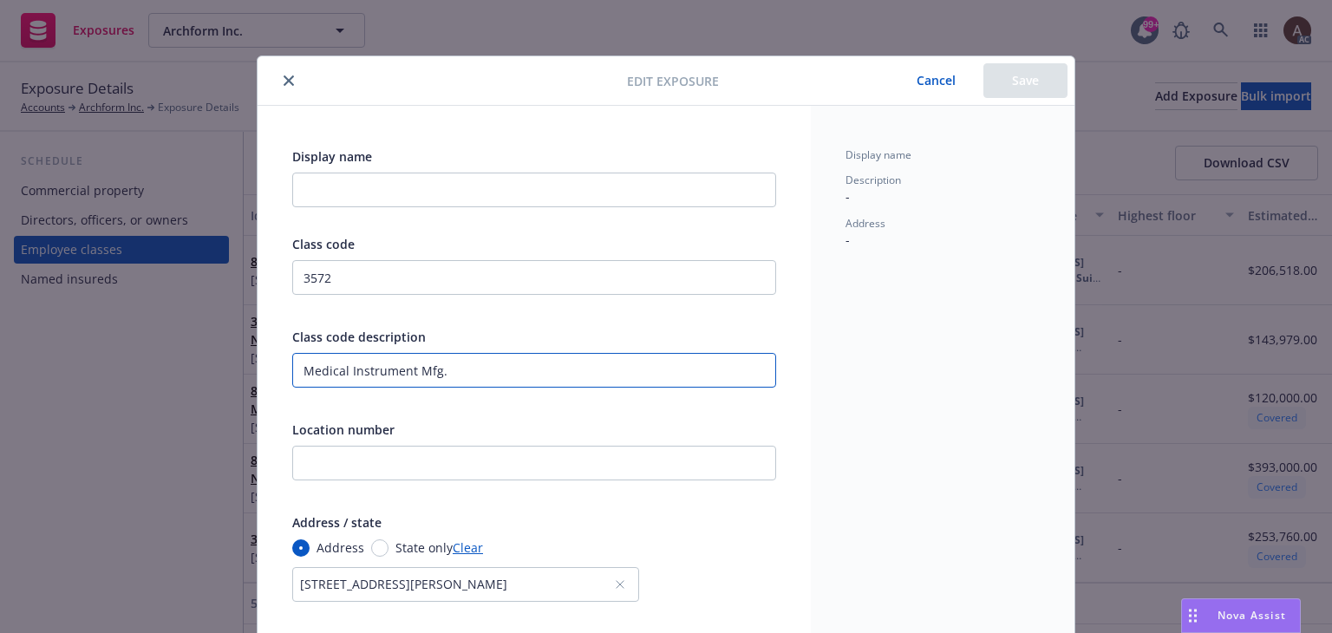
drag, startPoint x: 507, startPoint y: 365, endPoint x: 175, endPoint y: 362, distance: 331.4
click at [175, 362] on div "Edit exposure Cancel Save Display name Class code 3572 Class code description M…" at bounding box center [666, 316] width 1332 height 633
click at [284, 78] on icon "close" at bounding box center [289, 80] width 10 height 10
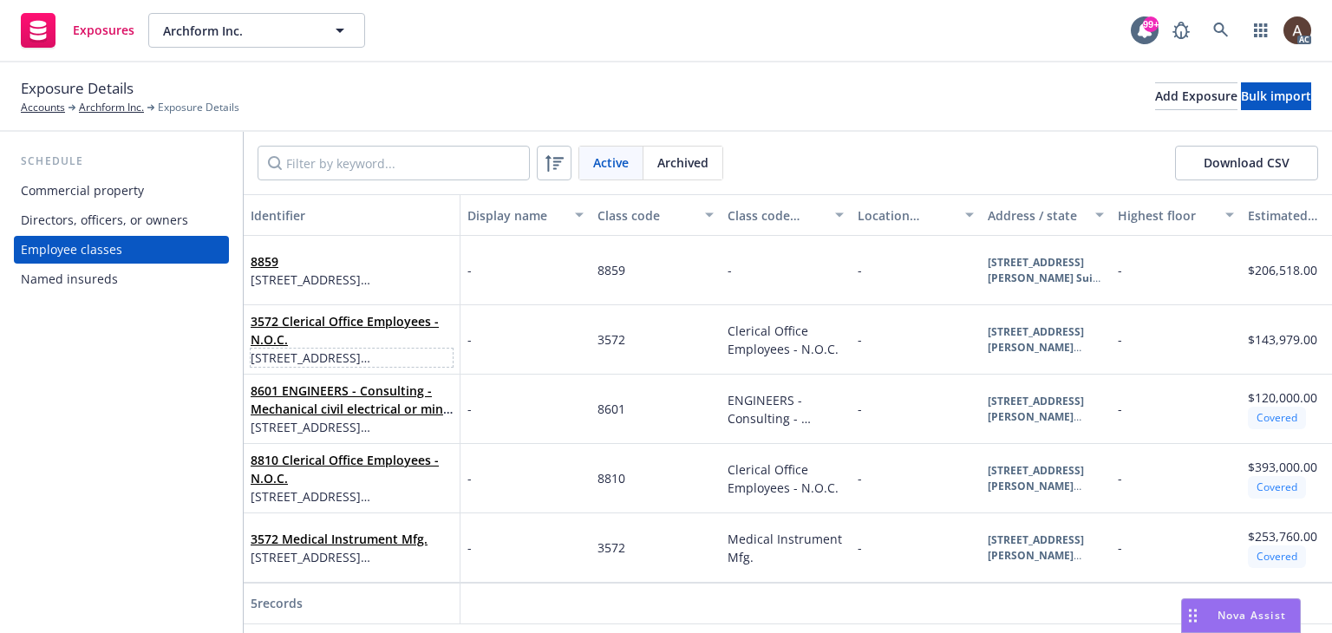
click at [333, 349] on span "2255 Martin Ave Suite H., Santa Clara, CA, 95050, USA" at bounding box center [352, 358] width 202 height 18
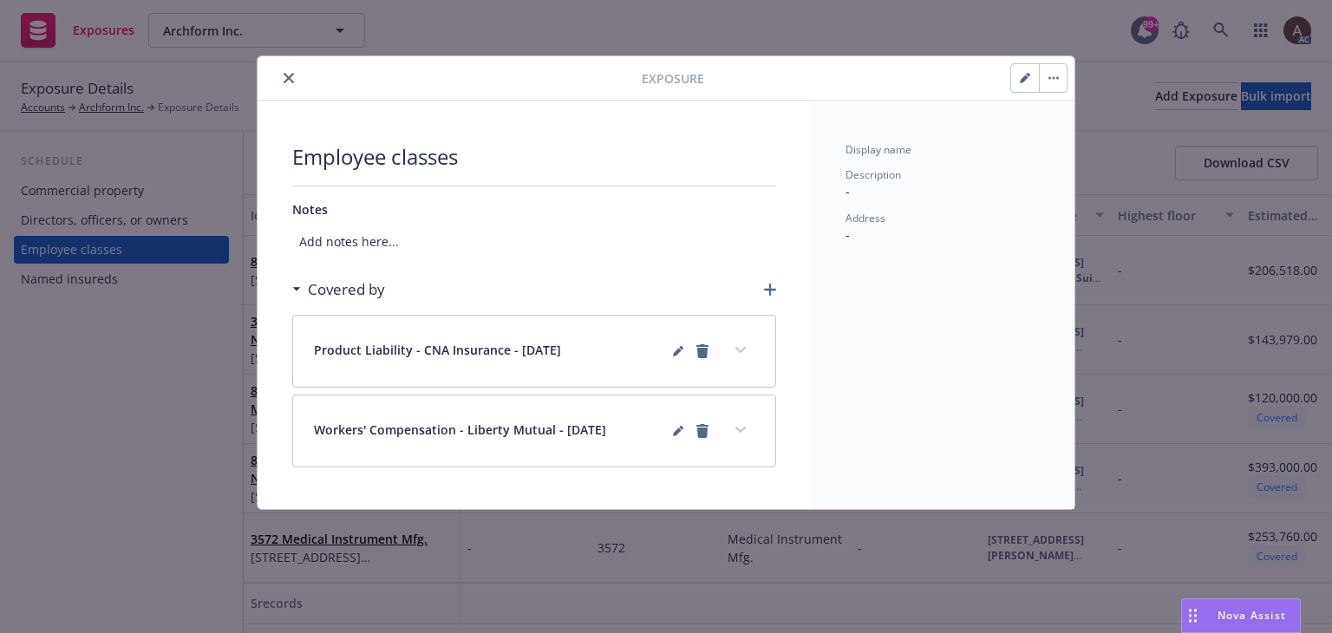
click at [1029, 77] on icon "button" at bounding box center [1025, 78] width 10 height 10
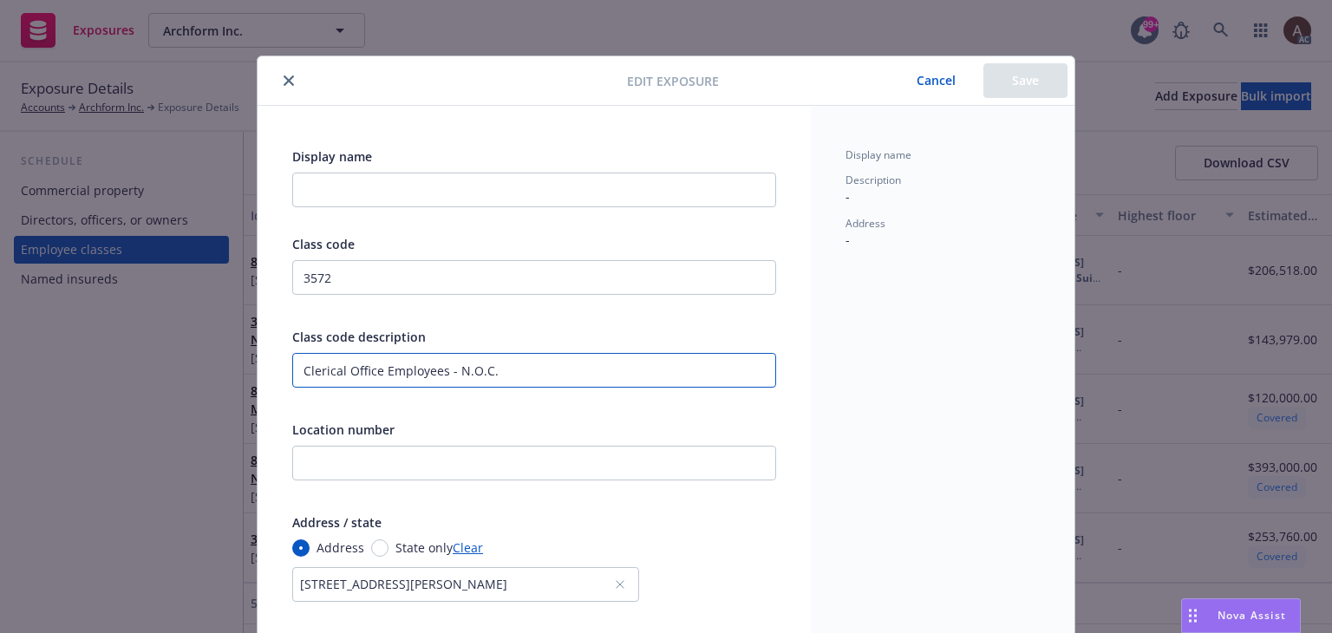
drag, startPoint x: 512, startPoint y: 374, endPoint x: 130, endPoint y: 338, distance: 383.3
click at [130, 338] on div "Edit exposure Cancel Save Display name Class code 3572 Class code description C…" at bounding box center [666, 316] width 1332 height 633
paste input "Medical Instrument Mfg"
type input "Medical Instrument Mfg."
click at [1017, 93] on button "Save" at bounding box center [1026, 80] width 84 height 35
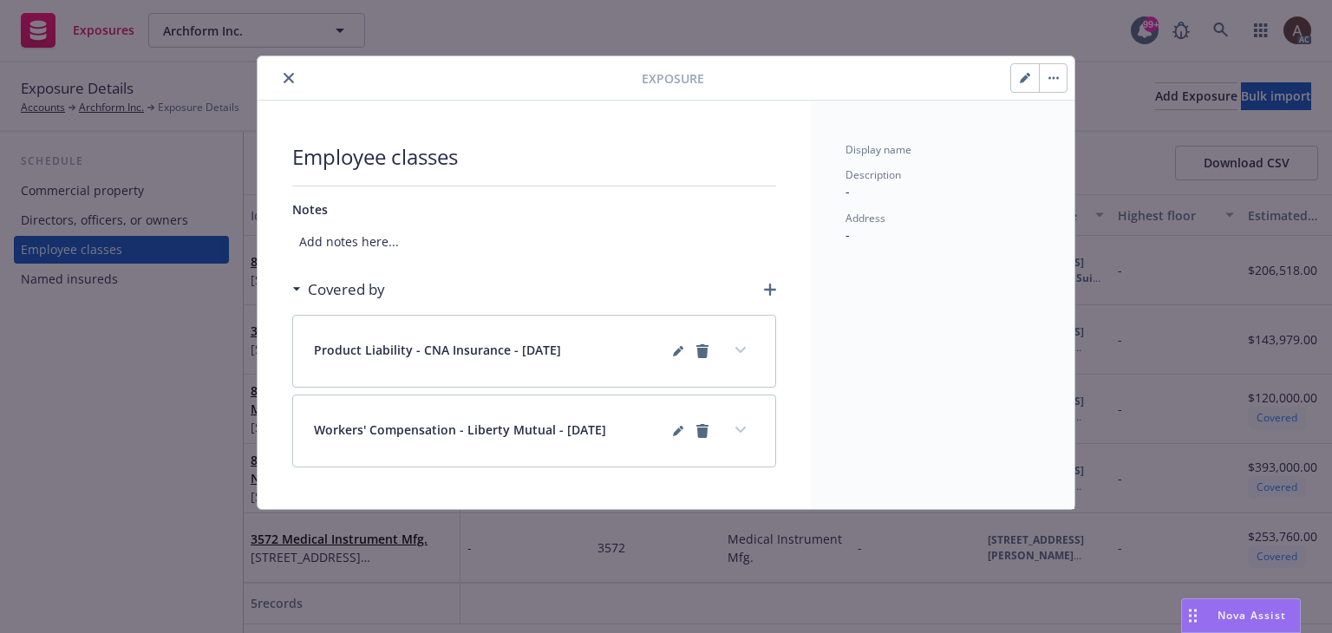
click at [1020, 82] on icon "button" at bounding box center [1024, 79] width 9 height 9
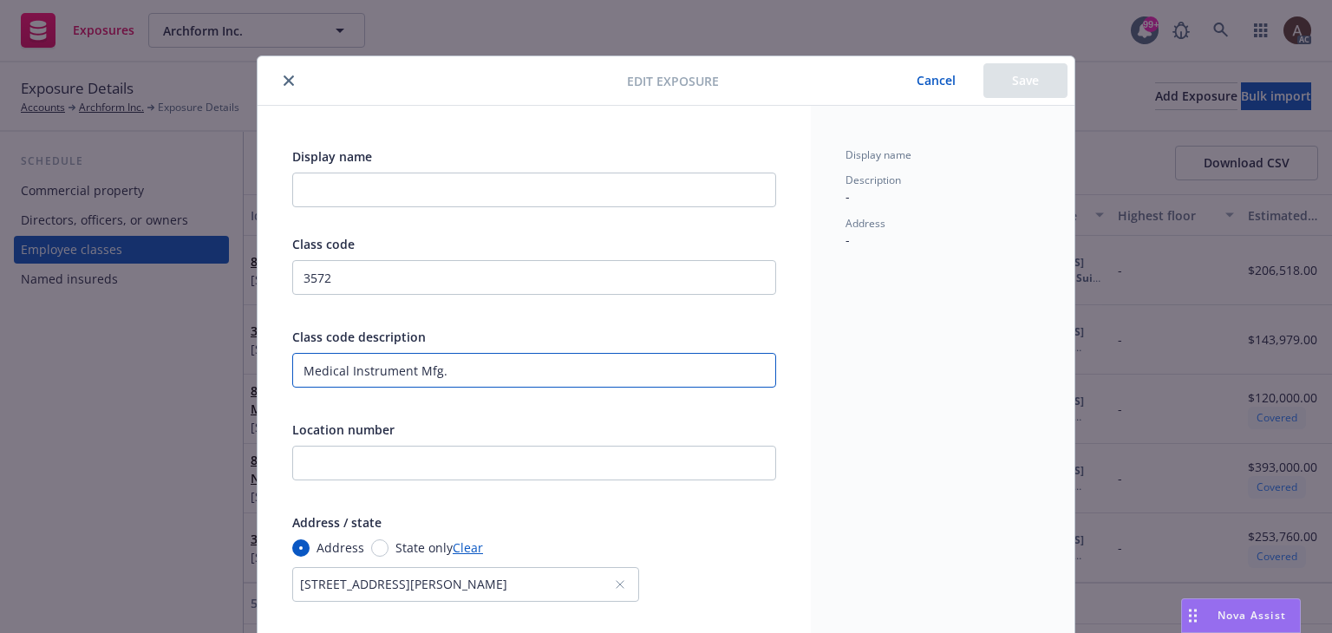
drag, startPoint x: 479, startPoint y: 370, endPoint x: 89, endPoint y: 370, distance: 389.5
click at [89, 370] on div "Edit exposure Cancel Save Display name Class code 3572 Class code description M…" at bounding box center [666, 316] width 1332 height 633
paste input "EDICAL INSTRUMENT MFG. - electronic - diagnostic or treatme"
click at [704, 368] on input "MEDICAL INSTRUMENT MFG. - electronic - diagnostic or treatme" at bounding box center [534, 370] width 484 height 35
paste input "nt - all other employees"
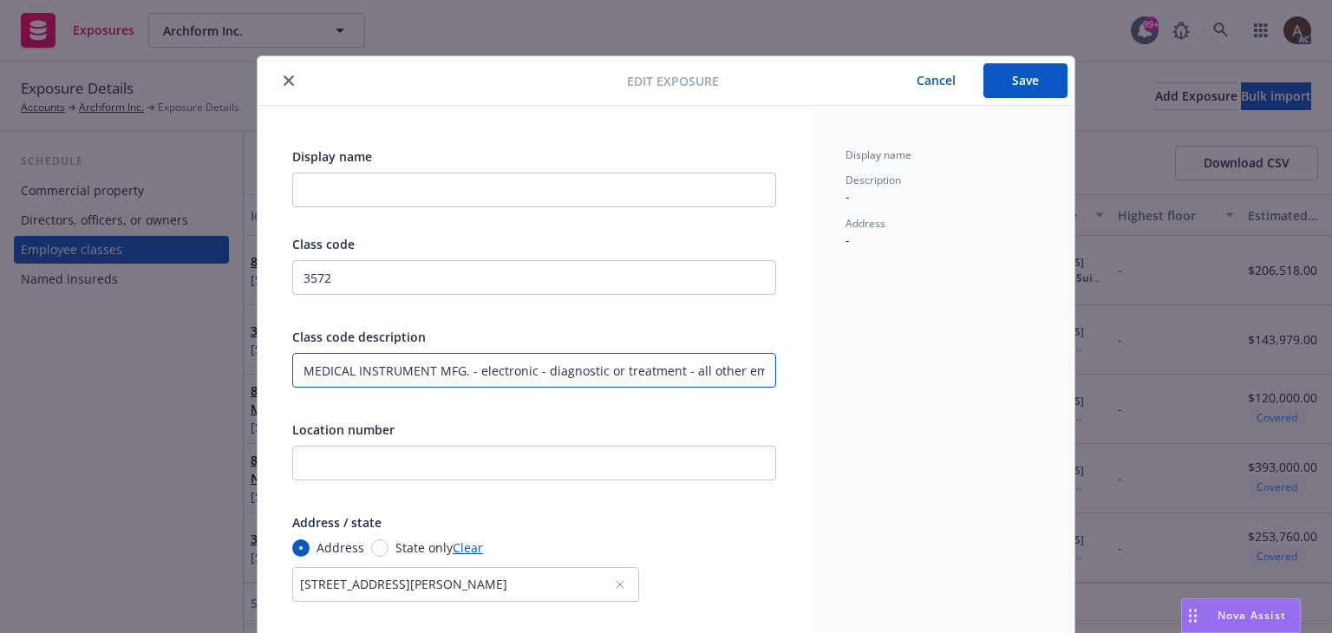
scroll to position [0, 31]
type input "MEDICAL INSTRUMENT MFG. - electronic - diagnostic or treatment - all other empl…"
click at [1031, 75] on button "Save" at bounding box center [1026, 80] width 84 height 35
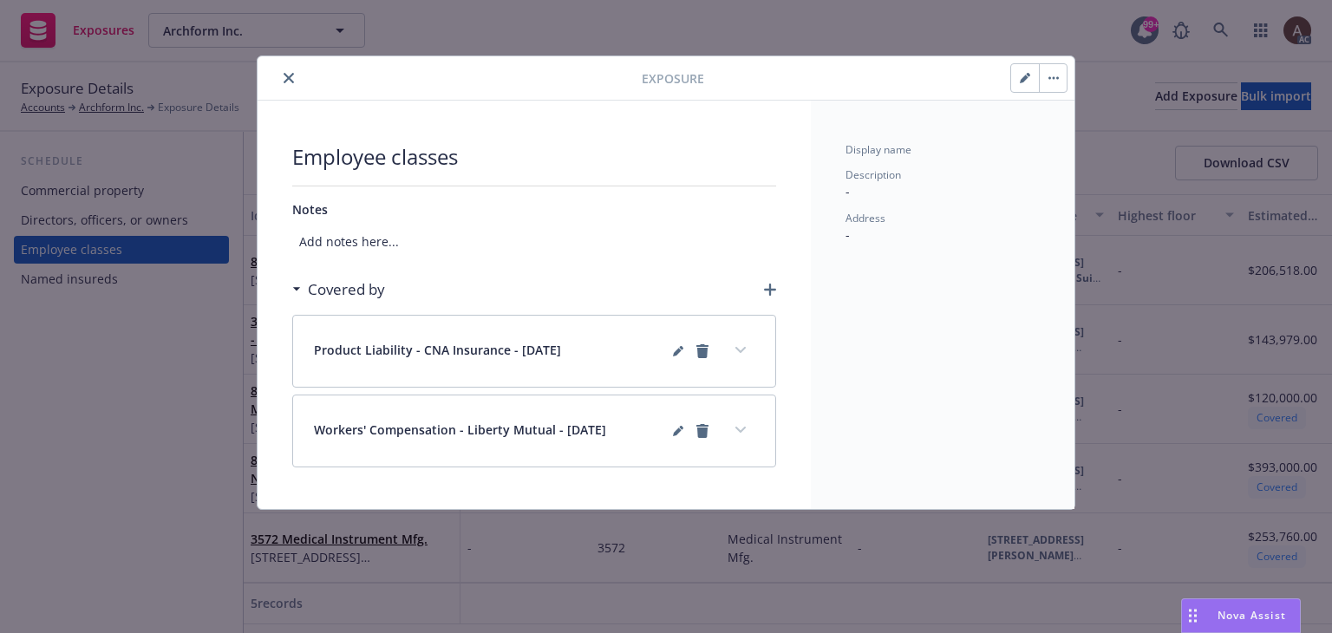
click at [292, 75] on icon "close" at bounding box center [289, 78] width 10 height 10
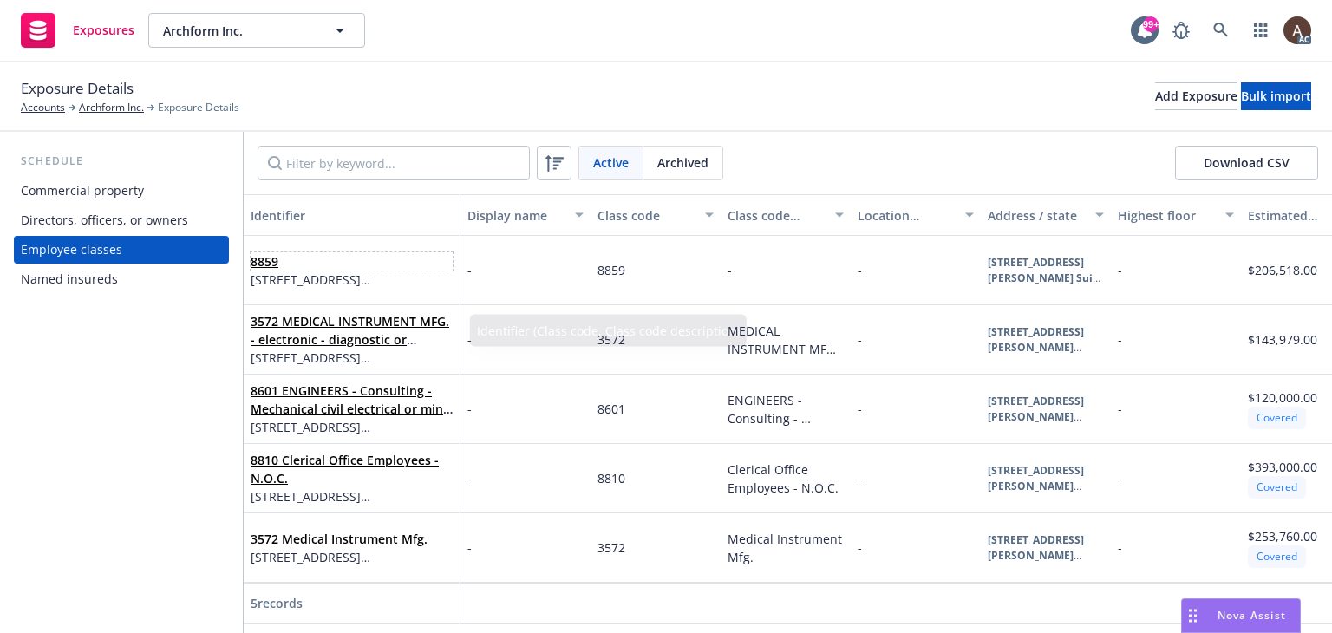
click at [369, 265] on span "8859" at bounding box center [352, 261] width 202 height 18
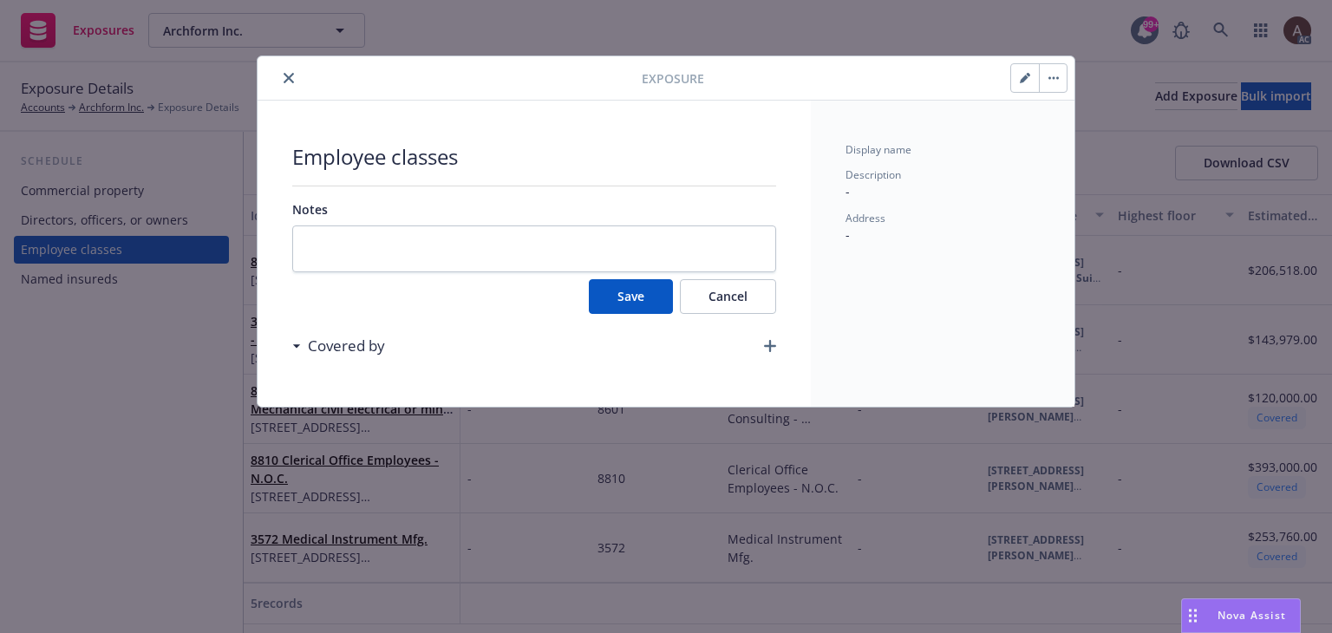
click at [1023, 80] on icon "button" at bounding box center [1024, 79] width 9 height 9
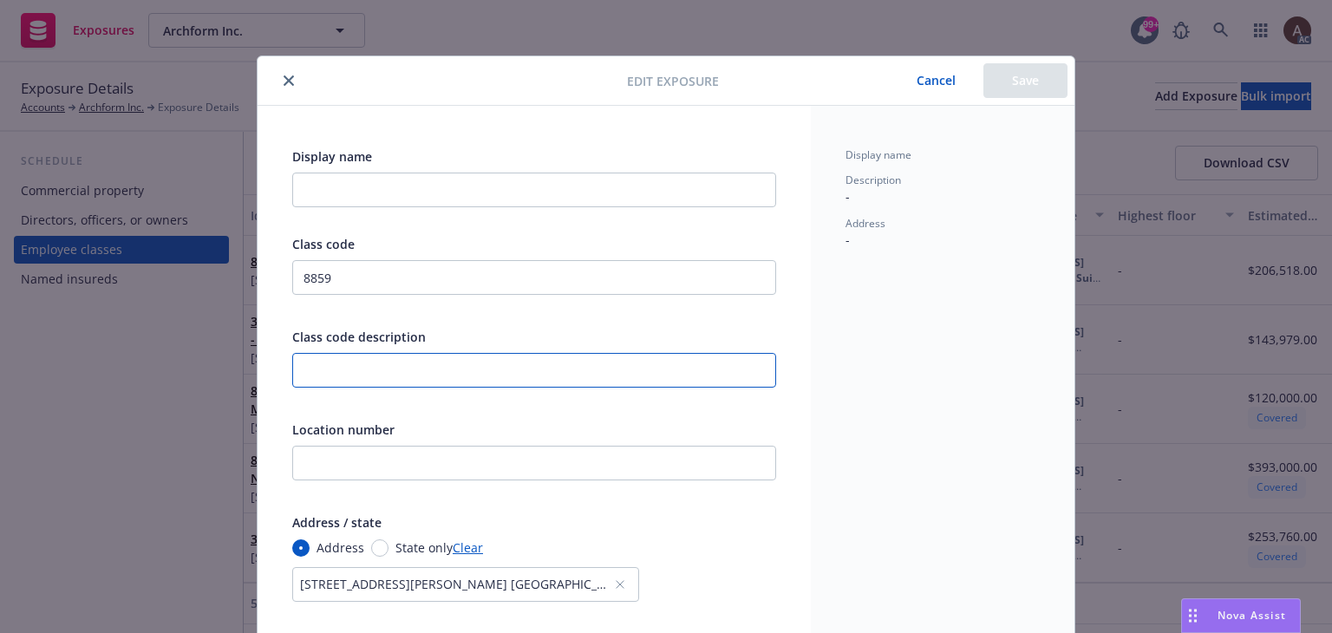
click at [371, 373] on input "text" at bounding box center [534, 370] width 484 height 35
paste input "COMPUTER PROGRAMMING OR SOFTWARE DEVELOPMENT - All Employees"
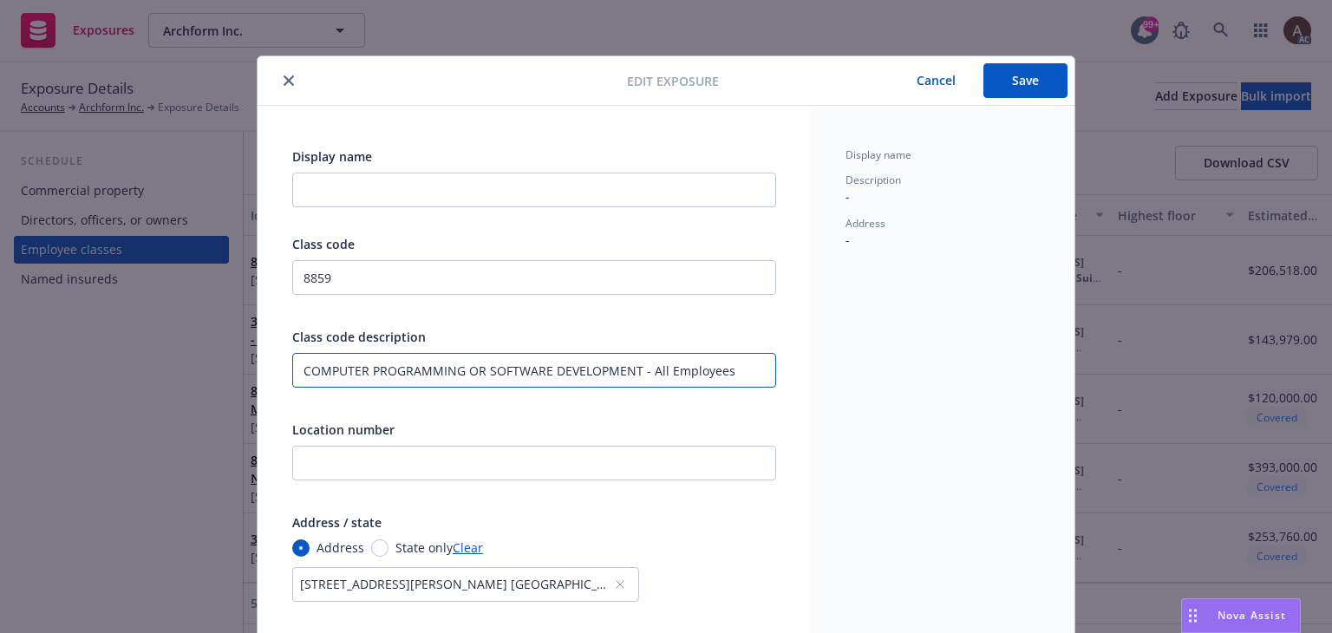
click at [746, 369] on input "COMPUTER PROGRAMMING OR SOFTWARE DEVELOPMENT - All Employees" at bounding box center [534, 370] width 484 height 35
paste input "- Including Clerical Office Employees Clerical Telecommuter"
drag, startPoint x: 725, startPoint y: 370, endPoint x: 880, endPoint y: 372, distance: 155.3
click at [880, 372] on div "Display name Class code 8859 Class code description COMPUTER PROGRAMMING OR SOF…" at bounding box center [666, 622] width 817 height 1032
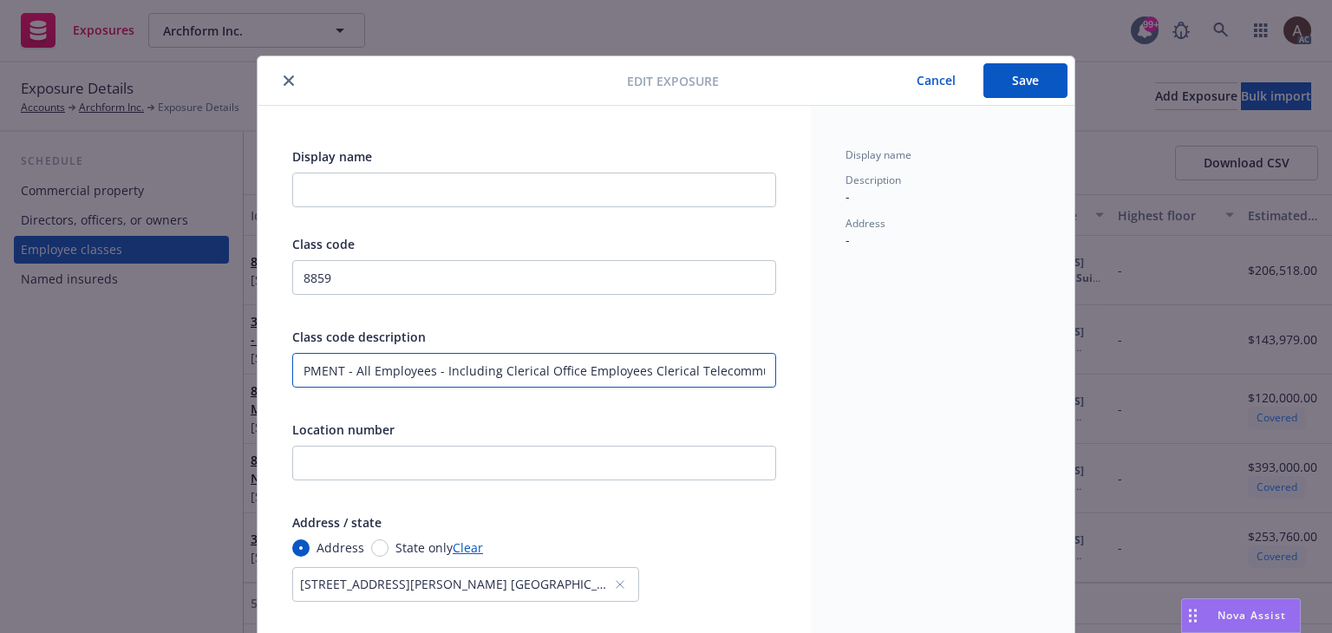
click at [727, 372] on input "COMPUTER PROGRAMMING OR SOFTWARE DEVELOPMENT - All Employees - Including Cleric…" at bounding box center [534, 370] width 484 height 35
click at [762, 372] on input "COMPUTER PROGRAMMING OR SOFTWARE DEVELOPMENT - All Employees - Including Cleric…" at bounding box center [534, 370] width 484 height 35
paste input "Employees and Outside Salespersons"
type input "COMPUTER PROGRAMMING OR SOFTWARE DEVELOPMENT - All Employees - Including Cleric…"
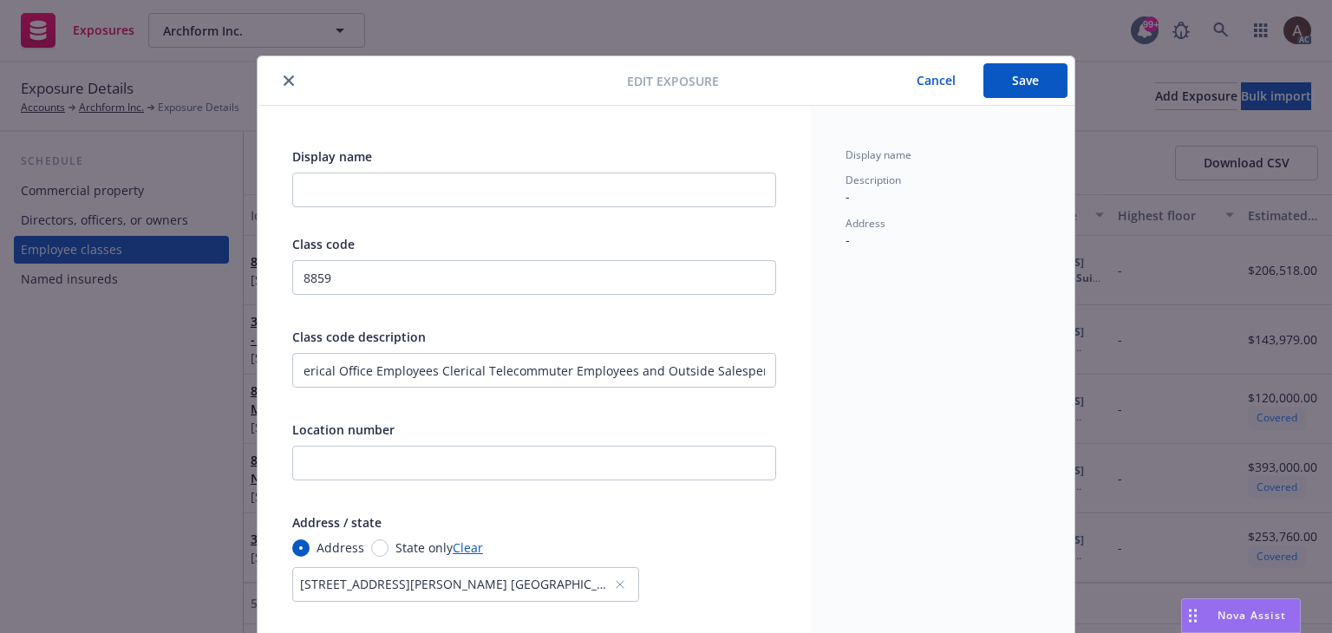
click at [1026, 78] on button "Save" at bounding box center [1026, 80] width 84 height 35
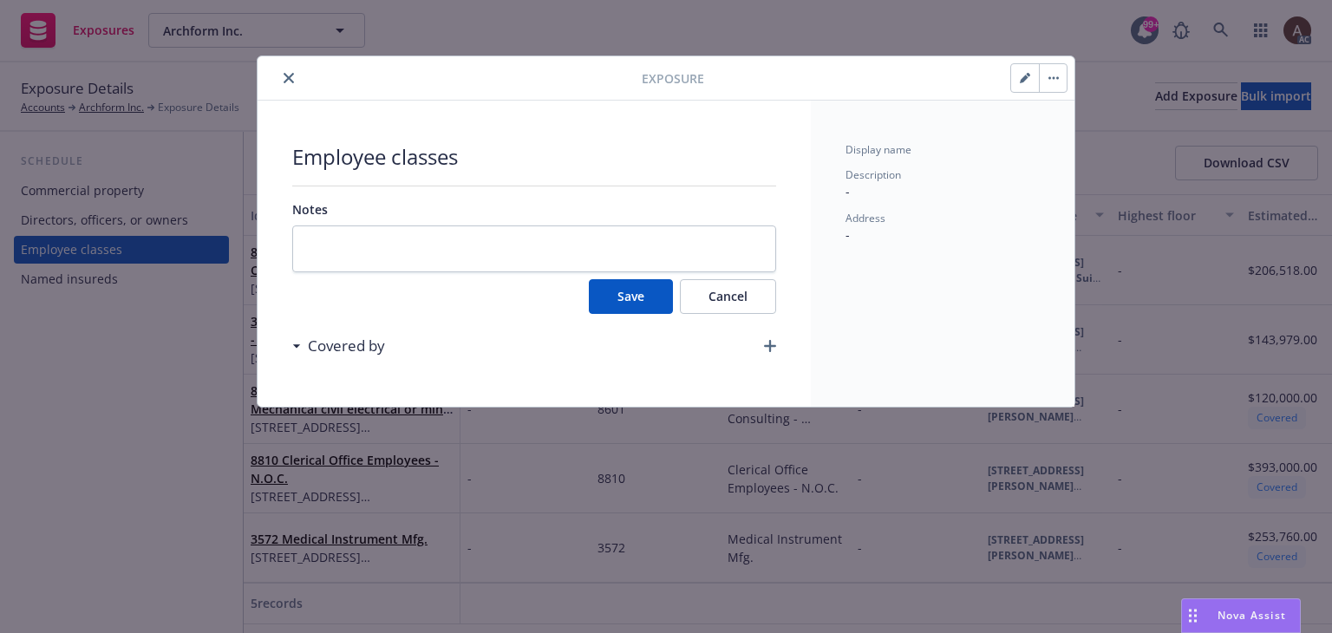
click at [768, 349] on icon "button" at bounding box center [770, 346] width 12 height 12
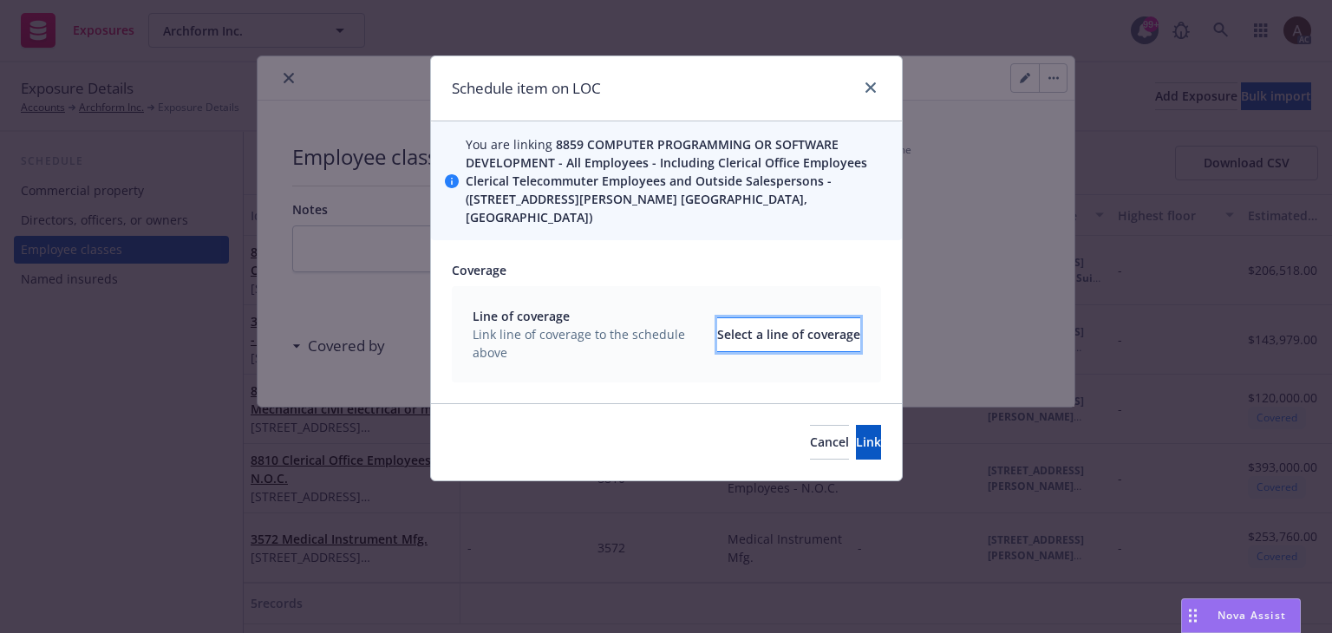
click at [754, 330] on div "Select a line of coverage" at bounding box center [788, 334] width 143 height 33
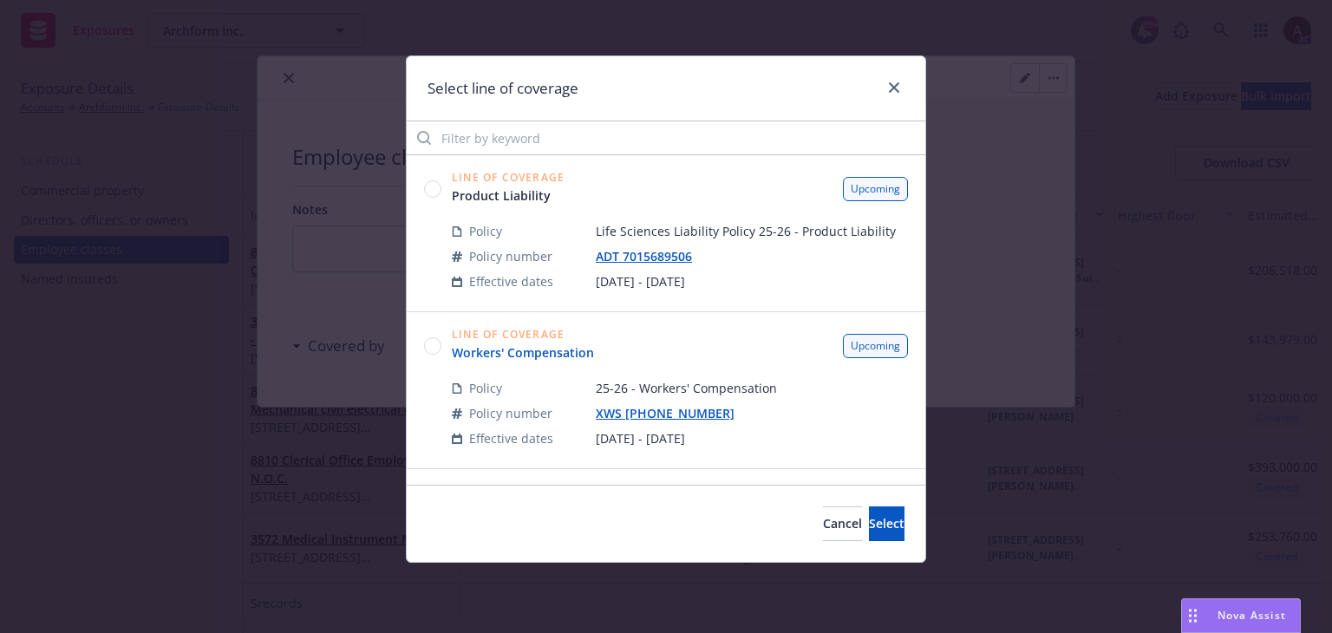
drag, startPoint x: 430, startPoint y: 346, endPoint x: 481, endPoint y: 355, distance: 51.9
click at [430, 346] on circle at bounding box center [433, 345] width 16 height 16
click at [869, 529] on button "Select" at bounding box center [887, 524] width 36 height 35
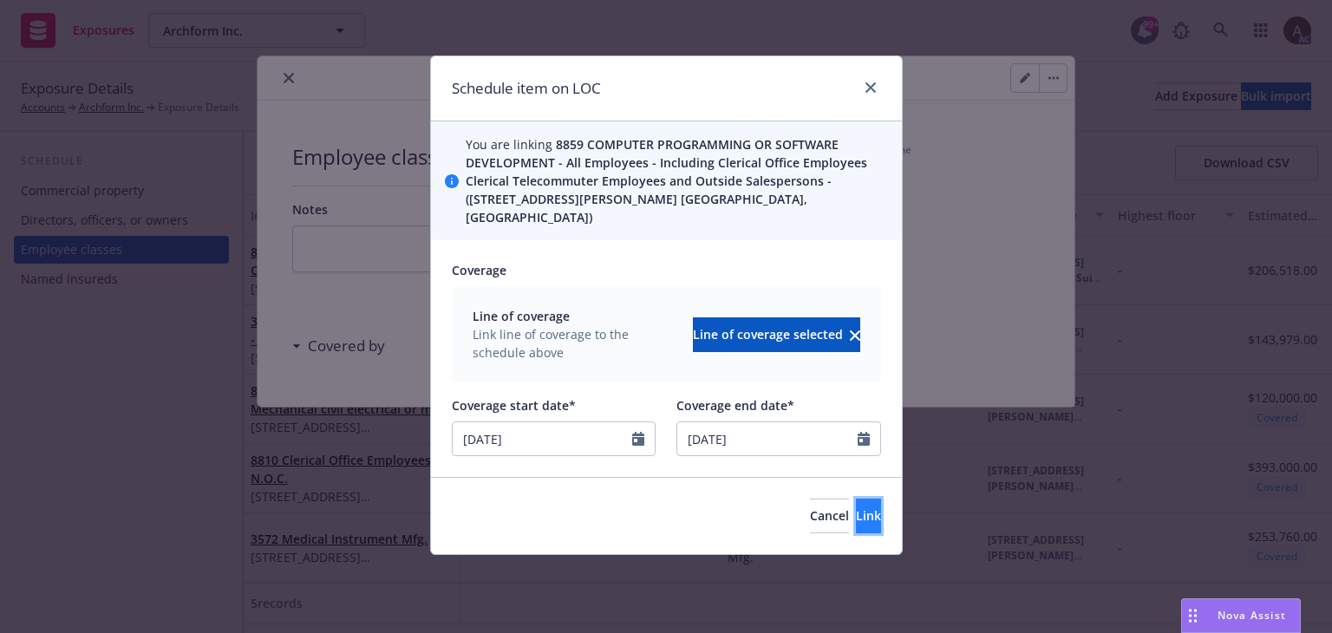
click at [856, 507] on span "Link" at bounding box center [868, 515] width 25 height 16
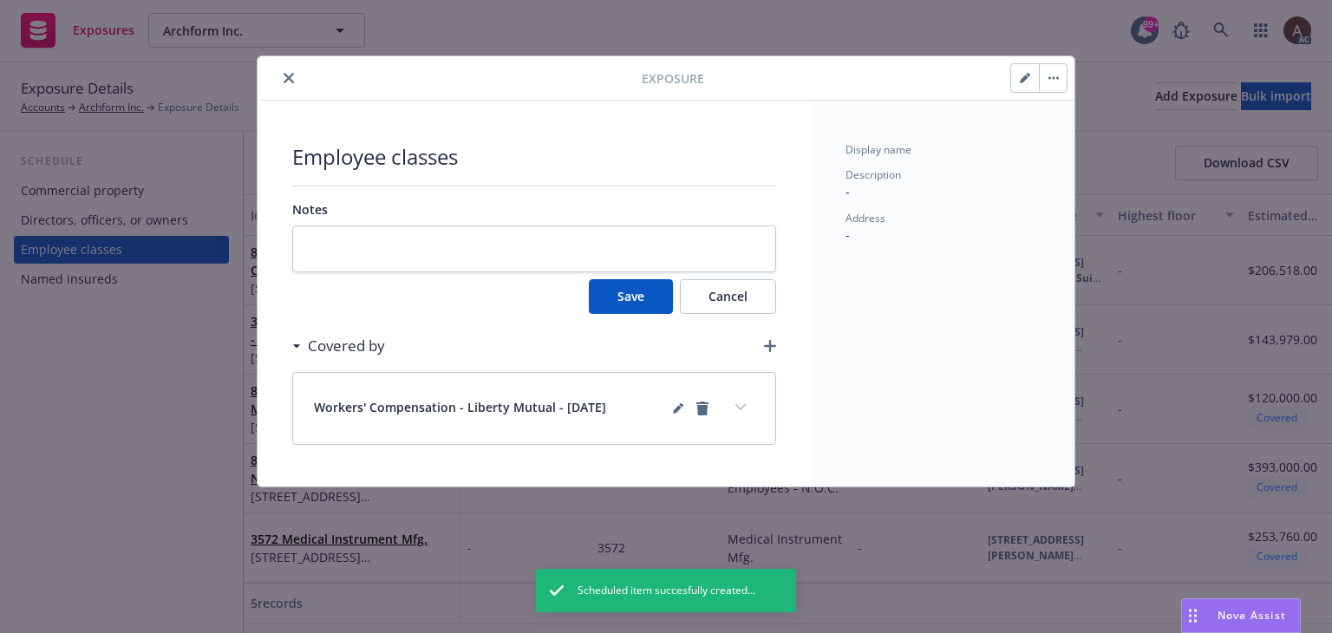
click at [769, 346] on icon "button" at bounding box center [770, 346] width 12 height 12
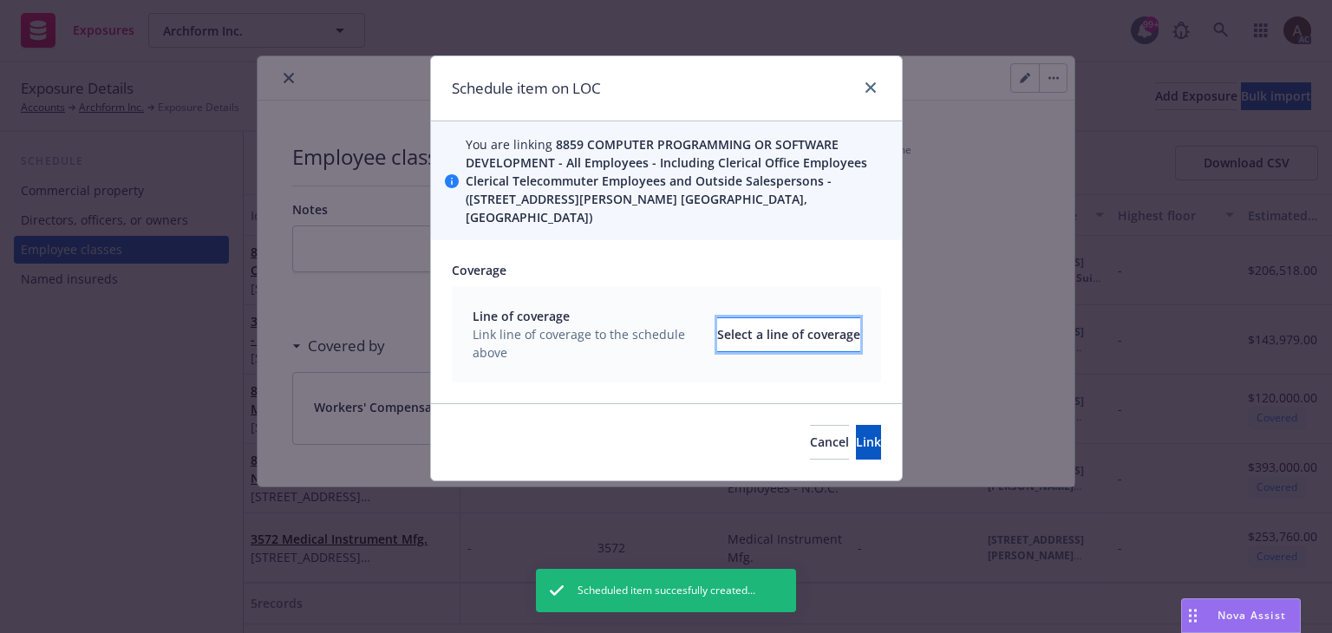
click at [773, 318] on div "Select a line of coverage" at bounding box center [788, 334] width 143 height 33
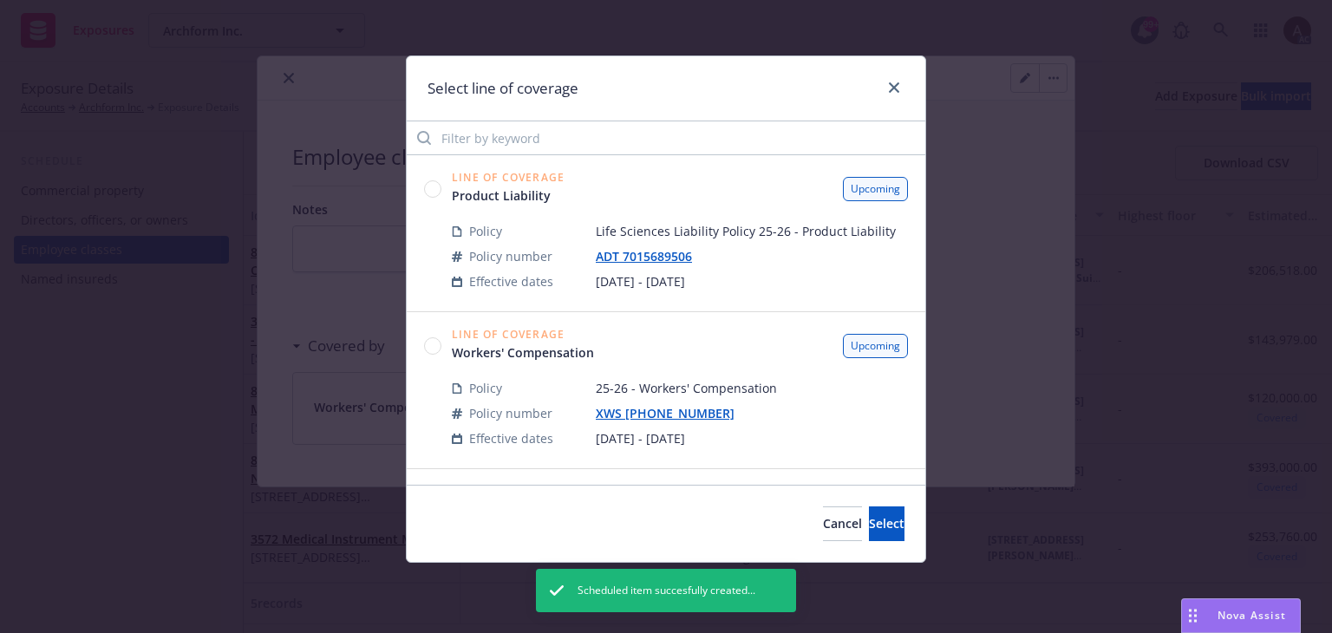
scroll to position [173, 0]
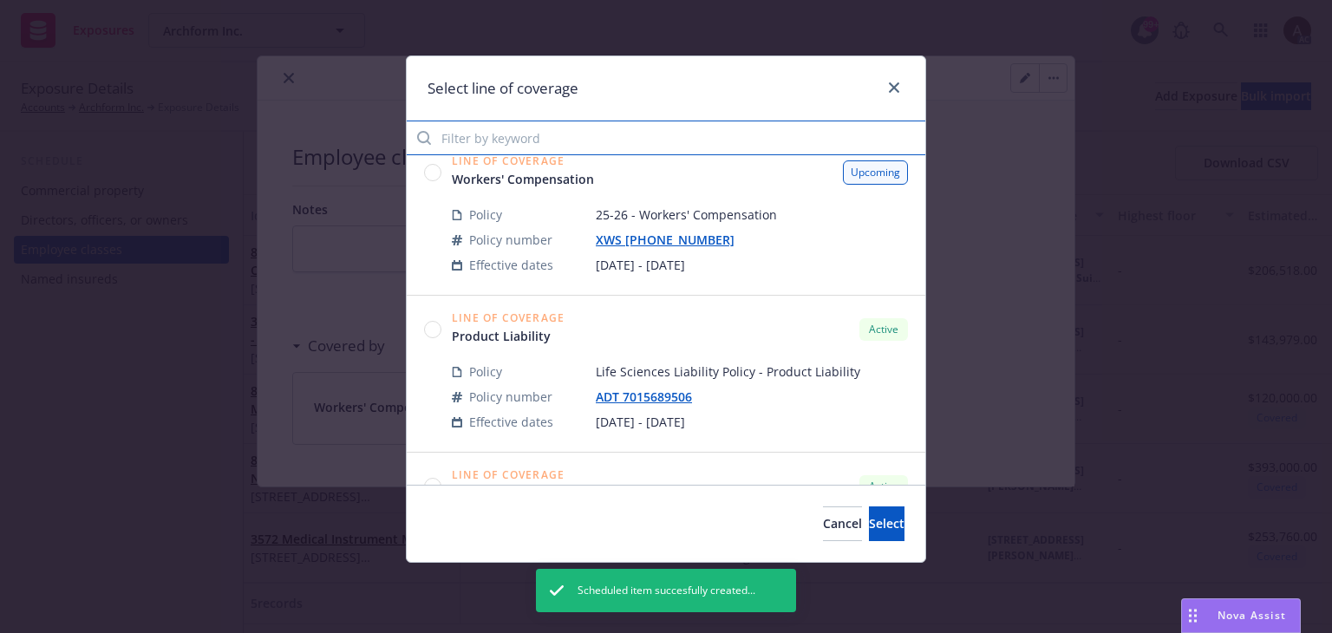
click at [597, 141] on input "Filter by keyword" at bounding box center [666, 138] width 519 height 35
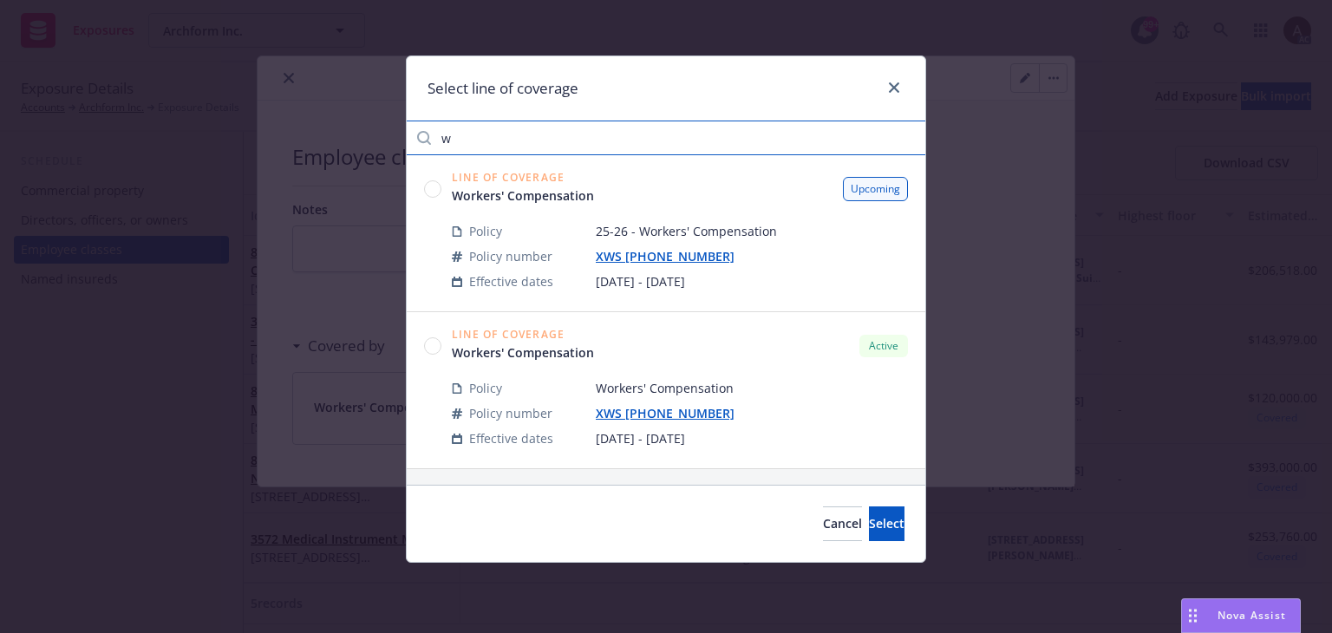
scroll to position [0, 0]
type input "wor"
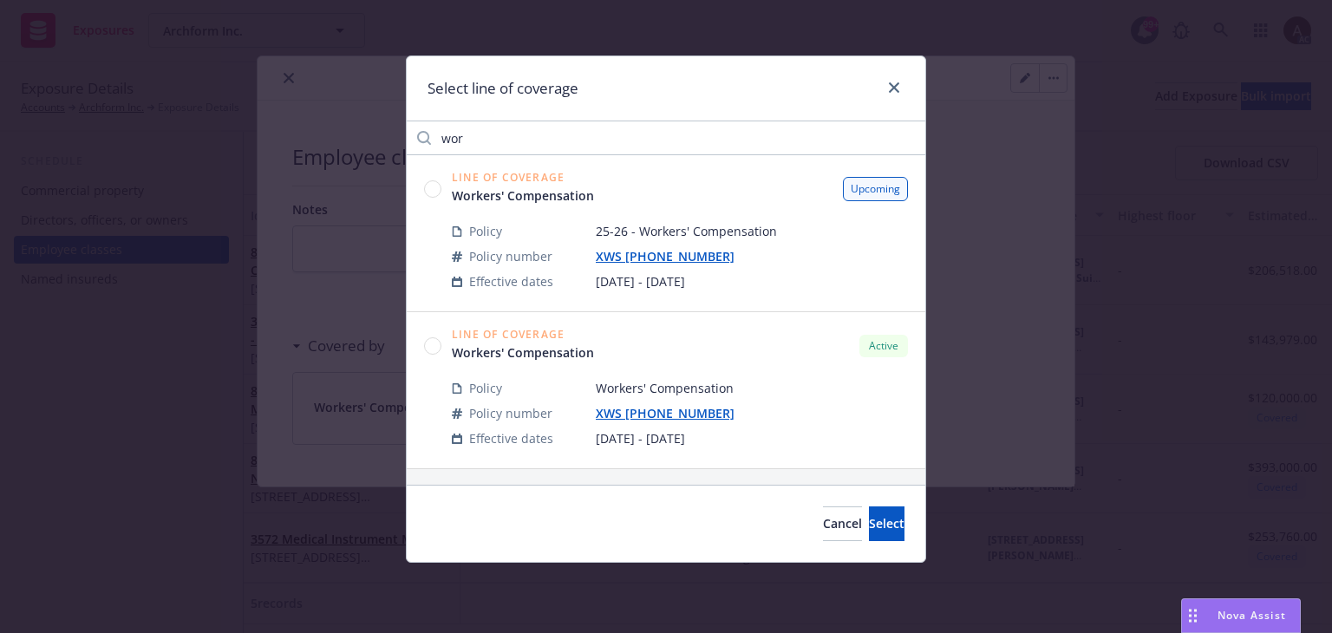
click at [435, 345] on circle at bounding box center [433, 345] width 16 height 16
click at [869, 521] on span "Select" at bounding box center [887, 523] width 36 height 16
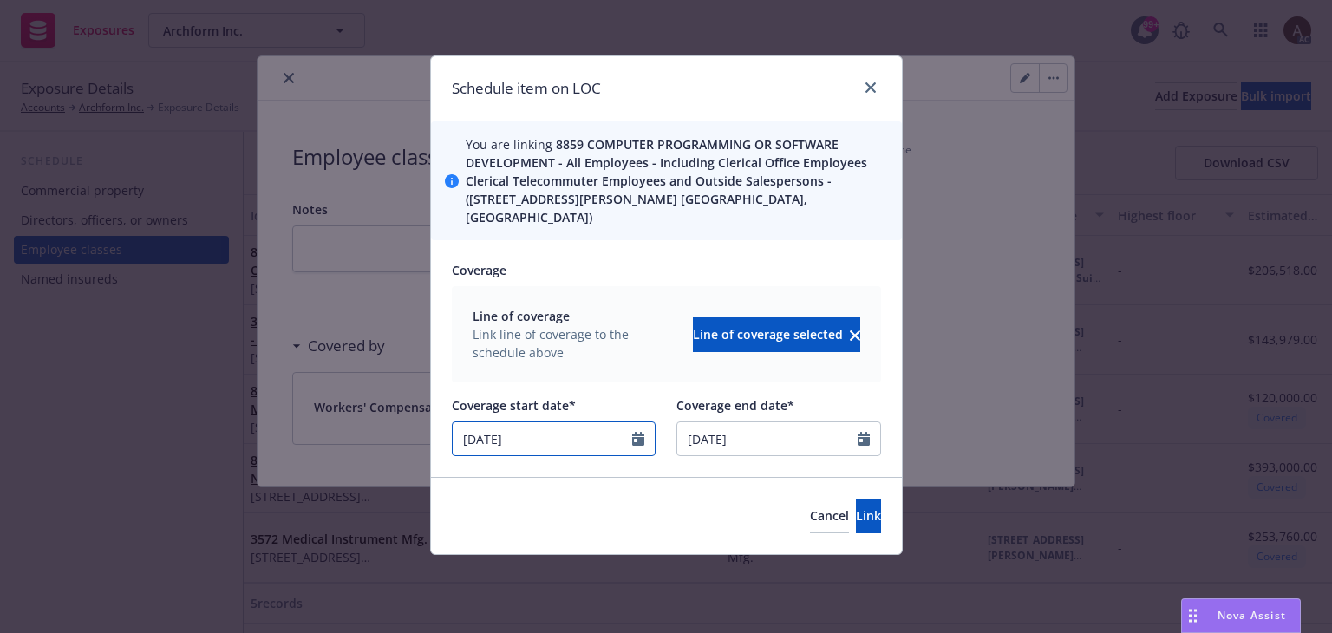
select select "9"
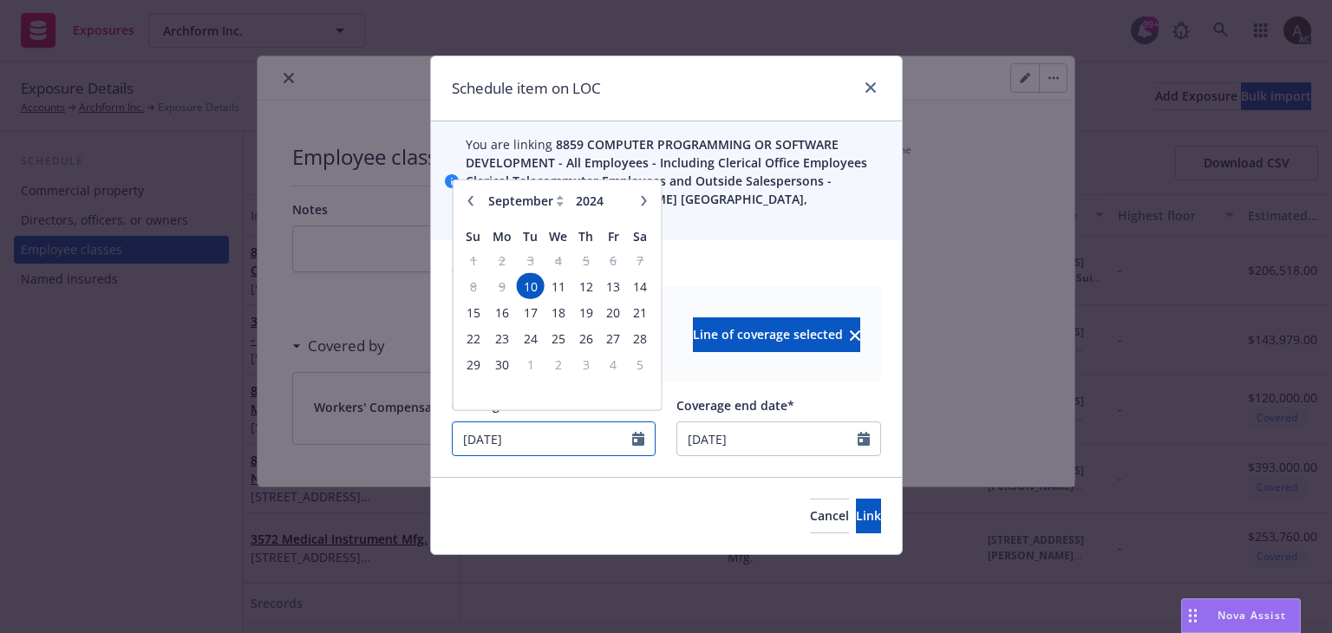
drag, startPoint x: 590, startPoint y: 416, endPoint x: 461, endPoint y: 408, distance: 129.5
click at [461, 422] on input "09/10/2024" at bounding box center [543, 438] width 180 height 33
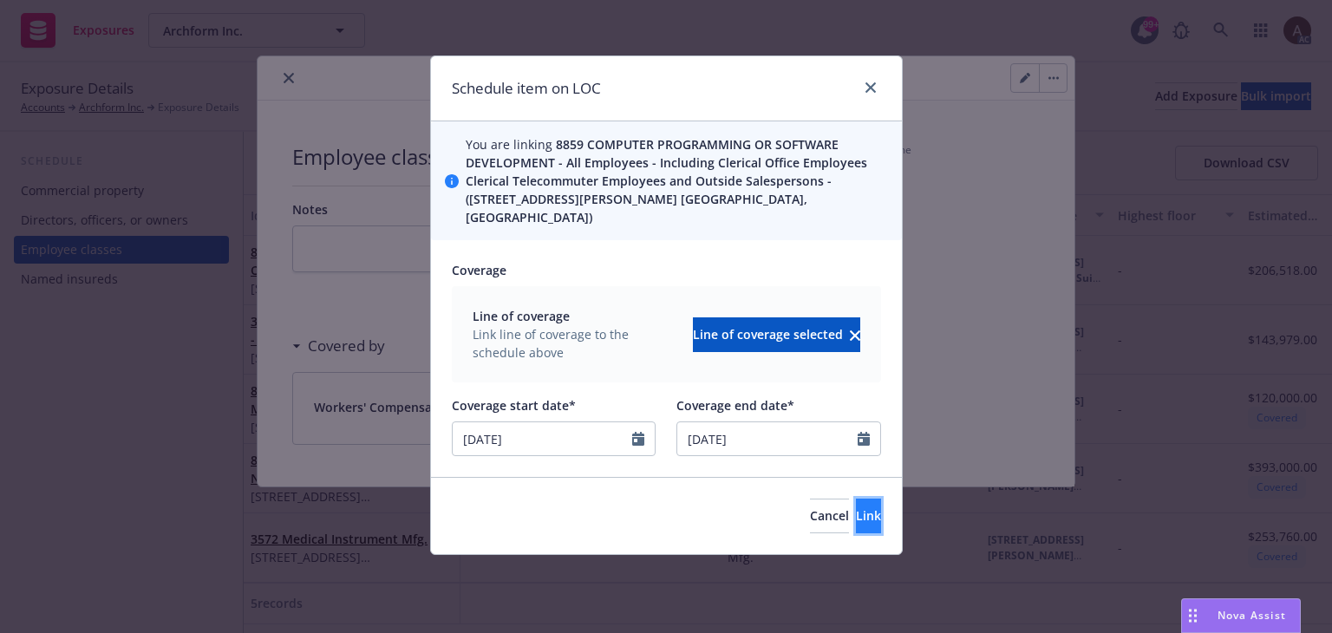
type input "08/05/2025"
click at [856, 506] on button "Link" at bounding box center [868, 516] width 25 height 35
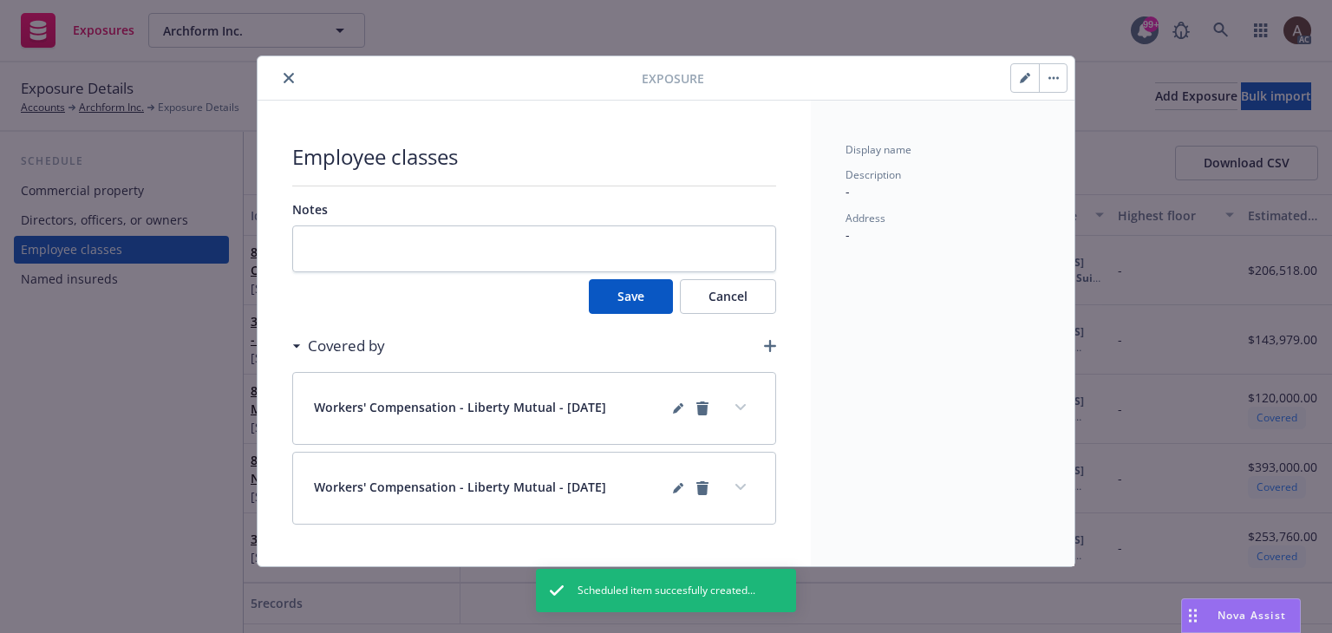
click at [650, 293] on button "Save" at bounding box center [631, 296] width 84 height 35
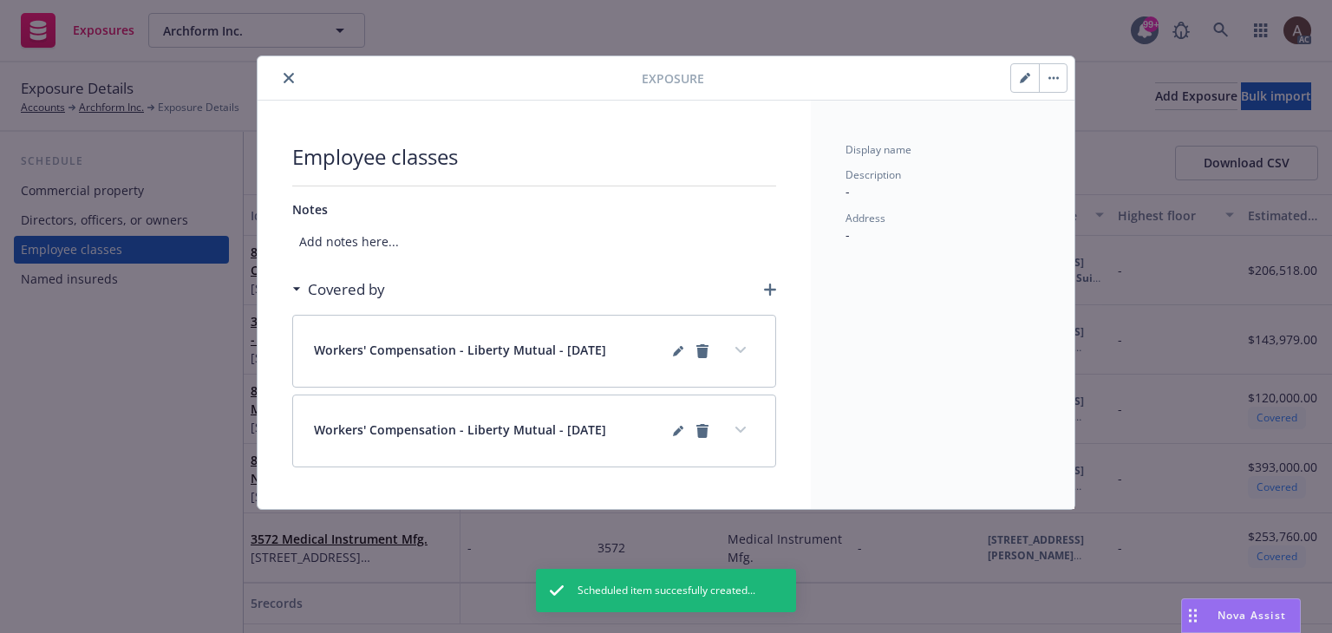
click at [129, 411] on div "Exposure Employee classes Notes Add notes here... Covered by Workers' Compensat…" at bounding box center [666, 316] width 1332 height 633
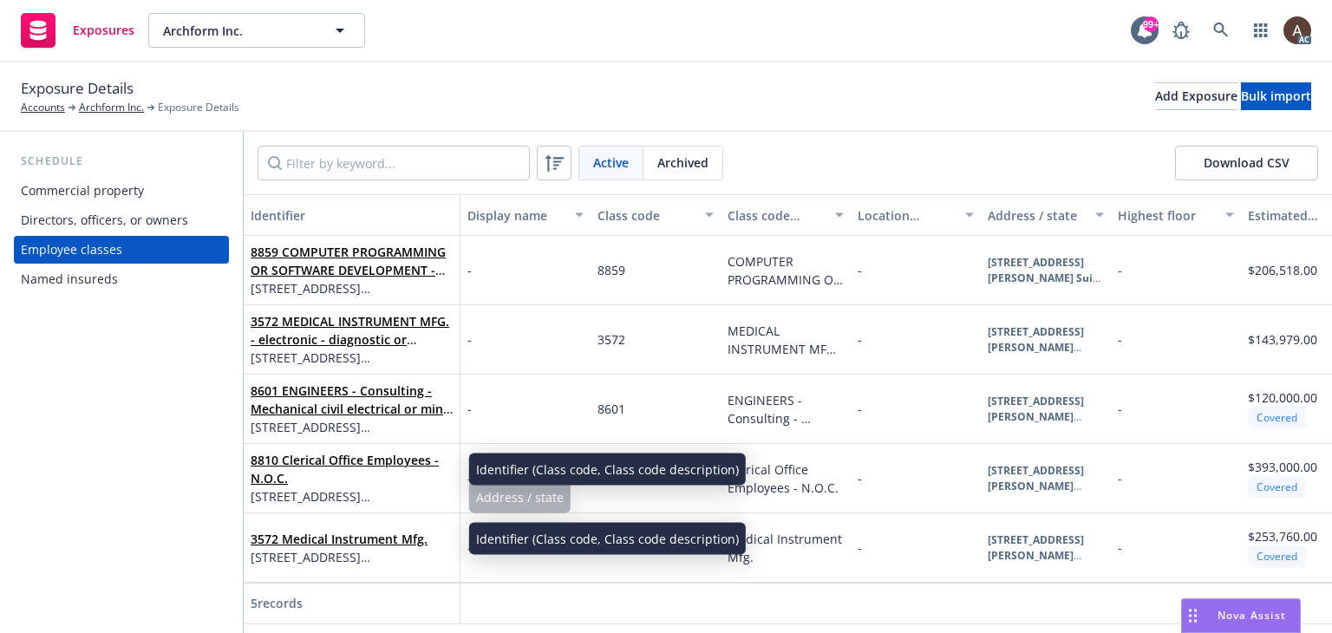
scroll to position [4, 0]
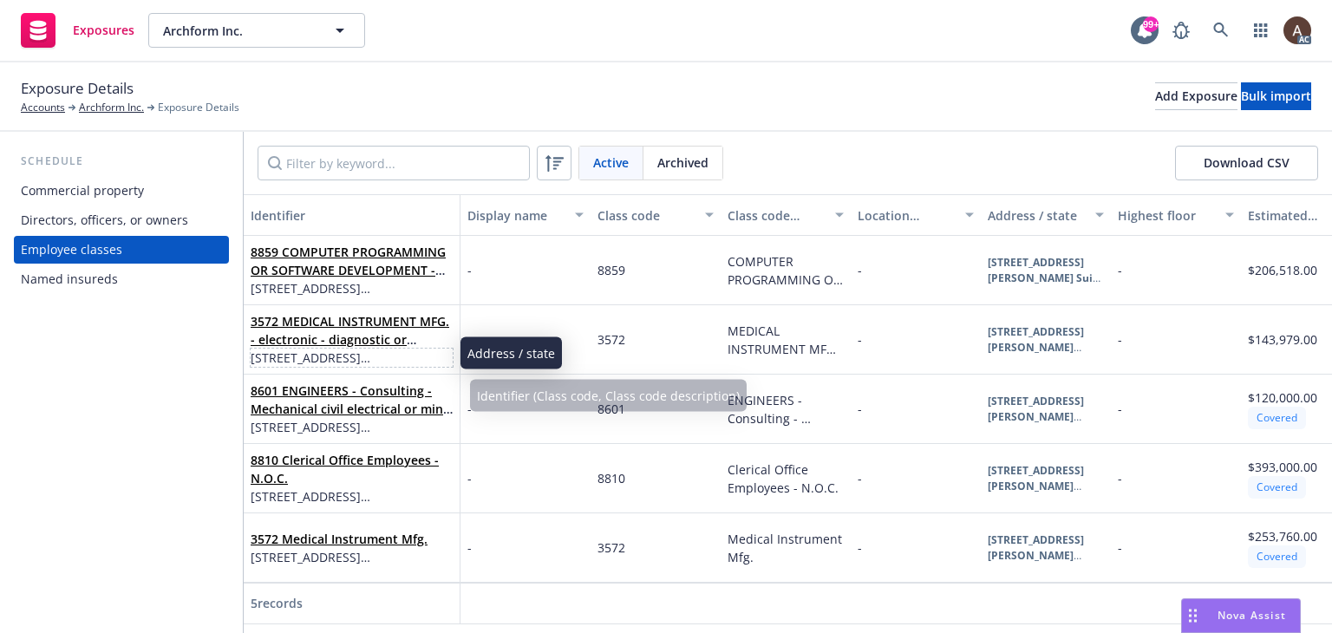
click at [376, 357] on span "[STREET_ADDRESS][PERSON_NAME]" at bounding box center [352, 358] width 202 height 18
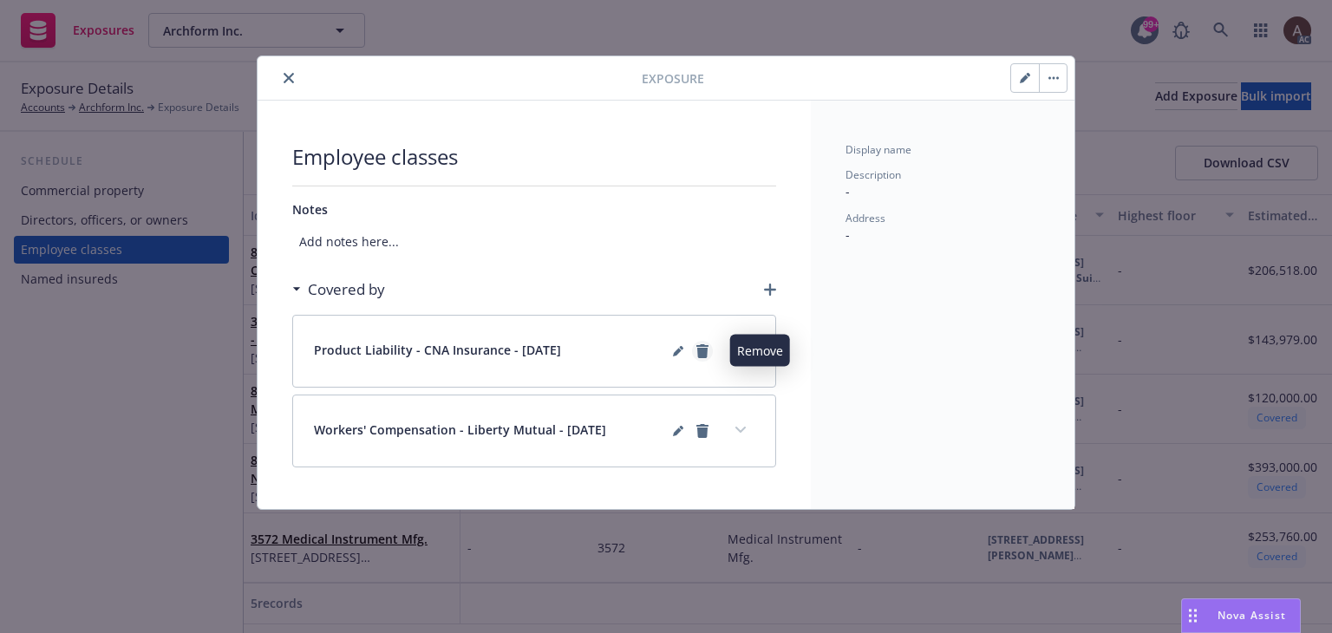
click at [704, 350] on icon "remove" at bounding box center [703, 351] width 12 height 14
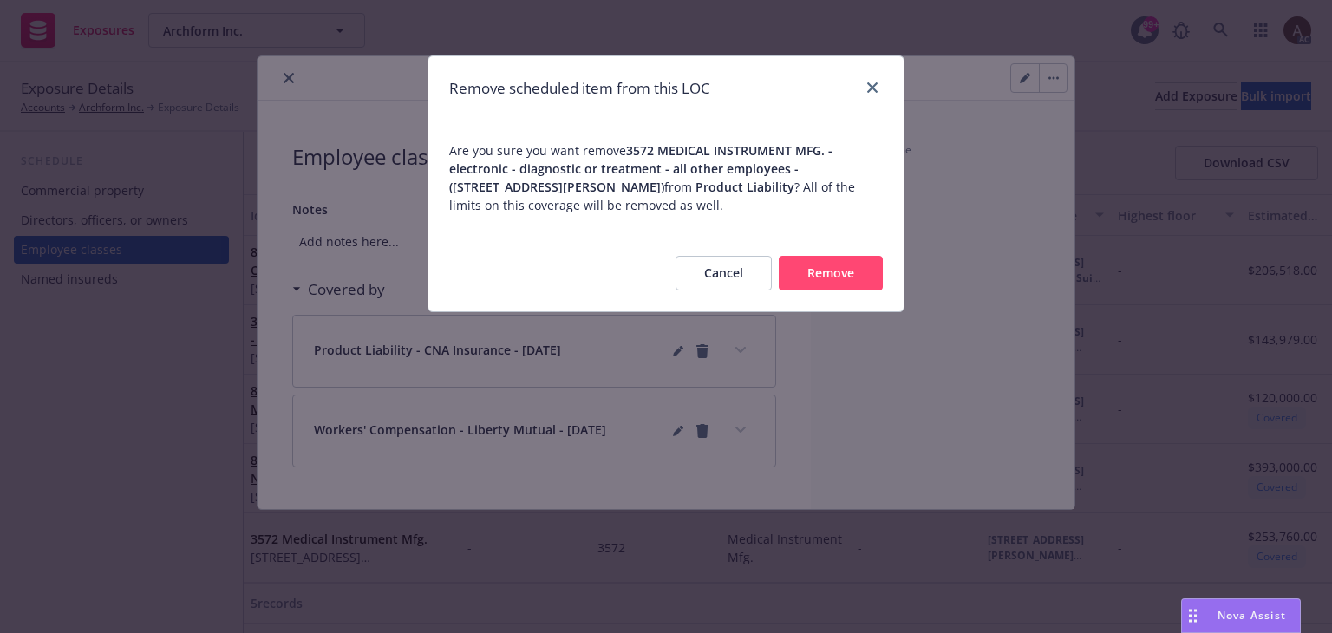
click at [805, 272] on button "Remove" at bounding box center [831, 273] width 104 height 35
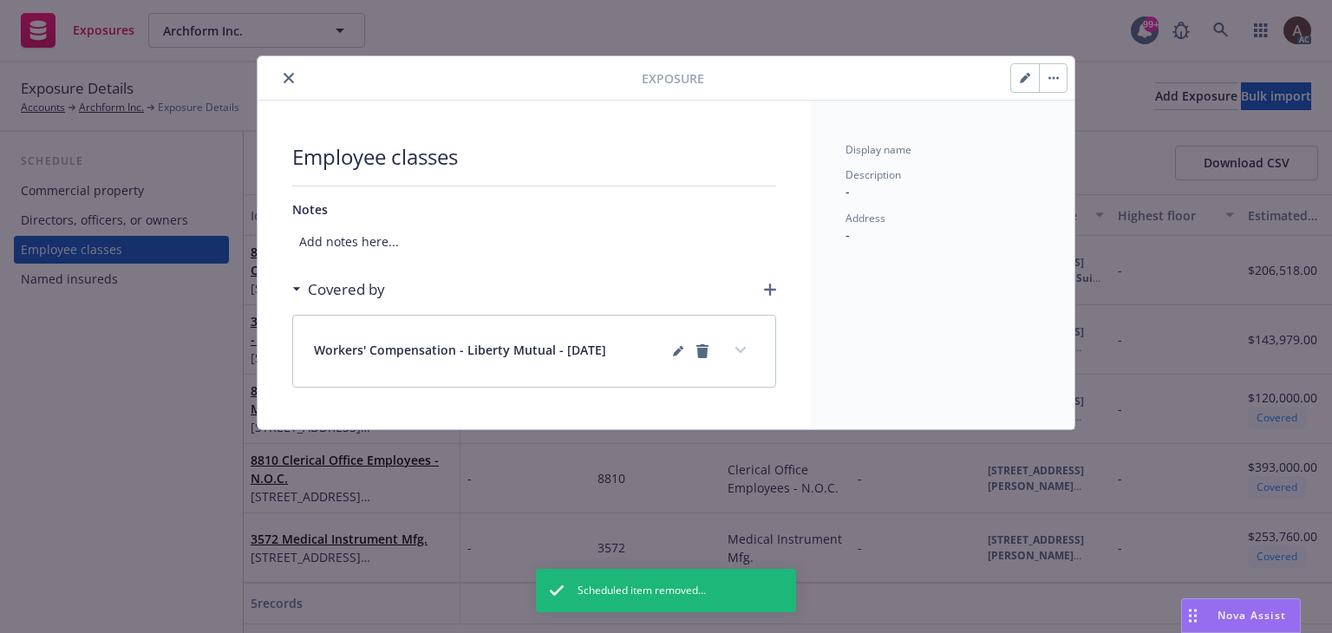
click at [770, 284] on icon "button" at bounding box center [770, 290] width 12 height 12
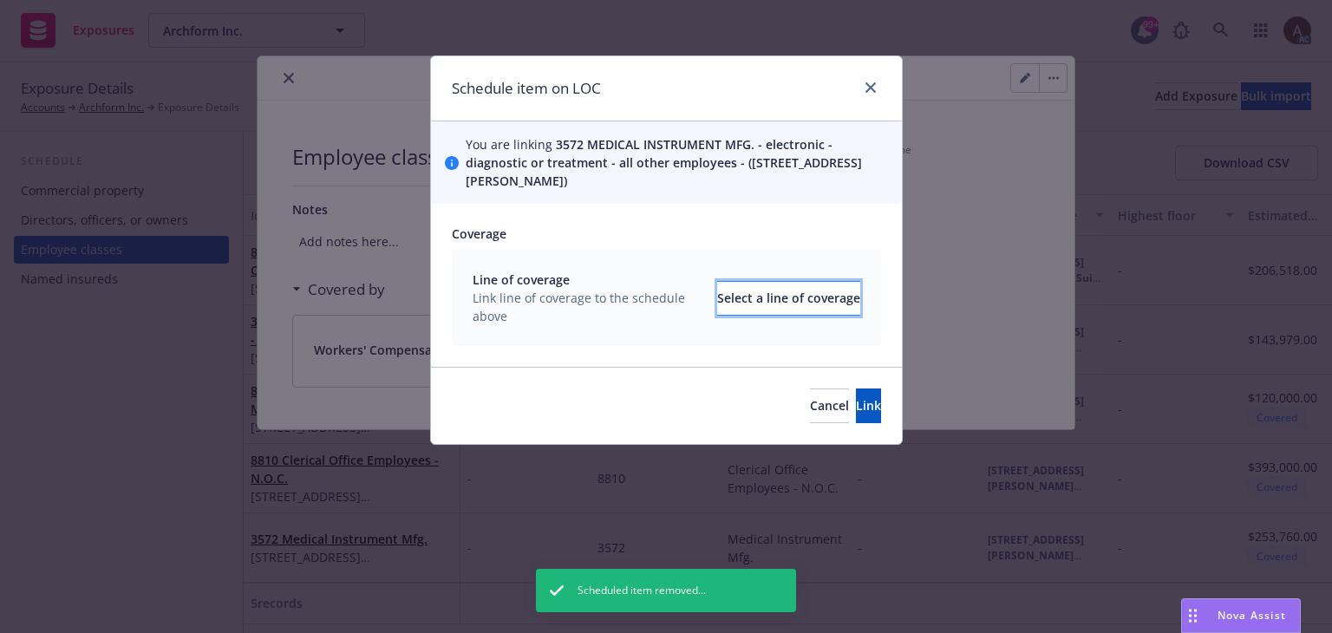
click at [772, 299] on div "Select a line of coverage" at bounding box center [788, 298] width 143 height 33
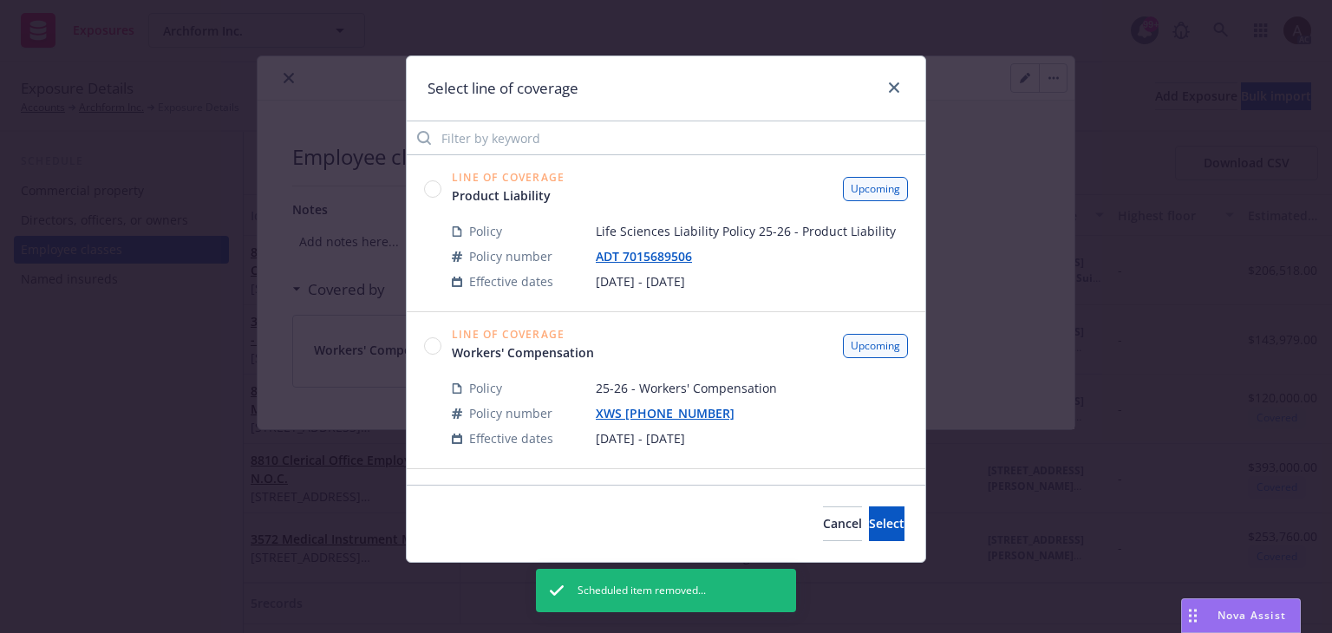
click at [433, 346] on circle at bounding box center [433, 345] width 16 height 16
click at [874, 524] on span "Select" at bounding box center [887, 523] width 36 height 16
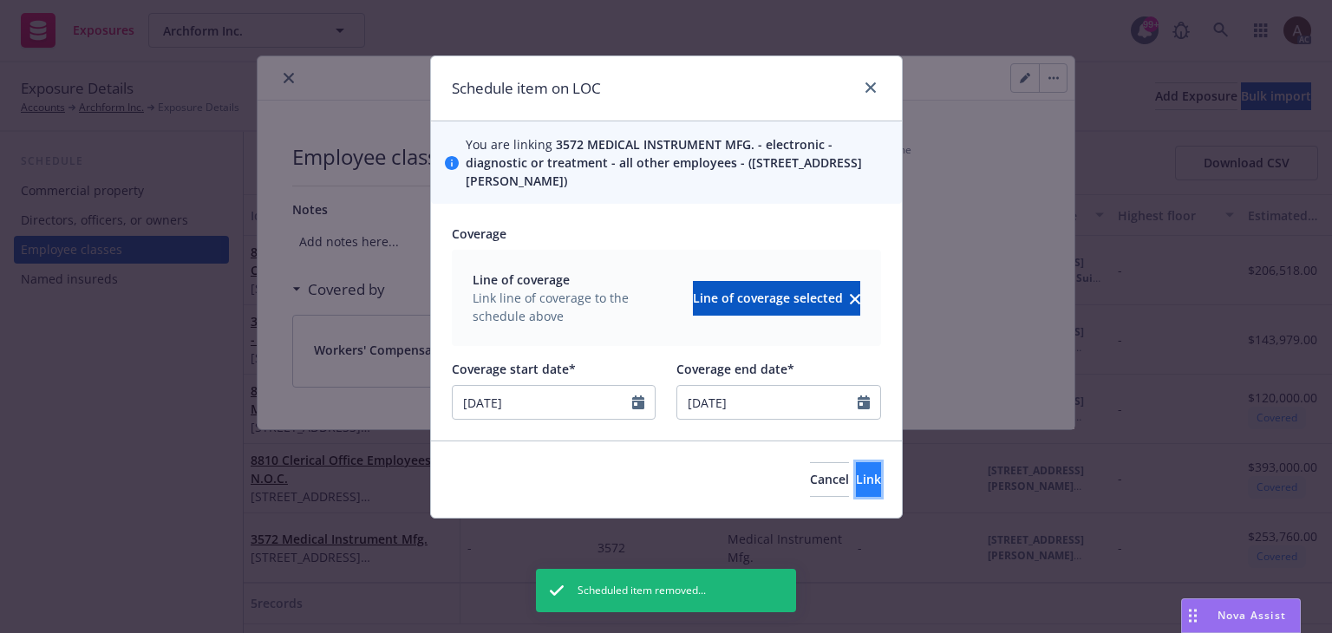
click at [856, 476] on span "Link" at bounding box center [868, 479] width 25 height 16
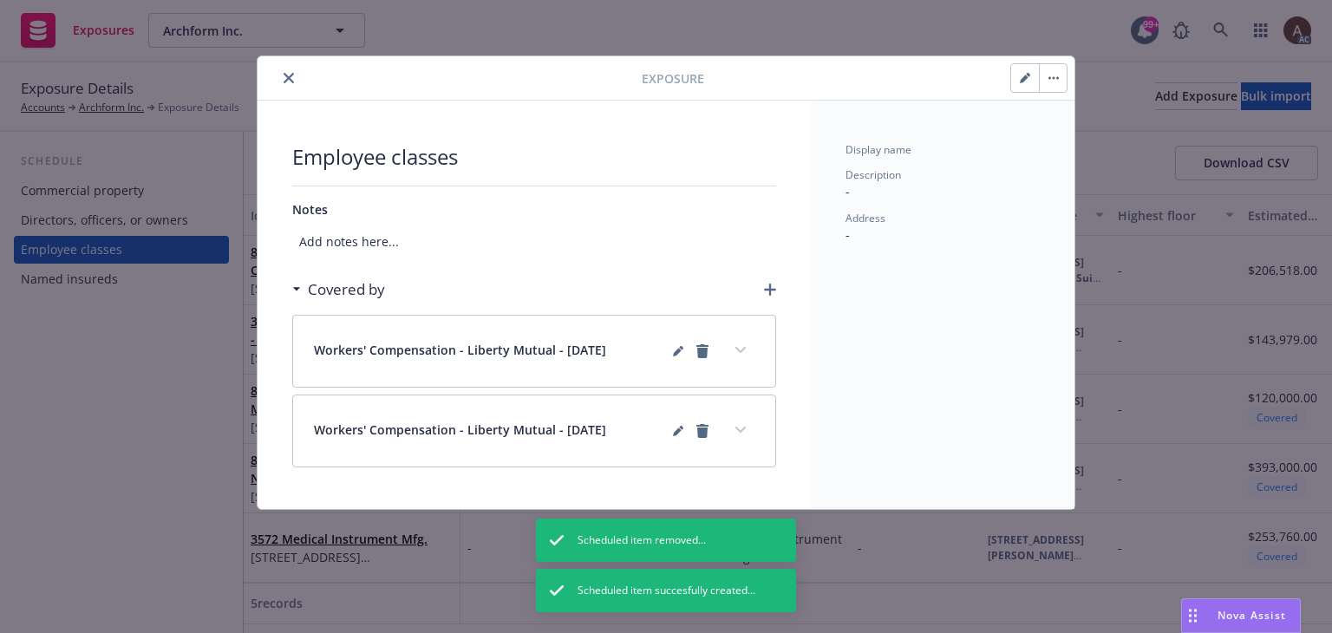
click at [109, 423] on div "Exposure Employee classes Notes Add notes here... Covered by Workers' Compensat…" at bounding box center [666, 316] width 1332 height 633
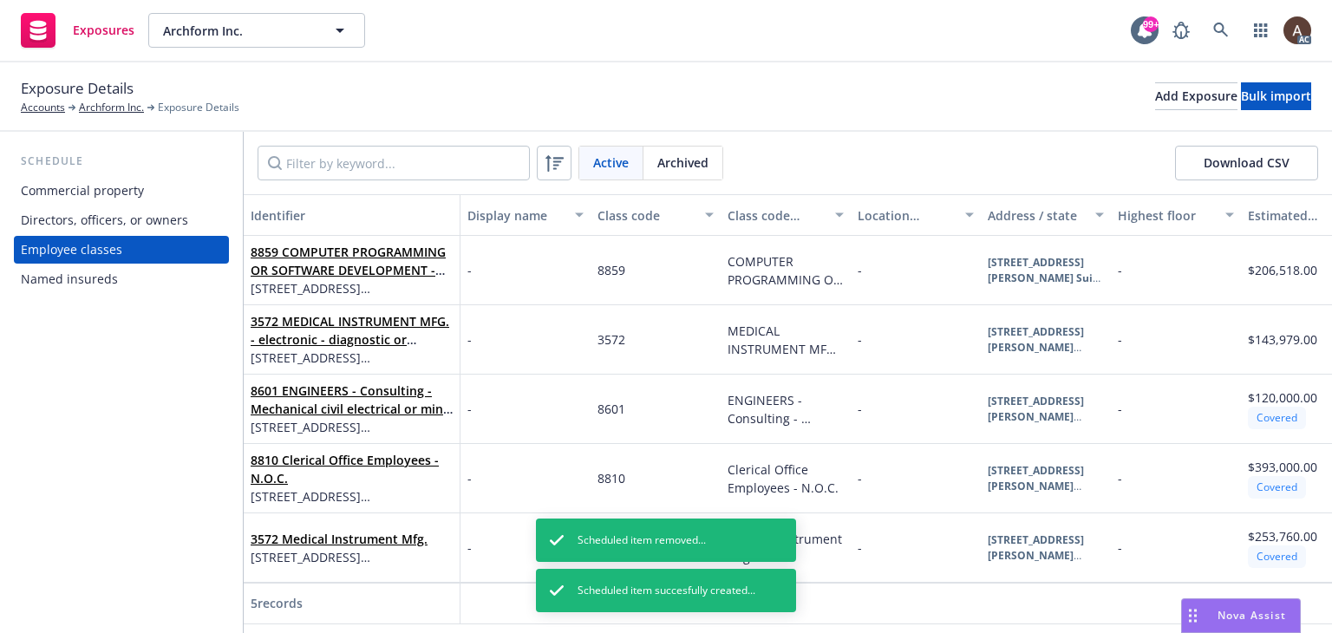
click at [375, 567] on div "3572 Medical Instrument Mfg. [STREET_ADDRESS][PERSON_NAME]" at bounding box center [352, 548] width 217 height 69
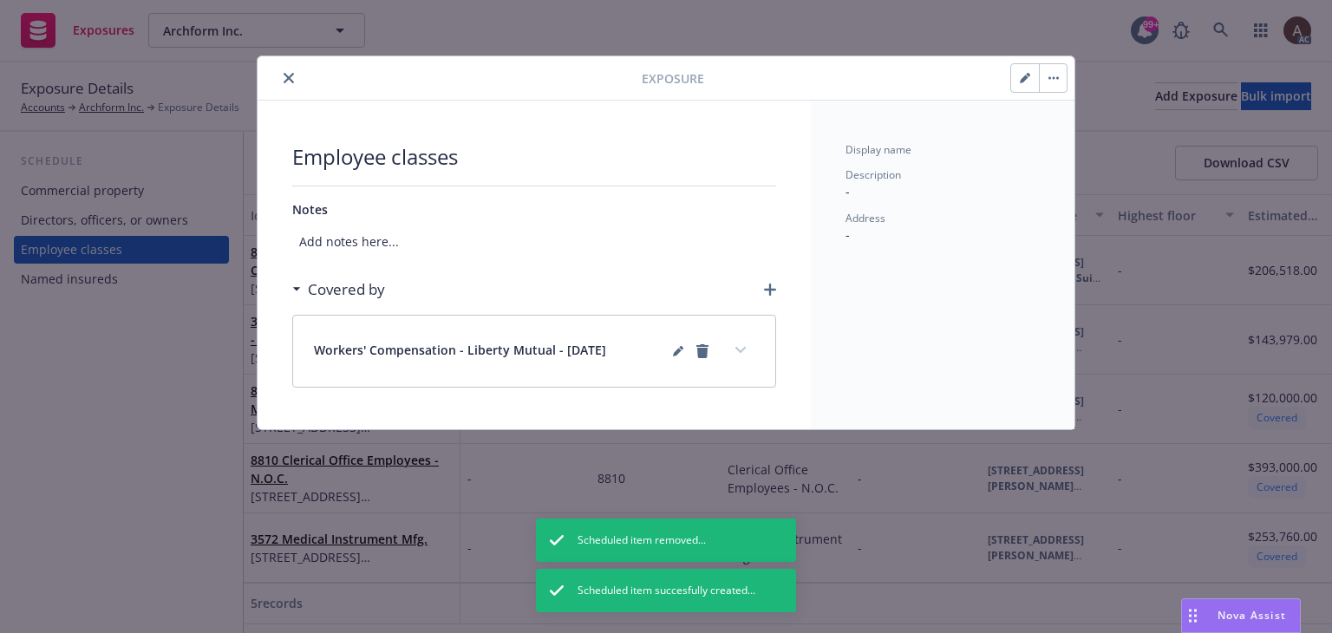
click at [82, 345] on div "Exposure Employee classes Notes Add notes here... Covered by Workers' Compensat…" at bounding box center [666, 316] width 1332 height 633
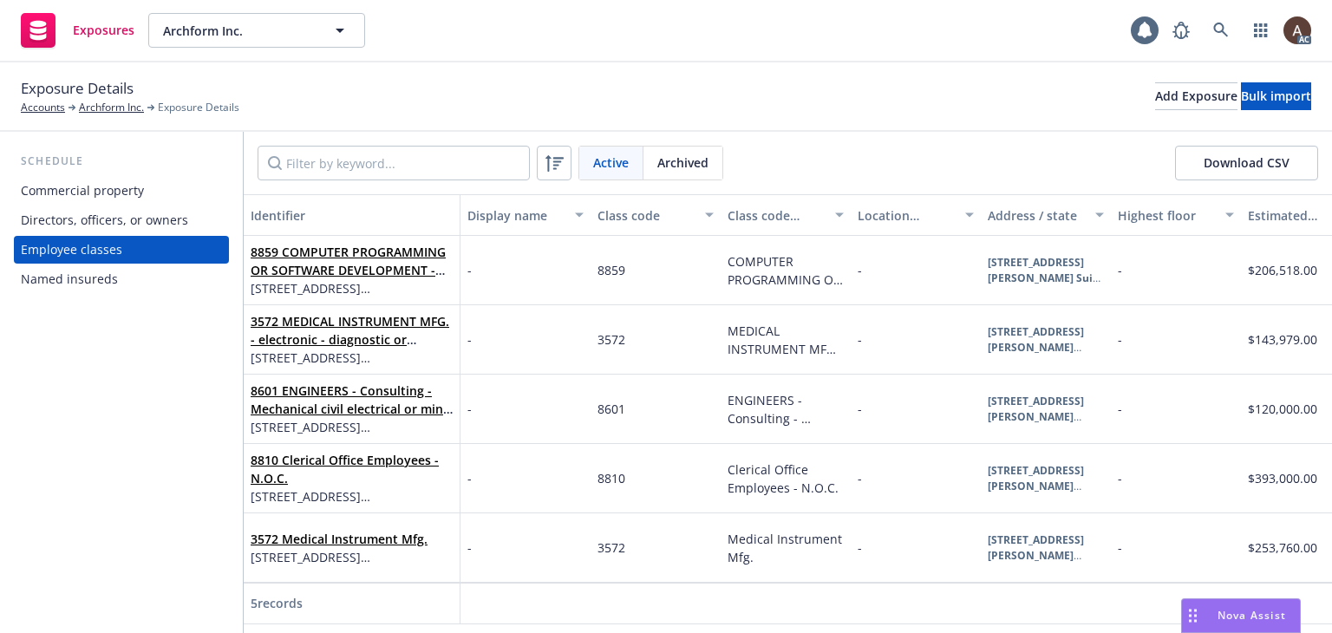
drag, startPoint x: 371, startPoint y: 567, endPoint x: 401, endPoint y: 551, distance: 33.8
click at [371, 567] on div "3572 Medical Instrument Mfg. [STREET_ADDRESS][PERSON_NAME]" at bounding box center [352, 548] width 202 height 48
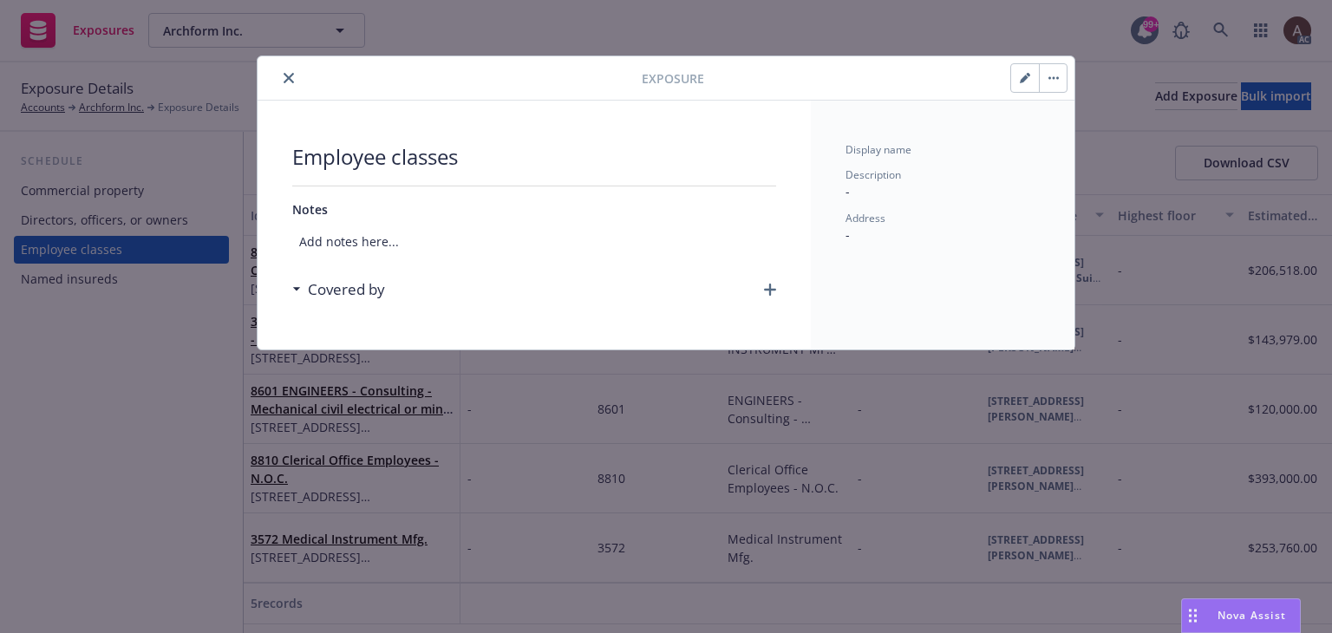
click at [1064, 77] on button "button" at bounding box center [1053, 78] width 28 height 28
click at [1057, 122] on link "Archive" at bounding box center [1089, 125] width 99 height 35
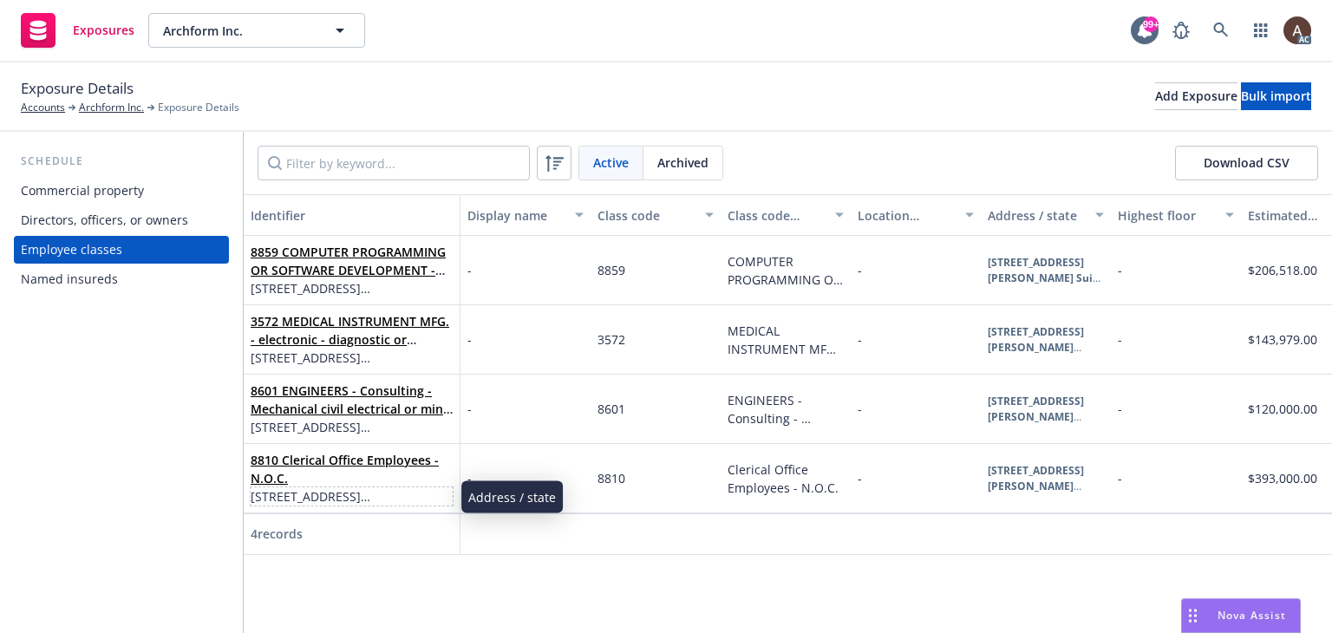
click at [368, 488] on span "[STREET_ADDRESS][PERSON_NAME]" at bounding box center [352, 497] width 202 height 18
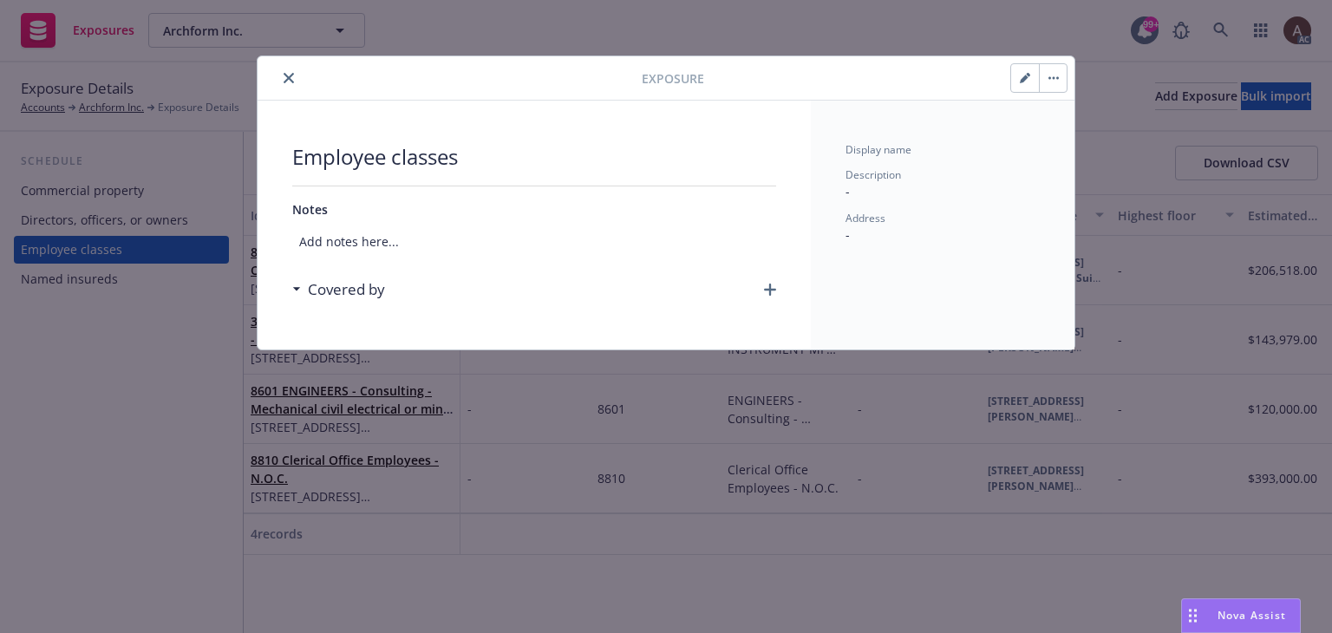
click at [1051, 83] on button "button" at bounding box center [1053, 78] width 28 height 28
click at [1072, 128] on link "Archive" at bounding box center [1089, 125] width 99 height 35
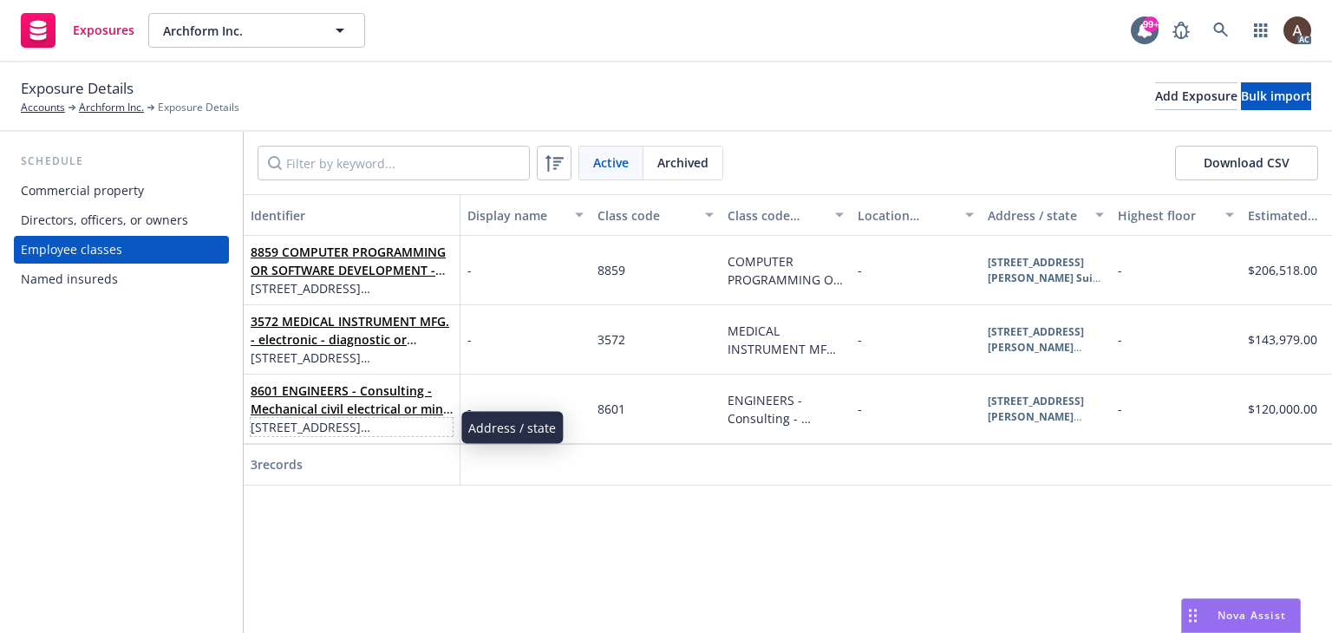
click at [419, 432] on span "[STREET_ADDRESS][PERSON_NAME]" at bounding box center [352, 427] width 202 height 18
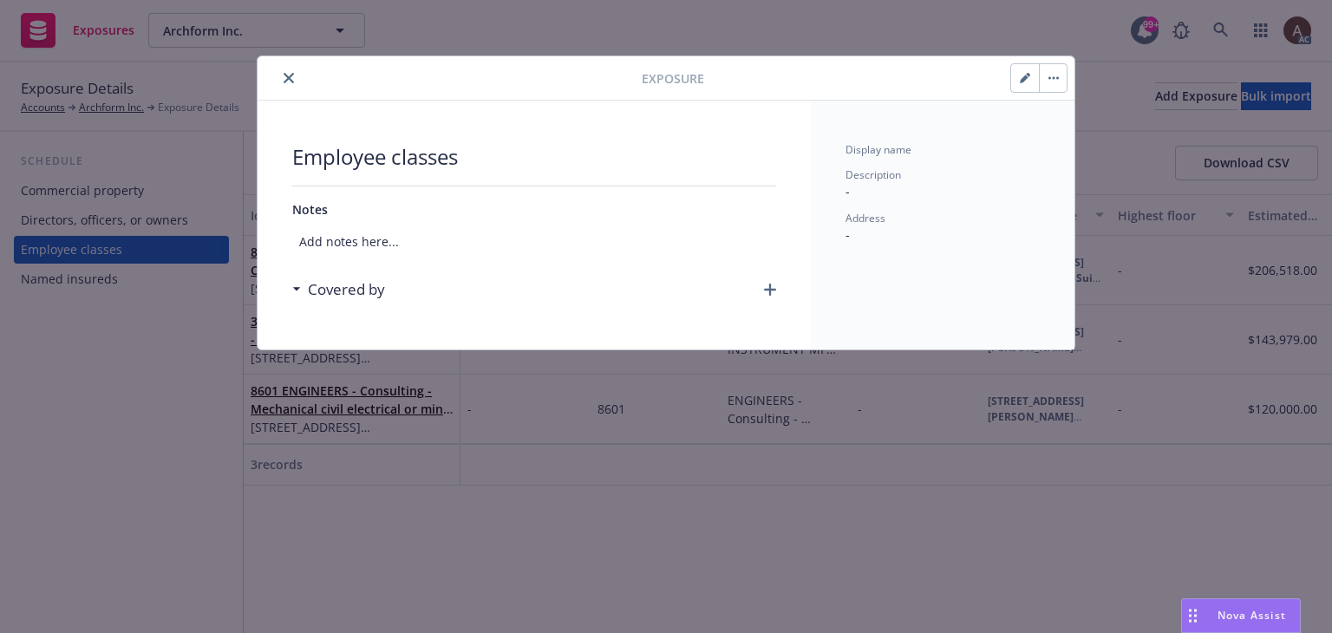
click at [1064, 77] on button "button" at bounding box center [1053, 78] width 28 height 28
click at [1054, 132] on link "Archive" at bounding box center [1089, 125] width 99 height 35
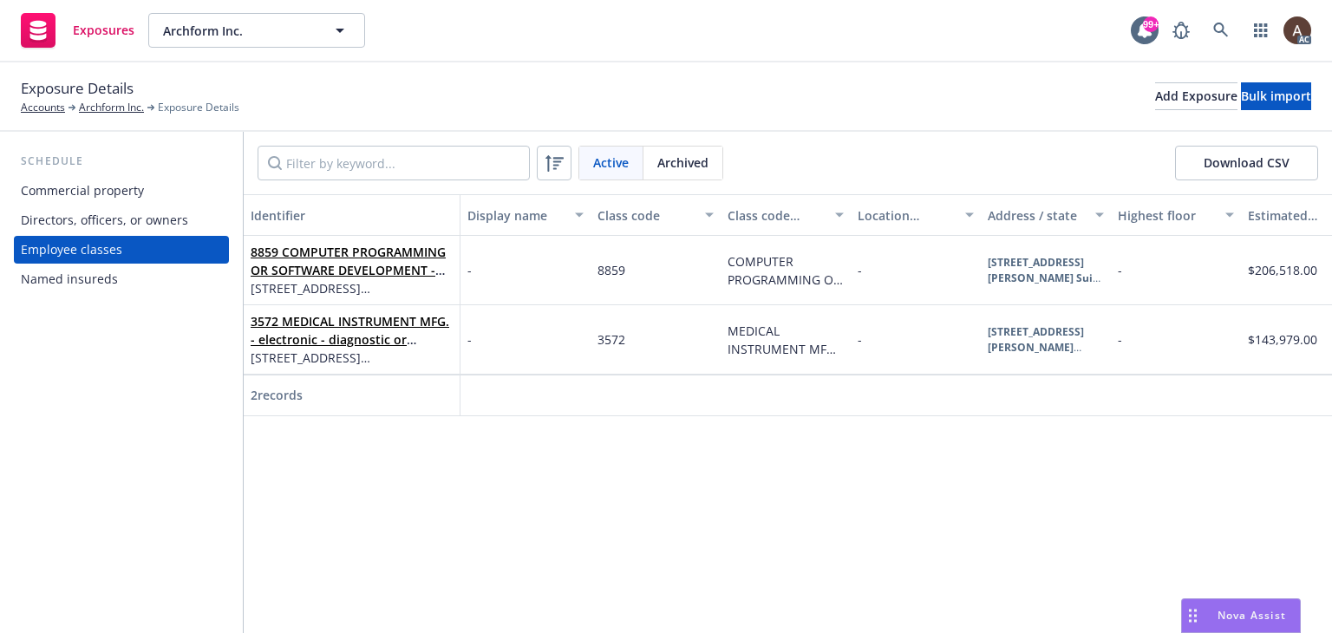
click at [171, 231] on div "Directors, officers, or owners" at bounding box center [104, 220] width 167 height 28
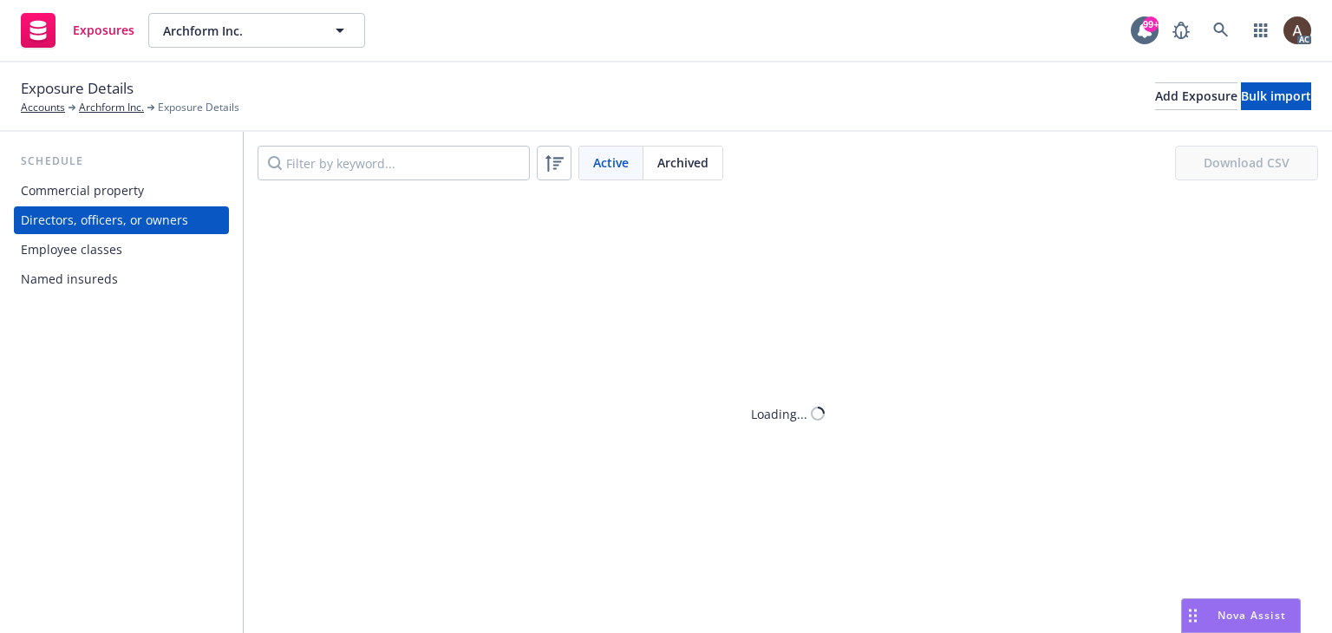
click at [159, 194] on div "Commercial property" at bounding box center [121, 191] width 201 height 28
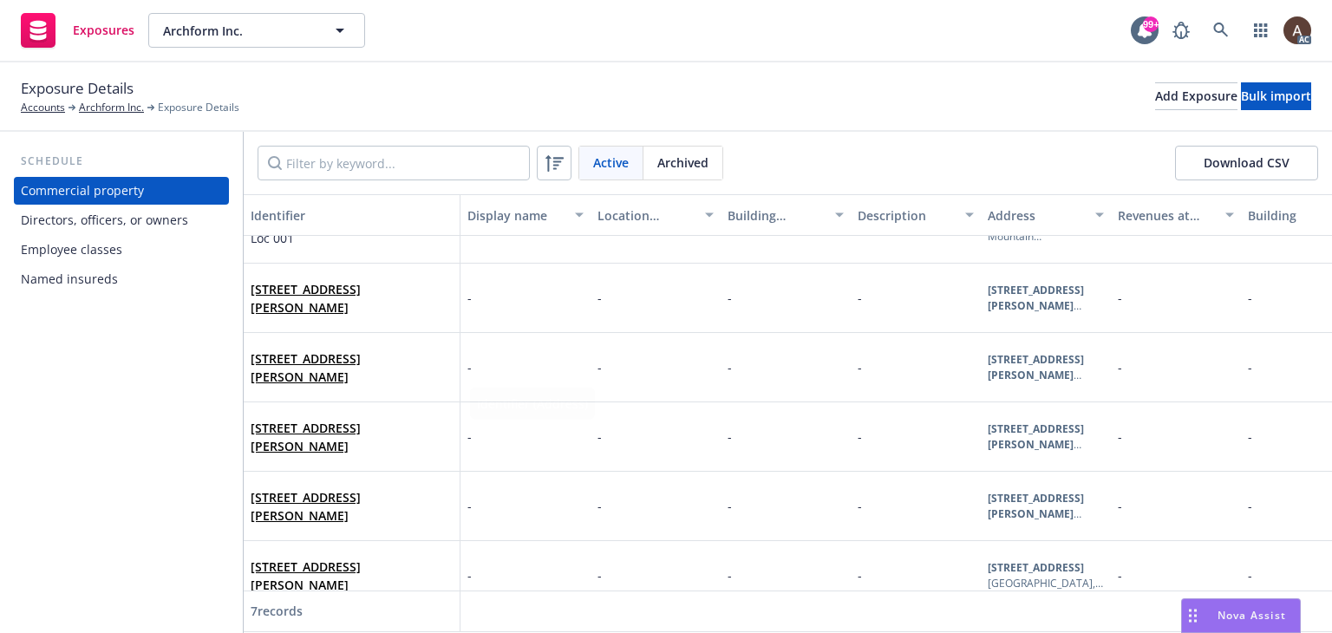
scroll to position [143, 0]
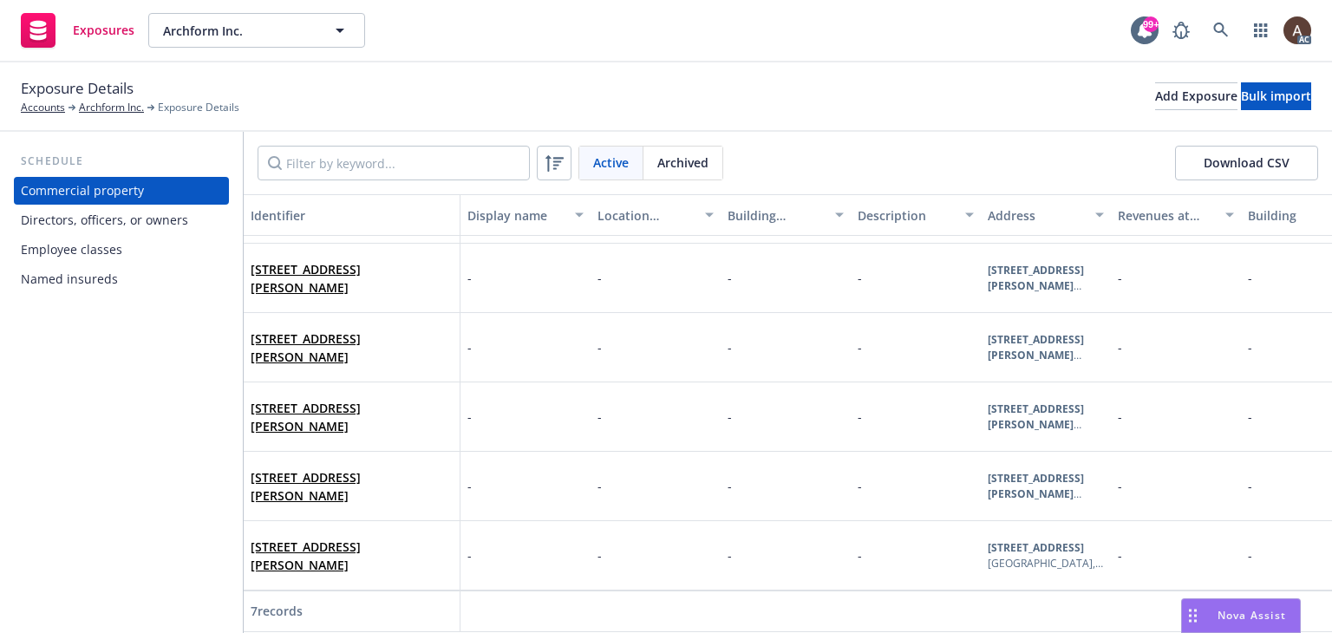
click at [134, 418] on div "Schedule Commercial property Directors, officers, or owners Employee classes Na…" at bounding box center [121, 382] width 243 height 501
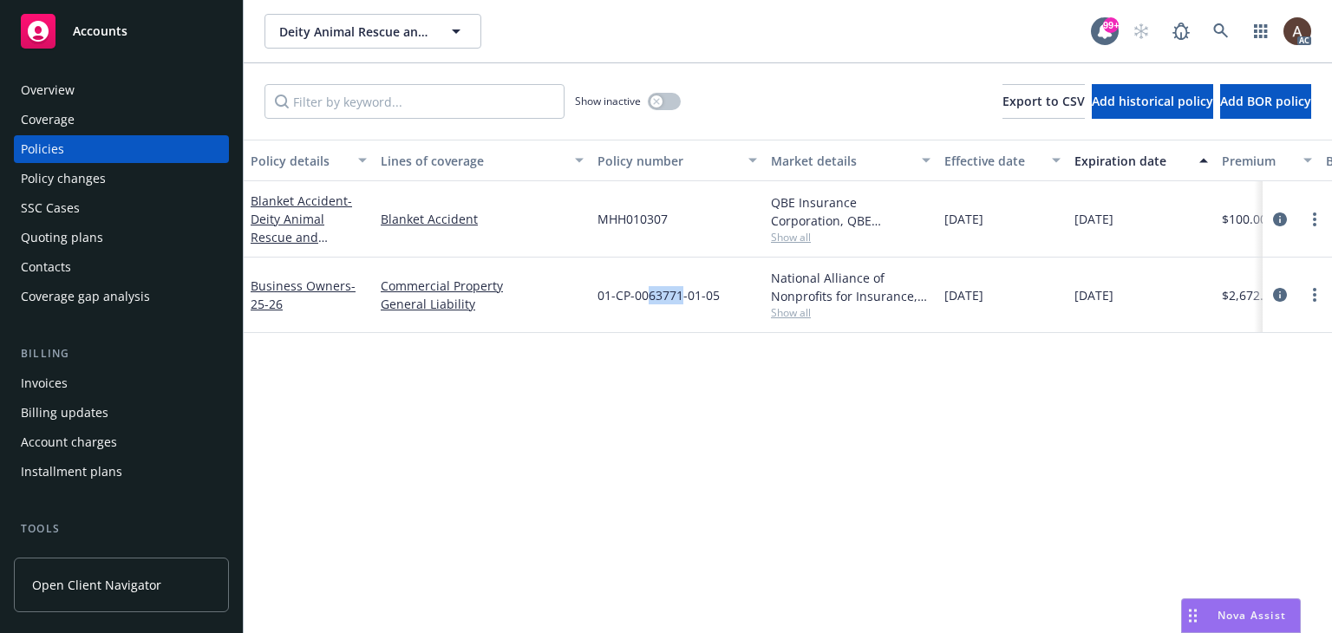
drag, startPoint x: 647, startPoint y: 298, endPoint x: 683, endPoint y: 299, distance: 35.6
click at [683, 299] on span "01-CP-0063771-01-05" at bounding box center [659, 295] width 122 height 18
copy span "63771"
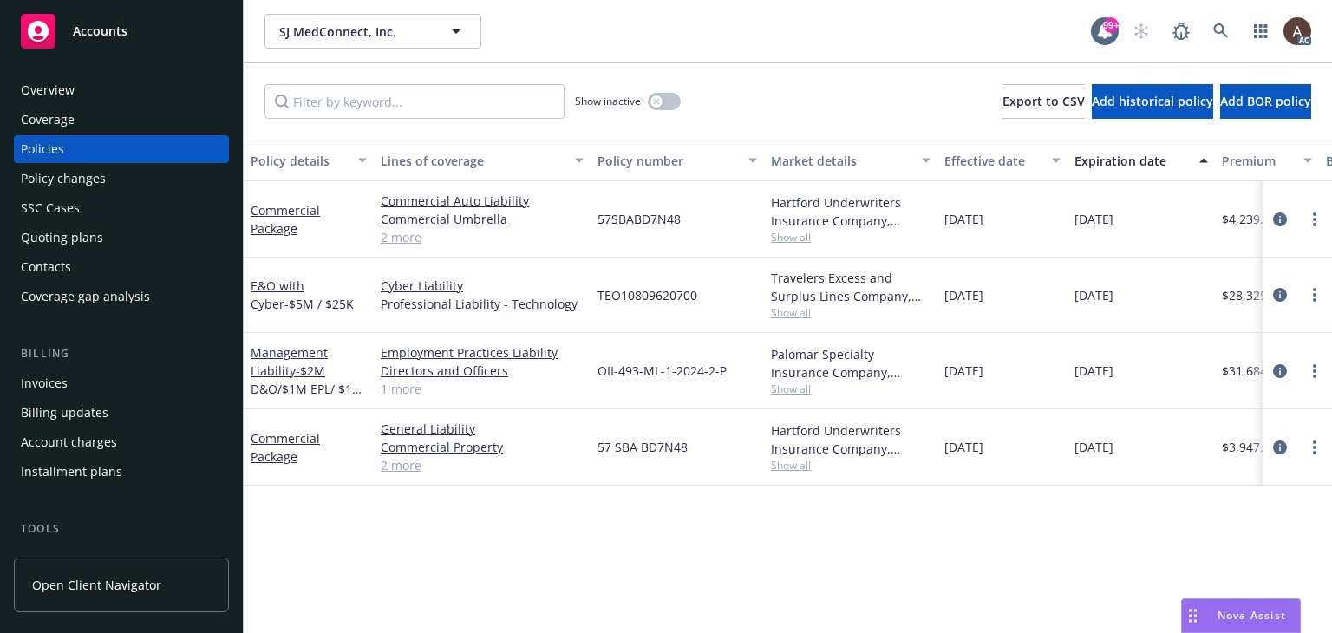
click at [121, 181] on div "Policy changes" at bounding box center [121, 179] width 201 height 28
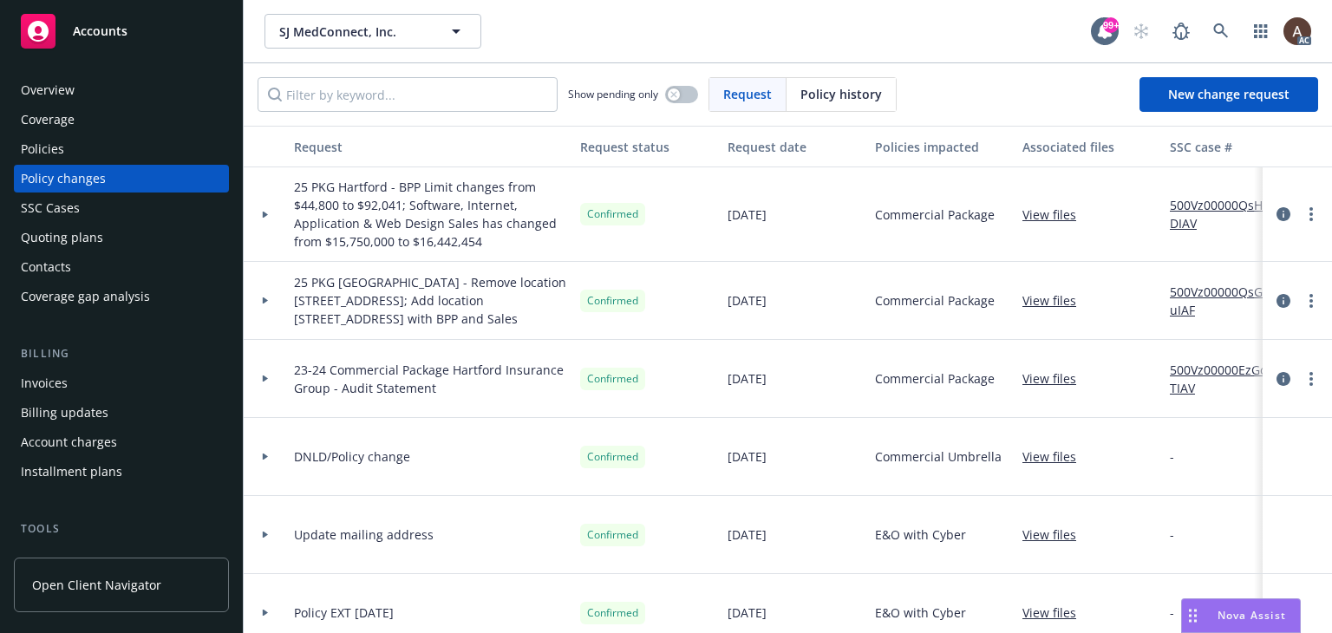
drag, startPoint x: 264, startPoint y: 209, endPoint x: 357, endPoint y: 209, distance: 93.7
click at [264, 209] on div at bounding box center [265, 214] width 43 height 95
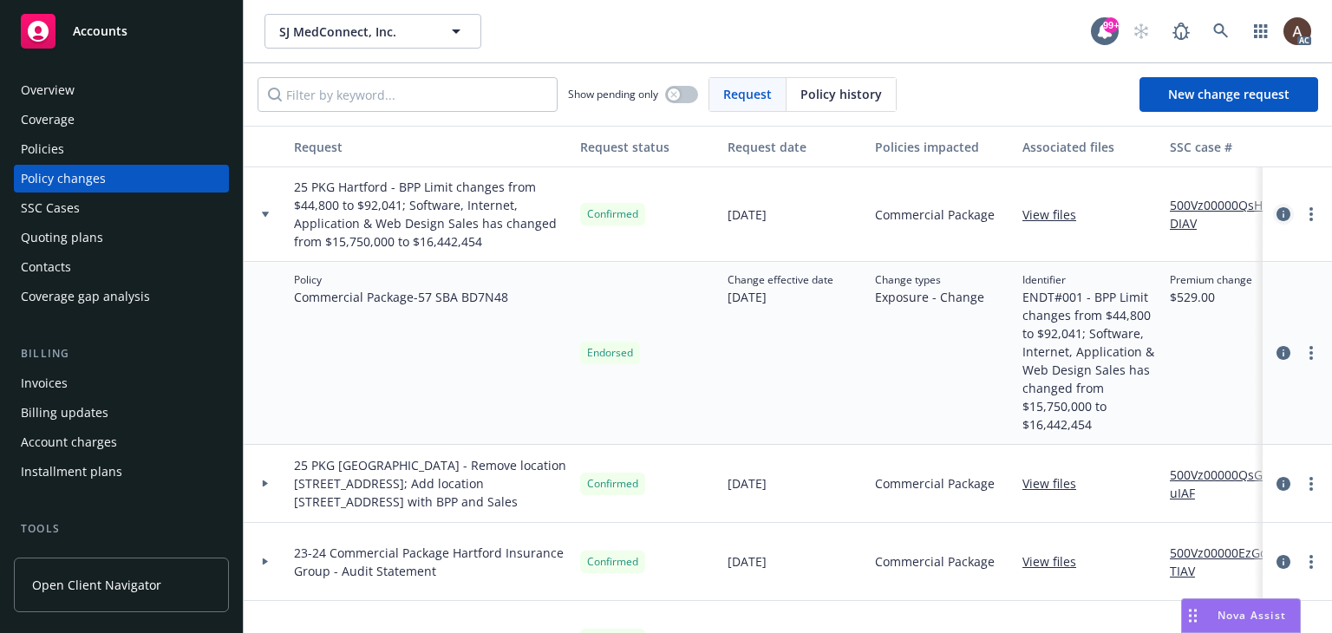
click at [1277, 216] on icon "circleInformation" at bounding box center [1284, 214] width 14 height 14
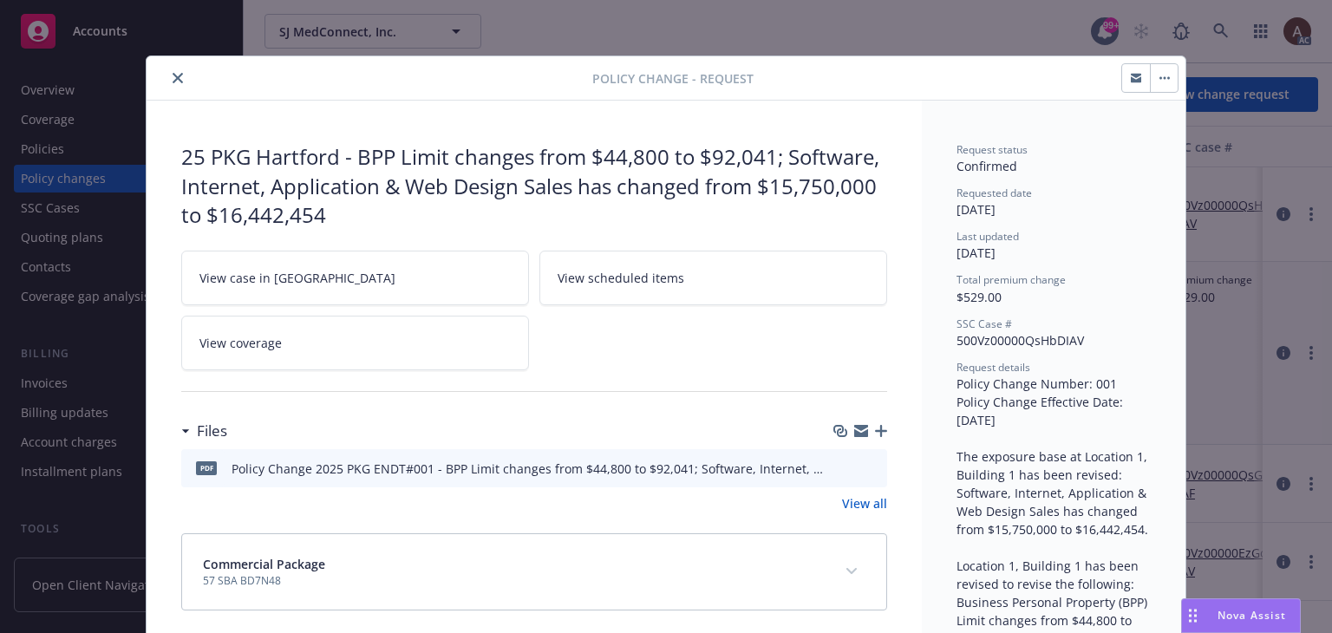
scroll to position [52, 0]
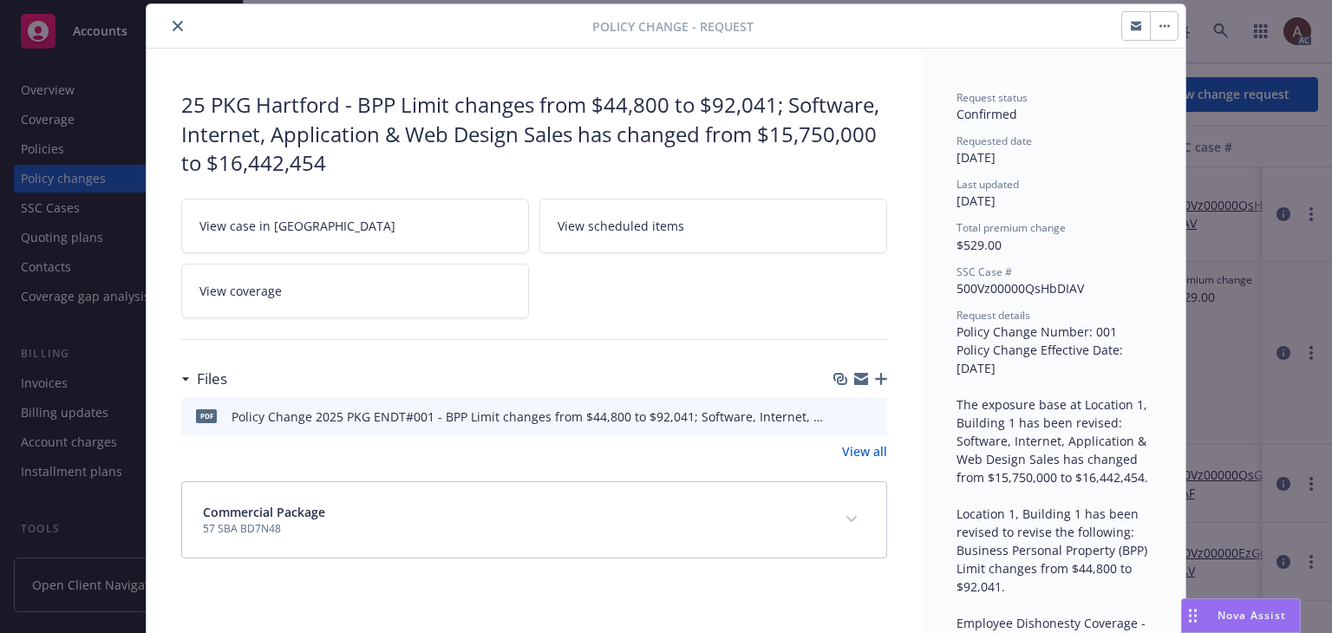
click at [841, 416] on icon "download file" at bounding box center [842, 416] width 14 height 14
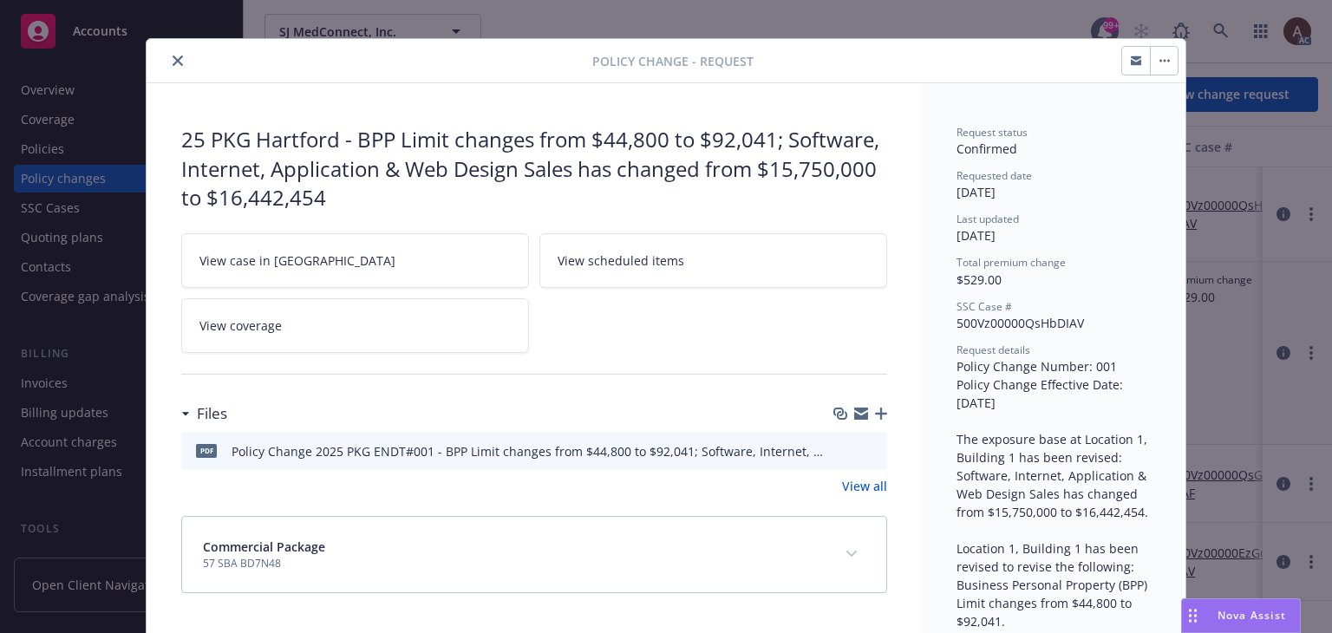
scroll to position [0, 0]
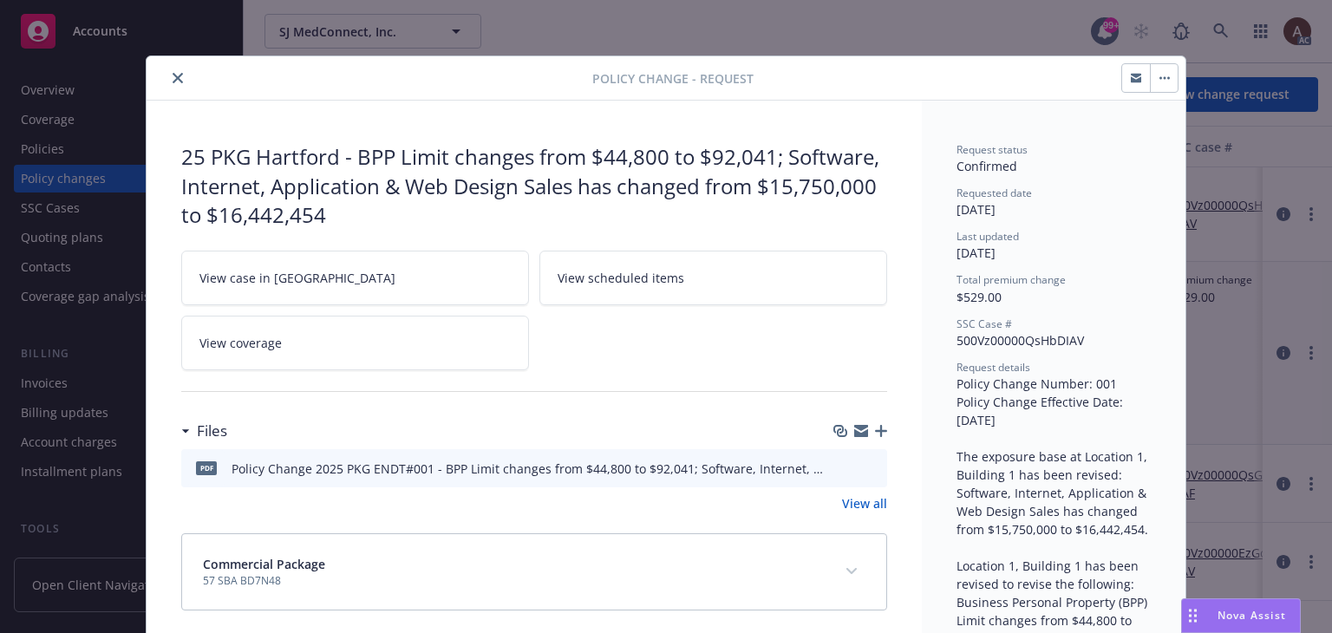
click at [170, 68] on button "close" at bounding box center [177, 78] width 21 height 21
